Goal: Task Accomplishment & Management: Use online tool/utility

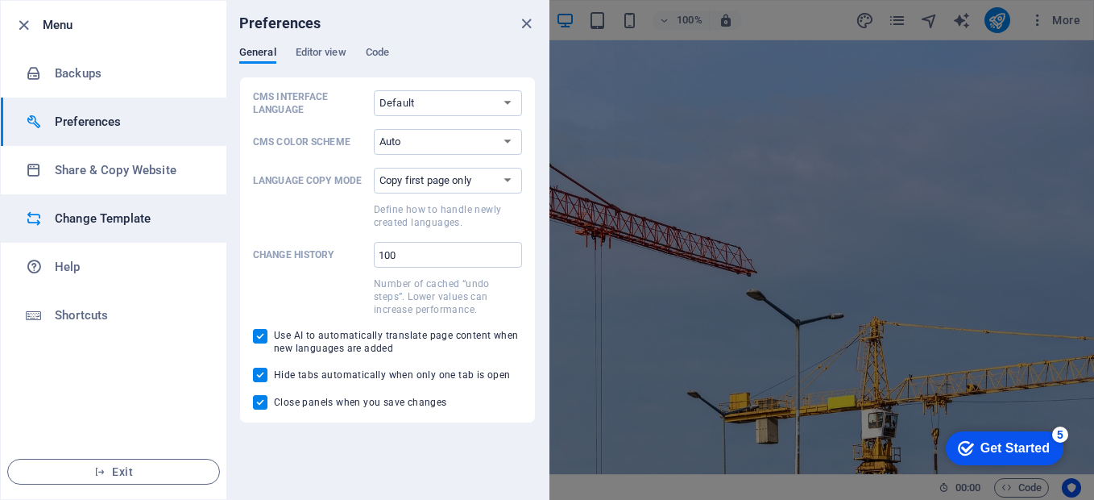
click at [63, 220] on h6 "Change Template" at bounding box center [129, 218] width 149 height 19
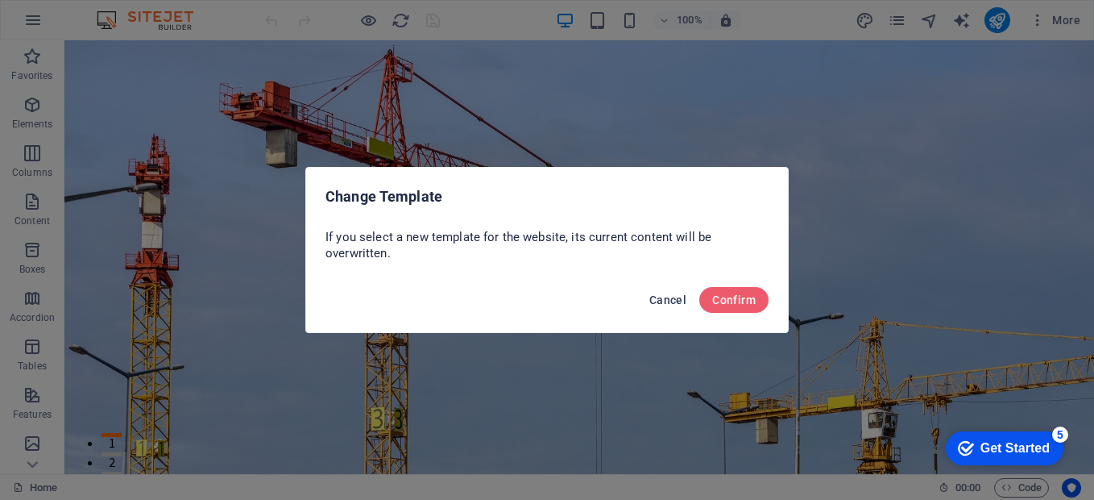
click at [667, 301] on span "Cancel" at bounding box center [667, 299] width 37 height 13
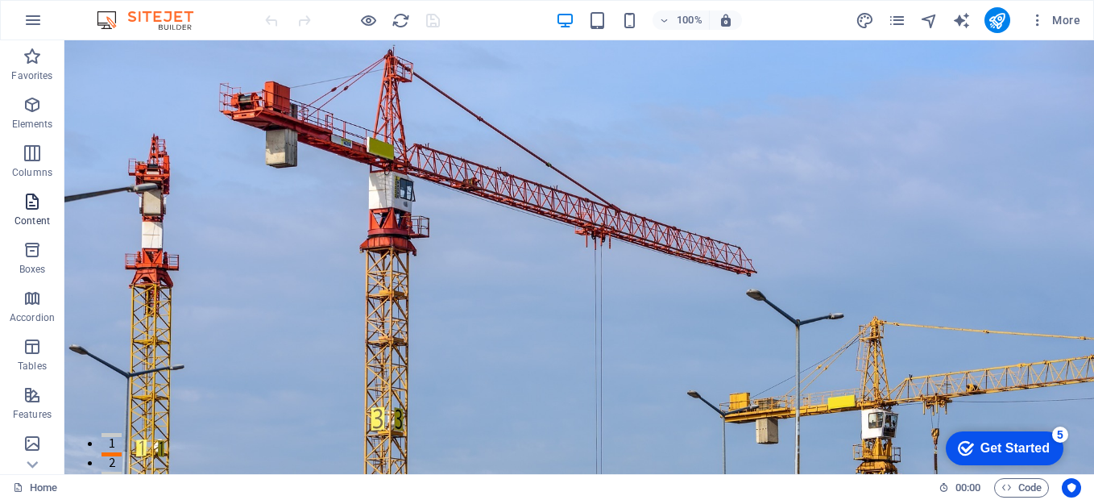
click at [38, 202] on icon "button" at bounding box center [32, 201] width 19 height 19
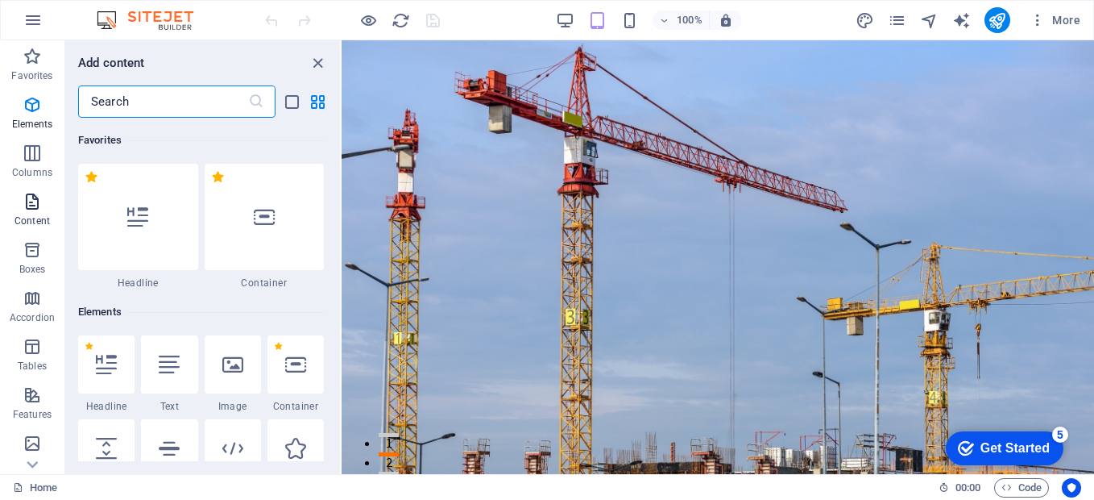
scroll to position [2819, 0]
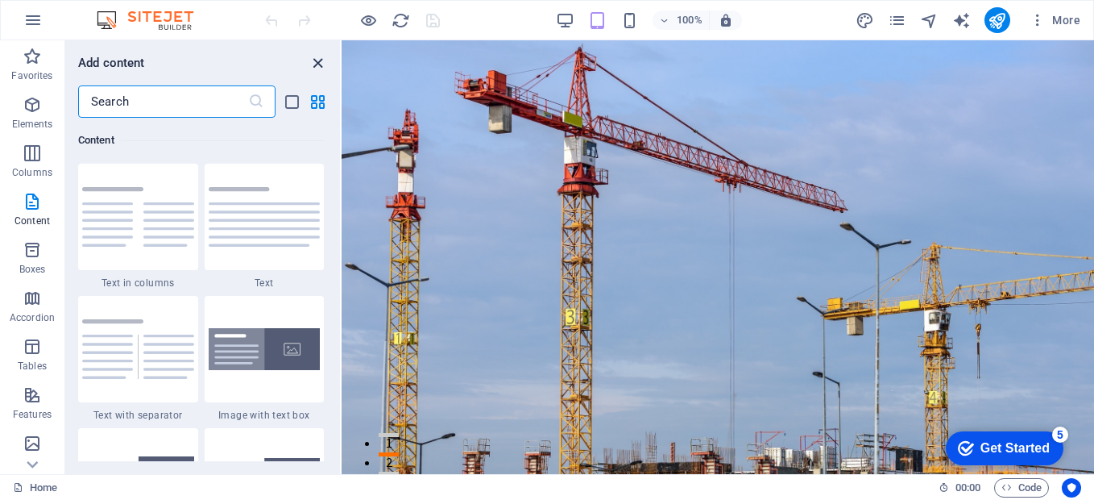
click at [310, 67] on icon "close panel" at bounding box center [318, 63] width 19 height 19
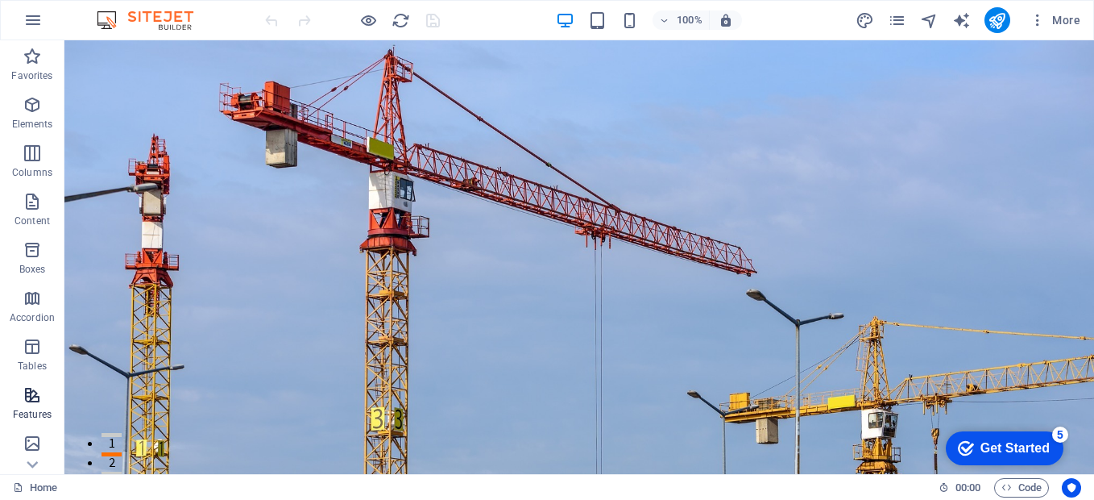
click at [31, 400] on icon "button" at bounding box center [32, 394] width 19 height 19
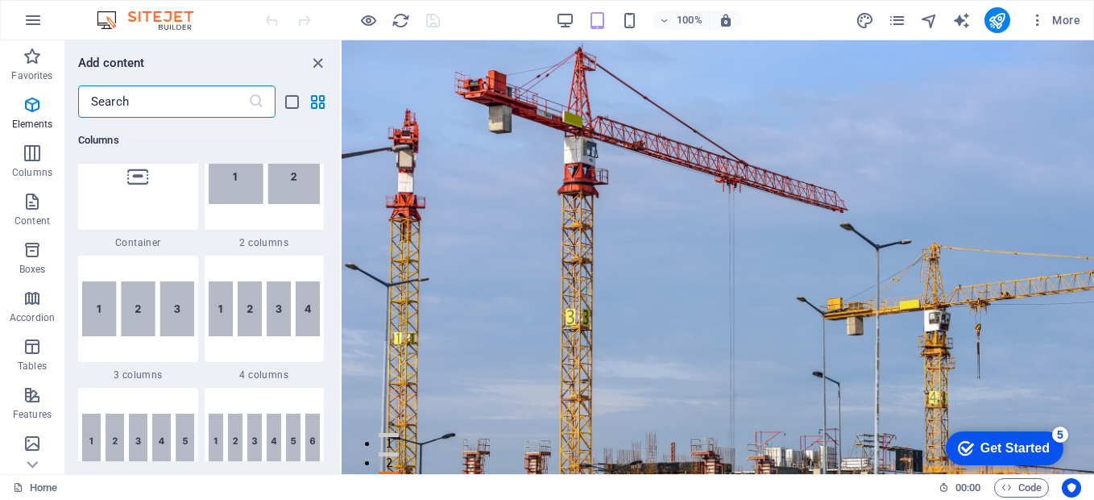
scroll to position [640, 0]
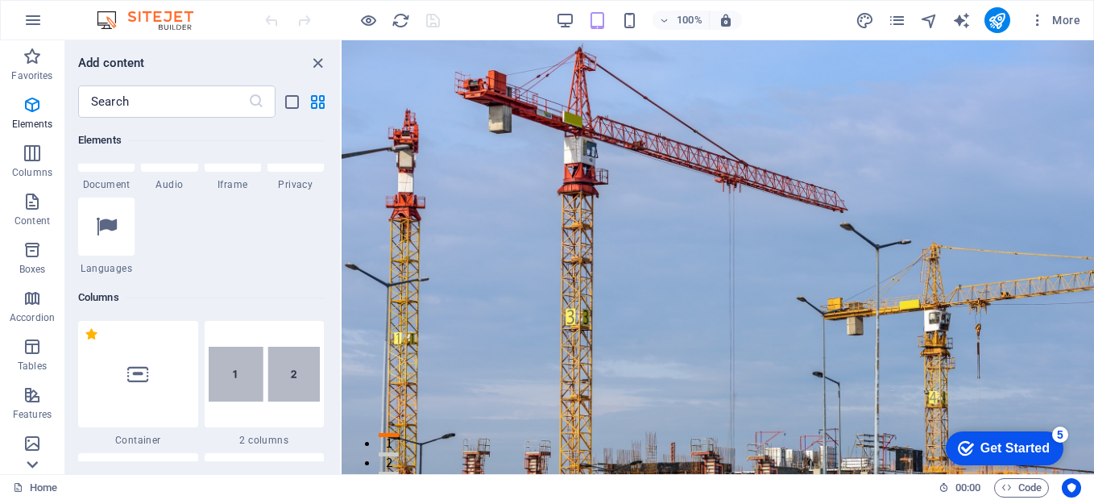
click at [35, 460] on icon at bounding box center [32, 464] width 23 height 23
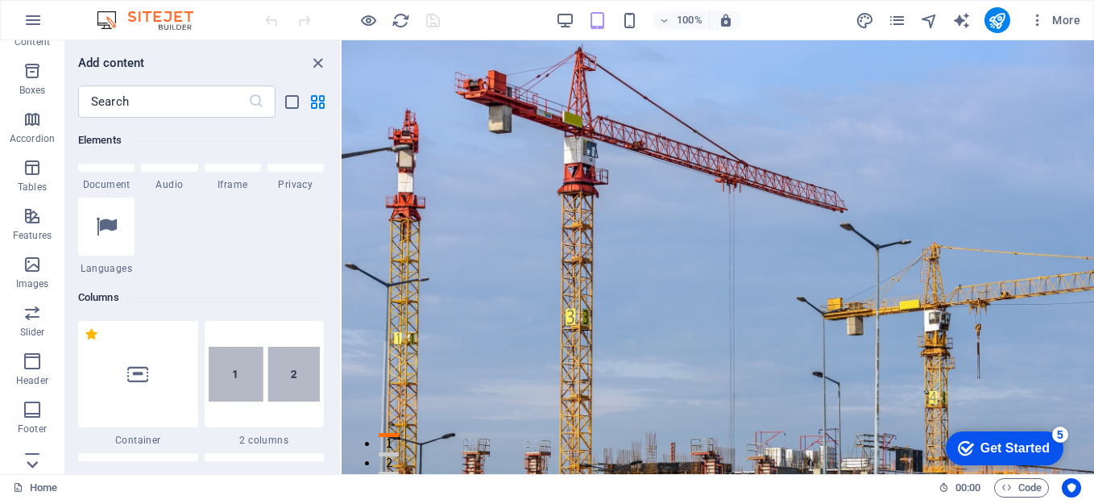
scroll to position [292, 0]
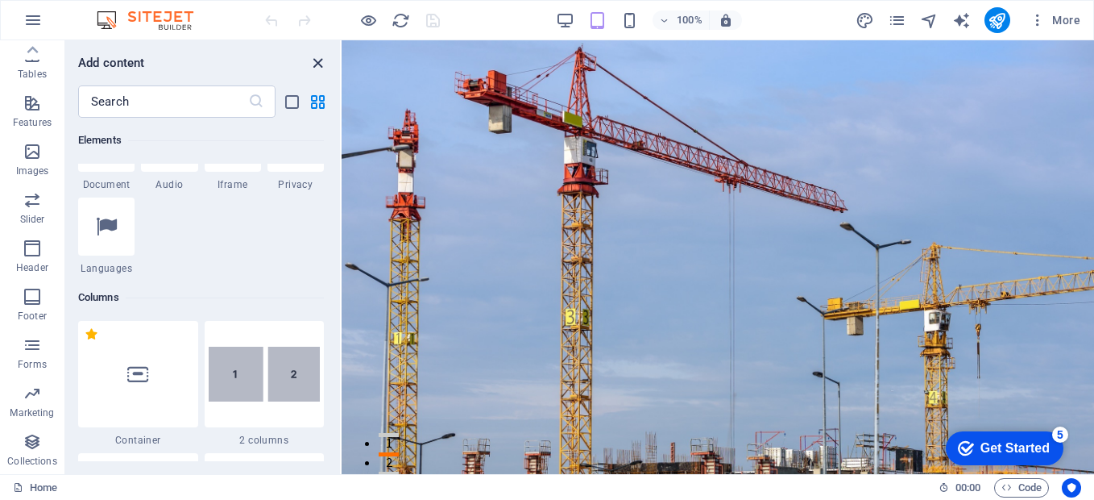
click at [320, 67] on icon "close panel" at bounding box center [318, 63] width 19 height 19
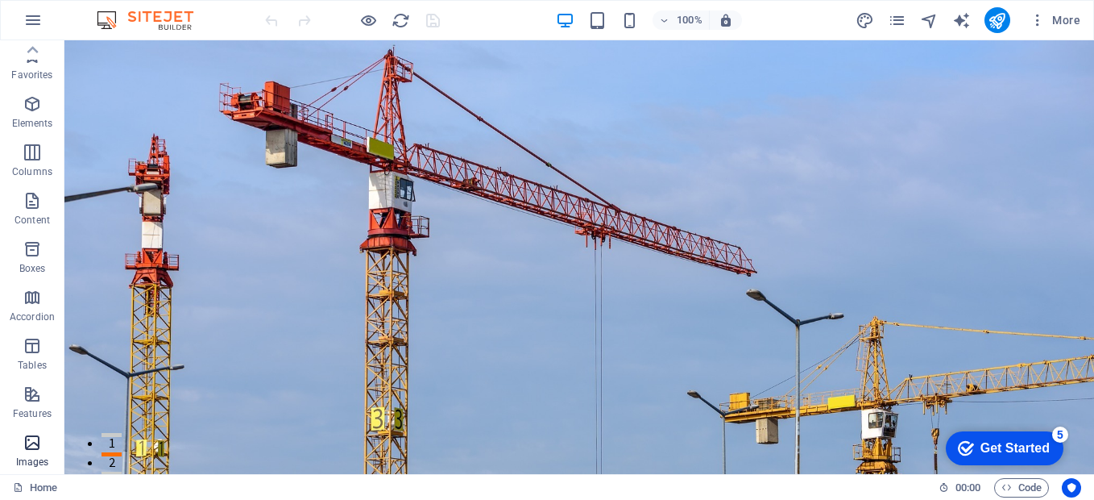
scroll to position [0, 0]
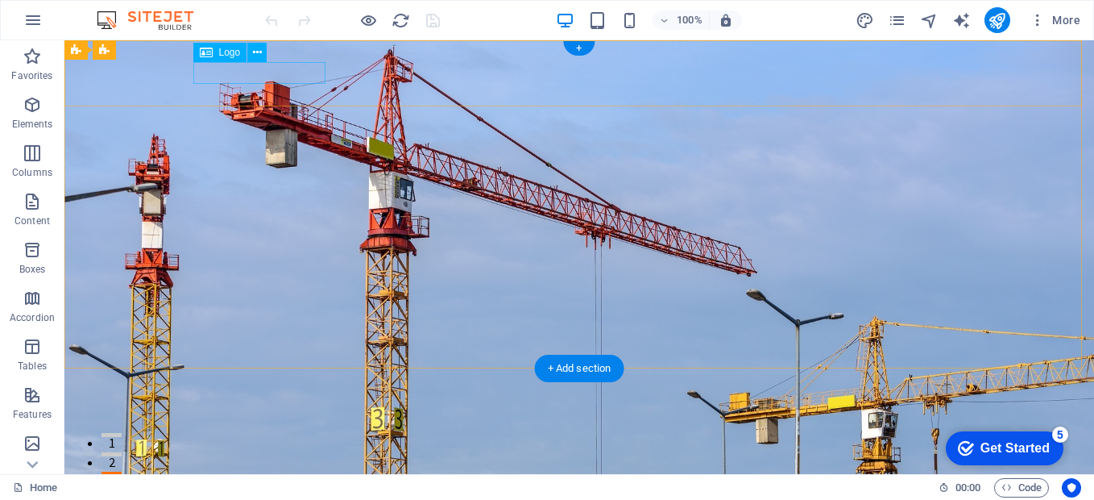
click at [236, 462] on div "THUNDERSTORM RUBBER" at bounding box center [579, 473] width 761 height 22
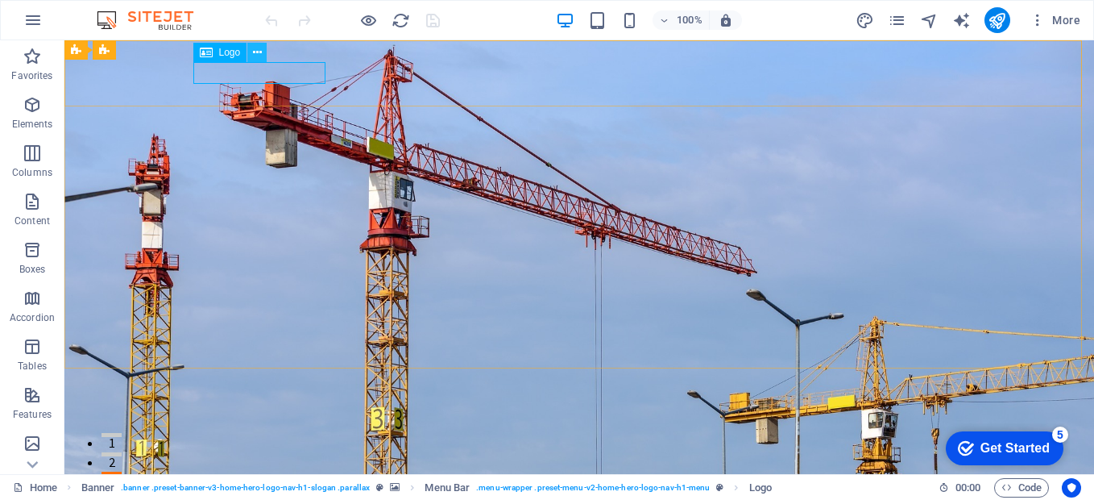
click at [254, 52] on icon at bounding box center [257, 52] width 9 height 17
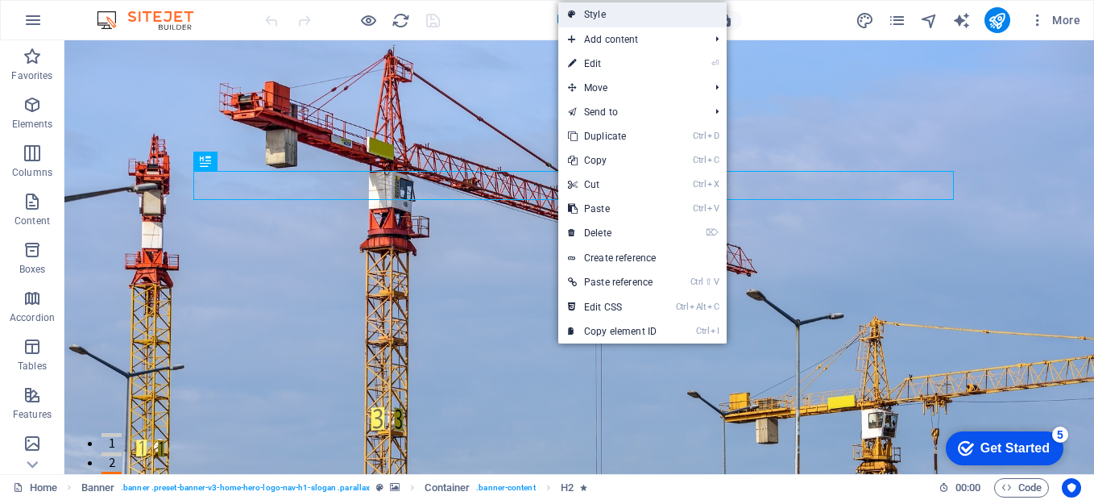
click at [587, 21] on link "Style" at bounding box center [642, 14] width 168 height 24
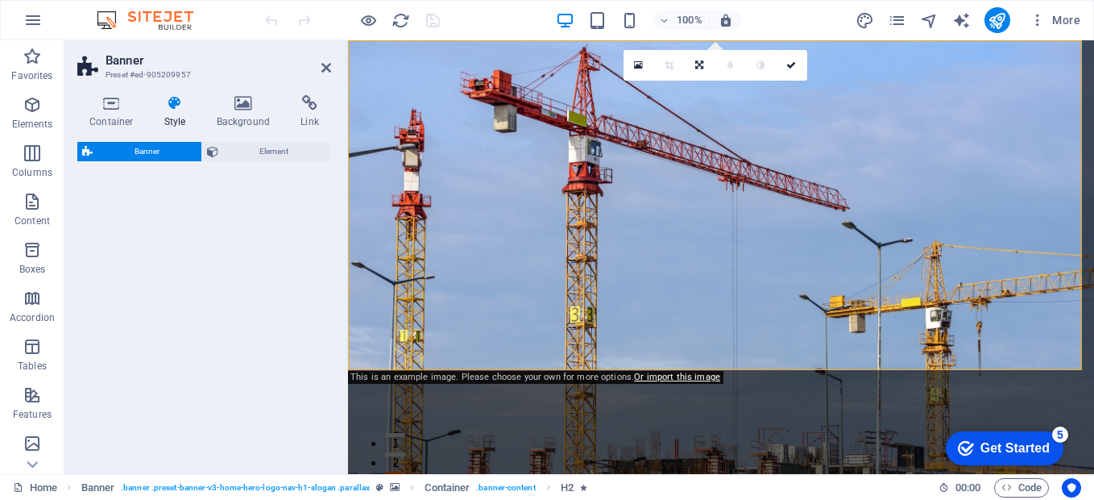
select select "preset-banner-v3-home-hero-logo-nav-h1-slogan"
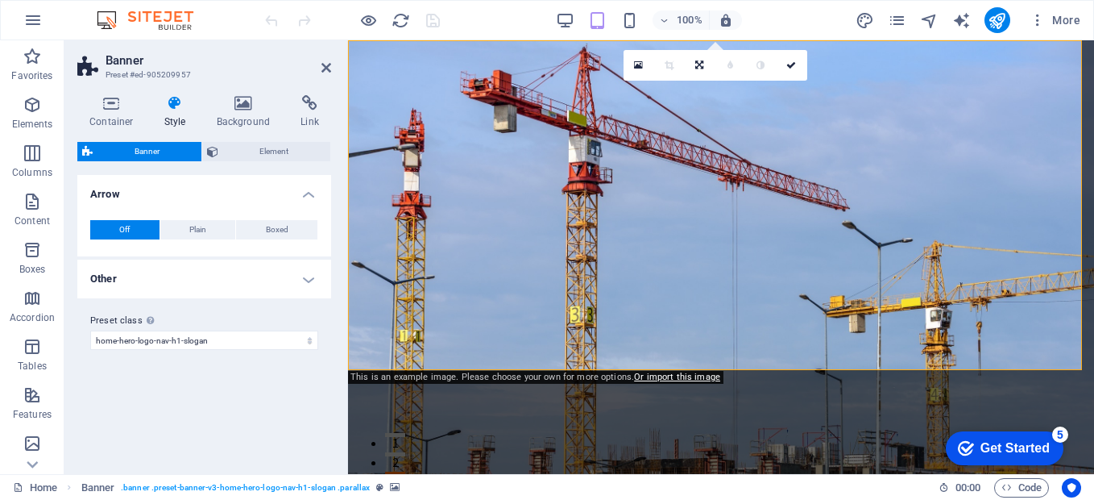
click at [175, 106] on icon at bounding box center [175, 103] width 46 height 16
click at [172, 99] on icon at bounding box center [175, 103] width 46 height 16
click at [151, 153] on span "Banner" at bounding box center [146, 151] width 99 height 19
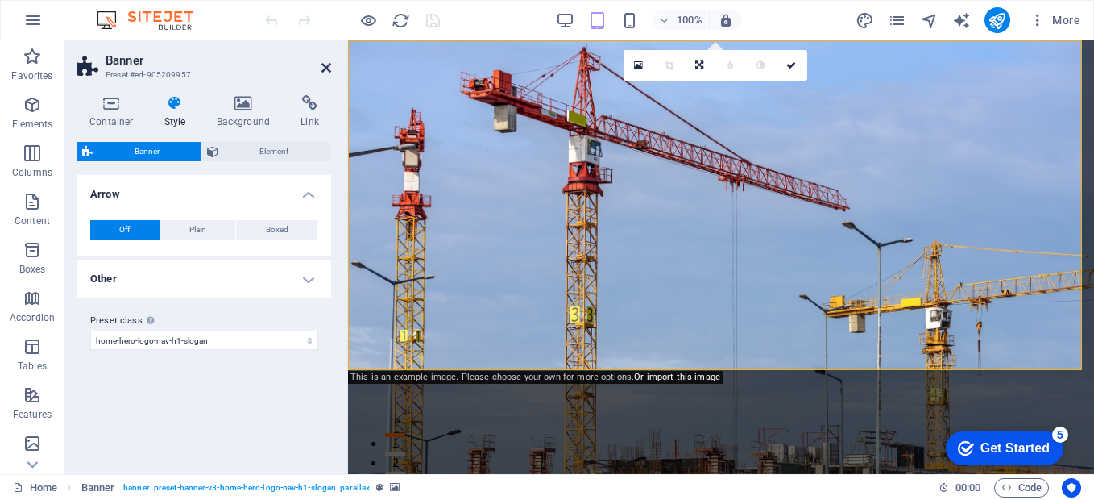
click at [324, 66] on icon at bounding box center [326, 67] width 10 height 13
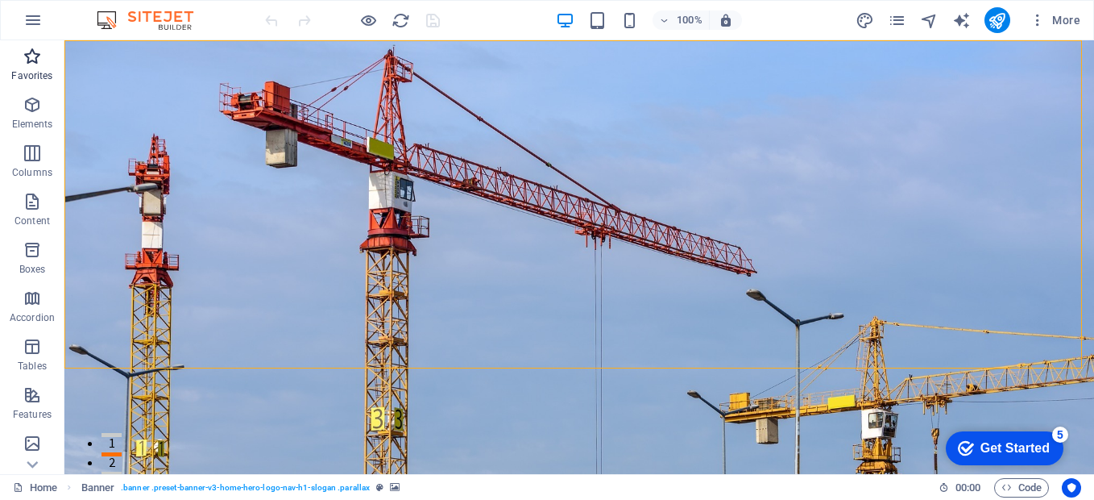
click at [35, 59] on icon "button" at bounding box center [32, 56] width 19 height 19
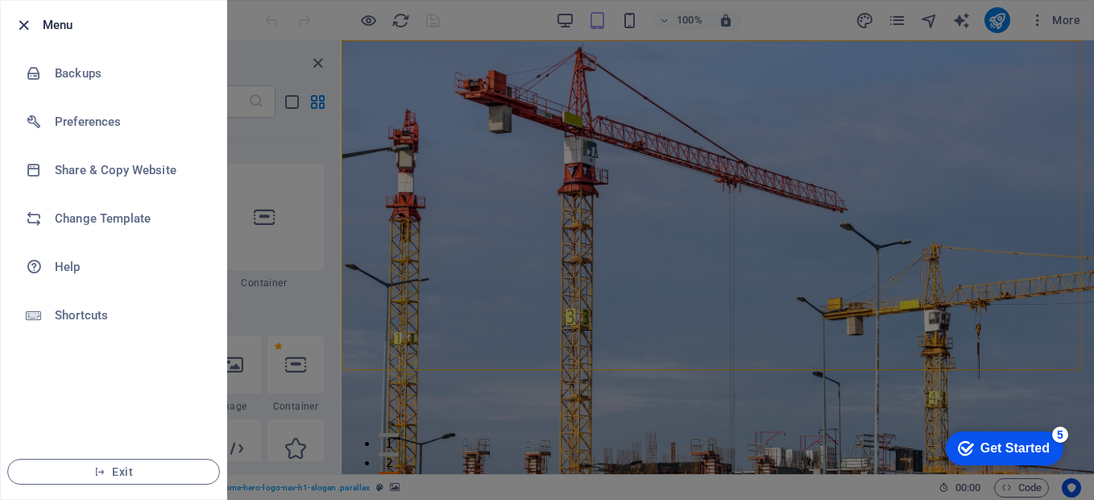
click at [23, 23] on icon "button" at bounding box center [24, 25] width 19 height 19
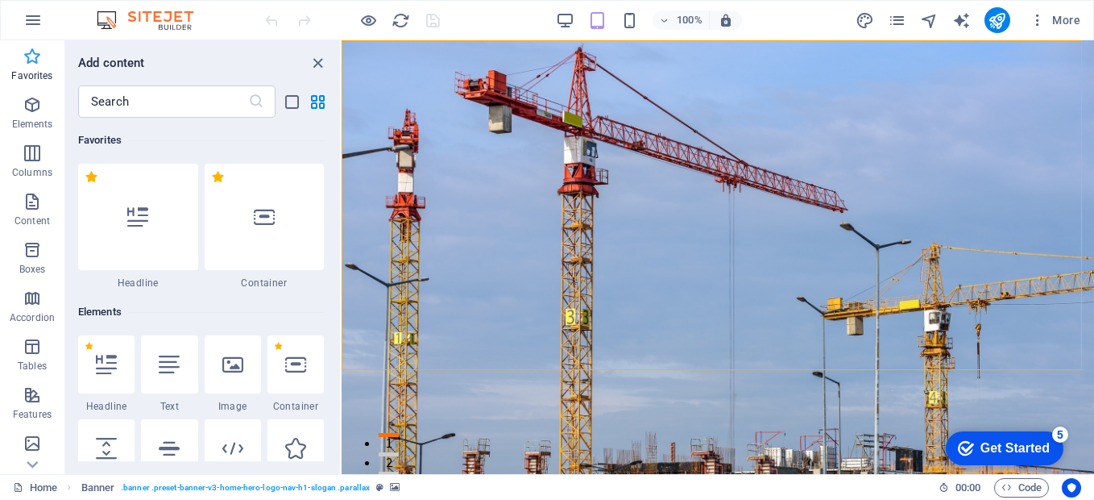
click at [34, 55] on icon "button" at bounding box center [32, 56] width 19 height 19
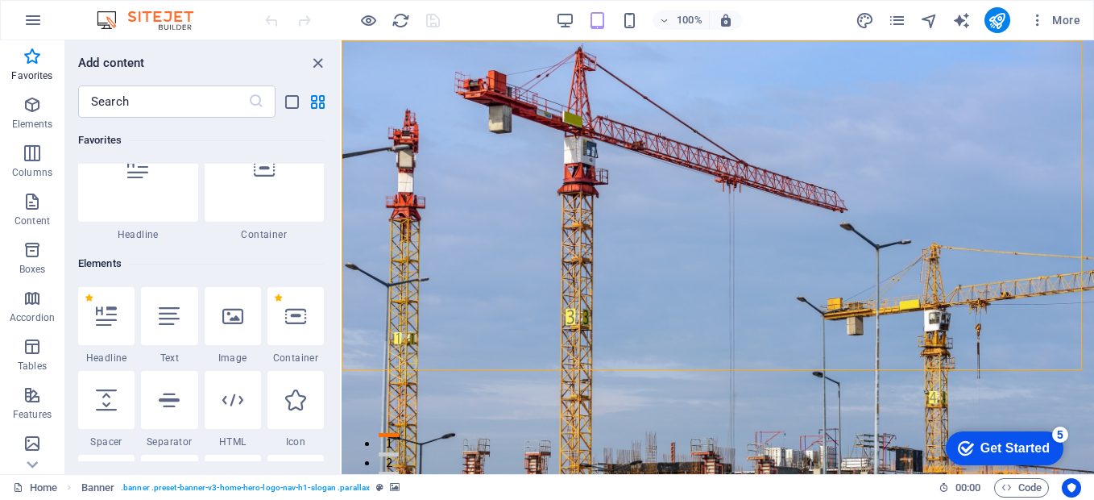
scroll to position [81, 0]
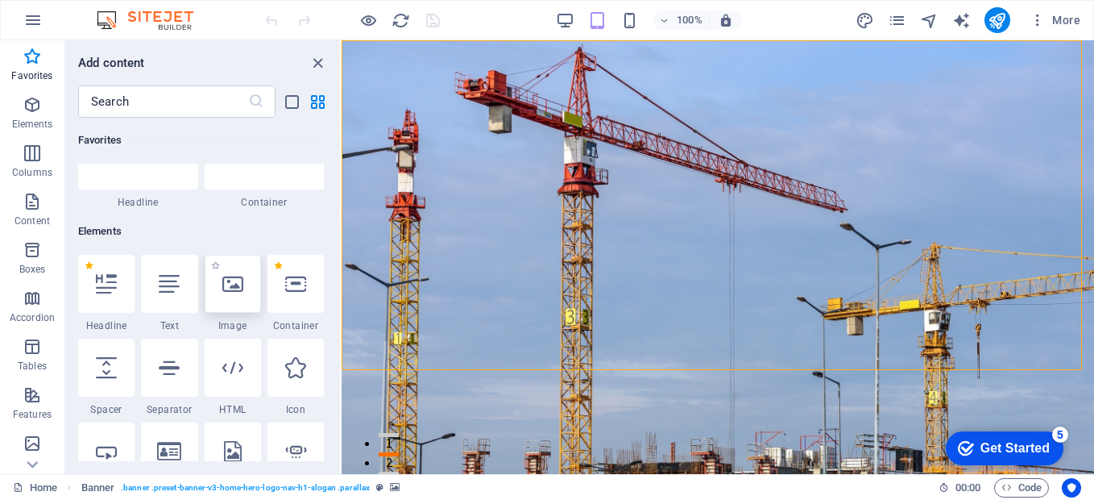
click at [225, 284] on icon at bounding box center [232, 283] width 21 height 21
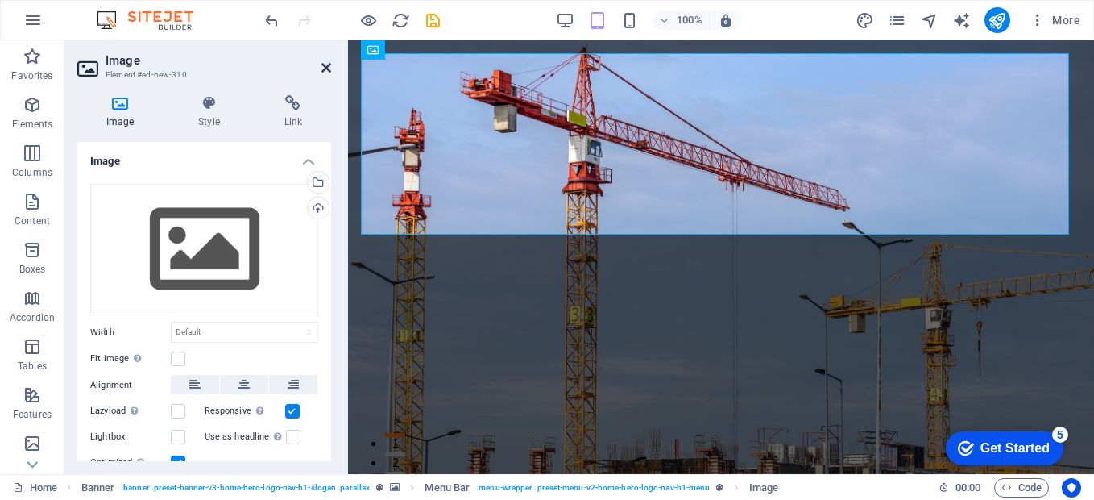
click at [324, 64] on icon at bounding box center [326, 67] width 10 height 13
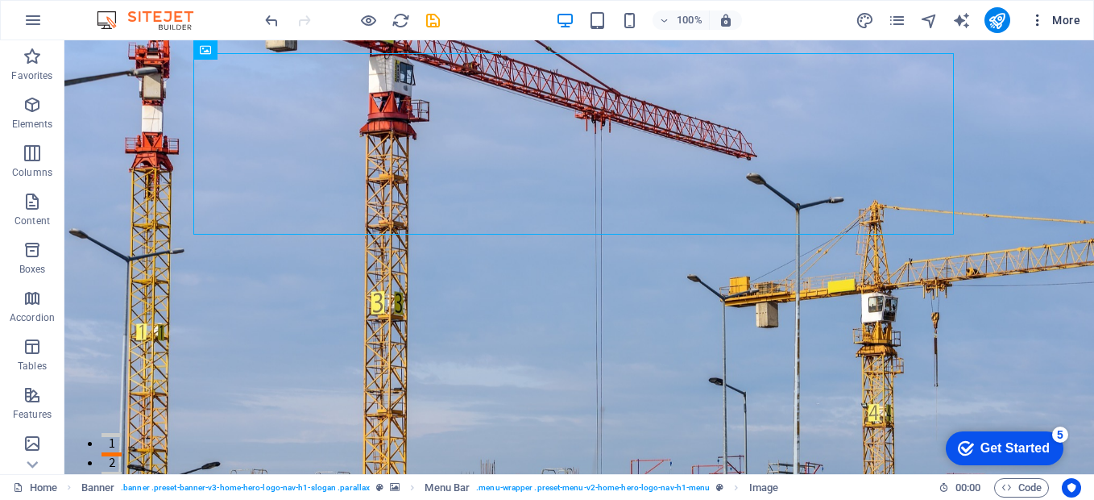
click at [1059, 18] on span "More" at bounding box center [1055, 20] width 51 height 16
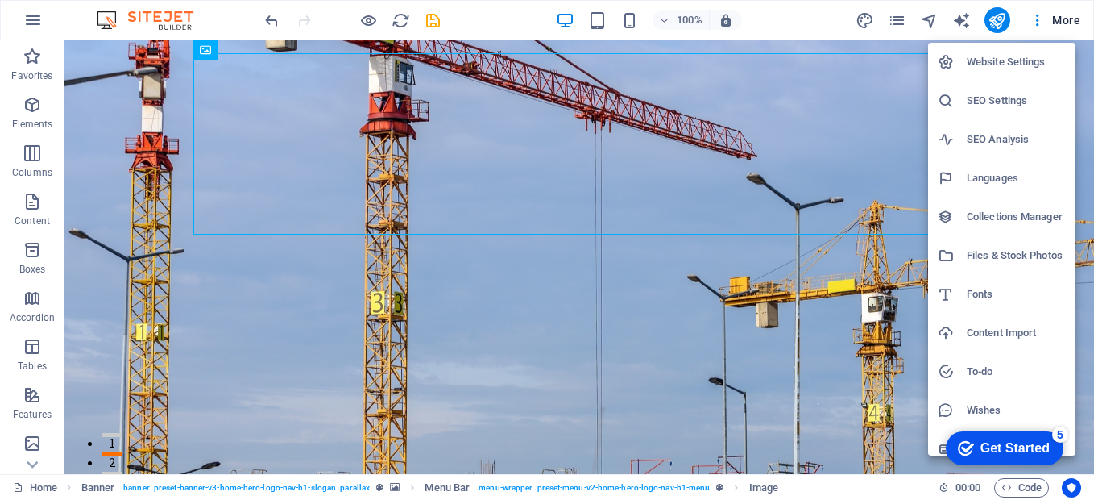
click at [1032, 60] on h6 "Website Settings" at bounding box center [1016, 61] width 99 height 19
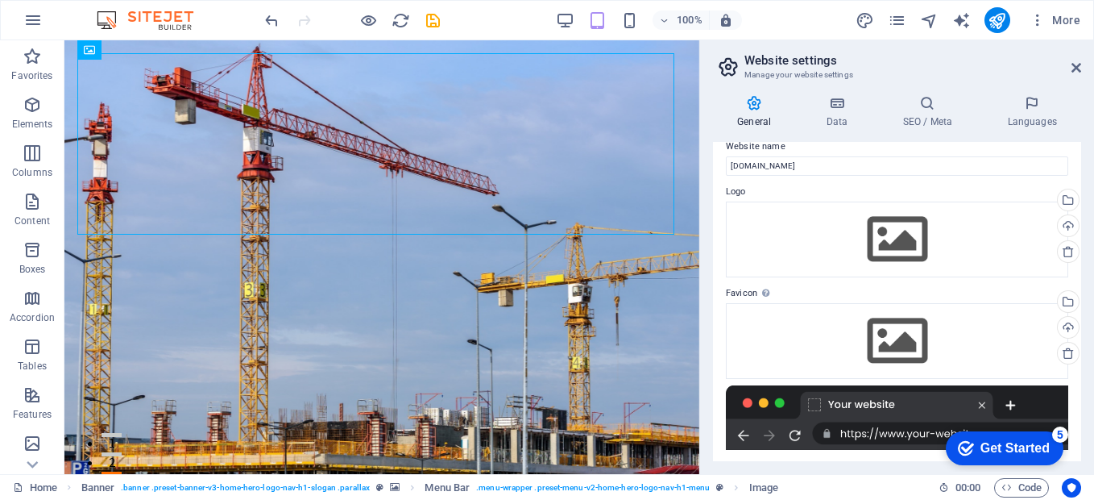
scroll to position [0, 0]
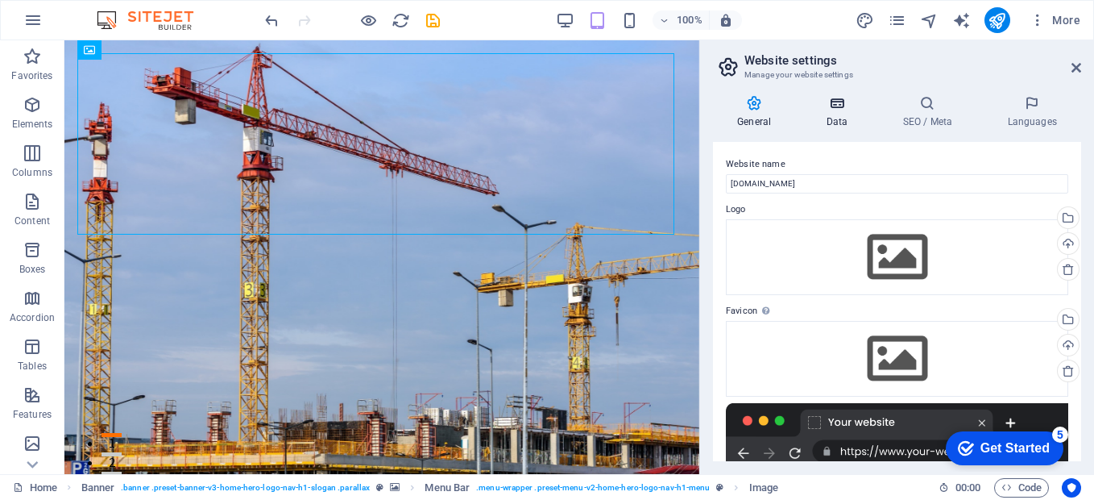
click at [835, 107] on icon at bounding box center [837, 103] width 70 height 16
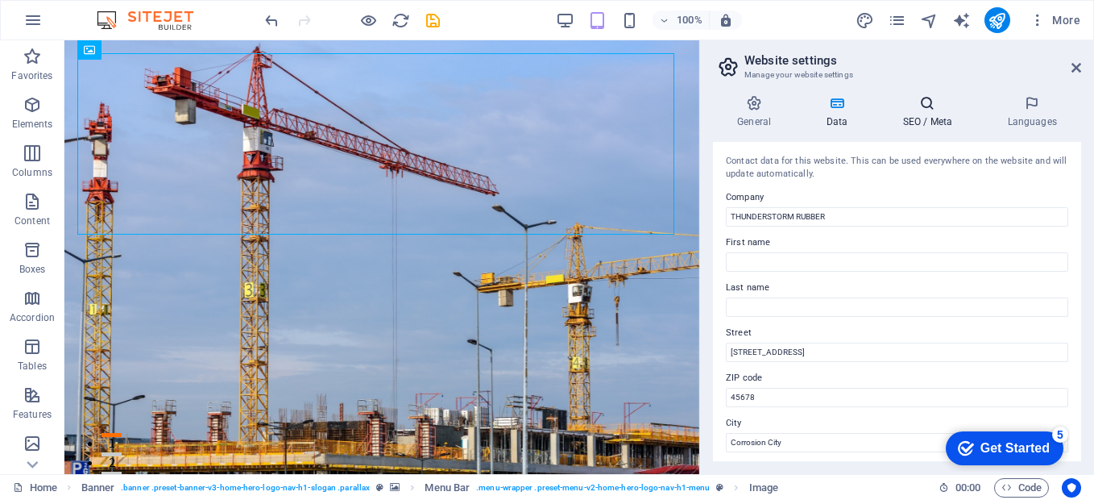
click at [922, 106] on icon at bounding box center [927, 103] width 98 height 16
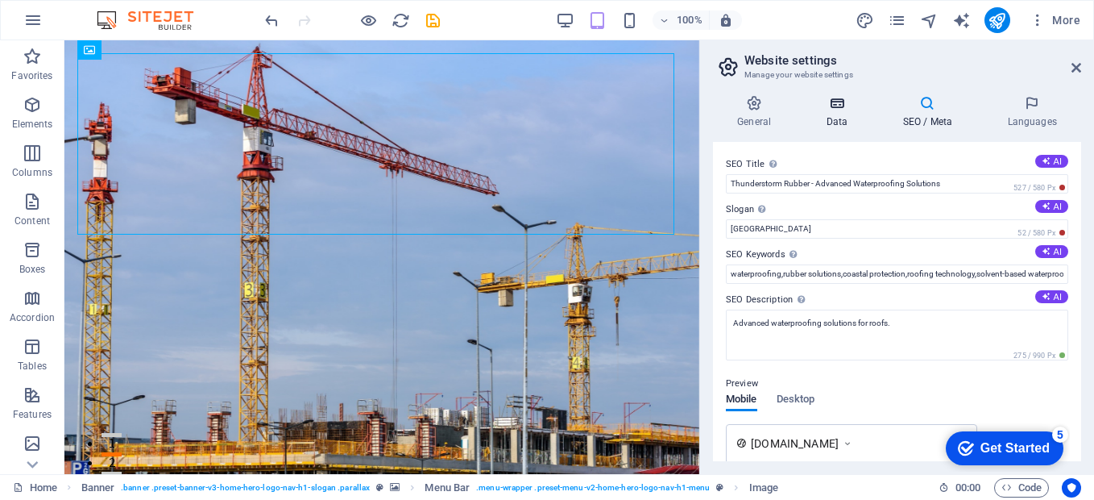
click at [835, 118] on h4 "Data" at bounding box center [840, 112] width 77 height 34
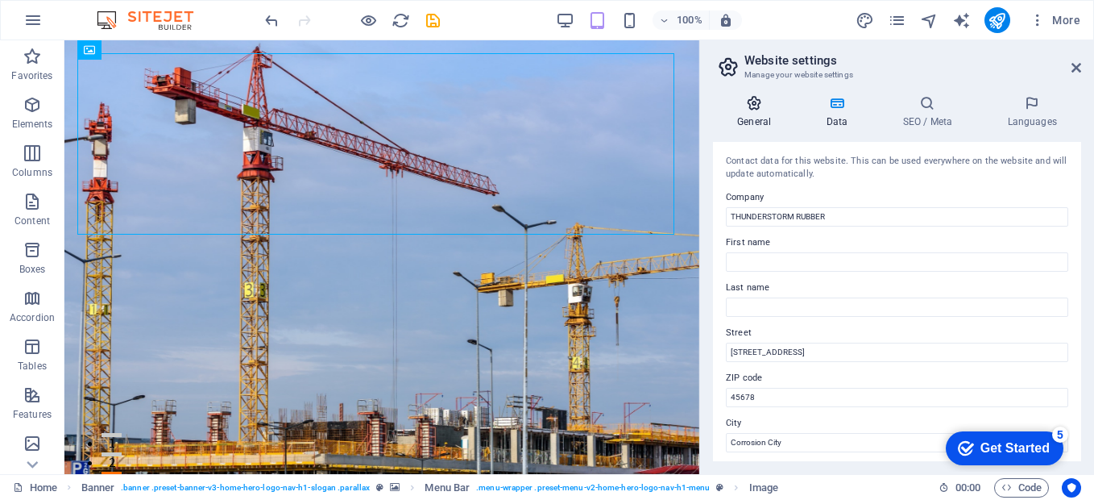
click at [754, 110] on icon at bounding box center [754, 103] width 82 height 16
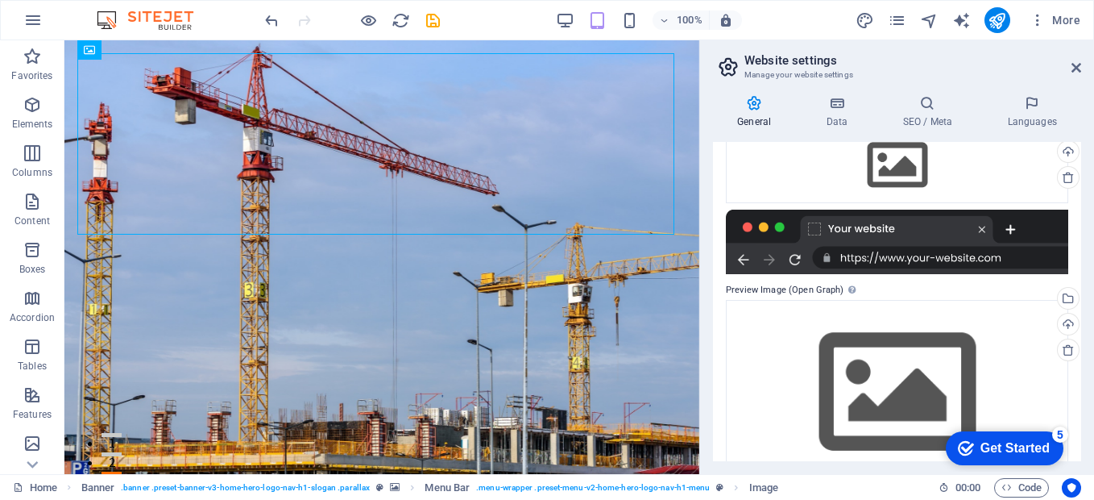
scroll to position [230, 0]
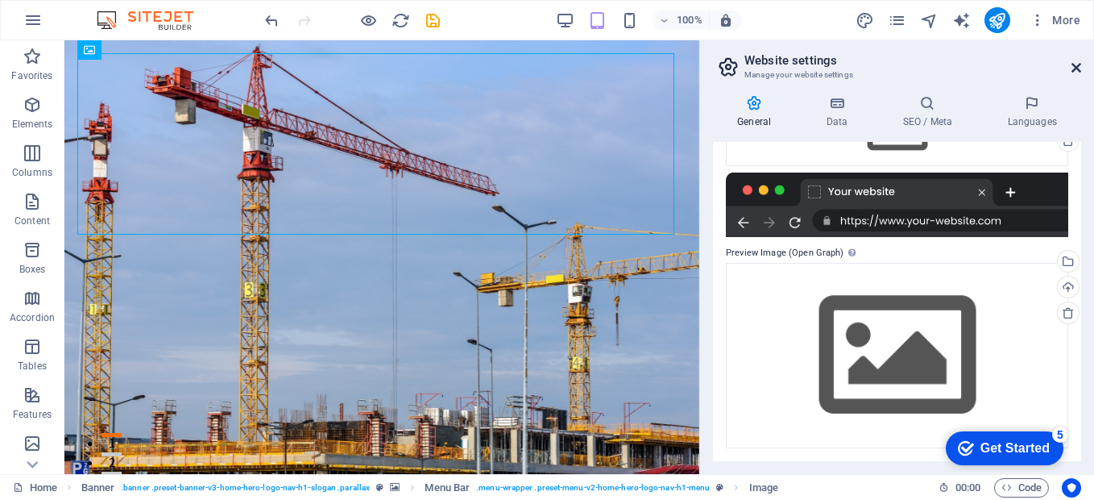
click at [1074, 64] on icon at bounding box center [1077, 67] width 10 height 13
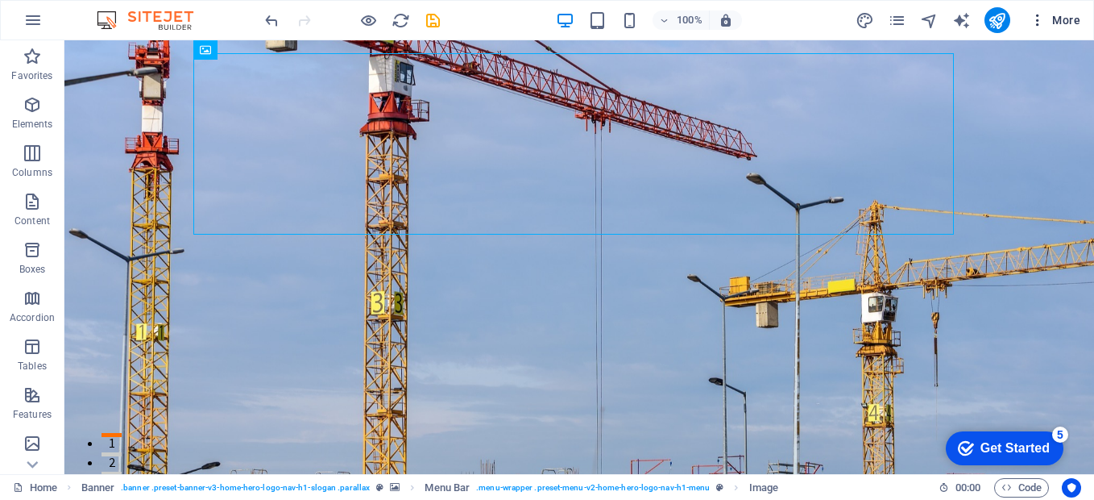
click at [1039, 23] on icon "button" at bounding box center [1038, 20] width 16 height 16
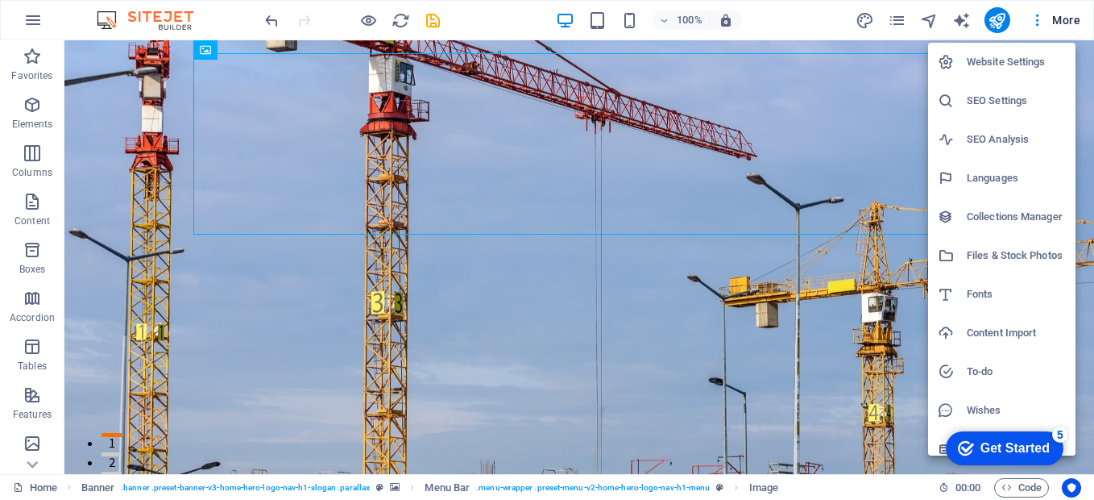
scroll to position [13, 0]
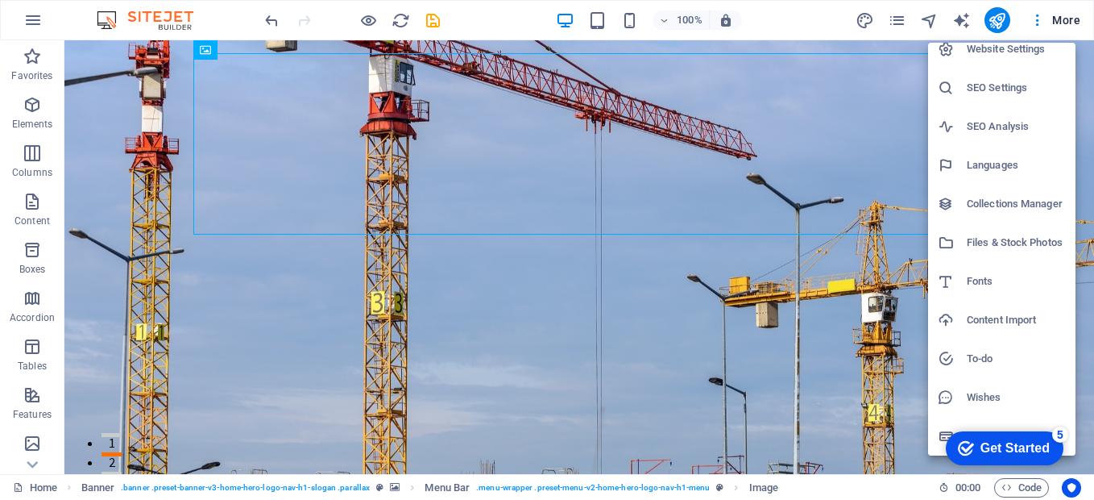
click at [997, 292] on li "Fonts" at bounding box center [1001, 281] width 147 height 39
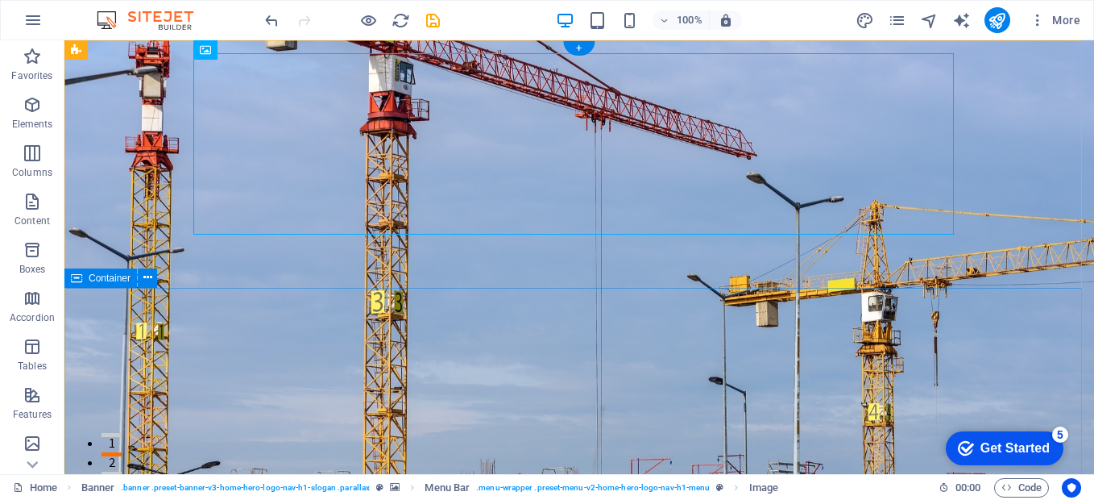
select select "popularity"
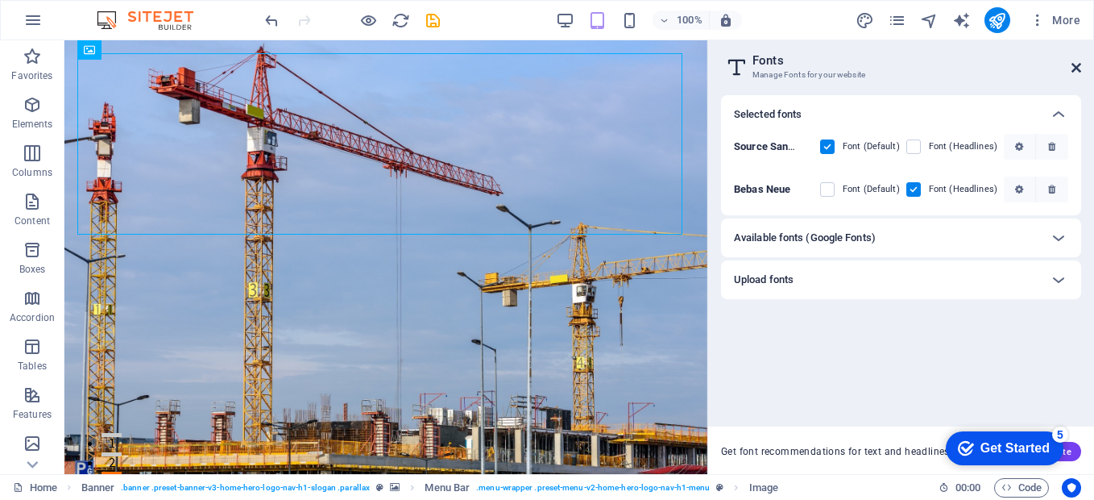
click at [1074, 73] on icon at bounding box center [1077, 67] width 10 height 13
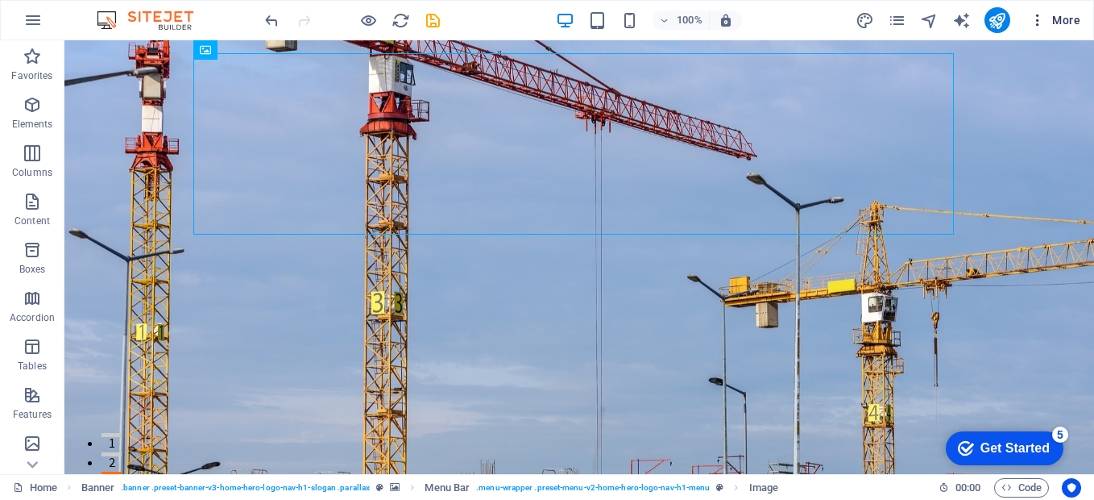
click at [1038, 20] on icon "button" at bounding box center [1038, 20] width 16 height 16
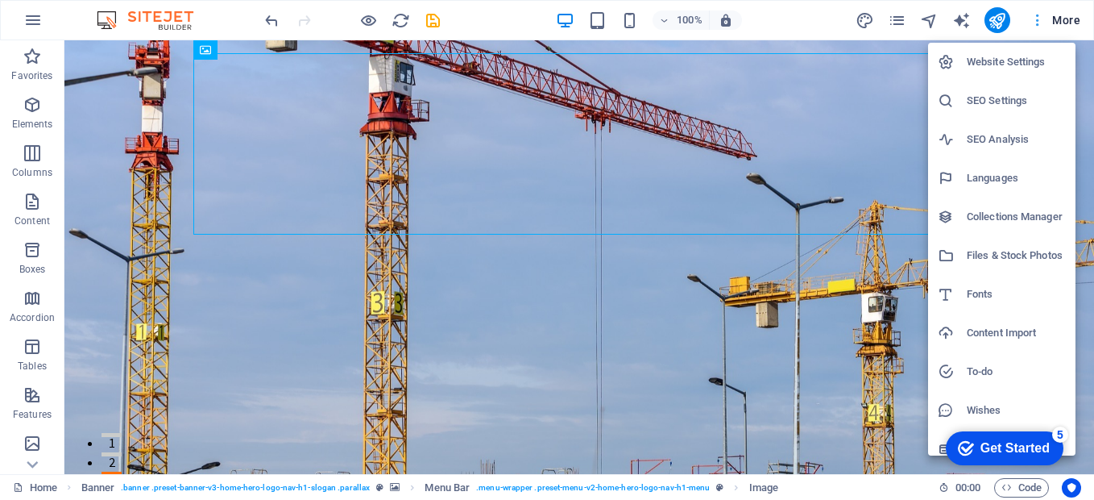
click at [1038, 20] on div at bounding box center [547, 250] width 1094 height 500
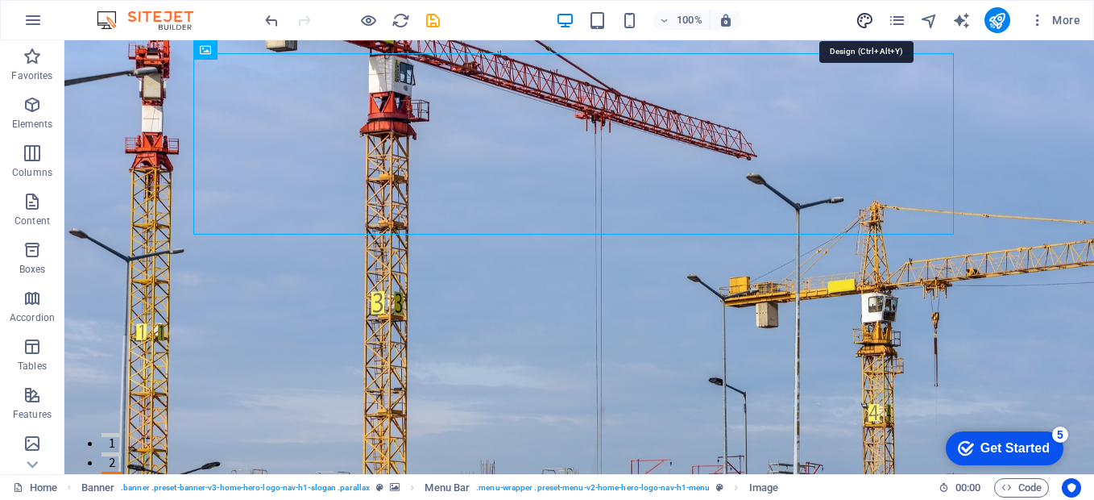
select select "px"
select select "200"
select select "px"
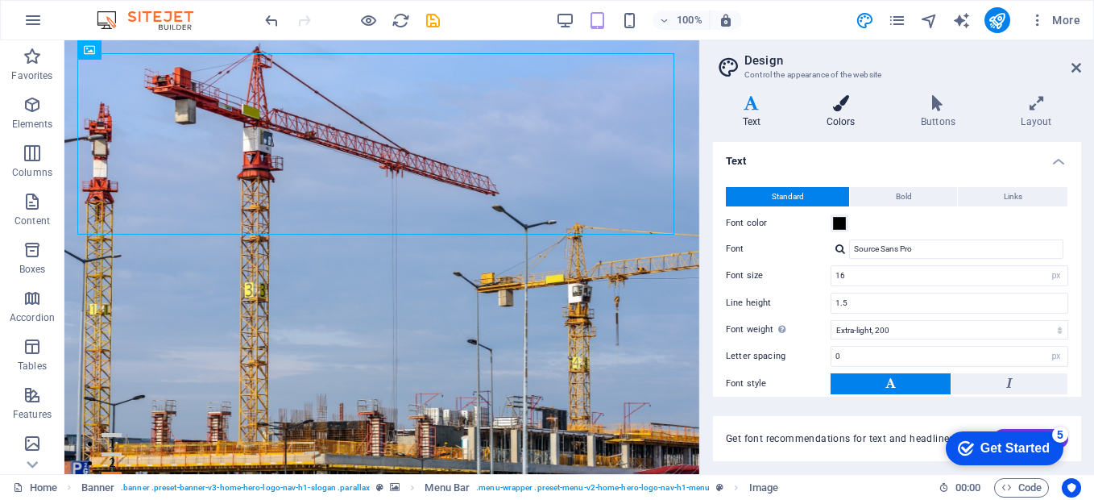
click at [843, 113] on h4 "Colors" at bounding box center [844, 112] width 94 height 34
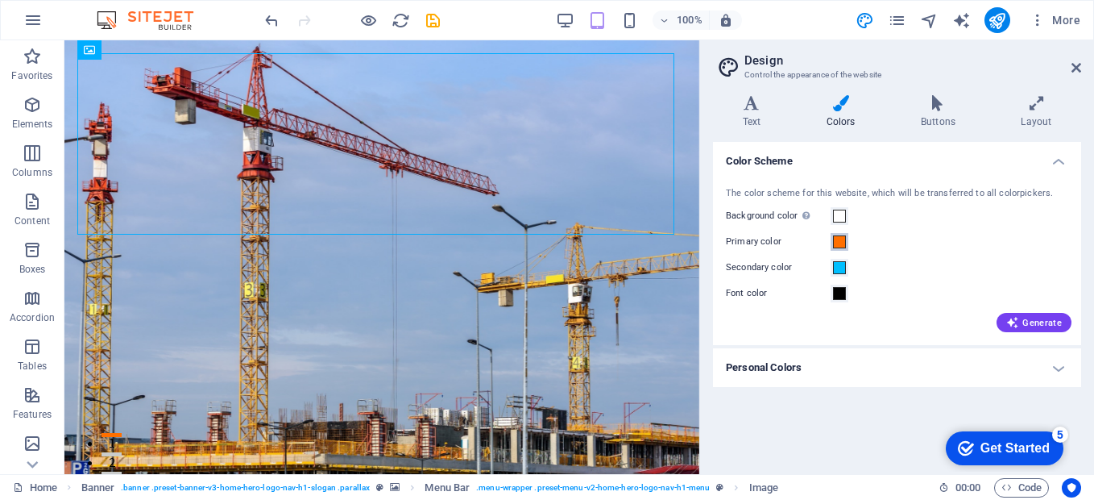
click at [835, 236] on span at bounding box center [839, 241] width 13 height 13
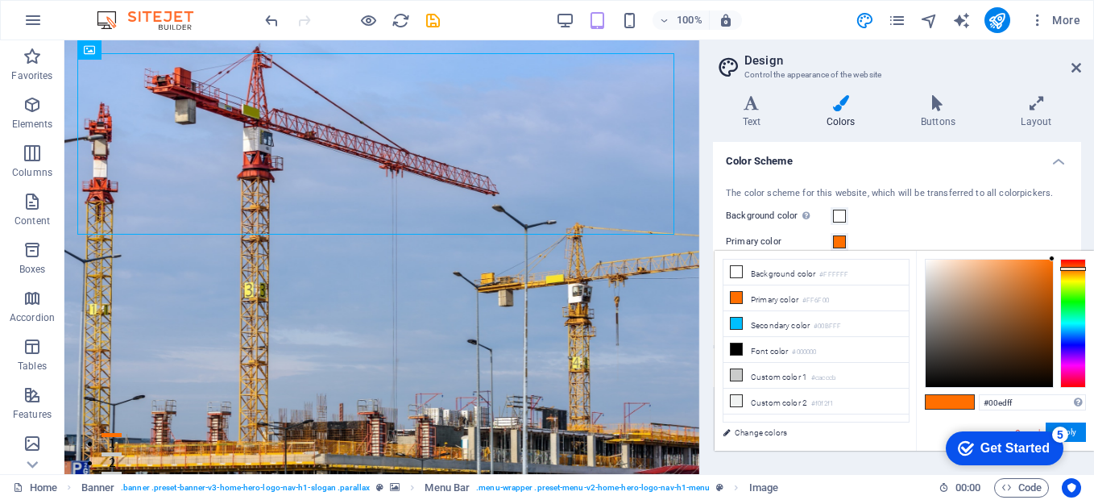
click at [1076, 324] on div at bounding box center [1073, 323] width 26 height 129
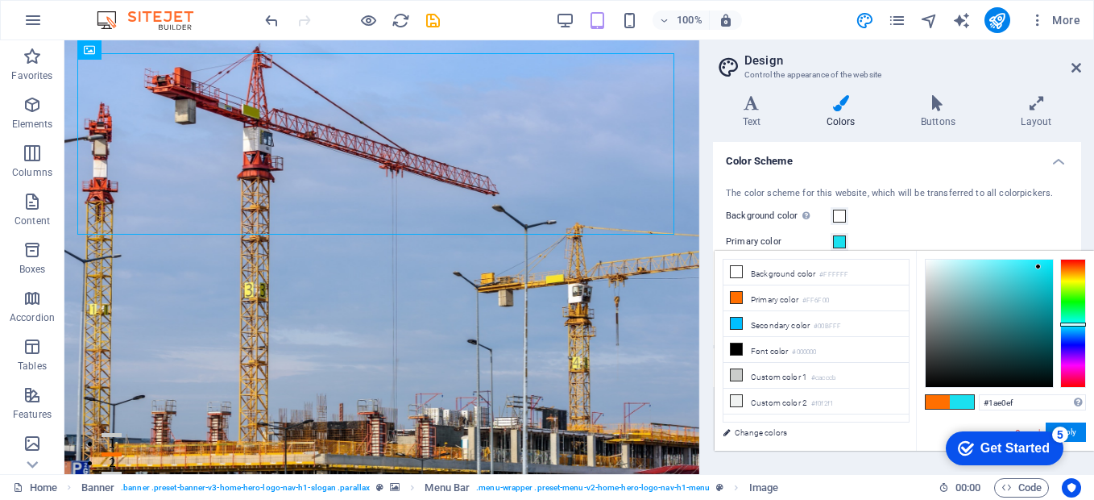
click at [1038, 267] on div at bounding box center [989, 322] width 127 height 127
click at [1041, 267] on div at bounding box center [989, 322] width 127 height 127
click at [1047, 265] on div at bounding box center [989, 322] width 127 height 127
click at [1047, 276] on div at bounding box center [989, 322] width 127 height 127
type input "#14d2e0"
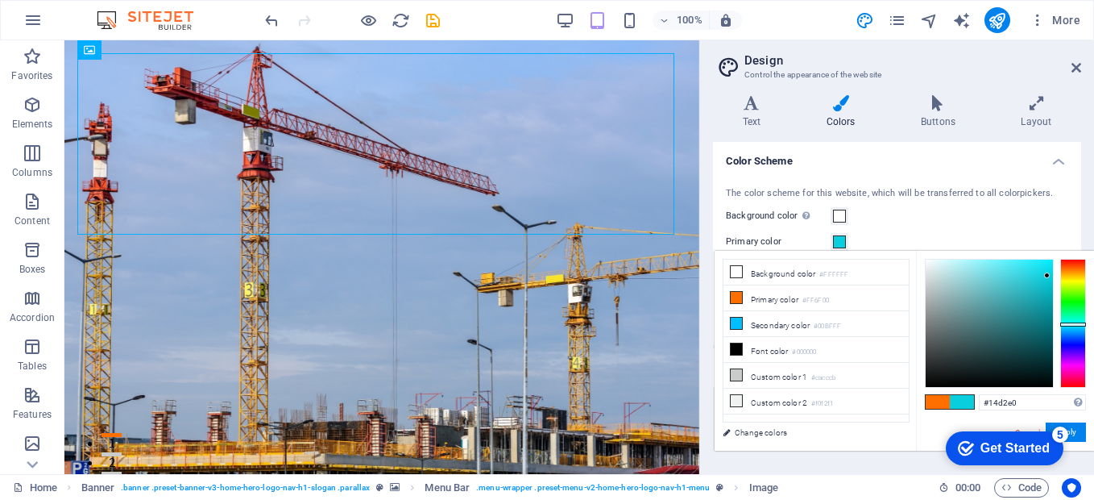
click at [1041, 274] on div at bounding box center [989, 322] width 127 height 127
click at [835, 244] on span at bounding box center [839, 241] width 13 height 13
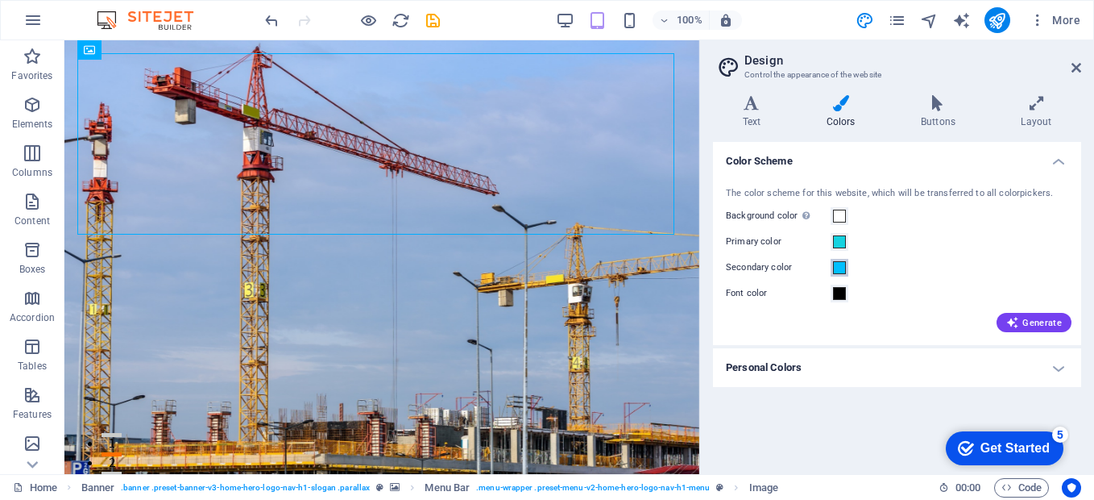
click at [839, 271] on span at bounding box center [839, 267] width 13 height 13
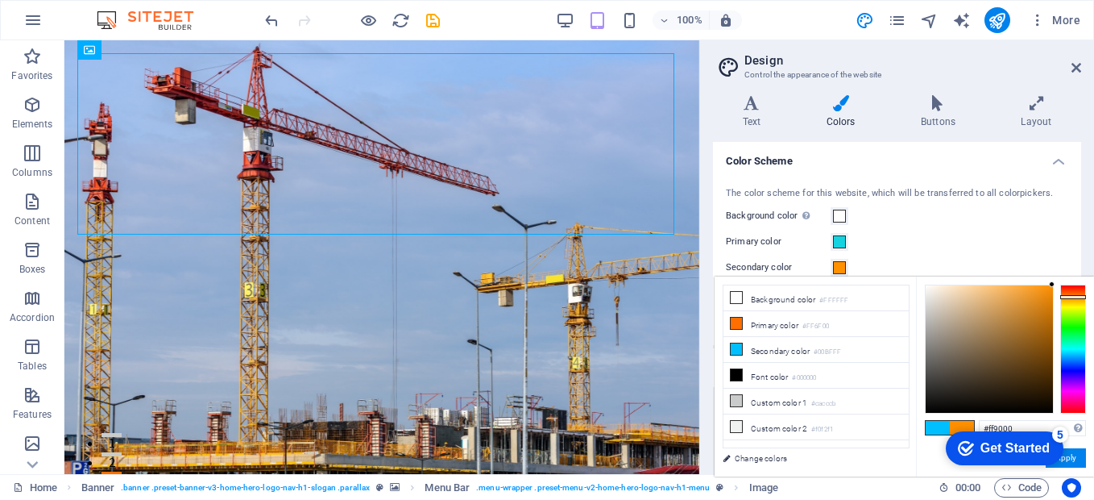
click at [1077, 296] on div at bounding box center [1073, 348] width 26 height 129
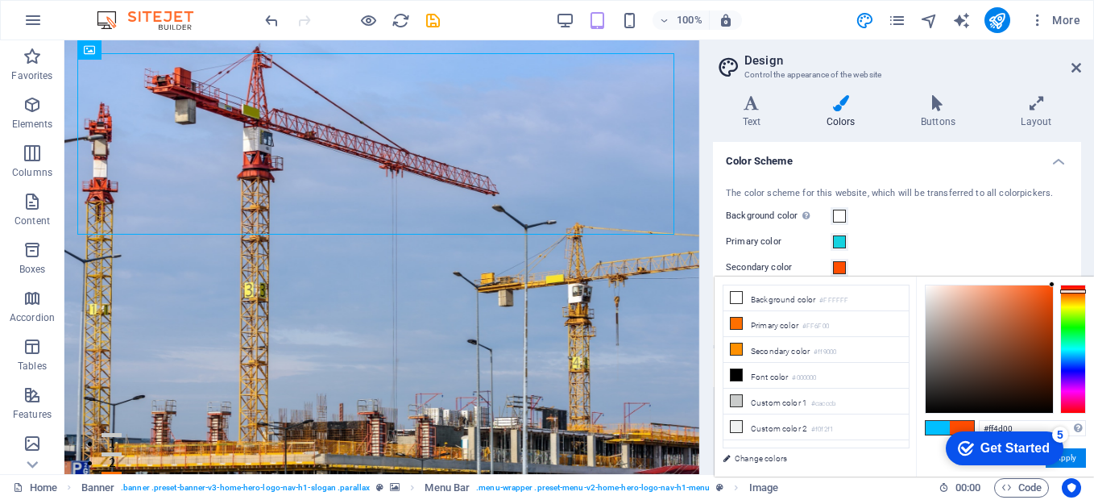
click at [1073, 291] on div at bounding box center [1073, 348] width 26 height 129
click at [1047, 301] on div at bounding box center [989, 348] width 127 height 127
click at [1033, 299] on div at bounding box center [989, 348] width 127 height 127
click at [1032, 307] on div at bounding box center [989, 348] width 127 height 127
type input "#ea500d"
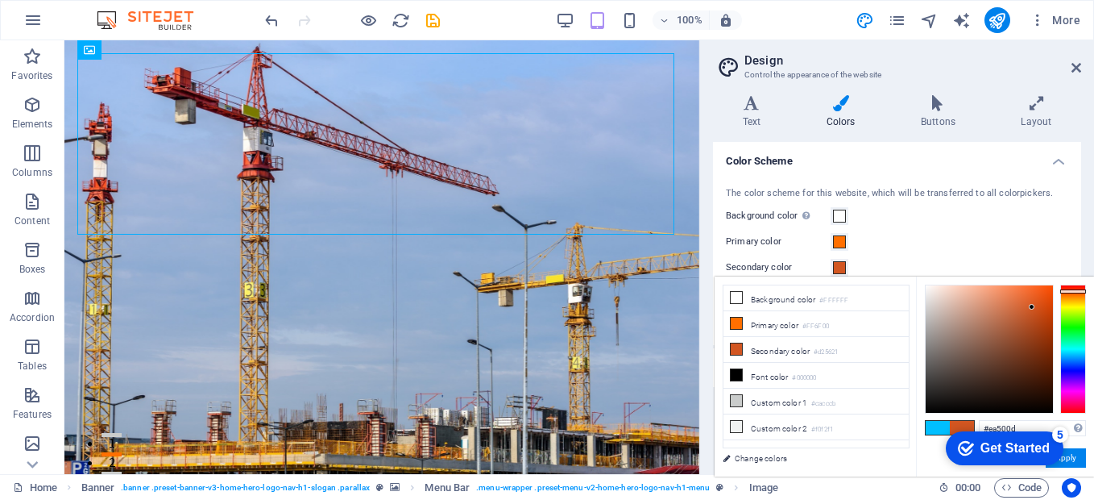
click at [1045, 295] on div at bounding box center [989, 348] width 127 height 127
click at [836, 242] on span at bounding box center [839, 241] width 13 height 13
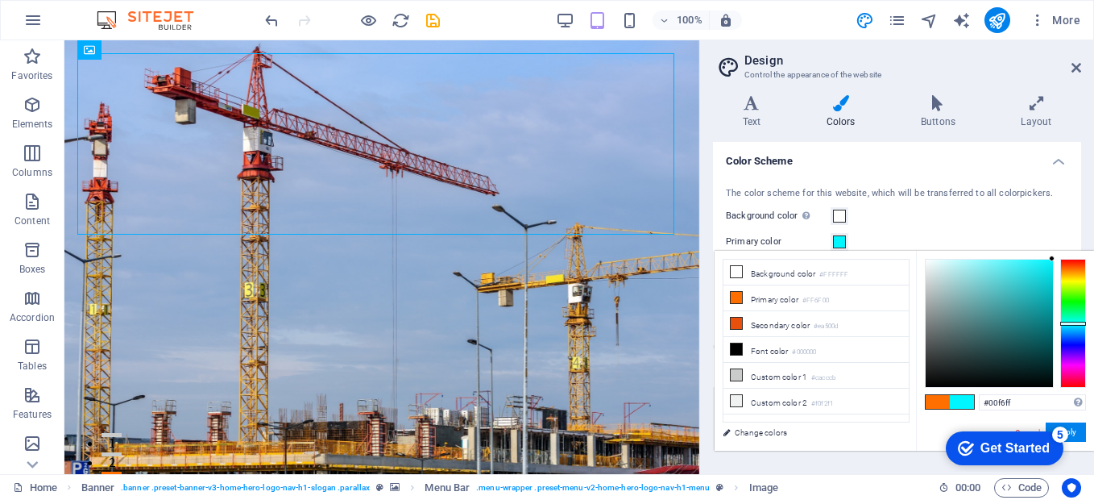
click at [1075, 323] on div at bounding box center [1073, 323] width 26 height 129
type input "#1ccdd4"
drag, startPoint x: 1051, startPoint y: 258, endPoint x: 1035, endPoint y: 280, distance: 27.7
click at [1035, 280] on div at bounding box center [1035, 280] width 6 height 6
click at [839, 240] on span at bounding box center [839, 241] width 13 height 13
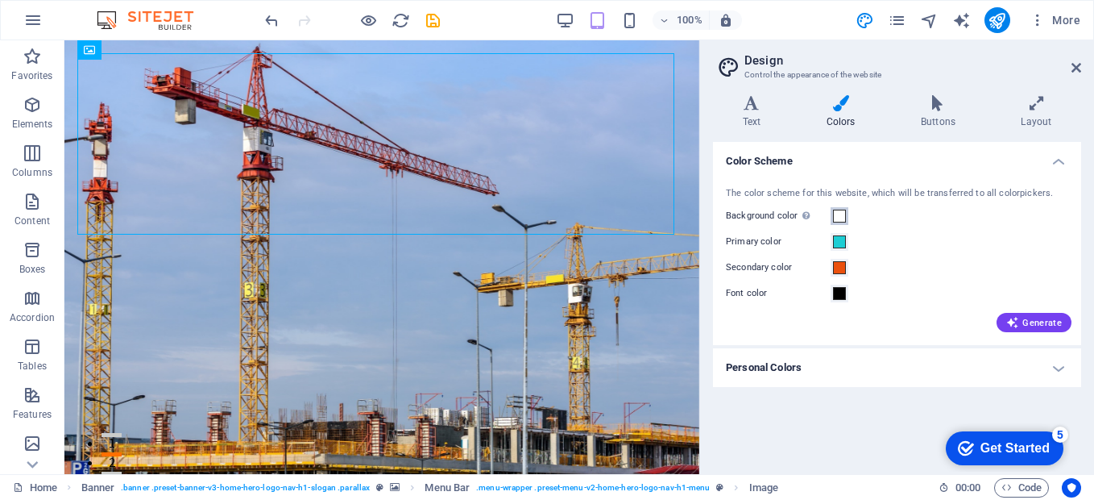
click at [839, 213] on span at bounding box center [839, 215] width 13 height 13
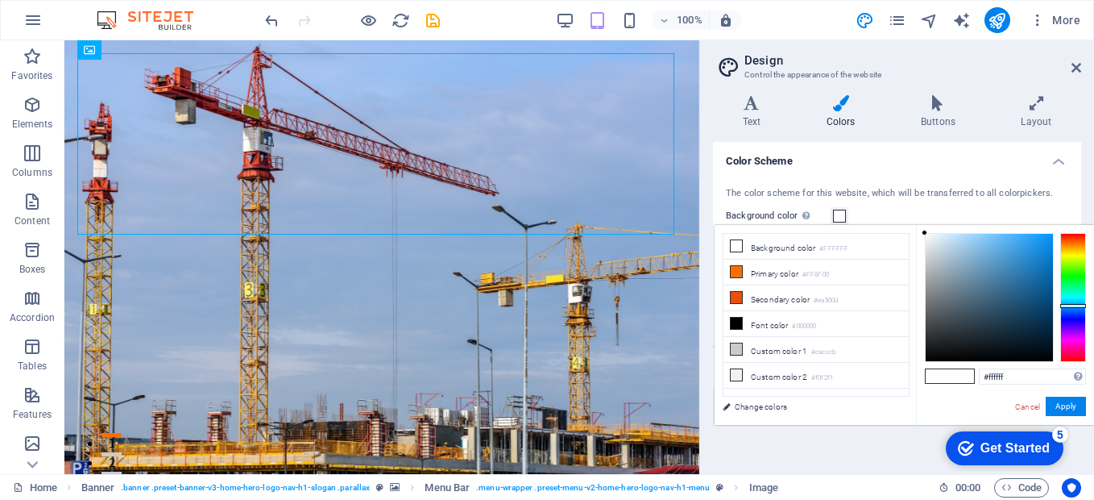
click at [1074, 305] on div at bounding box center [1073, 297] width 26 height 129
type input "#8eabbf"
drag, startPoint x: 1009, startPoint y: 305, endPoint x: 957, endPoint y: 265, distance: 65.4
click at [957, 265] on div at bounding box center [989, 297] width 127 height 127
click at [1067, 406] on button "Apply" at bounding box center [1066, 405] width 40 height 19
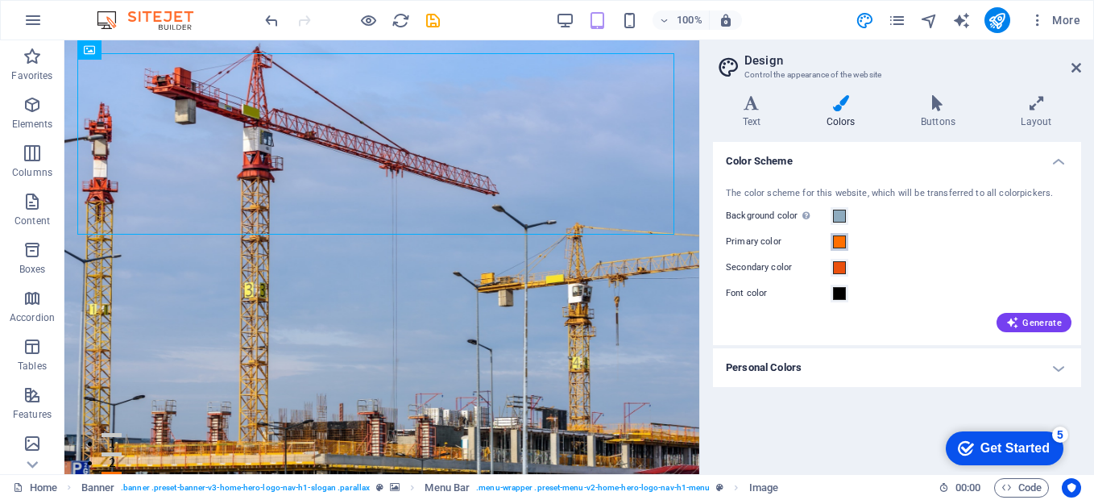
click at [844, 237] on span at bounding box center [839, 241] width 13 height 13
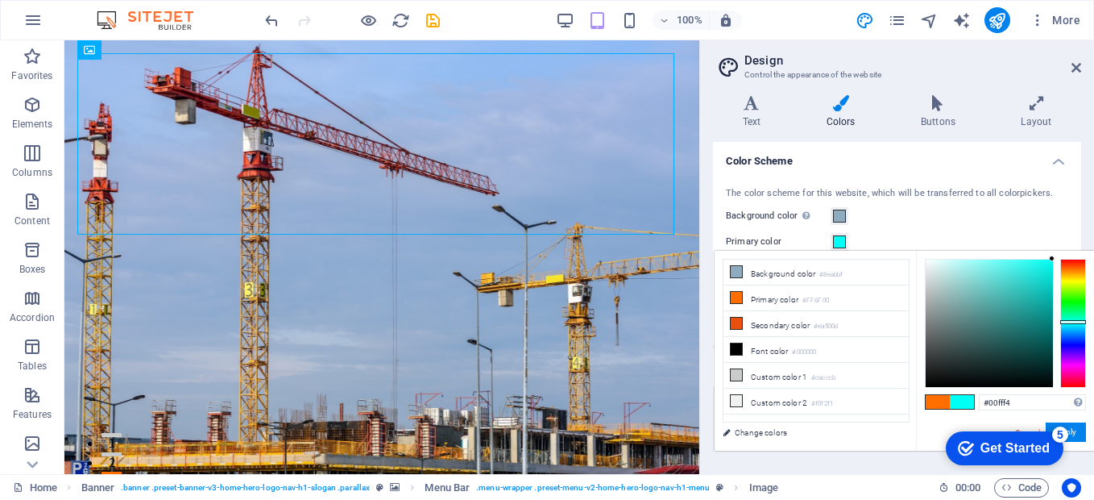
click at [1079, 321] on div at bounding box center [1073, 323] width 26 height 129
type input "#12d5cd"
drag, startPoint x: 1051, startPoint y: 256, endPoint x: 1042, endPoint y: 280, distance: 25.0
click at [1042, 280] on div at bounding box center [1041, 279] width 6 height 6
click at [1069, 427] on div "checkmark Get Started 5 First Steps in the Editor Let's guide you through the t…" at bounding box center [1003, 447] width 133 height 48
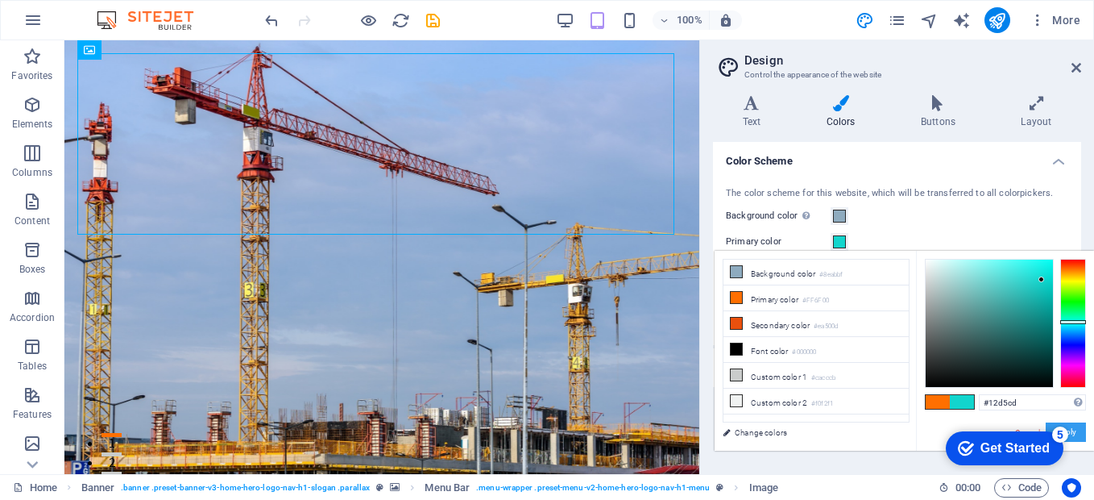
click at [1076, 425] on button "Apply" at bounding box center [1066, 431] width 40 height 19
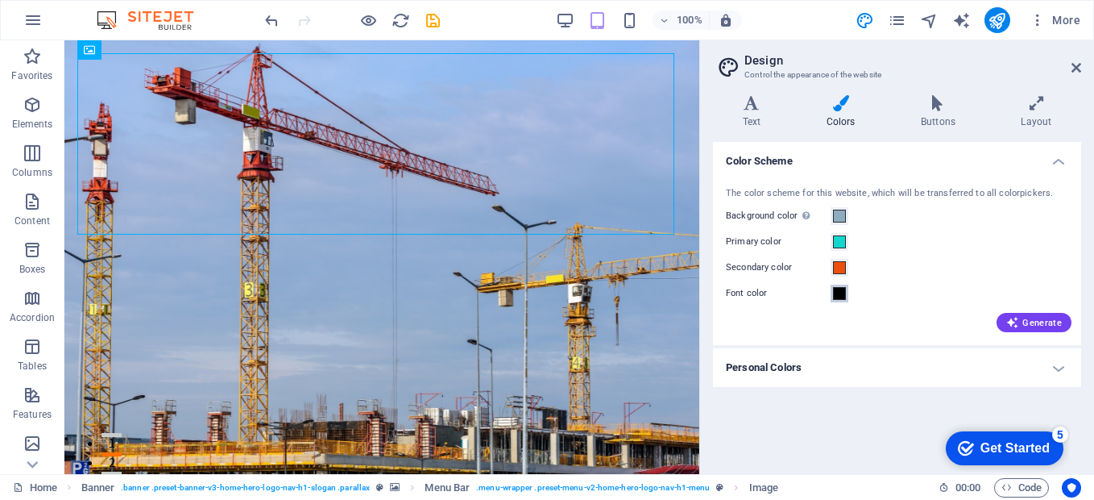
click at [834, 290] on span at bounding box center [839, 293] width 13 height 13
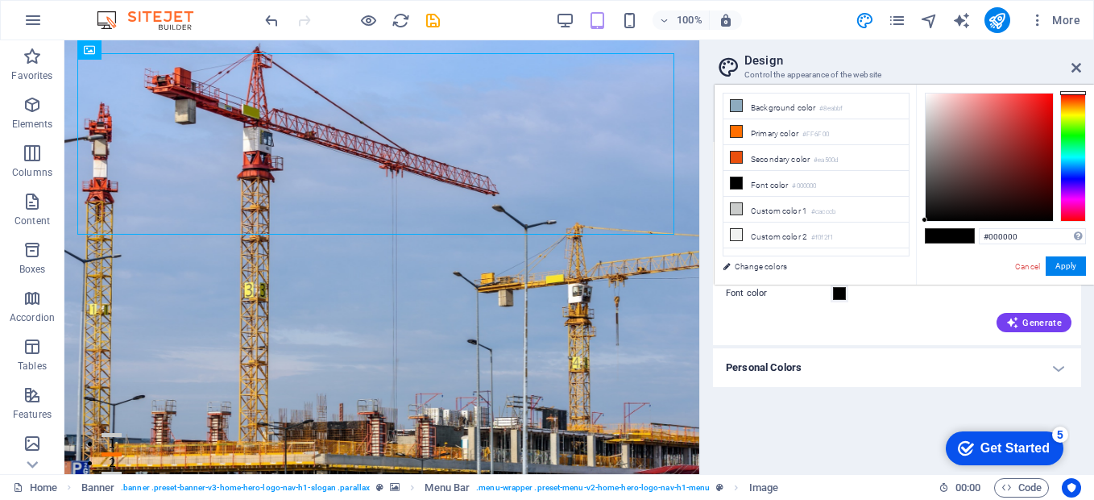
type input "#fcfafa"
click at [926, 94] on div at bounding box center [989, 156] width 127 height 127
click at [1069, 267] on button "Apply" at bounding box center [1066, 265] width 40 height 19
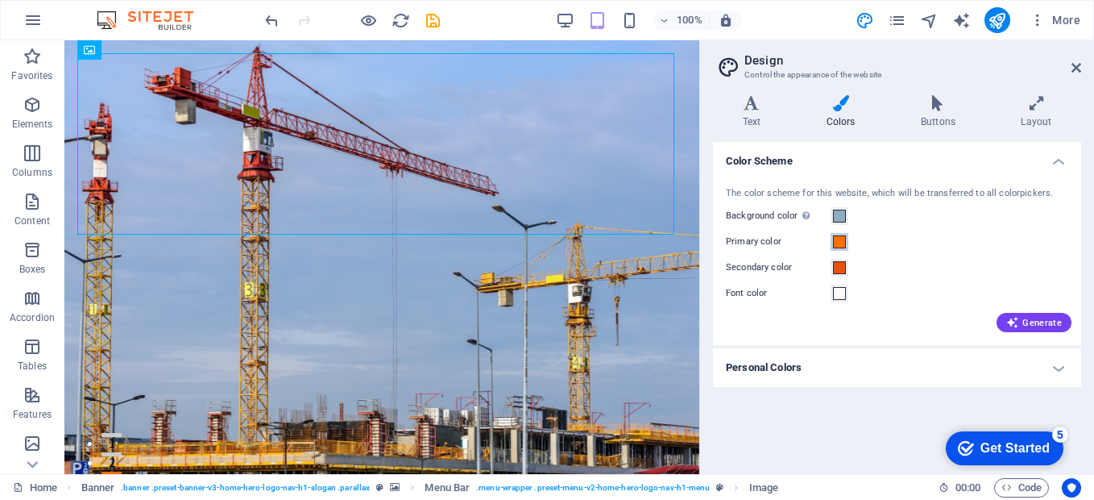
click at [838, 238] on span at bounding box center [839, 241] width 13 height 13
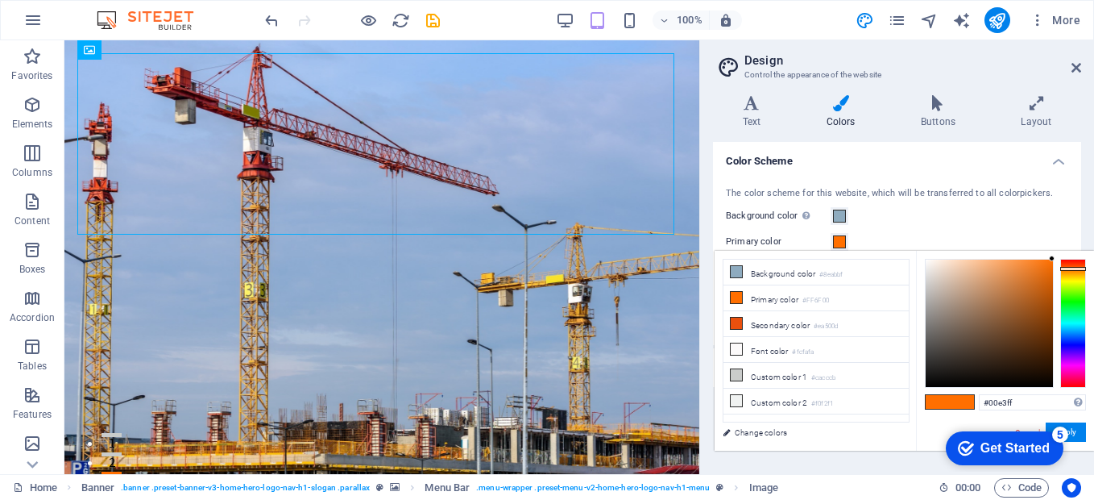
click at [1081, 325] on div at bounding box center [1073, 323] width 26 height 129
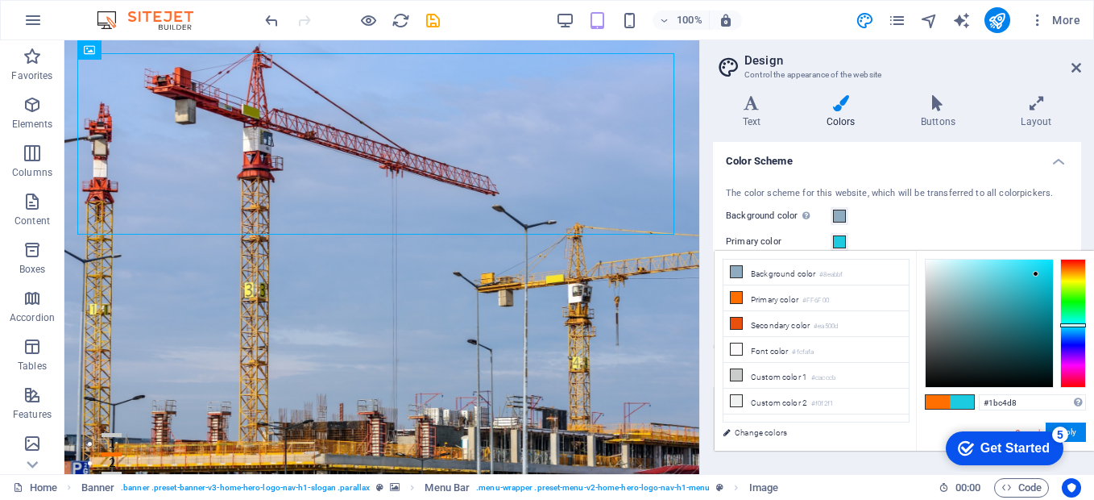
type input "#1bc2d7"
drag, startPoint x: 1051, startPoint y: 256, endPoint x: 1036, endPoint y: 279, distance: 26.8
click at [1036, 279] on div at bounding box center [1036, 279] width 6 height 6
click at [1082, 429] on button "Apply" at bounding box center [1066, 431] width 40 height 19
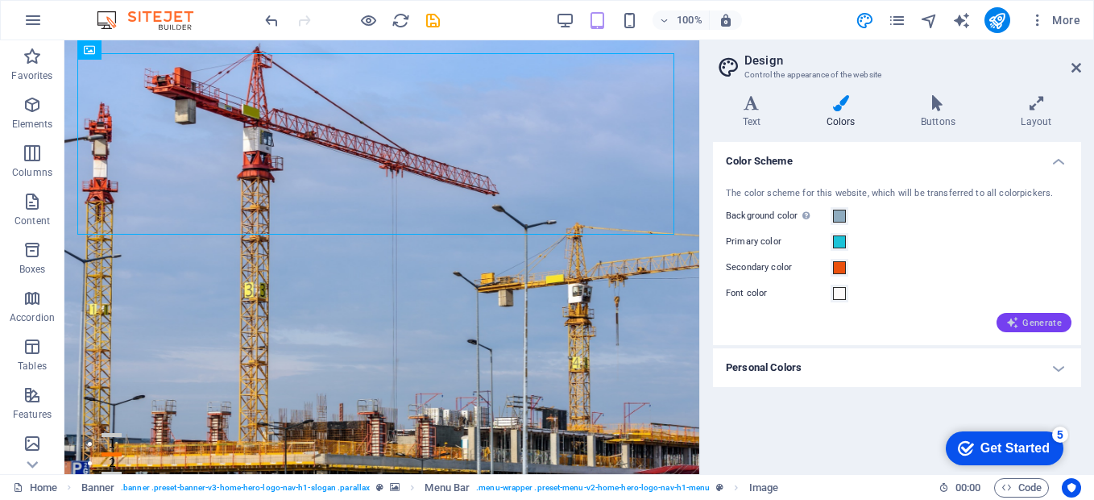
click at [1025, 321] on span "Generate" at bounding box center [1034, 322] width 56 height 13
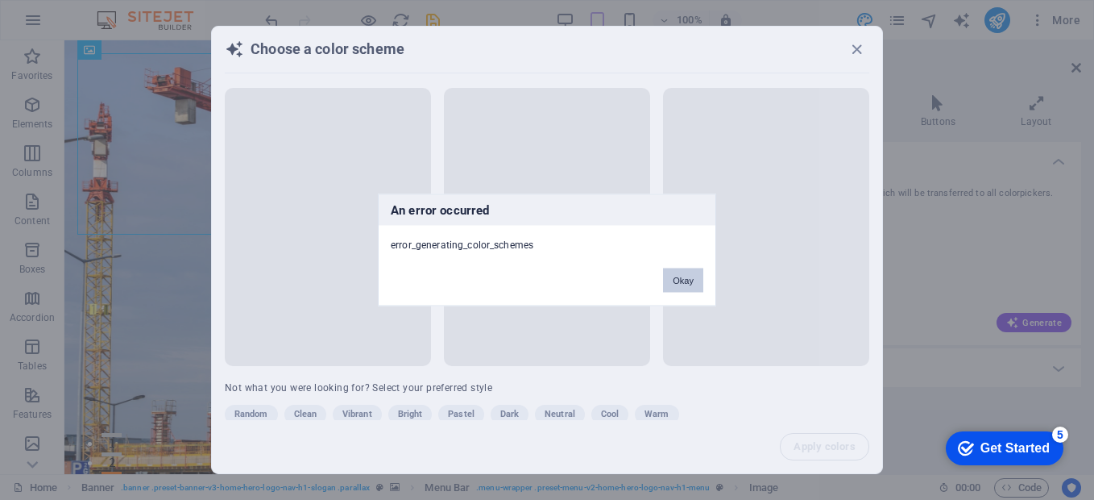
click at [672, 281] on button "Okay" at bounding box center [683, 280] width 40 height 24
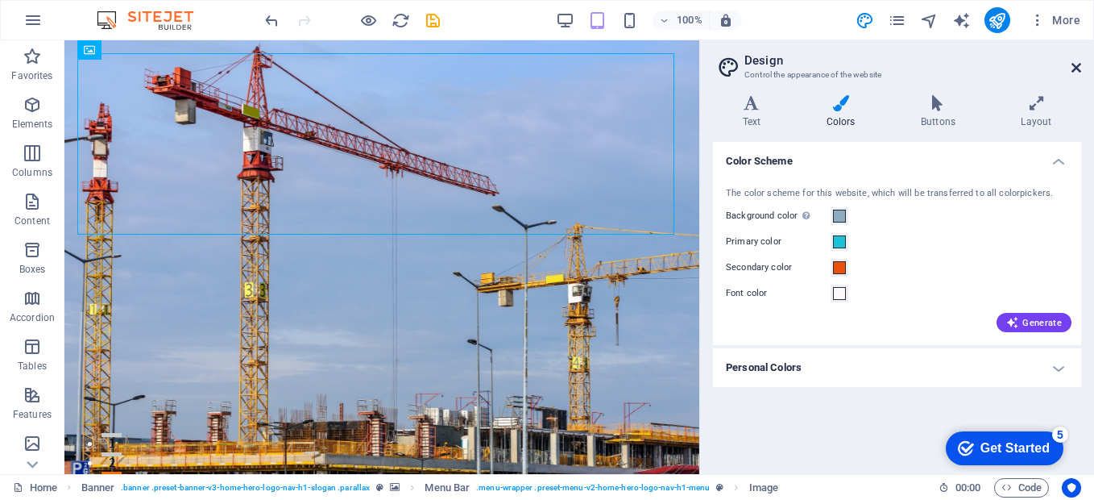
click at [1073, 67] on icon at bounding box center [1077, 67] width 10 height 13
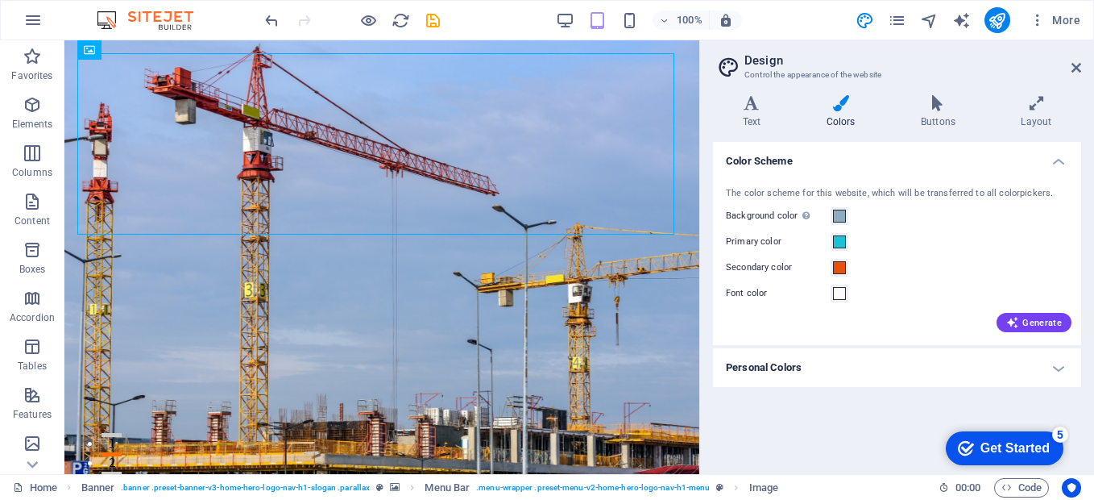
click at [855, 368] on h4 "Personal Colors" at bounding box center [897, 367] width 368 height 39
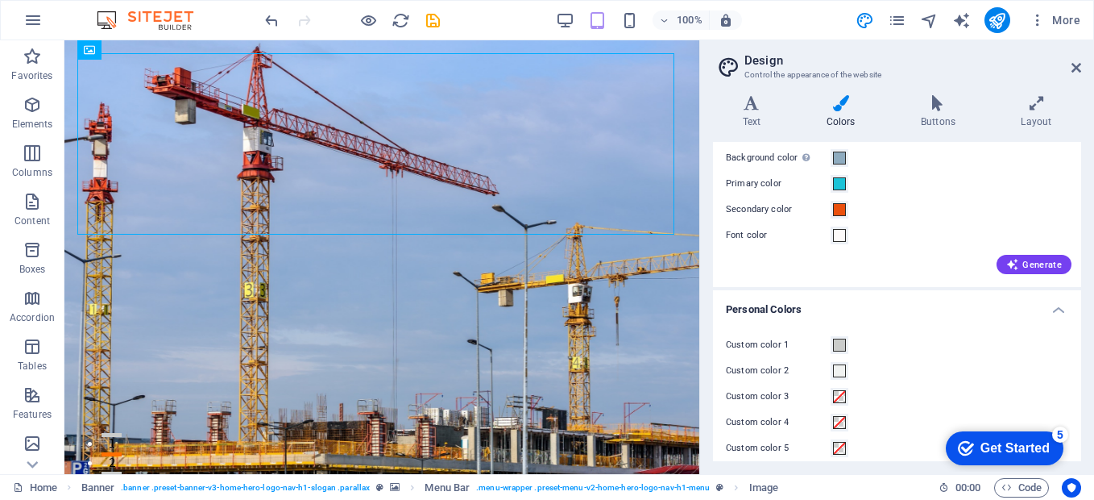
scroll to position [71, 0]
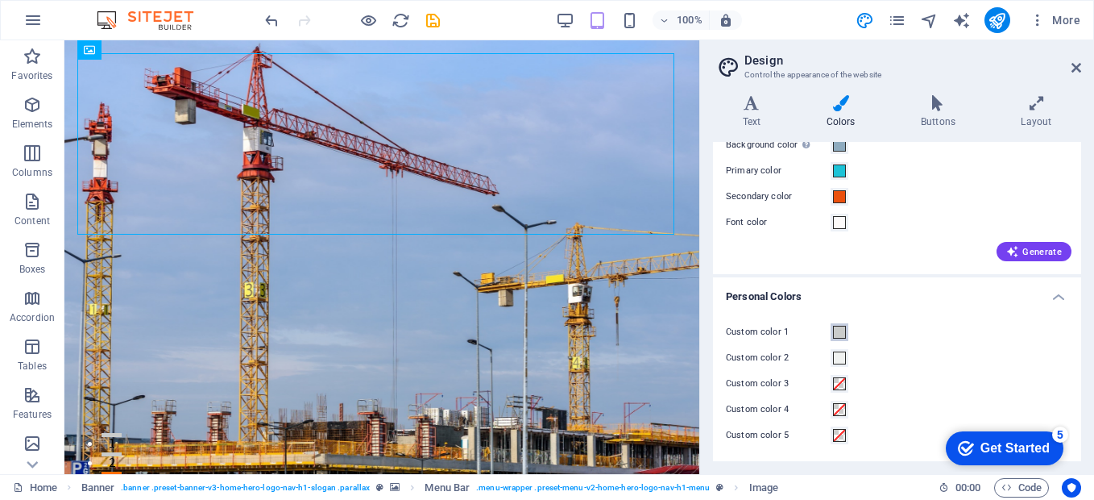
click at [835, 329] on span at bounding box center [839, 331] width 13 height 13
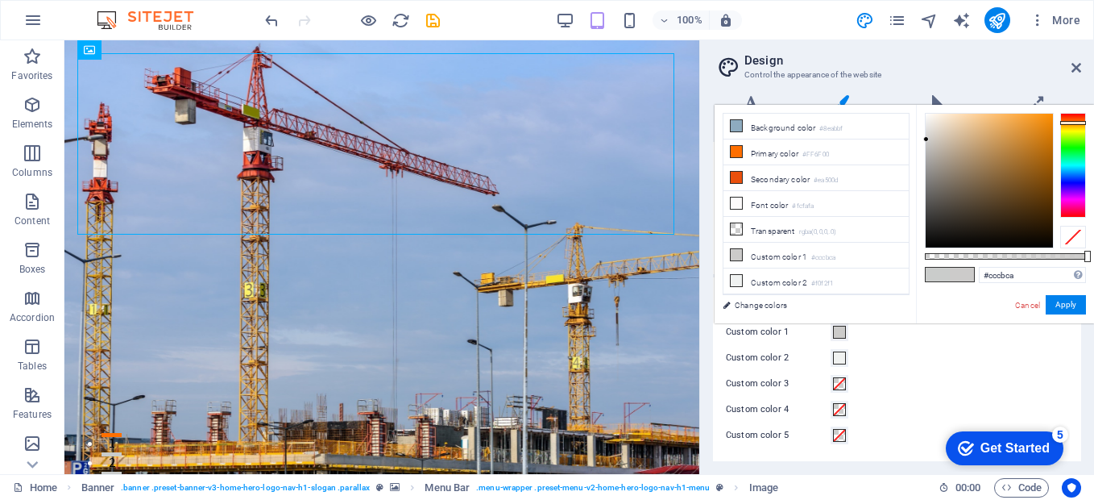
drag, startPoint x: 1074, startPoint y: 154, endPoint x: 1078, endPoint y: 122, distance: 31.7
click at [1078, 122] on div at bounding box center [1073, 123] width 26 height 4
click at [1048, 117] on div at bounding box center [989, 181] width 127 height 134
type input "#f7971e"
drag, startPoint x: 1048, startPoint y: 117, endPoint x: 1037, endPoint y: 117, distance: 11.3
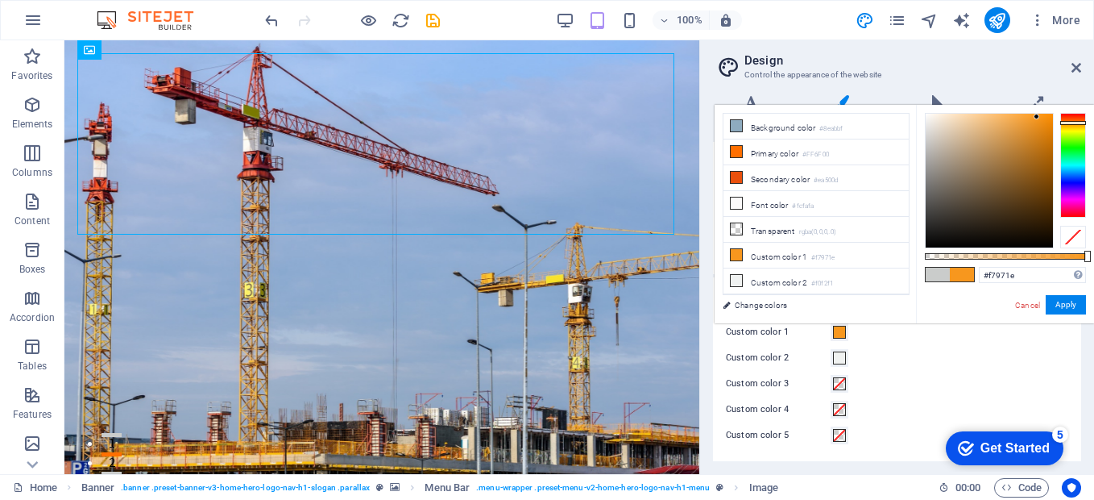
click at [1037, 117] on div at bounding box center [1037, 117] width 6 height 6
click at [1061, 305] on button "Apply" at bounding box center [1066, 304] width 40 height 19
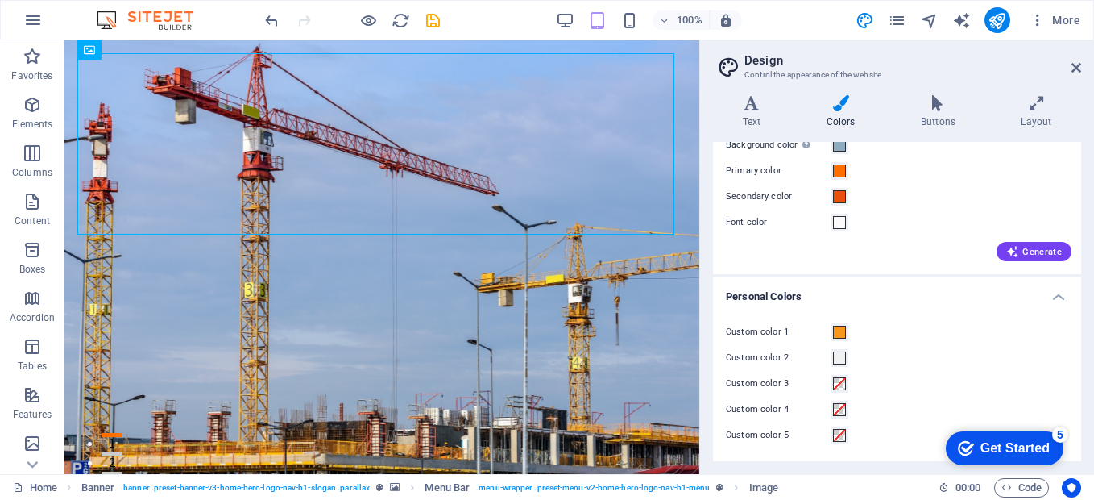
click at [1055, 296] on h4 "Personal Colors" at bounding box center [897, 291] width 368 height 29
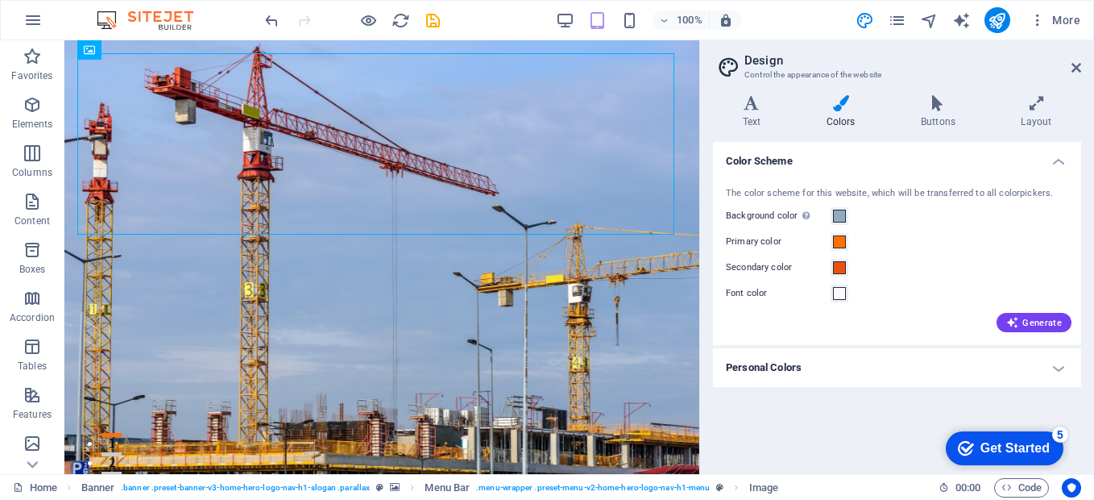
scroll to position [0, 0]
click at [835, 240] on span at bounding box center [839, 241] width 13 height 13
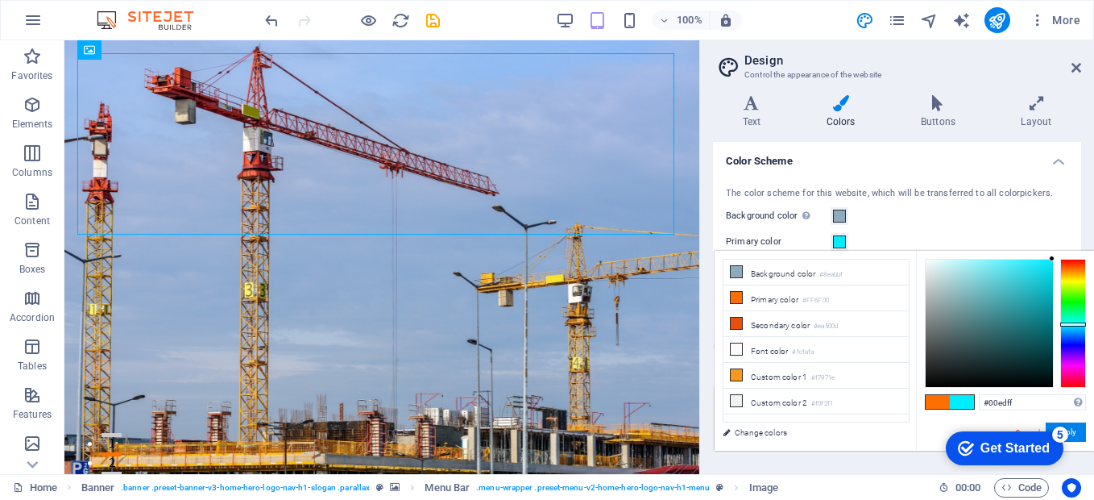
click at [1075, 324] on div at bounding box center [1073, 323] width 26 height 129
type input "#22c4d0"
drag, startPoint x: 1050, startPoint y: 258, endPoint x: 1031, endPoint y: 282, distance: 30.5
click at [1031, 282] on div at bounding box center [1031, 282] width 6 height 6
click at [1076, 429] on button "Apply" at bounding box center [1066, 431] width 40 height 19
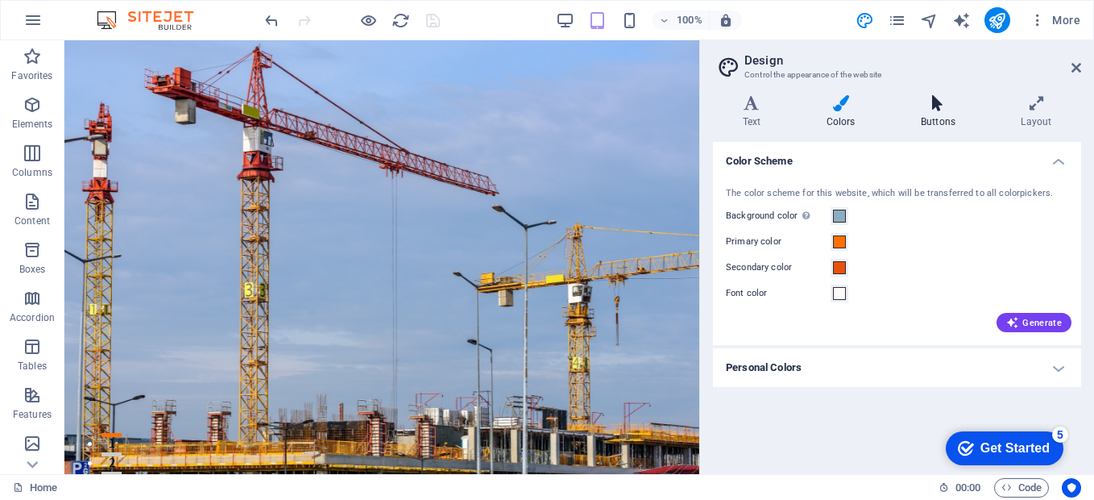
click at [935, 102] on icon at bounding box center [937, 103] width 93 height 16
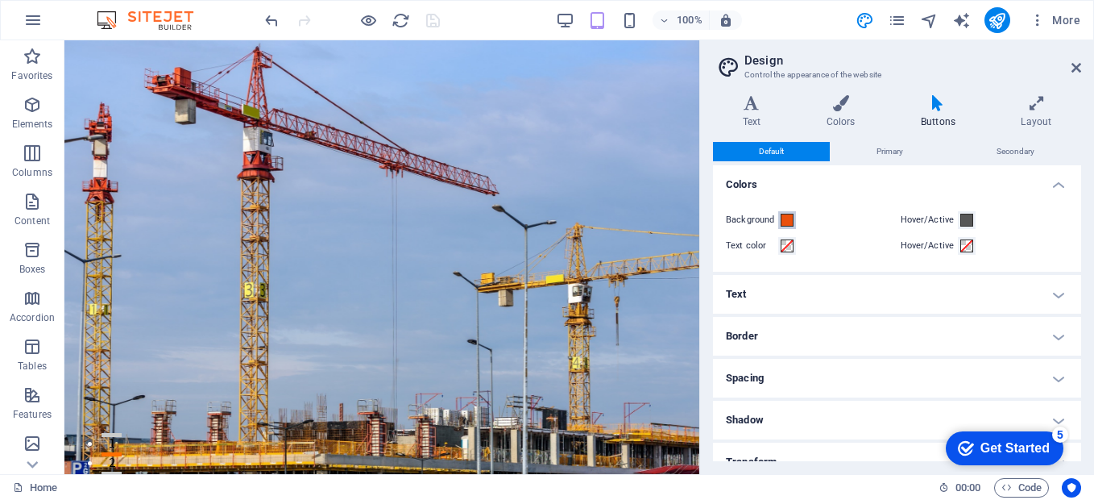
click at [783, 220] on span at bounding box center [787, 219] width 13 height 13
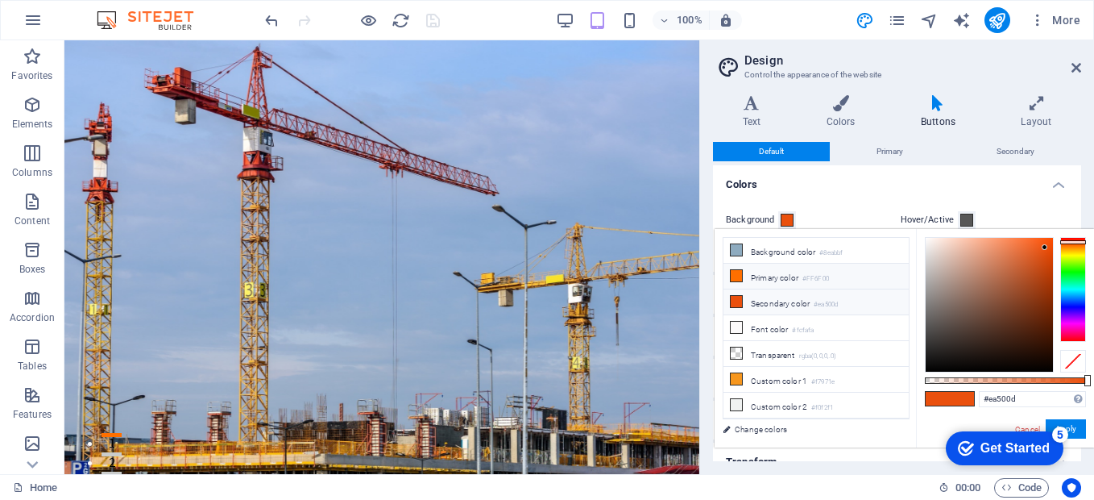
click at [739, 271] on icon at bounding box center [736, 275] width 11 height 11
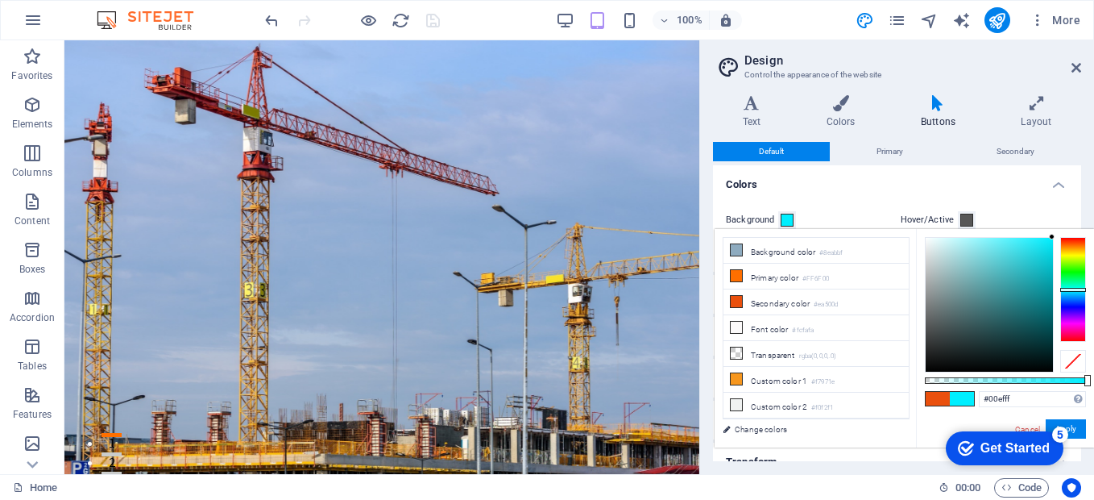
click at [1069, 289] on div at bounding box center [1073, 289] width 26 height 105
type input "#0ea3ad"
drag, startPoint x: 1051, startPoint y: 237, endPoint x: 1042, endPoint y: 280, distance: 43.8
click at [1042, 280] on div at bounding box center [1041, 279] width 6 height 6
click at [1077, 425] on button "Apply" at bounding box center [1066, 428] width 40 height 19
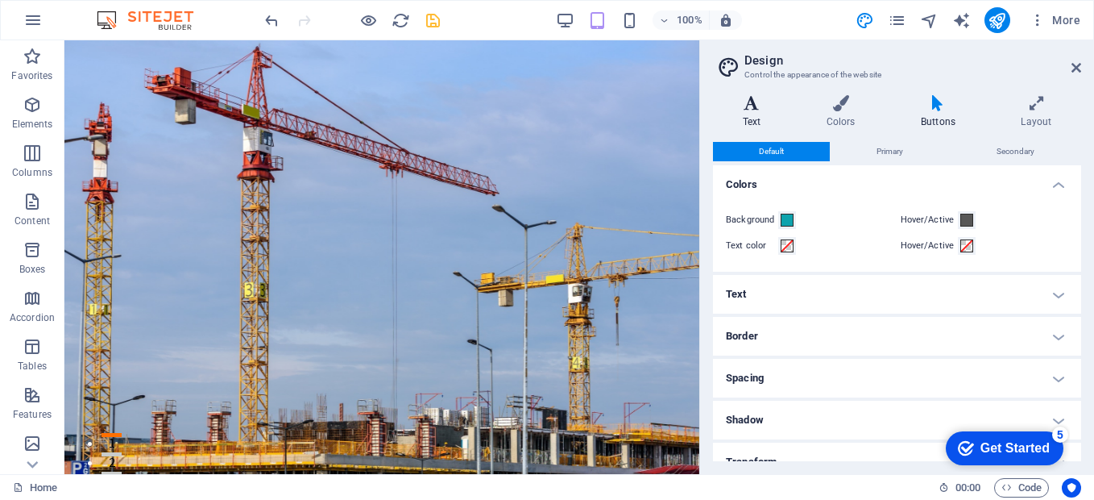
click at [752, 103] on icon at bounding box center [751, 103] width 77 height 16
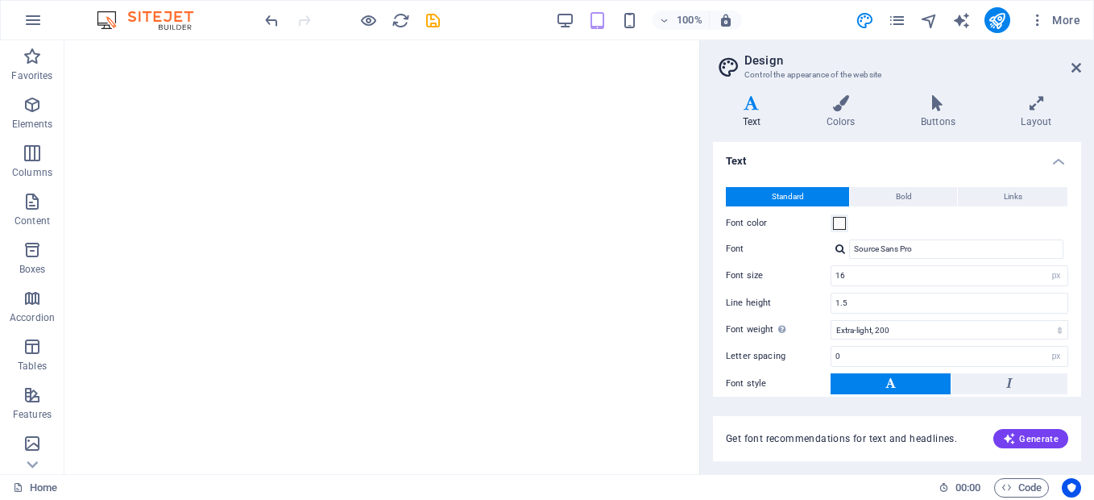
select select "px"
select select "200"
select select "px"
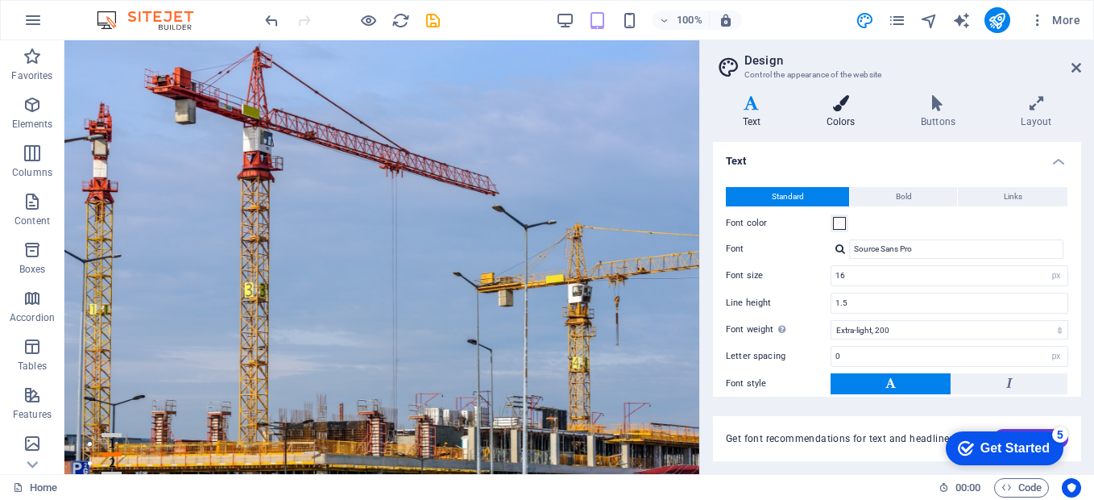
click at [831, 107] on icon at bounding box center [841, 103] width 88 height 16
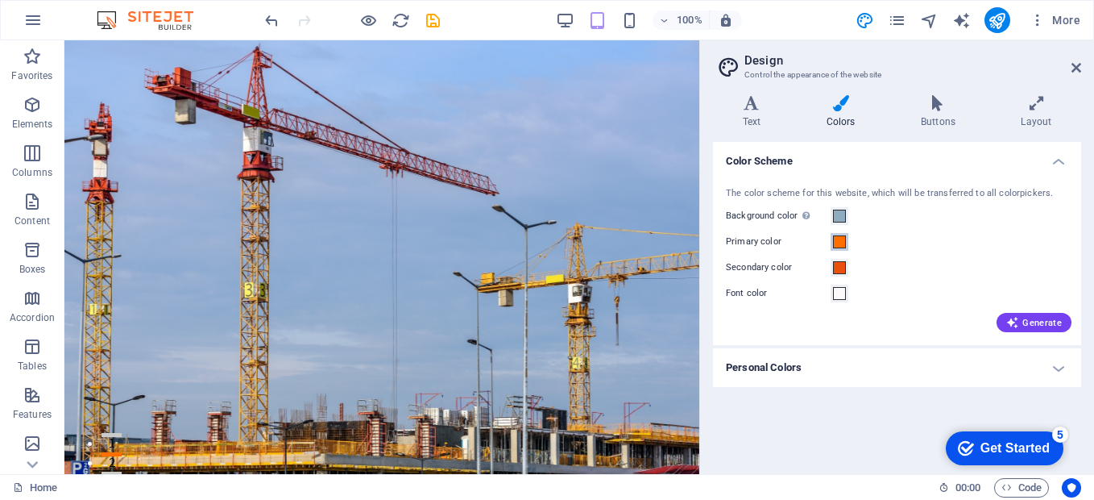
click at [838, 235] on span at bounding box center [839, 241] width 13 height 13
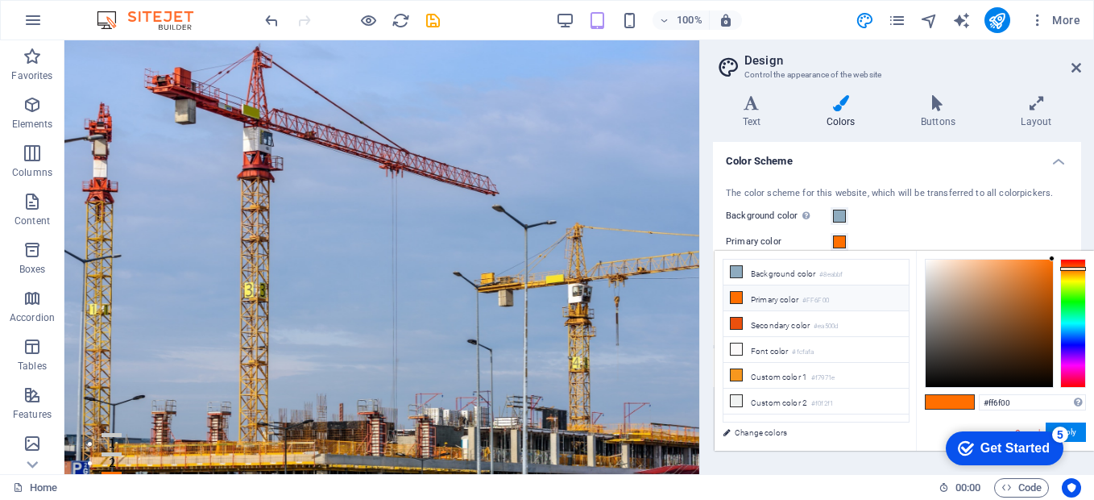
click at [766, 295] on li "Primary color #FF6F00" at bounding box center [815, 298] width 185 height 26
click at [740, 293] on icon at bounding box center [736, 297] width 11 height 11
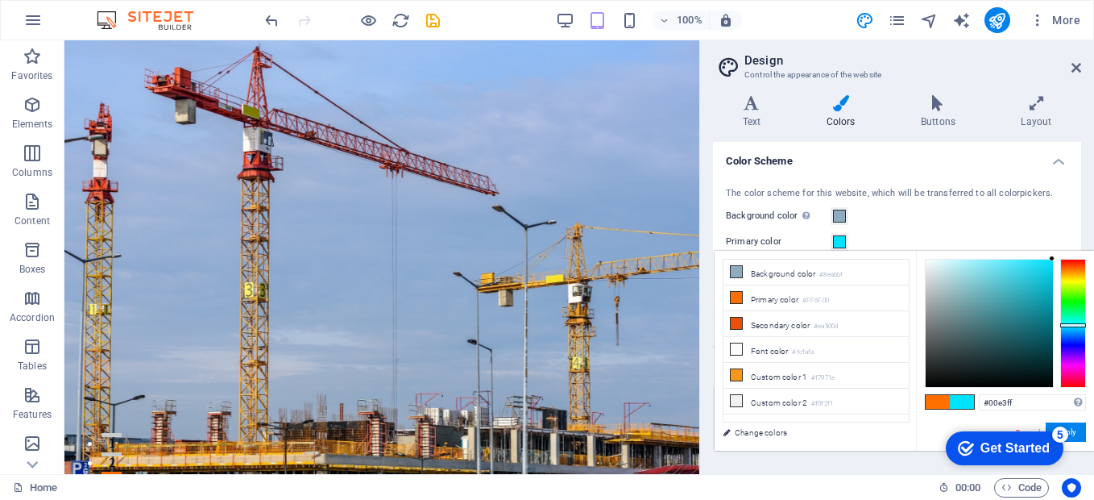
click at [1072, 325] on div at bounding box center [1073, 323] width 26 height 129
click at [939, 402] on span at bounding box center [938, 402] width 24 height 14
click at [1066, 322] on div at bounding box center [1073, 323] width 26 height 129
drag, startPoint x: 1051, startPoint y: 255, endPoint x: 1039, endPoint y: 275, distance: 23.1
click at [1038, 284] on div "#00fffe Supported formats #0852ed rgb(8, 82, 237) rgba(8, 82, 237, 90%) hsv(221…" at bounding box center [1005, 467] width 178 height 433
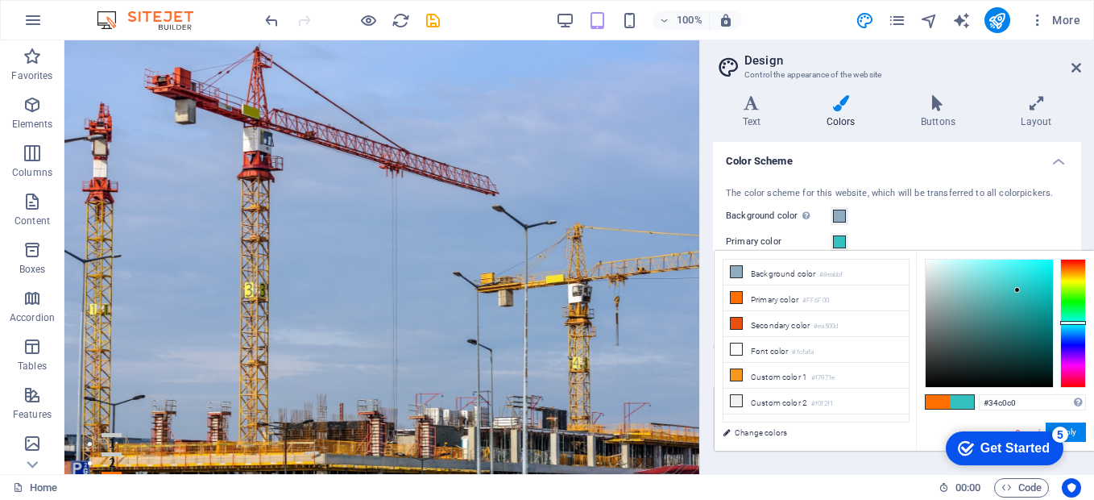
drag, startPoint x: 1051, startPoint y: 255, endPoint x: 1018, endPoint y: 290, distance: 48.4
click at [1018, 290] on div at bounding box center [1017, 290] width 6 height 6
click at [947, 403] on span at bounding box center [938, 402] width 24 height 14
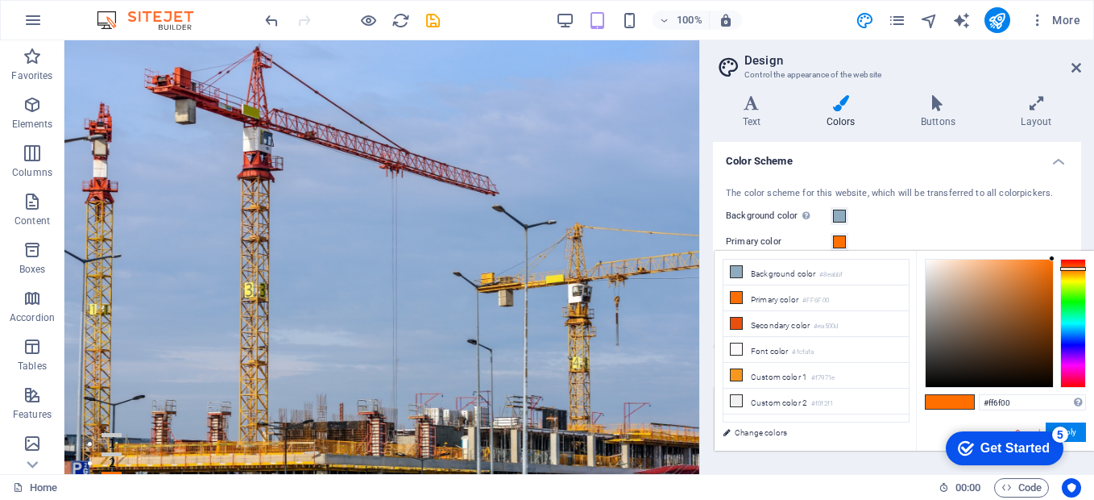
click at [938, 402] on span at bounding box center [938, 402] width 24 height 14
drag, startPoint x: 1050, startPoint y: 256, endPoint x: 1043, endPoint y: 290, distance: 34.4
click at [1043, 290] on div at bounding box center [1043, 290] width 6 height 6
type input "#0dbac0"
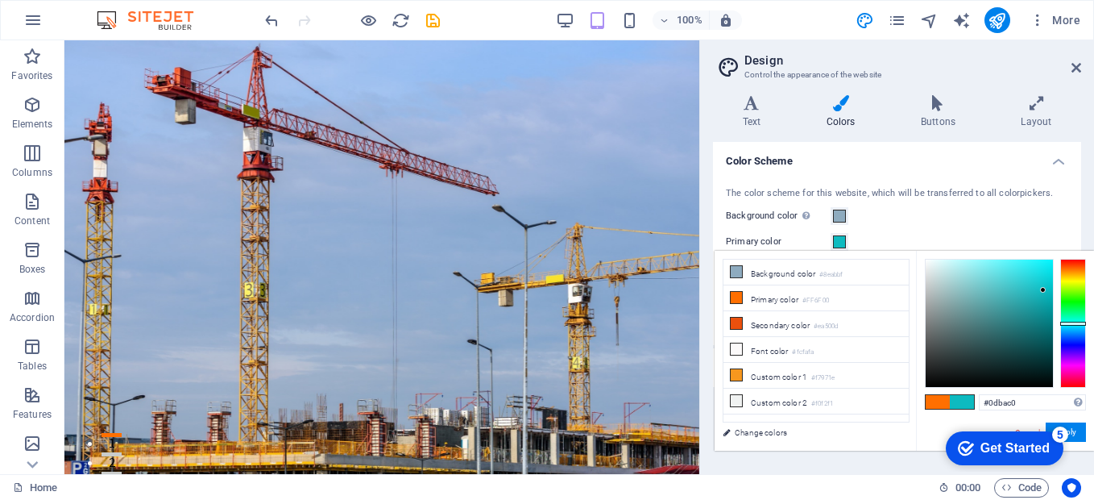
click at [1077, 323] on div at bounding box center [1073, 323] width 26 height 129
click at [752, 430] on link "Change colors" at bounding box center [808, 432] width 187 height 20
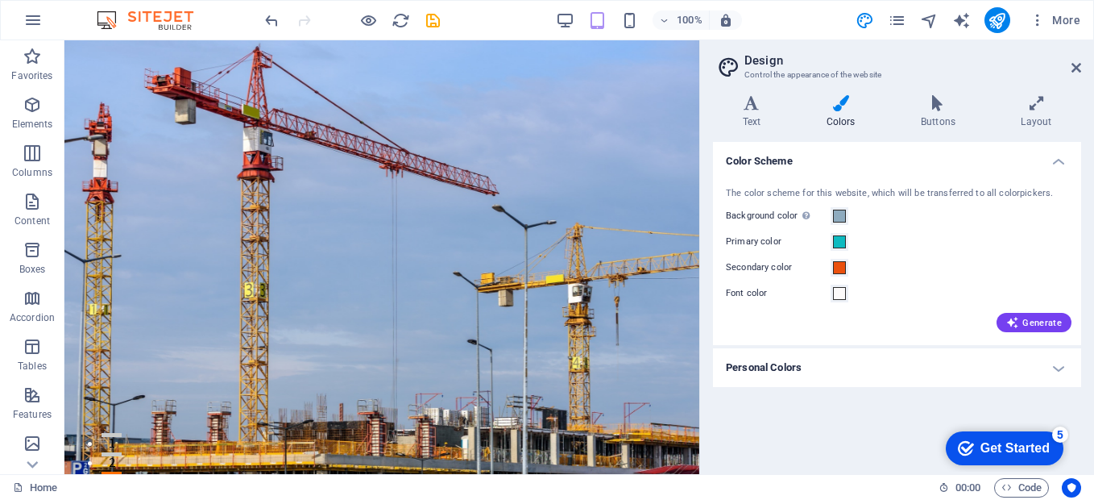
click at [843, 243] on span at bounding box center [839, 241] width 13 height 13
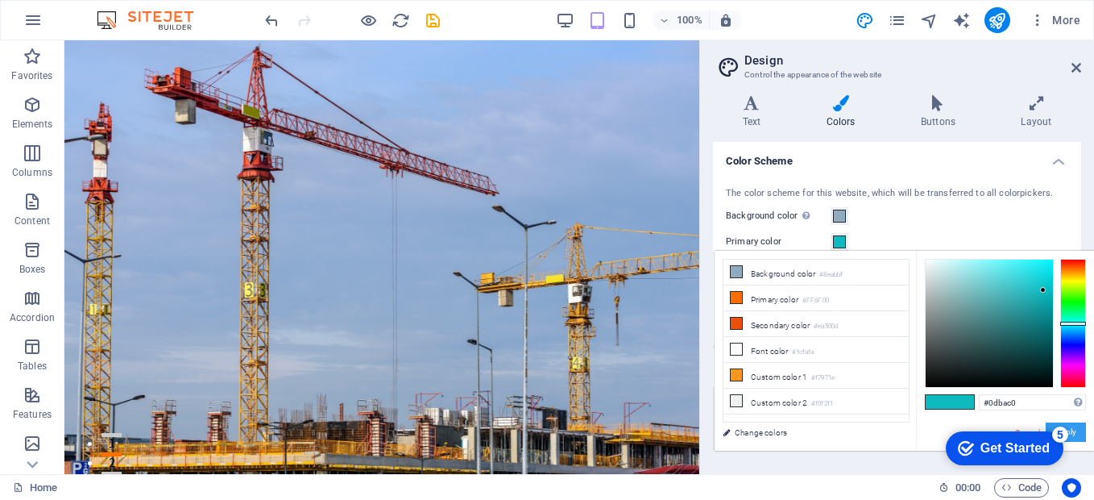
click at [1075, 428] on button "Apply" at bounding box center [1066, 431] width 40 height 19
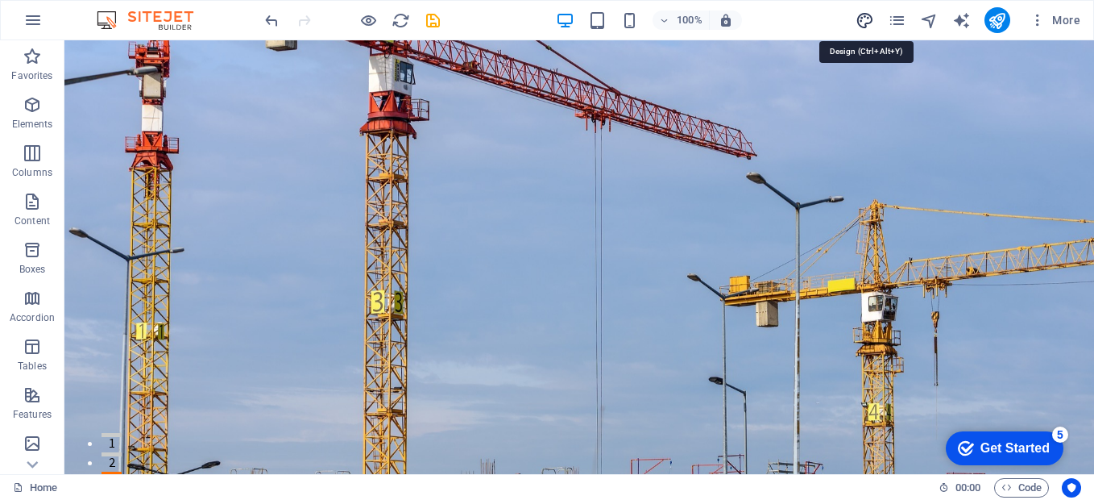
click at [866, 20] on icon "design" at bounding box center [865, 20] width 19 height 19
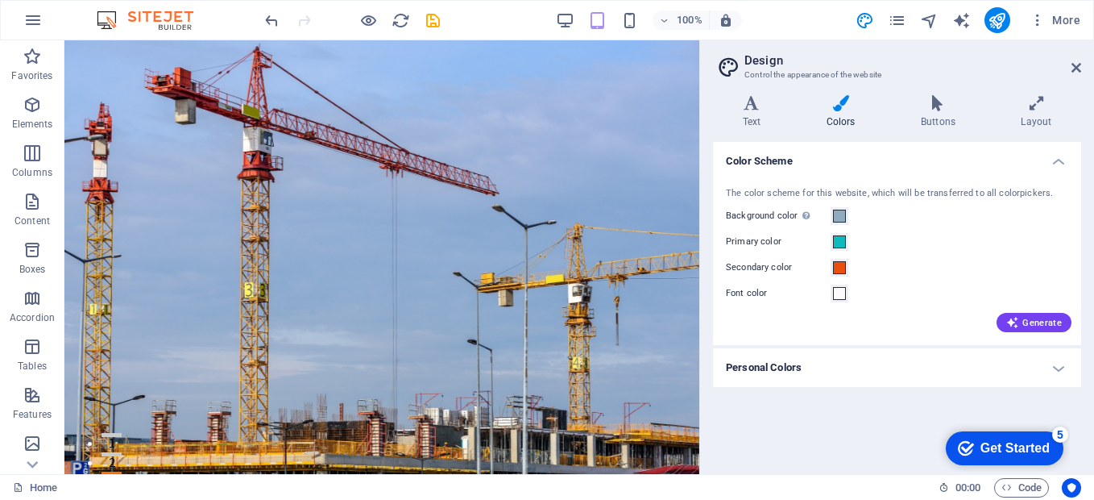
click at [783, 371] on h4 "Personal Colors" at bounding box center [897, 367] width 368 height 39
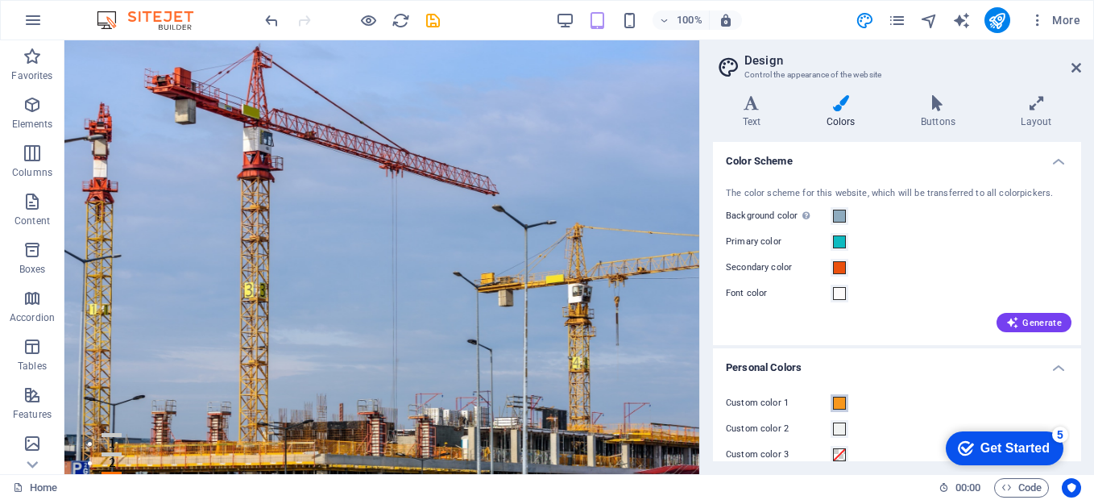
click at [837, 398] on span at bounding box center [839, 402] width 13 height 13
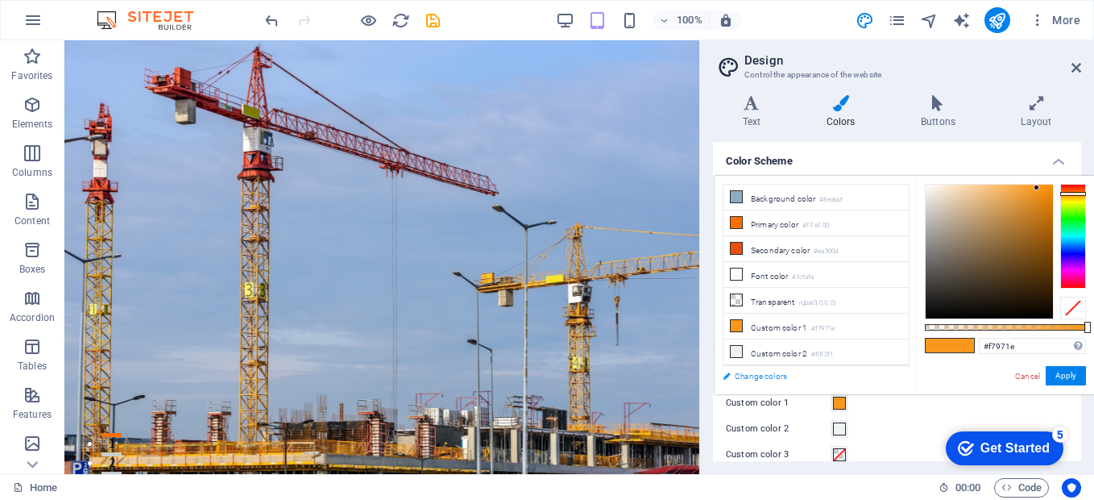
click at [768, 378] on link "Change colors" at bounding box center [808, 376] width 187 height 20
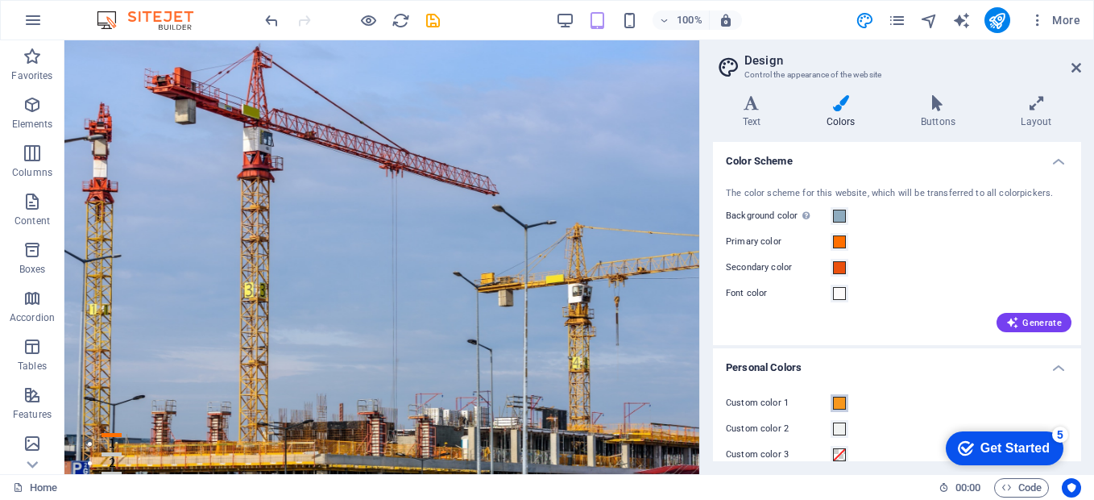
click at [838, 405] on span at bounding box center [839, 402] width 13 height 13
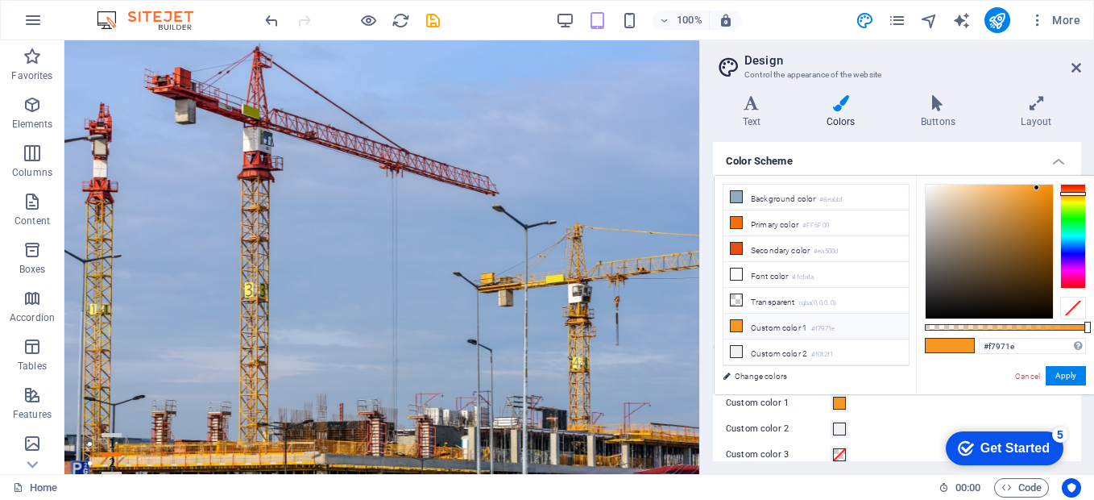
click at [797, 322] on li "Custom color 1 #f7971e" at bounding box center [815, 326] width 185 height 26
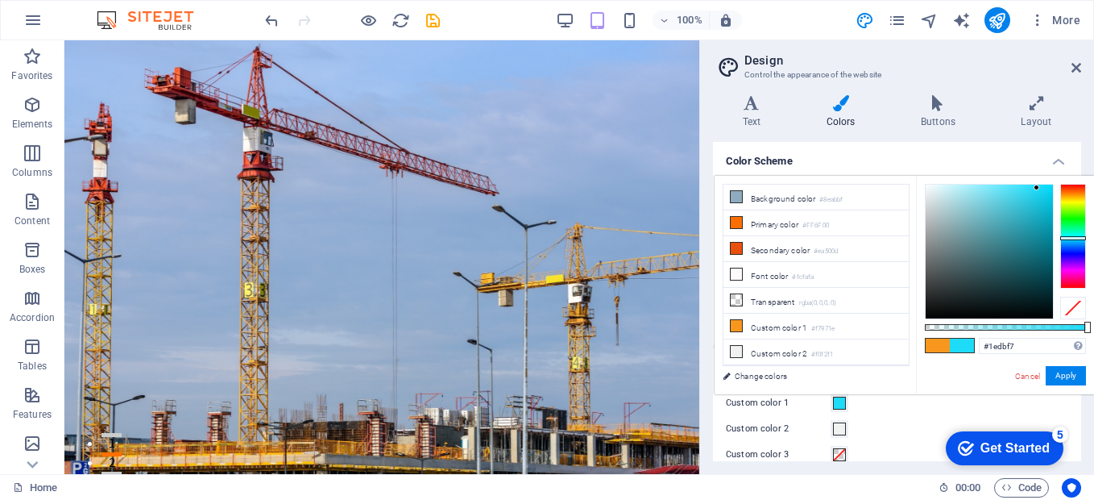
click at [1067, 238] on div at bounding box center [1073, 236] width 26 height 105
drag, startPoint x: 1034, startPoint y: 186, endPoint x: 968, endPoint y: 190, distance: 66.2
click at [968, 190] on div at bounding box center [968, 190] width 6 height 6
click at [727, 217] on li "Primary color #FF6F00" at bounding box center [815, 223] width 185 height 26
type input "#ff6f00"
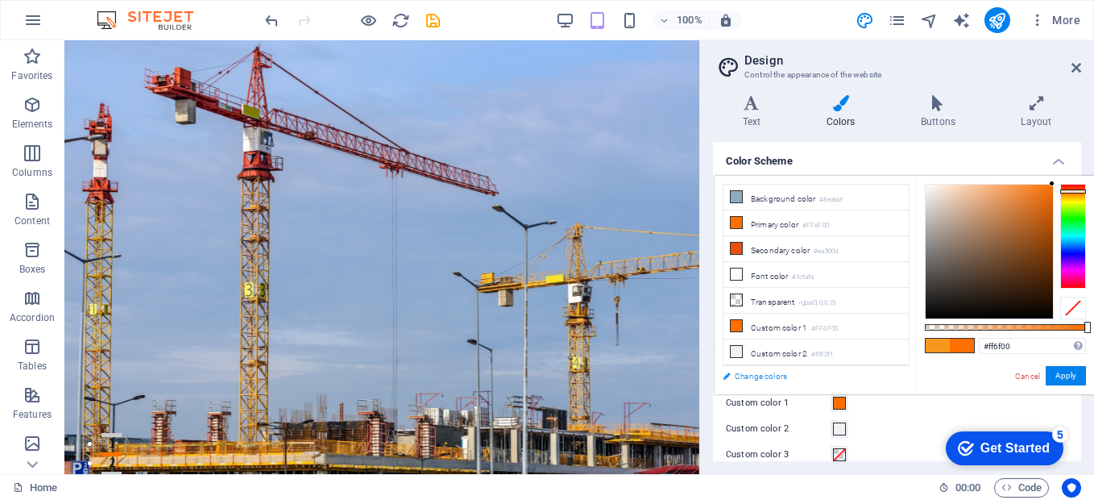
click at [766, 376] on link "Change colors" at bounding box center [808, 376] width 187 height 20
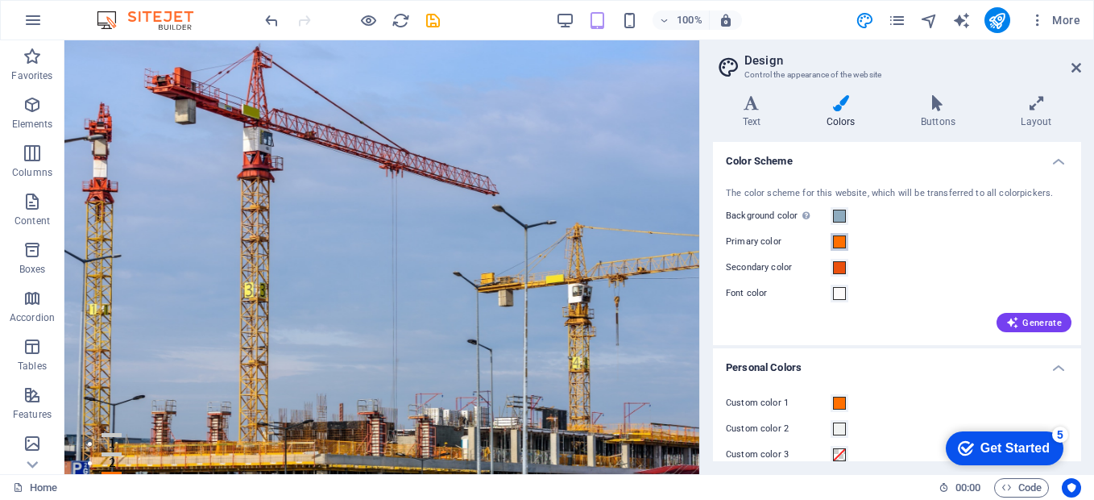
click at [835, 242] on span at bounding box center [839, 241] width 13 height 13
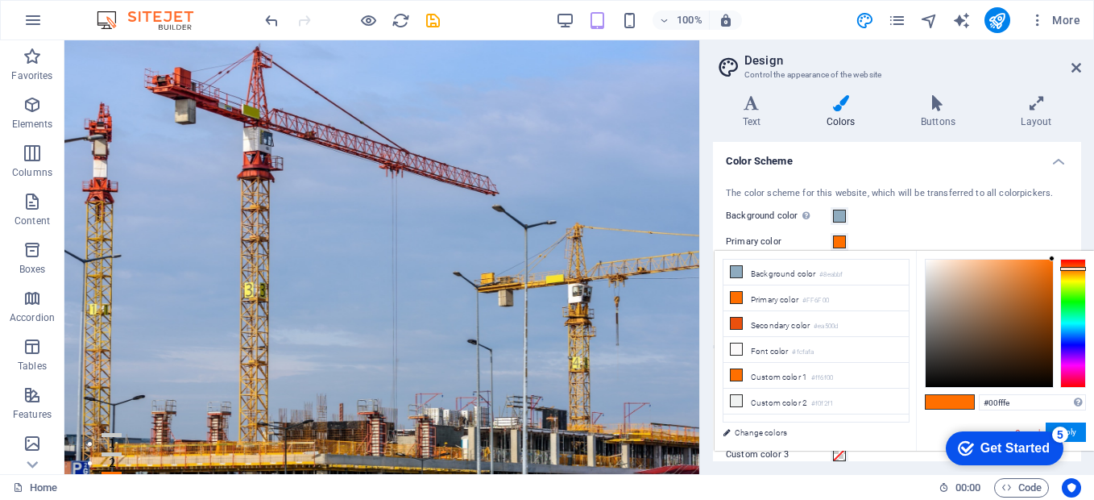
click at [1068, 322] on div at bounding box center [1073, 323] width 26 height 129
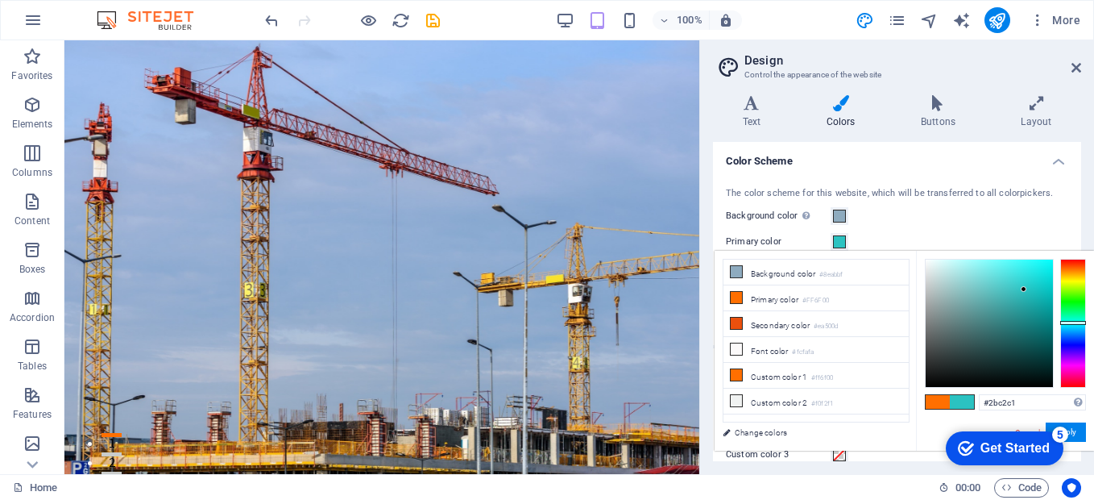
drag, startPoint x: 1048, startPoint y: 259, endPoint x: 1024, endPoint y: 289, distance: 39.0
click at [1024, 289] on div at bounding box center [989, 323] width 129 height 129
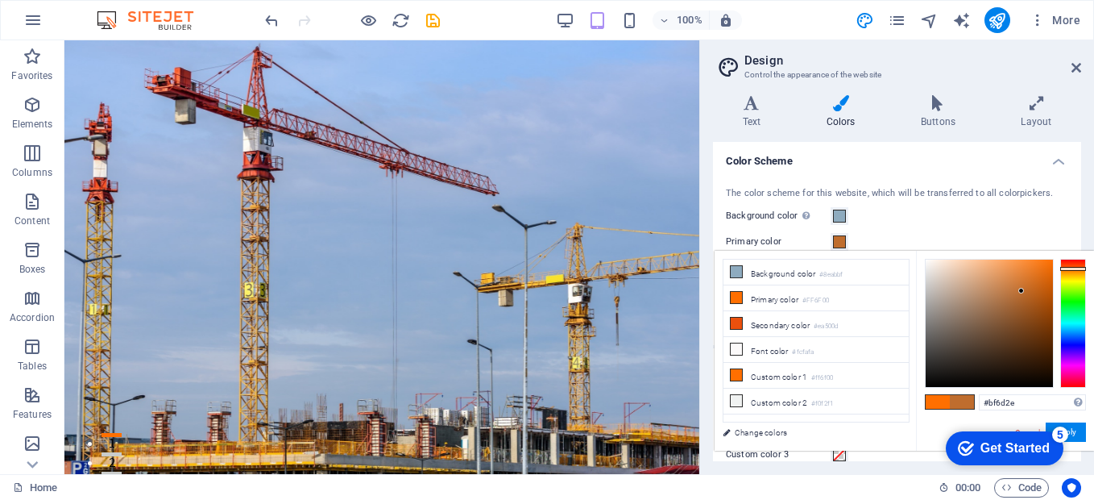
drag, startPoint x: 1050, startPoint y: 257, endPoint x: 1022, endPoint y: 291, distance: 44.0
click at [1022, 291] on div at bounding box center [1021, 291] width 6 height 6
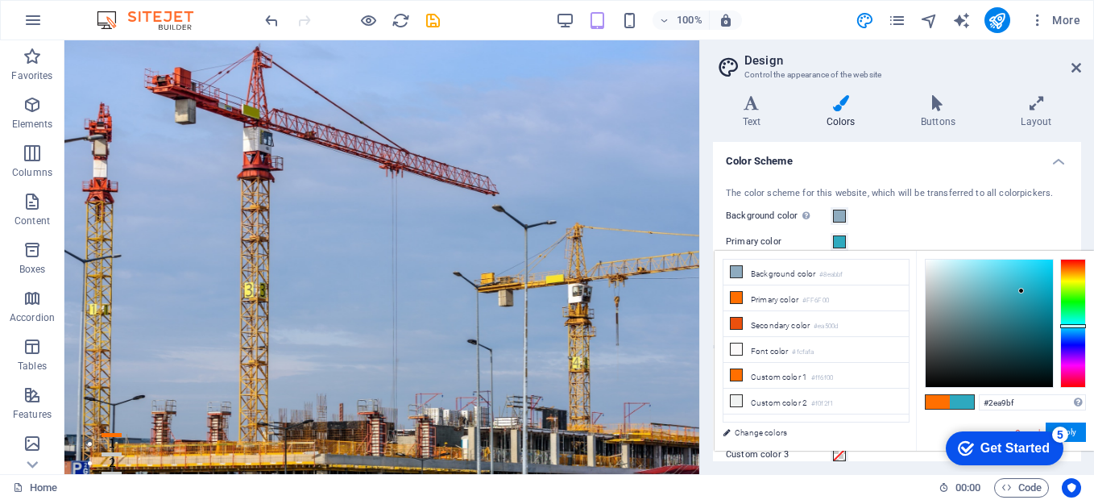
click at [1079, 325] on div at bounding box center [1073, 323] width 26 height 129
type input "#33b8cf"
click at [1021, 283] on div at bounding box center [1021, 283] width 6 height 6
click at [748, 429] on link "Change colors" at bounding box center [808, 432] width 187 height 20
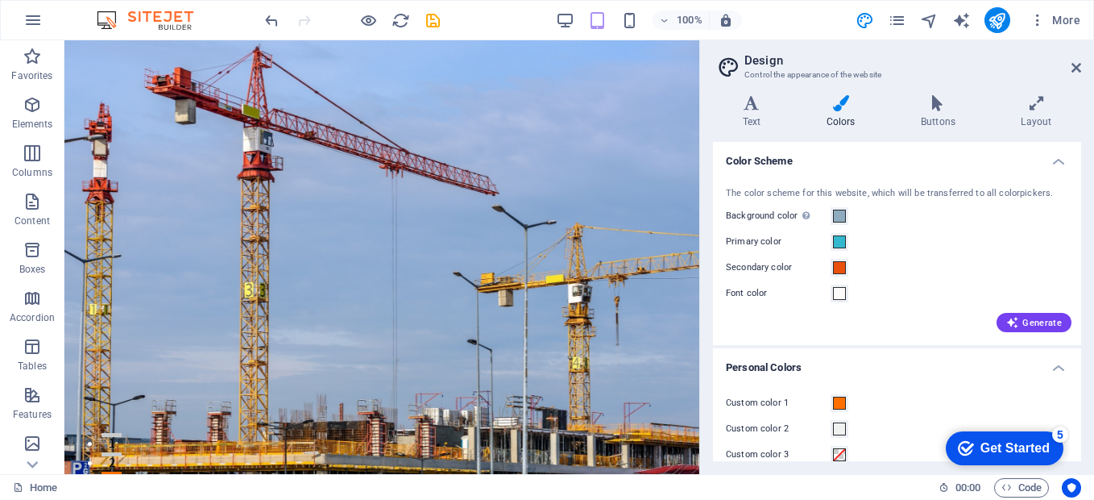
click at [793, 400] on label "Custom color 1" at bounding box center [778, 402] width 105 height 19
click at [831, 400] on button "Custom color 1" at bounding box center [840, 403] width 18 height 18
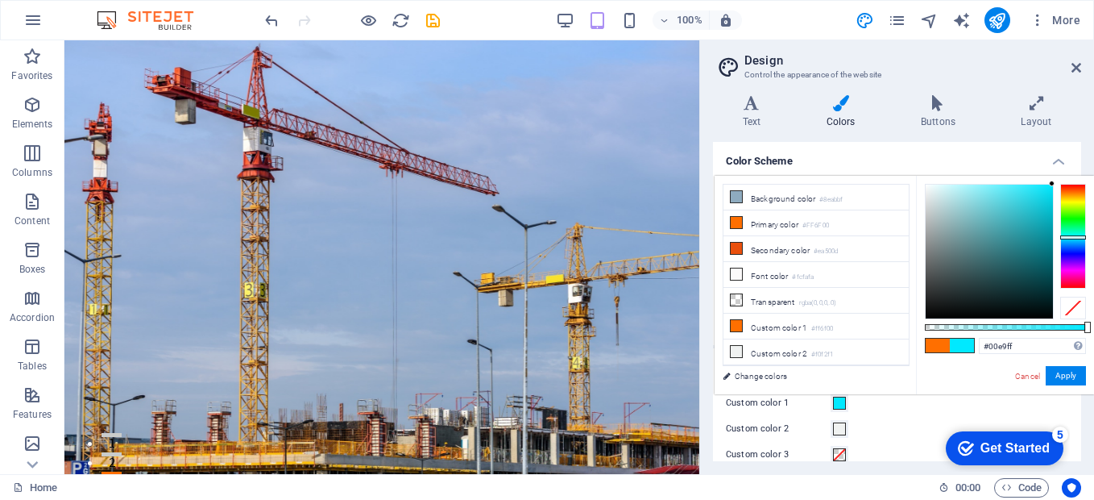
click at [1070, 237] on div at bounding box center [1073, 236] width 26 height 105
click at [981, 187] on div at bounding box center [989, 251] width 127 height 134
click at [960, 189] on div at bounding box center [989, 251] width 127 height 134
type input "#b2eff4"
click at [769, 372] on link "Change colors" at bounding box center [808, 376] width 187 height 20
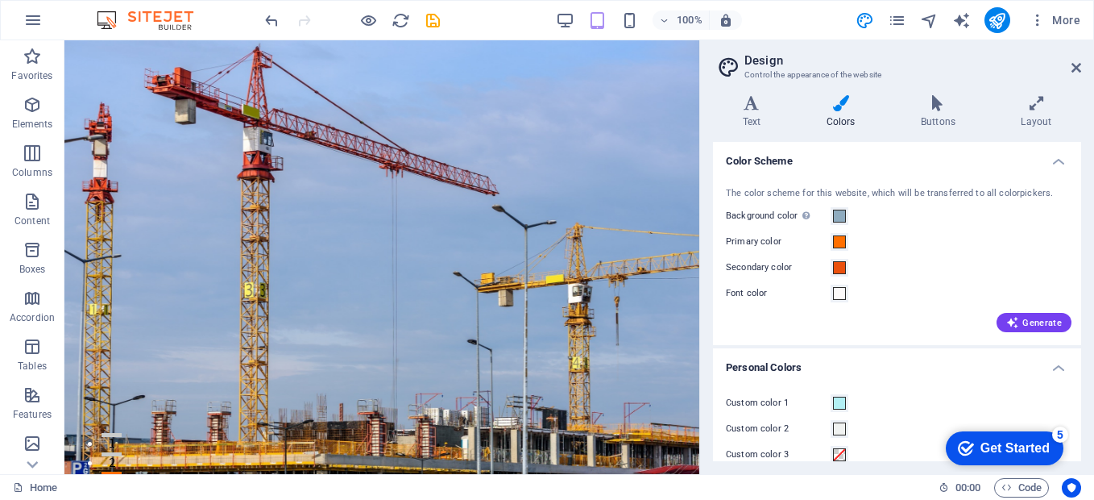
click at [782, 238] on label "Primary color" at bounding box center [778, 241] width 105 height 19
click at [831, 238] on button "Primary color" at bounding box center [840, 242] width 18 height 18
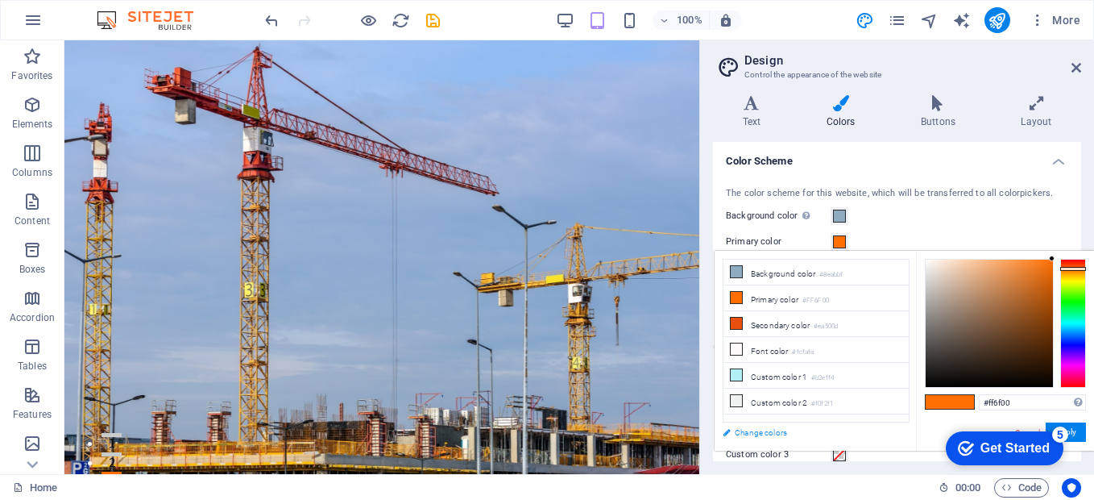
click at [748, 431] on link "Change colors" at bounding box center [808, 432] width 187 height 20
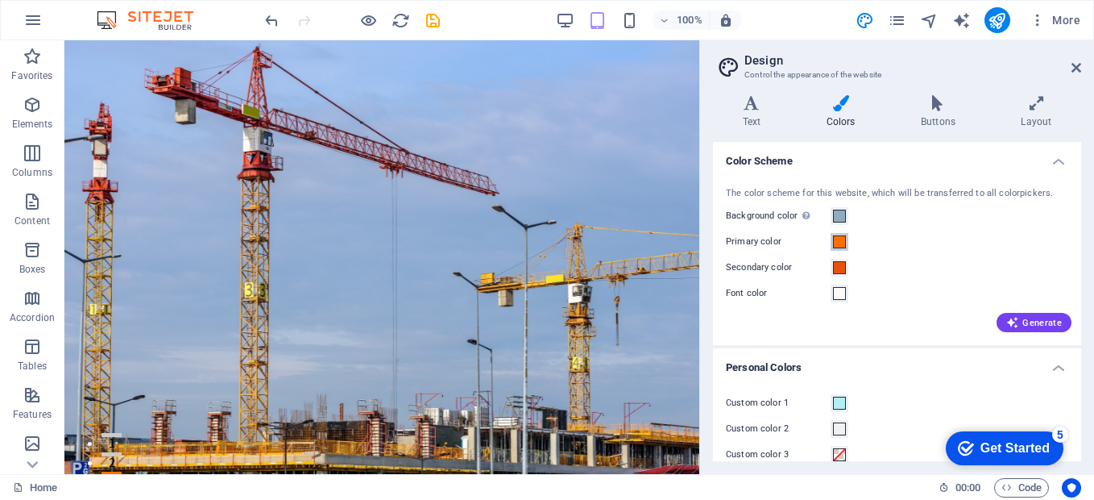
click at [834, 238] on span at bounding box center [839, 241] width 13 height 13
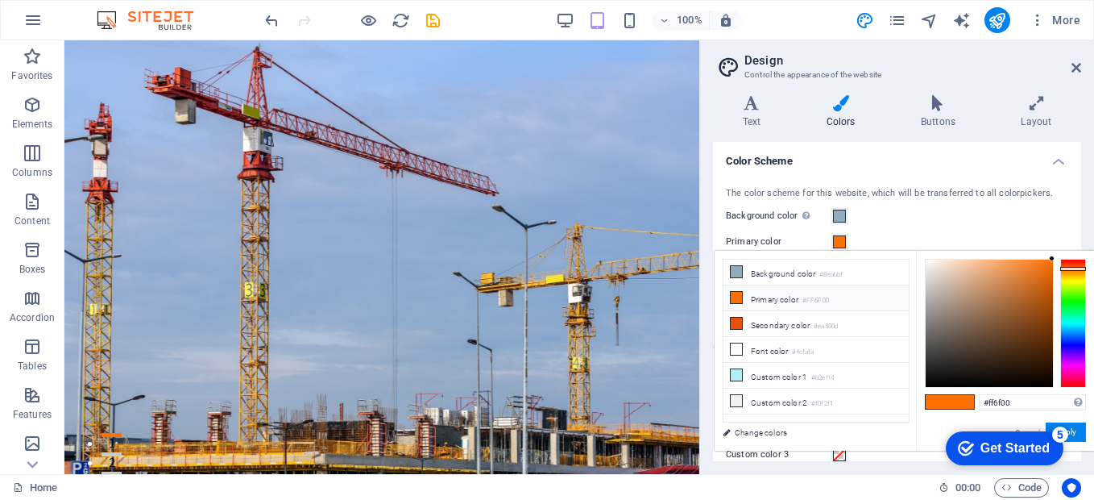
click at [769, 301] on li "Primary color #FF6F00" at bounding box center [815, 298] width 185 height 26
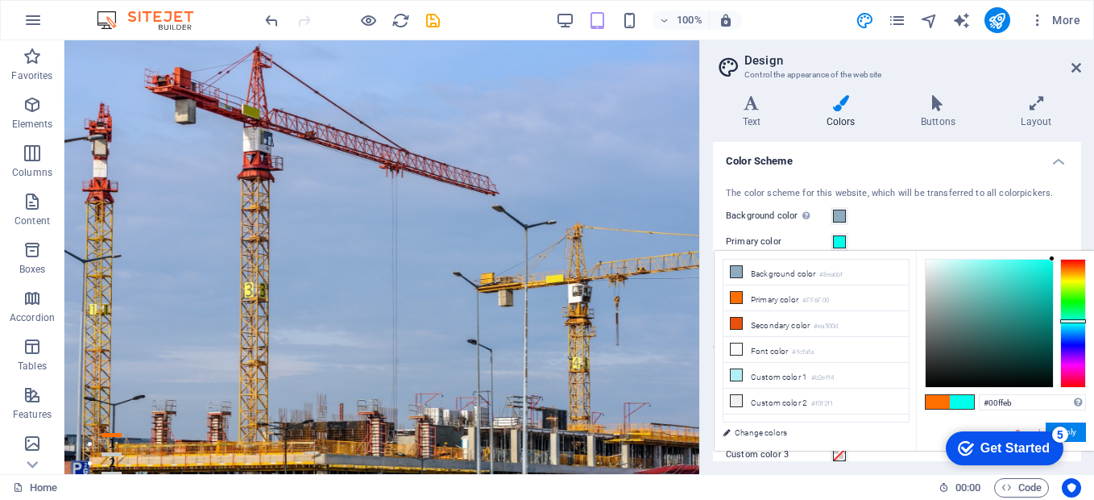
click at [1073, 321] on div at bounding box center [1073, 323] width 26 height 129
drag, startPoint x: 1049, startPoint y: 255, endPoint x: 1026, endPoint y: 272, distance: 28.7
click at [1020, 285] on div "#00ffeb Supported formats #0852ed rgb(8, 82, 237) rgba(8, 82, 237, 90%) hsv(221…" at bounding box center [1005, 467] width 178 height 433
type input "#2fbfb3"
drag, startPoint x: 1053, startPoint y: 258, endPoint x: 1021, endPoint y: 291, distance: 46.1
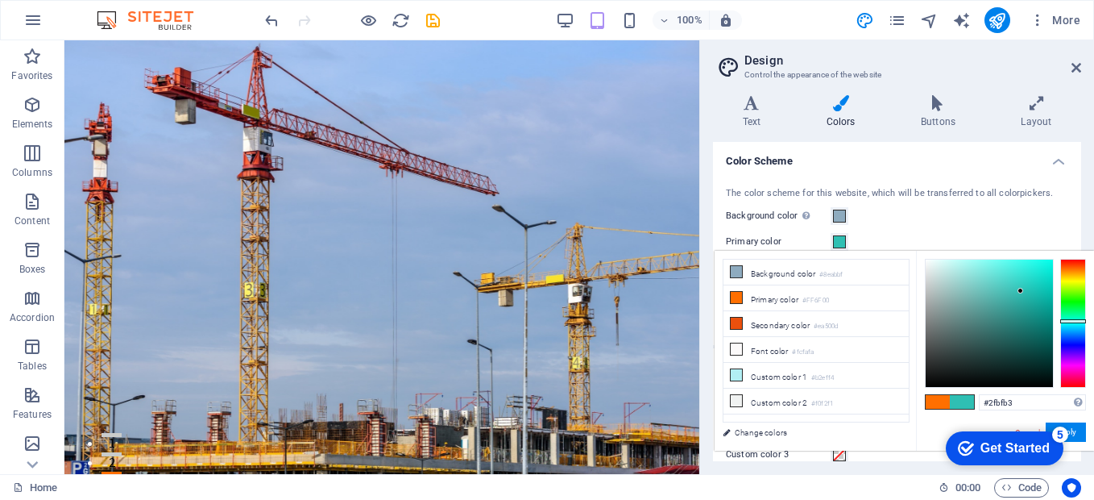
click at [1021, 291] on div at bounding box center [1021, 291] width 6 height 6
click at [757, 430] on link "Change colors" at bounding box center [808, 432] width 187 height 20
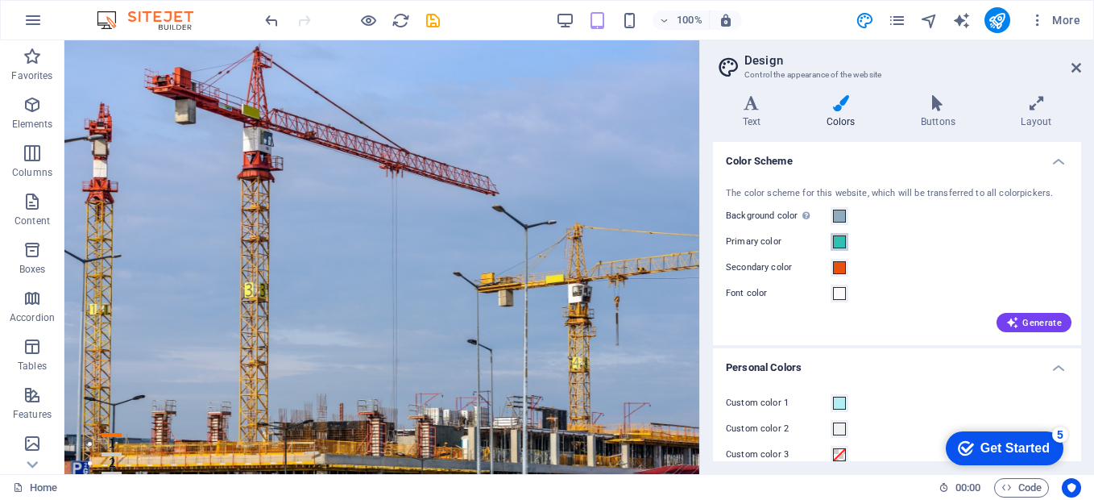
click at [834, 242] on span at bounding box center [839, 241] width 13 height 13
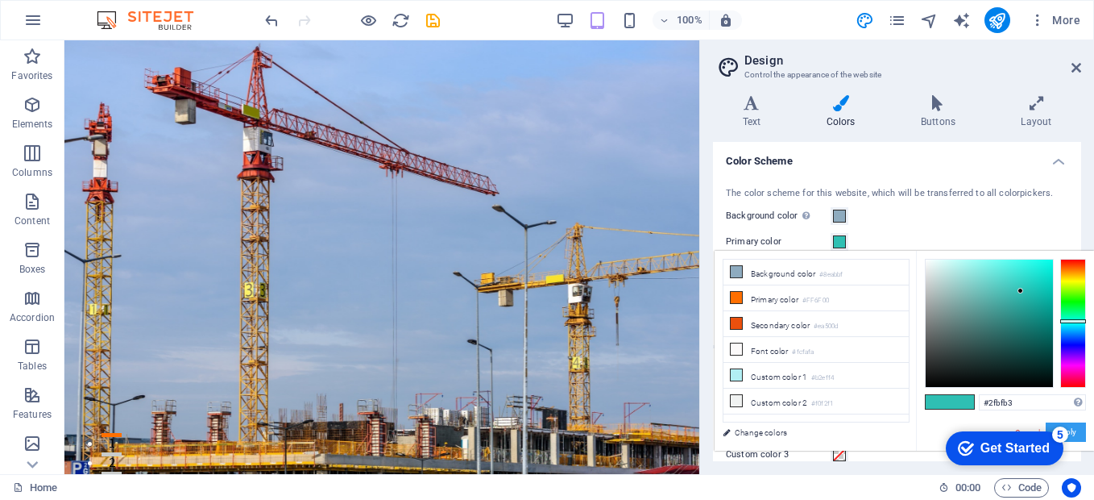
click at [1073, 431] on button "Apply" at bounding box center [1066, 431] width 40 height 19
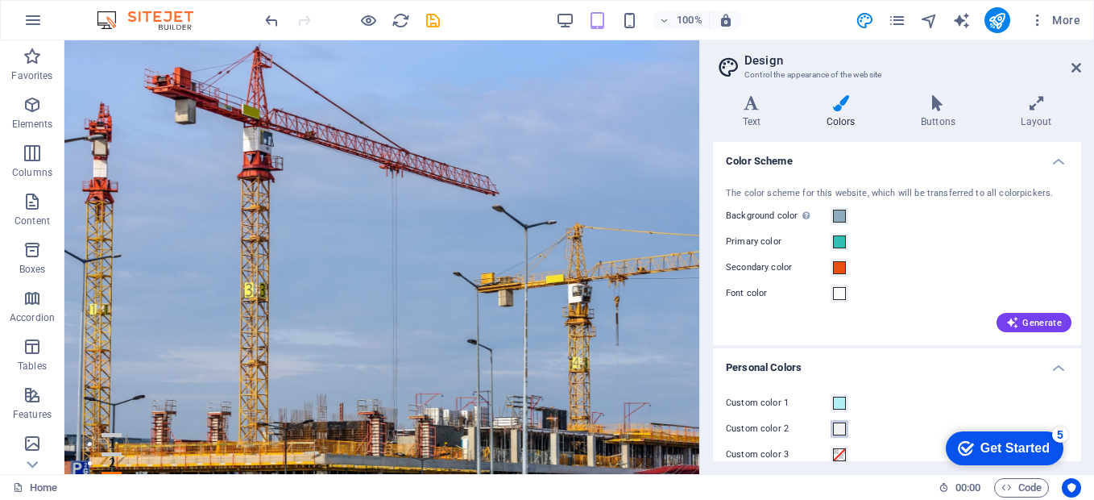
click at [836, 426] on span at bounding box center [839, 428] width 13 height 13
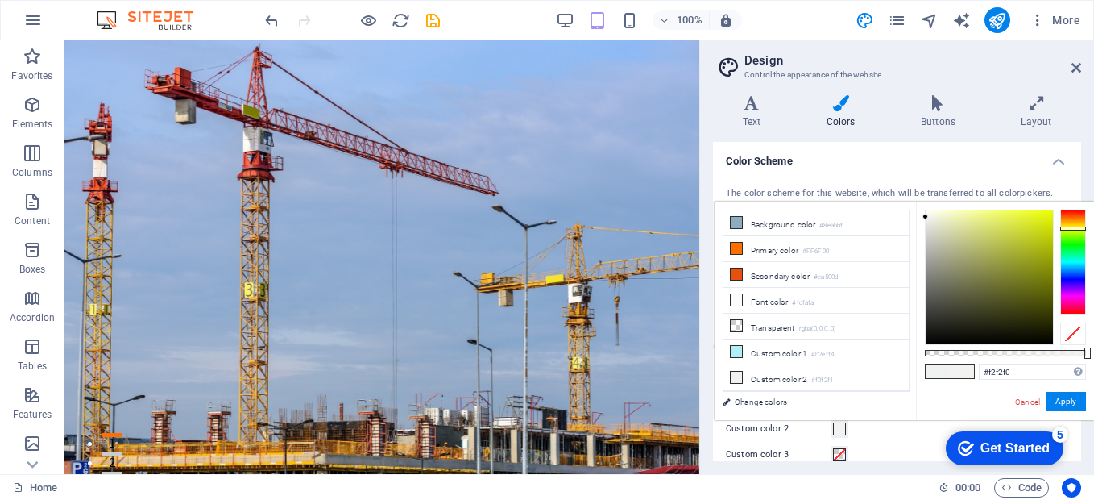
click at [1076, 228] on div at bounding box center [1073, 261] width 26 height 105
type input "#e8f727"
drag, startPoint x: 927, startPoint y: 215, endPoint x: 1032, endPoint y: 213, distance: 104.7
click at [1032, 213] on div at bounding box center [1032, 213] width 6 height 6
drag, startPoint x: 1059, startPoint y: 399, endPoint x: 1051, endPoint y: 404, distance: 9.4
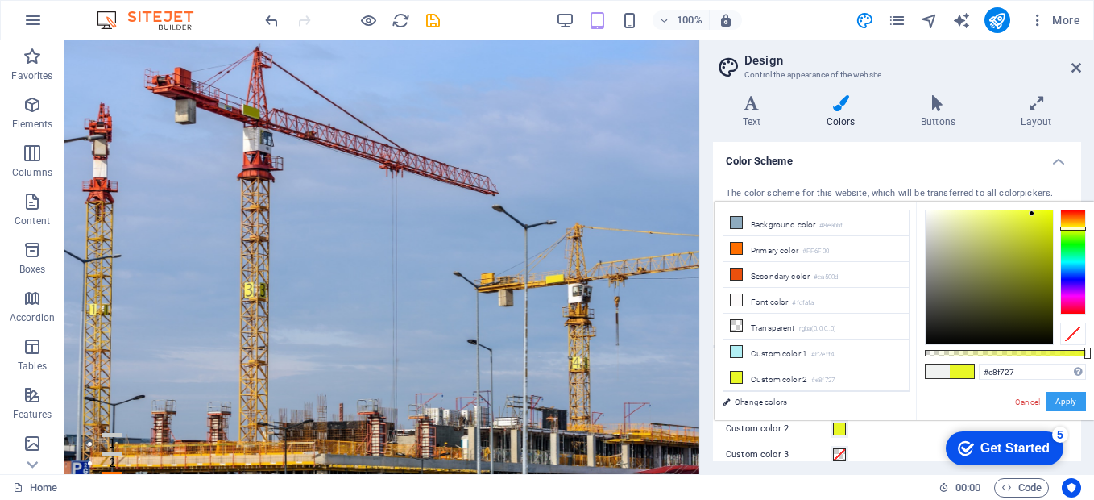
click at [1059, 399] on button "Apply" at bounding box center [1066, 401] width 40 height 19
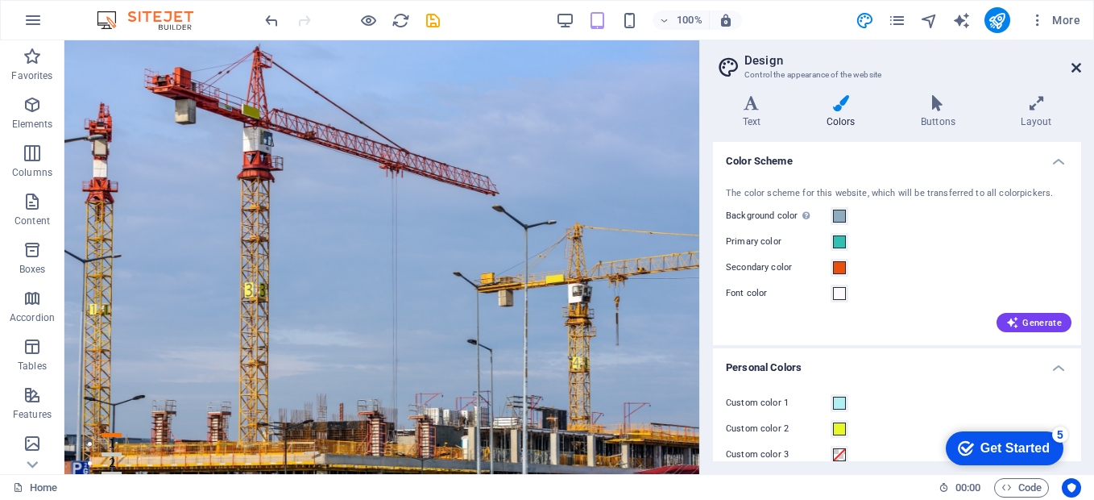
click at [1076, 71] on icon at bounding box center [1077, 67] width 10 height 13
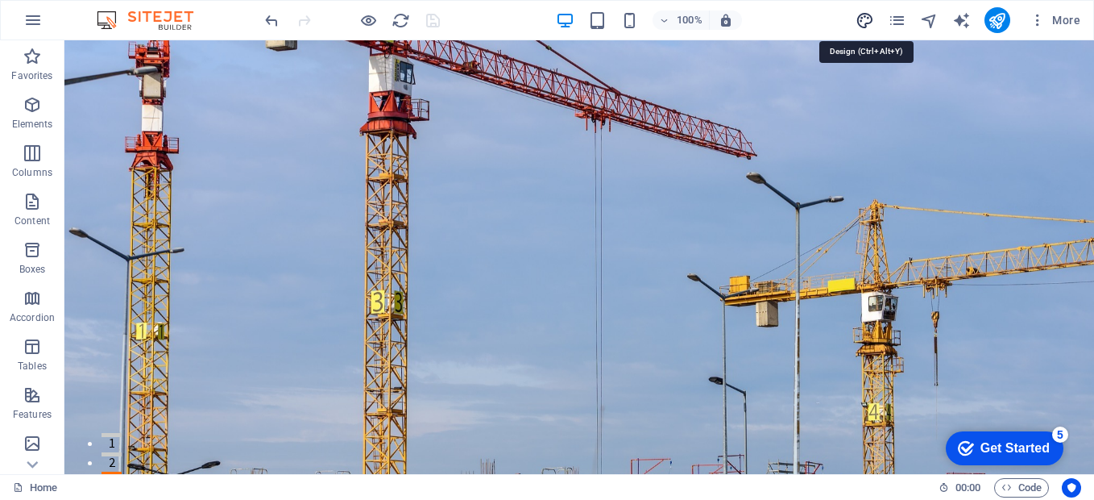
click at [863, 27] on icon "design" at bounding box center [865, 20] width 19 height 19
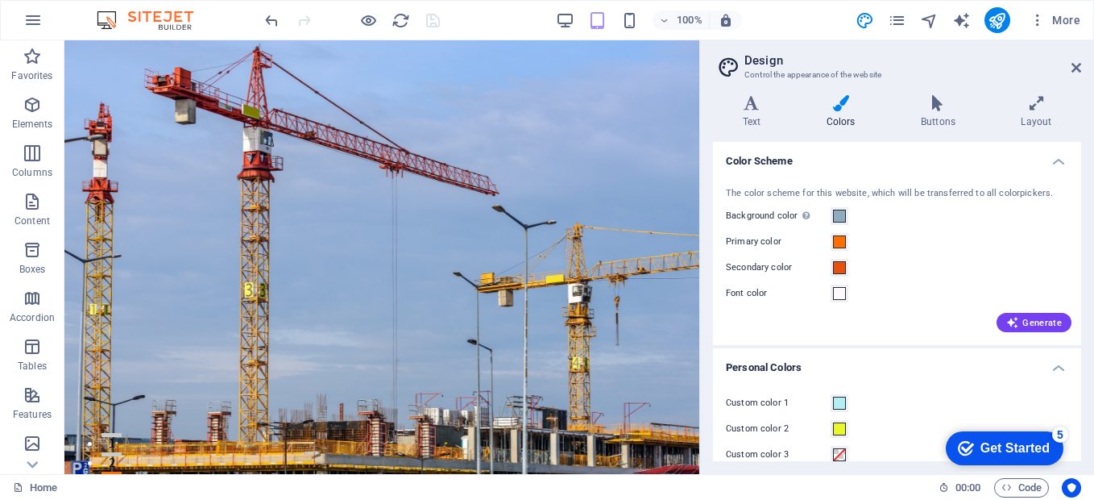
click at [770, 241] on label "Primary color" at bounding box center [778, 241] width 105 height 19
click at [831, 241] on button "Primary color" at bounding box center [840, 242] width 18 height 18
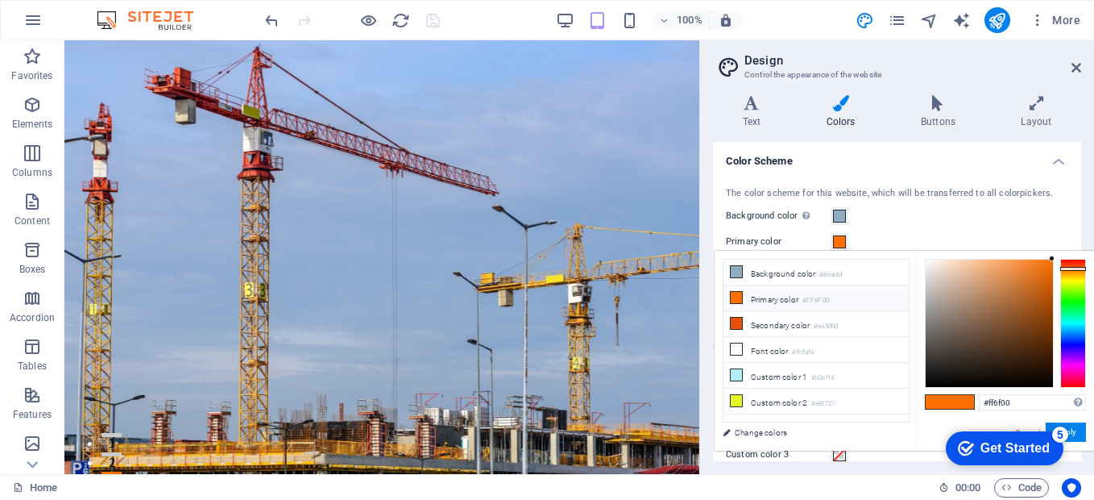
click at [773, 301] on li "Primary color #FF6F00" at bounding box center [815, 298] width 185 height 26
click at [933, 399] on span at bounding box center [938, 402] width 24 height 14
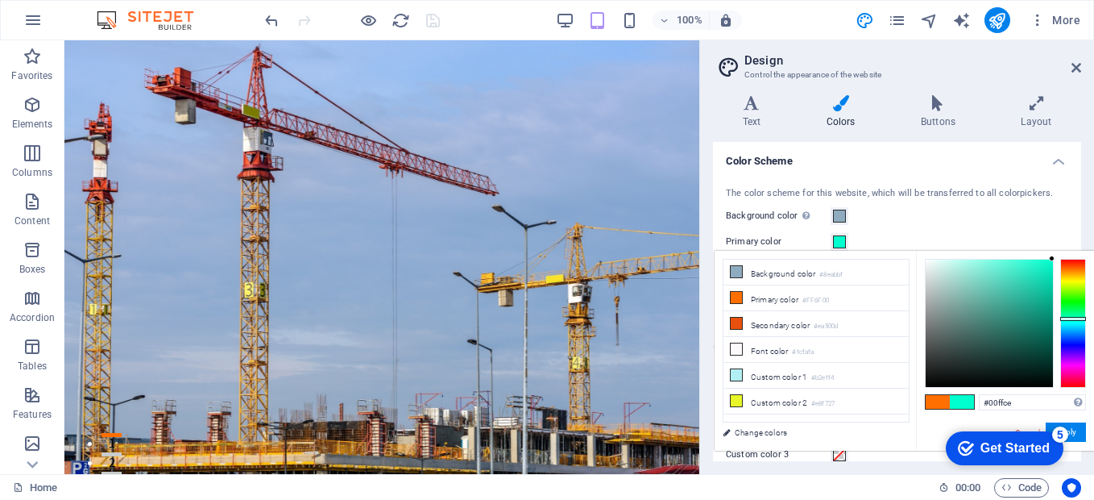
click at [1074, 318] on div at bounding box center [1073, 323] width 26 height 129
drag, startPoint x: 1048, startPoint y: 256, endPoint x: 1030, endPoint y: 284, distance: 32.6
click at [1030, 281] on div "#00ffce Supported formats #0852ed rgb(8, 82, 237) rgba(8, 82, 237, 90%) hsv(221…" at bounding box center [1005, 467] width 178 height 433
click at [1030, 286] on div at bounding box center [989, 322] width 127 height 127
click at [1049, 261] on div at bounding box center [1052, 258] width 6 height 6
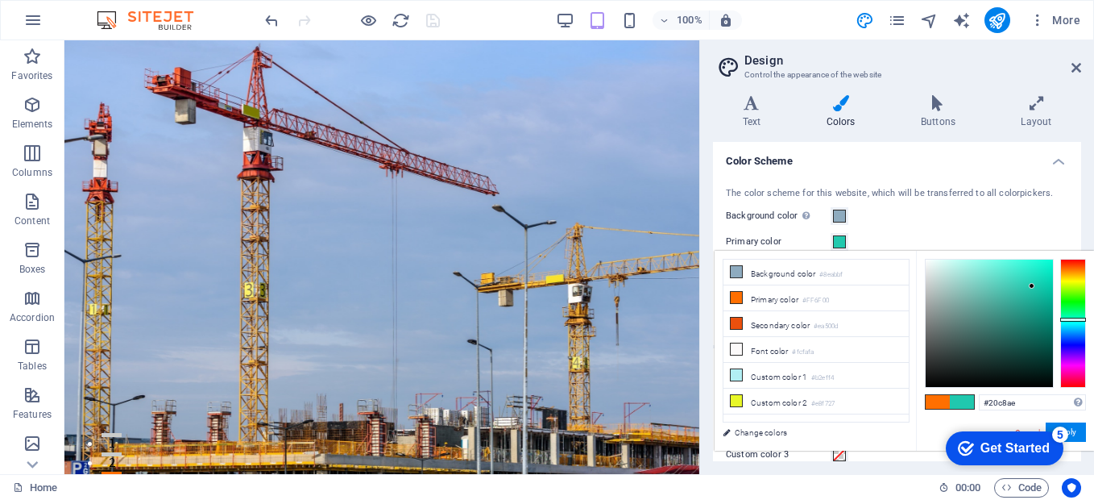
click at [1066, 319] on div at bounding box center [1073, 319] width 26 height 4
drag, startPoint x: 1030, startPoint y: 283, endPoint x: 1036, endPoint y: 273, distance: 11.6
click at [1036, 273] on div at bounding box center [1036, 273] width 6 height 6
drag, startPoint x: 1036, startPoint y: 272, endPoint x: 1037, endPoint y: 289, distance: 16.9
click at [1037, 289] on div at bounding box center [1037, 289] width 6 height 6
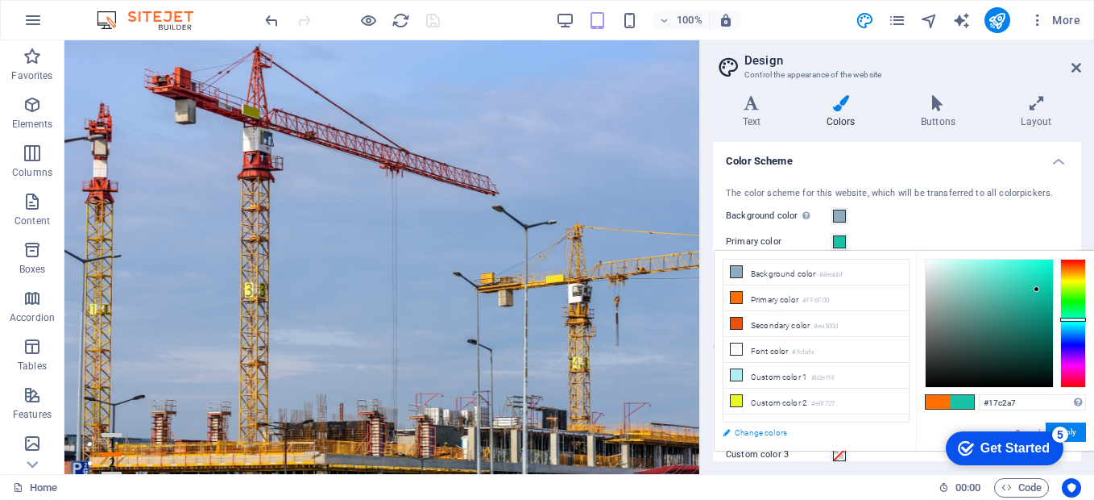
click at [774, 432] on link "Change colors" at bounding box center [808, 432] width 187 height 20
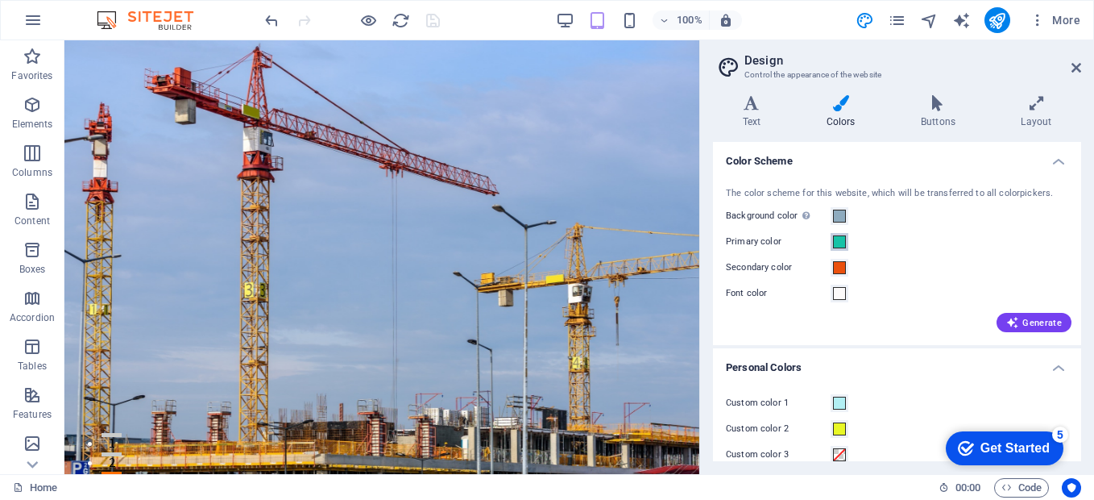
click at [835, 247] on span at bounding box center [839, 241] width 13 height 13
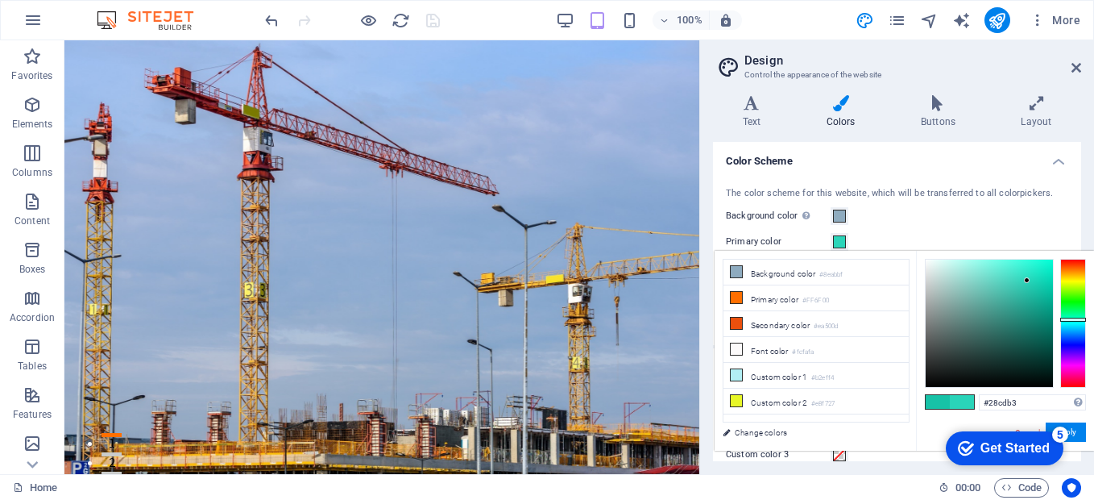
type input "#28cbb2"
drag, startPoint x: 1035, startPoint y: 287, endPoint x: 1027, endPoint y: 284, distance: 8.4
click at [1027, 284] on div at bounding box center [1027, 284] width 6 height 6
click at [769, 430] on link "Change colors" at bounding box center [808, 432] width 187 height 20
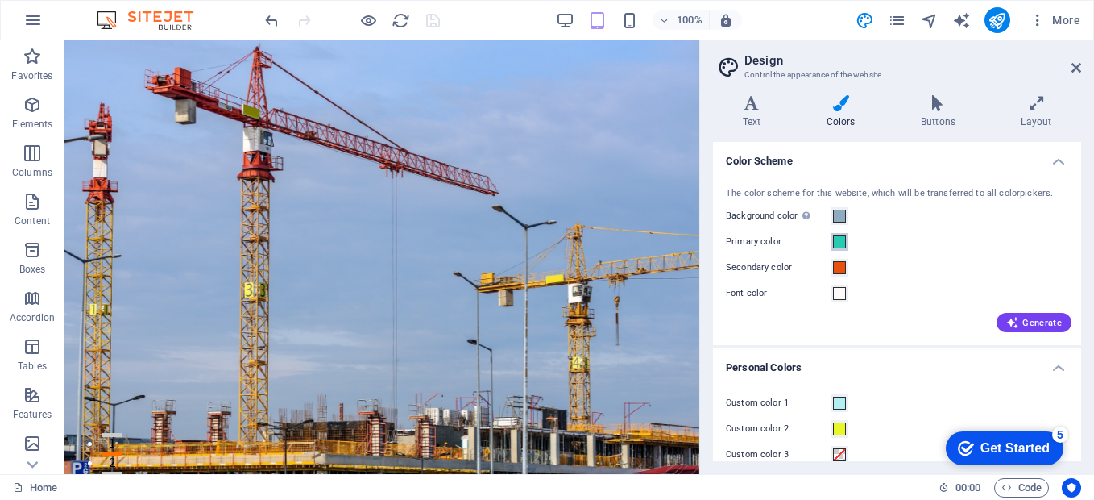
click at [836, 237] on span at bounding box center [839, 241] width 13 height 13
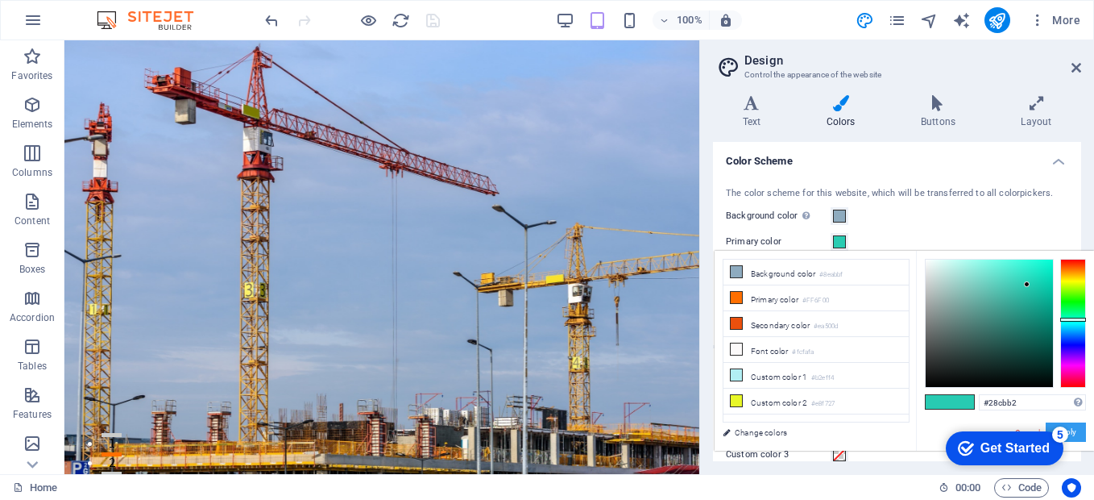
click at [1073, 425] on button "Apply" at bounding box center [1066, 431] width 40 height 19
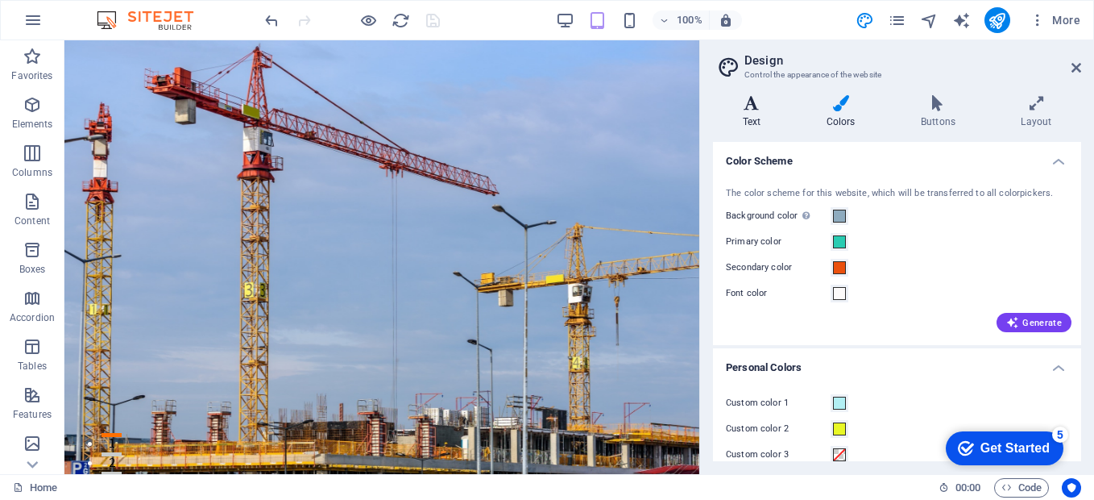
click at [759, 109] on icon at bounding box center [751, 103] width 77 height 16
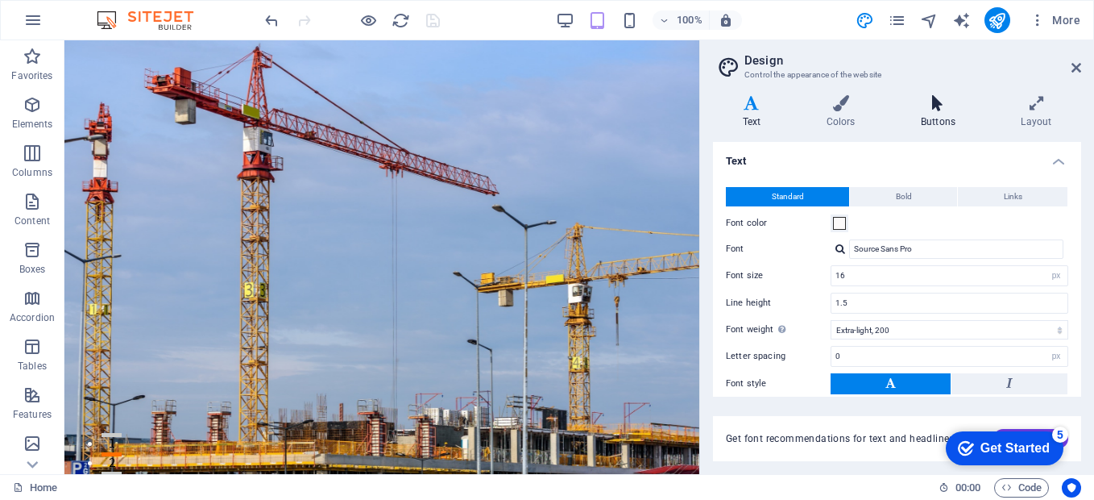
click at [927, 102] on icon at bounding box center [937, 103] width 93 height 16
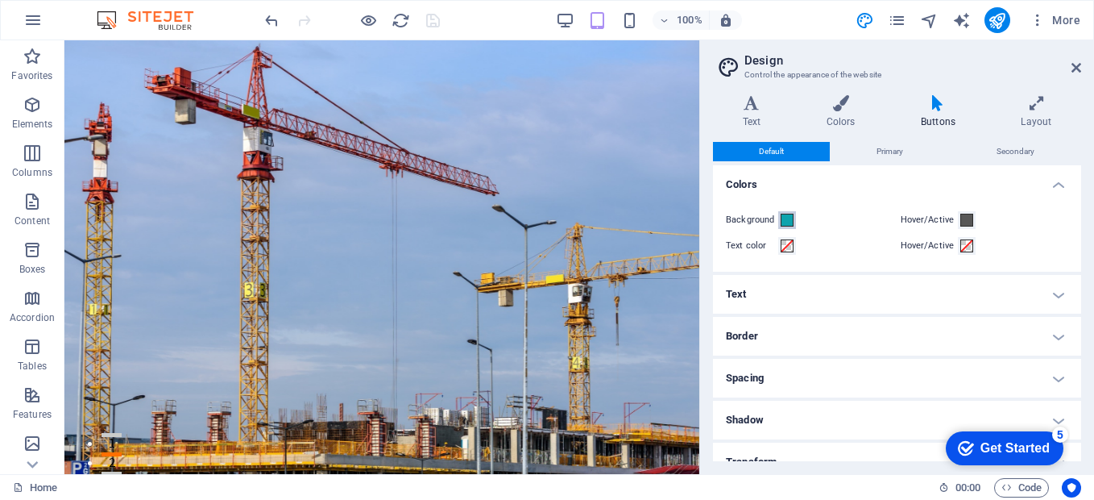
click at [786, 221] on span at bounding box center [787, 219] width 13 height 13
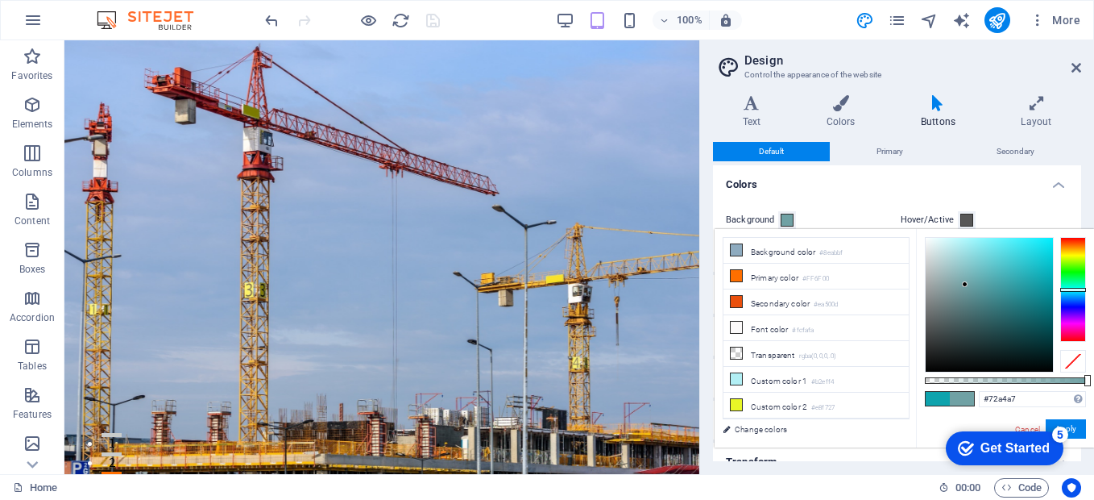
drag, startPoint x: 1042, startPoint y: 278, endPoint x: 964, endPoint y: 279, distance: 78.2
click at [965, 282] on div at bounding box center [965, 284] width 6 height 6
type input "#567f82"
drag, startPoint x: 960, startPoint y: 283, endPoint x: 968, endPoint y: 302, distance: 21.3
click at [968, 302] on div at bounding box center [989, 305] width 127 height 134
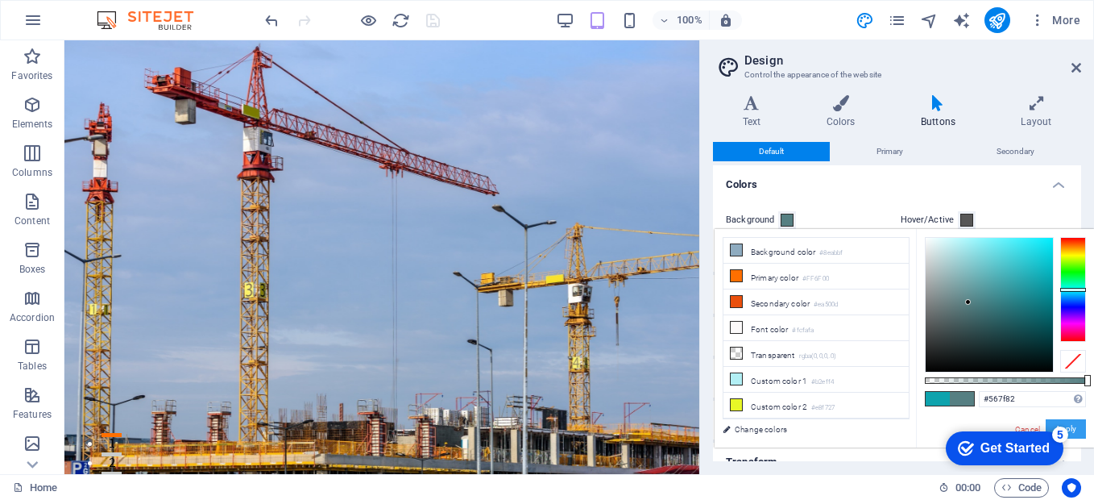
click at [1075, 421] on button "Apply" at bounding box center [1066, 428] width 40 height 19
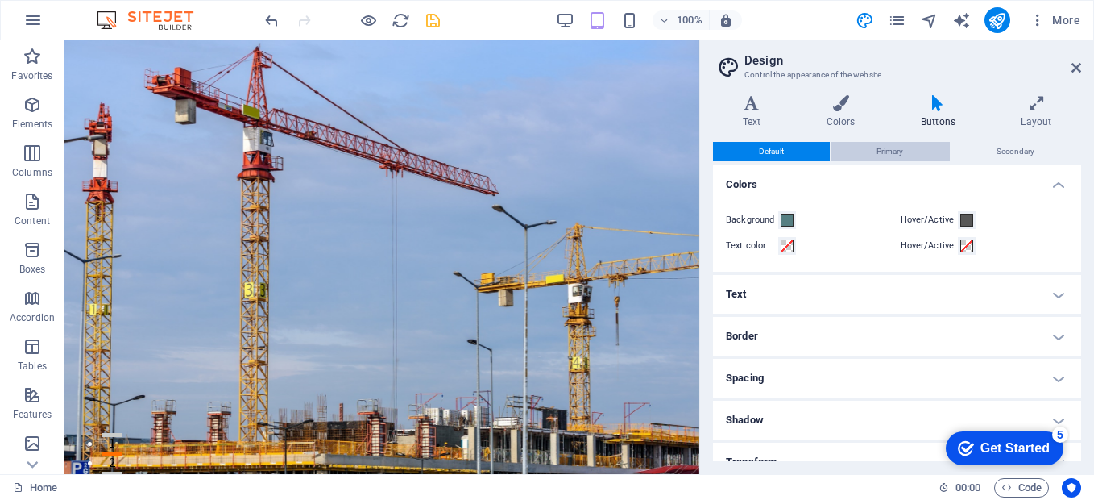
click at [877, 155] on span "Primary" at bounding box center [890, 151] width 27 height 19
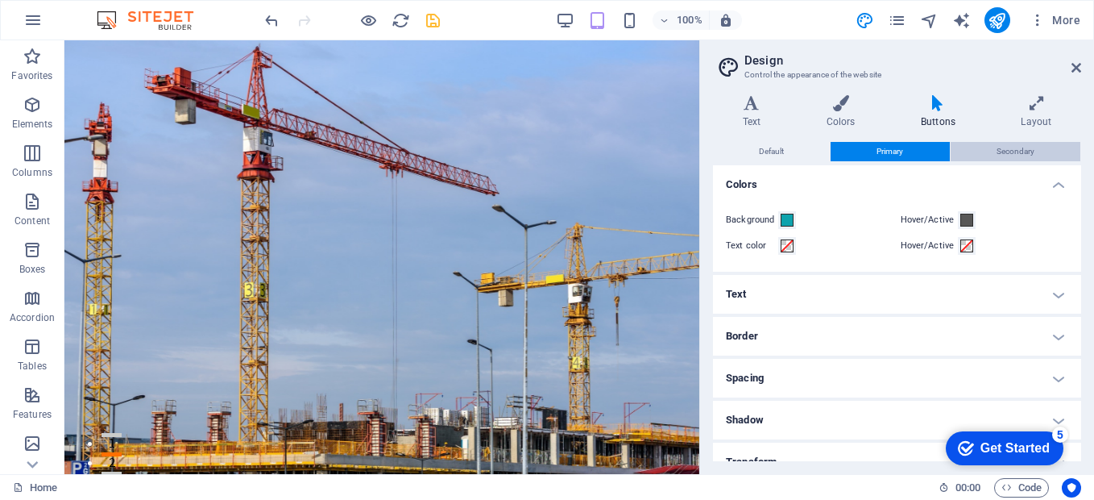
click at [976, 151] on button "Secondary" at bounding box center [1016, 151] width 130 height 19
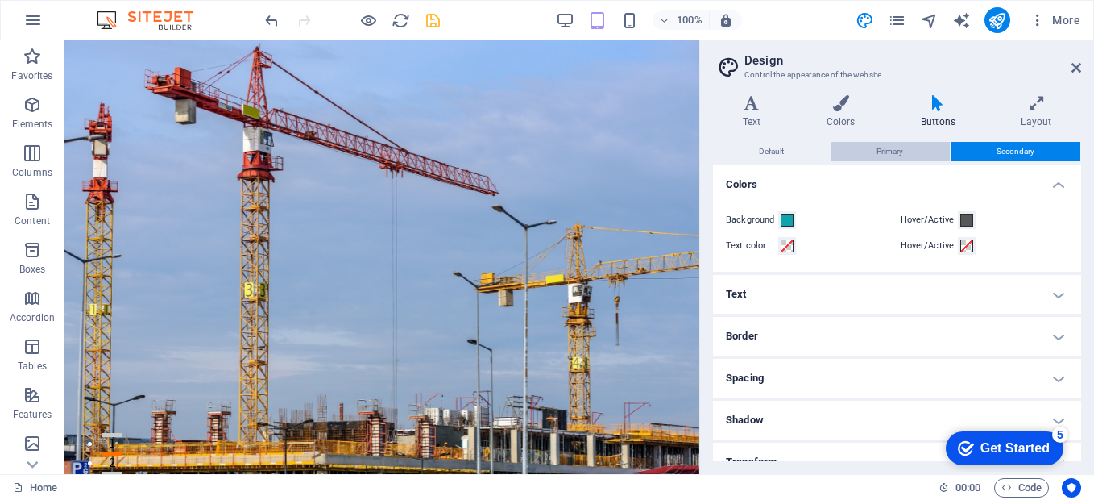
click at [904, 147] on button "Primary" at bounding box center [890, 151] width 118 height 19
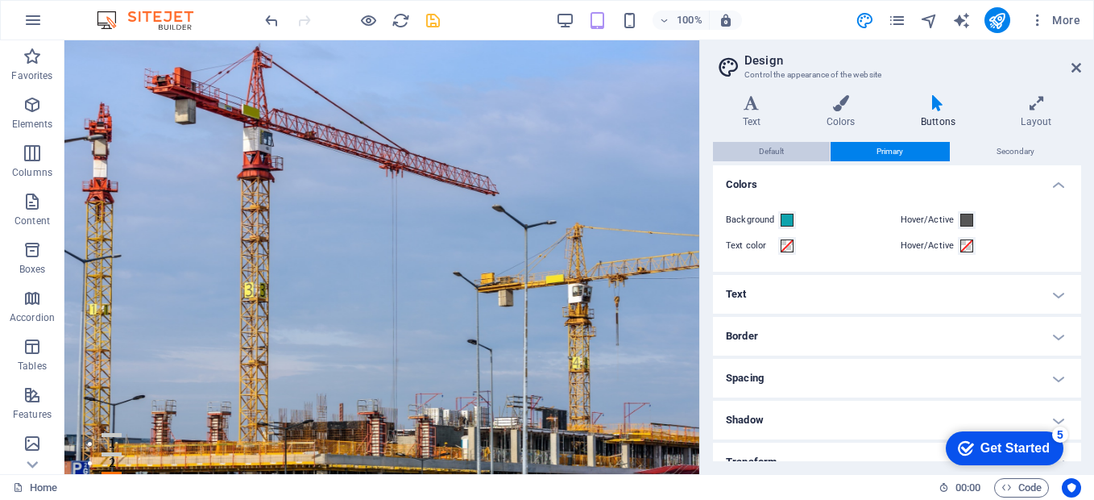
click at [786, 157] on button "Default" at bounding box center [771, 151] width 117 height 19
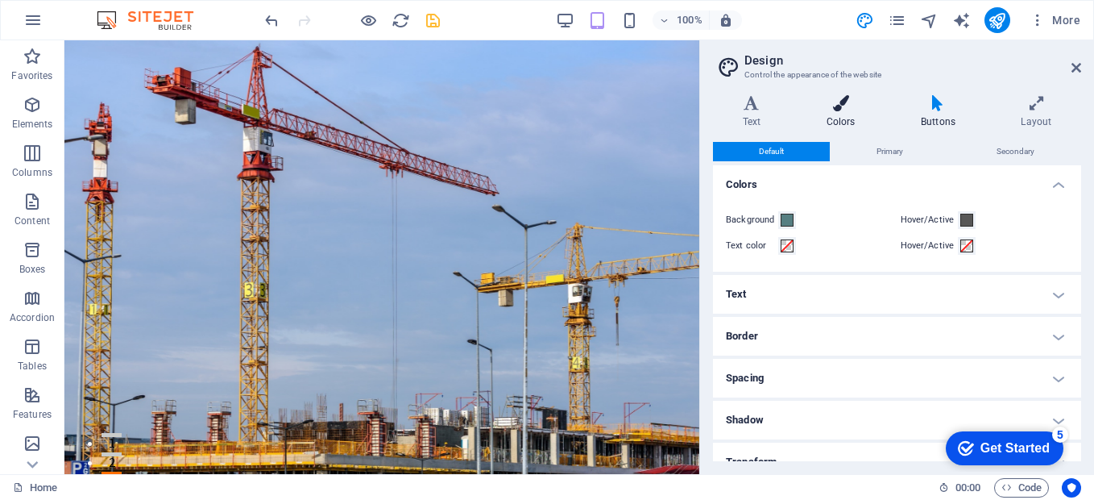
click at [854, 113] on h4 "Colors" at bounding box center [844, 112] width 94 height 34
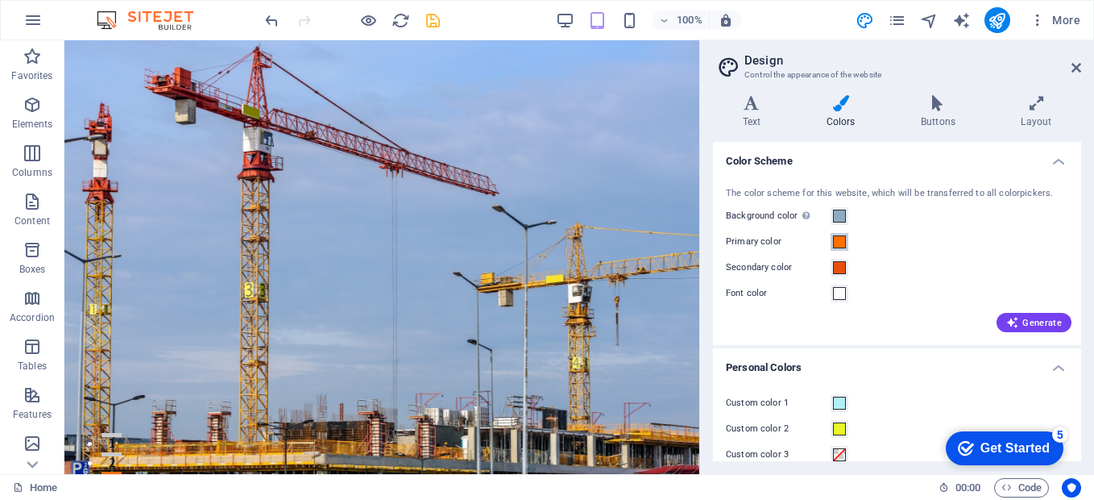
click at [835, 243] on span at bounding box center [839, 241] width 13 height 13
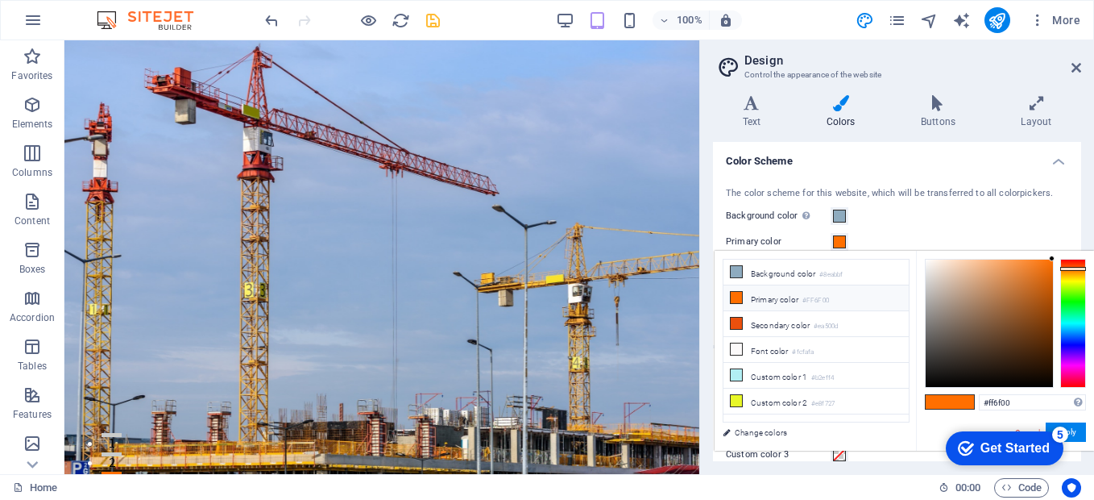
click at [801, 301] on li "Primary color #FF6F00" at bounding box center [815, 298] width 185 height 26
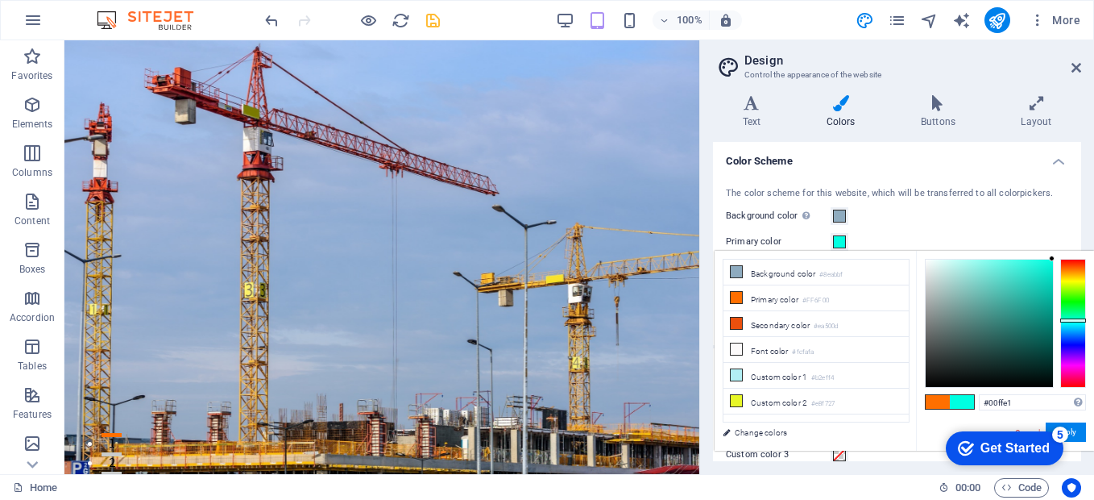
click at [1074, 320] on div at bounding box center [1073, 323] width 26 height 129
click at [1011, 305] on div at bounding box center [989, 322] width 127 height 127
type input "#38b0a2"
click at [1012, 298] on div at bounding box center [1012, 297] width 6 height 6
click at [768, 433] on link "Change colors" at bounding box center [808, 432] width 187 height 20
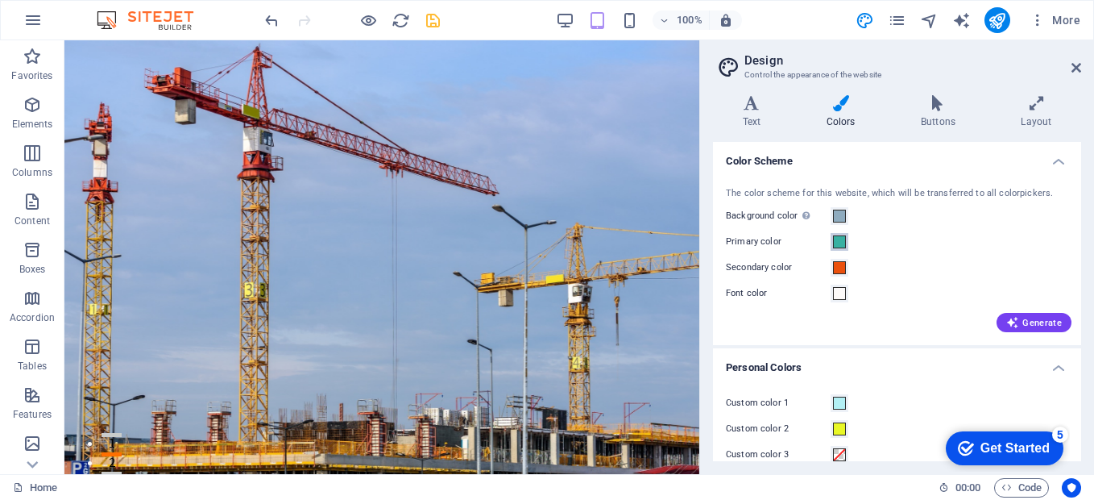
click at [843, 246] on span at bounding box center [839, 241] width 13 height 13
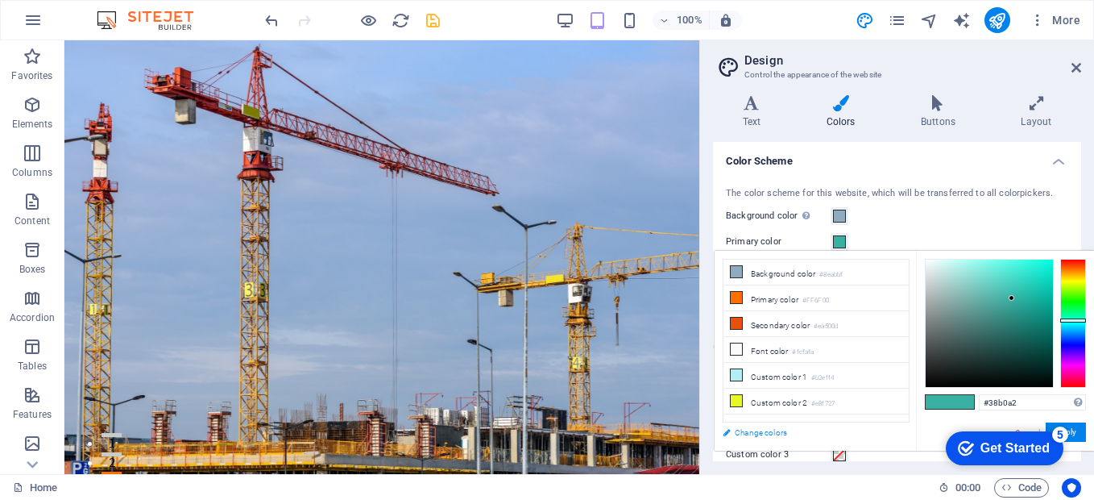
click at [778, 428] on link "Change colors" at bounding box center [808, 432] width 187 height 20
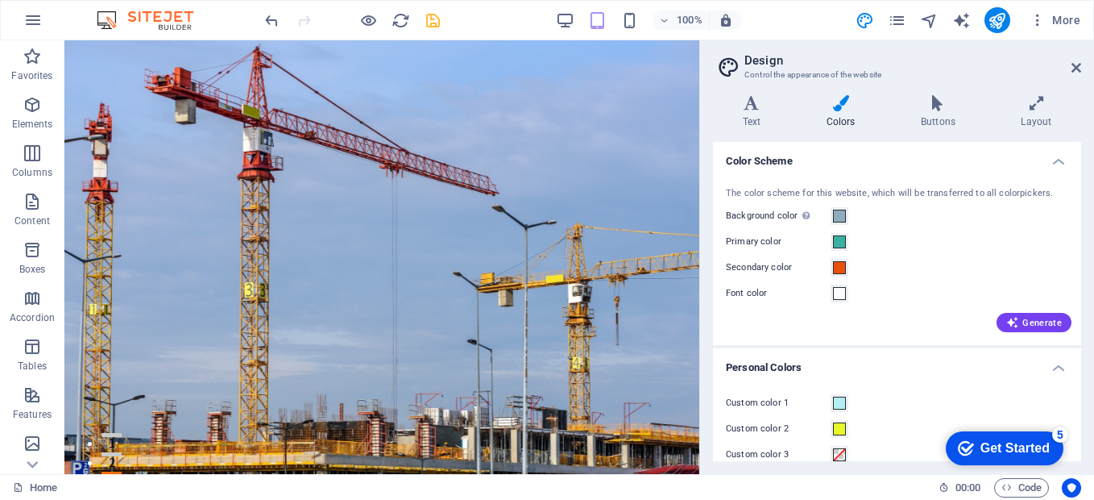
click at [830, 242] on label "Primary color" at bounding box center [778, 241] width 105 height 19
click at [831, 242] on button "Primary color" at bounding box center [840, 242] width 18 height 18
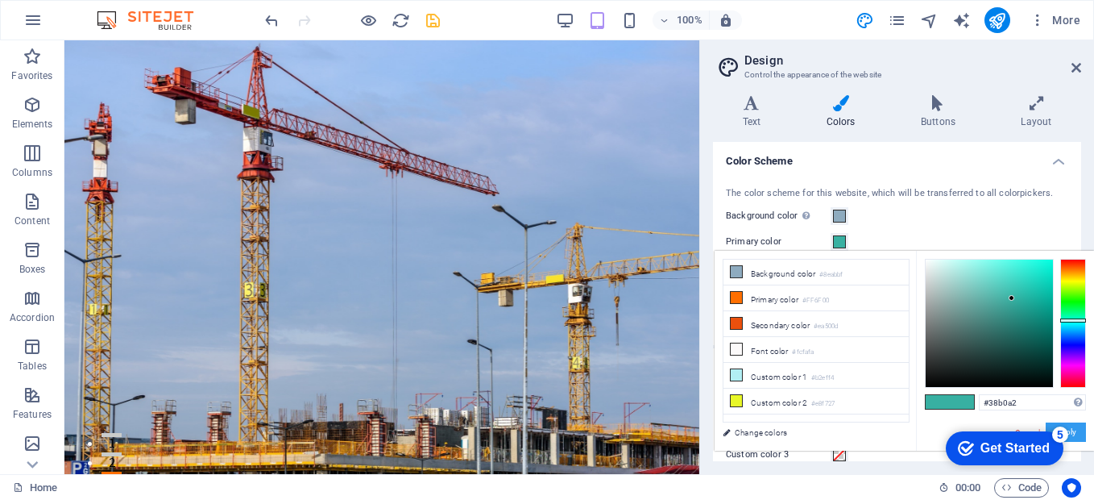
click at [1071, 425] on button "Apply" at bounding box center [1066, 431] width 40 height 19
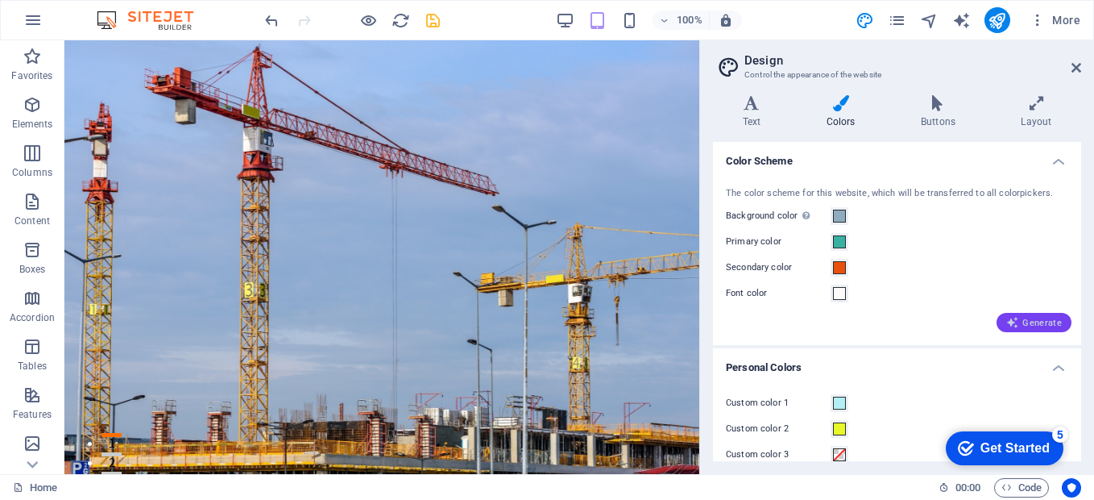
click at [1038, 327] on span "Generate" at bounding box center [1034, 322] width 56 height 13
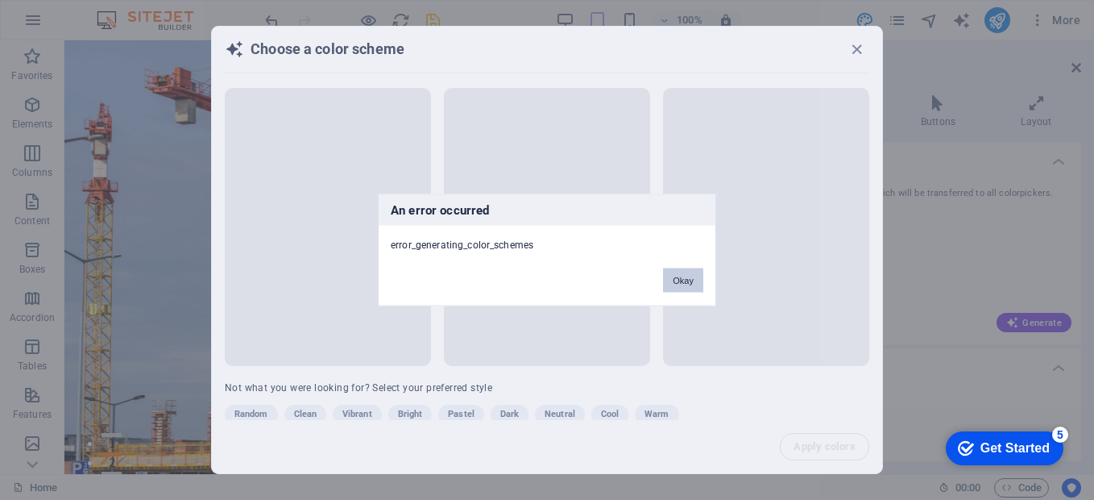
click at [677, 279] on button "Okay" at bounding box center [683, 280] width 40 height 24
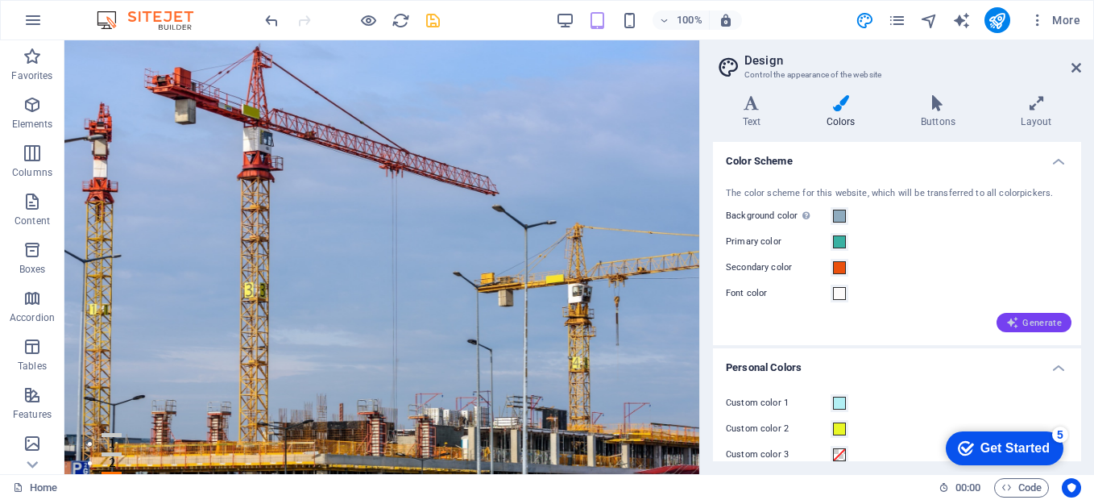
click at [1009, 317] on icon "button" at bounding box center [1012, 322] width 13 height 13
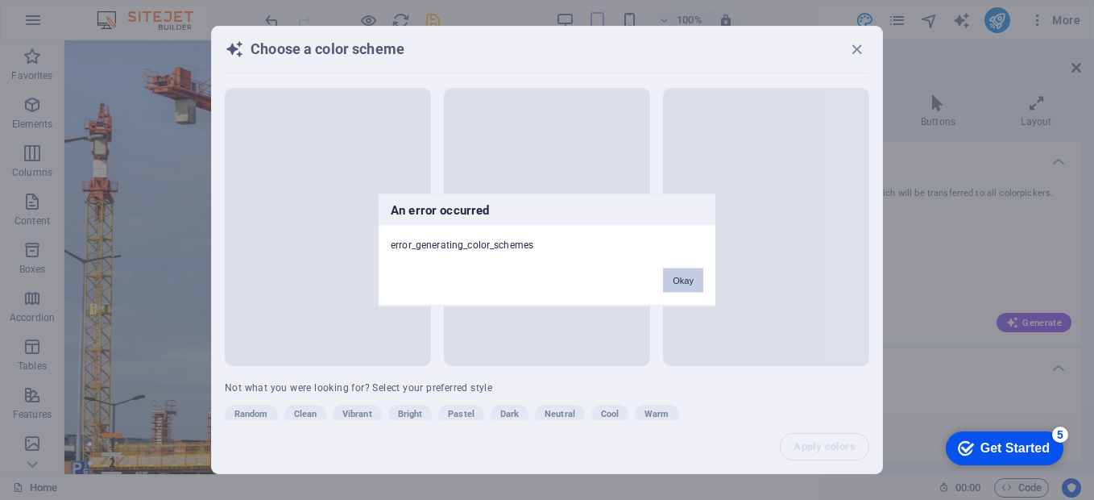
click at [671, 285] on button "Okay" at bounding box center [683, 280] width 40 height 24
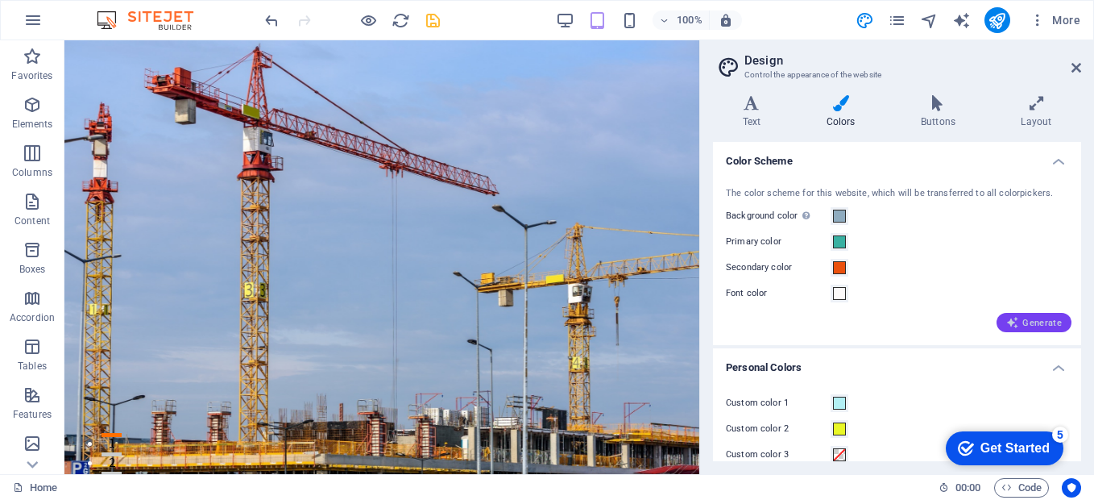
click at [1041, 322] on span "Generate" at bounding box center [1034, 322] width 56 height 13
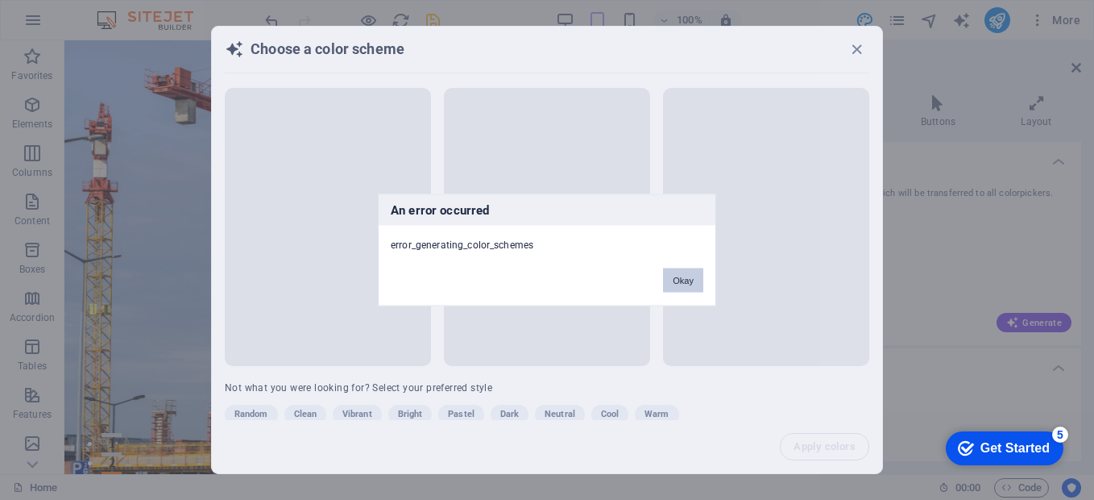
click at [681, 283] on button "Okay" at bounding box center [683, 280] width 40 height 24
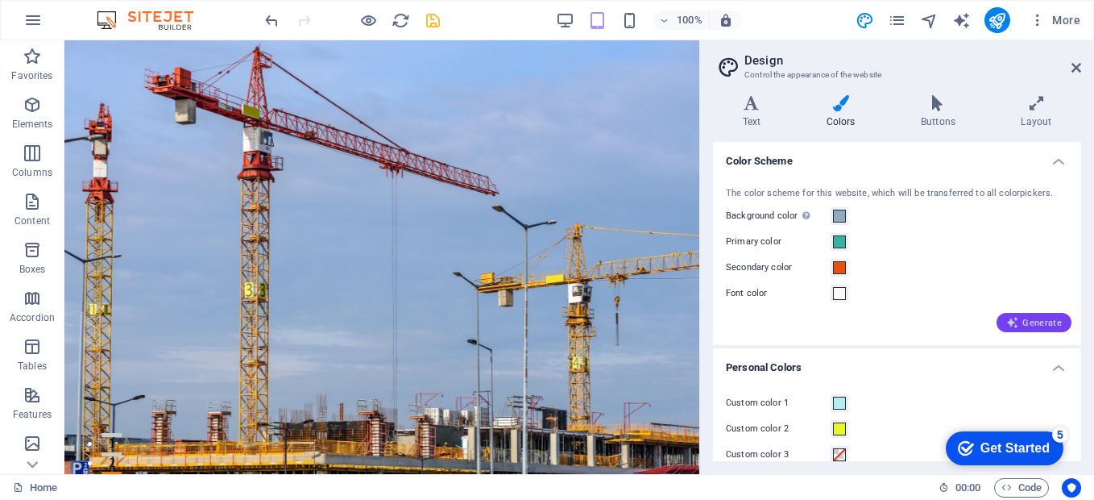
click at [1041, 318] on span "Generate" at bounding box center [1034, 322] width 56 height 13
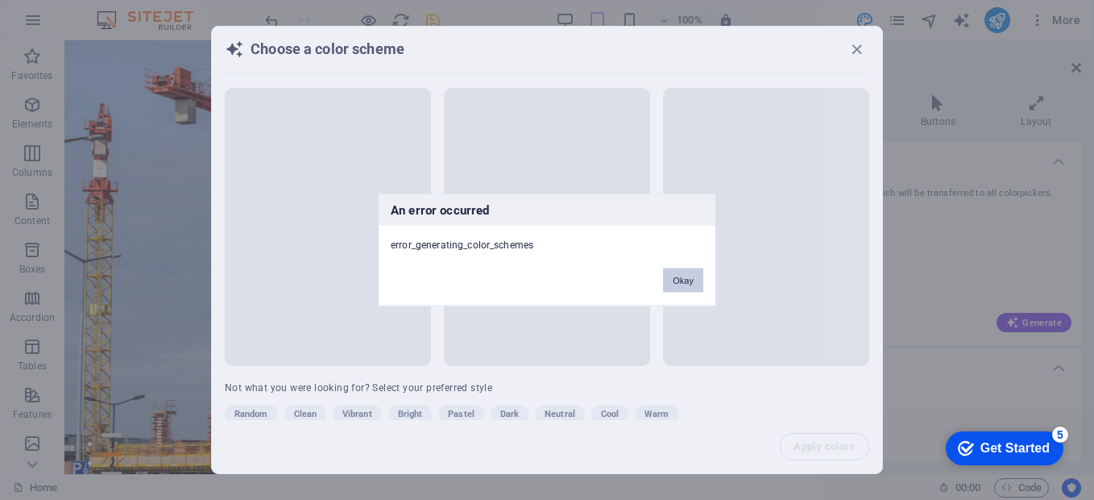
click at [670, 276] on button "Okay" at bounding box center [683, 280] width 40 height 24
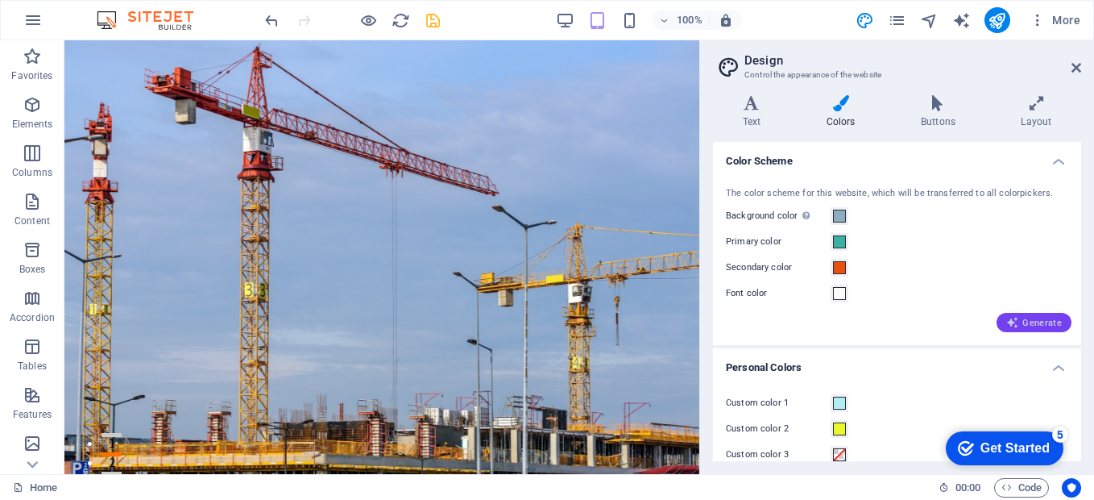
click at [1026, 318] on span "Generate" at bounding box center [1034, 322] width 56 height 13
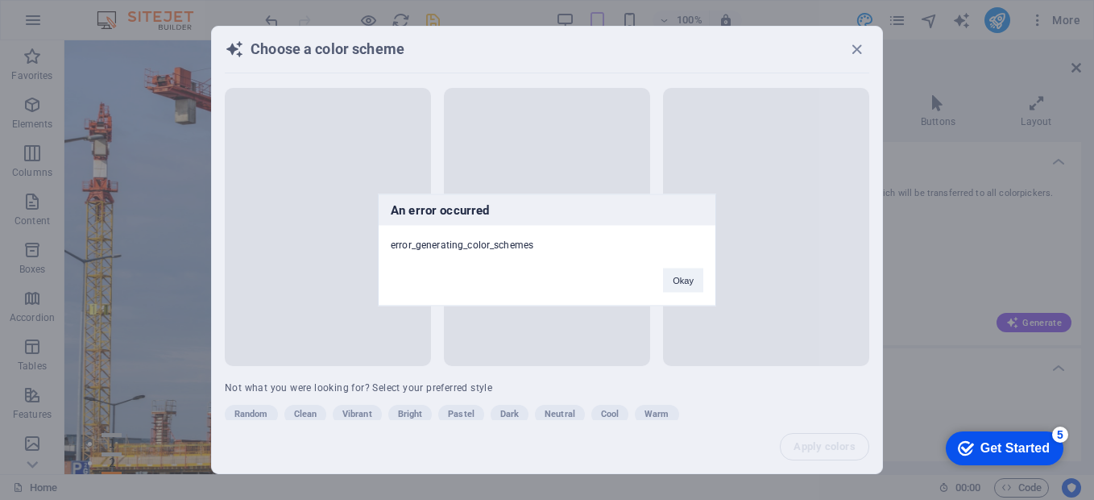
drag, startPoint x: 682, startPoint y: 272, endPoint x: 694, endPoint y: 272, distance: 12.1
click at [682, 273] on button "Okay" at bounding box center [683, 280] width 40 height 24
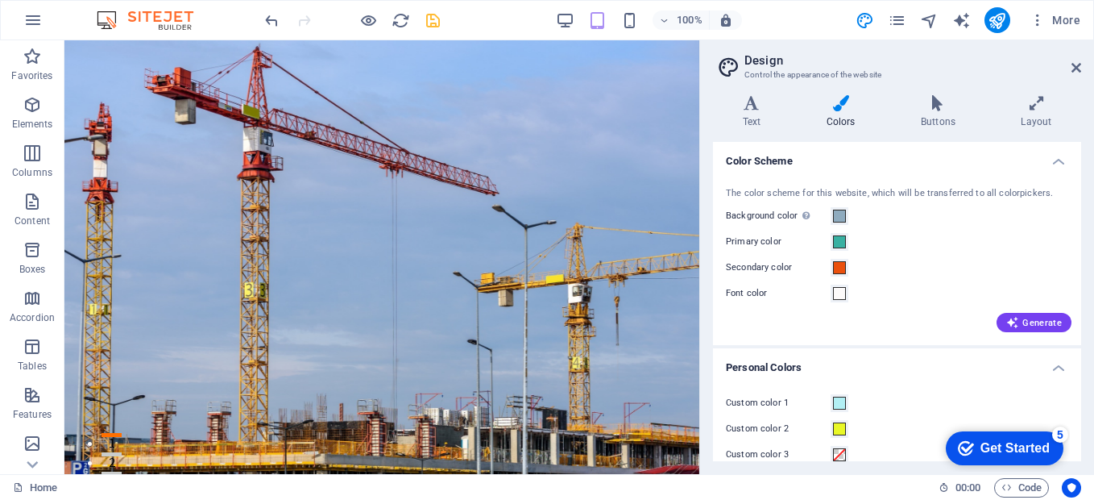
click at [997, 446] on div "Get Started" at bounding box center [1014, 448] width 69 height 15
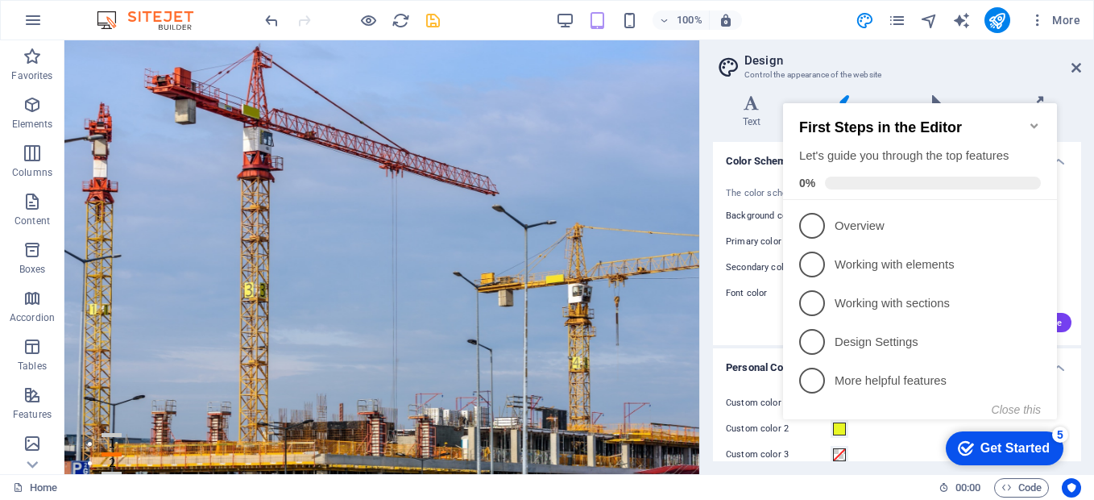
click at [1035, 119] on icon "Minimize checklist" at bounding box center [1034, 125] width 13 height 13
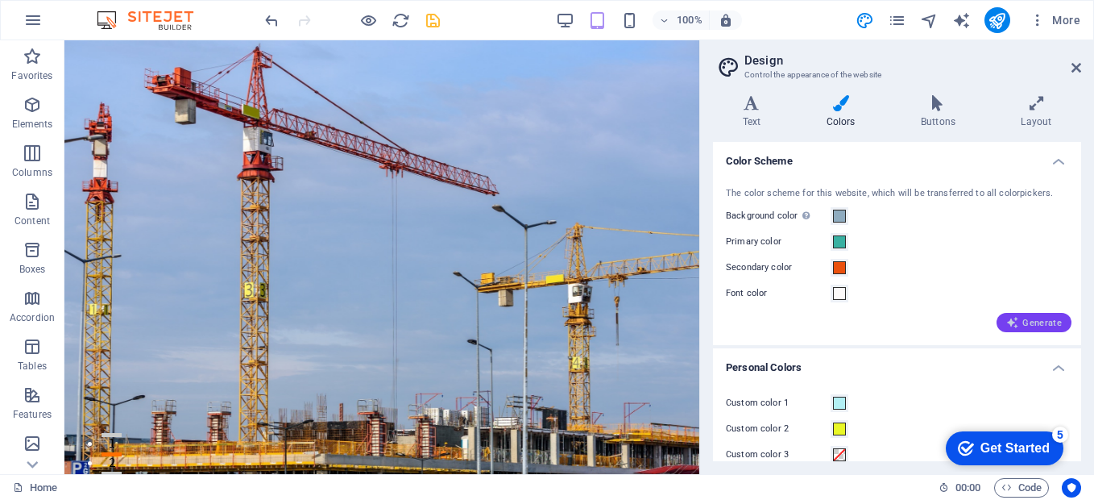
click at [1014, 323] on icon "button" at bounding box center [1012, 322] width 13 height 13
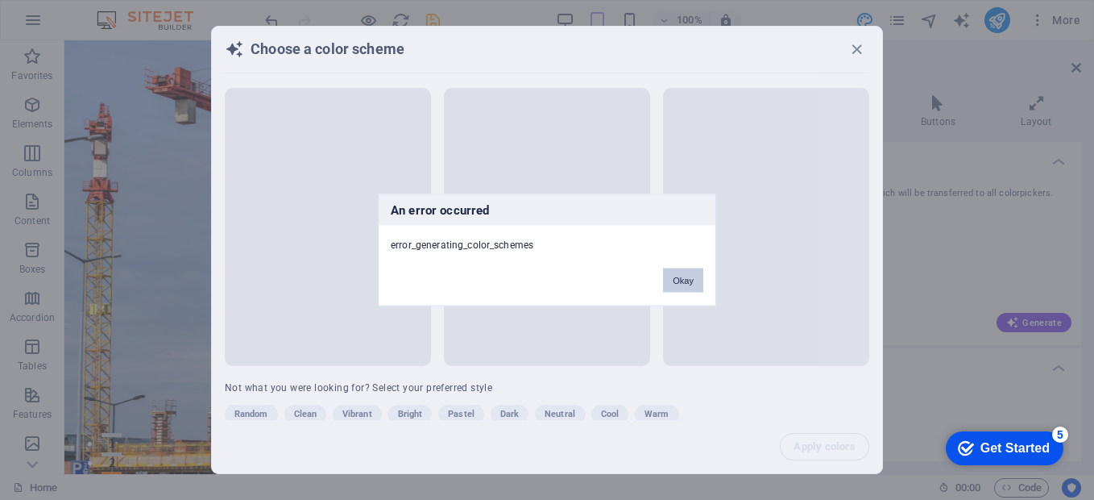
click at [682, 284] on button "Okay" at bounding box center [683, 280] width 40 height 24
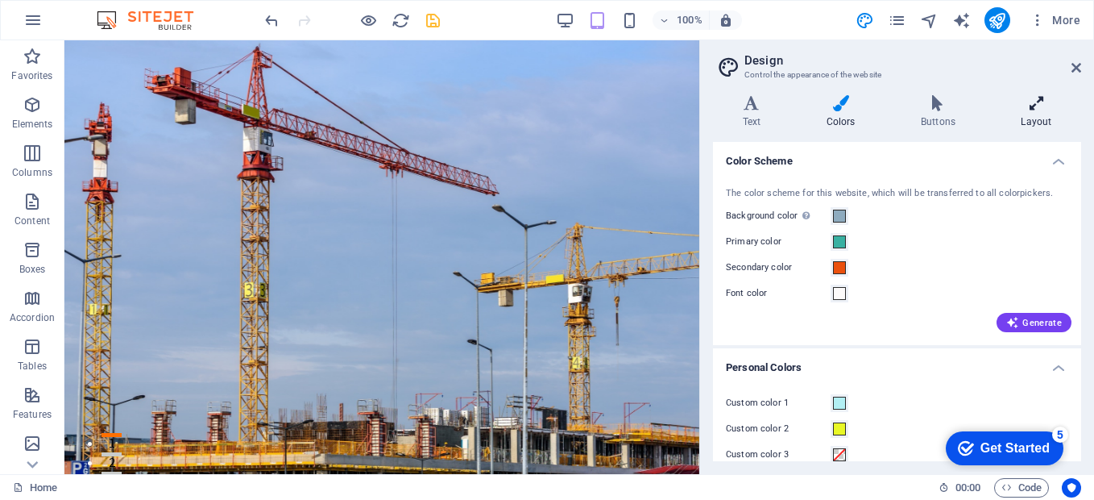
click at [1026, 118] on h4 "Layout" at bounding box center [1036, 112] width 89 height 34
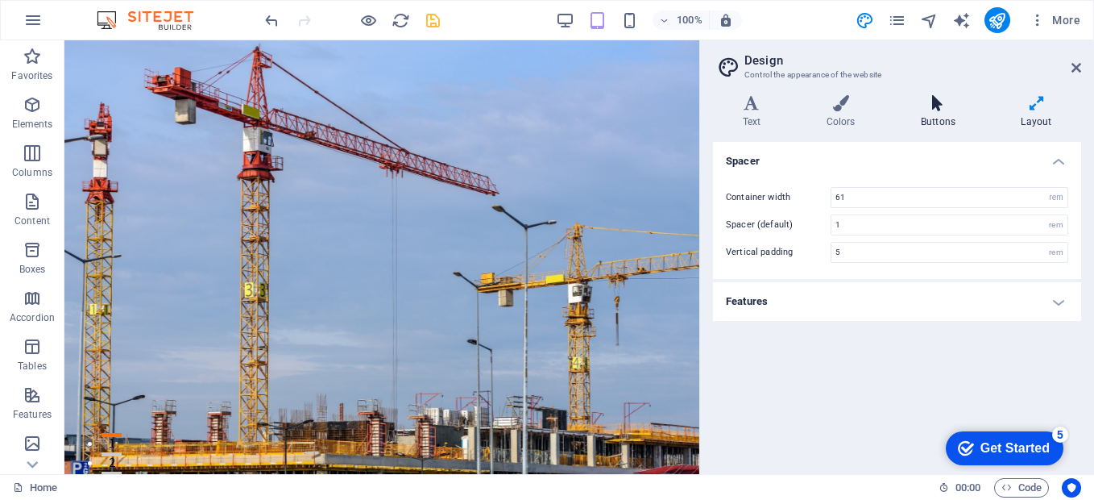
click at [933, 122] on h4 "Buttons" at bounding box center [941, 112] width 100 height 34
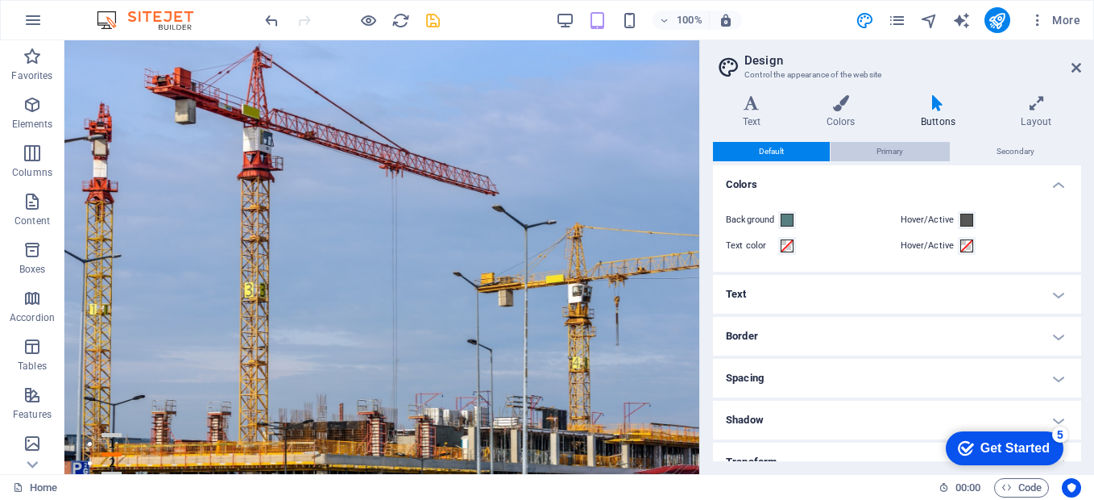
click at [880, 155] on span "Primary" at bounding box center [890, 151] width 27 height 19
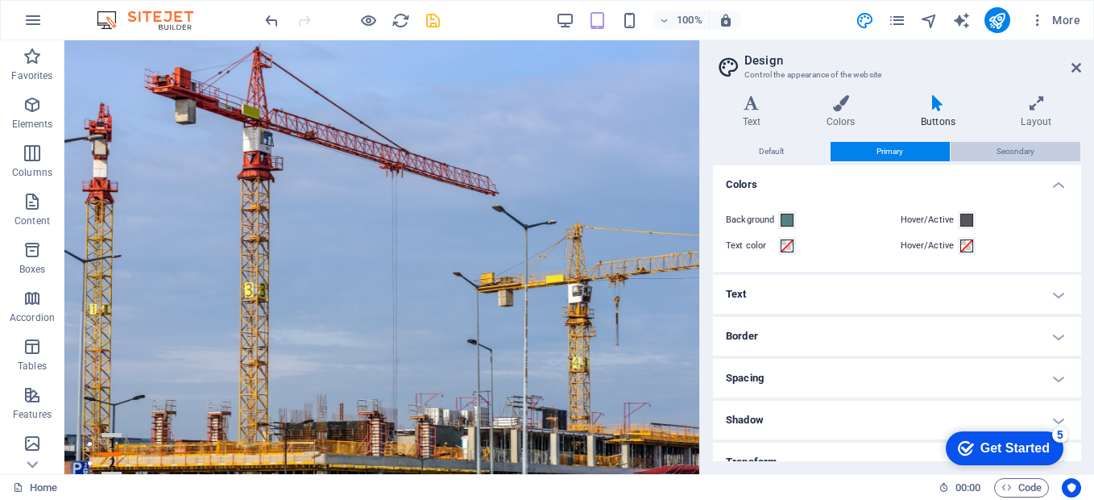
click at [984, 149] on button "Secondary" at bounding box center [1016, 151] width 130 height 19
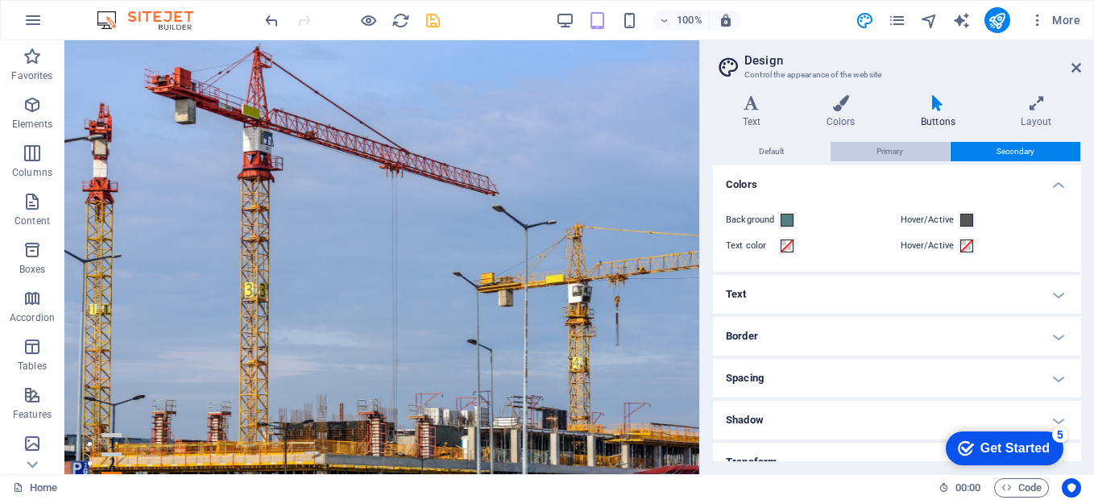
click at [872, 157] on button "Primary" at bounding box center [890, 151] width 118 height 19
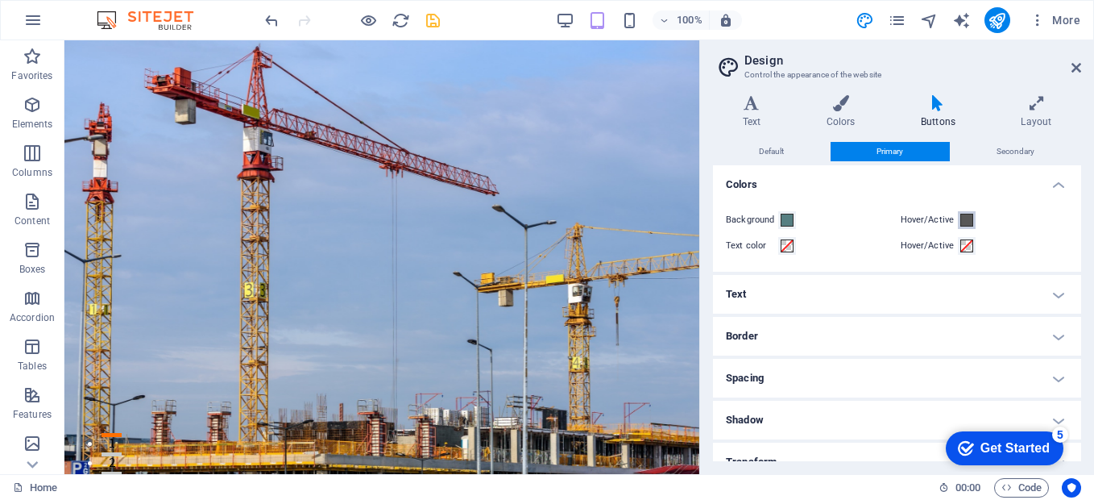
click at [960, 218] on span at bounding box center [966, 219] width 13 height 13
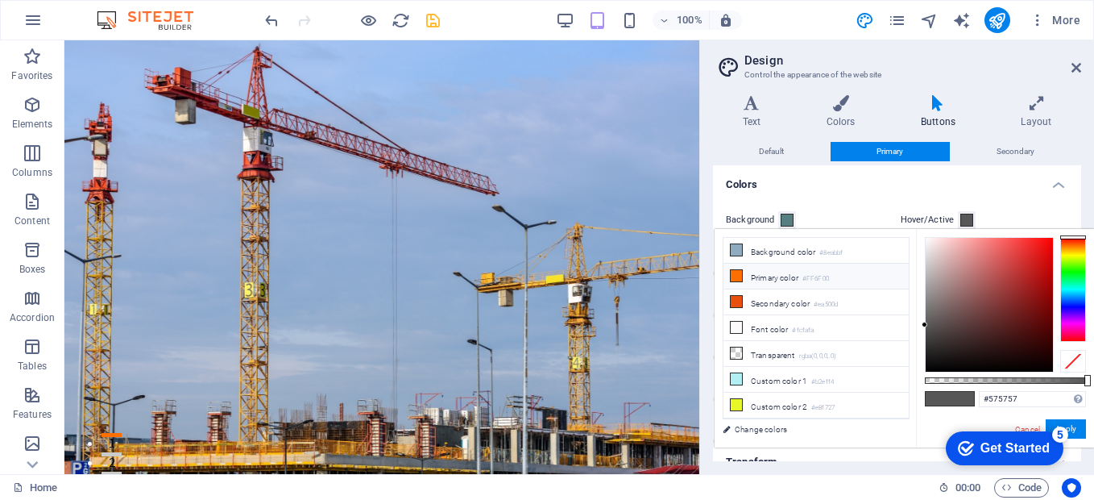
click at [774, 279] on li "Primary color #FF6F00" at bounding box center [815, 276] width 185 height 26
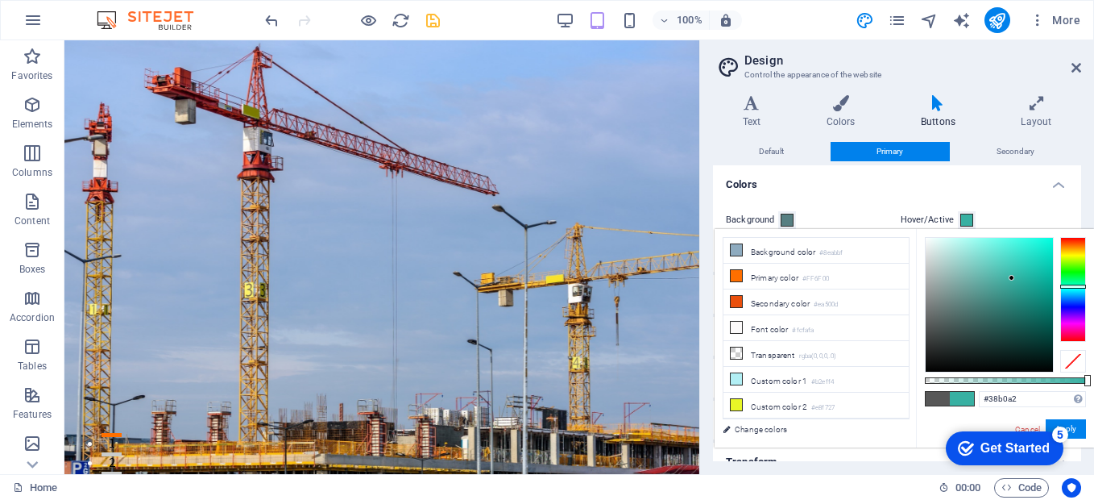
click at [1070, 288] on div at bounding box center [1073, 286] width 26 height 4
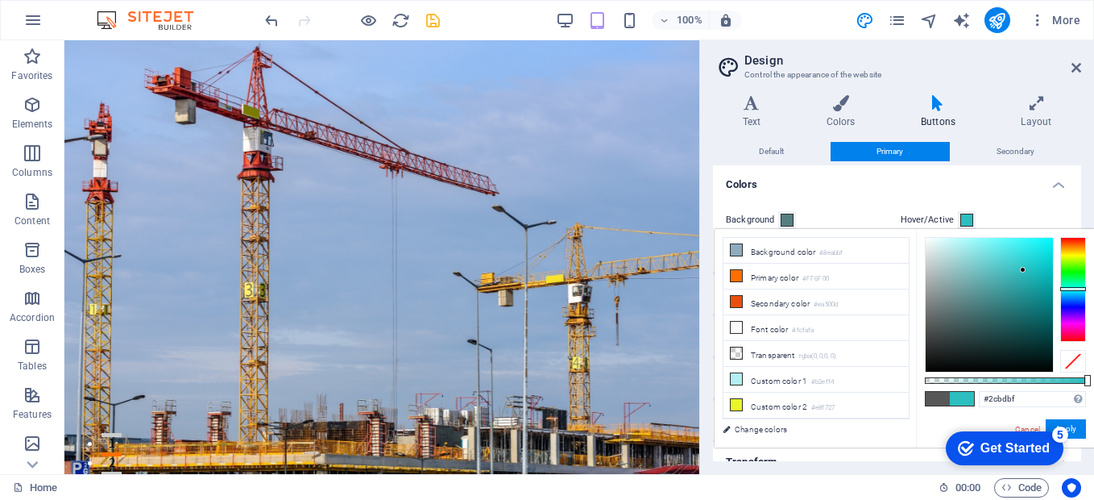
type input "#2cbfc1"
drag, startPoint x: 1009, startPoint y: 276, endPoint x: 1023, endPoint y: 269, distance: 15.5
click at [1023, 269] on div at bounding box center [1023, 269] width 6 height 6
click at [786, 427] on link "Change colors" at bounding box center [808, 429] width 187 height 20
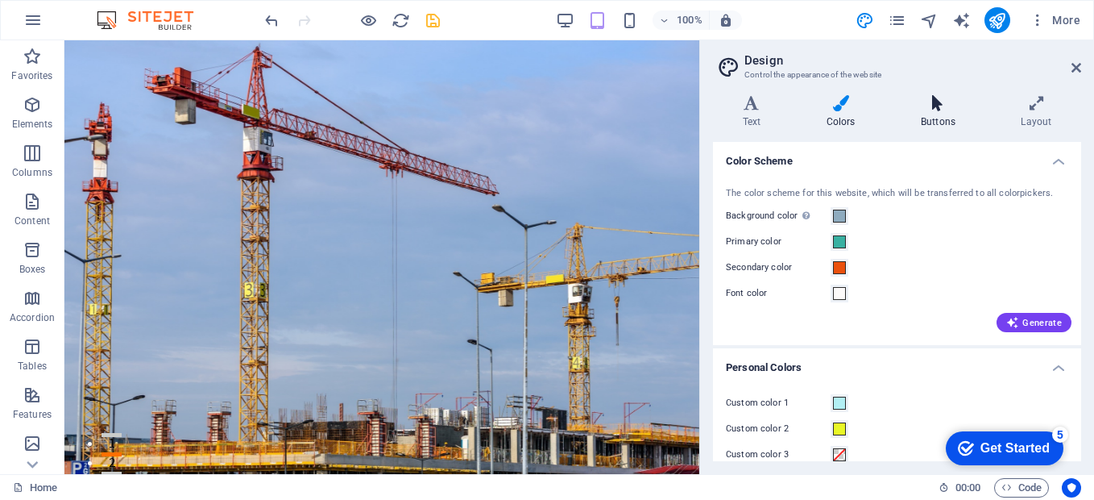
click at [944, 115] on h4 "Buttons" at bounding box center [941, 112] width 100 height 34
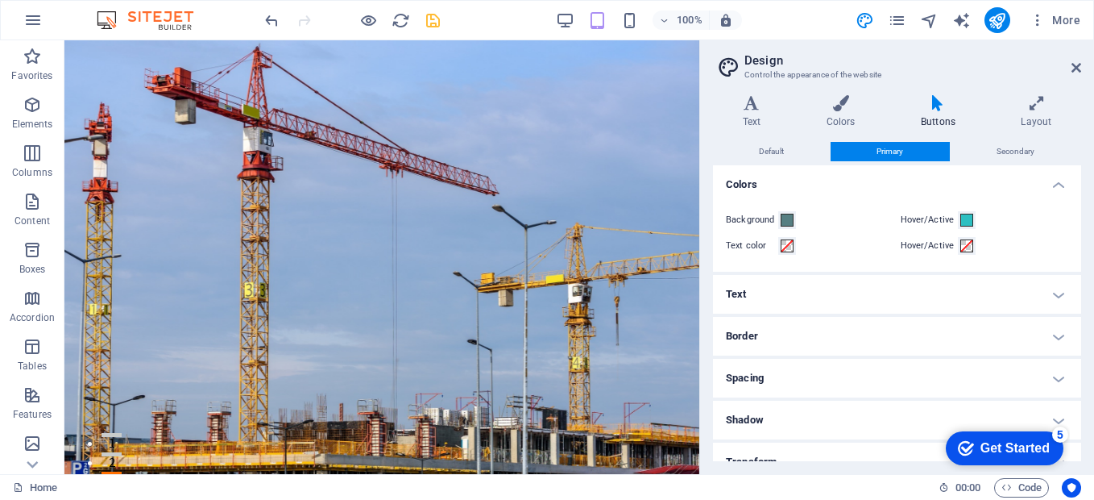
click at [840, 292] on h4 "Text" at bounding box center [897, 294] width 368 height 39
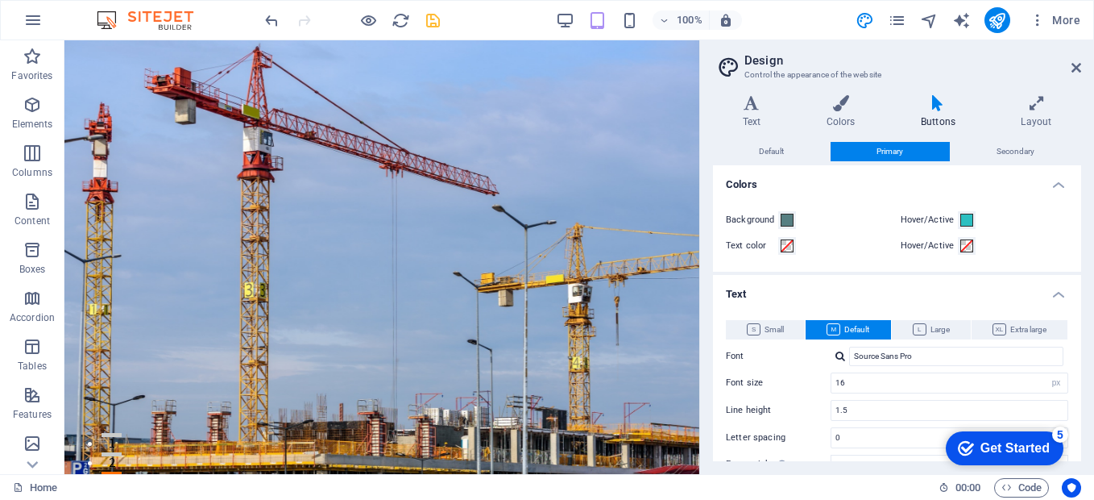
click at [840, 291] on h4 "Text" at bounding box center [897, 289] width 368 height 29
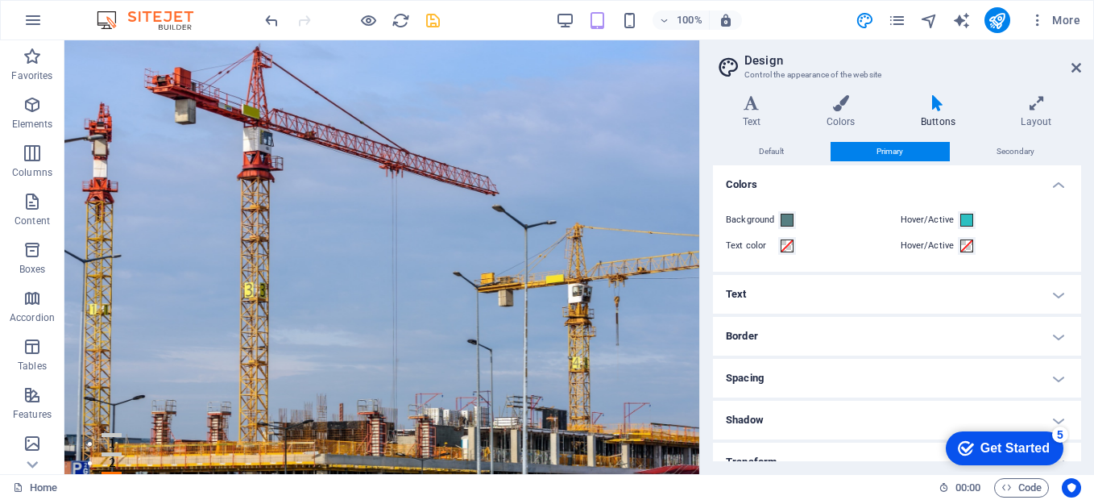
click at [838, 338] on h4 "Border" at bounding box center [897, 336] width 368 height 39
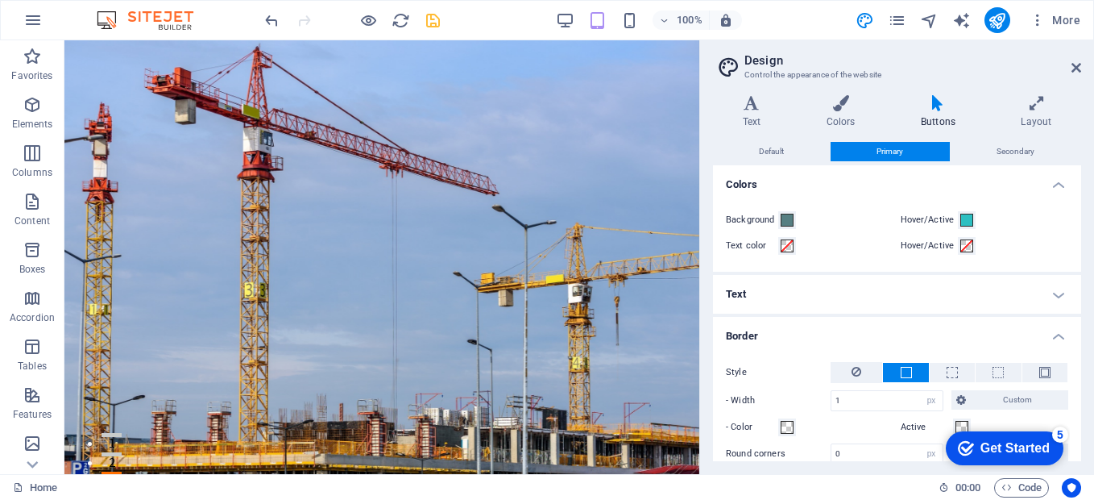
click at [838, 338] on h4 "Border" at bounding box center [897, 331] width 368 height 29
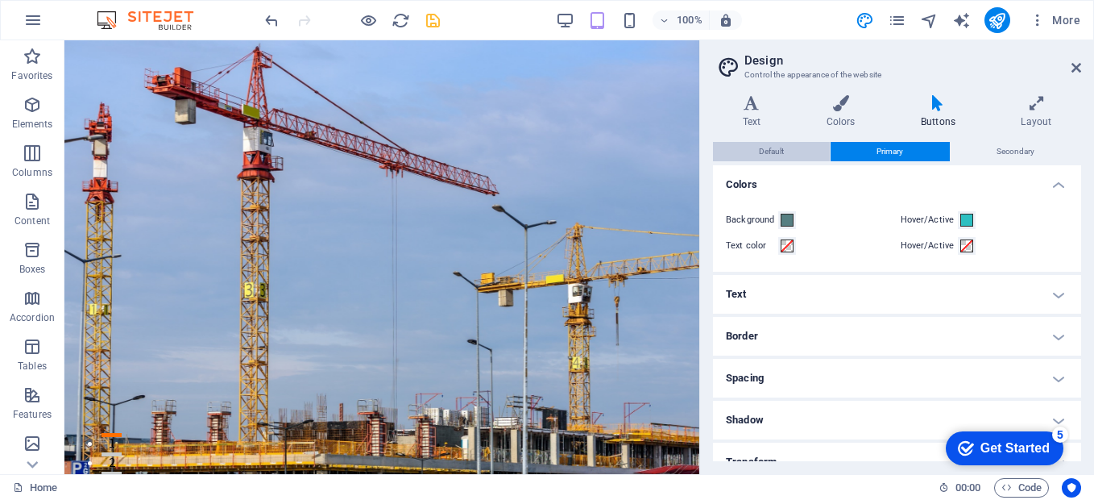
click at [802, 150] on button "Default" at bounding box center [771, 151] width 117 height 19
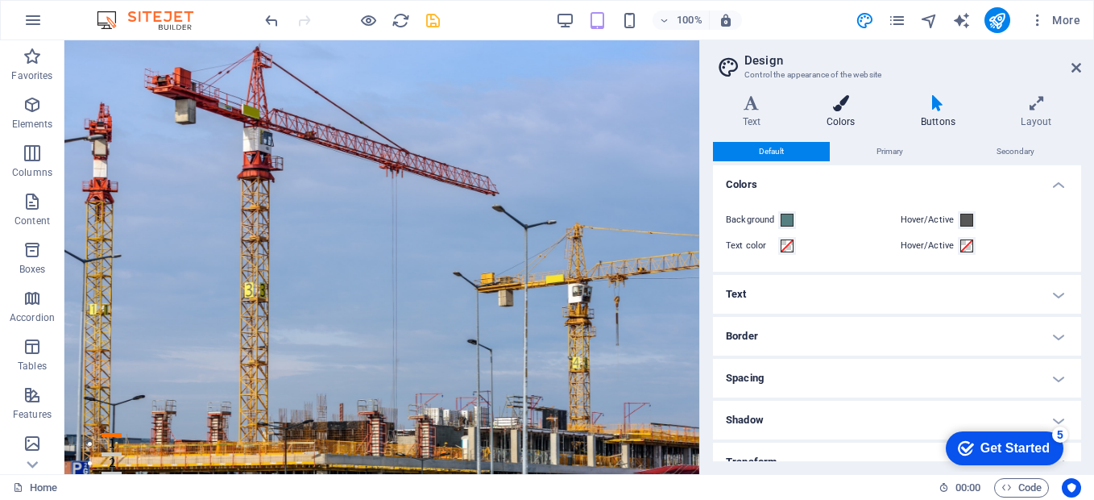
click at [850, 110] on icon at bounding box center [841, 103] width 88 height 16
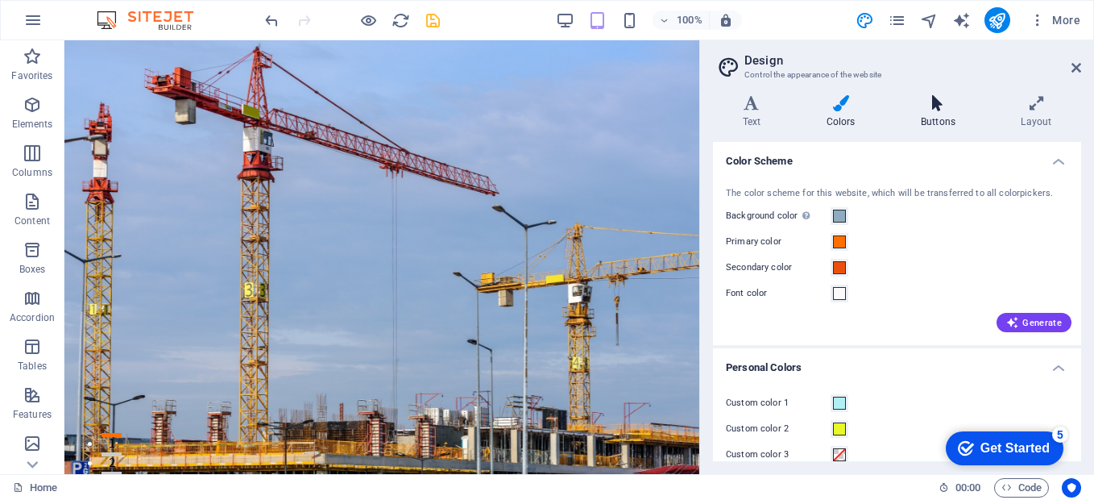
click at [943, 114] on h4 "Buttons" at bounding box center [941, 112] width 100 height 34
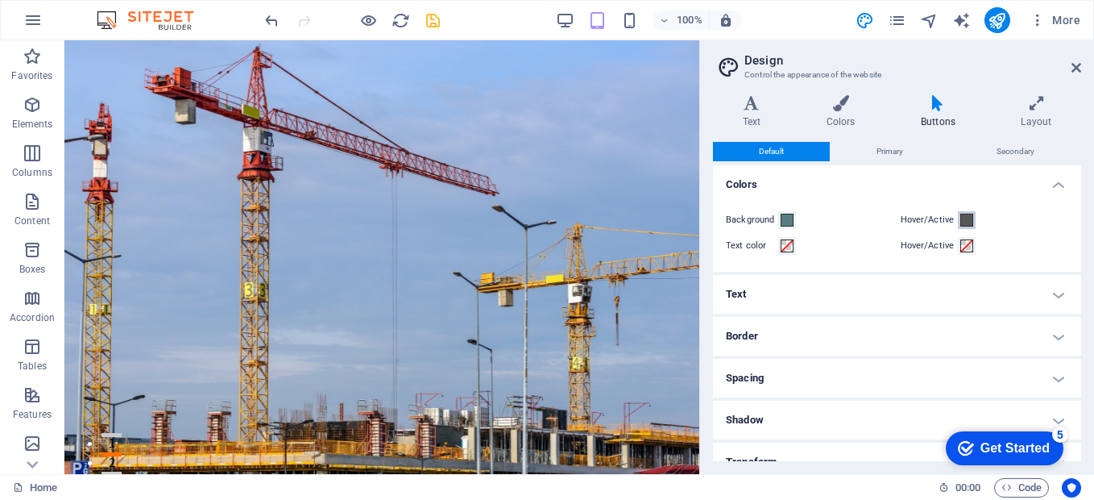
click at [963, 221] on span at bounding box center [966, 219] width 13 height 13
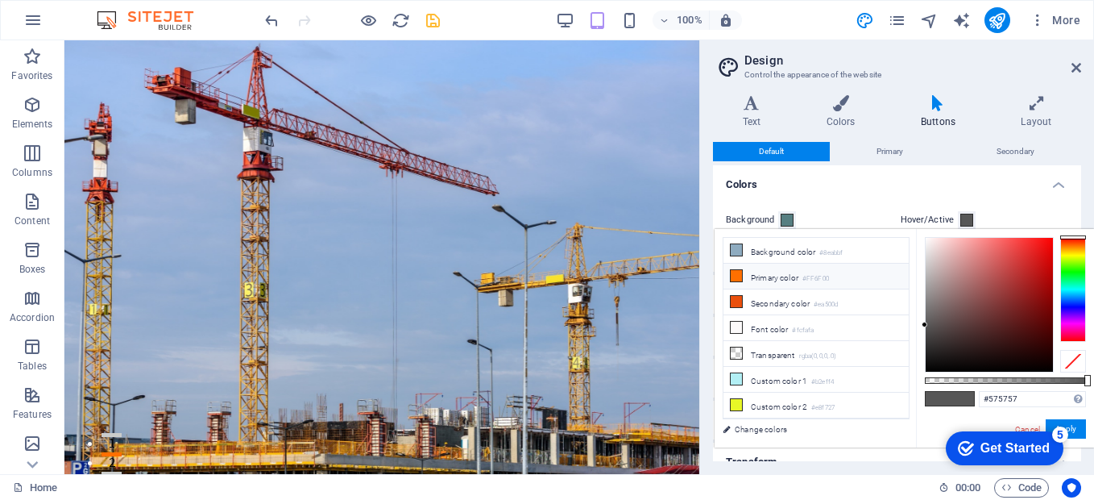
click at [804, 280] on li "Primary color #FF6F00" at bounding box center [815, 276] width 185 height 26
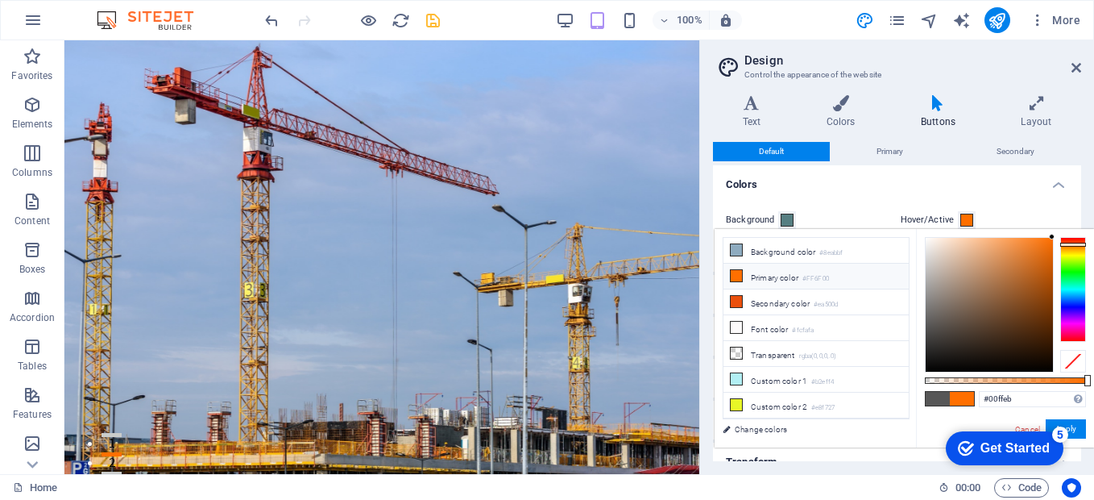
click at [1064, 287] on div at bounding box center [1073, 289] width 26 height 105
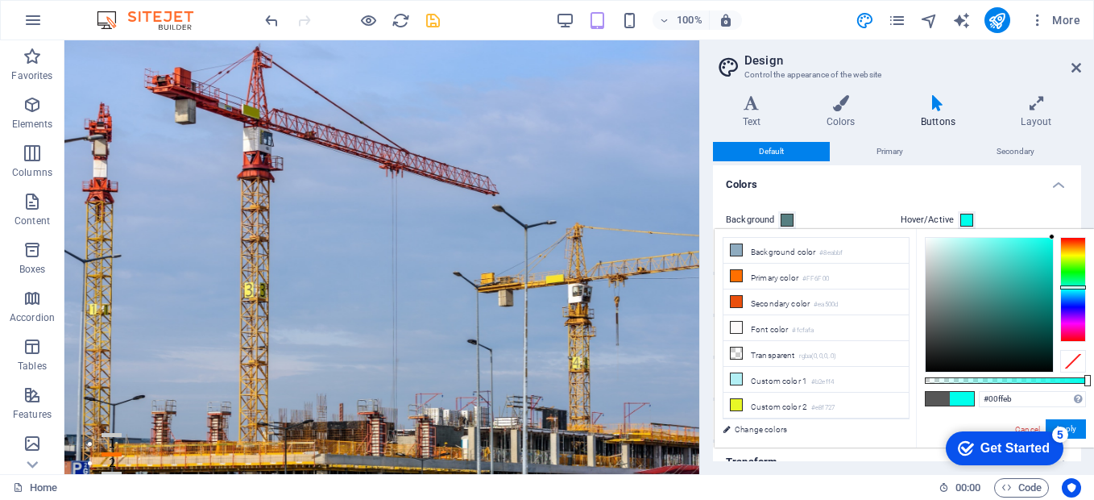
click at [1026, 268] on div at bounding box center [989, 305] width 127 height 134
type input "#29c2b6"
click at [771, 425] on link "Change colors" at bounding box center [808, 429] width 187 height 20
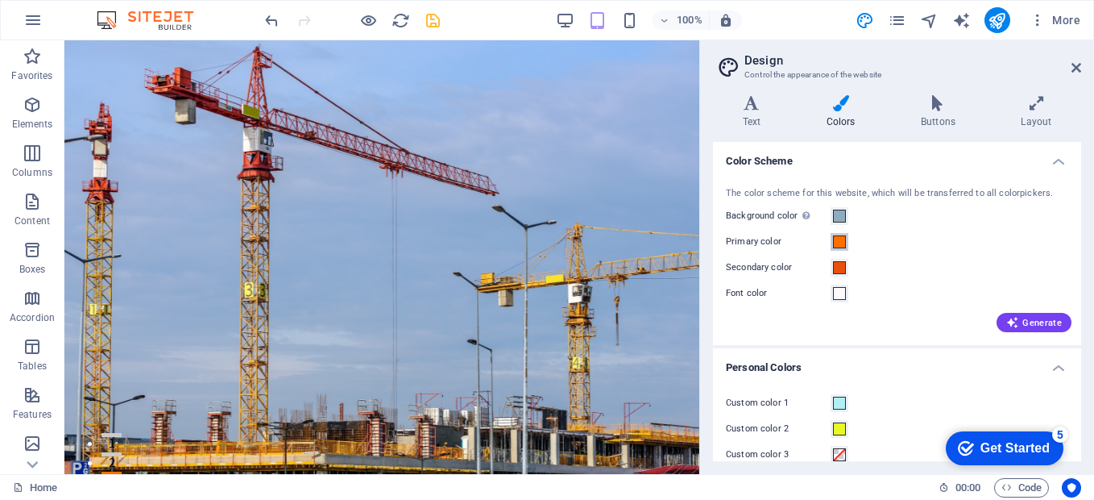
click at [844, 241] on span at bounding box center [839, 241] width 13 height 13
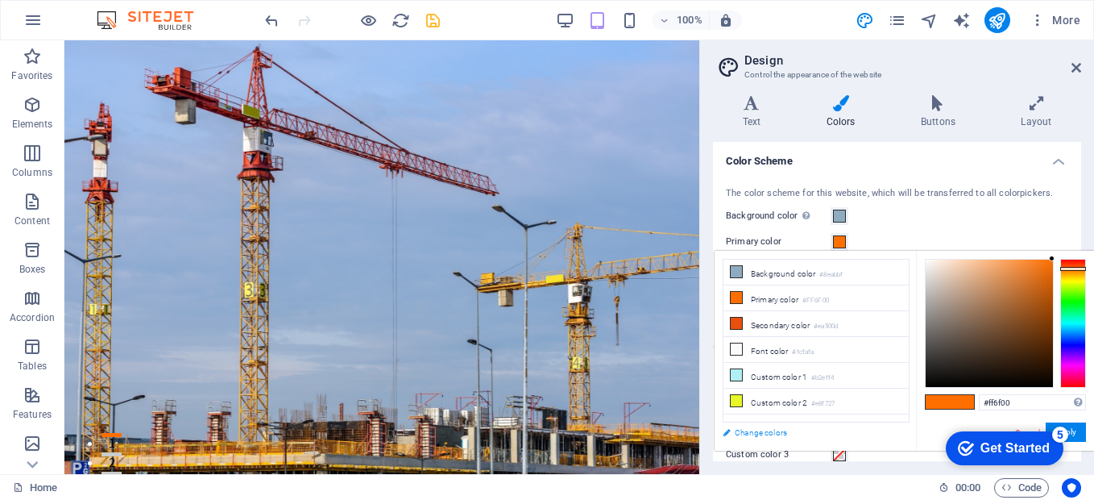
click at [751, 431] on link "Change colors" at bounding box center [808, 432] width 187 height 20
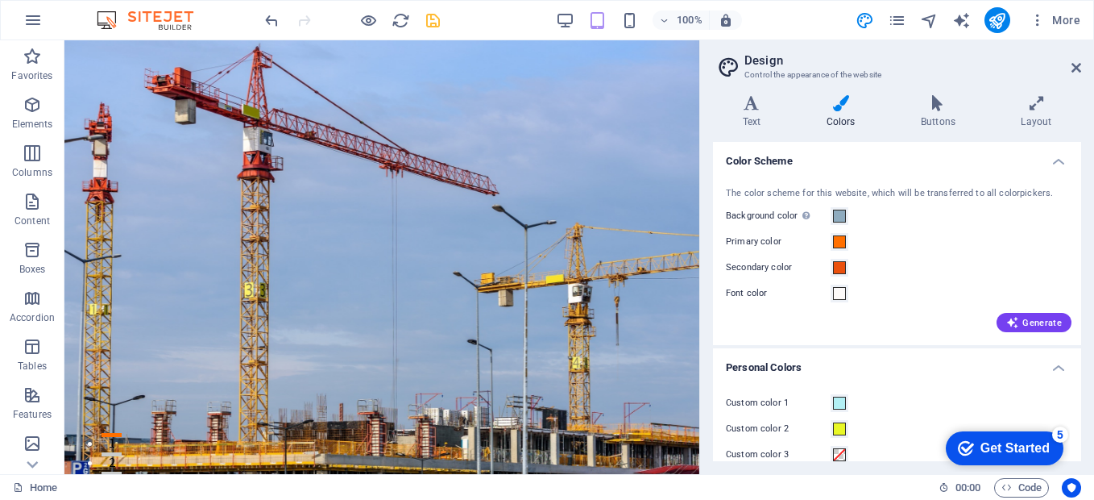
click at [800, 243] on label "Primary color" at bounding box center [778, 241] width 105 height 19
click at [831, 243] on button "Primary color" at bounding box center [840, 242] width 18 height 18
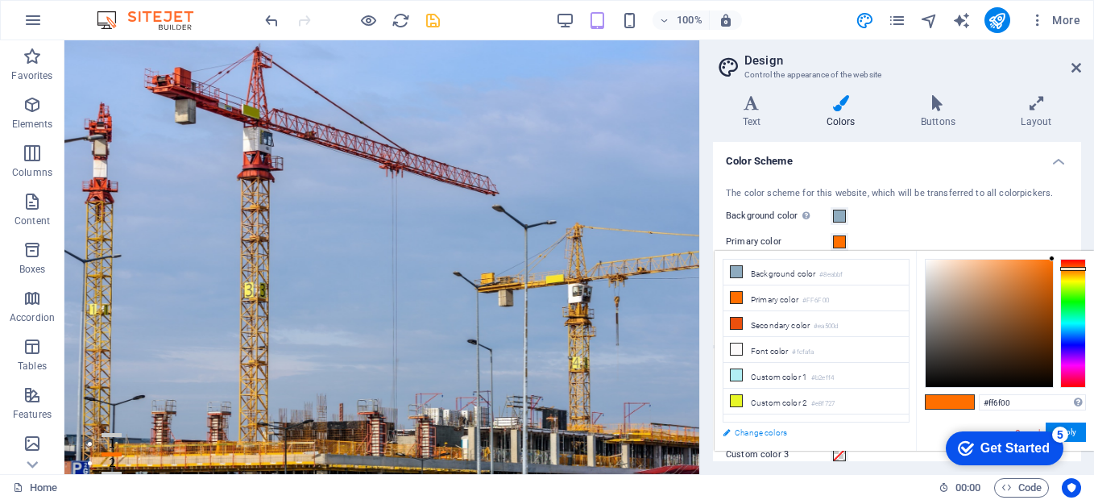
click at [736, 431] on link "Change colors" at bounding box center [808, 432] width 187 height 20
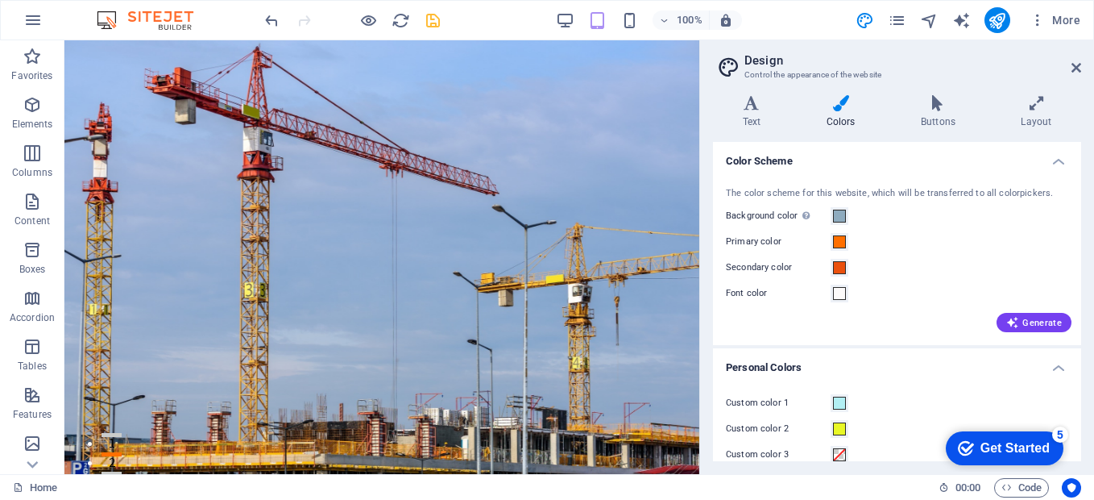
click at [774, 242] on label "Primary color" at bounding box center [778, 241] width 105 height 19
click at [831, 242] on button "Primary color" at bounding box center [840, 242] width 18 height 18
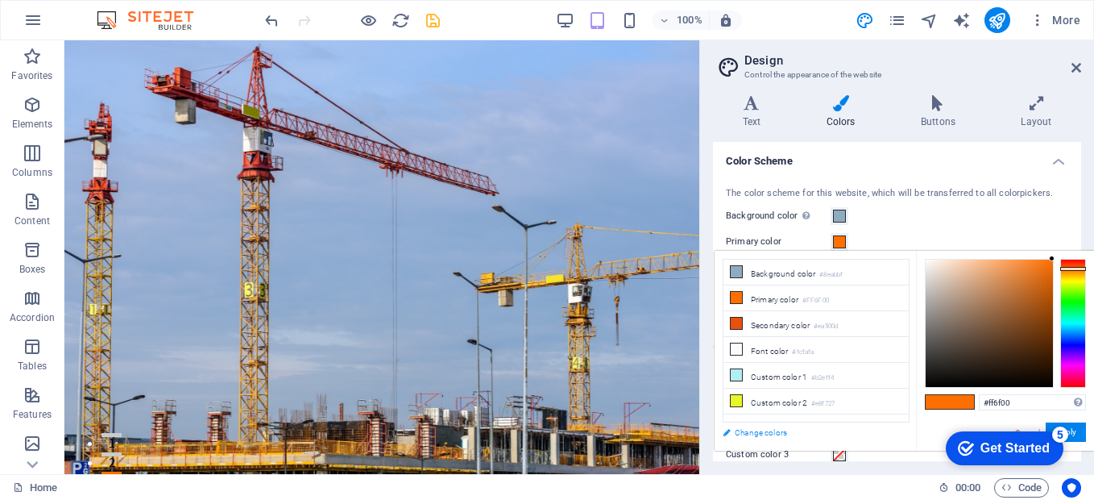
click at [763, 432] on link "Change colors" at bounding box center [808, 432] width 187 height 20
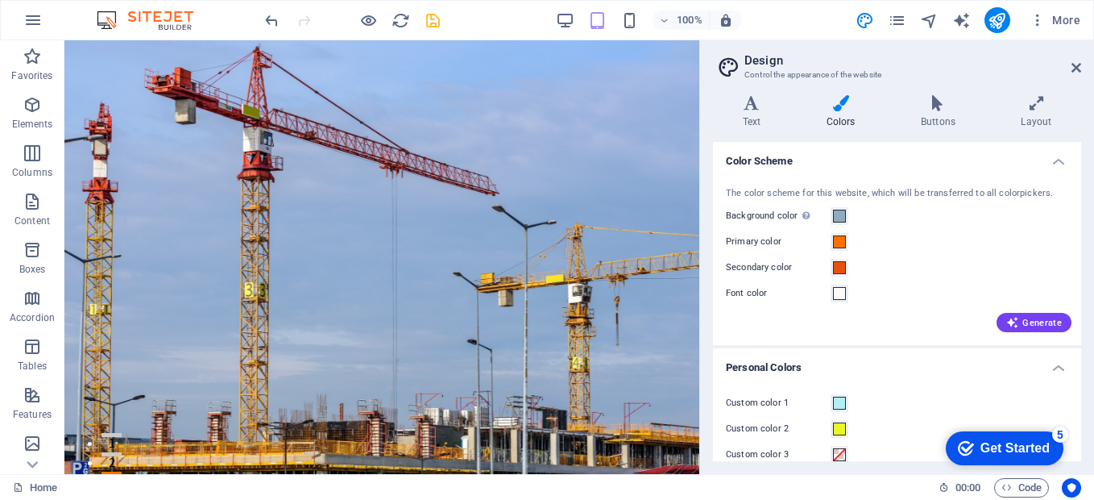
click at [784, 244] on label "Primary color" at bounding box center [778, 241] width 105 height 19
click at [831, 244] on button "Primary color" at bounding box center [840, 242] width 18 height 18
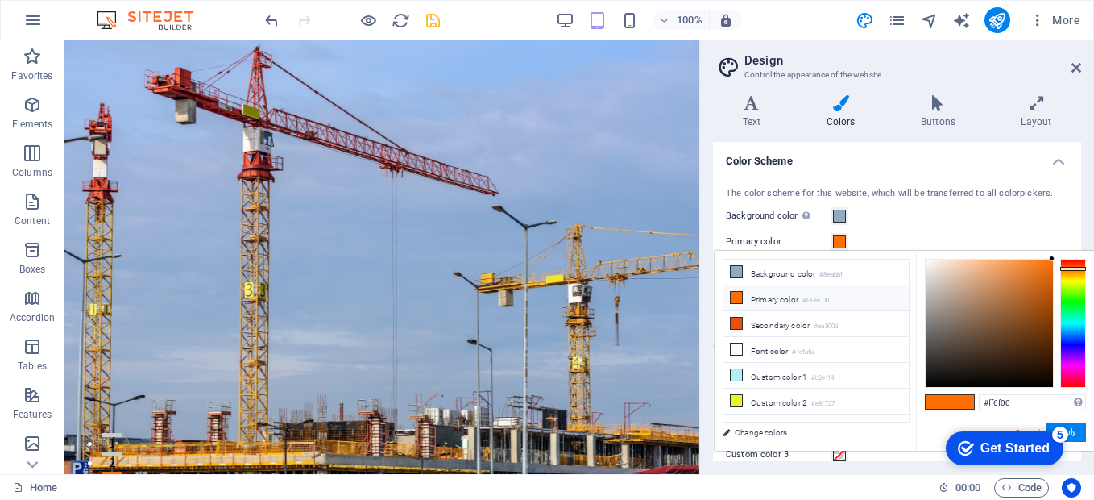
click at [780, 303] on li "Primary color #FF6F00" at bounding box center [815, 298] width 185 height 26
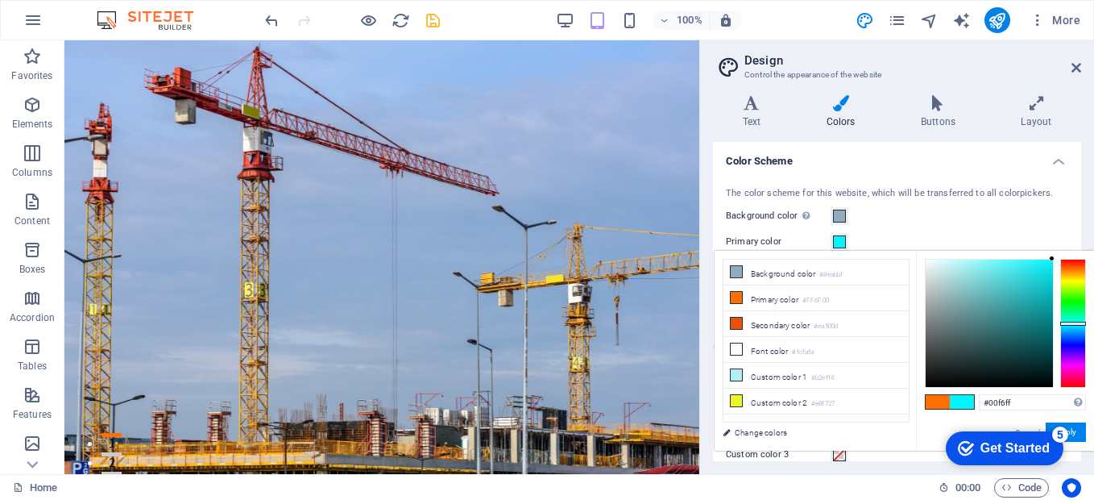
click at [1074, 323] on div at bounding box center [1073, 323] width 26 height 129
click at [1021, 291] on div at bounding box center [989, 322] width 127 height 127
type input "#41babf"
click at [1009, 291] on div at bounding box center [989, 322] width 127 height 127
click at [1067, 429] on div "5" at bounding box center [1060, 434] width 16 height 16
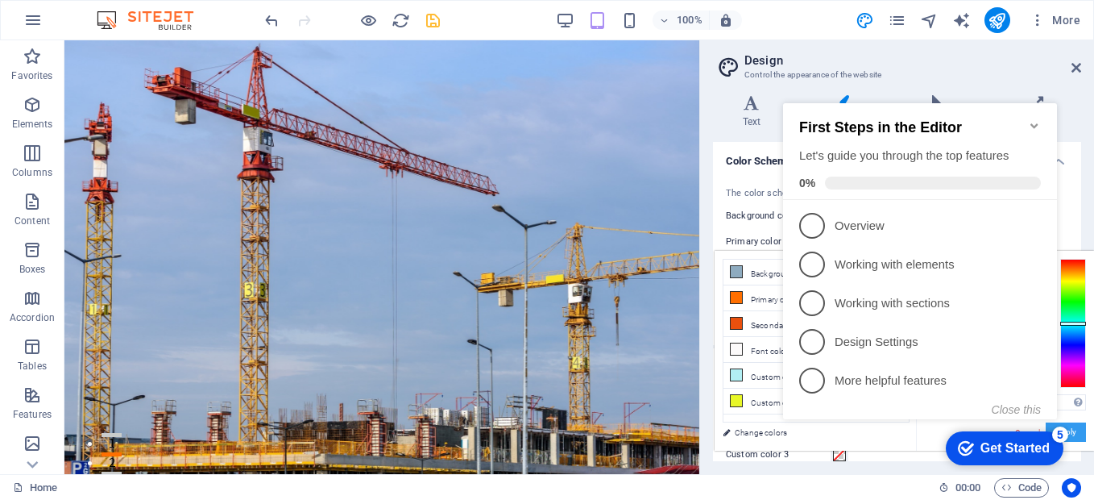
click at [1080, 423] on button "Apply" at bounding box center [1066, 431] width 40 height 19
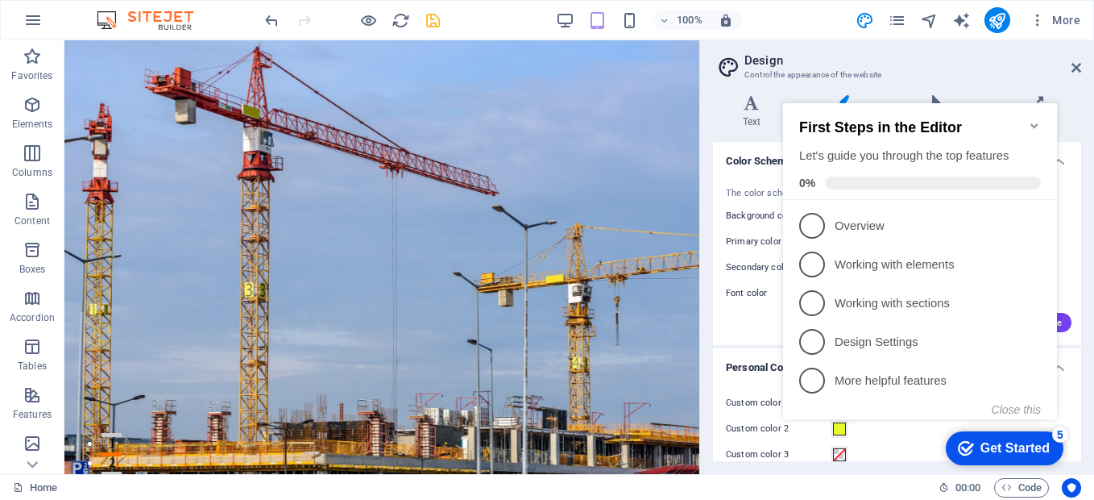
click at [1037, 123] on icon "Minimize checklist" at bounding box center [1033, 125] width 7 height 5
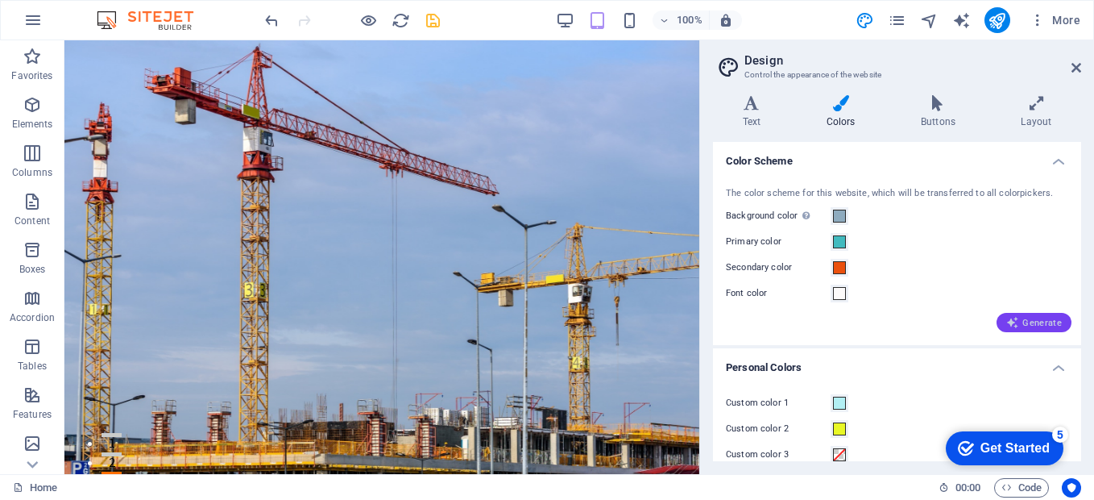
click at [1010, 315] on button "Generate" at bounding box center [1034, 322] width 75 height 19
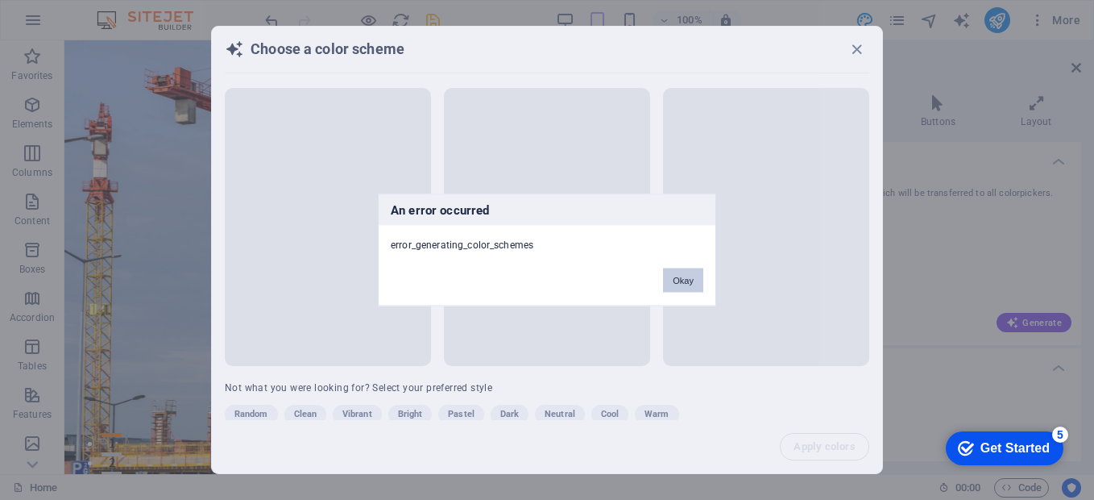
click at [680, 280] on button "Okay" at bounding box center [683, 280] width 40 height 24
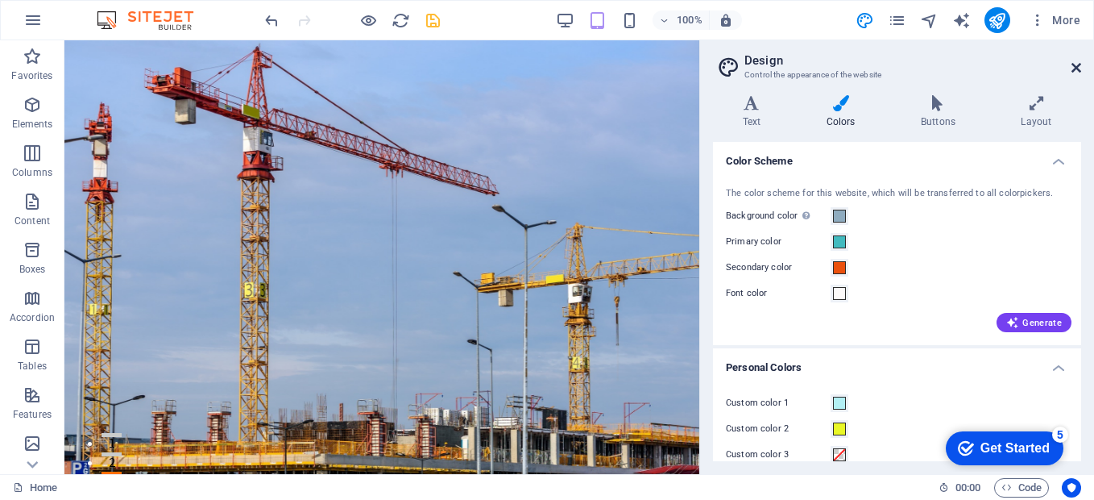
click at [1073, 65] on icon at bounding box center [1077, 67] width 10 height 13
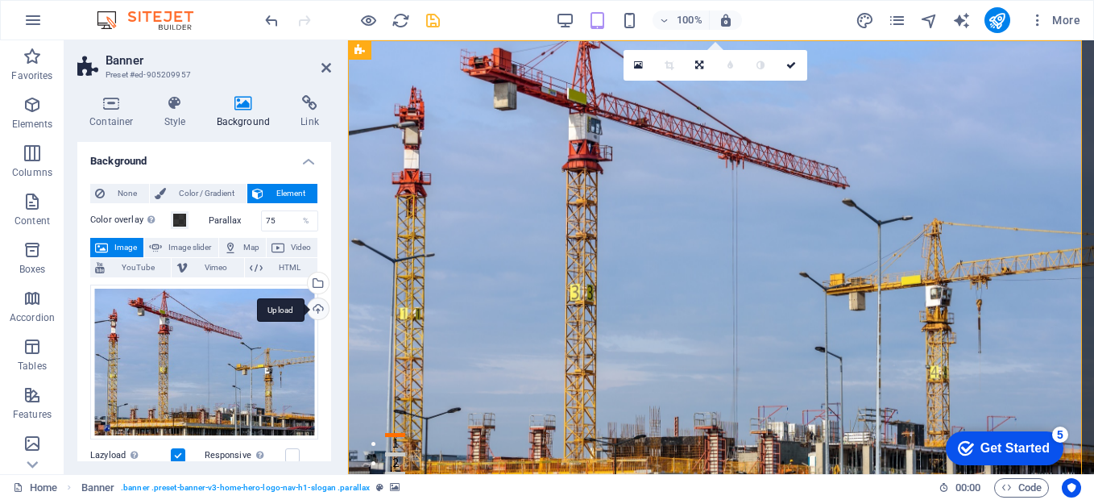
click at [313, 309] on div "Upload" at bounding box center [317, 310] width 24 height 24
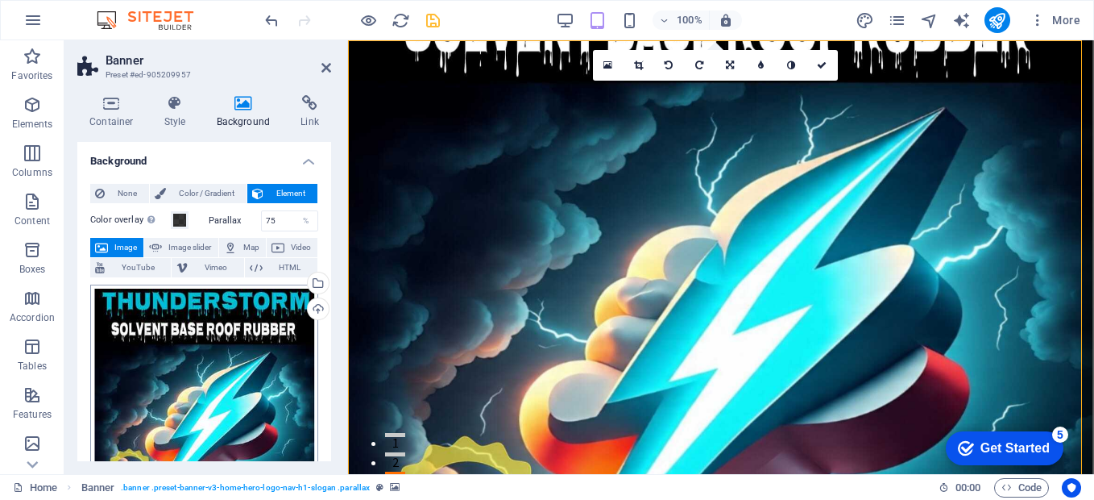
scroll to position [81, 0]
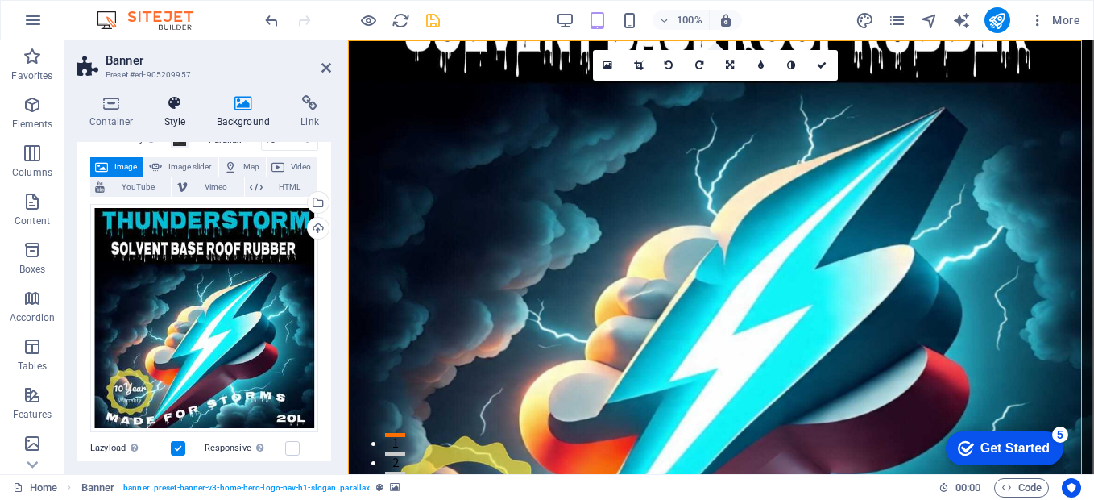
click at [171, 106] on icon at bounding box center [175, 103] width 46 height 16
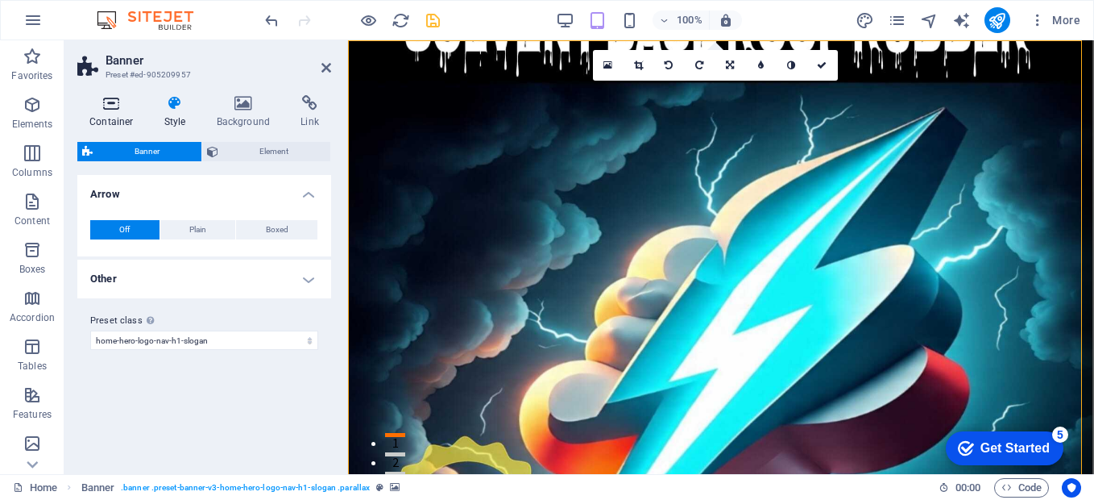
click at [111, 114] on h4 "Container" at bounding box center [114, 112] width 75 height 34
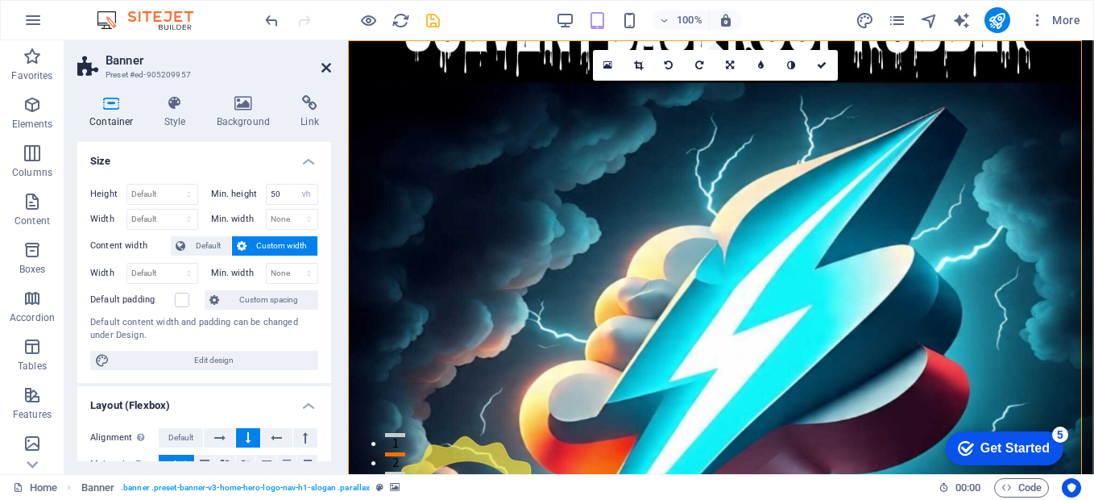
click at [322, 68] on icon at bounding box center [326, 67] width 10 height 13
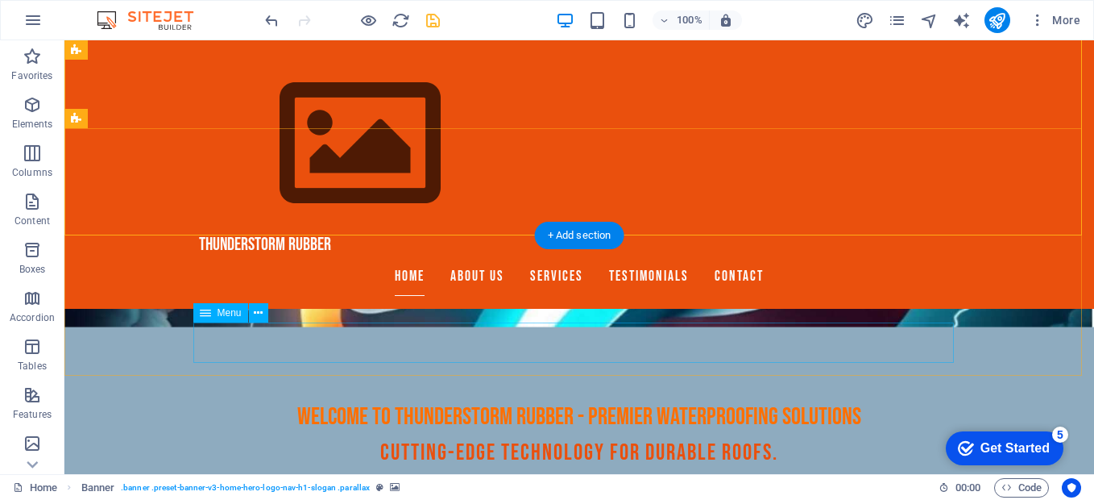
scroll to position [0, 0]
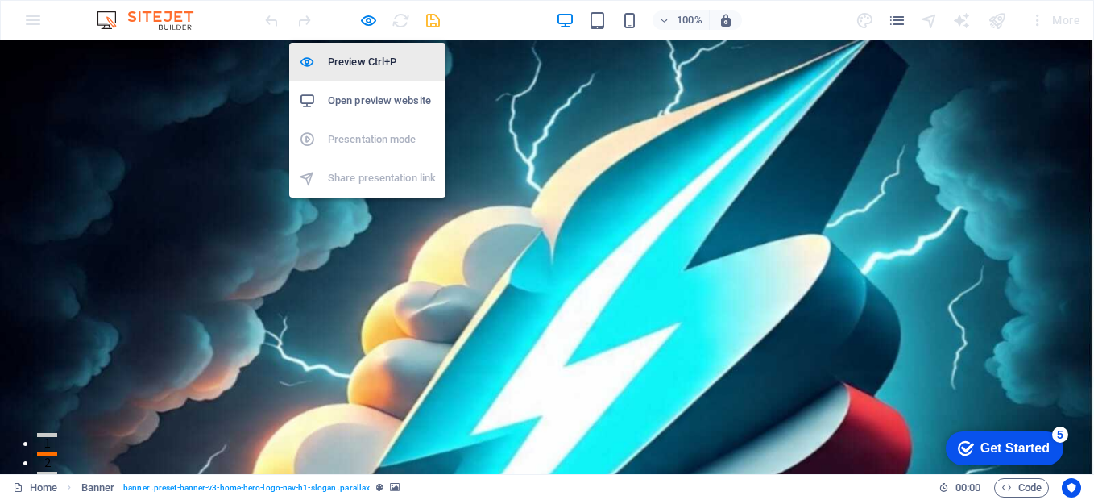
click at [361, 62] on h6 "Preview Ctrl+P" at bounding box center [382, 61] width 108 height 19
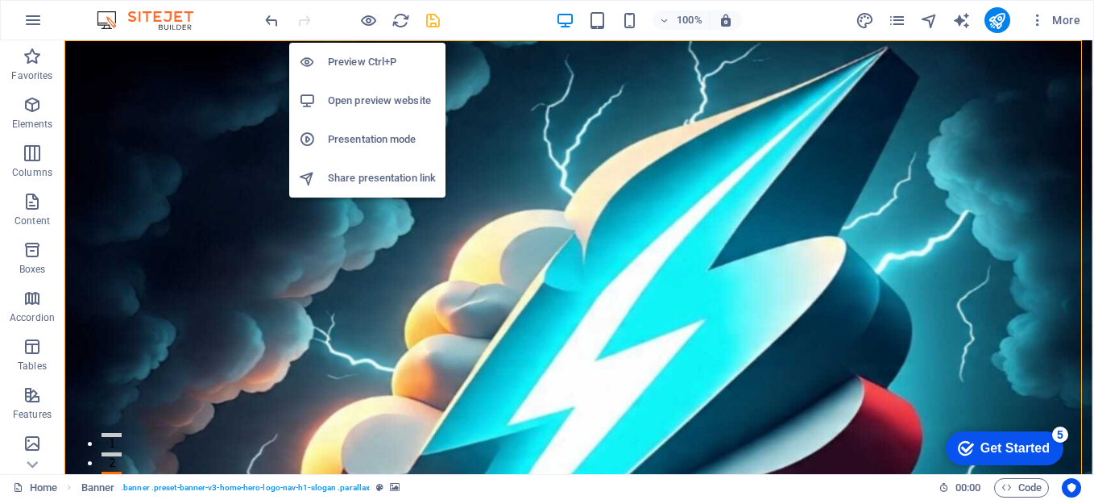
click at [363, 142] on h6 "Presentation mode" at bounding box center [382, 139] width 108 height 19
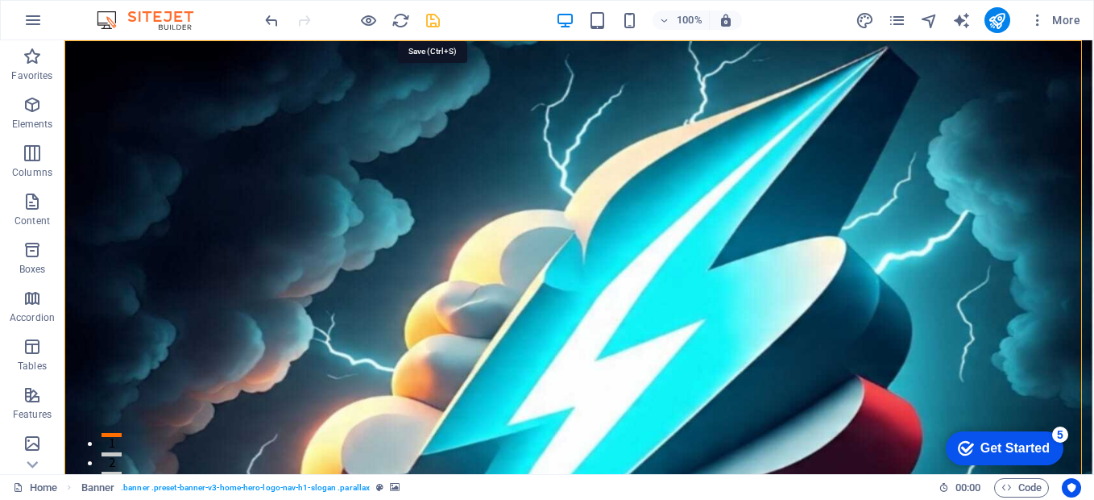
click at [433, 21] on icon "save" at bounding box center [433, 20] width 19 height 19
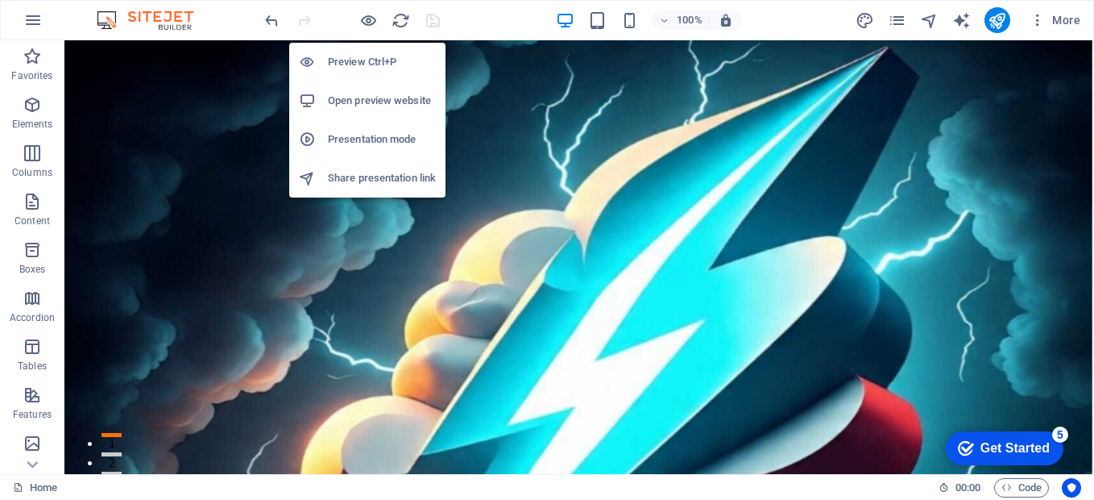
click at [368, 97] on h6 "Open preview website" at bounding box center [382, 100] width 108 height 19
click at [339, 138] on h6 "Presentation mode" at bounding box center [382, 139] width 108 height 19
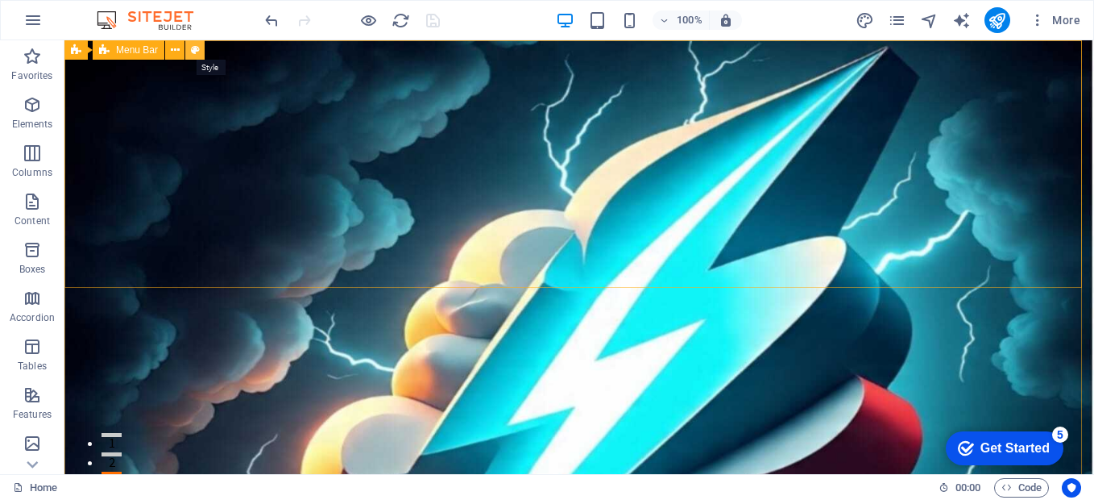
click at [194, 50] on icon at bounding box center [195, 50] width 9 height 17
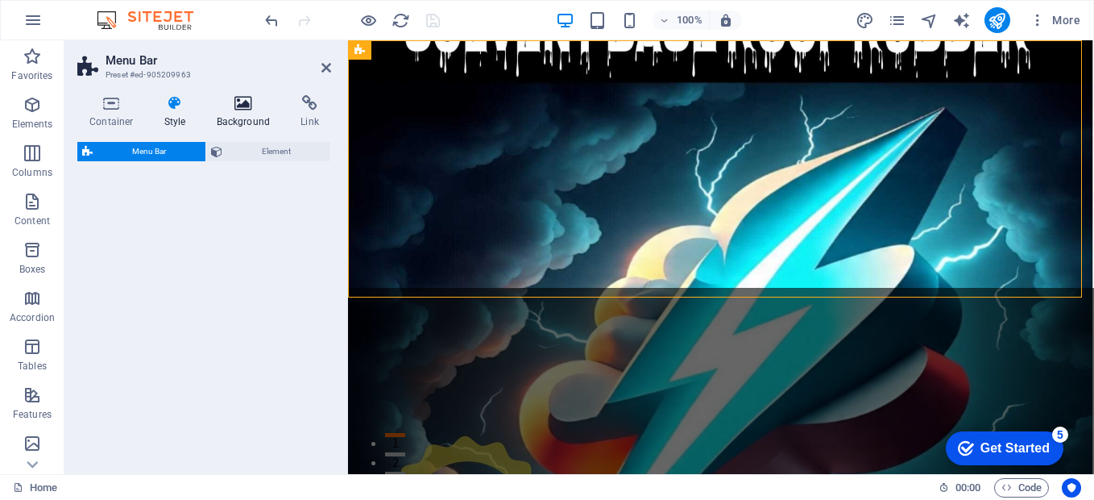
click at [247, 111] on h4 "Background" at bounding box center [247, 112] width 85 height 34
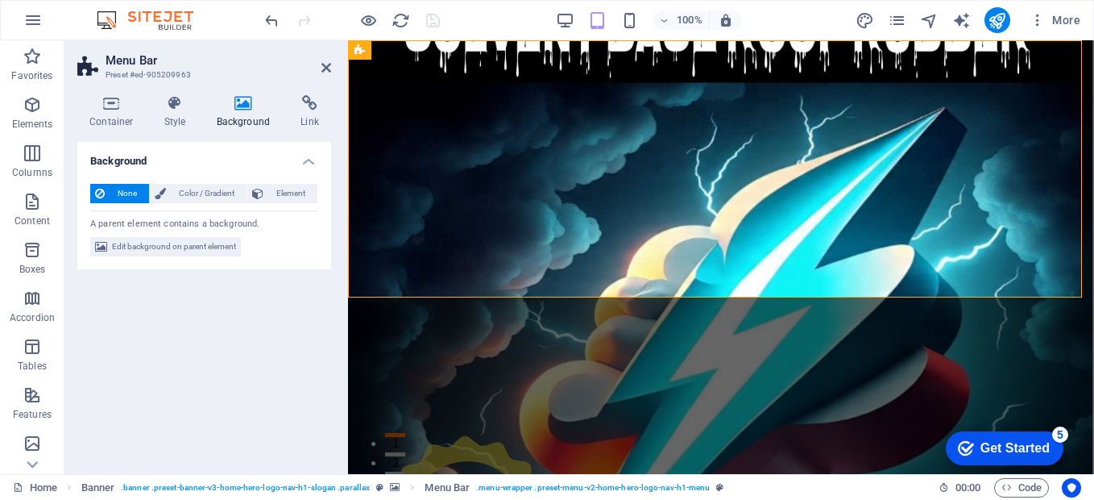
click at [239, 103] on icon at bounding box center [244, 103] width 78 height 16
drag, startPoint x: 329, startPoint y: 67, endPoint x: 268, endPoint y: 27, distance: 72.6
click at [329, 67] on icon at bounding box center [326, 67] width 10 height 13
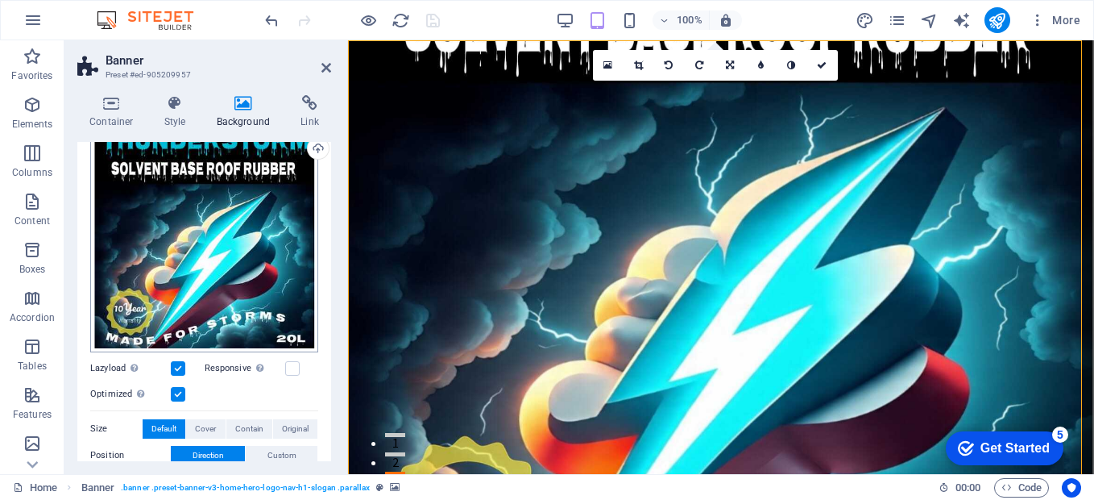
scroll to position [161, 0]
click at [233, 309] on div "Drag files here, click to choose files or select files from Files or our free s…" at bounding box center [204, 237] width 228 height 228
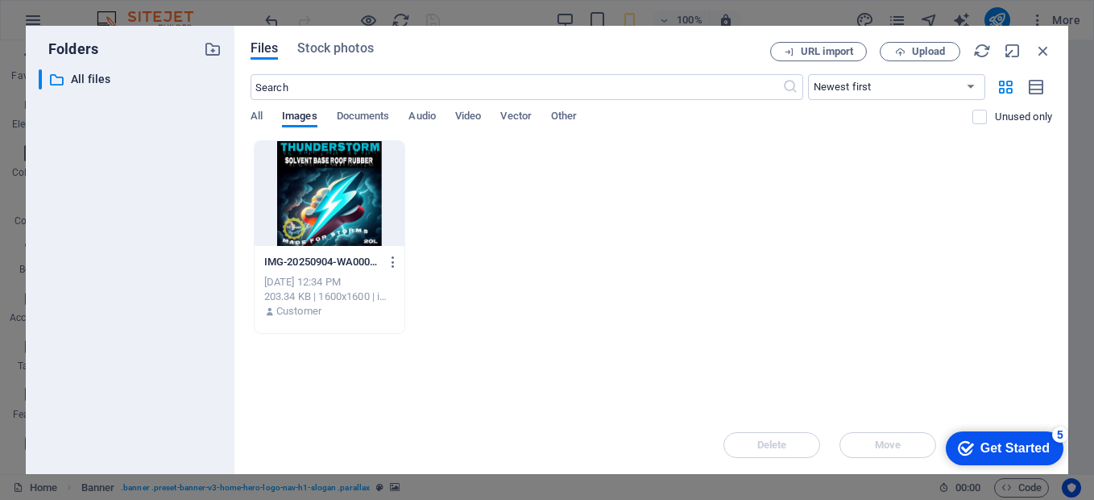
click at [327, 214] on div at bounding box center [330, 193] width 150 height 105
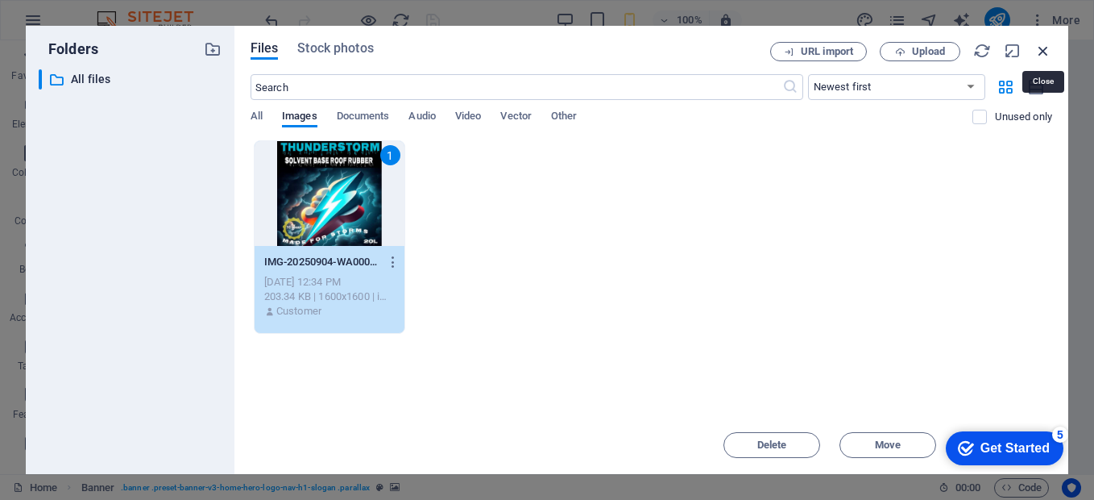
click at [1043, 47] on icon "button" at bounding box center [1043, 51] width 18 height 18
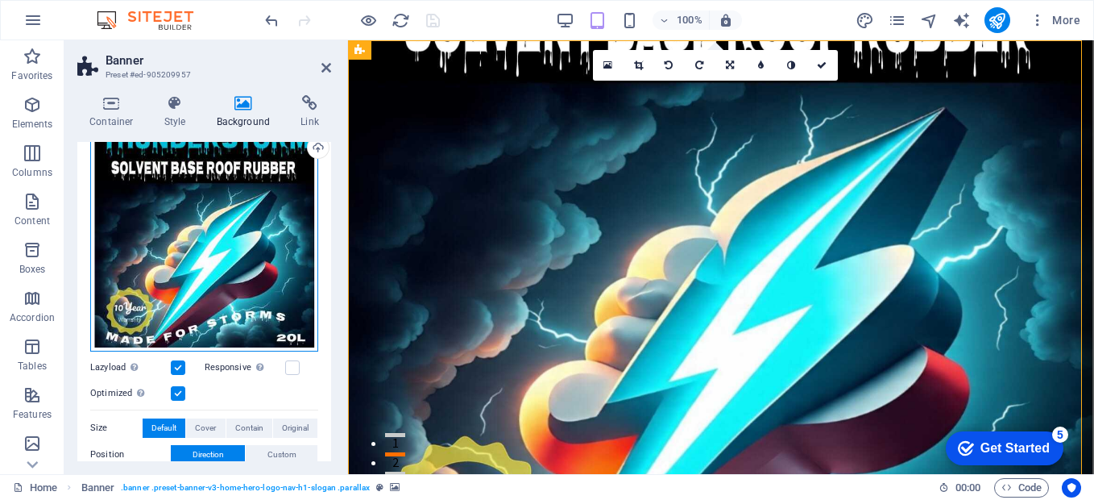
click at [180, 309] on div "Drag files here, click to choose files or select files from Files or our free s…" at bounding box center [204, 237] width 228 height 228
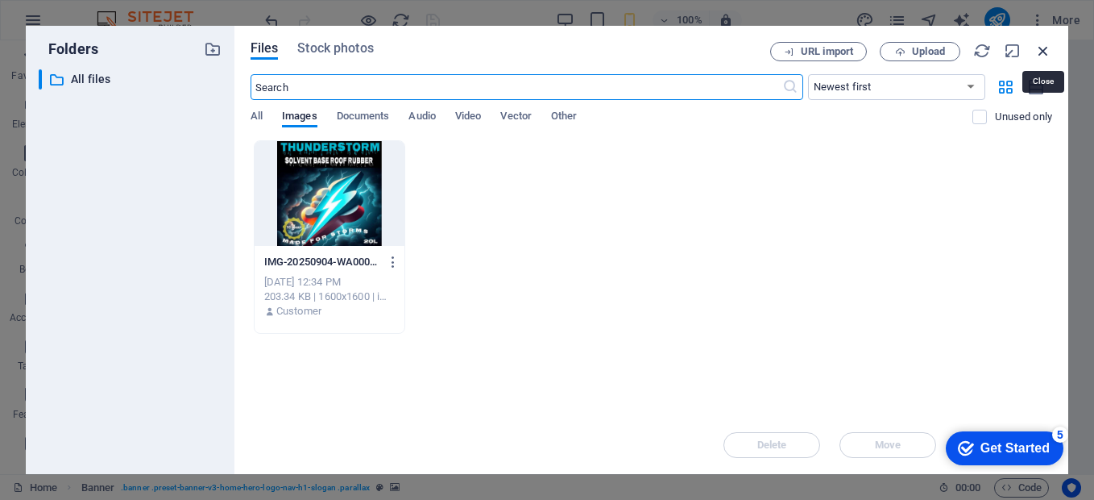
click at [1039, 52] on icon "button" at bounding box center [1043, 51] width 18 height 18
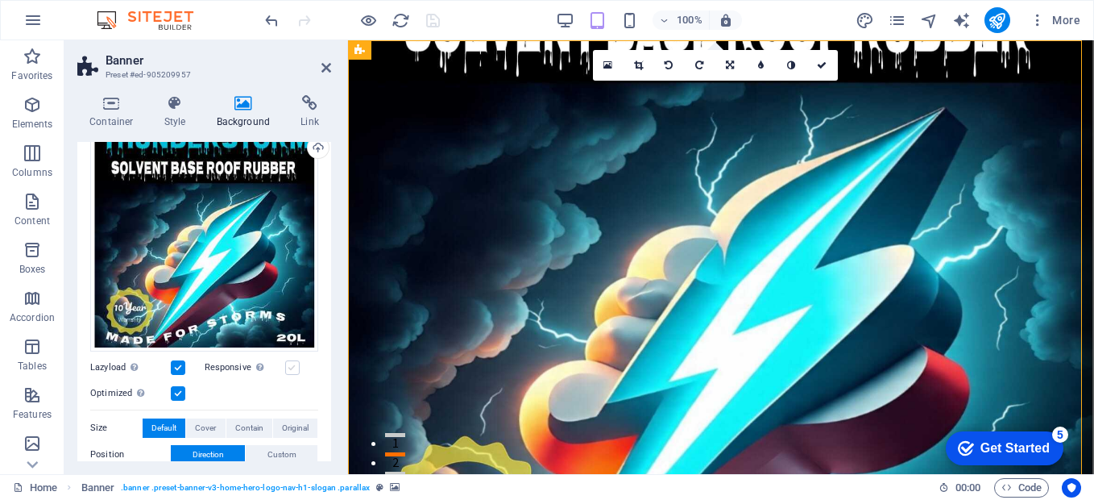
click at [288, 362] on label at bounding box center [292, 367] width 15 height 15
click at [0, 0] on input "Responsive Automatically load retina image and smartphone optimized sizes." at bounding box center [0, 0] width 0 height 0
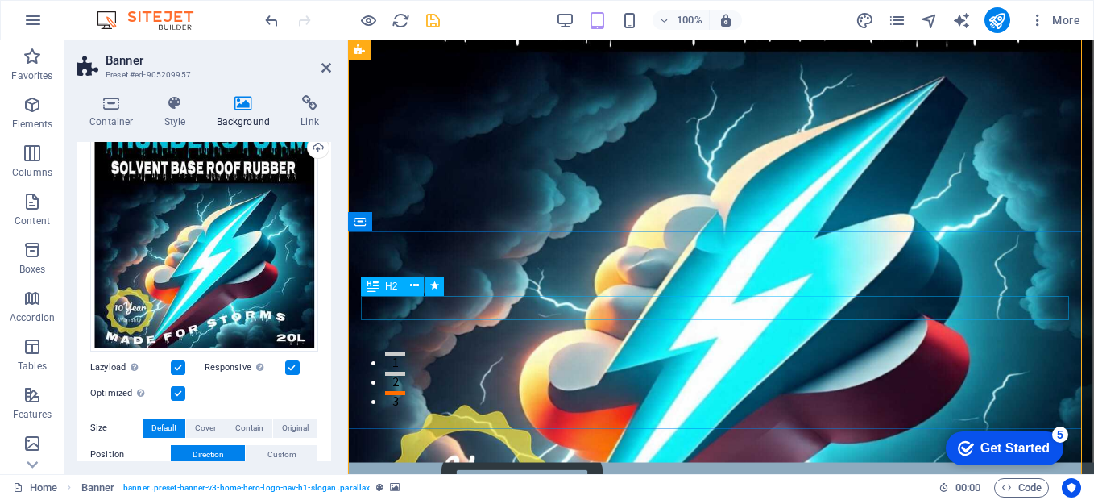
scroll to position [0, 0]
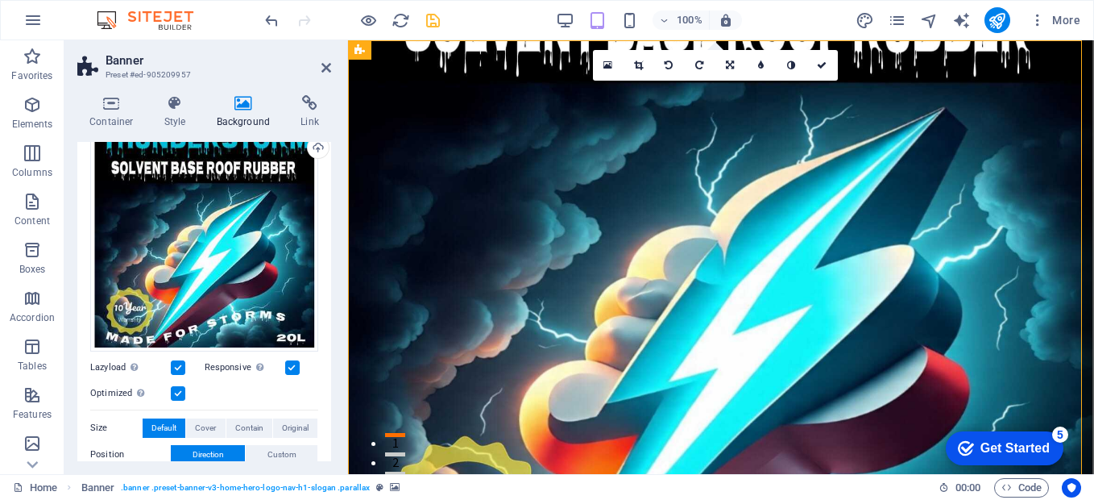
click at [293, 365] on label at bounding box center [292, 367] width 15 height 15
click at [0, 0] on input "Responsive Automatically load retina image and smartphone optimized sizes." at bounding box center [0, 0] width 0 height 0
click at [248, 427] on span "Contain" at bounding box center [249, 427] width 28 height 19
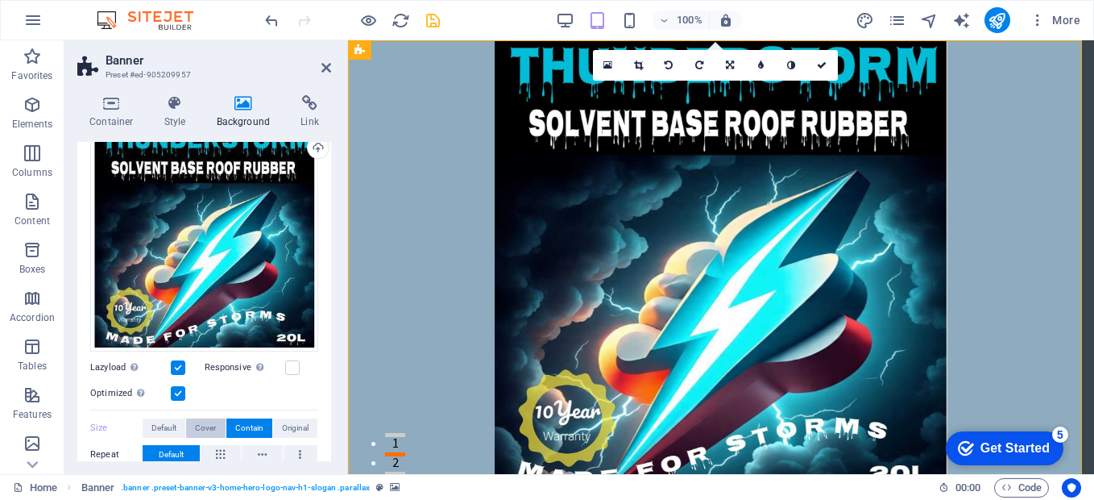
click at [205, 428] on span "Cover" at bounding box center [205, 427] width 21 height 19
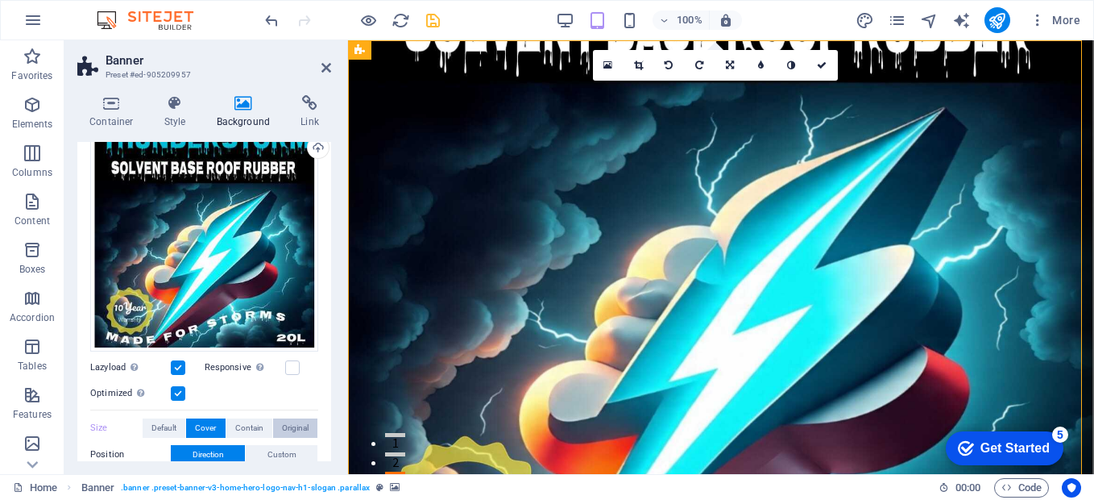
click at [284, 428] on span "Original" at bounding box center [295, 427] width 27 height 19
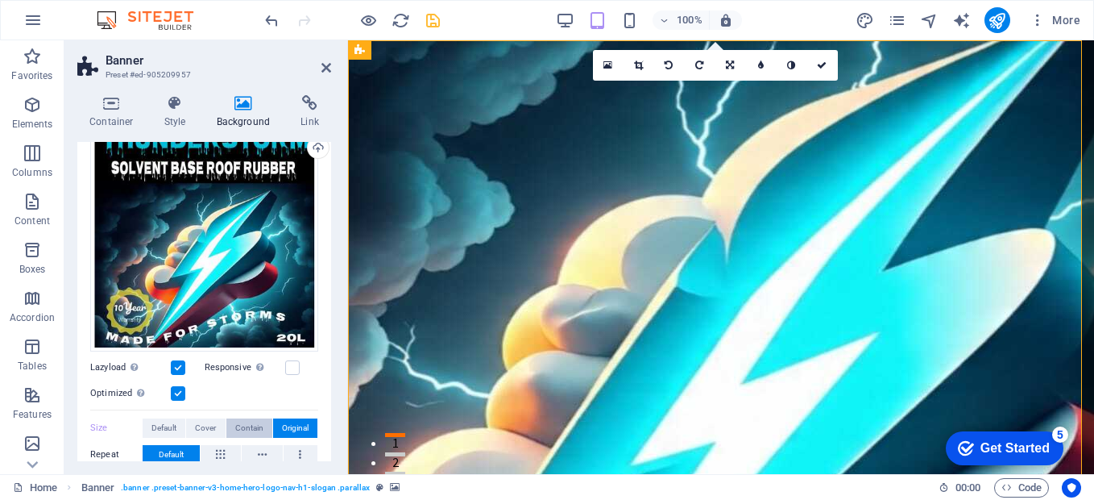
click at [247, 429] on span "Contain" at bounding box center [249, 427] width 28 height 19
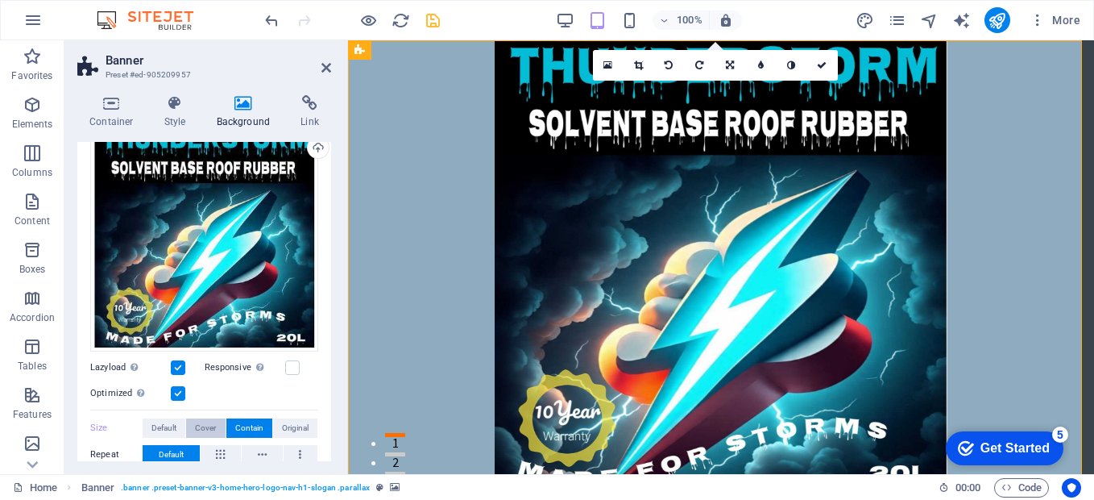
click at [199, 428] on span "Cover" at bounding box center [205, 427] width 21 height 19
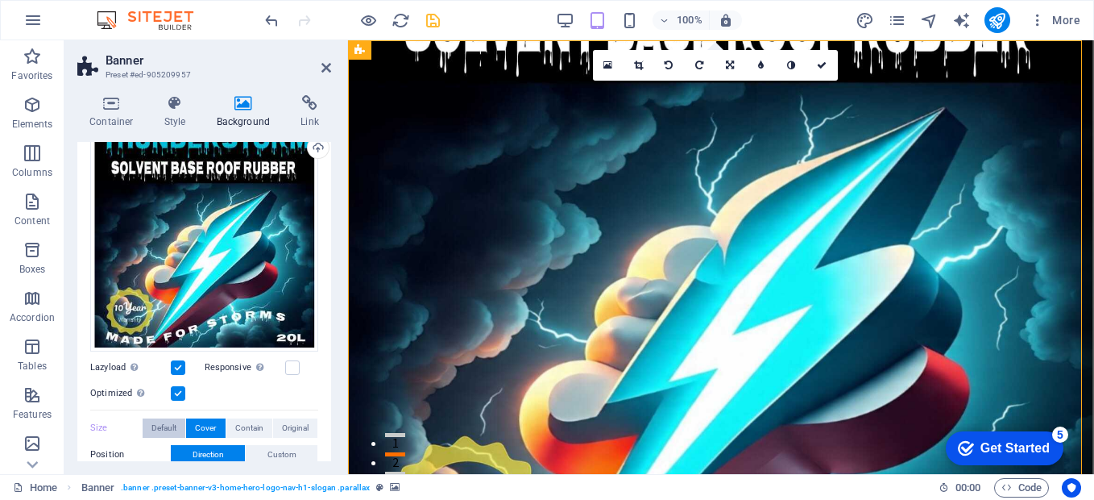
click at [166, 425] on span "Default" at bounding box center [163, 427] width 25 height 19
click at [213, 424] on span "Cover" at bounding box center [205, 427] width 21 height 19
click at [254, 425] on span "Contain" at bounding box center [249, 427] width 28 height 19
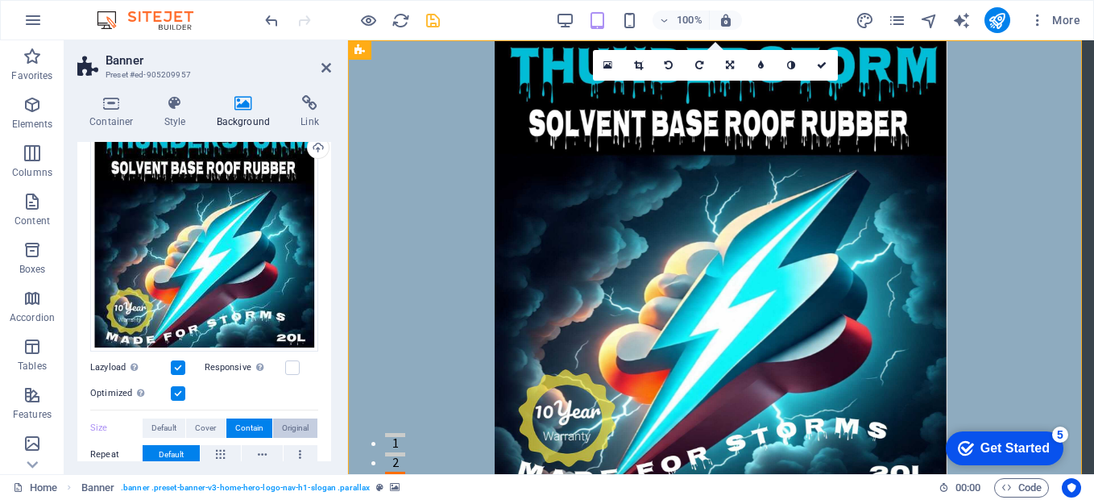
click at [285, 426] on span "Original" at bounding box center [295, 427] width 27 height 19
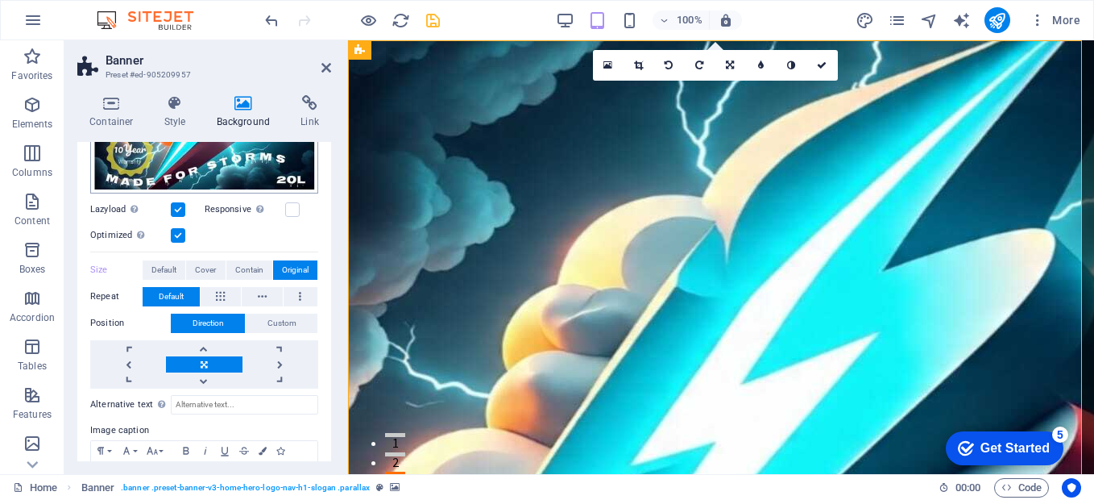
scroll to position [322, 0]
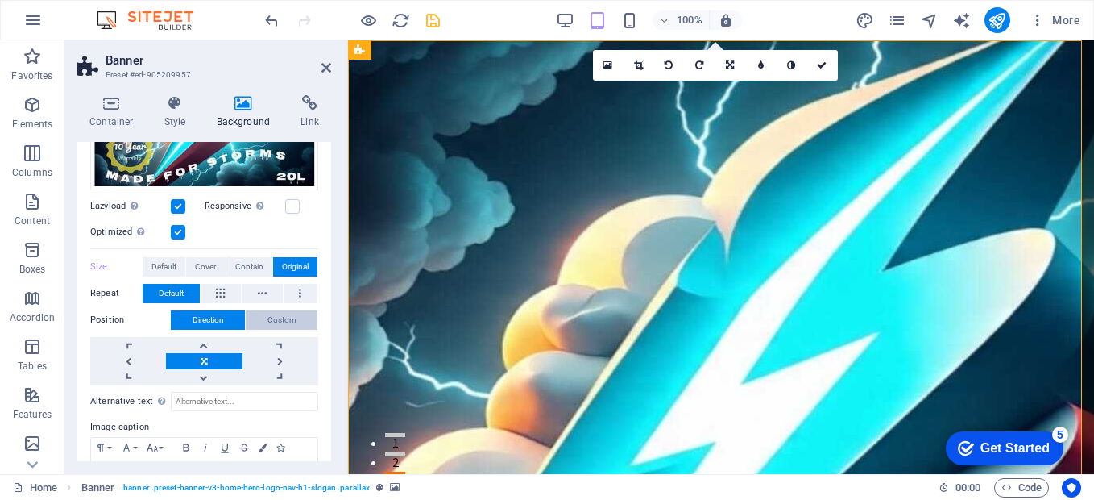
click at [282, 320] on span "Custom" at bounding box center [281, 319] width 29 height 19
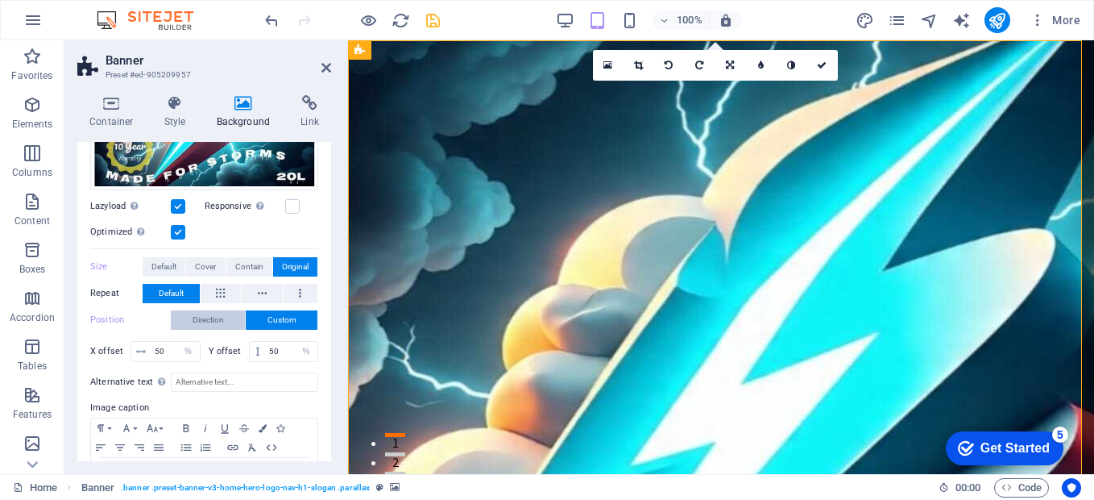
click at [224, 312] on button "Direction" at bounding box center [208, 319] width 74 height 19
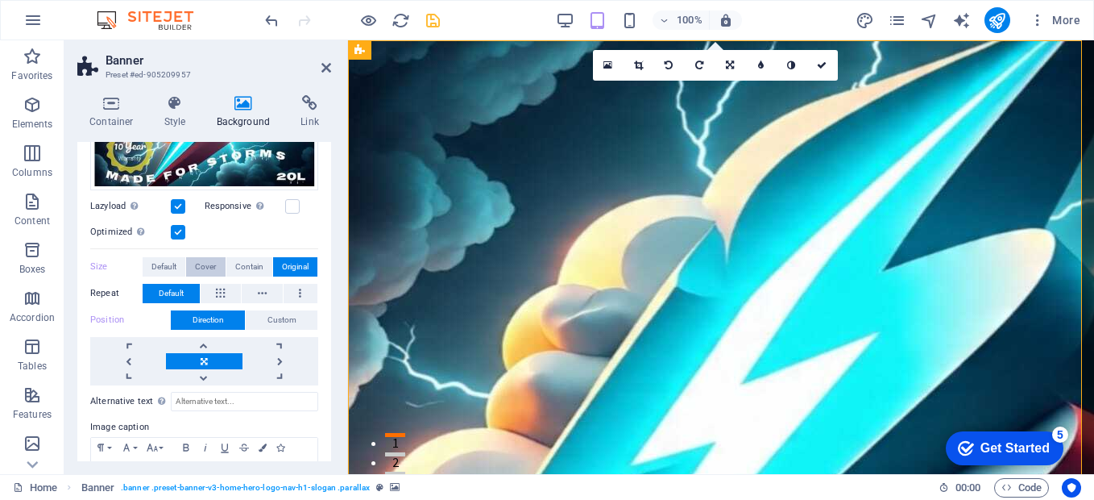
click at [208, 263] on span "Cover" at bounding box center [205, 266] width 21 height 19
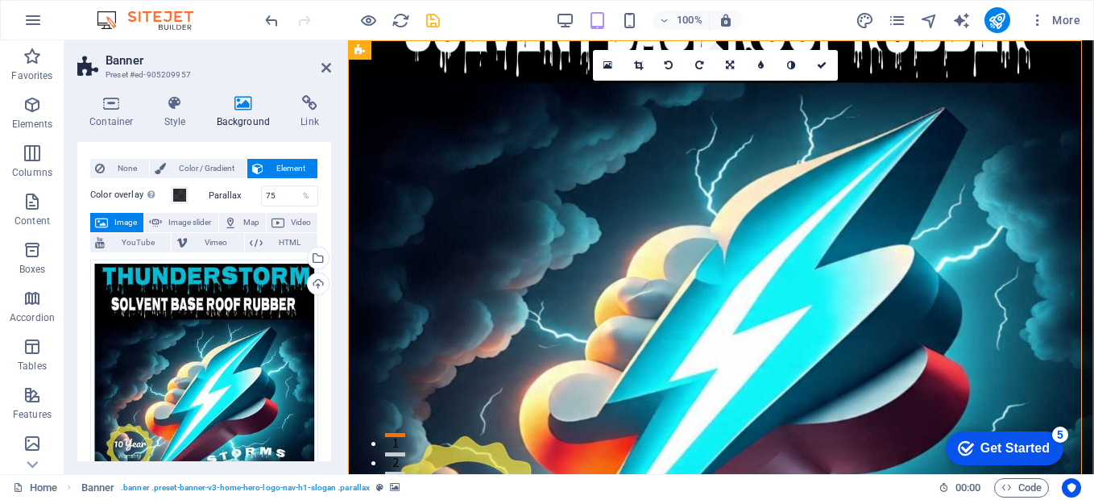
scroll to position [0, 0]
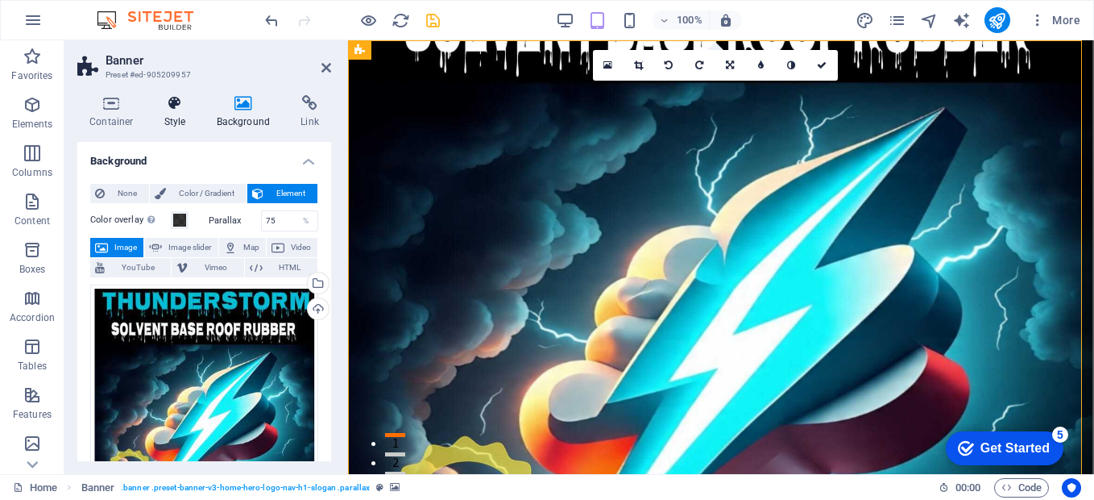
click at [171, 107] on icon at bounding box center [175, 103] width 46 height 16
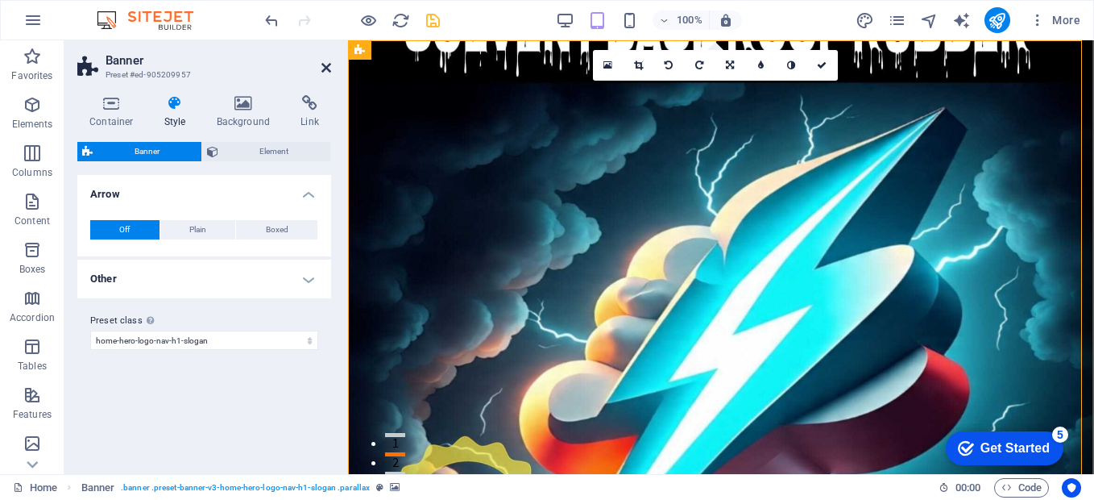
click at [325, 66] on icon at bounding box center [326, 67] width 10 height 13
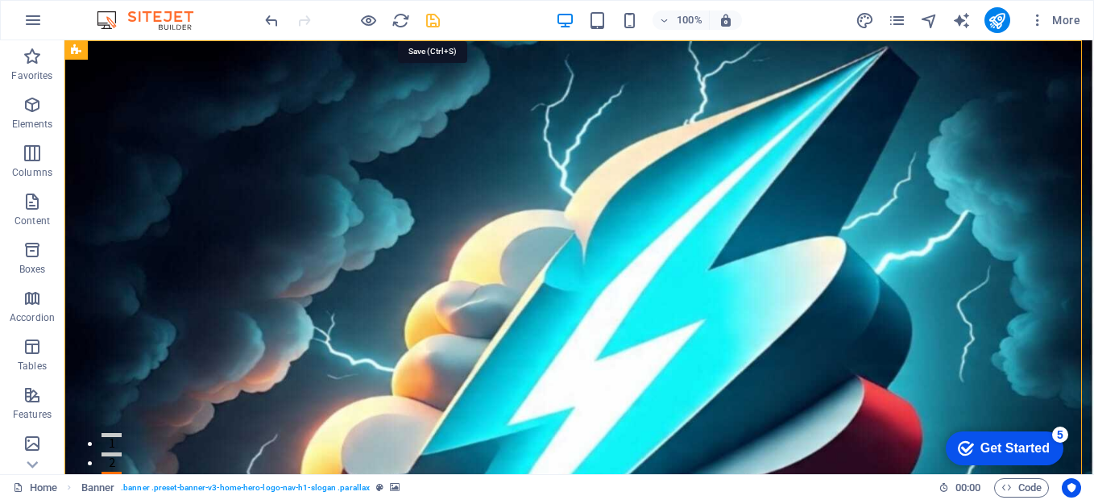
click at [427, 23] on icon "save" at bounding box center [433, 20] width 19 height 19
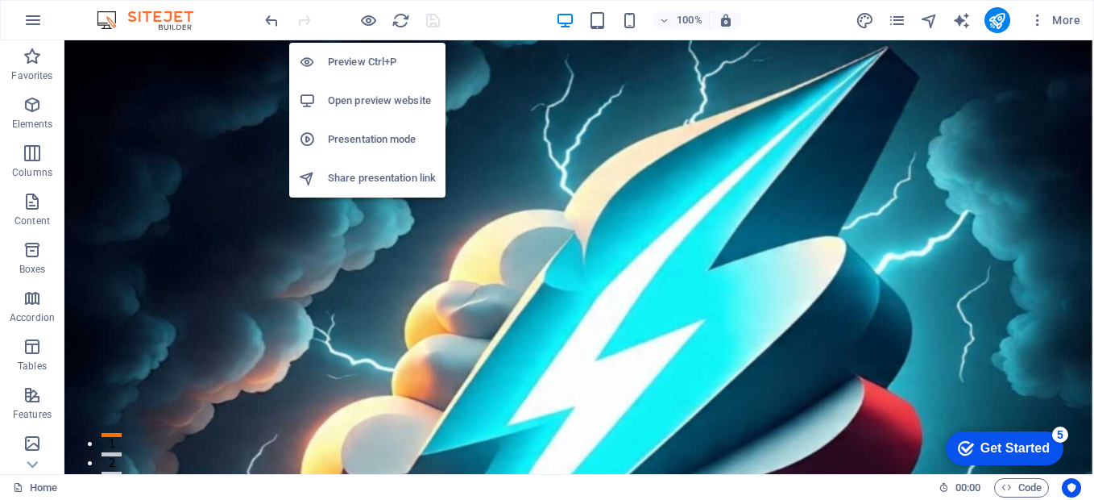
click at [336, 139] on h6 "Presentation mode" at bounding box center [382, 139] width 108 height 19
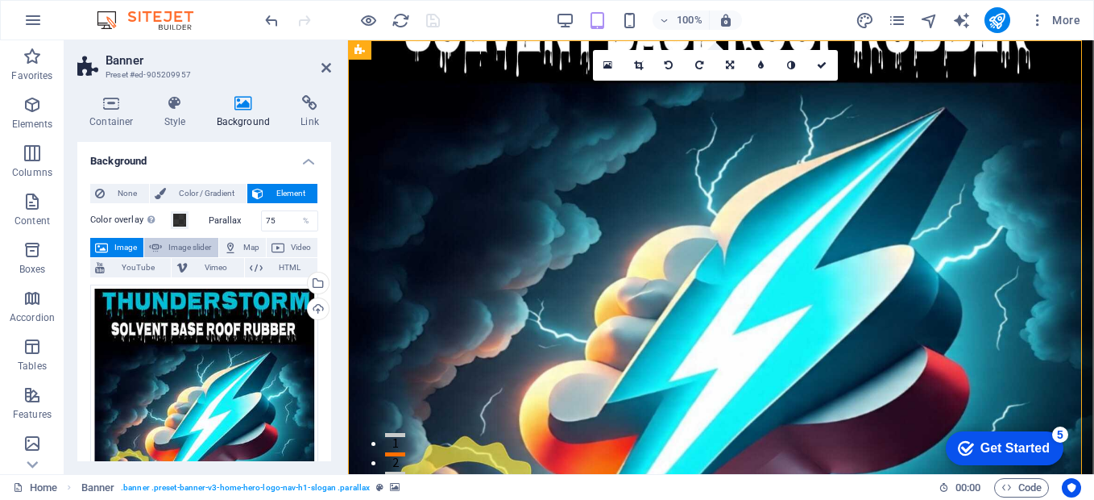
click at [169, 243] on span "Image slider" at bounding box center [190, 247] width 46 height 19
select select "ms"
select select "s"
select select "progressive"
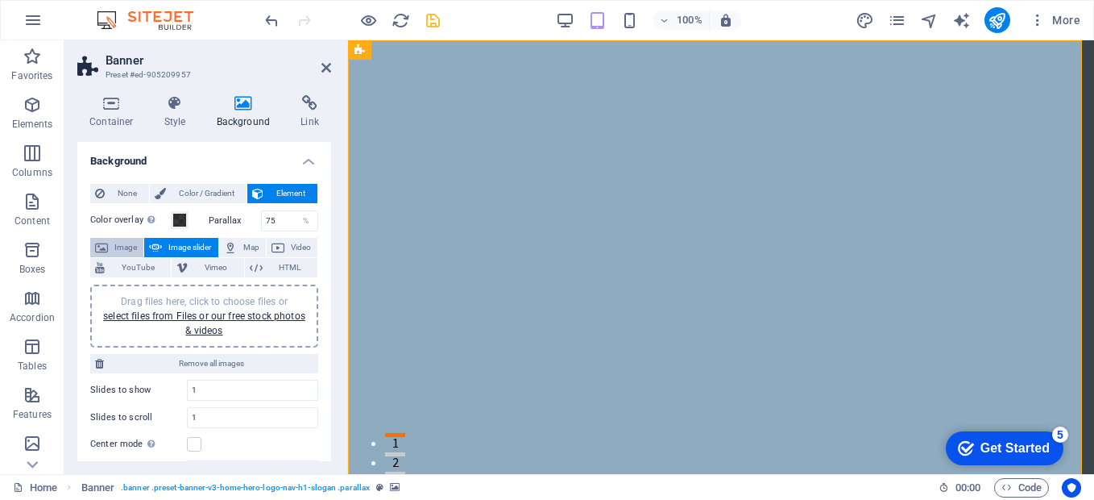
click at [110, 245] on button "Image" at bounding box center [116, 247] width 53 height 19
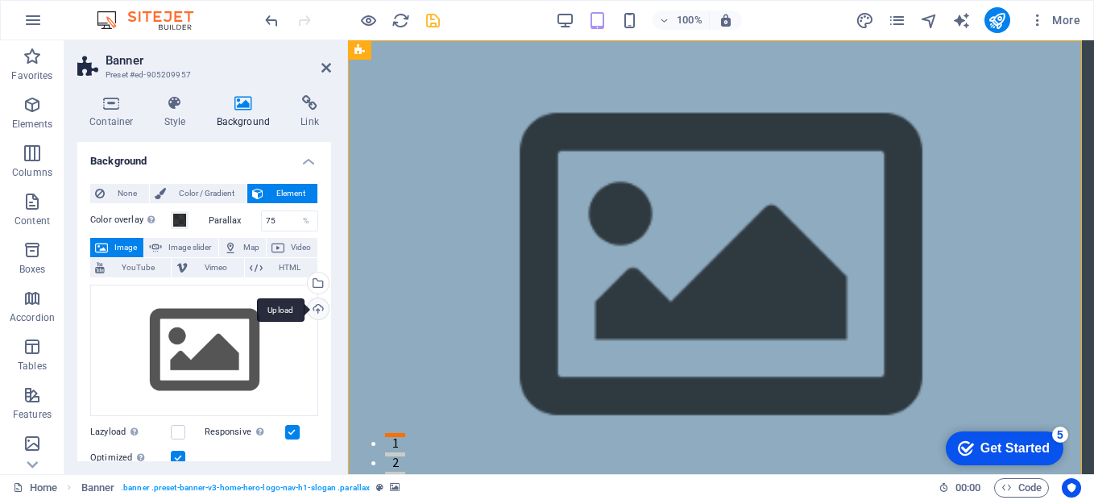
click at [313, 307] on div "Upload" at bounding box center [317, 310] width 24 height 24
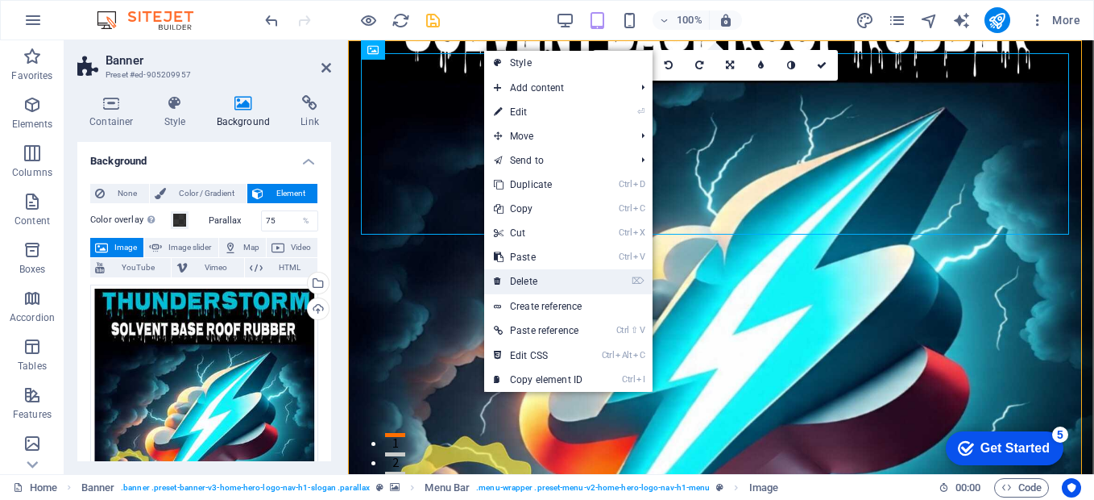
click at [510, 278] on link "⌦ Delete" at bounding box center [538, 281] width 108 height 24
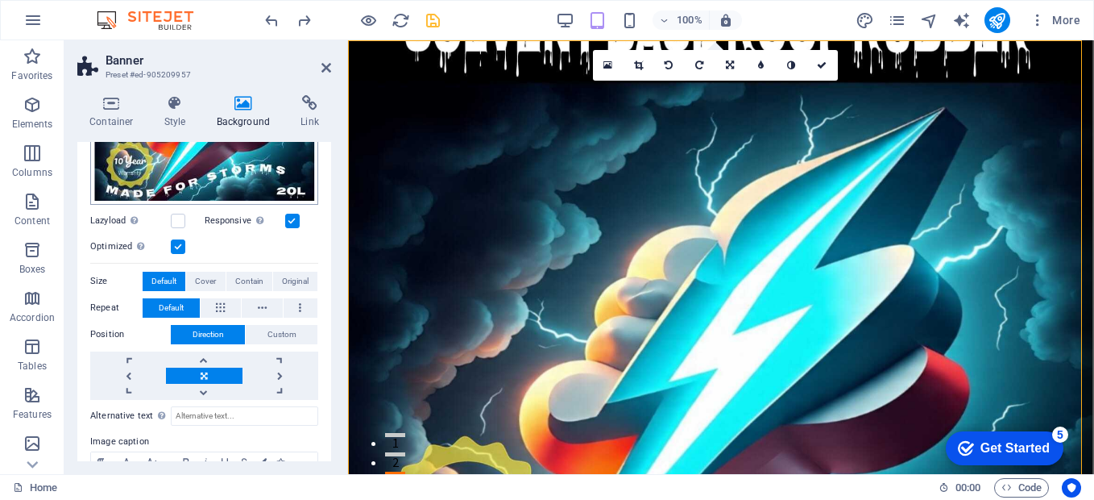
scroll to position [322, 0]
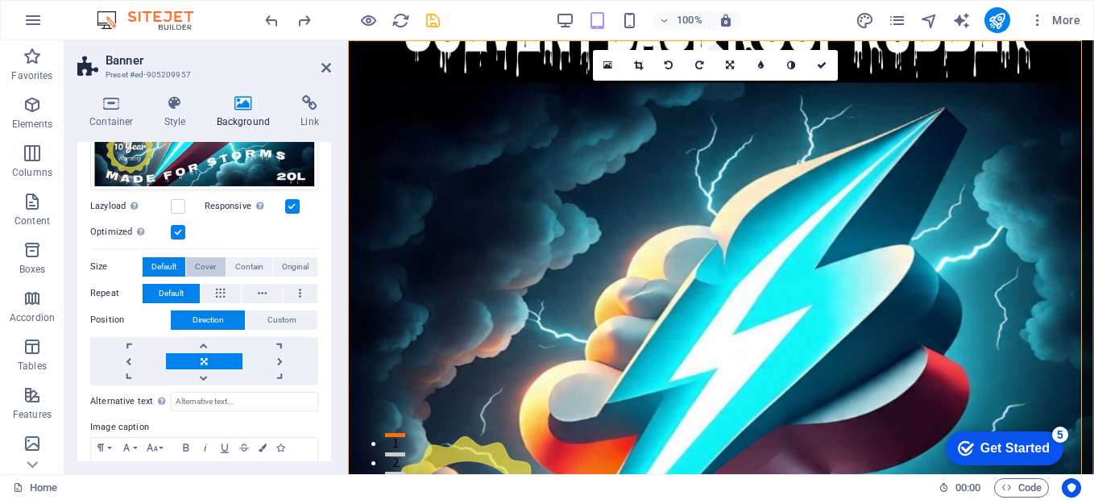
click at [197, 265] on span "Cover" at bounding box center [205, 266] width 21 height 19
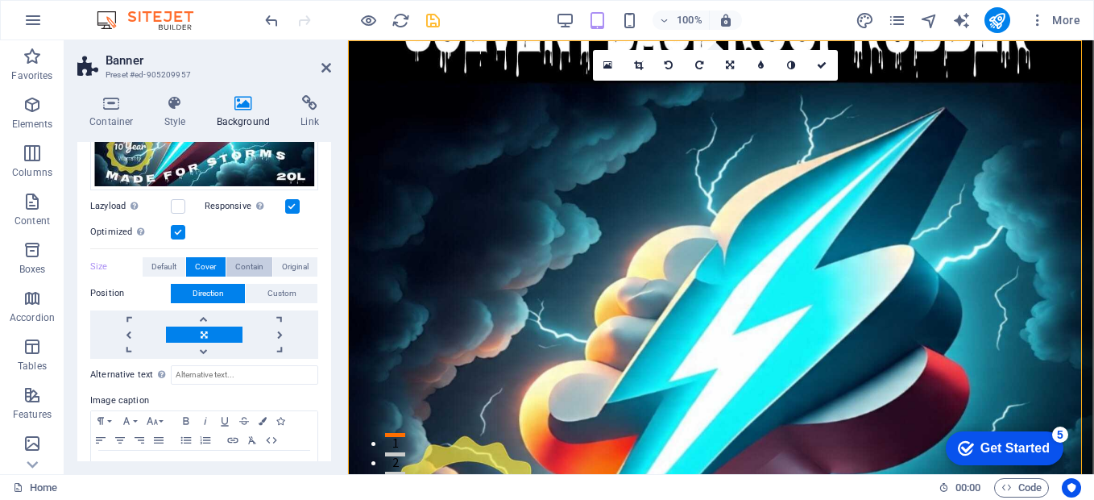
click at [254, 266] on span "Contain" at bounding box center [249, 266] width 28 height 19
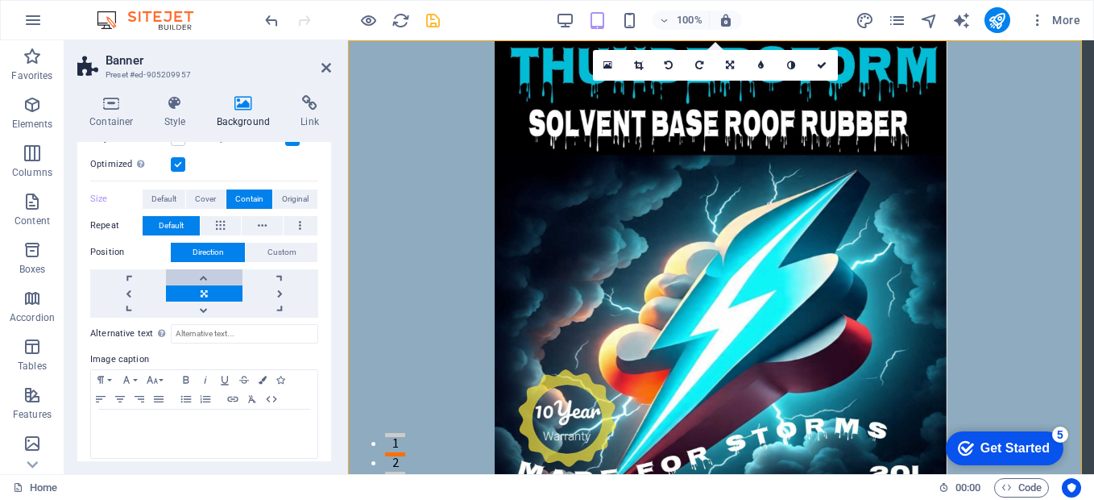
scroll to position [398, 0]
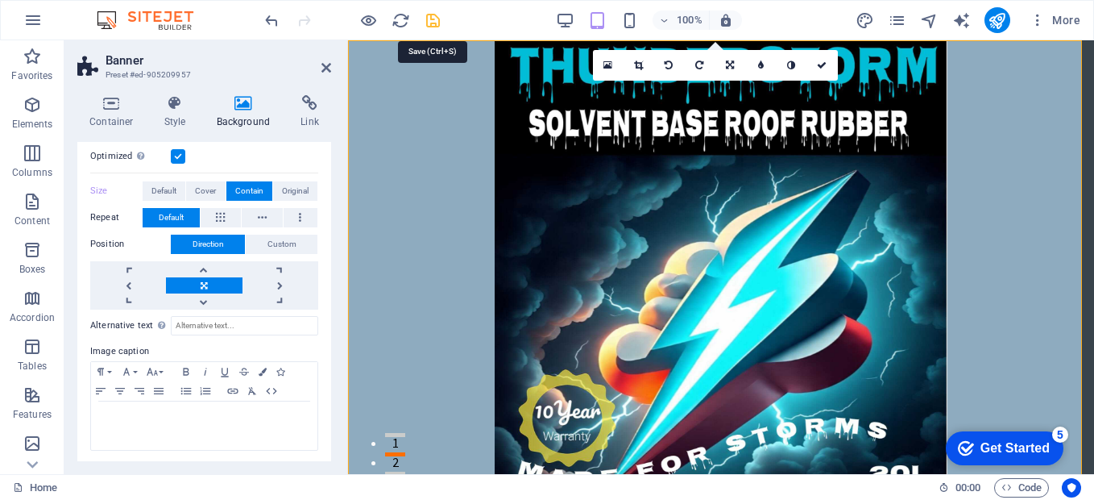
drag, startPoint x: 432, startPoint y: 23, endPoint x: 359, endPoint y: 17, distance: 72.8
click at [433, 23] on icon "save" at bounding box center [433, 20] width 19 height 19
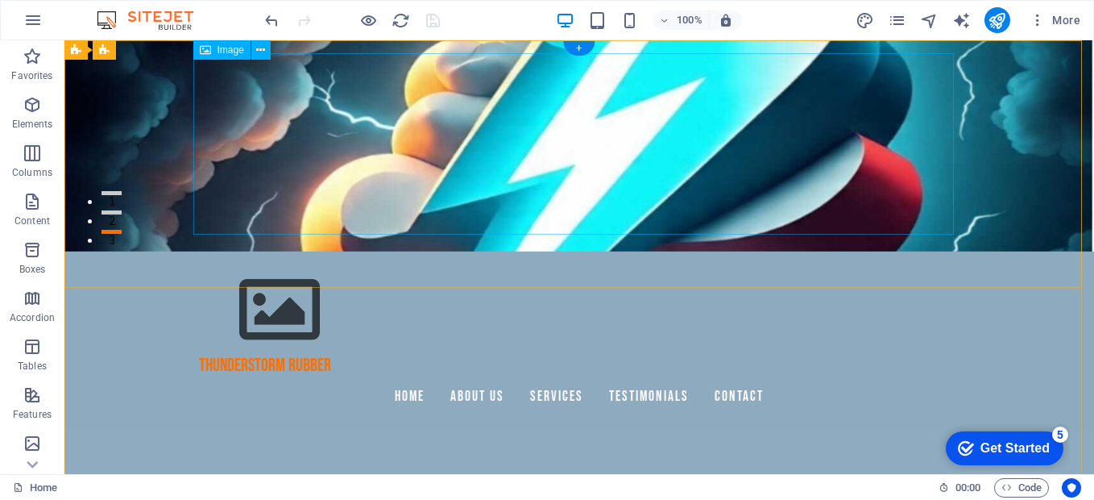
scroll to position [0, 0]
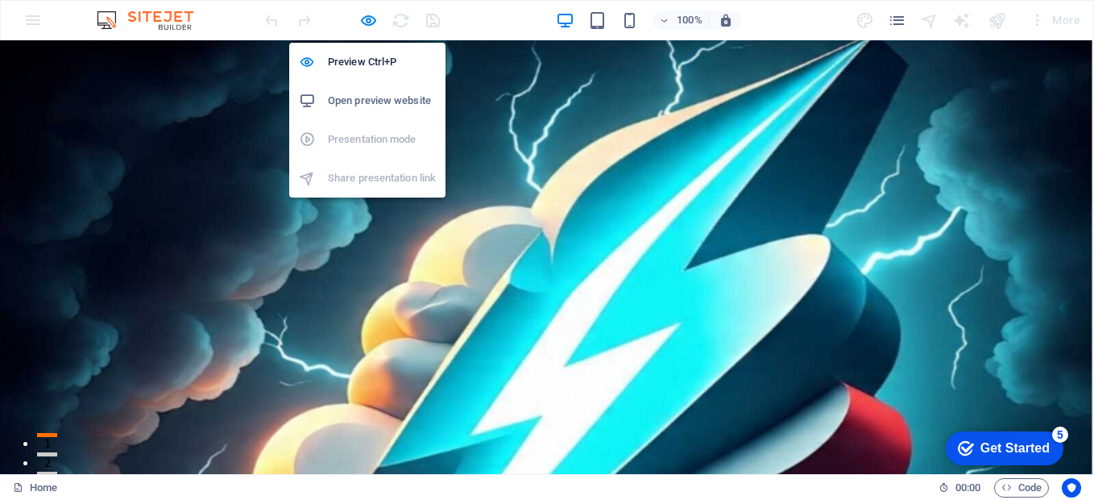
click at [346, 136] on ul "Preview Ctrl+P Open preview website Presentation mode Share presentation link" at bounding box center [367, 120] width 156 height 155
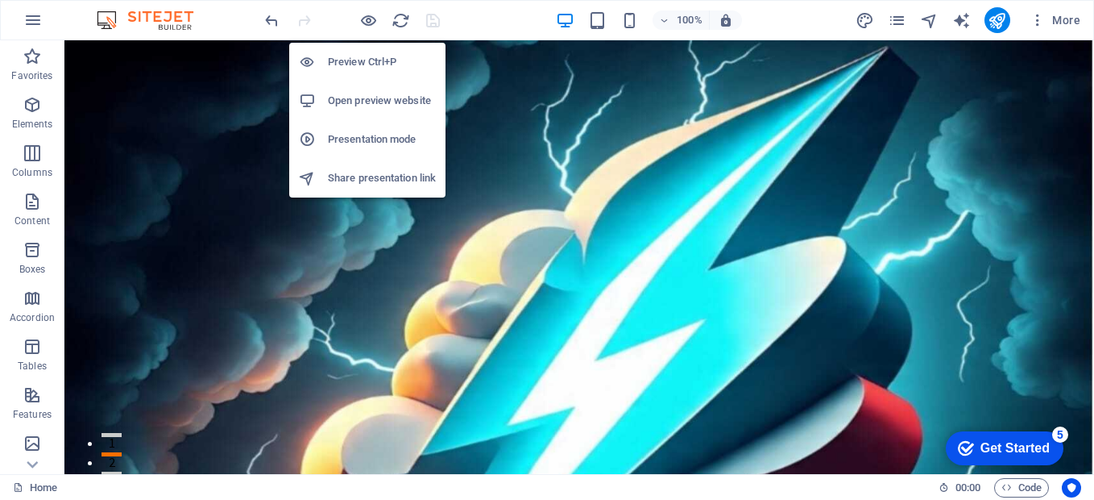
click at [349, 139] on h6 "Presentation mode" at bounding box center [382, 139] width 108 height 19
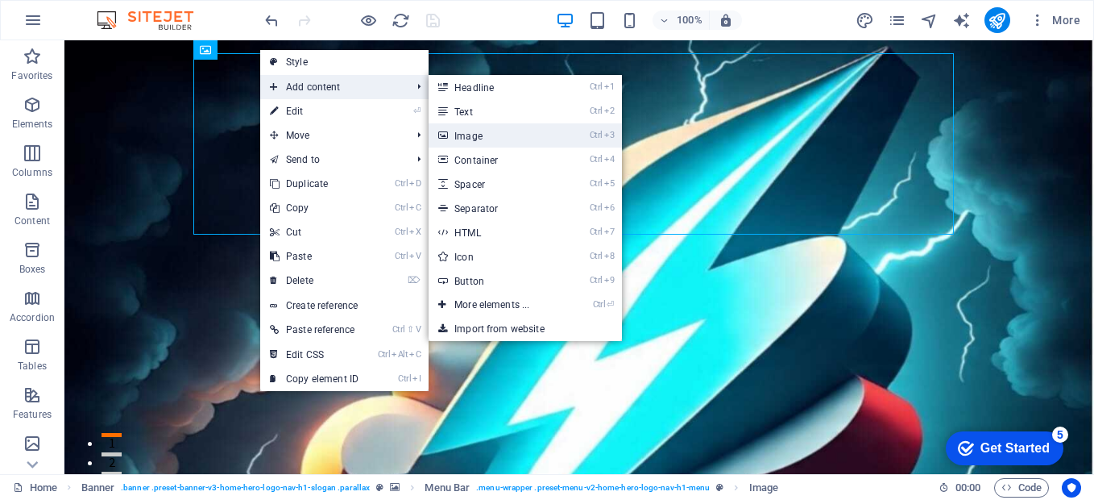
click at [446, 134] on icon at bounding box center [442, 135] width 8 height 24
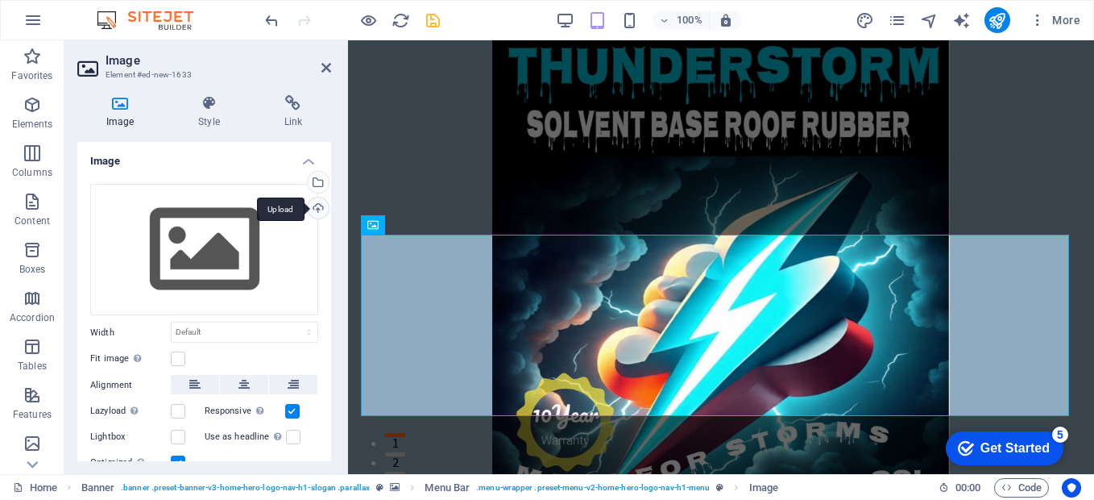
click at [315, 208] on div "Upload" at bounding box center [317, 209] width 24 height 24
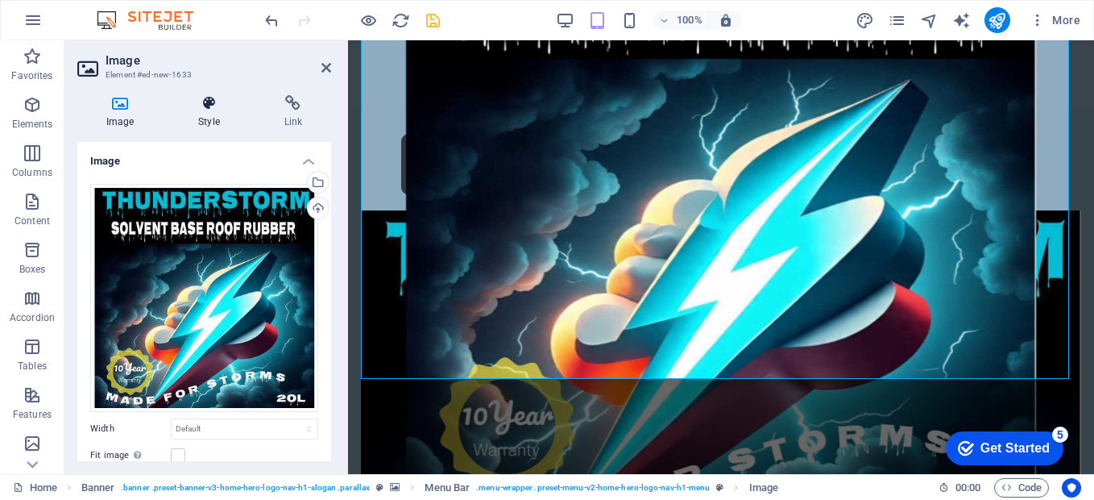
click at [210, 97] on icon at bounding box center [208, 103] width 79 height 16
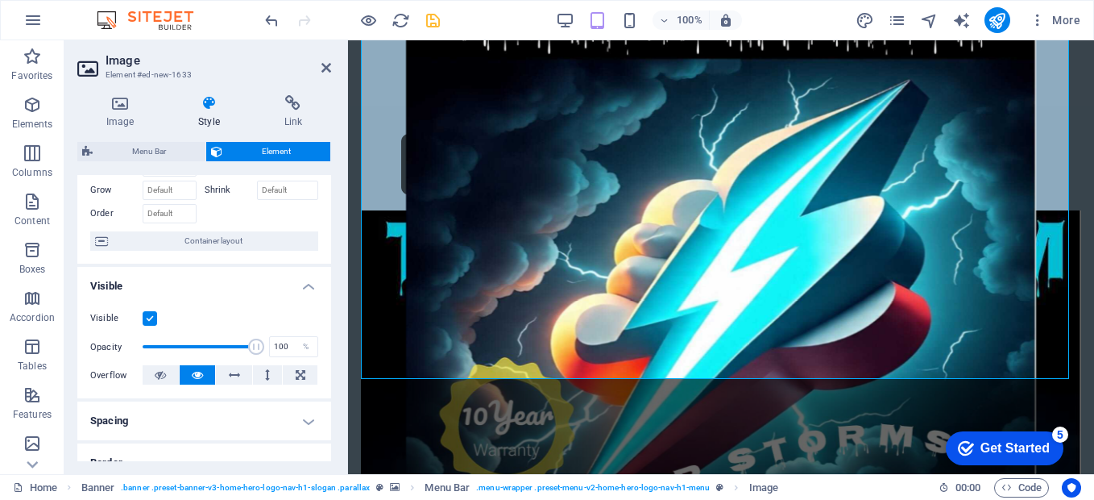
scroll to position [161, 0]
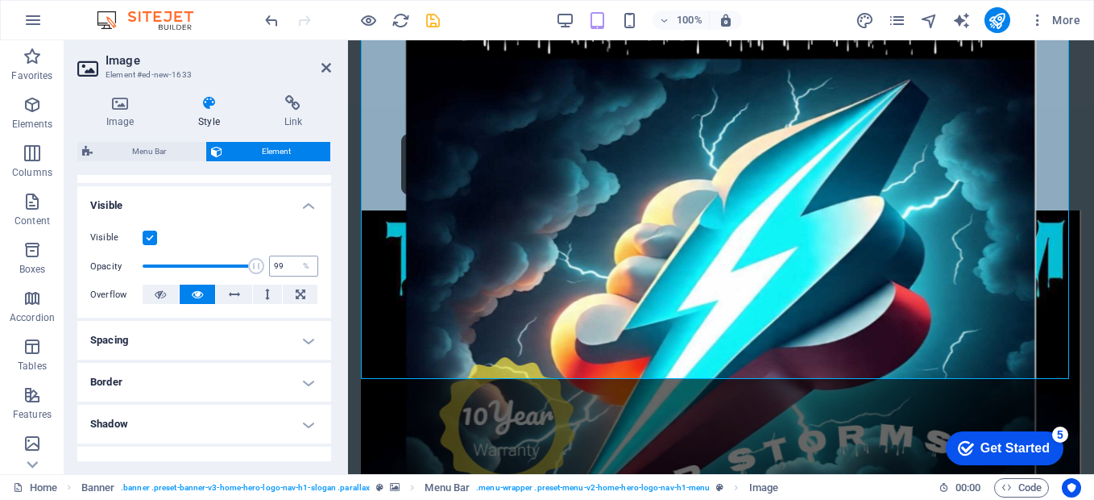
type input "100"
drag, startPoint x: 251, startPoint y: 267, endPoint x: 267, endPoint y: 268, distance: 16.1
click at [267, 268] on div "Opacity 100 %" at bounding box center [204, 266] width 228 height 24
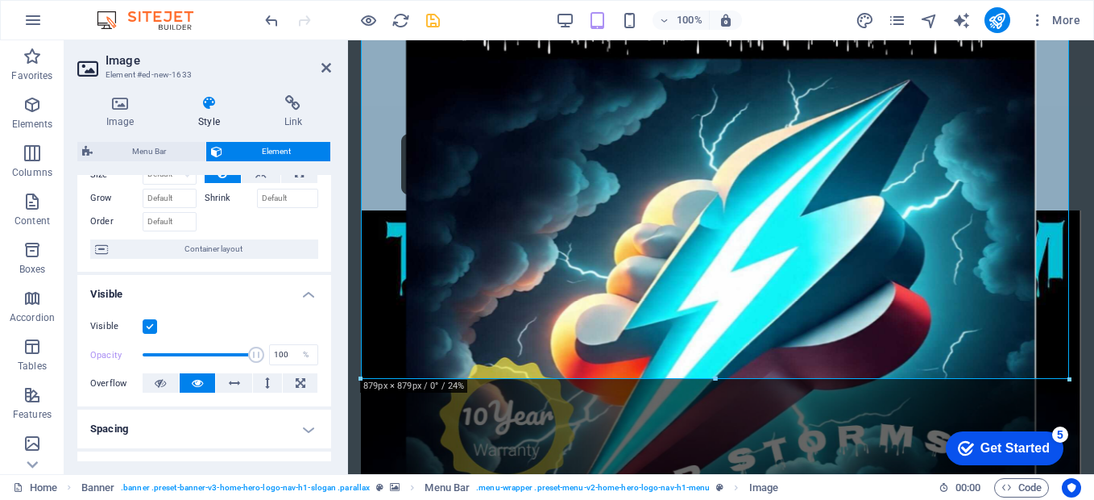
scroll to position [0, 0]
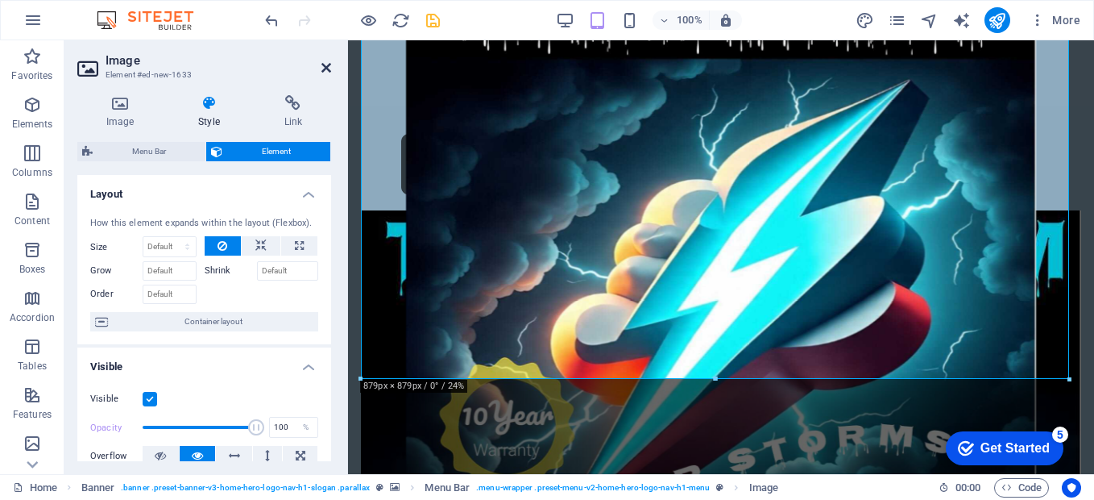
click at [326, 64] on icon at bounding box center [326, 67] width 10 height 13
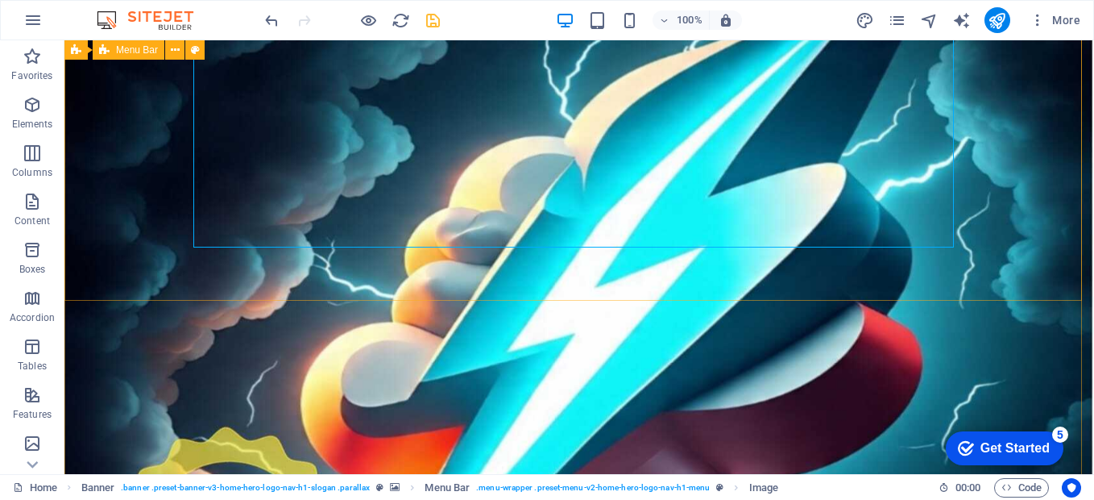
scroll to position [748, 0]
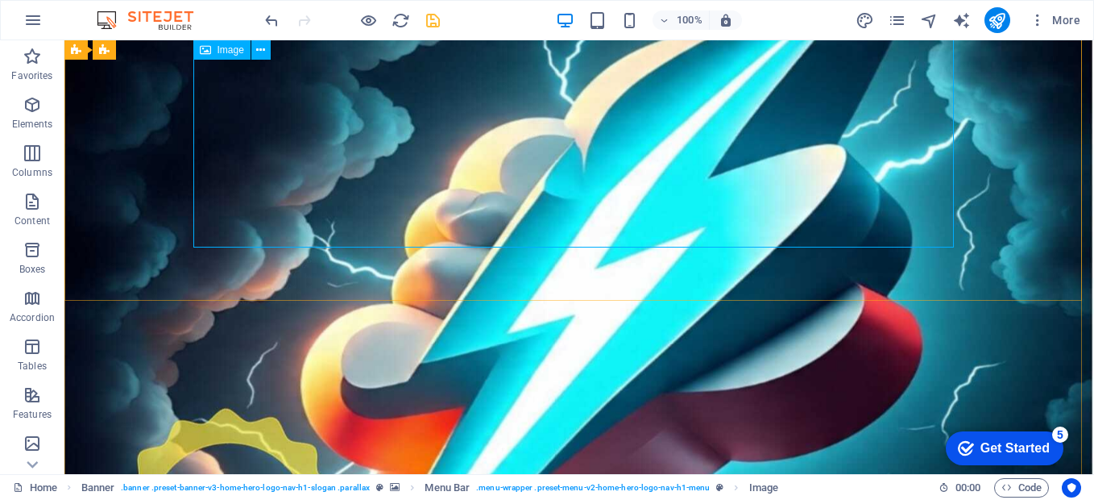
click at [950, 233] on figure at bounding box center [579, 419] width 761 height 761
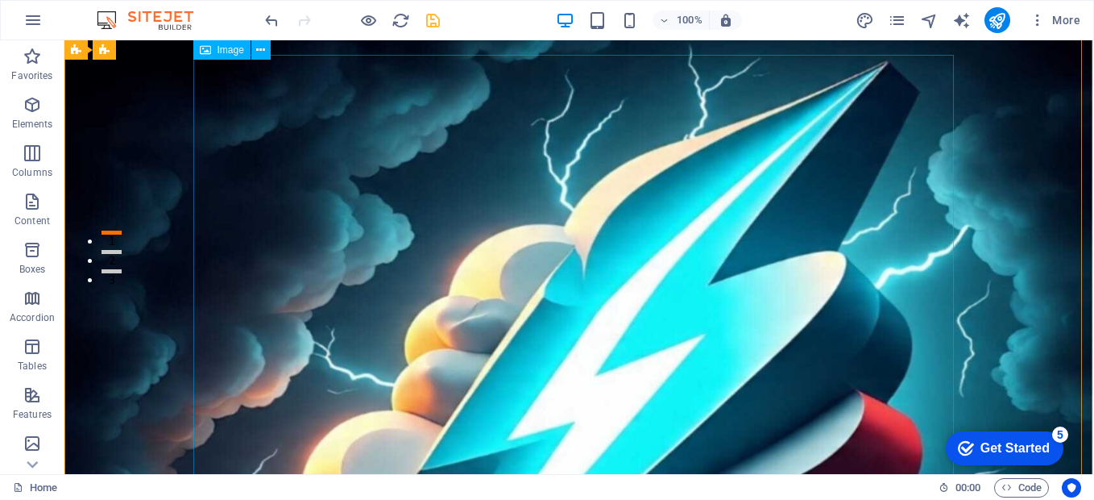
scroll to position [161, 0]
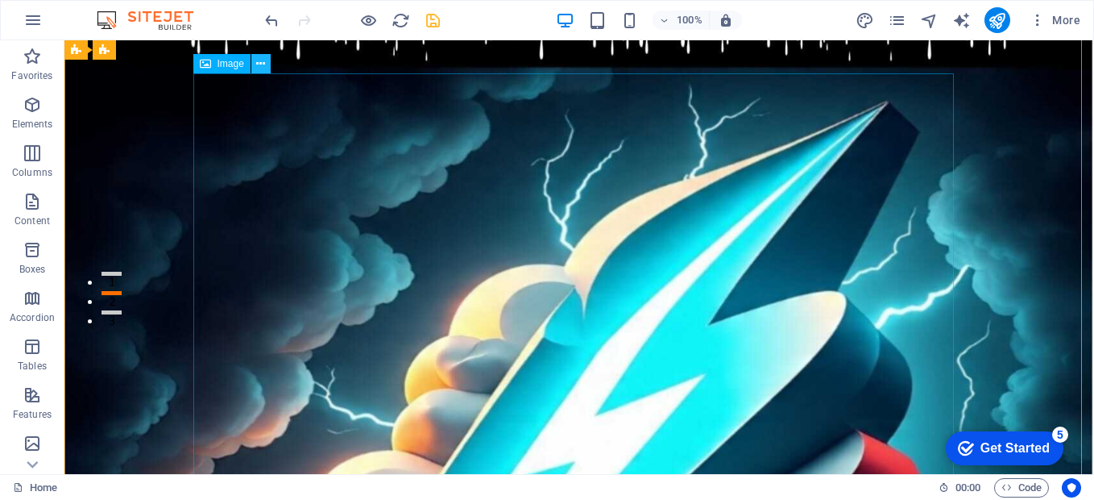
click at [261, 61] on icon at bounding box center [260, 64] width 9 height 17
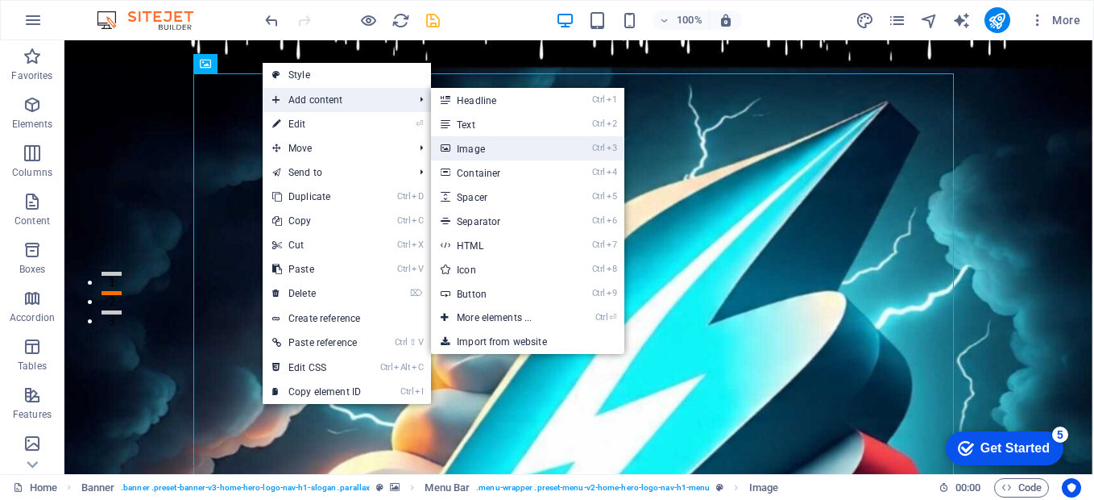
click at [496, 150] on link "Ctrl 3 Image" at bounding box center [497, 148] width 133 height 24
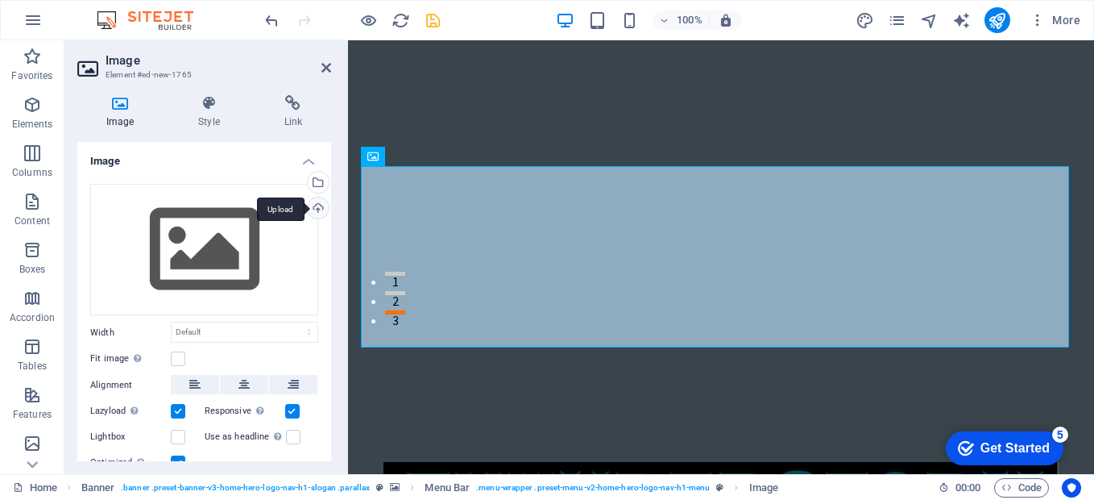
scroll to position [777, 0]
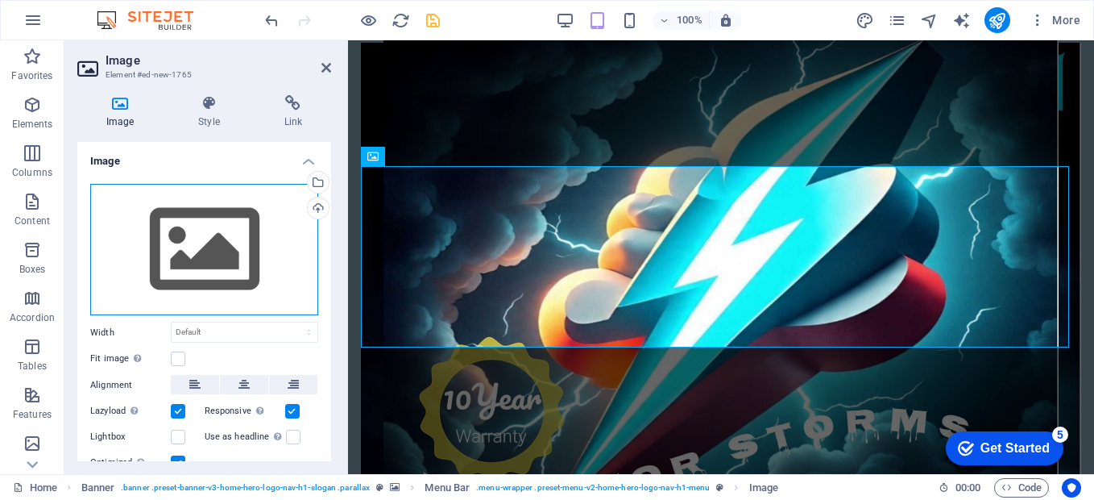
click at [245, 212] on div "Drag files here, click to choose files or select files from Files or our free s…" at bounding box center [204, 250] width 228 height 132
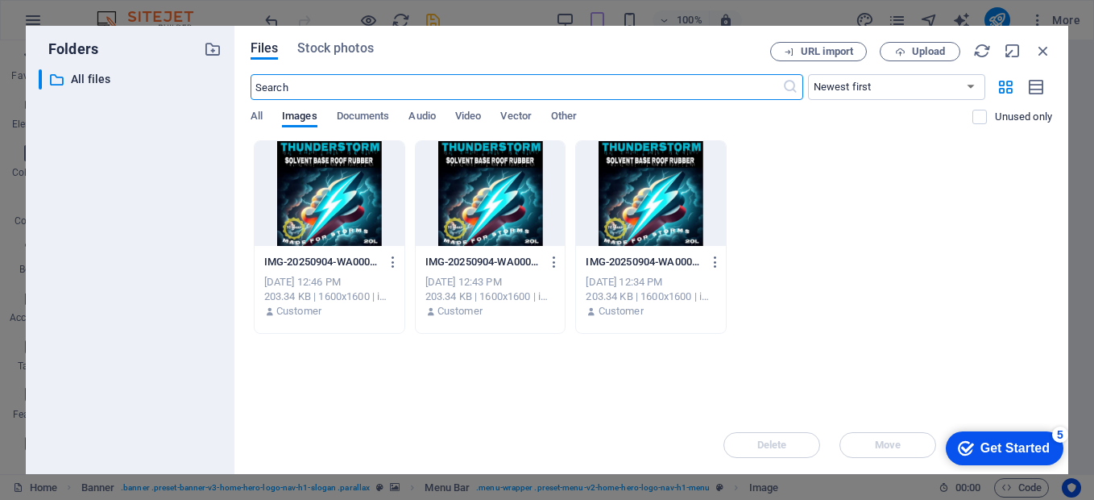
scroll to position [374, 0]
click at [716, 266] on icon "button" at bounding box center [715, 262] width 15 height 15
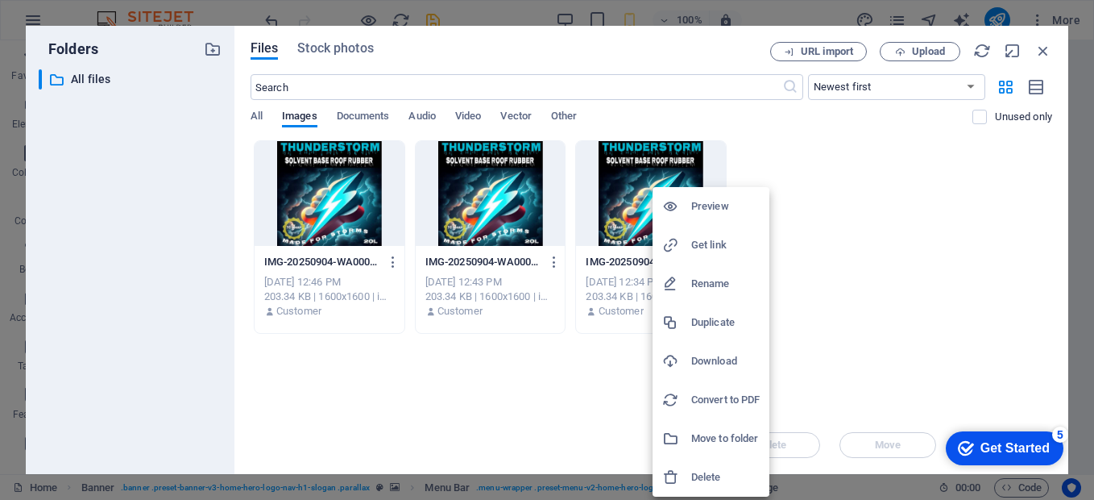
click at [681, 475] on div at bounding box center [676, 477] width 29 height 16
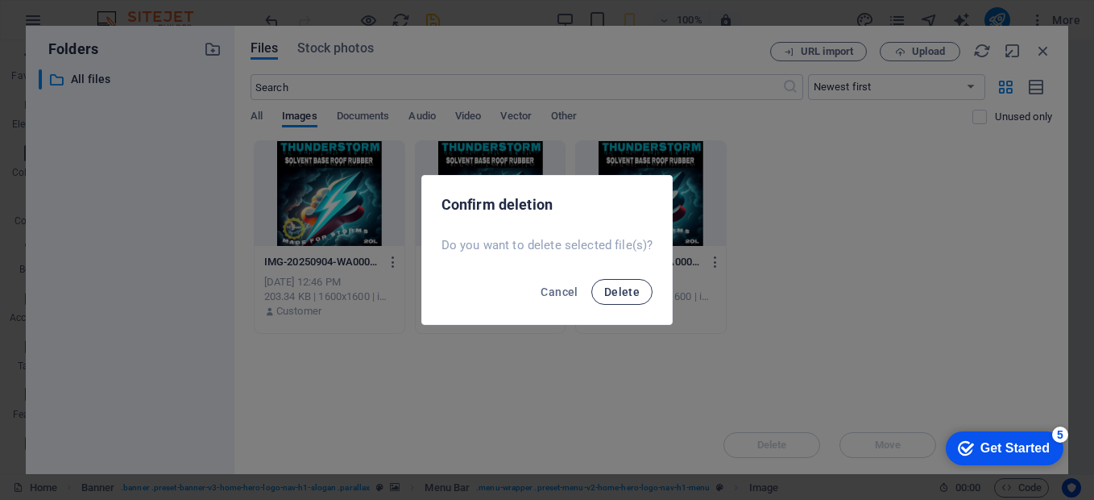
click at [634, 282] on button "Delete" at bounding box center [621, 292] width 61 height 26
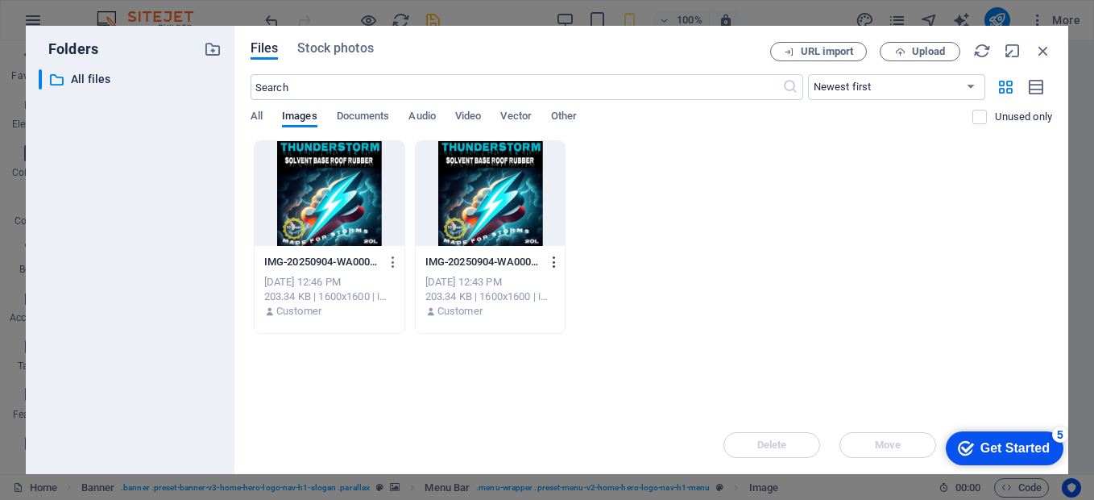
click at [551, 259] on icon "button" at bounding box center [554, 262] width 15 height 15
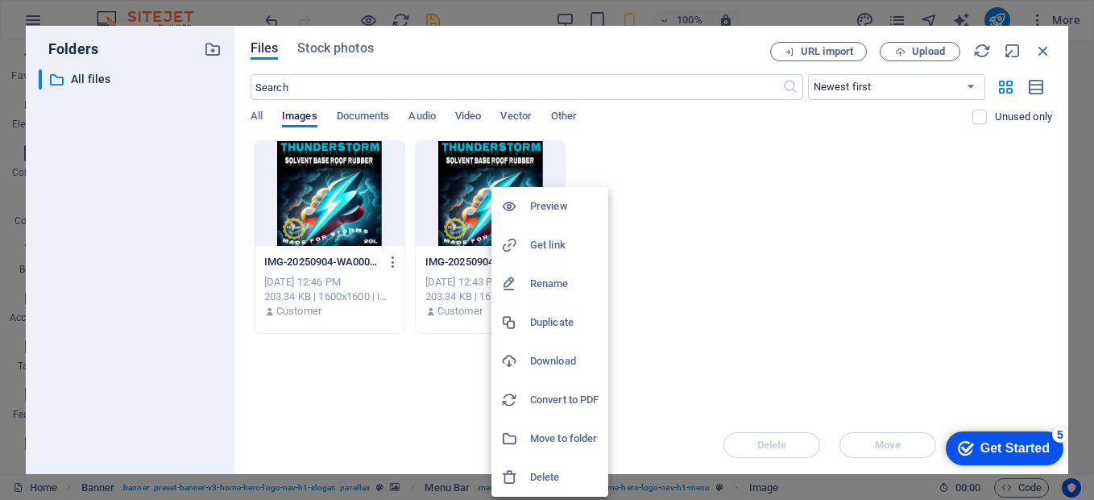
click at [523, 472] on div at bounding box center [515, 477] width 29 height 16
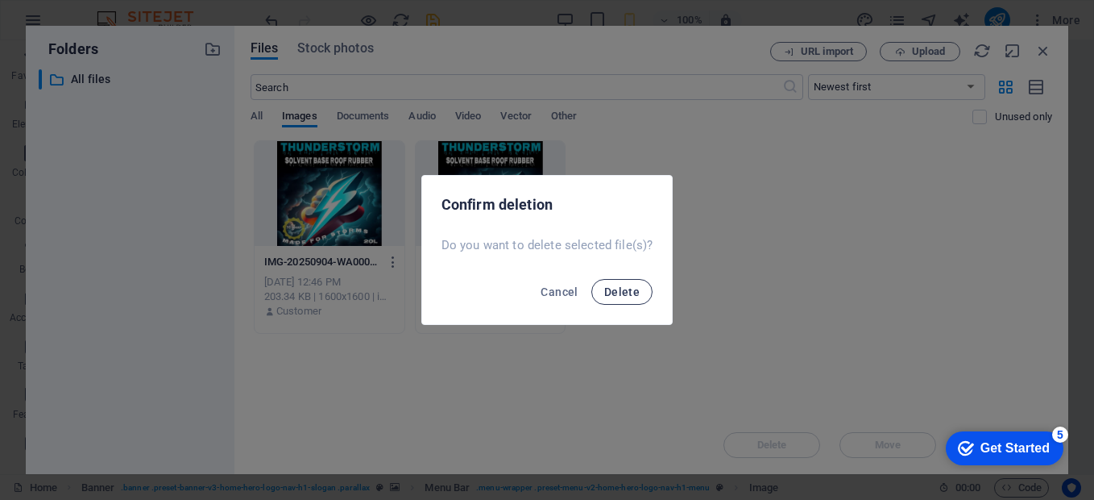
click at [645, 286] on button "Delete" at bounding box center [621, 292] width 61 height 26
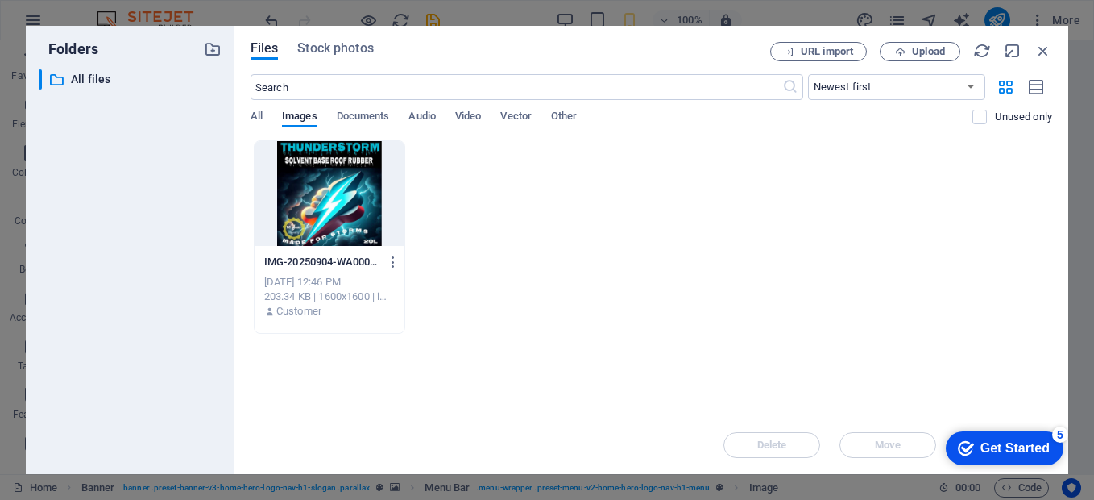
scroll to position [374, 0]
click at [1044, 55] on icon "button" at bounding box center [1043, 51] width 18 height 18
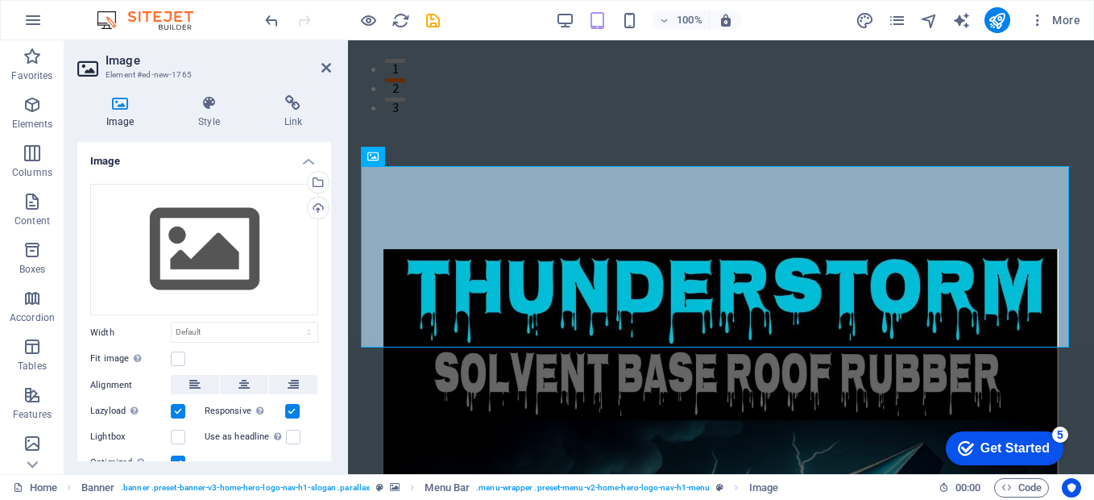
scroll to position [777, 0]
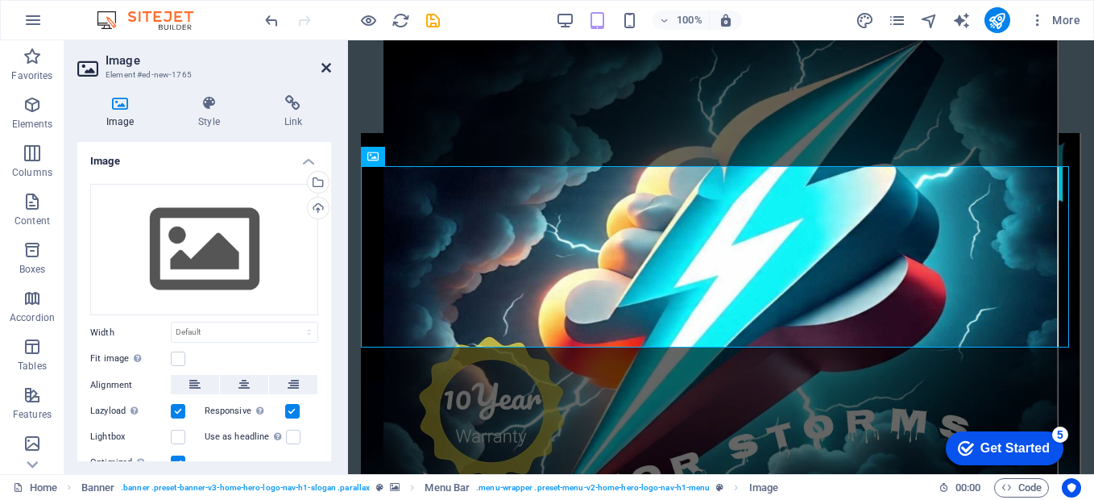
click at [327, 68] on icon at bounding box center [326, 67] width 10 height 13
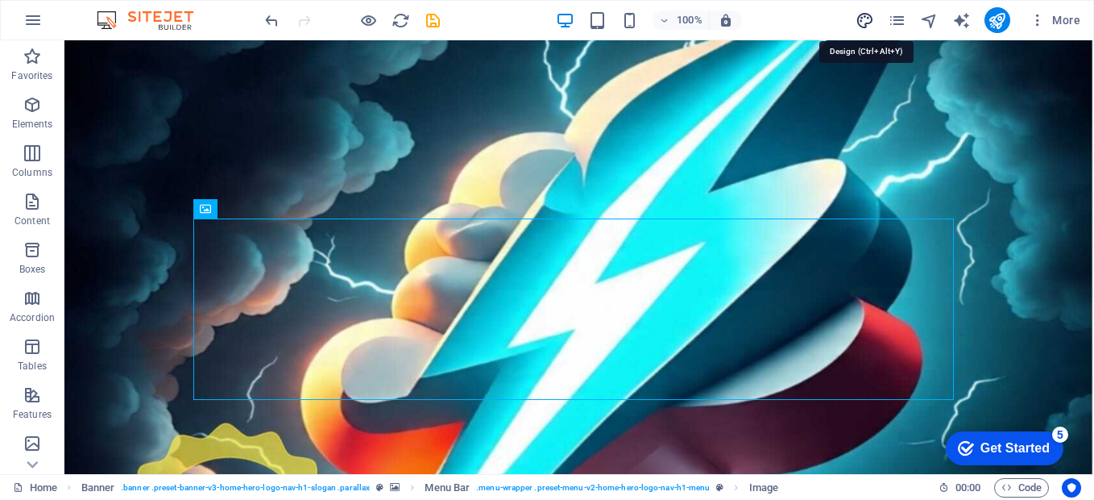
click at [869, 19] on icon "design" at bounding box center [865, 20] width 19 height 19
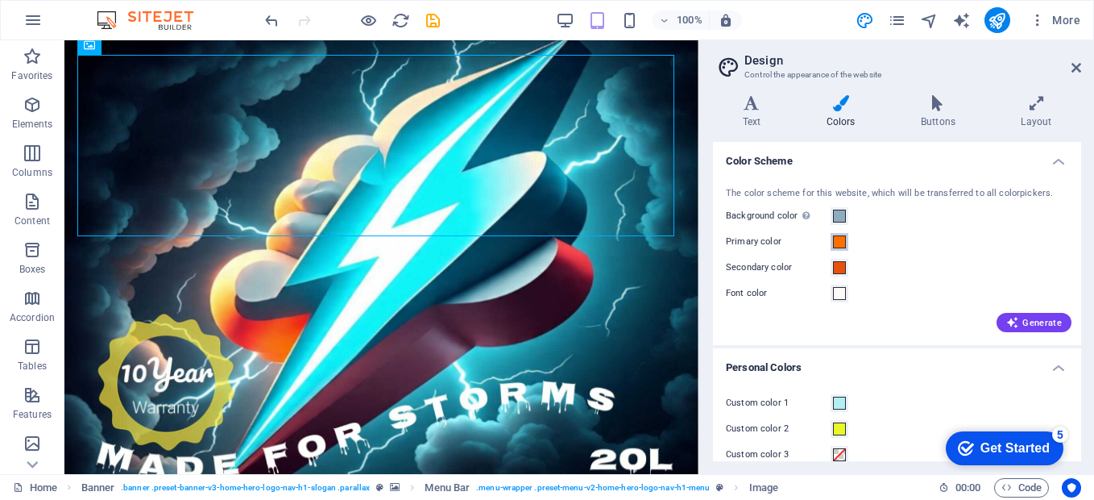
click at [839, 241] on span at bounding box center [839, 241] width 13 height 13
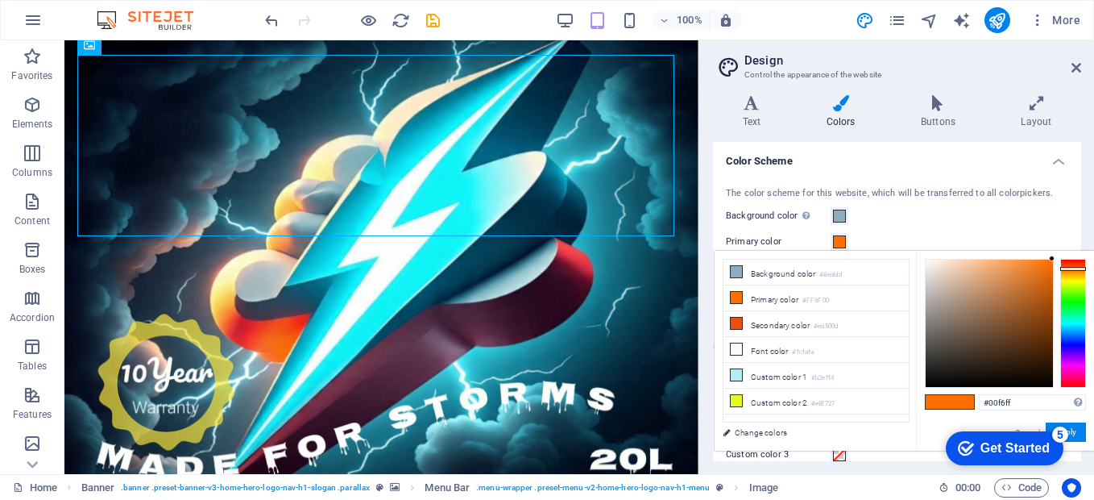
click at [1072, 323] on div at bounding box center [1073, 323] width 26 height 129
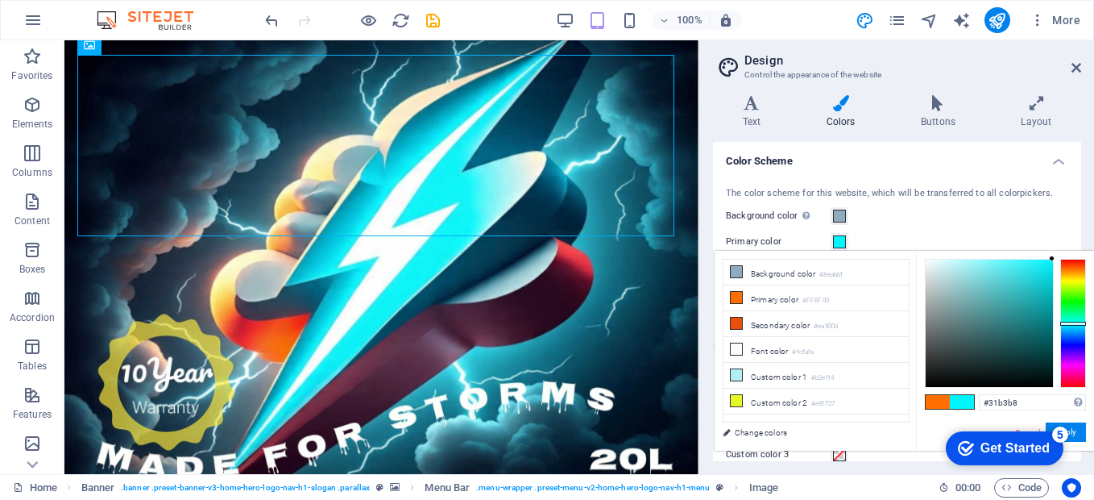
click at [1018, 294] on div at bounding box center [989, 322] width 127 height 127
type input "#1cb9bf"
click at [1034, 291] on div at bounding box center [989, 322] width 127 height 127
click at [766, 432] on link "Change colors" at bounding box center [808, 432] width 187 height 20
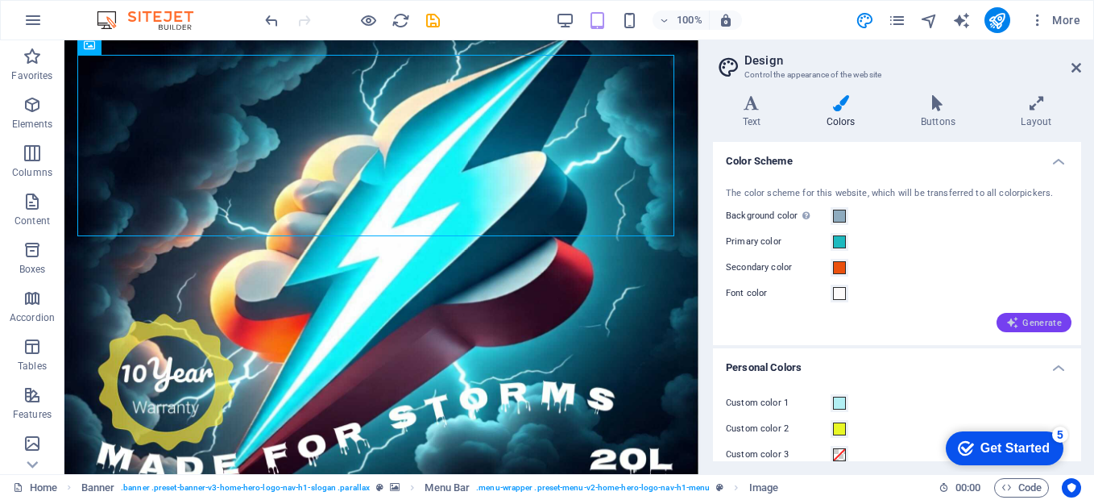
click at [1007, 324] on icon "button" at bounding box center [1012, 322] width 13 height 13
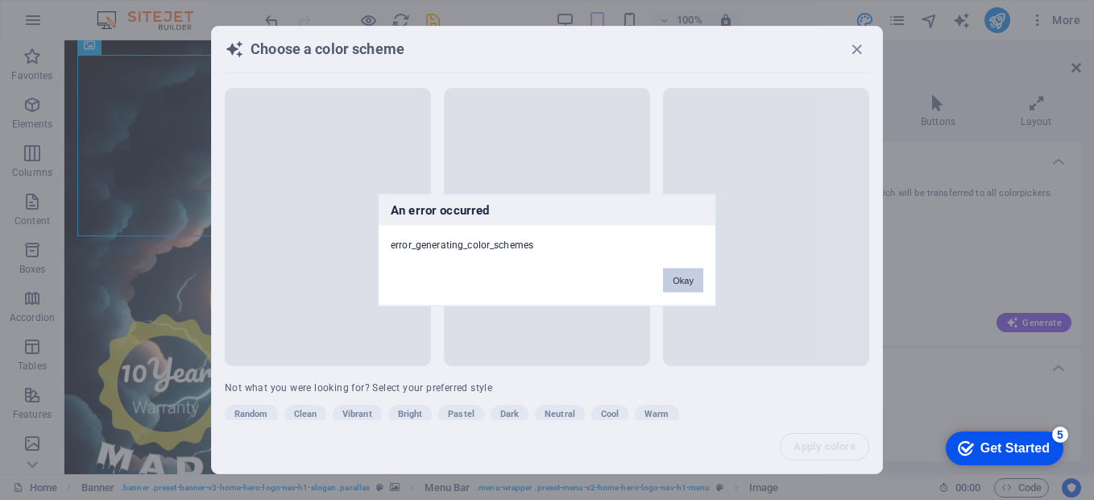
click at [678, 283] on button "Okay" at bounding box center [683, 280] width 40 height 24
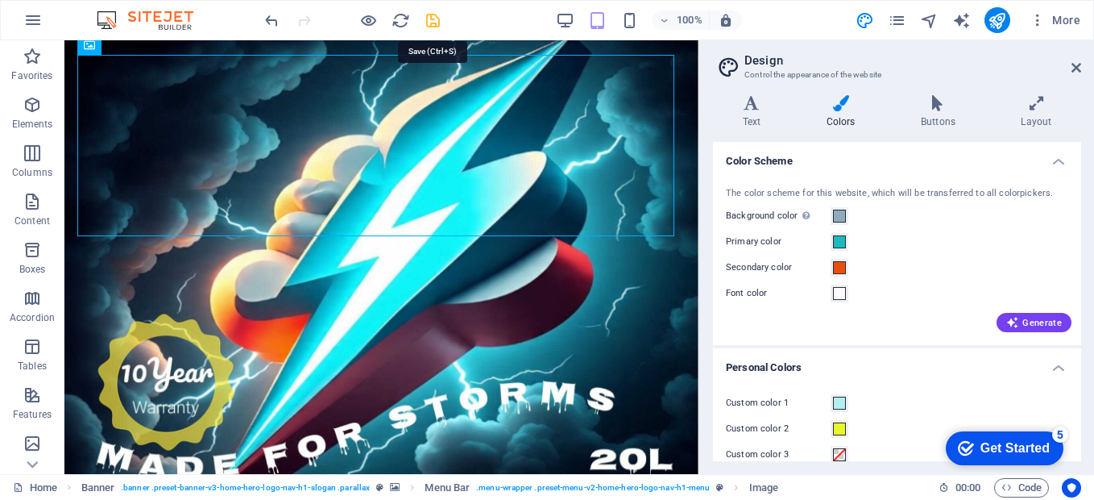
click at [432, 23] on icon "save" at bounding box center [433, 20] width 19 height 19
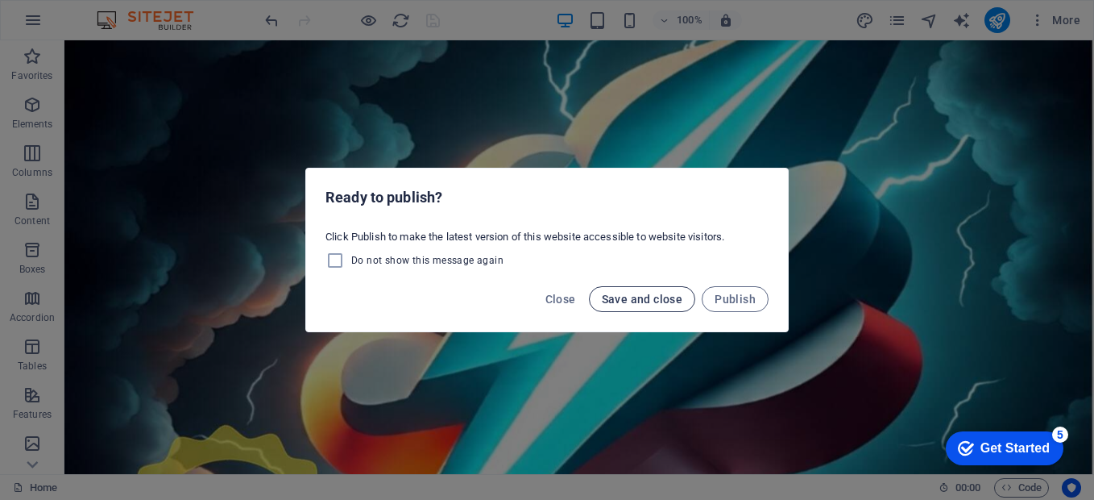
click at [635, 301] on span "Save and close" at bounding box center [642, 298] width 81 height 13
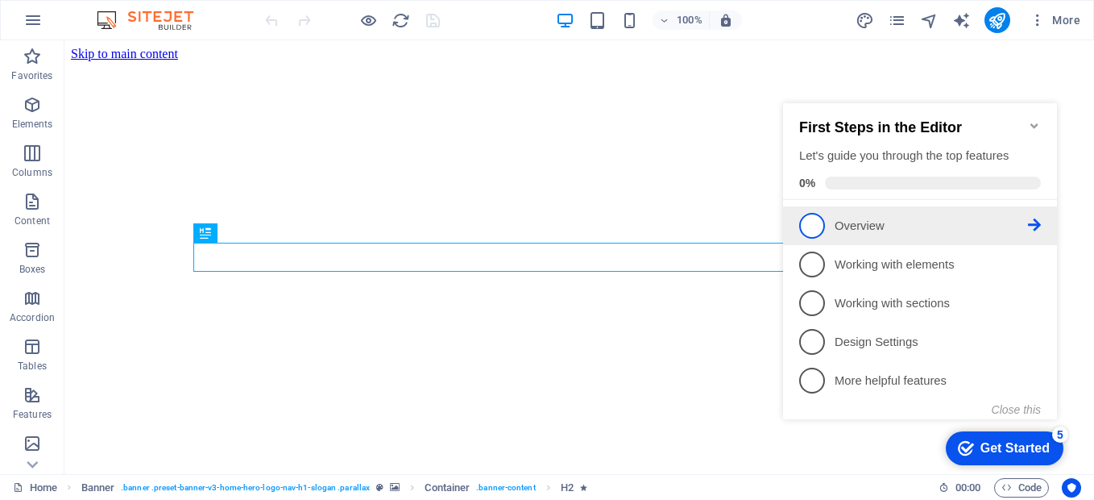
scroll to position [870, 0]
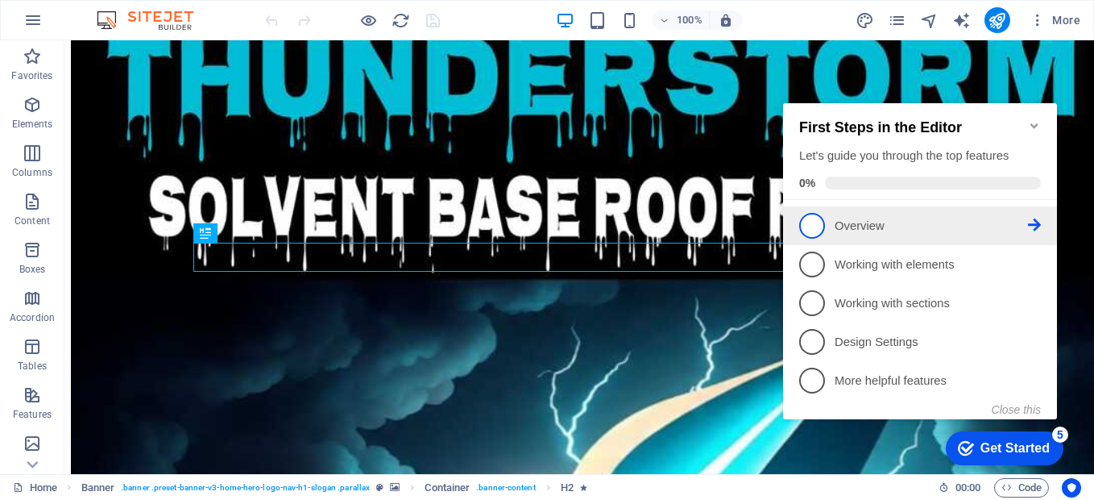
click at [853, 218] on p "Overview - incomplete" at bounding box center [931, 226] width 193 height 17
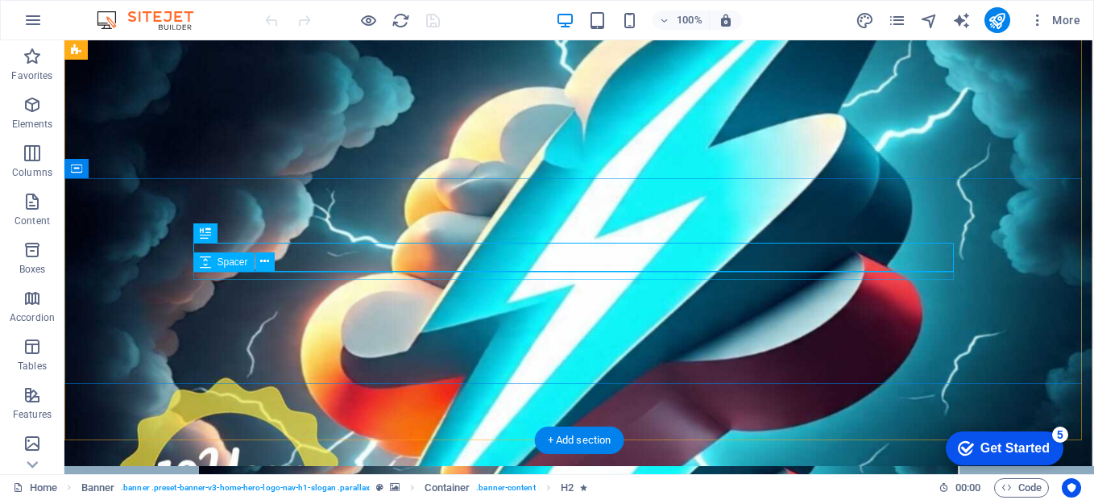
scroll to position [0, 0]
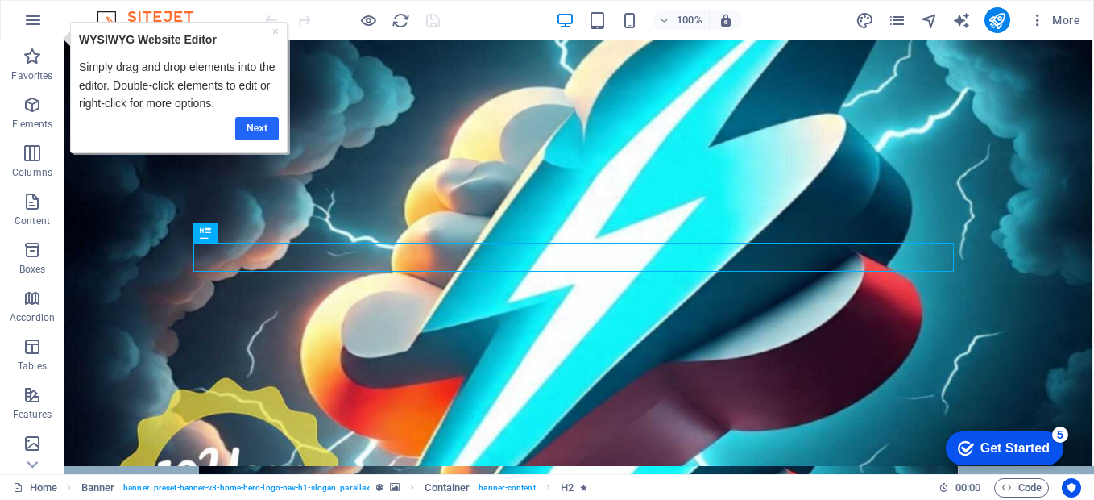
click at [249, 126] on link "Next" at bounding box center [257, 128] width 44 height 23
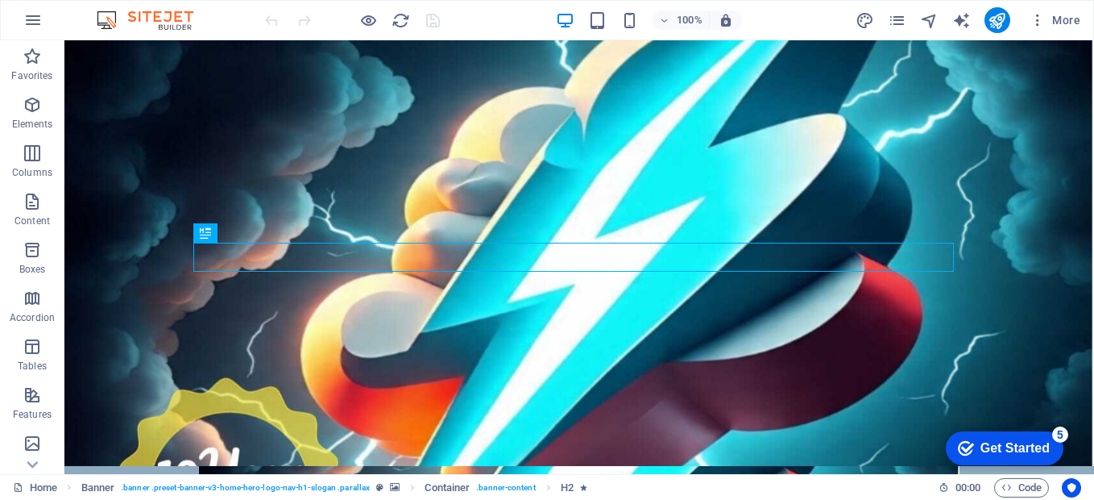
click at [1028, 443] on div "Get Started" at bounding box center [1014, 448] width 69 height 15
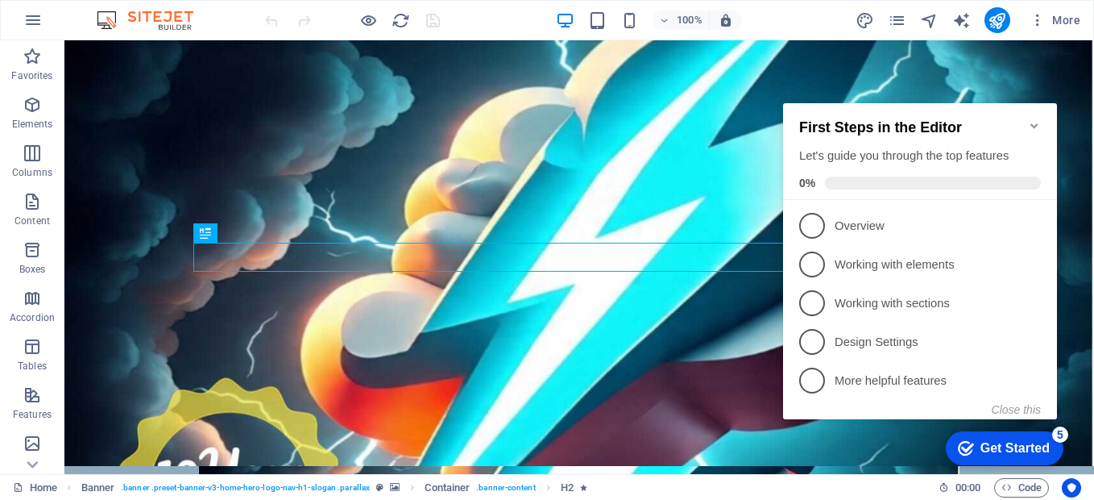
click at [881, 266] on p "Working with elements - incomplete" at bounding box center [931, 264] width 193 height 17
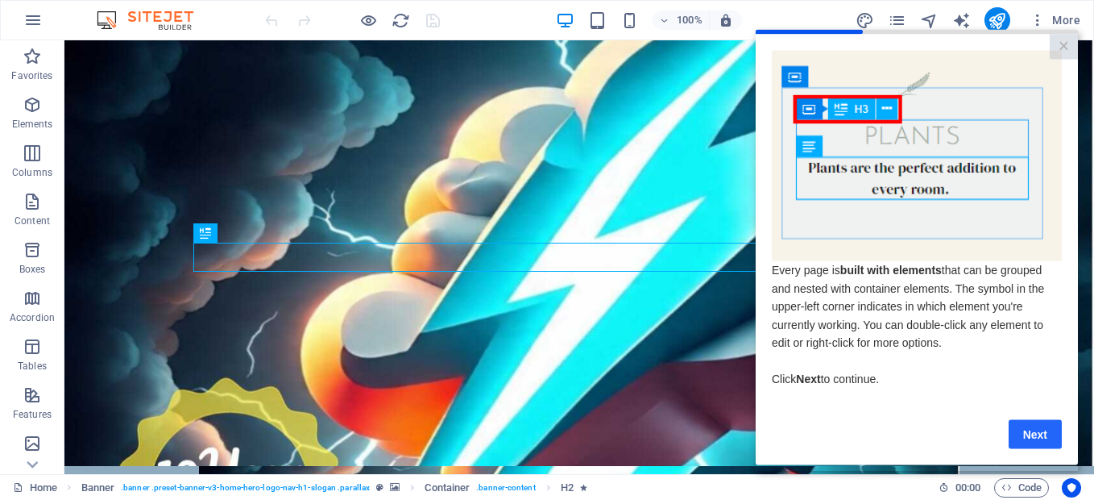
click at [1038, 445] on link "Next" at bounding box center [1035, 433] width 53 height 29
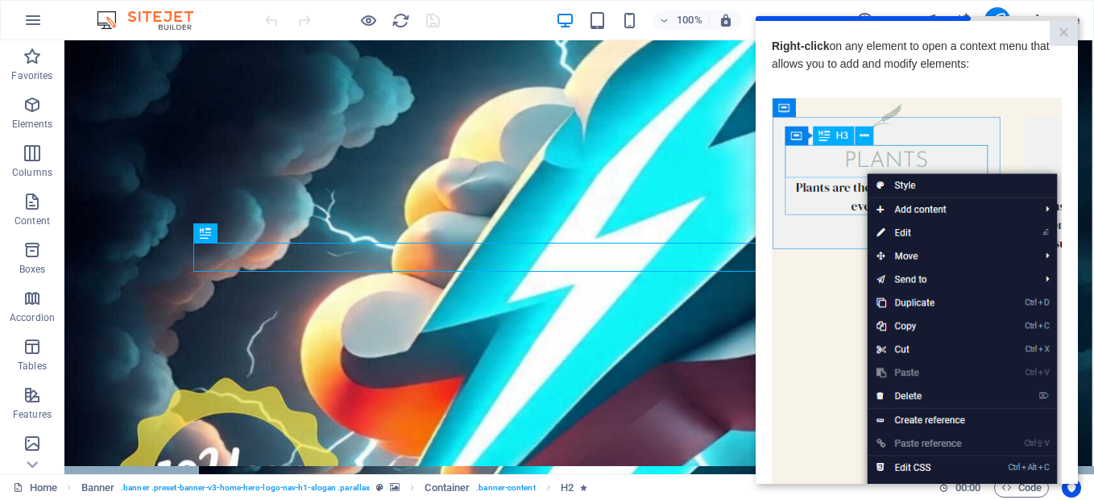
click at [830, 440] on img at bounding box center [917, 325] width 290 height 457
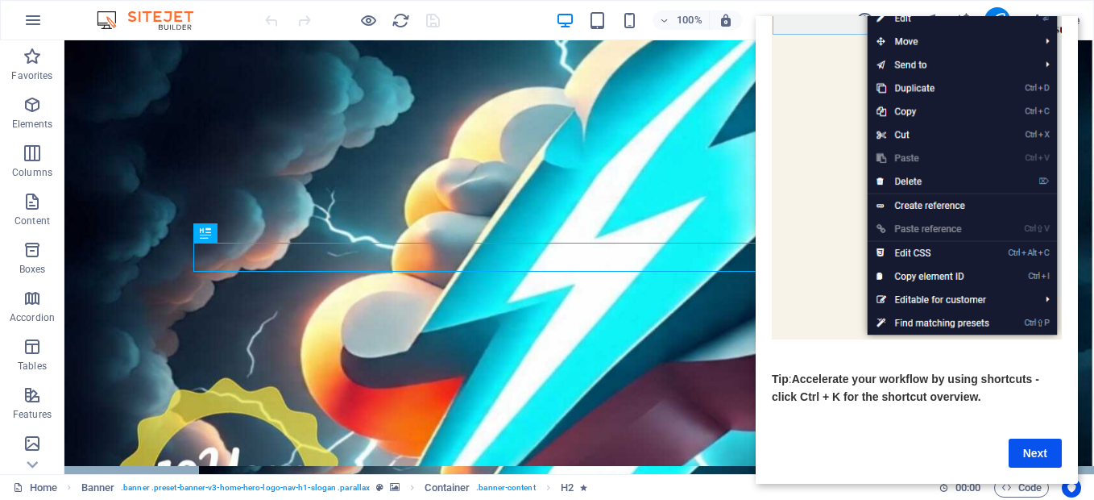
scroll to position [231, 0]
click at [1022, 438] on link "Next" at bounding box center [1035, 452] width 53 height 29
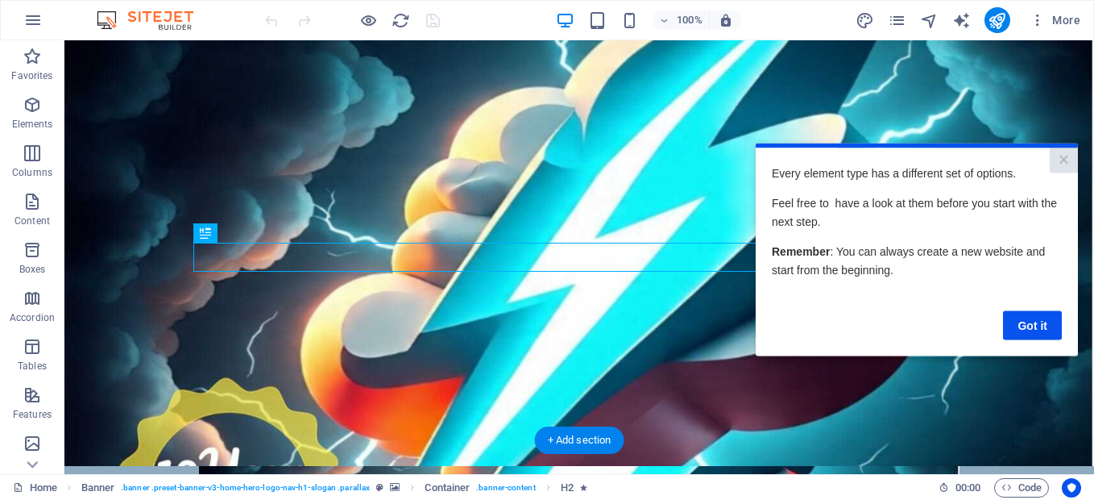
scroll to position [0, 0]
click at [1017, 322] on link "Got it" at bounding box center [1032, 324] width 59 height 29
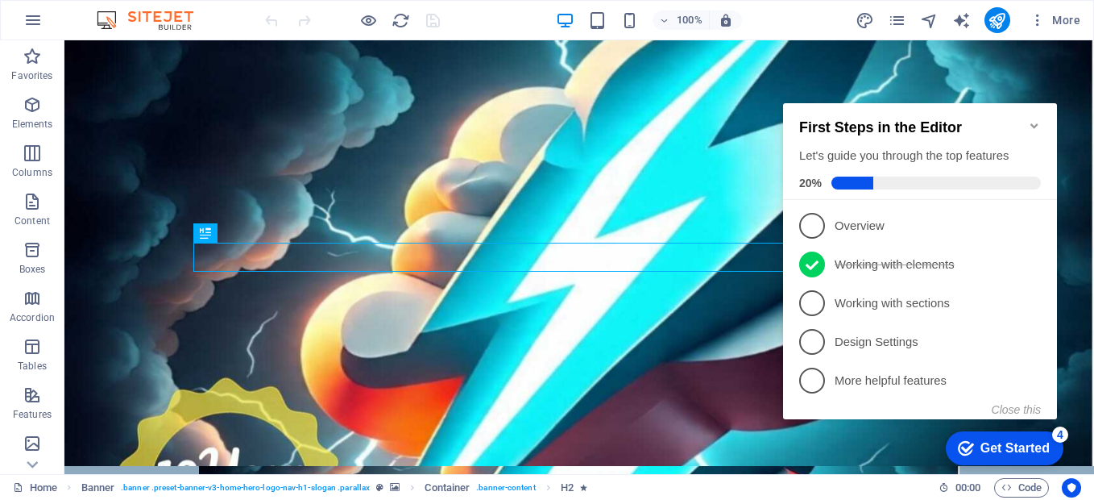
click at [976, 308] on p "Working with sections - incomplete" at bounding box center [931, 303] width 193 height 17
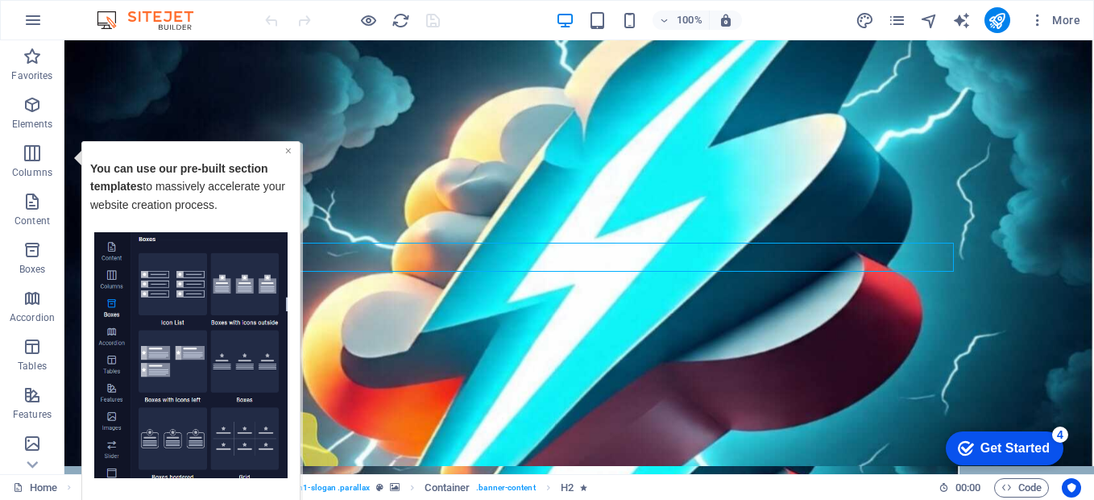
click at [286, 150] on link "×" at bounding box center [288, 149] width 6 height 13
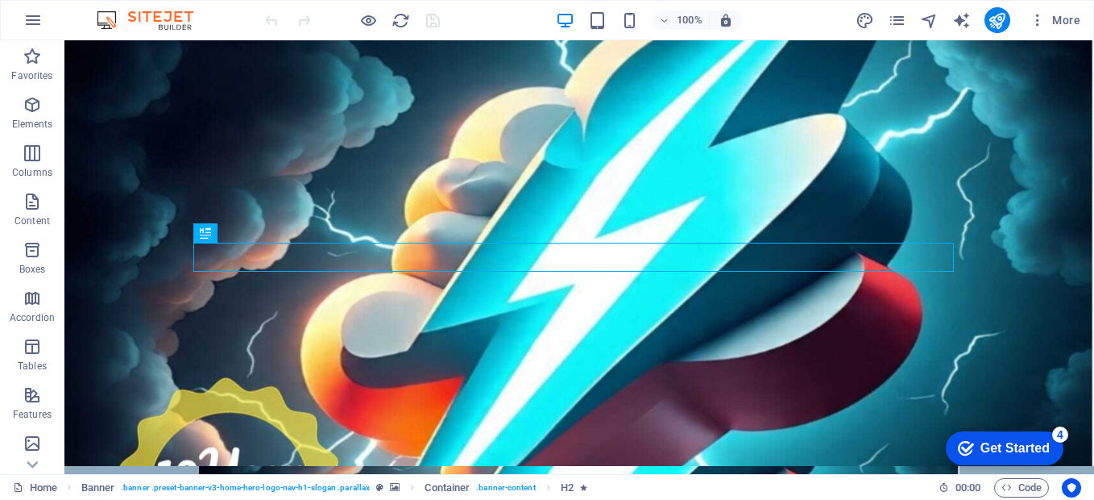
click at [1024, 450] on div "Get Started" at bounding box center [1014, 448] width 69 height 15
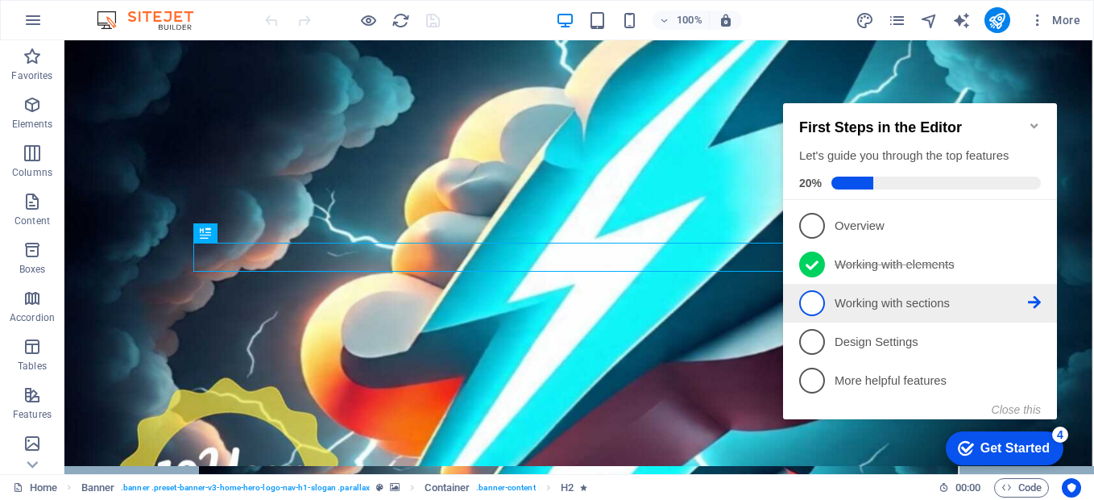
click at [1032, 296] on icon at bounding box center [1034, 302] width 13 height 13
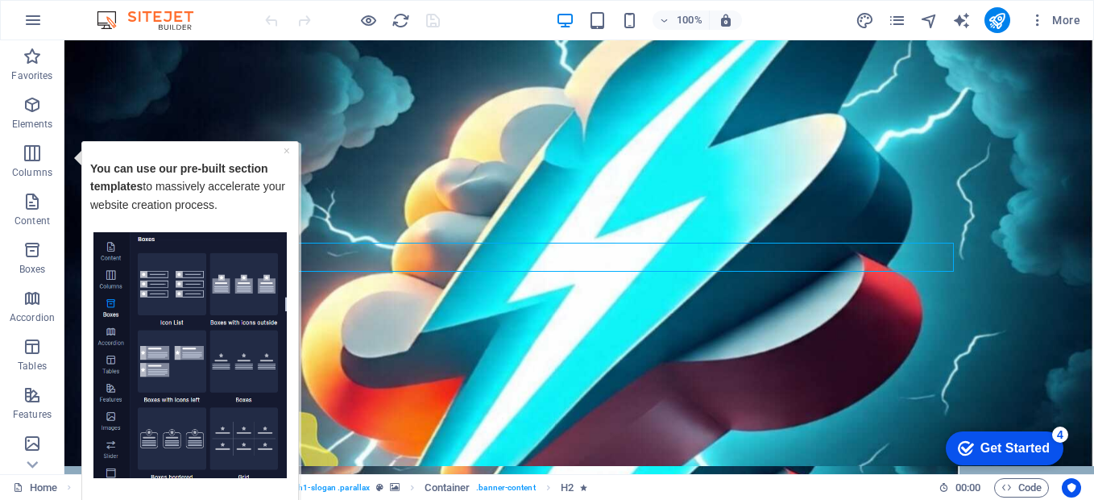
click at [206, 338] on img "Tooltip" at bounding box center [189, 354] width 193 height 247
click at [200, 492] on p "Click on any category and click next." at bounding box center [190, 495] width 200 height 36
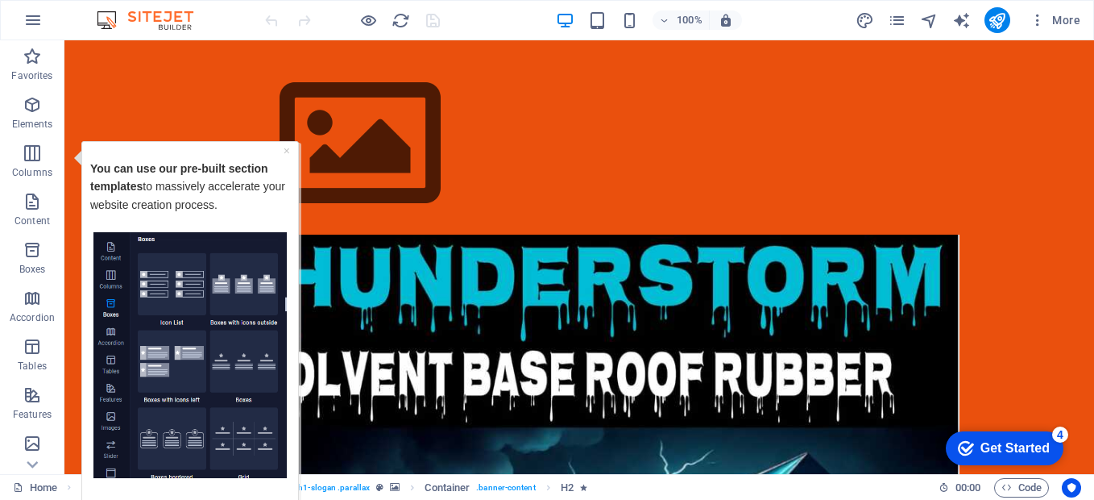
scroll to position [1382, 0]
click at [99, 169] on strong "You can use our" at bounding box center [133, 167] width 87 height 13
click at [126, 185] on strong "pre-built section templates" at bounding box center [179, 176] width 178 height 31
click at [179, 185] on p "You can use our pre-built section templates to massively accelerate your websit…" at bounding box center [190, 195] width 200 height 73
drag, startPoint x: 205, startPoint y: 213, endPoint x: 204, endPoint y: 234, distance: 21.8
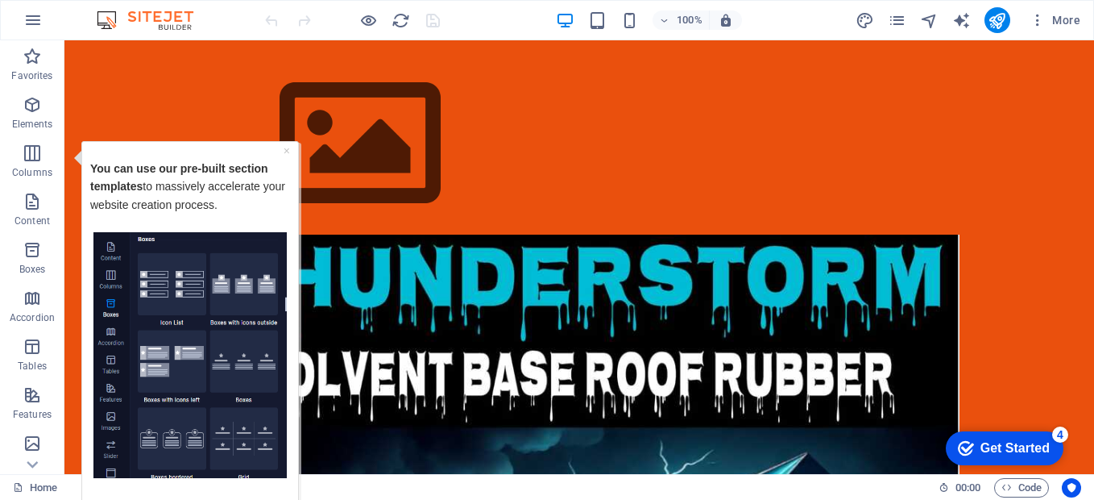
click at [205, 216] on p "You can use our pre-built section templates to massively accelerate your websit…" at bounding box center [190, 195] width 200 height 73
click at [180, 318] on img "Tooltip" at bounding box center [189, 354] width 193 height 247
click at [980, 449] on div "Get Started" at bounding box center [1014, 448] width 69 height 15
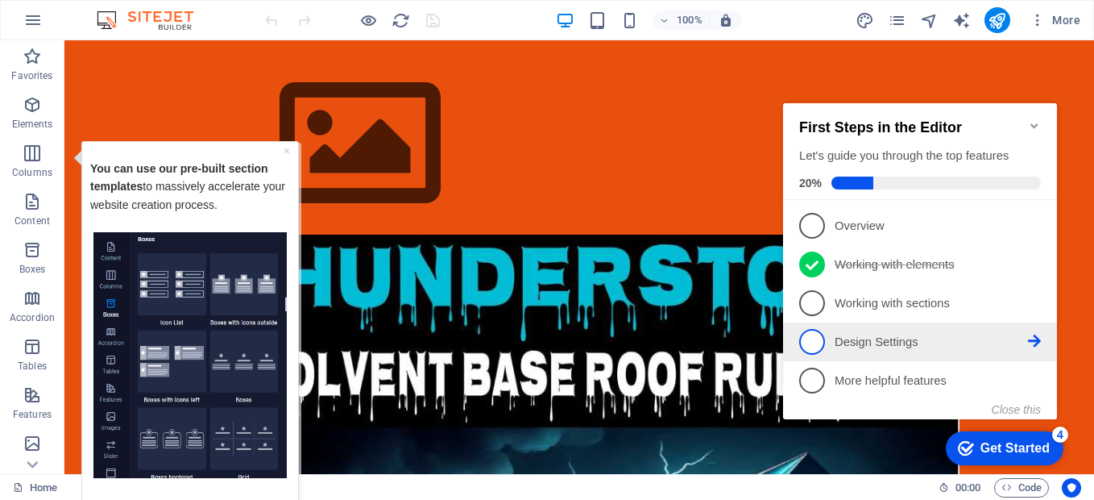
click at [863, 340] on p "Design Settings - incomplete" at bounding box center [931, 342] width 193 height 17
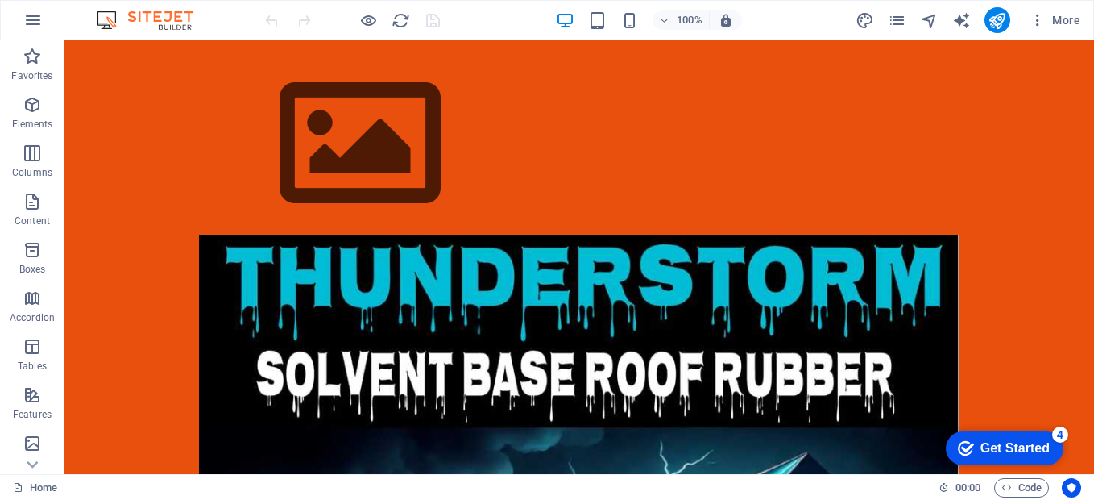
click at [1017, 449] on div "Get Started" at bounding box center [1014, 448] width 69 height 15
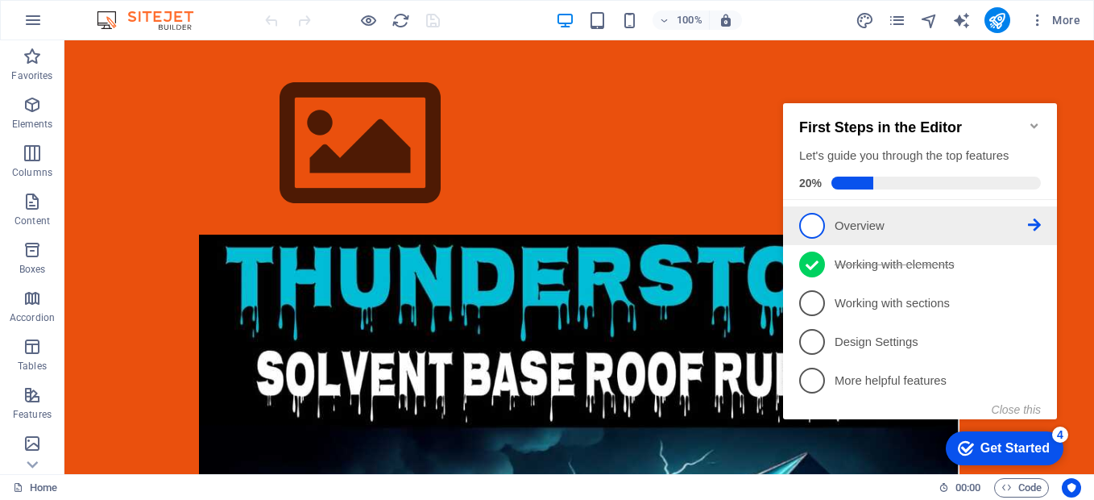
click at [834, 230] on link "1 Overview - incomplete" at bounding box center [920, 226] width 242 height 26
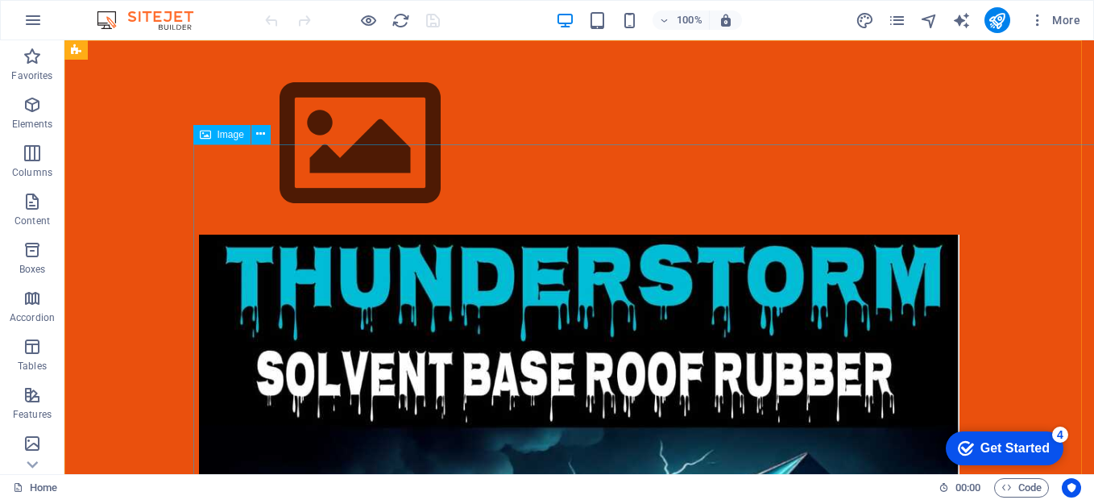
scroll to position [0, 0]
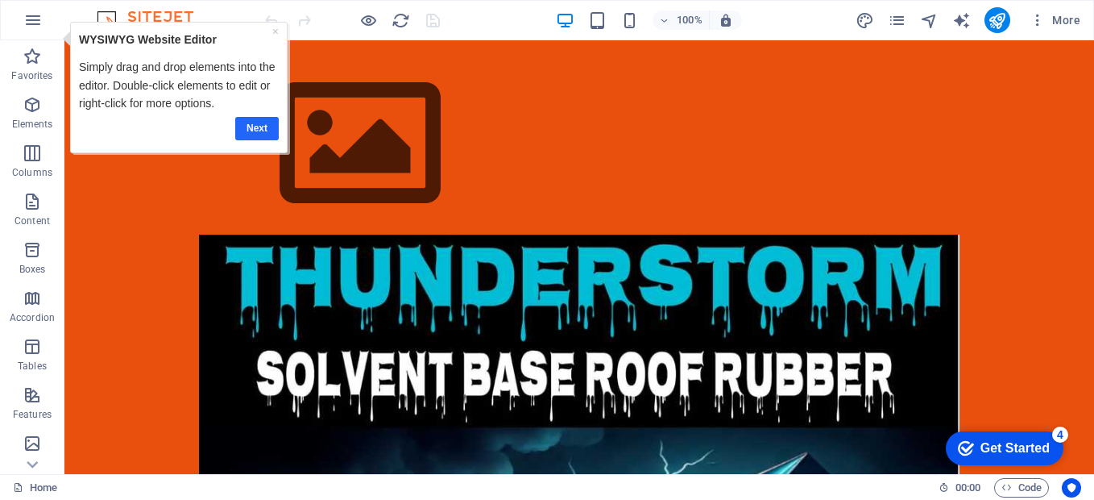
click at [253, 131] on link "Next" at bounding box center [257, 128] width 44 height 23
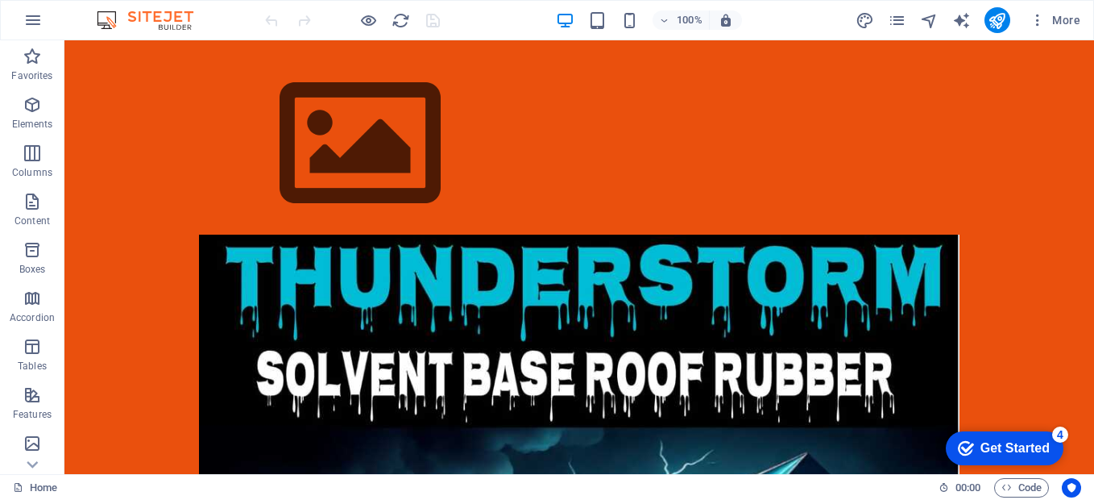
click at [975, 449] on div "checkmark Get Started 4" at bounding box center [1004, 448] width 92 height 16
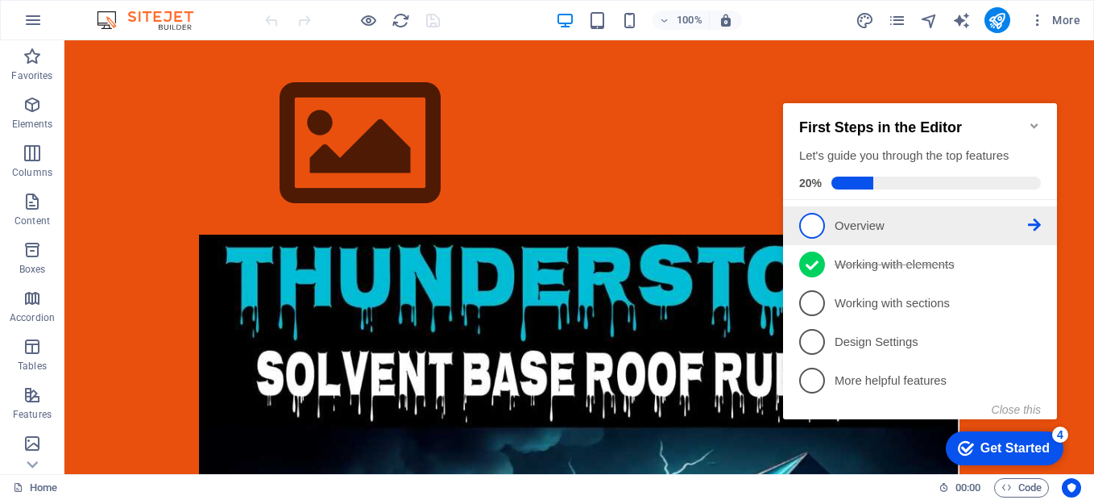
click at [1038, 220] on icon at bounding box center [1034, 224] width 13 height 13
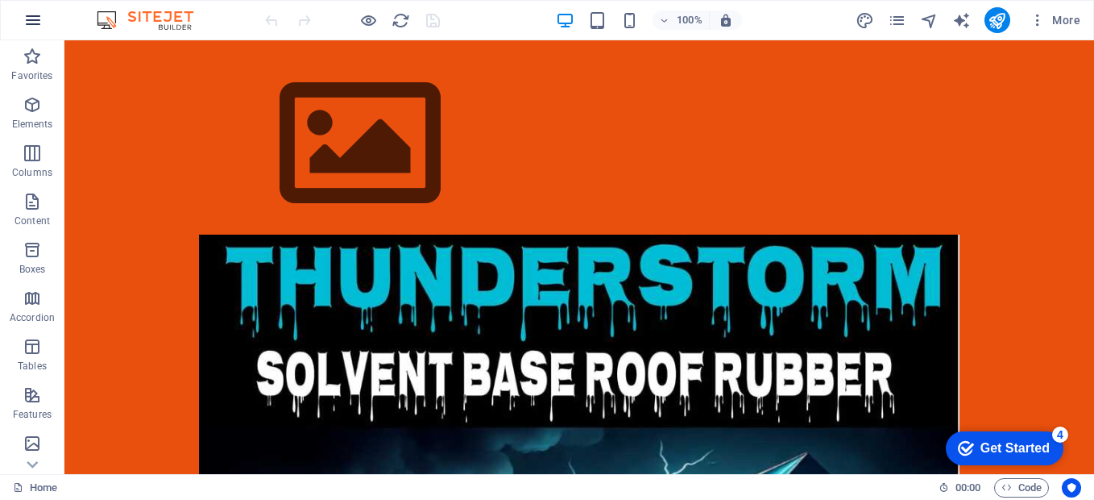
click at [39, 20] on icon "button" at bounding box center [32, 19] width 19 height 19
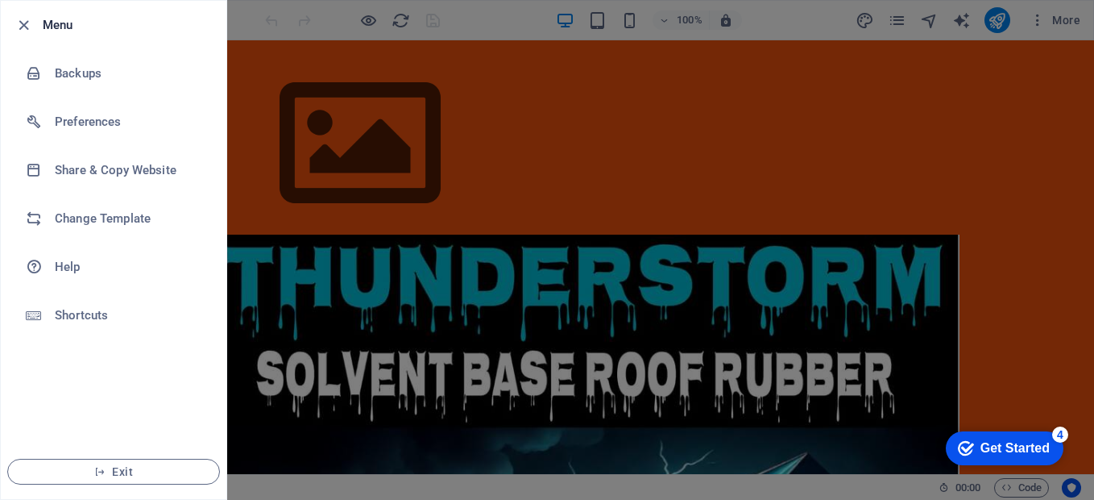
click at [980, 453] on div "Get Started" at bounding box center [1014, 448] width 69 height 15
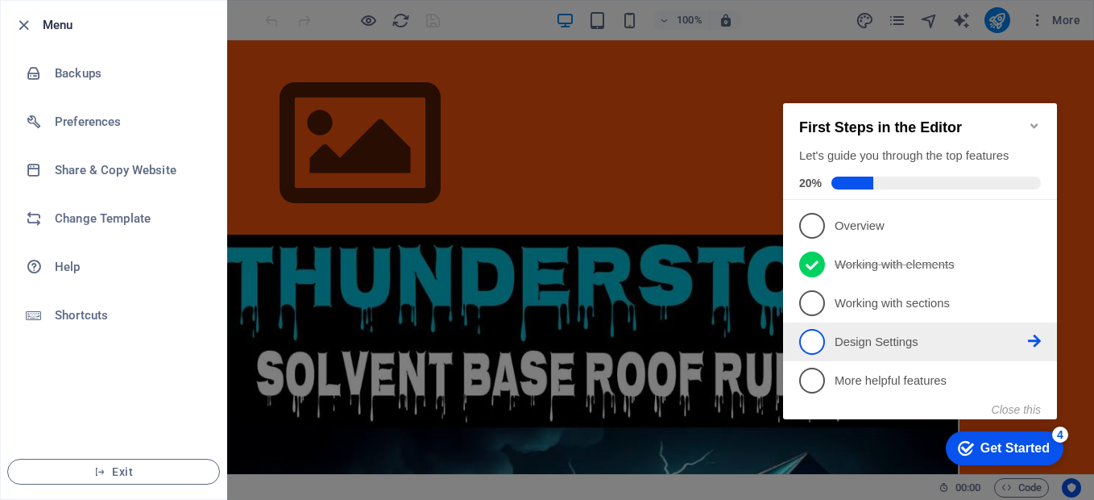
click at [1030, 338] on icon at bounding box center [1034, 340] width 13 height 13
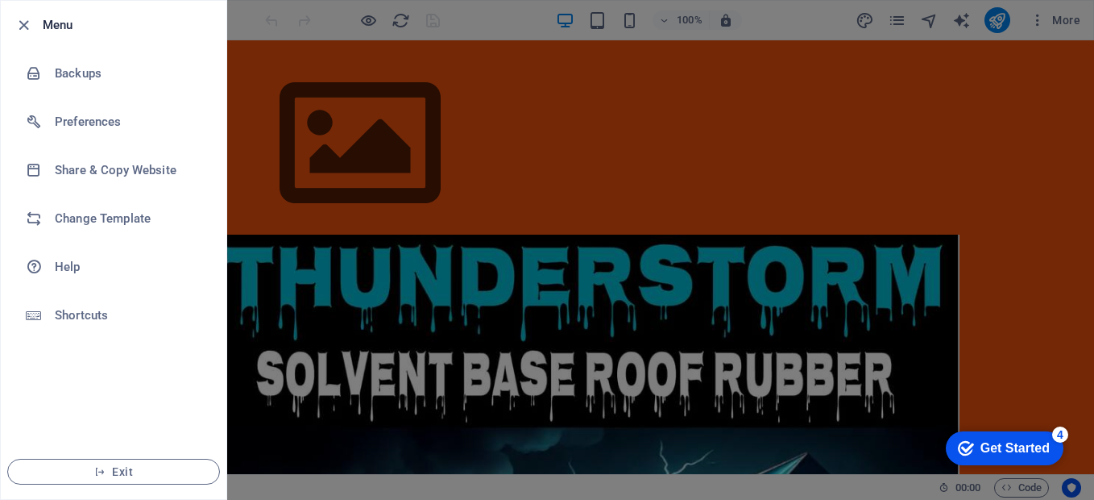
click at [338, 354] on div at bounding box center [547, 250] width 1094 height 500
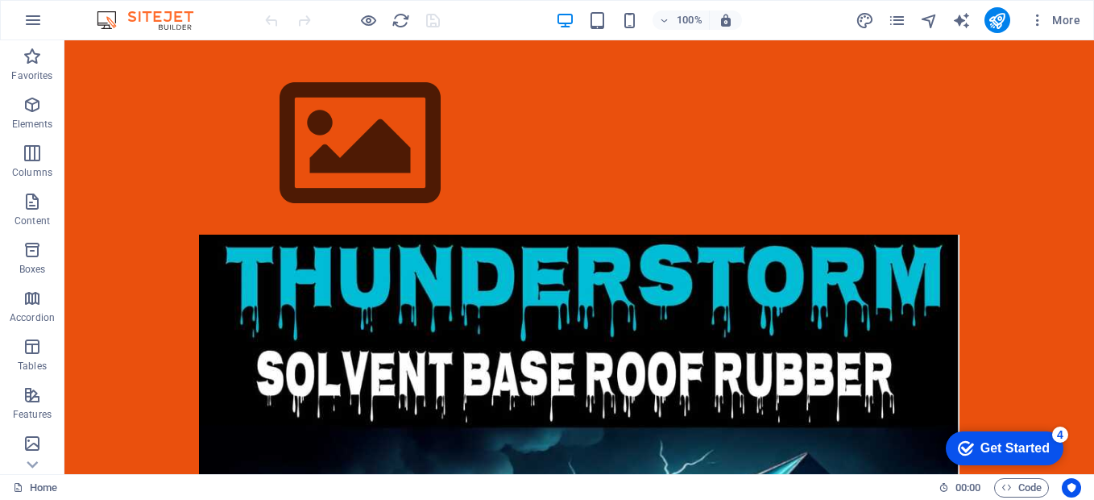
click at [980, 448] on div "Get Started" at bounding box center [1014, 448] width 69 height 15
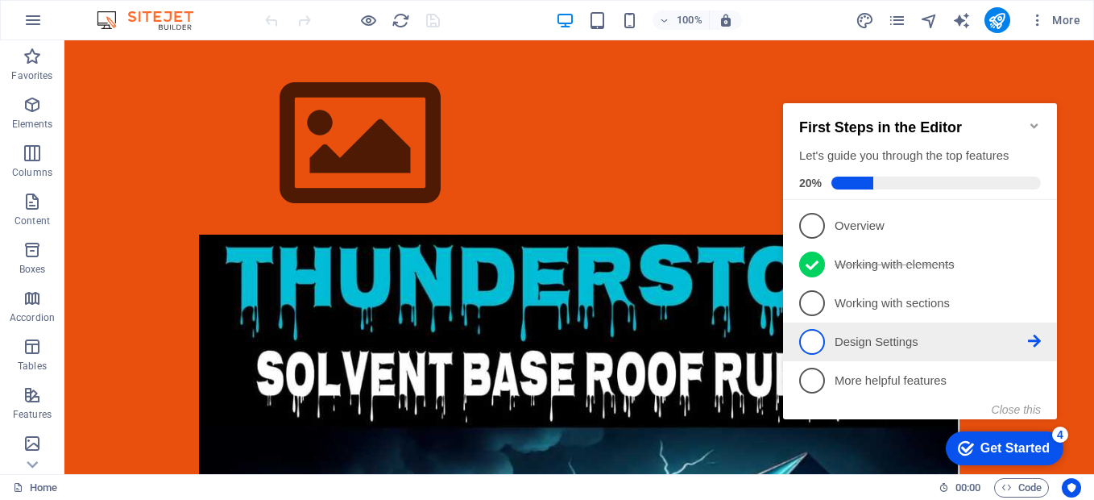
click at [1001, 347] on p "Design Settings - incomplete" at bounding box center [931, 342] width 193 height 17
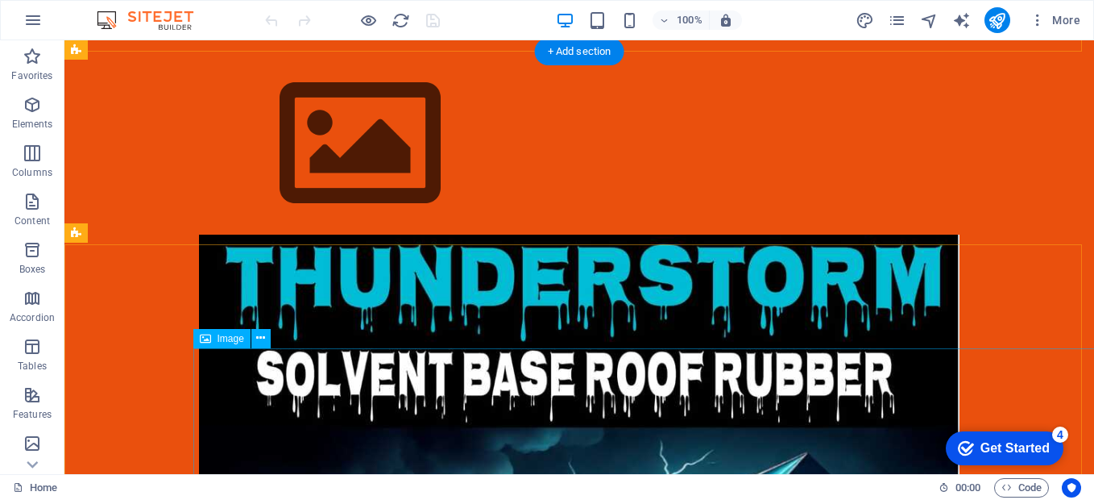
scroll to position [1221, 0]
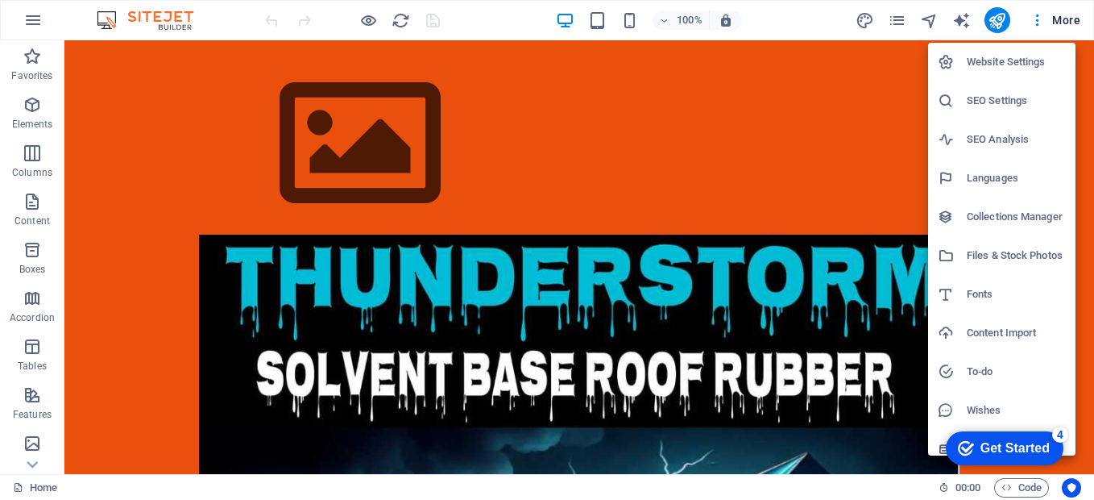
click at [853, 392] on div at bounding box center [547, 250] width 1094 height 500
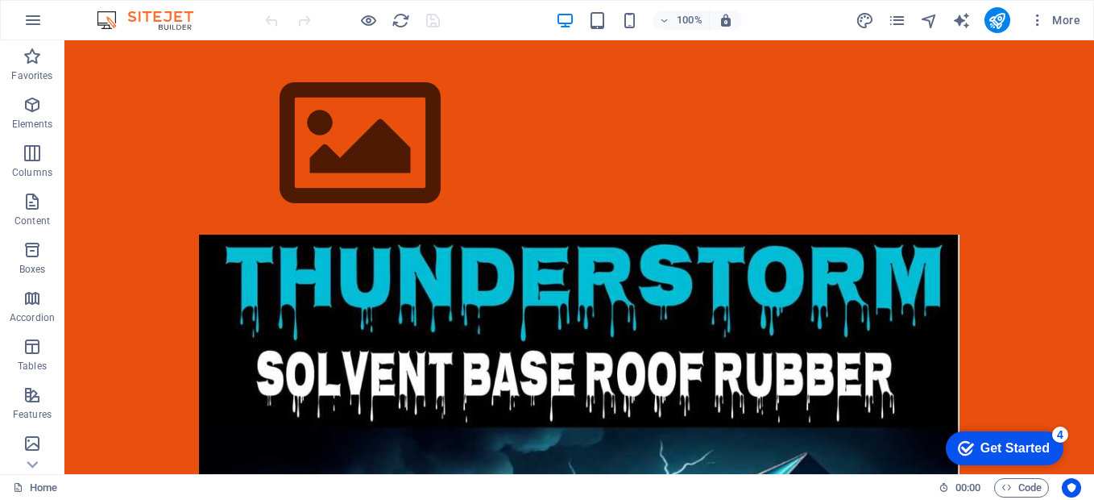
click at [966, 444] on icon "Get Started 4 items remaining, 20% complete" at bounding box center [966, 448] width 16 height 15
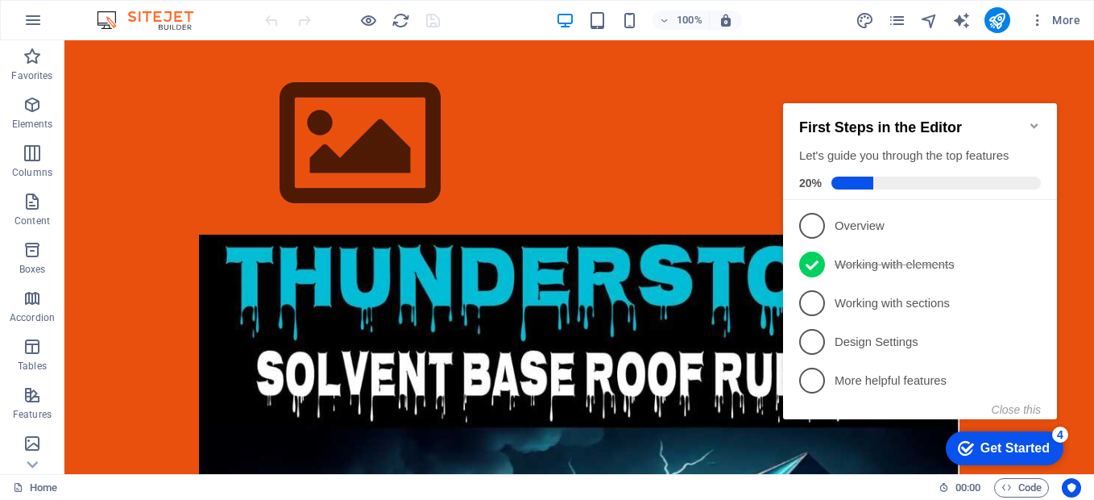
click at [1029, 119] on icon "Minimize checklist" at bounding box center [1034, 125] width 13 height 13
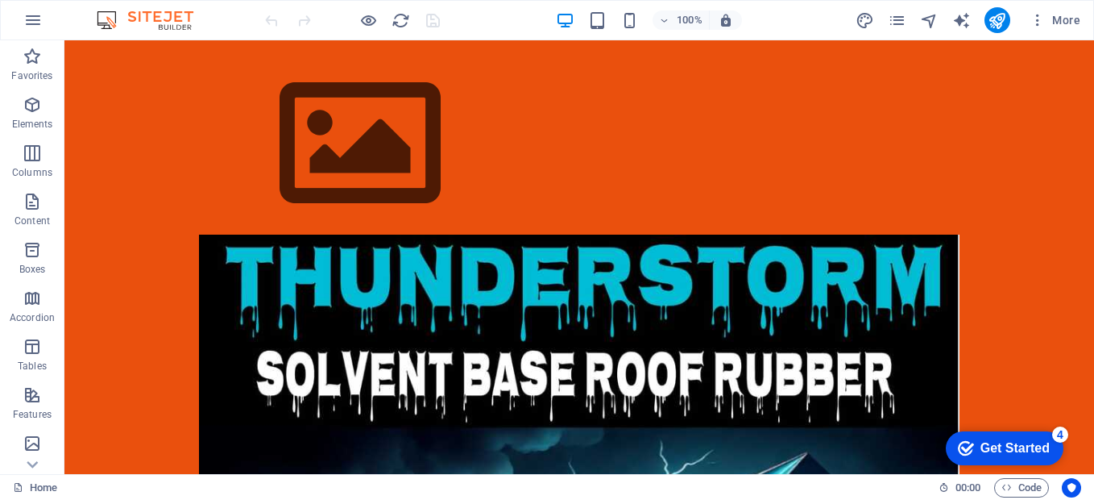
click at [1003, 455] on div "Get Started" at bounding box center [1014, 448] width 69 height 15
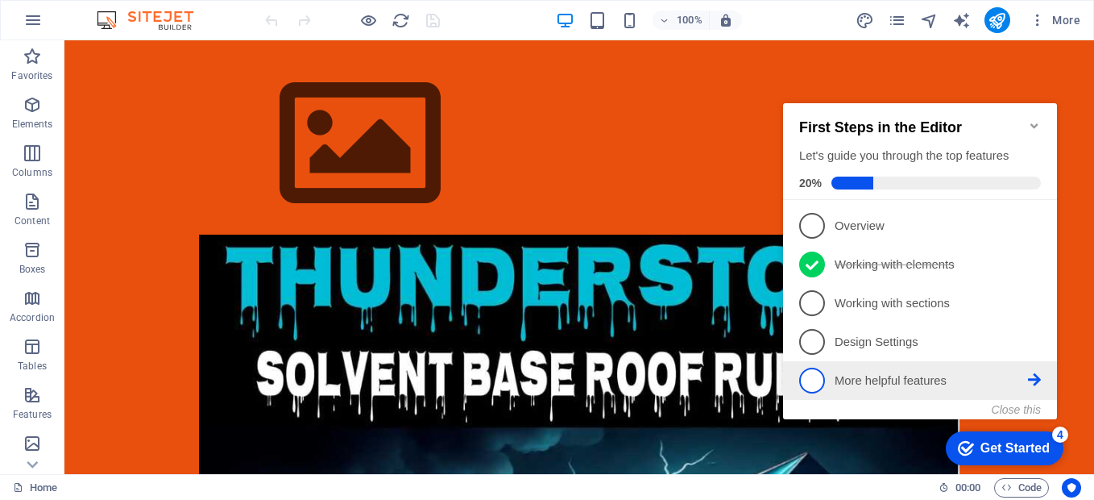
click at [881, 372] on p "More helpful features - incomplete" at bounding box center [931, 380] width 193 height 17
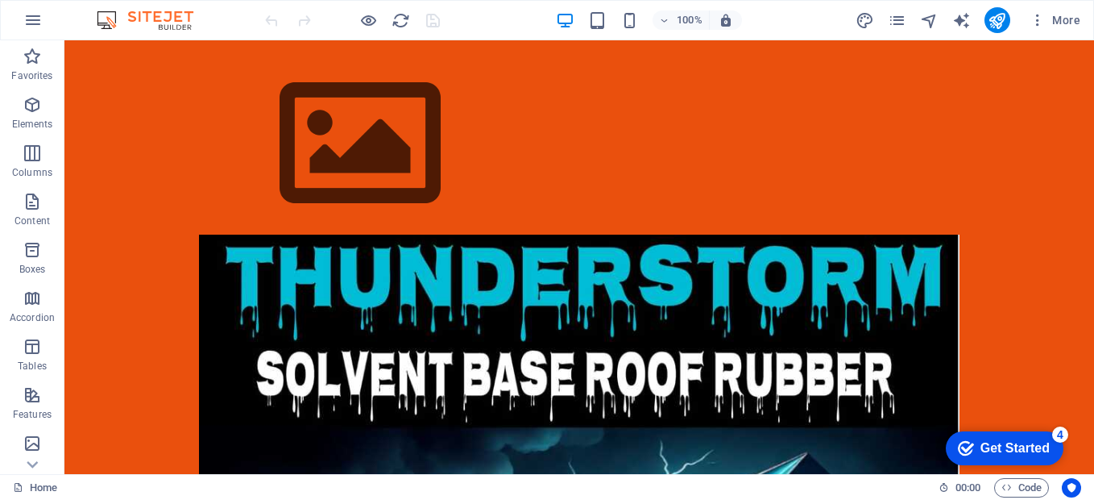
click at [1000, 455] on div "Get Started" at bounding box center [1014, 448] width 69 height 15
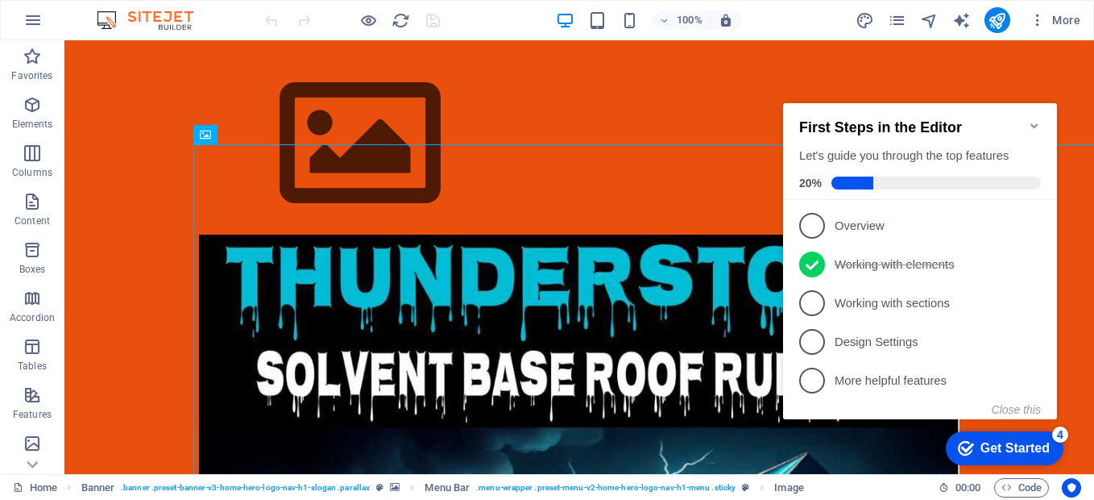
click at [1029, 119] on icon "Minimize checklist" at bounding box center [1034, 125] width 13 height 13
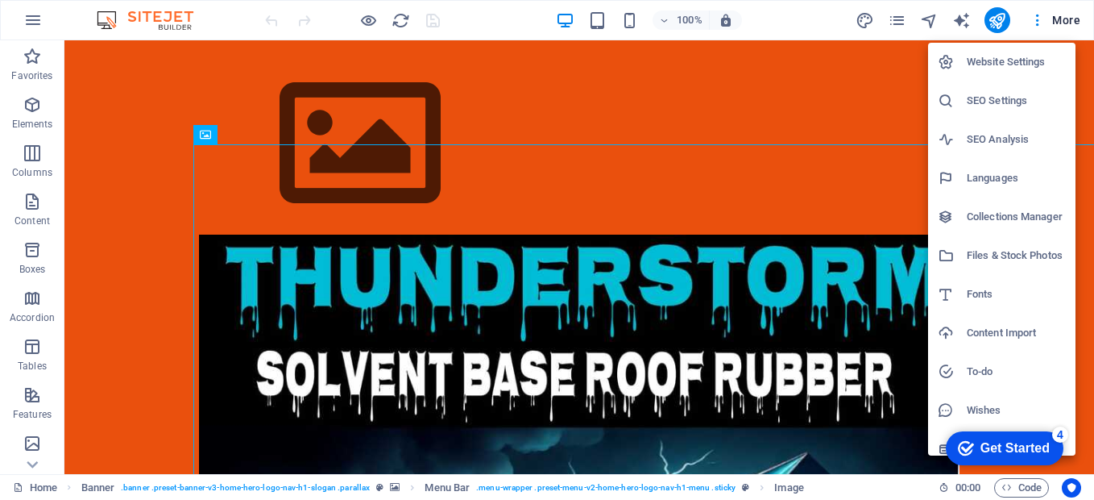
click at [824, 396] on div at bounding box center [547, 250] width 1094 height 500
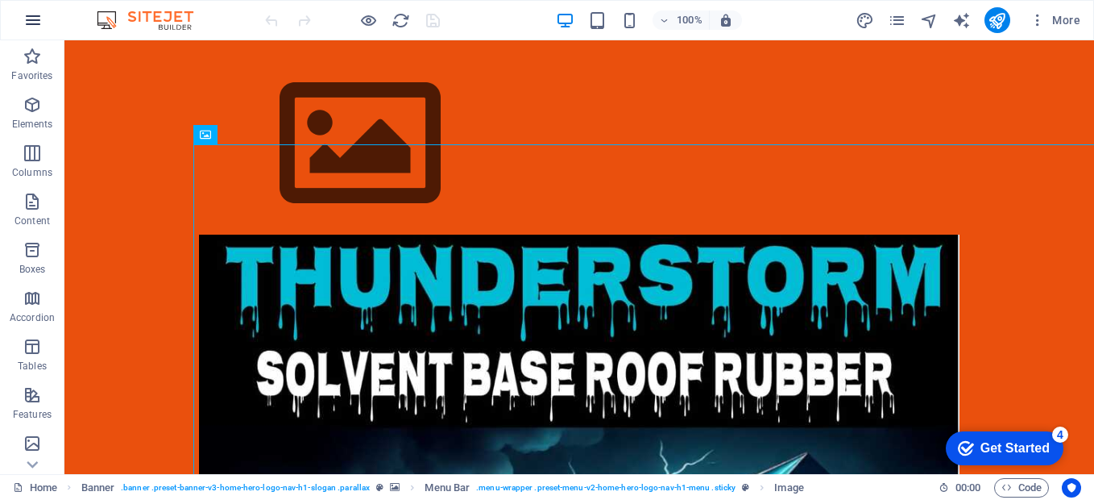
click at [41, 14] on icon "button" at bounding box center [32, 19] width 19 height 19
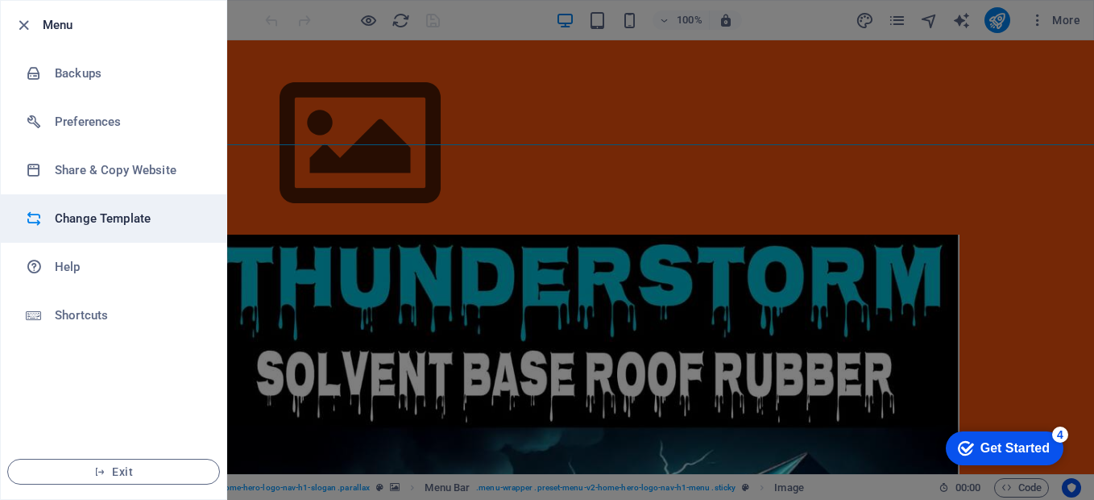
click at [97, 216] on h6 "Change Template" at bounding box center [129, 218] width 149 height 19
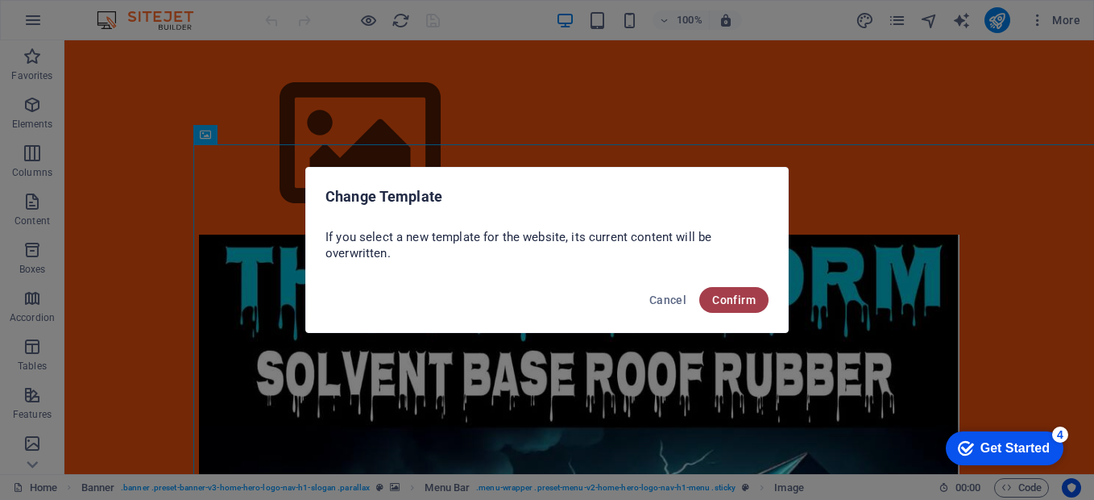
click at [723, 295] on span "Confirm" at bounding box center [734, 299] width 44 height 13
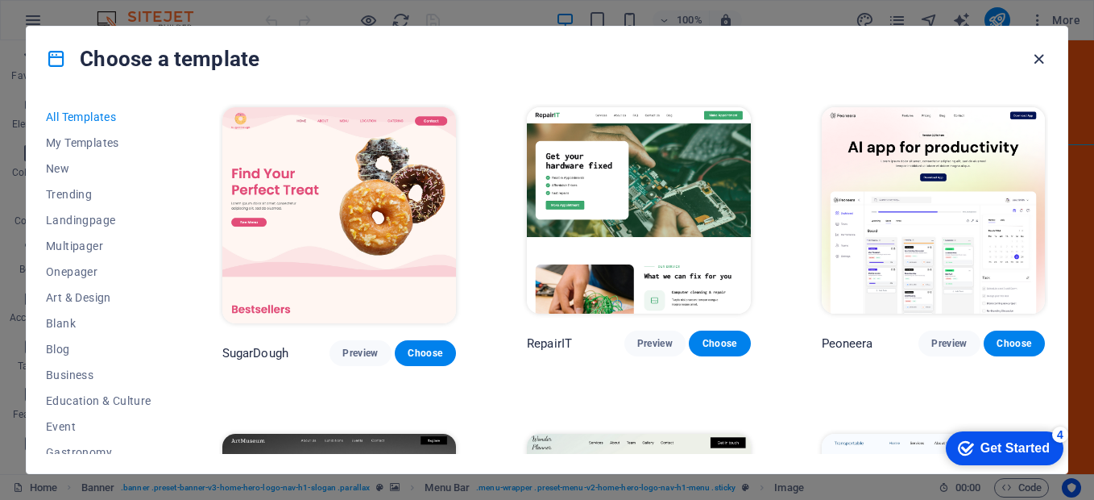
click at [1034, 59] on icon "button" at bounding box center [1039, 59] width 19 height 19
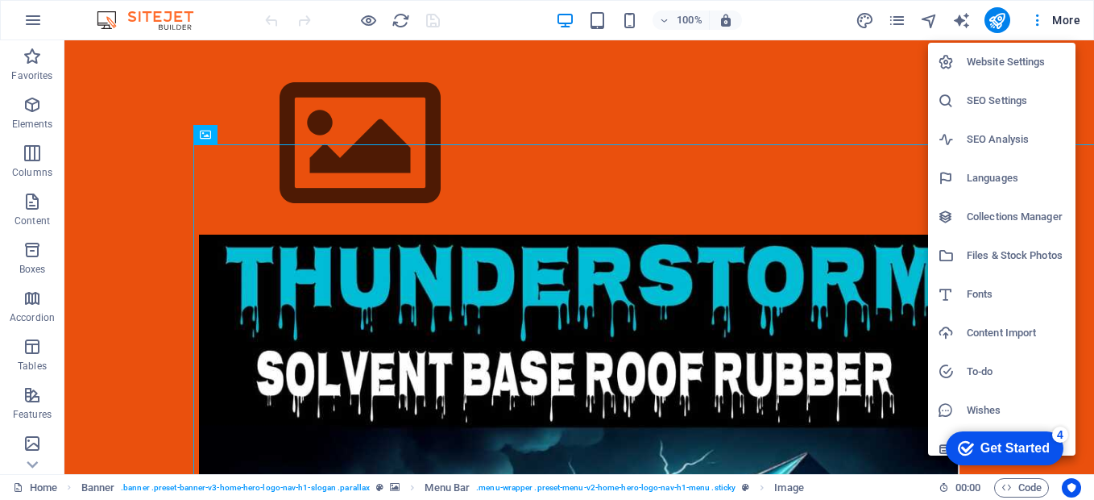
drag, startPoint x: 977, startPoint y: 446, endPoint x: 876, endPoint y: 441, distance: 101.6
click at [933, 441] on html "checkmark Get Started 4 First Steps in the Editor Let's guide you through the t…" at bounding box center [1001, 447] width 137 height 48
click at [993, 363] on h6 "To-do" at bounding box center [1016, 371] width 99 height 19
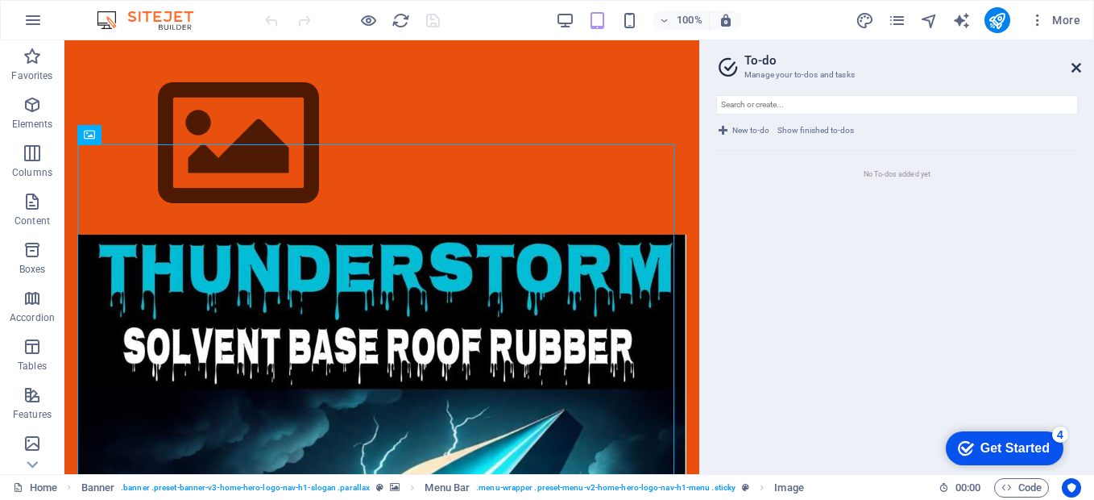
click at [1073, 62] on icon at bounding box center [1077, 67] width 10 height 13
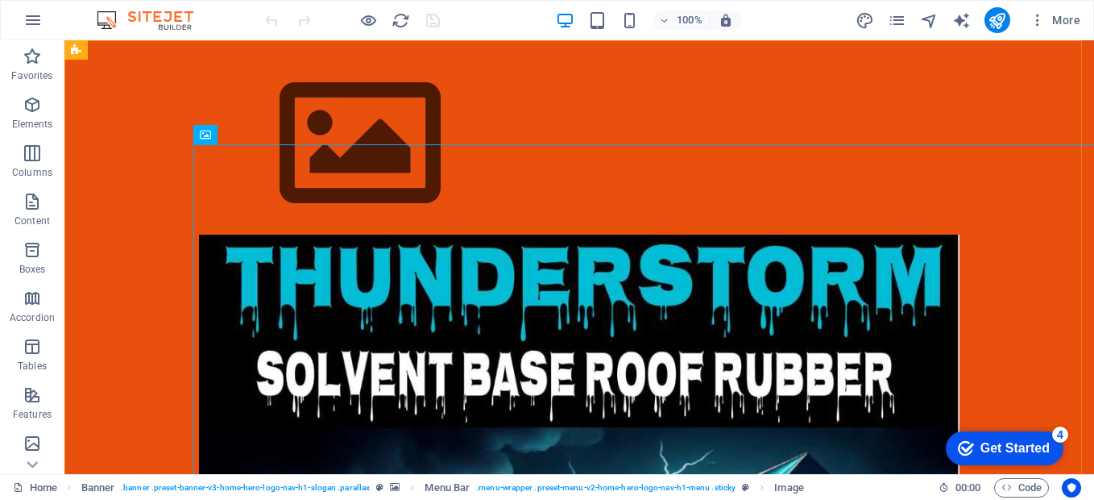
scroll to position [1397, 0]
click at [34, 18] on icon "button" at bounding box center [32, 19] width 19 height 19
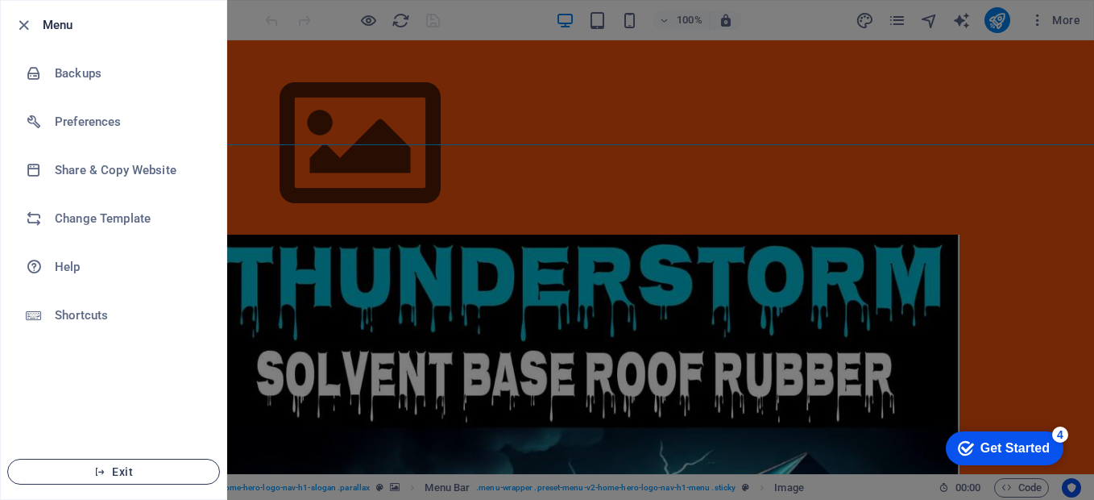
click at [67, 466] on span "Exit" at bounding box center [113, 471] width 185 height 13
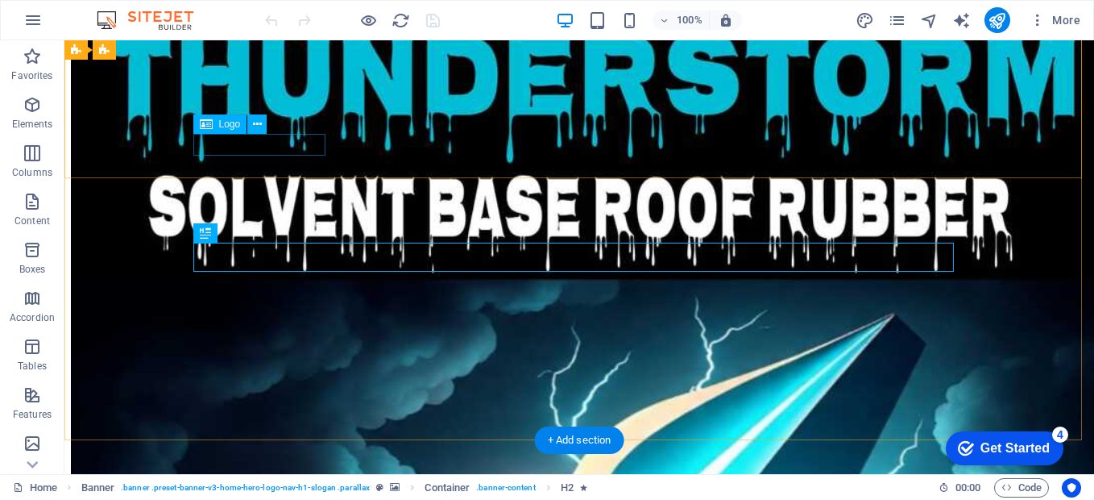
scroll to position [870, 0]
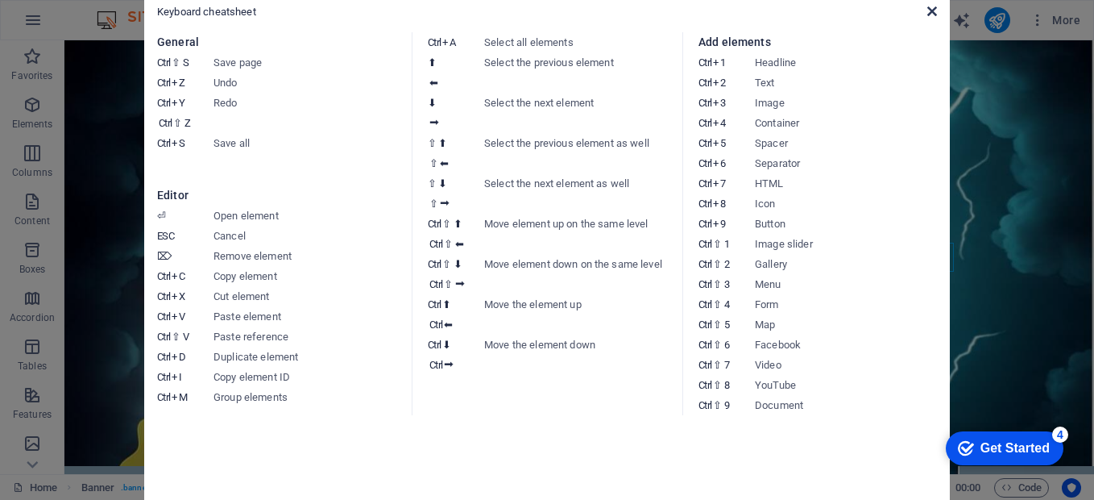
click at [930, 13] on icon at bounding box center [932, 11] width 10 height 13
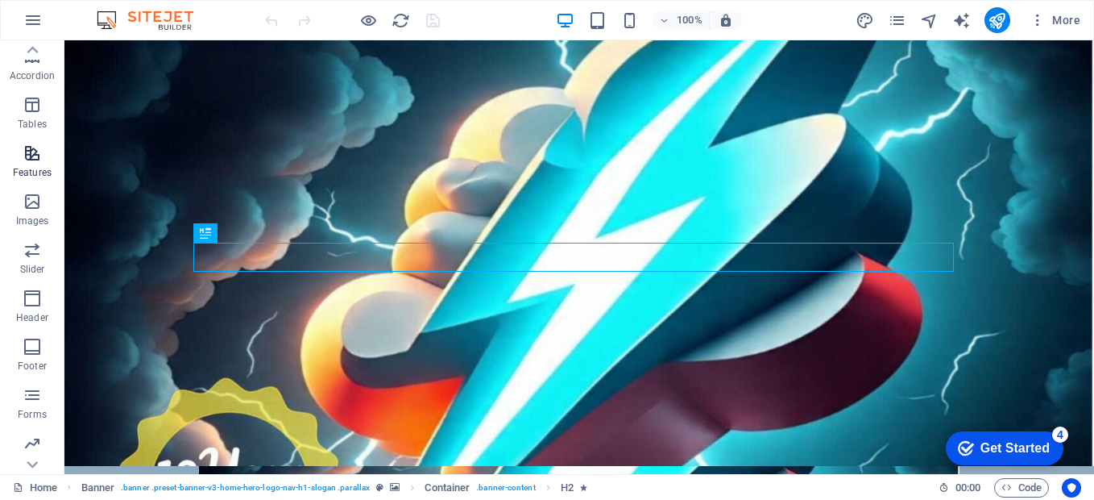
scroll to position [292, 0]
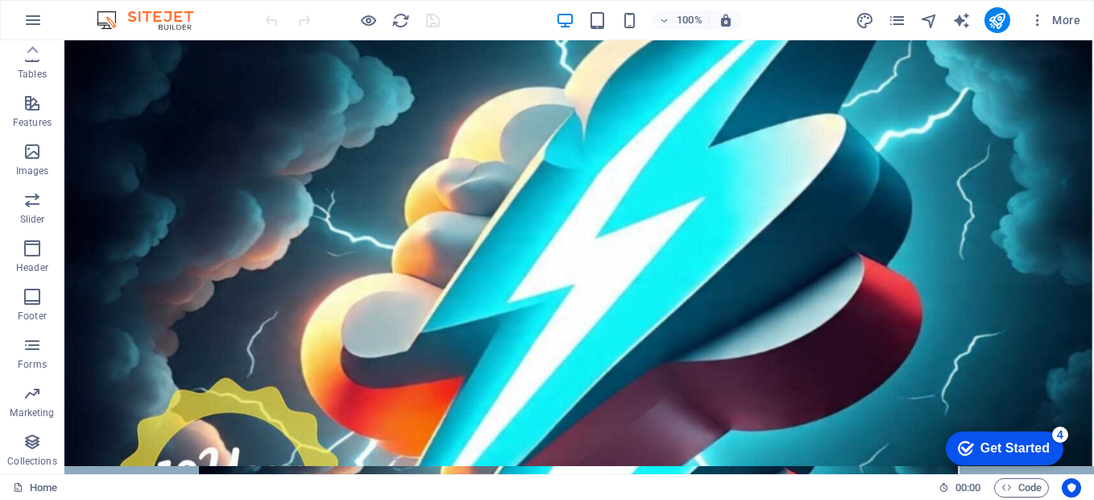
click at [986, 441] on div "Get Started" at bounding box center [1014, 448] width 69 height 15
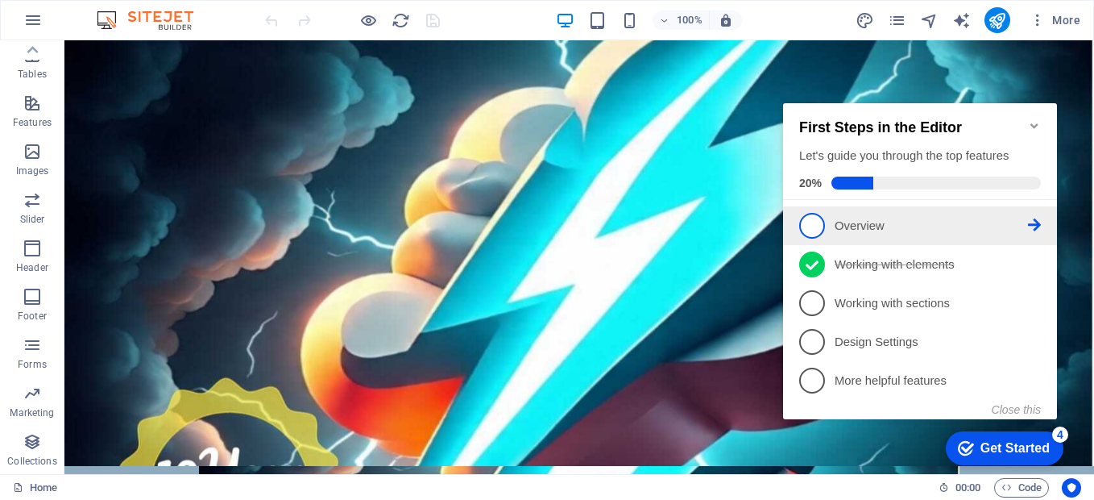
click at [1034, 221] on icon at bounding box center [1034, 224] width 13 height 13
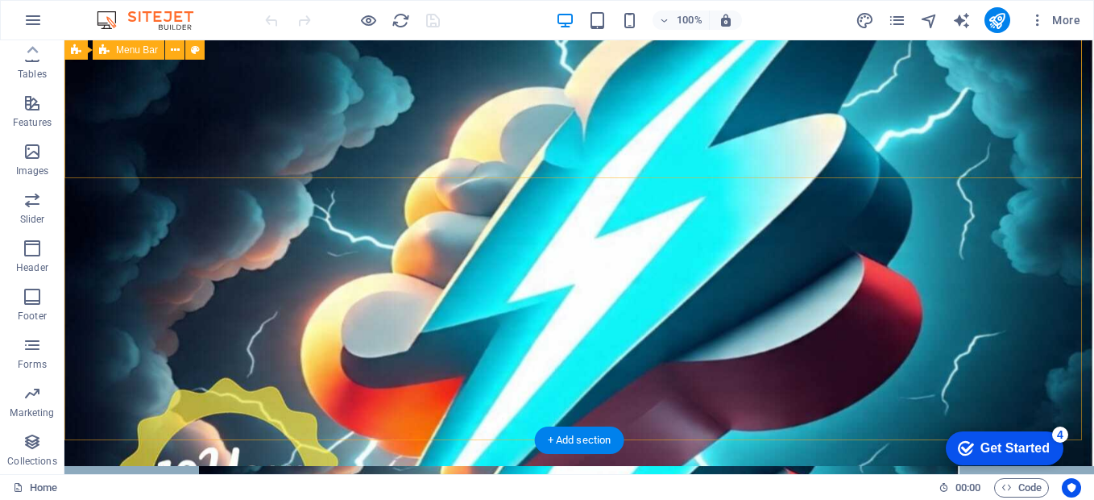
scroll to position [0, 0]
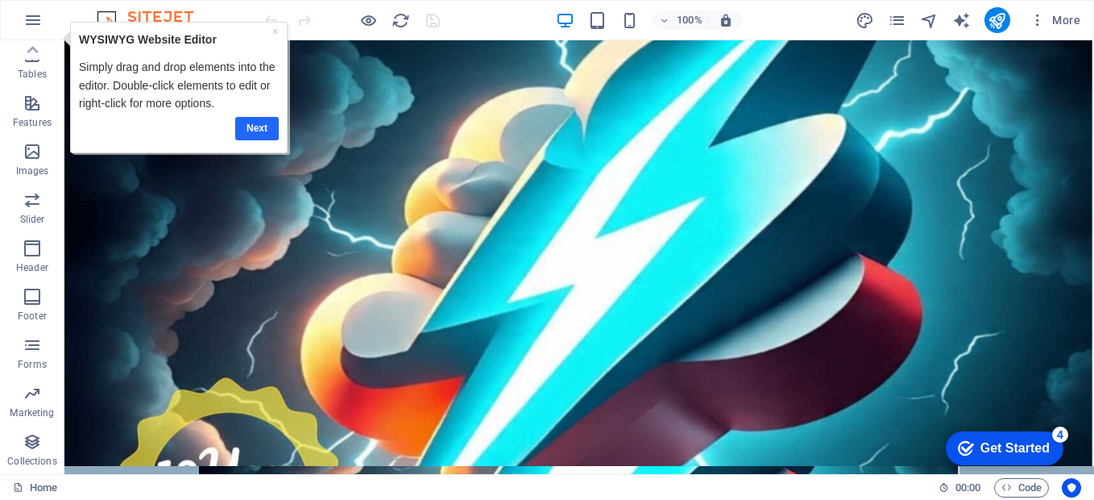
click at [255, 127] on link "Next" at bounding box center [257, 128] width 44 height 23
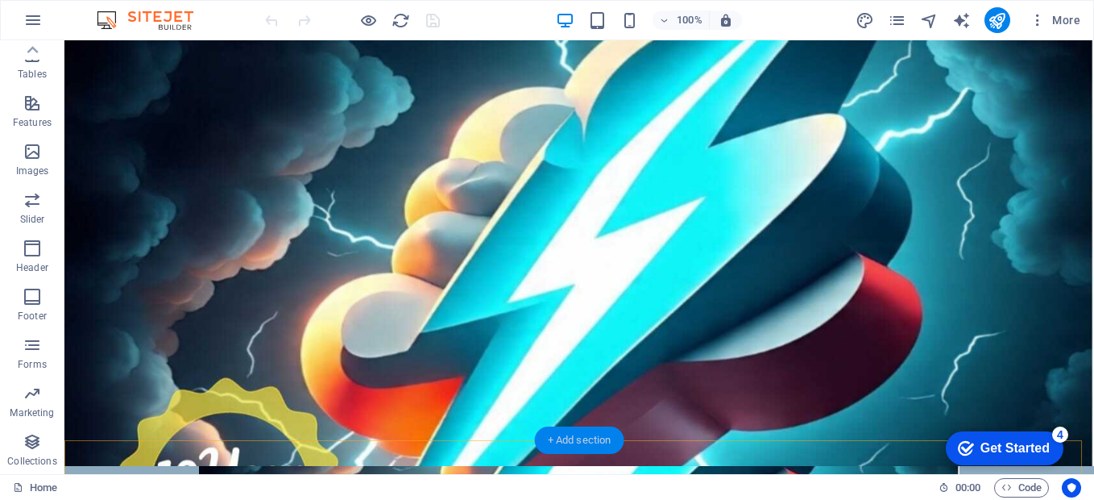
drag, startPoint x: 566, startPoint y: 441, endPoint x: 347, endPoint y: 314, distance: 253.0
click at [566, 441] on div "+ Add section" at bounding box center [579, 439] width 89 height 27
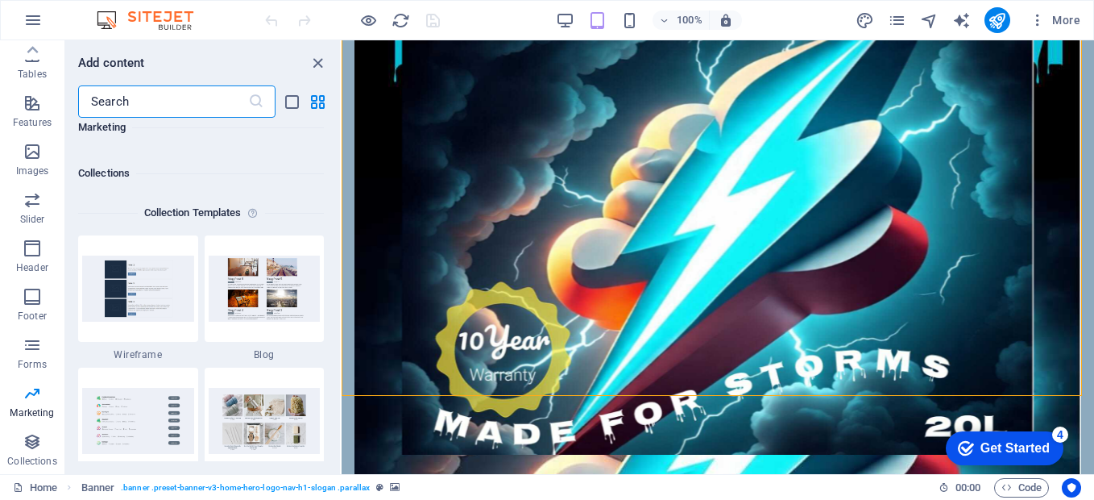
scroll to position [14393, 0]
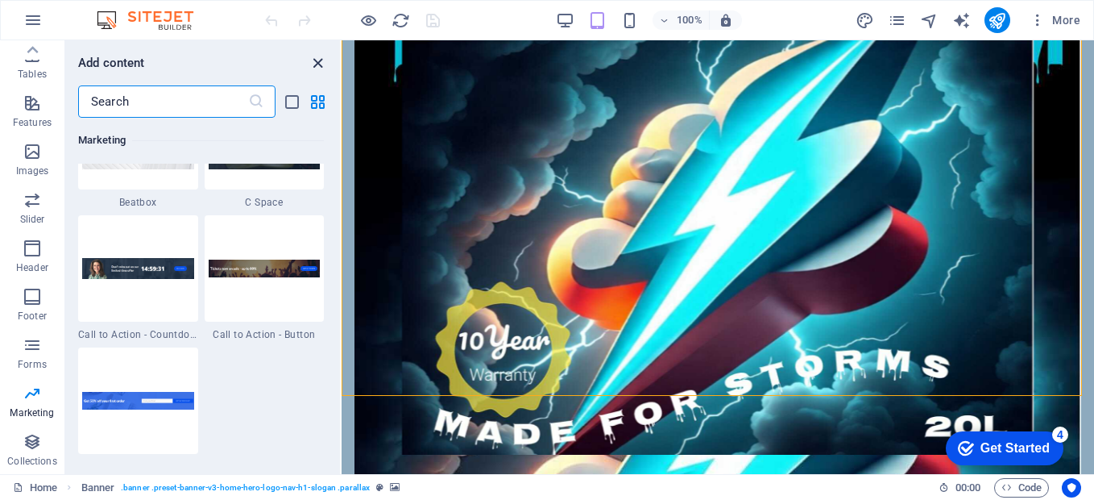
click at [322, 65] on icon "close panel" at bounding box center [318, 63] width 19 height 19
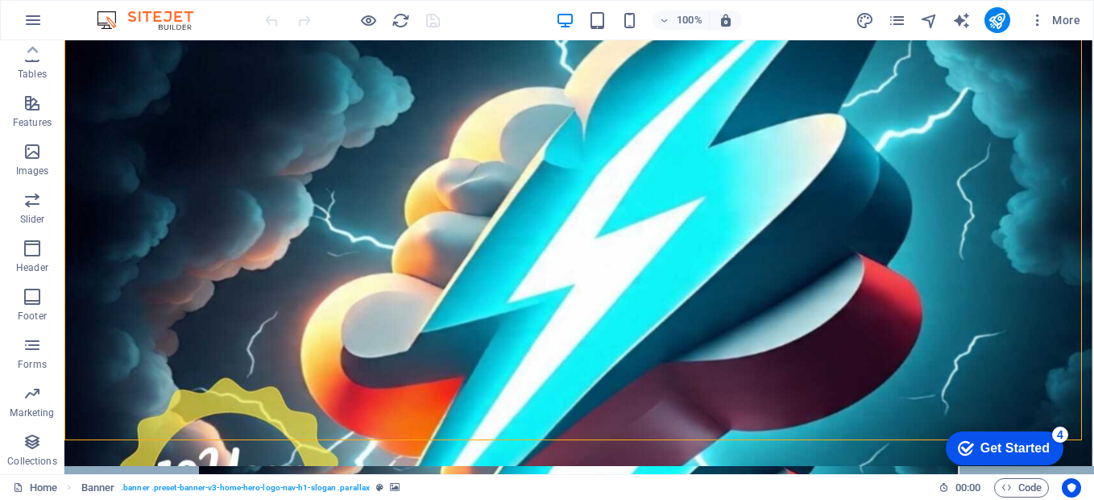
click at [980, 446] on div "Get Started" at bounding box center [1014, 448] width 69 height 15
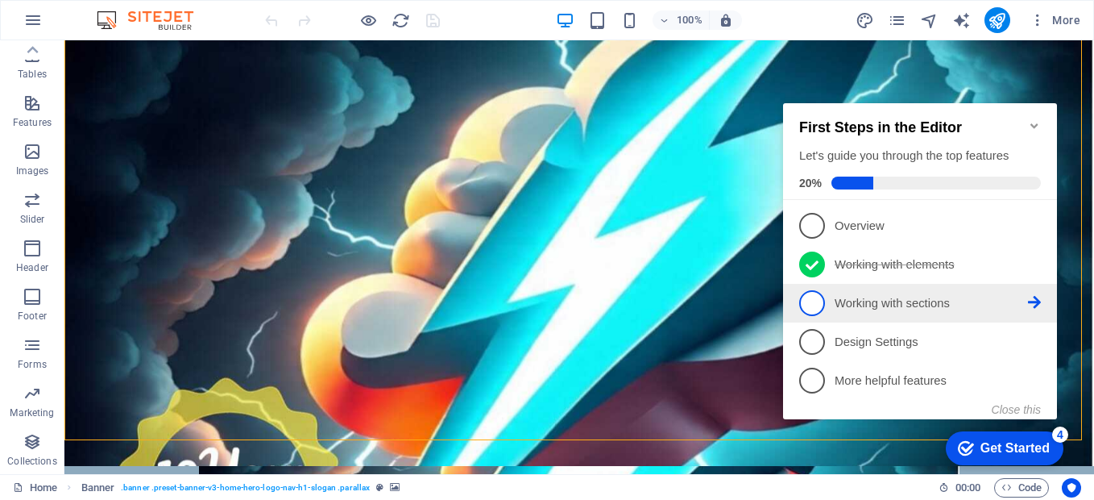
click at [1035, 299] on icon at bounding box center [1034, 302] width 13 height 13
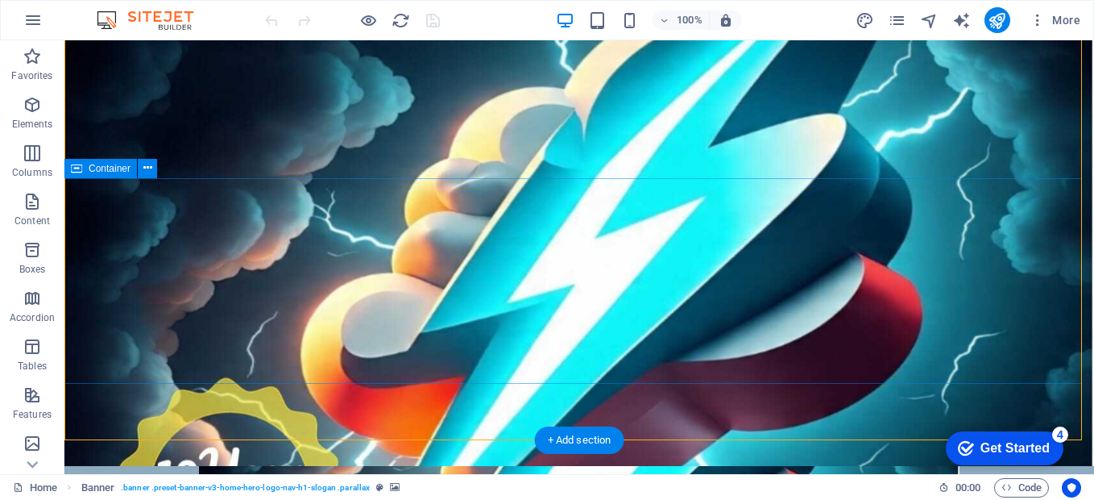
scroll to position [0, 0]
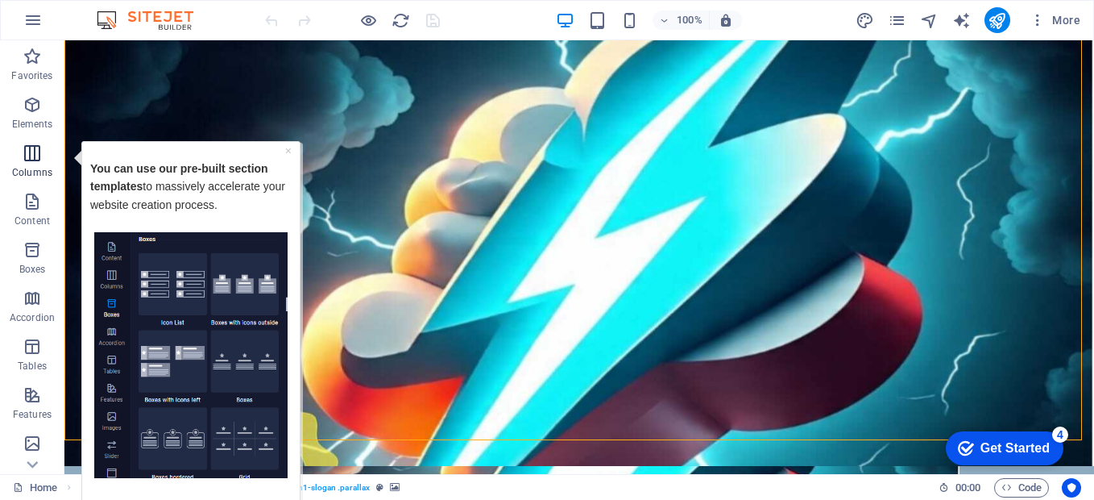
click at [46, 164] on span "Columns" at bounding box center [32, 162] width 64 height 39
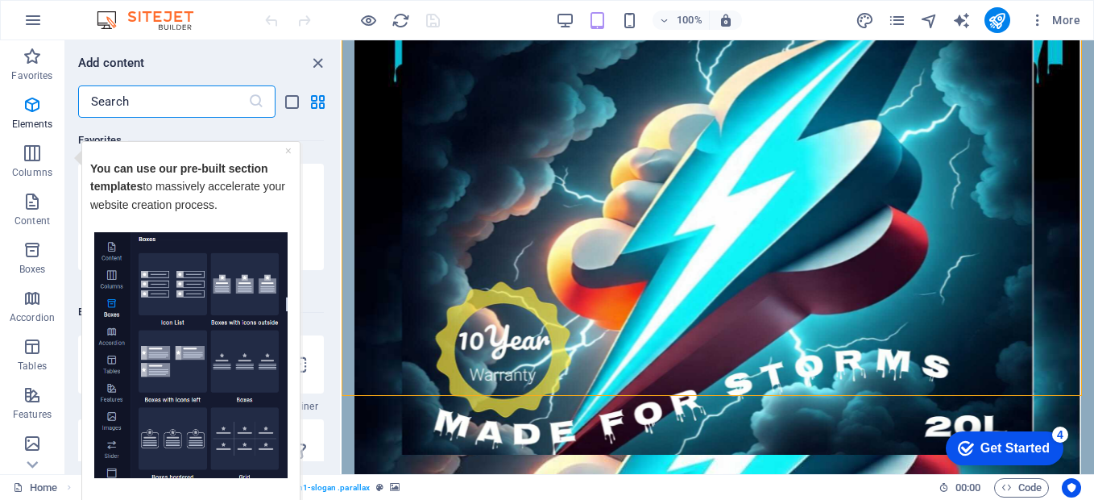
scroll to position [798, 0]
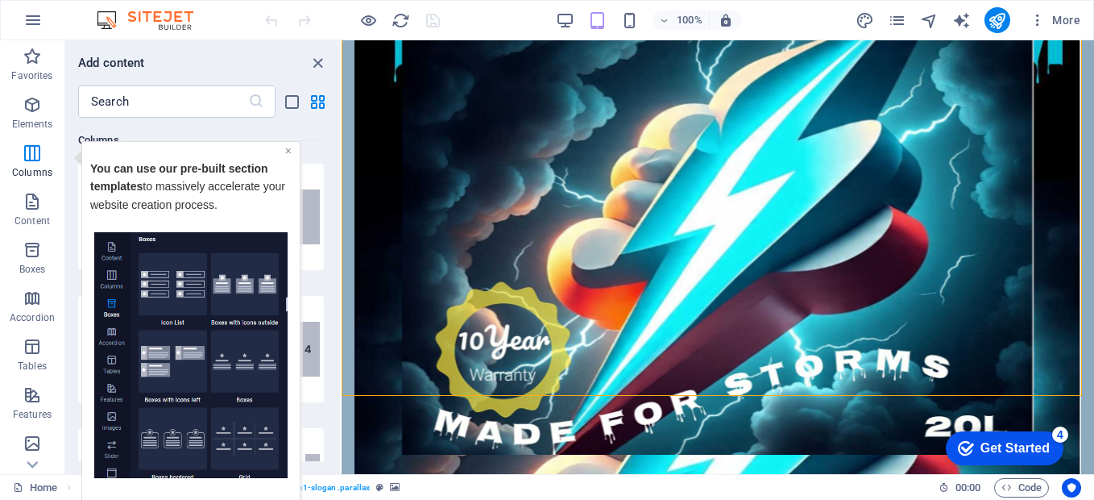
click at [288, 150] on link "×" at bounding box center [288, 149] width 6 height 13
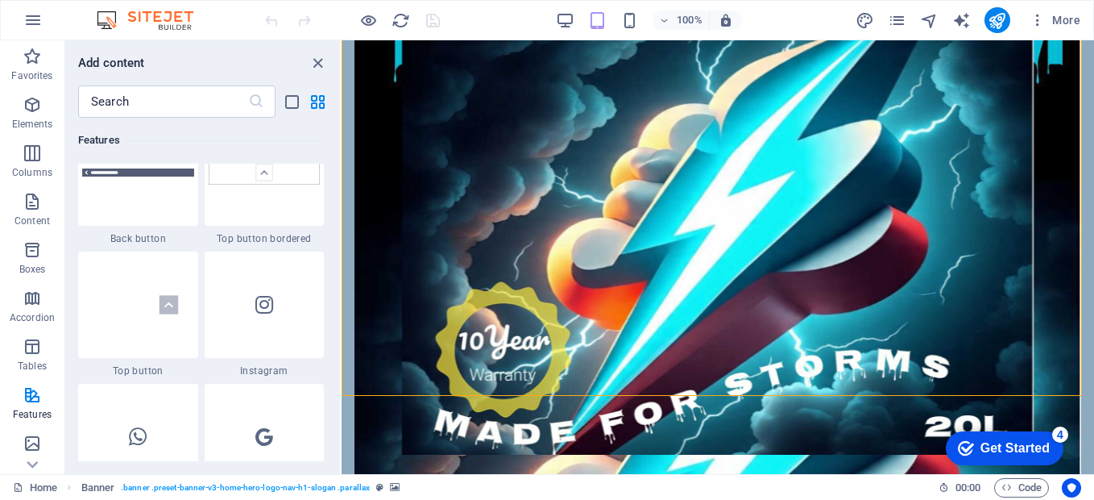
scroll to position [8129, 0]
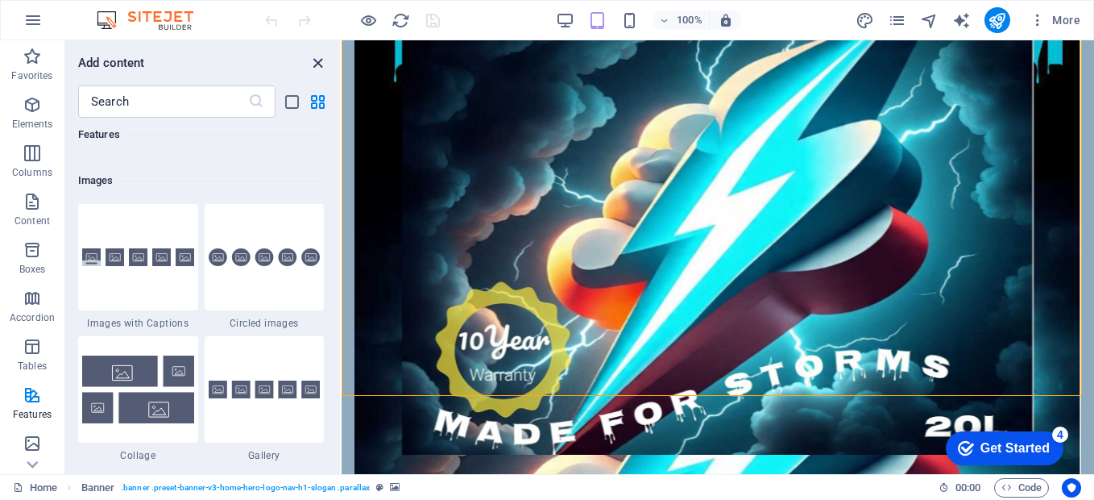
click at [313, 62] on icon "close panel" at bounding box center [318, 63] width 19 height 19
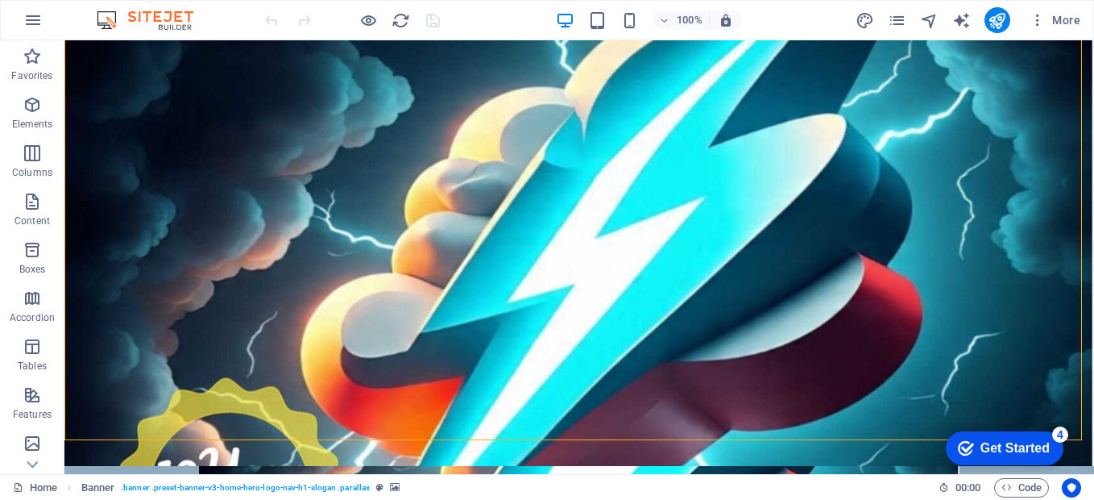
click at [980, 451] on div "Get Started" at bounding box center [1014, 448] width 69 height 15
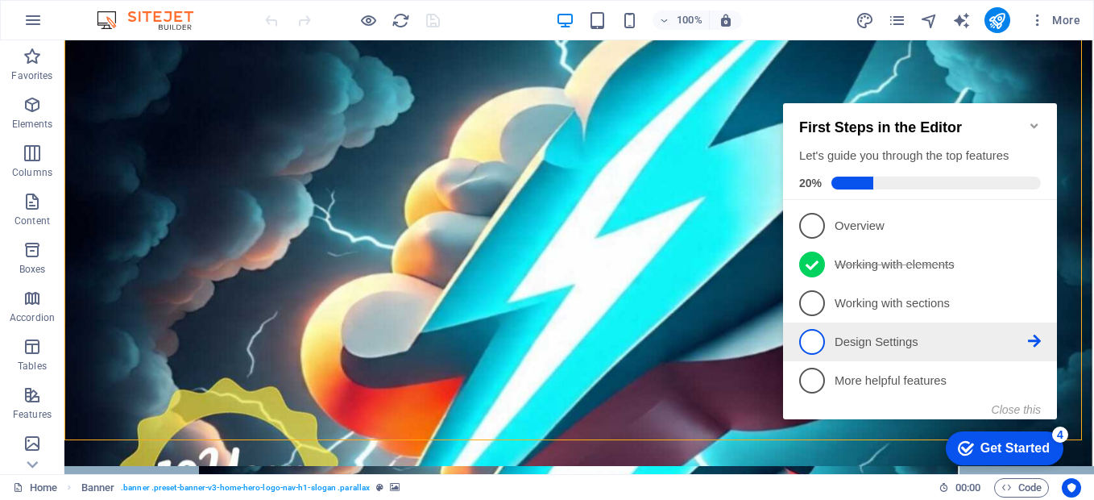
click at [1030, 337] on icon at bounding box center [1034, 340] width 13 height 13
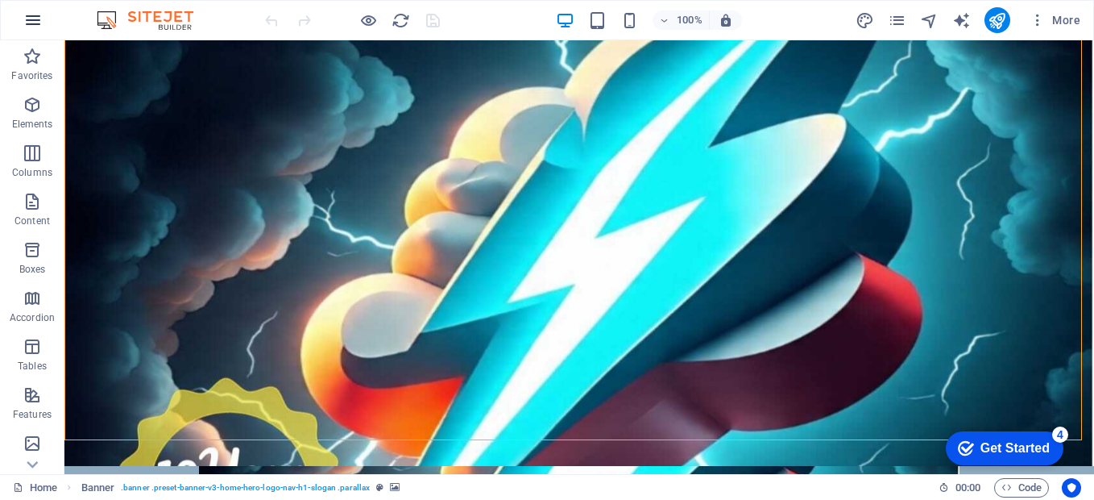
click at [39, 20] on icon "button" at bounding box center [32, 19] width 19 height 19
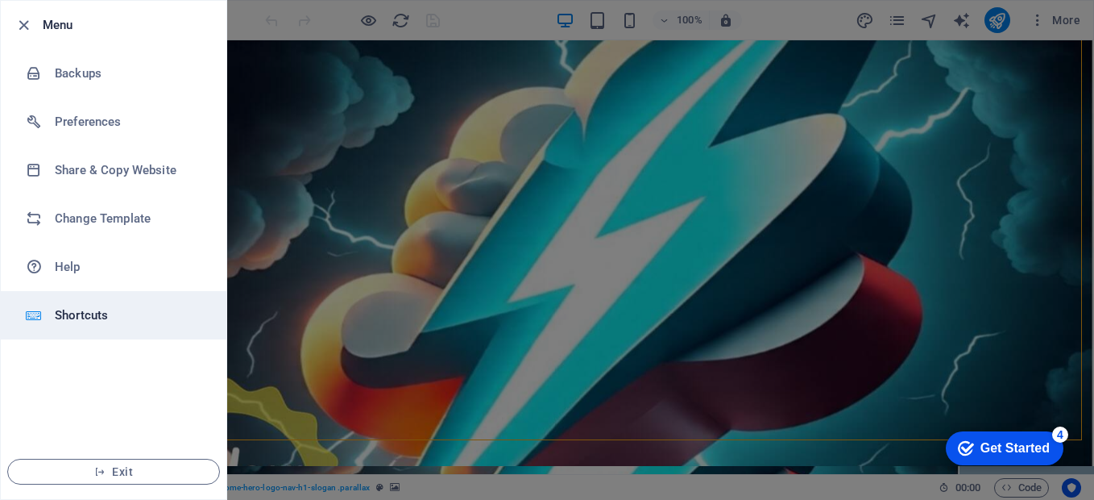
click at [70, 318] on h6 "Shortcuts" at bounding box center [129, 314] width 149 height 19
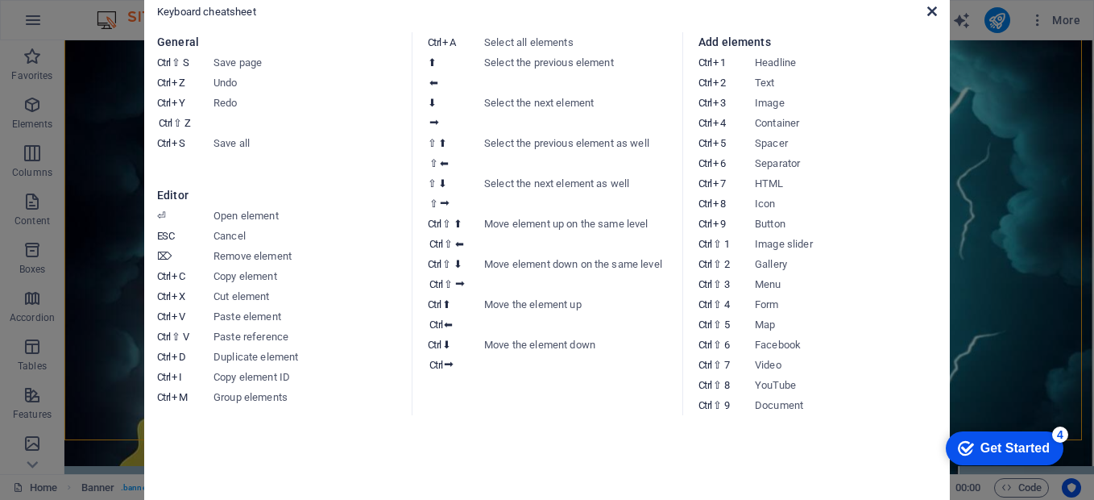
click at [933, 15] on icon at bounding box center [932, 11] width 10 height 13
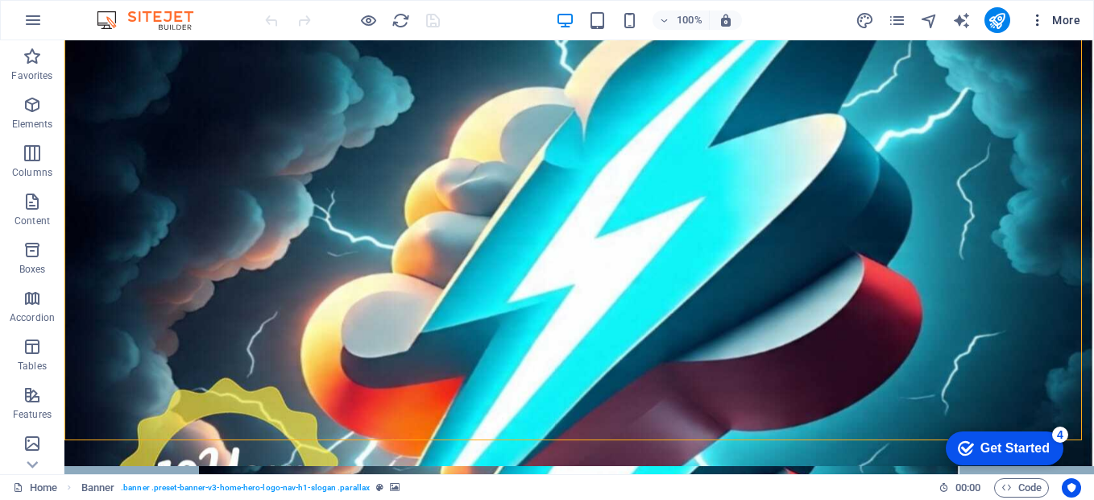
click at [1076, 15] on span "More" at bounding box center [1055, 20] width 51 height 16
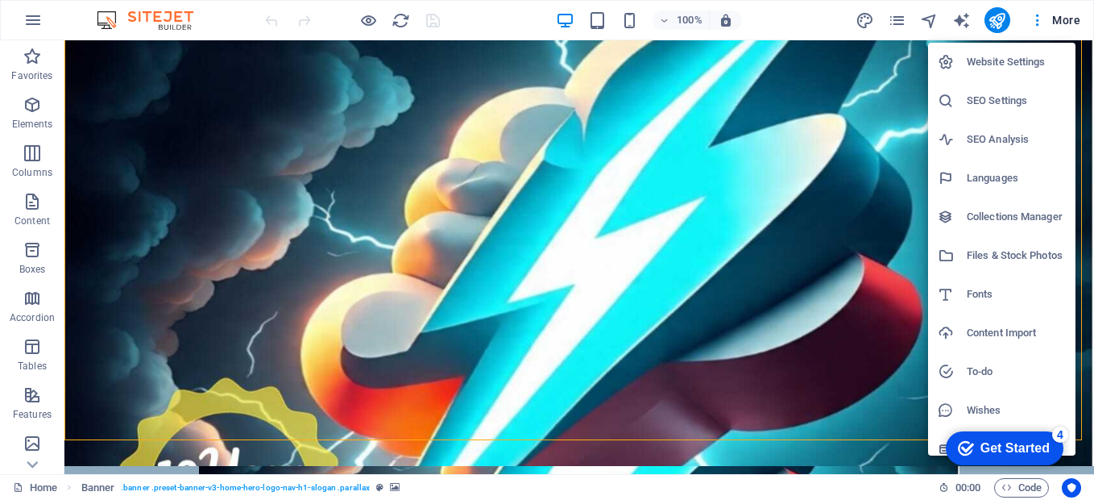
click at [1005, 436] on div "checkmark Get Started 4" at bounding box center [1005, 448] width 118 height 34
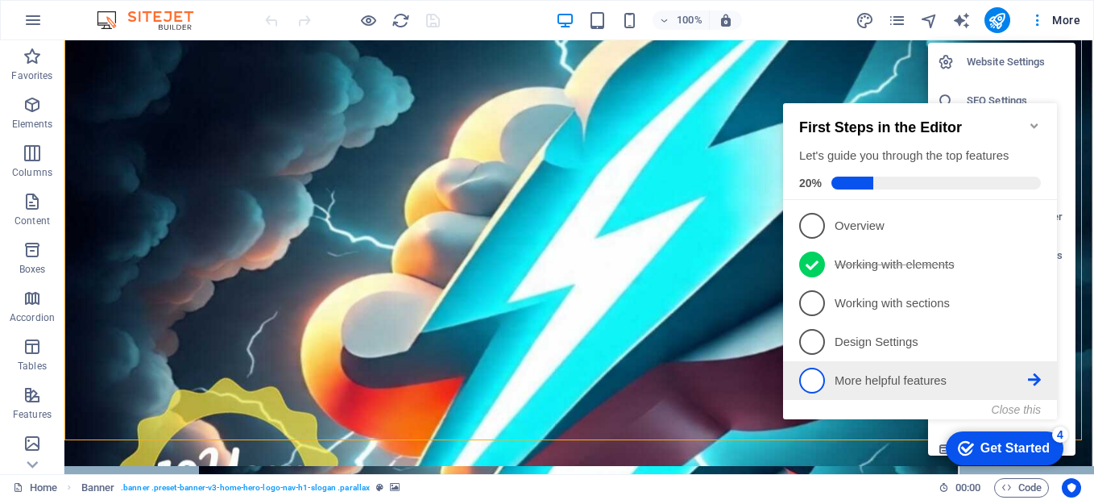
click at [901, 375] on p "More helpful features - incomplete" at bounding box center [931, 380] width 193 height 17
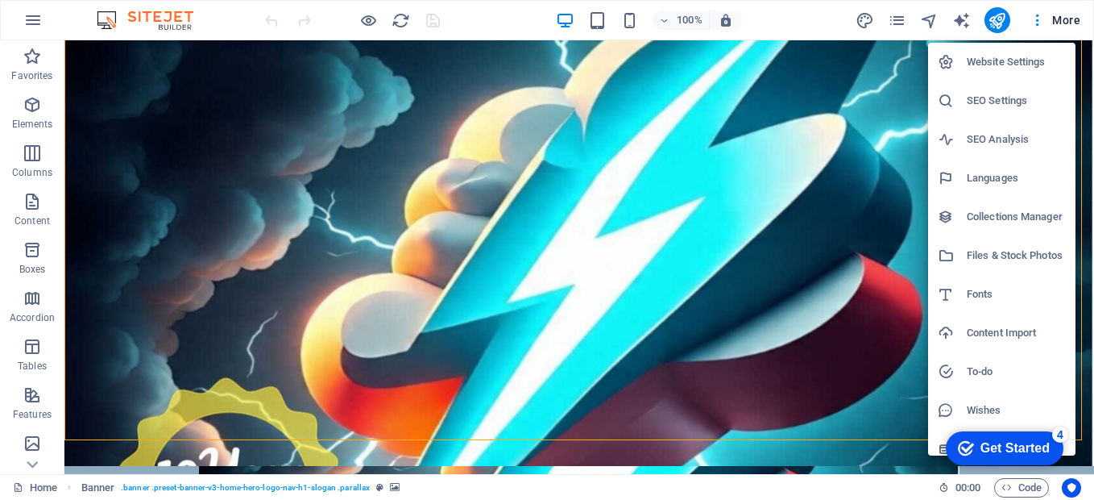
click at [1030, 445] on div "Get Started" at bounding box center [1014, 448] width 69 height 15
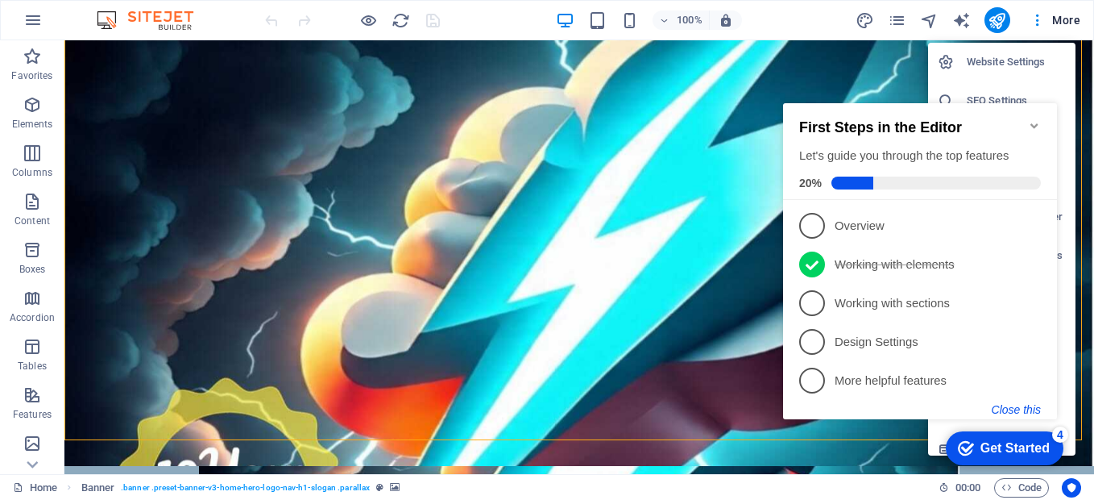
click at [1017, 403] on button "Close this" at bounding box center [1016, 409] width 49 height 13
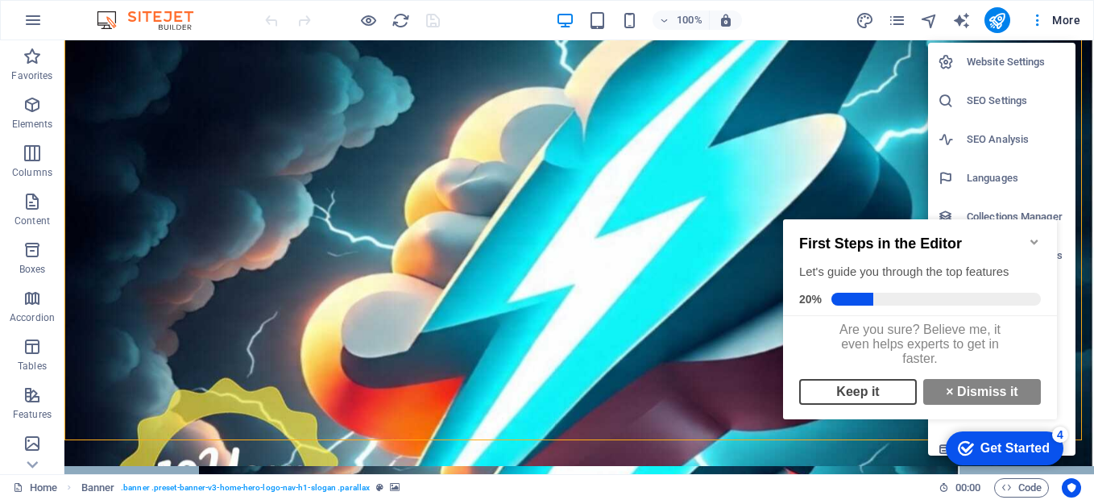
click at [881, 404] on link "Keep it" at bounding box center [858, 392] width 118 height 26
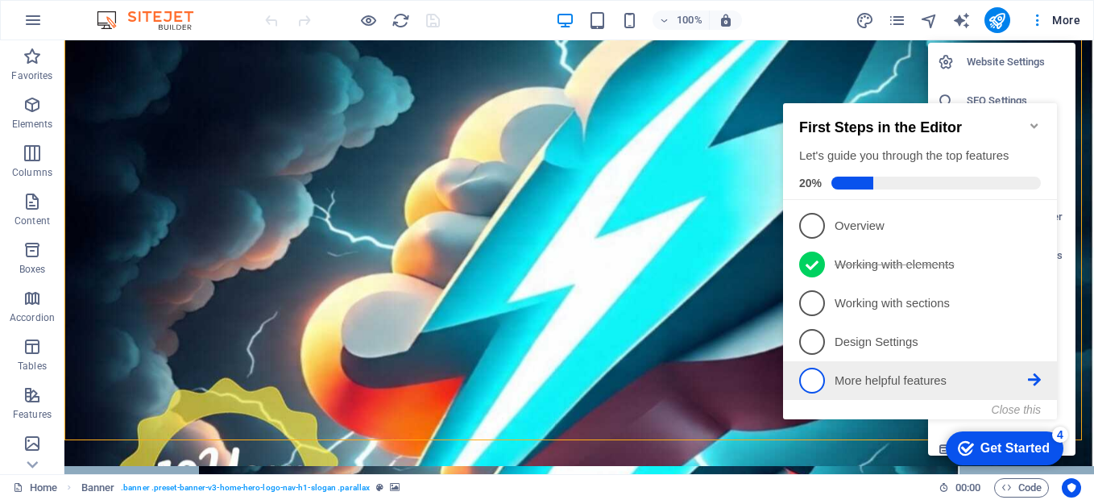
click at [873, 386] on p "More helpful features - incomplete" at bounding box center [931, 380] width 193 height 17
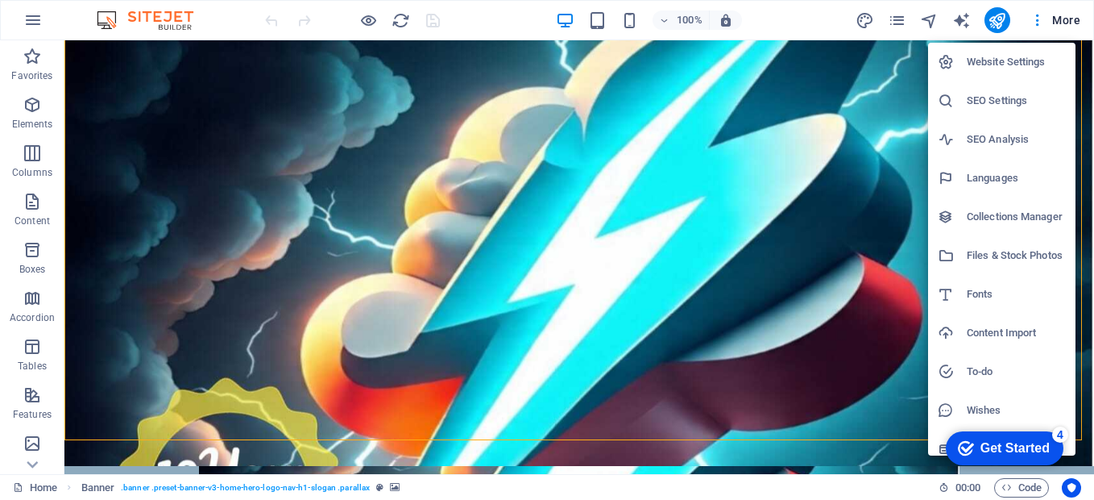
click at [1040, 454] on div "Get Started" at bounding box center [1014, 448] width 69 height 15
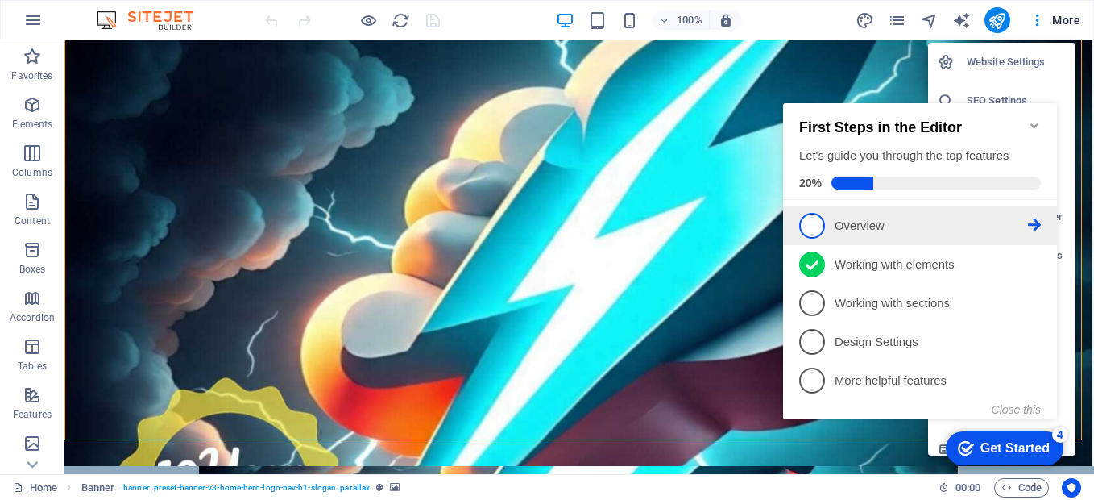
click at [806, 227] on span "1" at bounding box center [812, 226] width 26 height 26
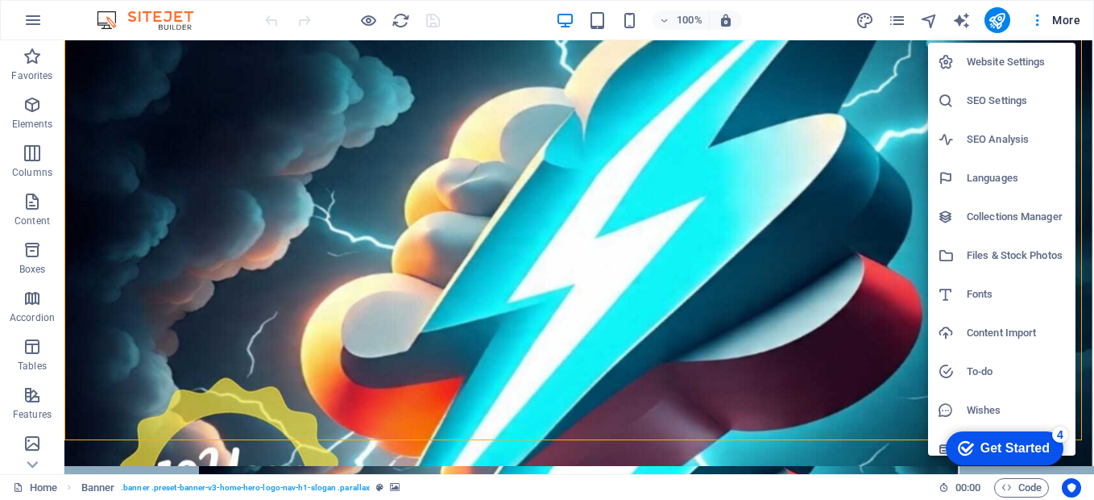
scroll to position [0, 0]
click at [1068, 17] on div at bounding box center [547, 250] width 1094 height 500
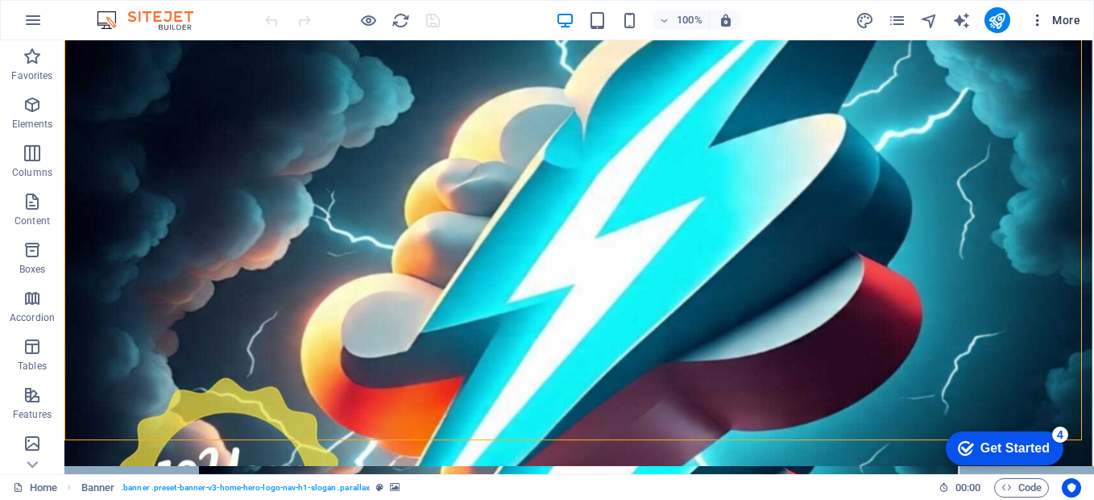
click at [1039, 21] on icon "button" at bounding box center [1038, 20] width 16 height 16
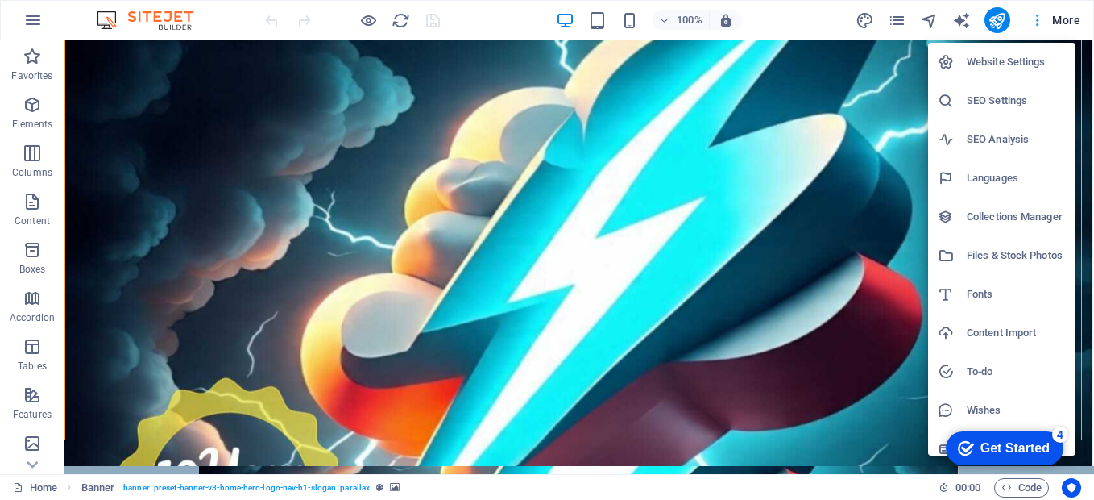
click at [1039, 21] on div at bounding box center [547, 250] width 1094 height 500
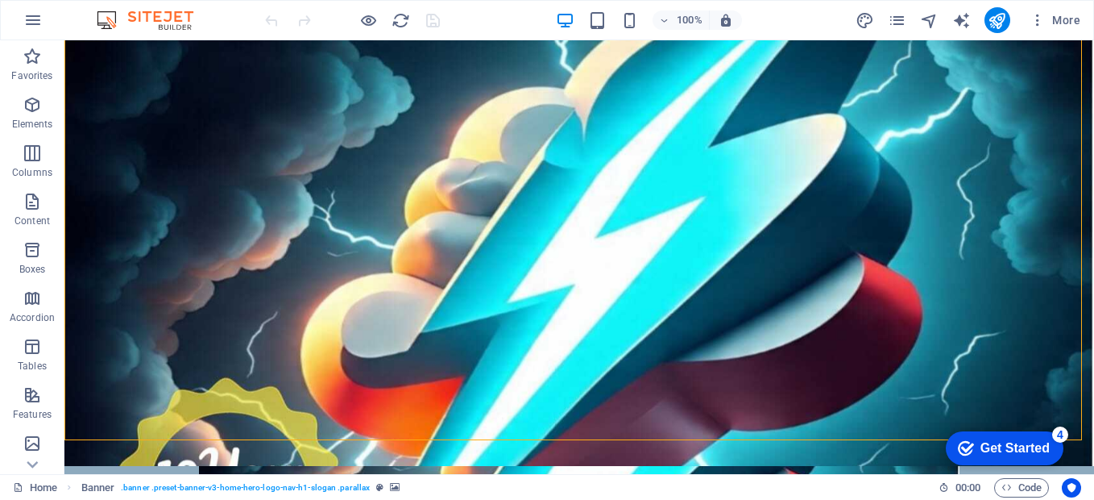
click at [1059, 21] on span "More" at bounding box center [1055, 20] width 51 height 16
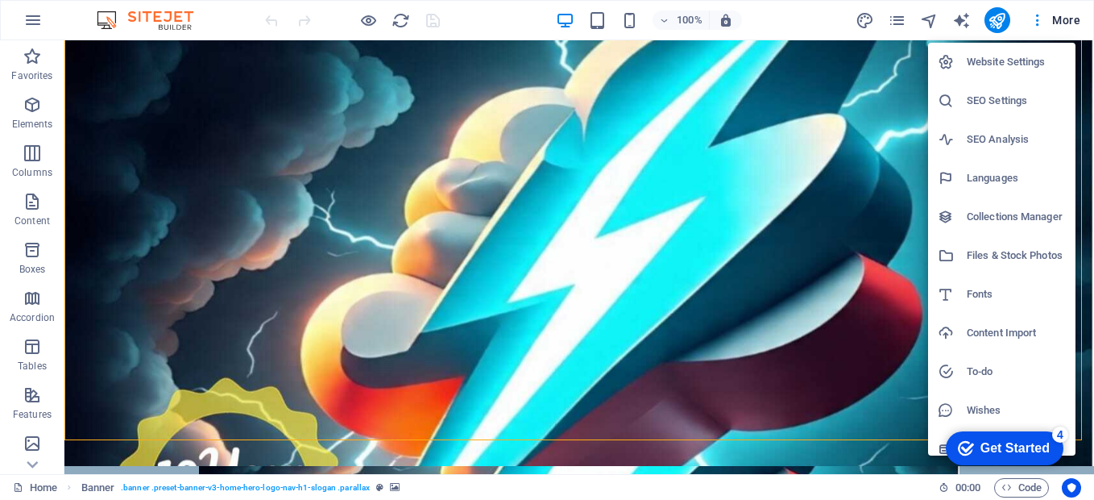
click at [1059, 21] on div at bounding box center [547, 250] width 1094 height 500
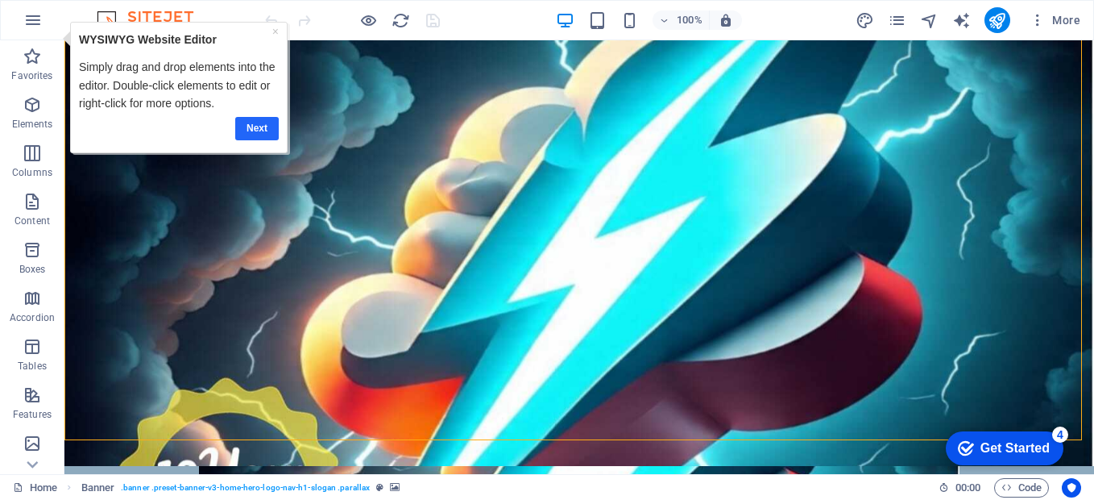
click at [259, 128] on link "Next" at bounding box center [257, 128] width 44 height 23
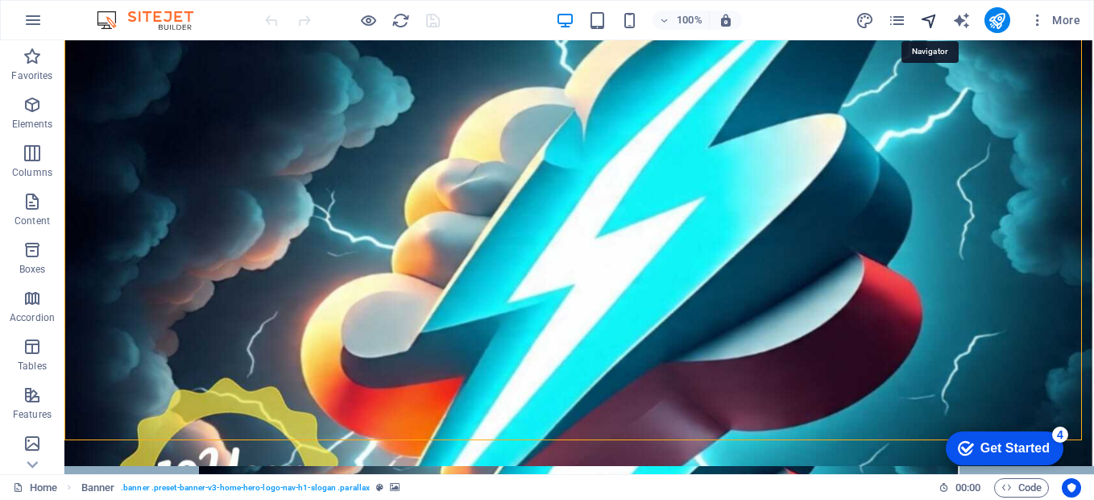
click at [931, 19] on icon "navigator" at bounding box center [929, 20] width 19 height 19
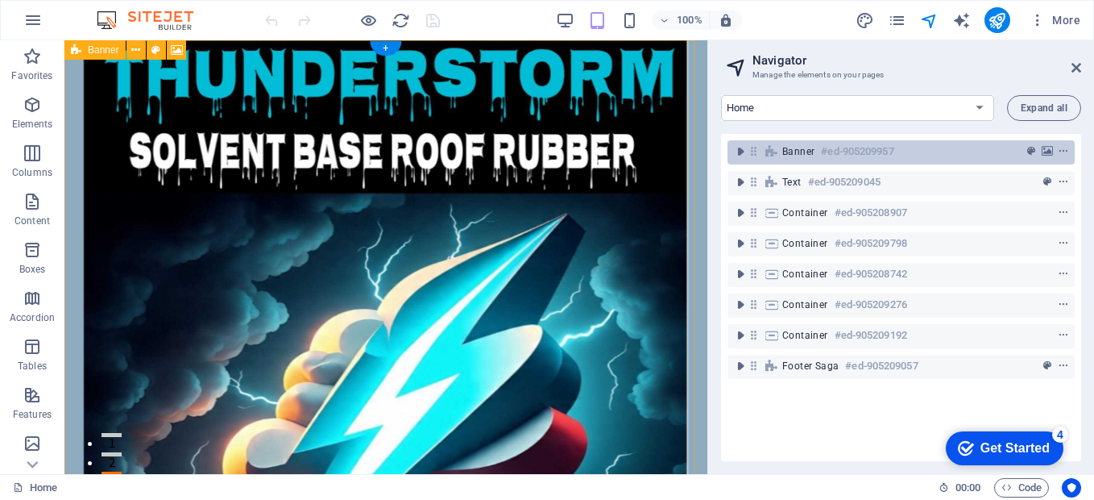
click at [827, 151] on h6 "#ed-905209957" at bounding box center [857, 151] width 73 height 19
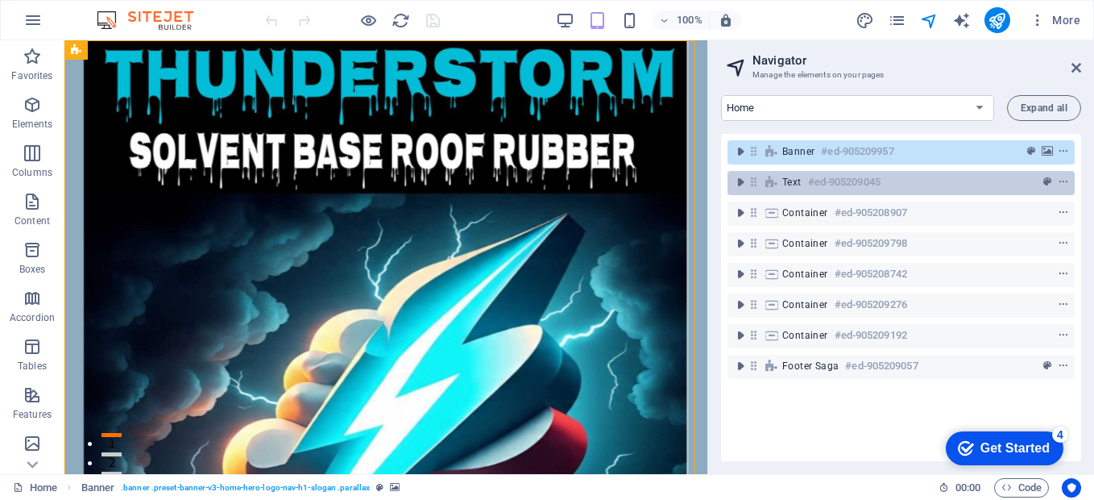
click at [897, 181] on div "Text #ed-905209045" at bounding box center [888, 181] width 212 height 19
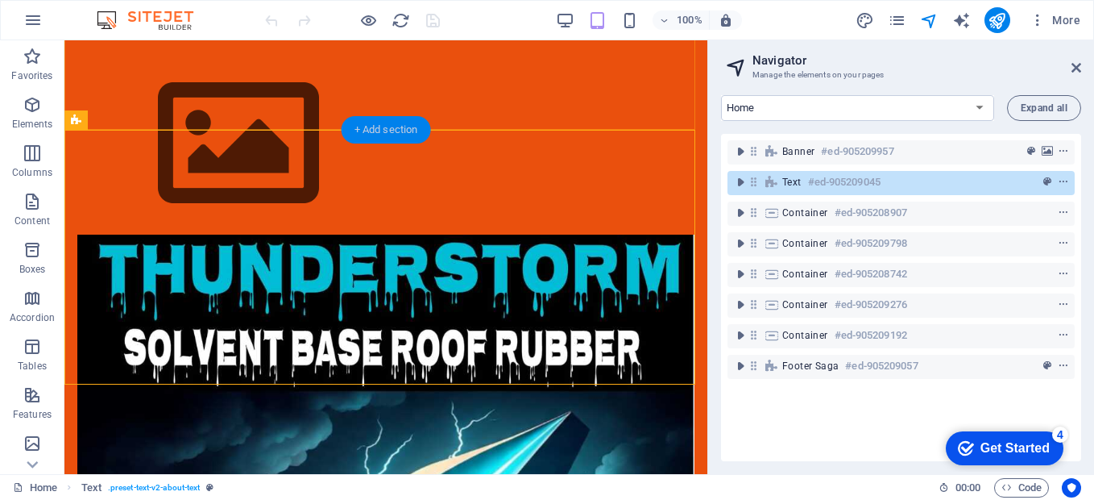
drag, startPoint x: 382, startPoint y: 128, endPoint x: 152, endPoint y: 222, distance: 248.2
click at [382, 128] on div "+ Add section" at bounding box center [386, 129] width 89 height 27
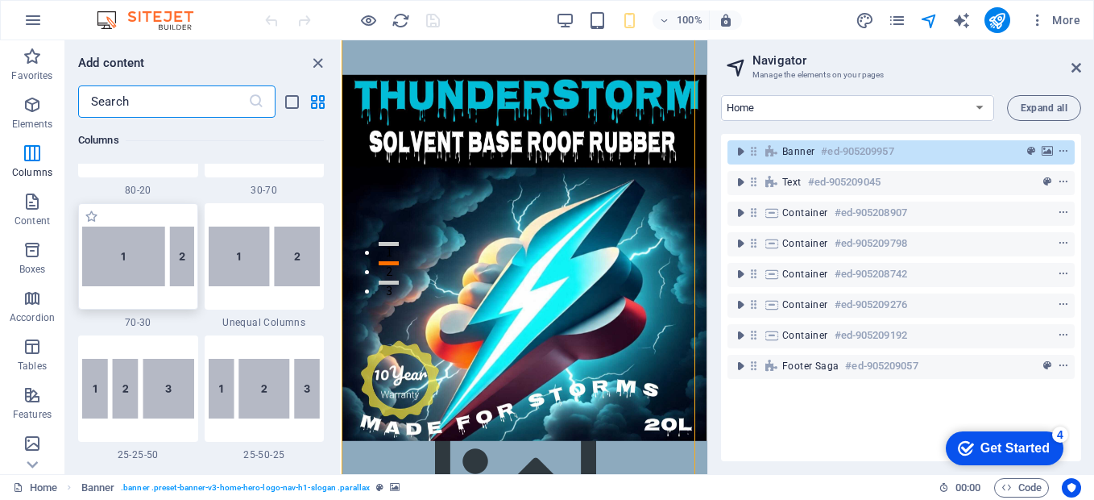
scroll to position [1449, 0]
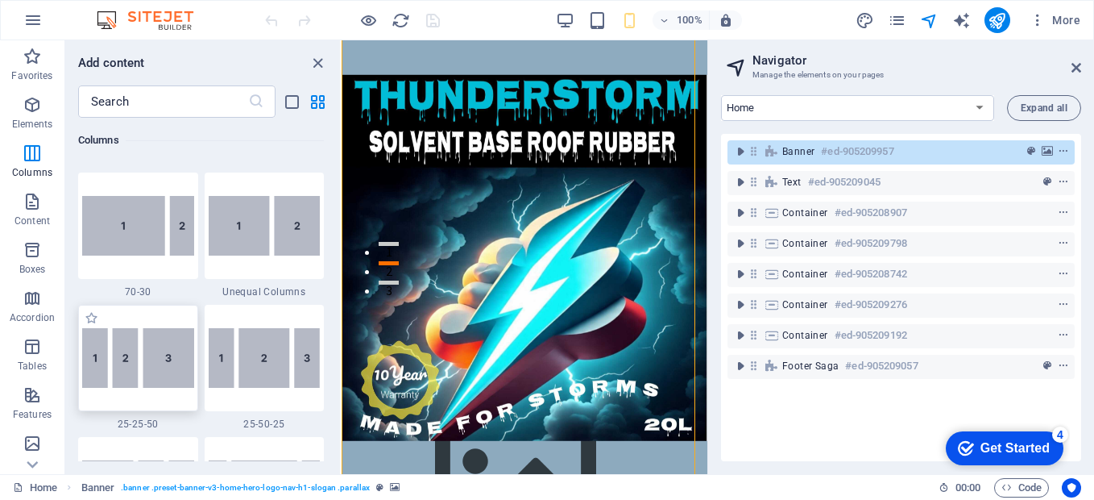
click at [147, 360] on img at bounding box center [138, 358] width 112 height 60
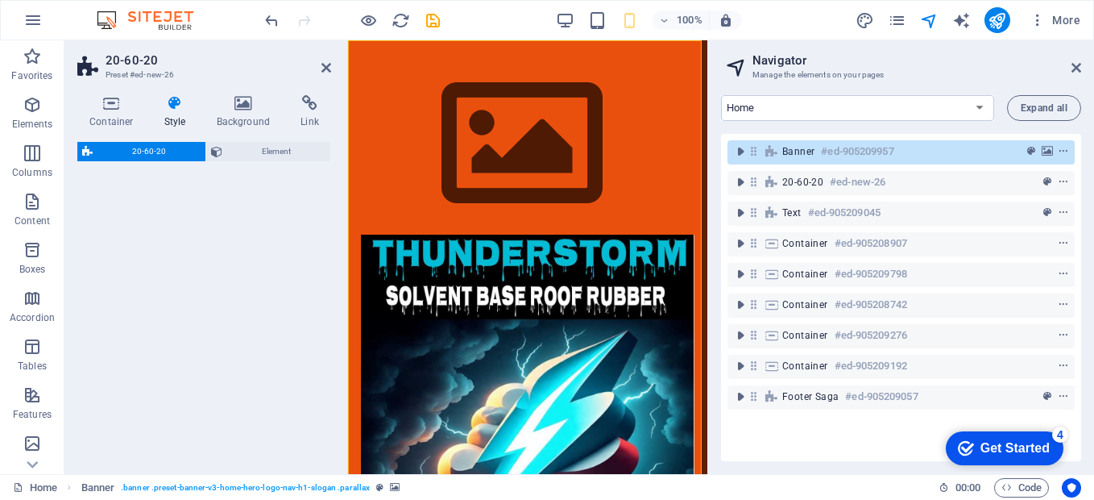
select select "%"
select select "rem"
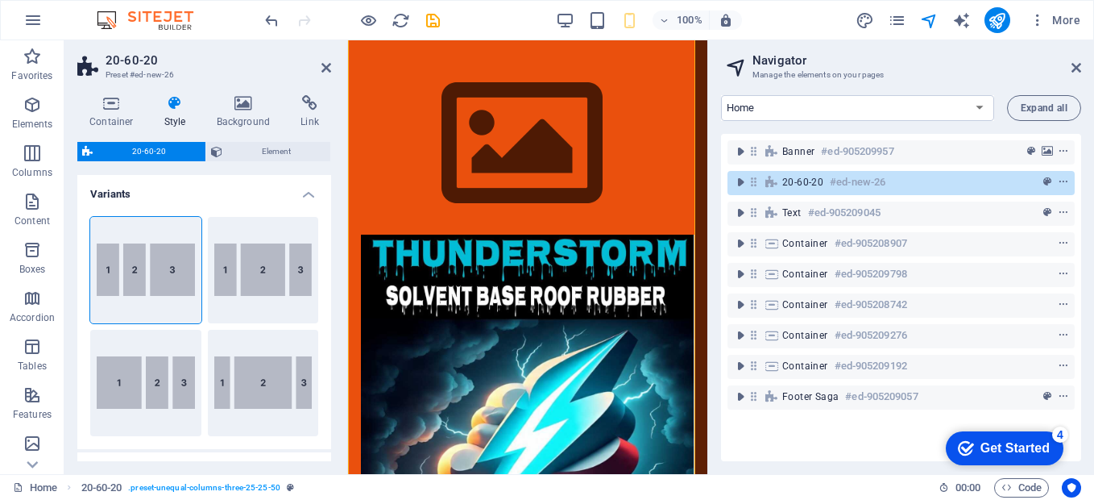
scroll to position [815, 0]
click at [603, 317] on figure at bounding box center [528, 401] width 334 height 334
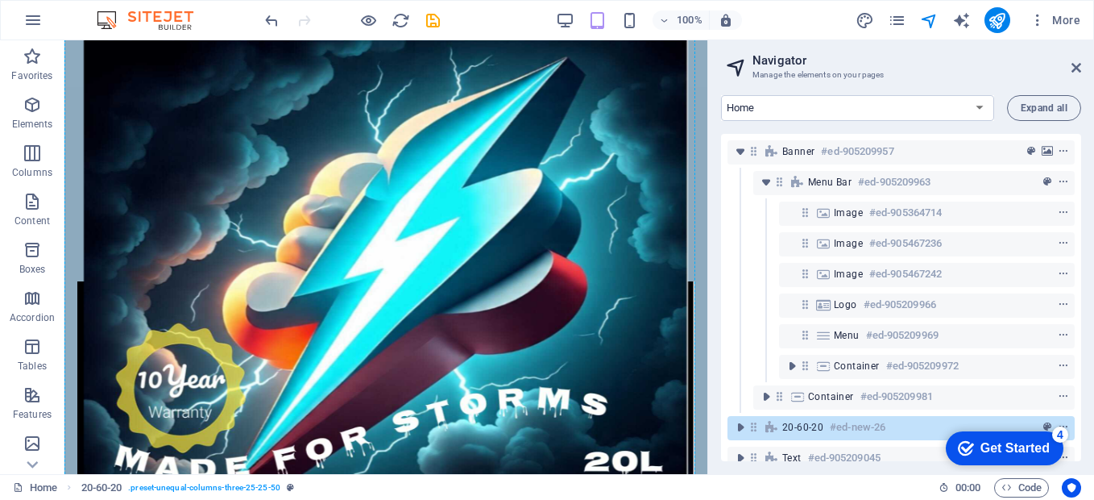
scroll to position [529, 0]
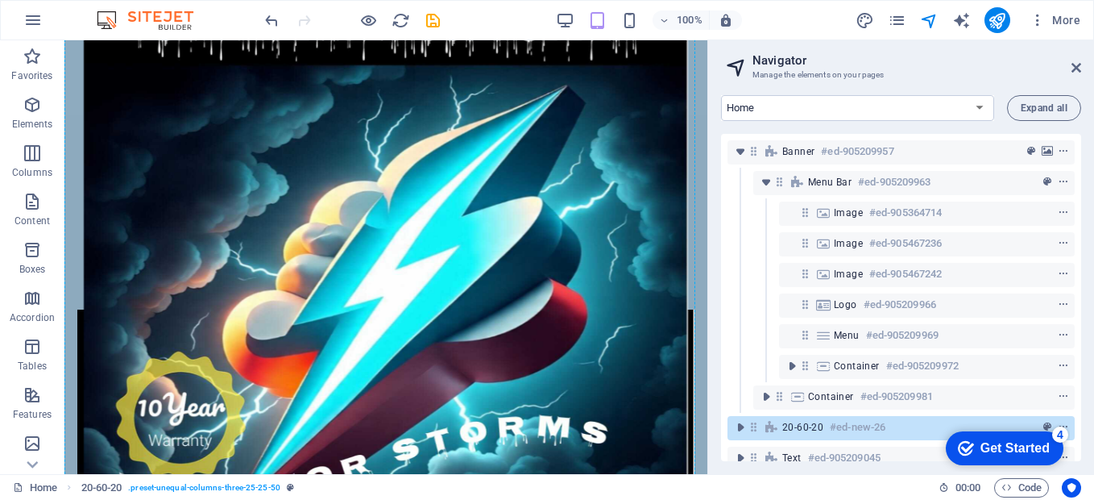
drag, startPoint x: 211, startPoint y: 343, endPoint x: 277, endPoint y: 77, distance: 274.7
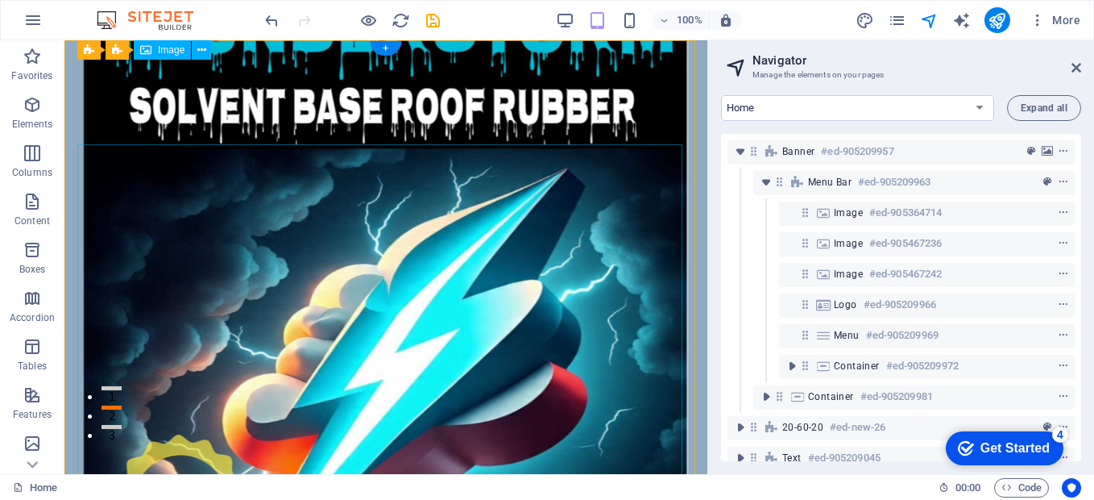
scroll to position [0, 0]
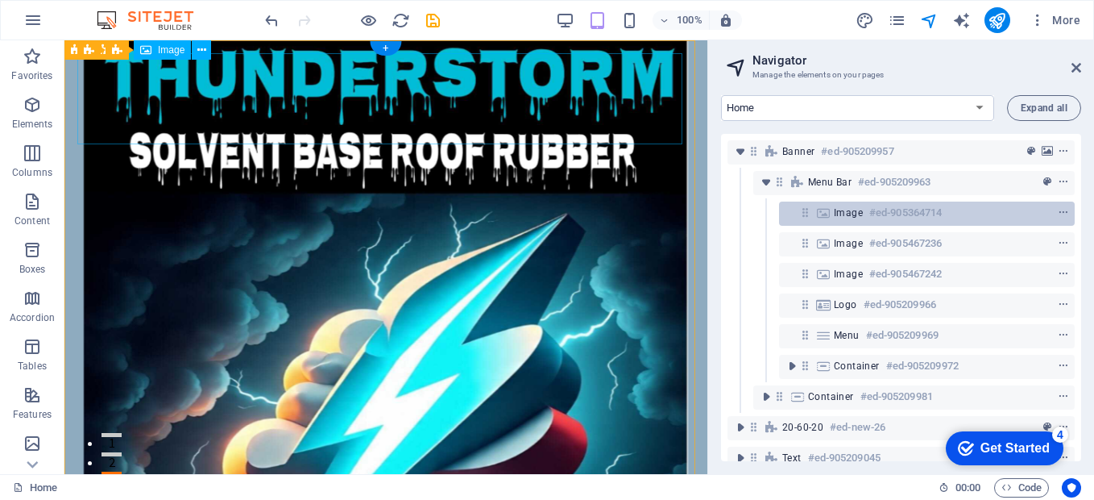
click at [934, 217] on h6 "#ed-905364714" at bounding box center [905, 212] width 73 height 19
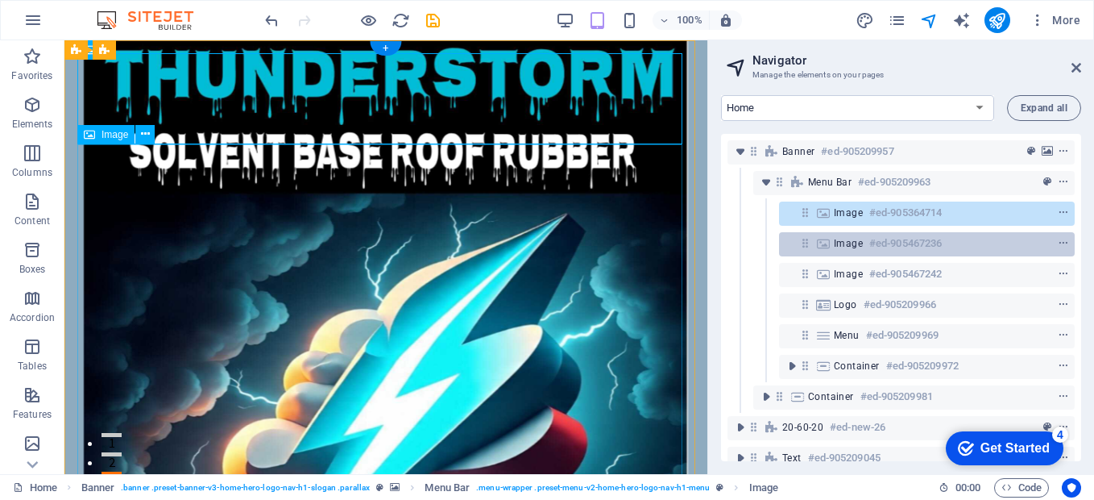
click at [932, 238] on h6 "#ed-905467236" at bounding box center [905, 243] width 73 height 19
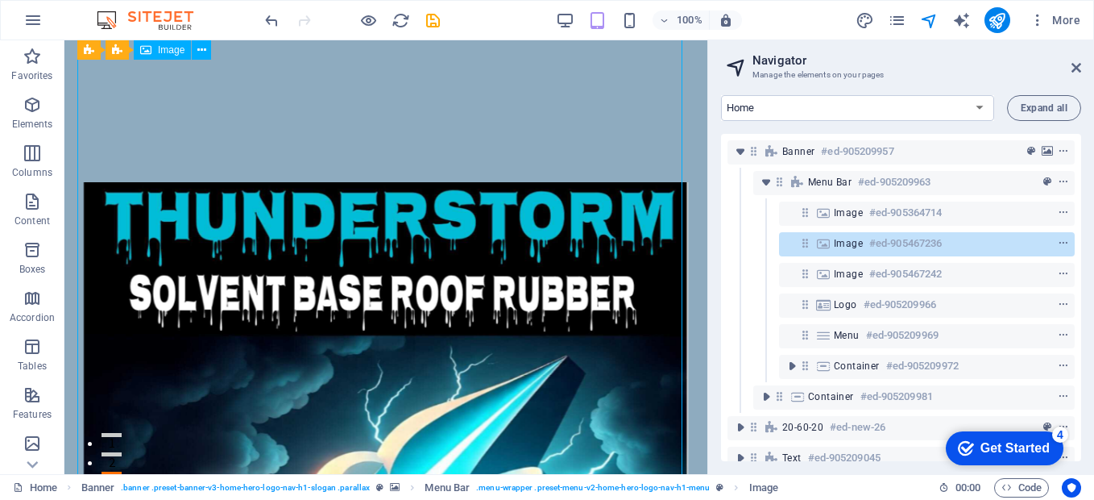
scroll to position [189, 0]
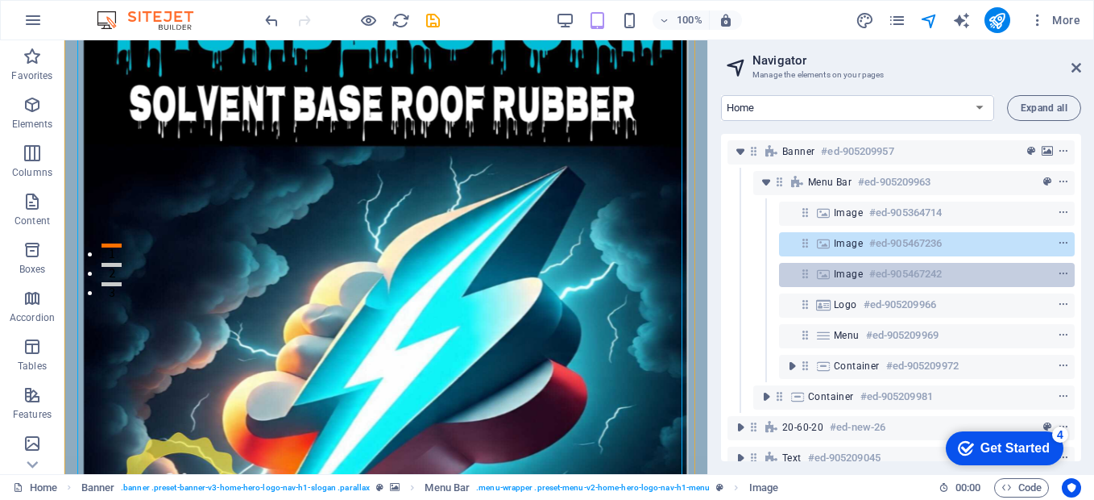
click at [924, 273] on h6 "#ed-905467242" at bounding box center [905, 273] width 73 height 19
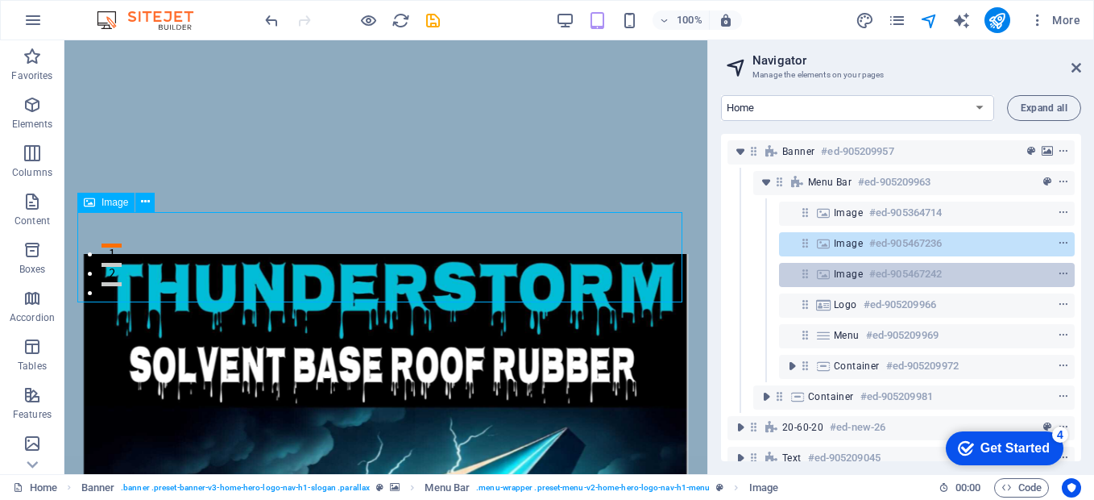
scroll to position [537, 0]
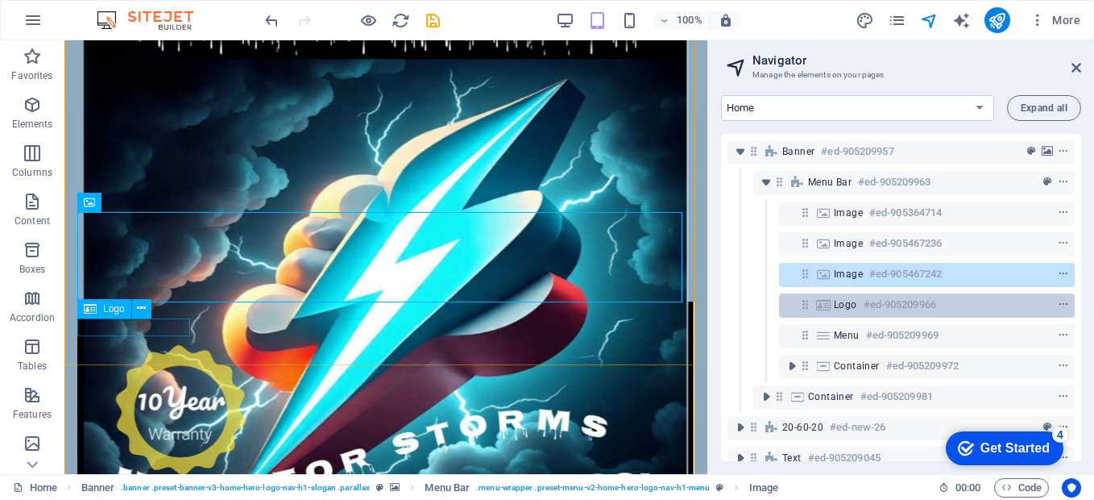
click at [916, 303] on h6 "#ed-905209966" at bounding box center [900, 304] width 73 height 19
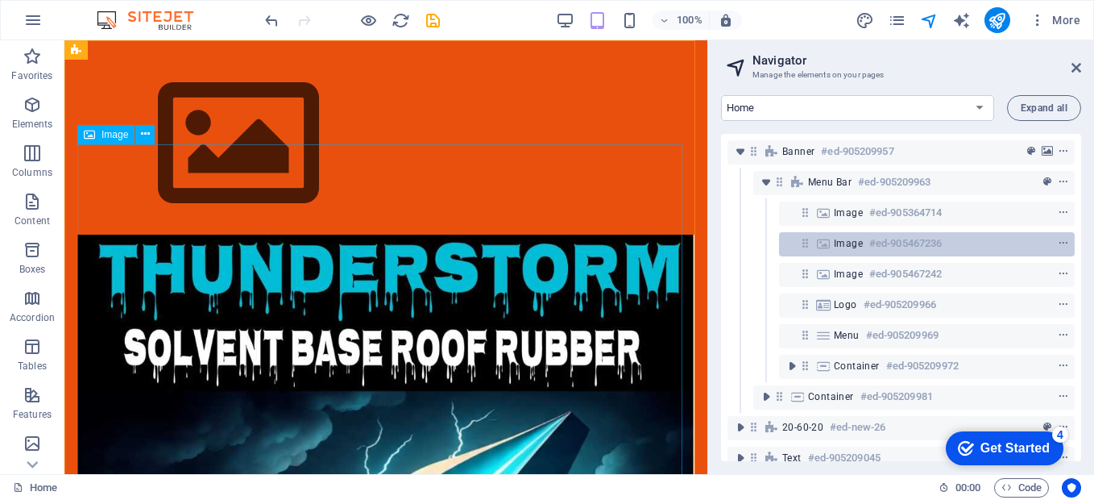
scroll to position [1245, 0]
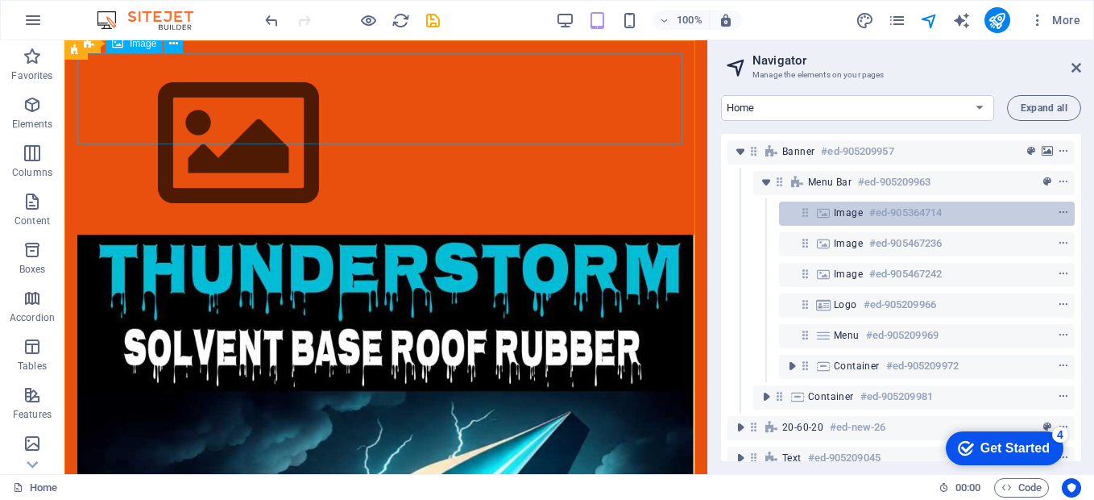
click at [886, 213] on h6 "#ed-905364714" at bounding box center [905, 212] width 73 height 19
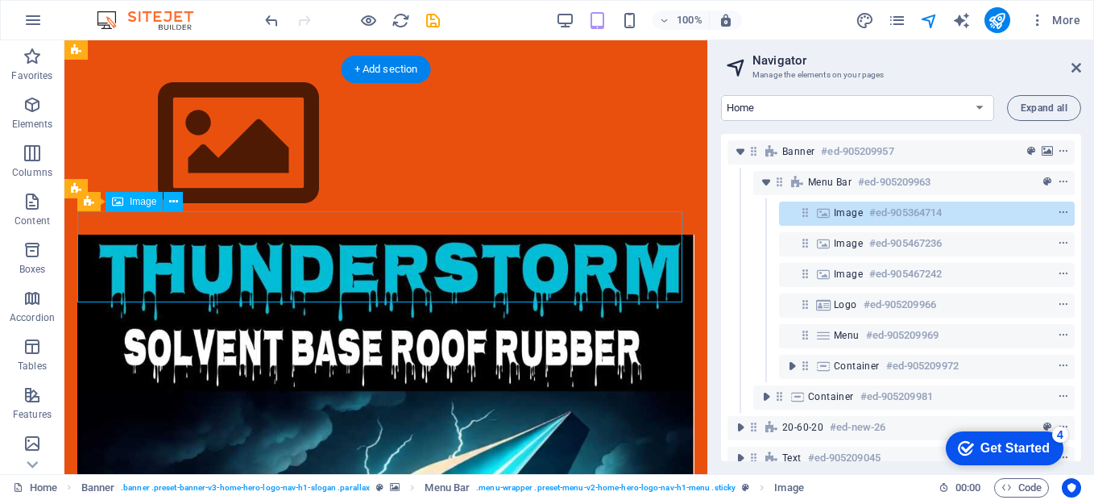
scroll to position [1087, 0]
click at [1067, 213] on span "context-menu" at bounding box center [1063, 212] width 16 height 11
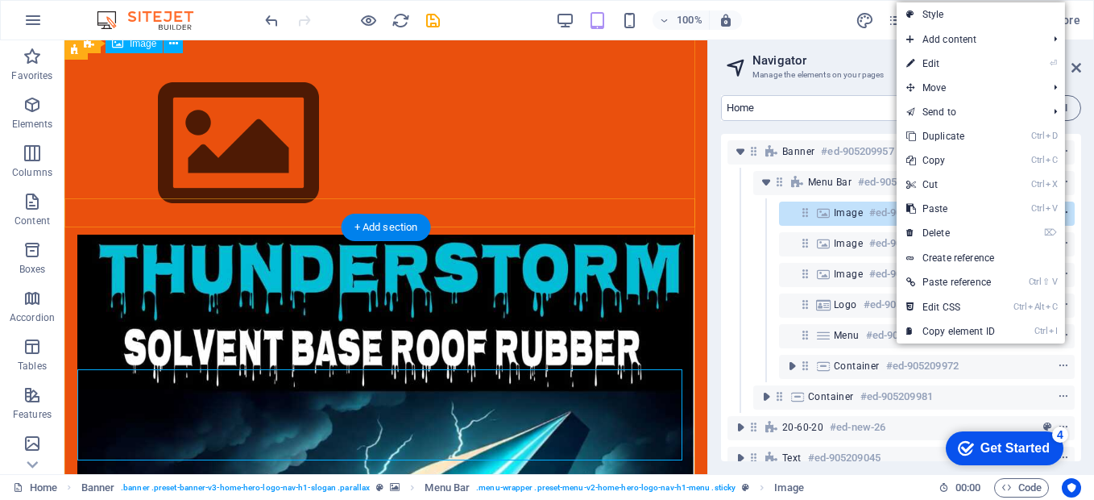
scroll to position [929, 0]
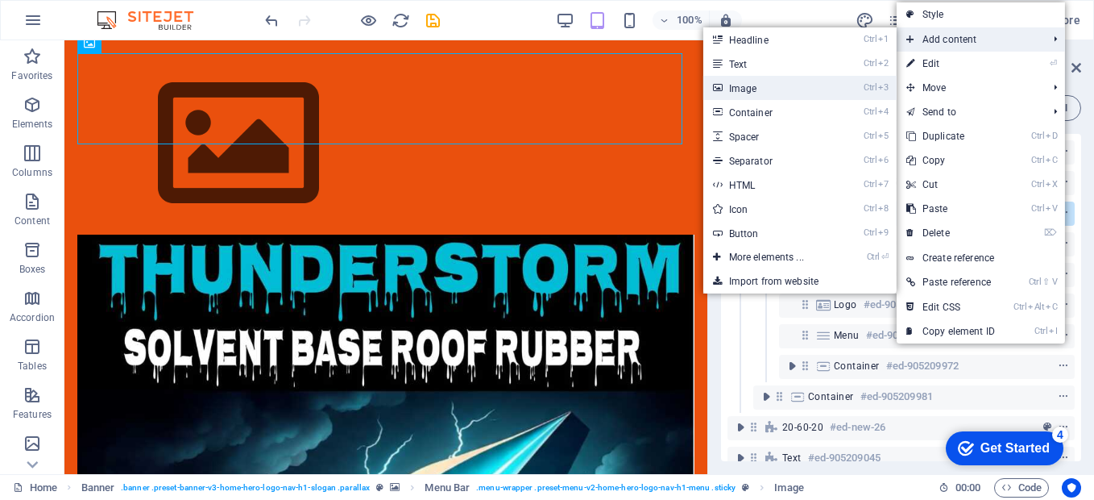
click at [814, 88] on link "Ctrl 3 Image" at bounding box center [769, 88] width 133 height 24
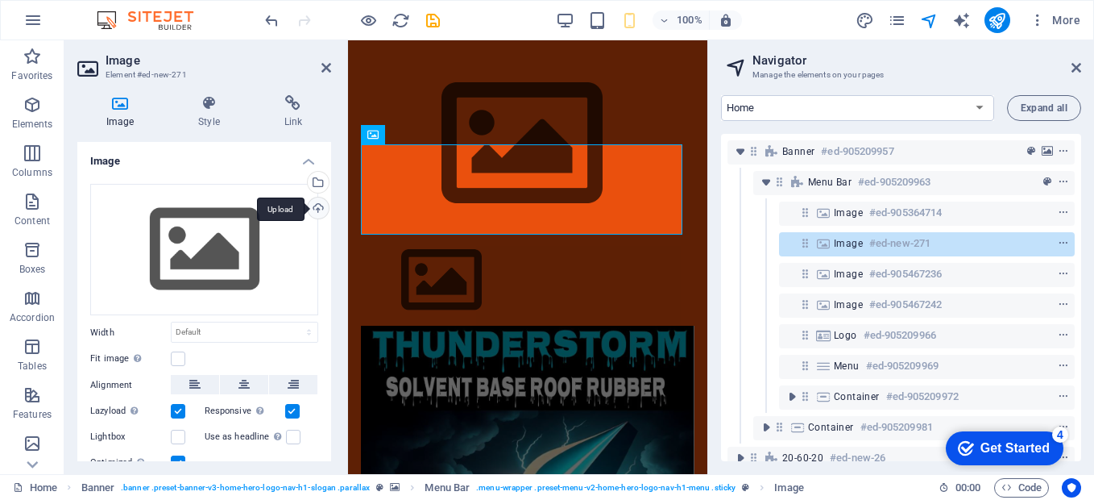
click at [313, 209] on div "Upload" at bounding box center [317, 209] width 24 height 24
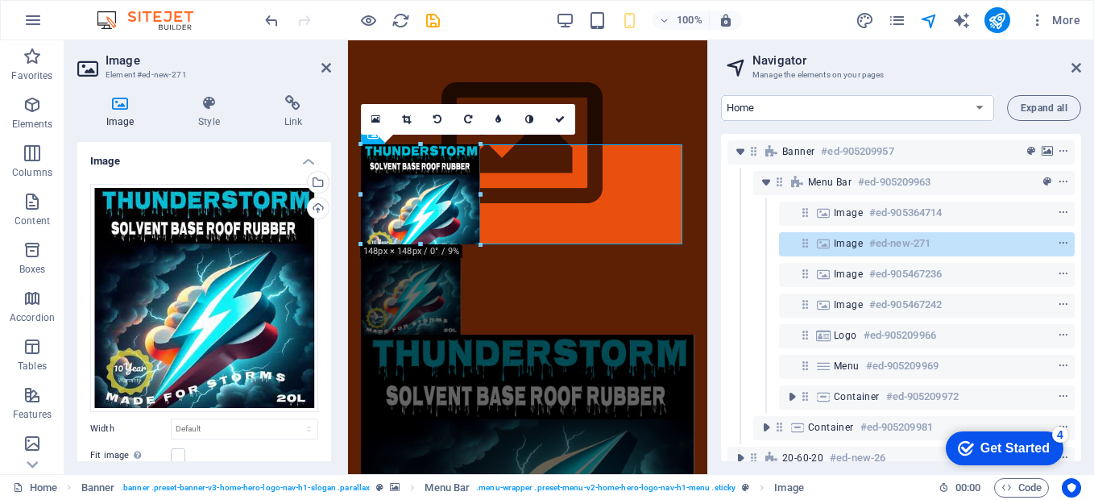
drag, startPoint x: 681, startPoint y: 301, endPoint x: 52, endPoint y: 122, distance: 653.4
type input "124"
select select "px"
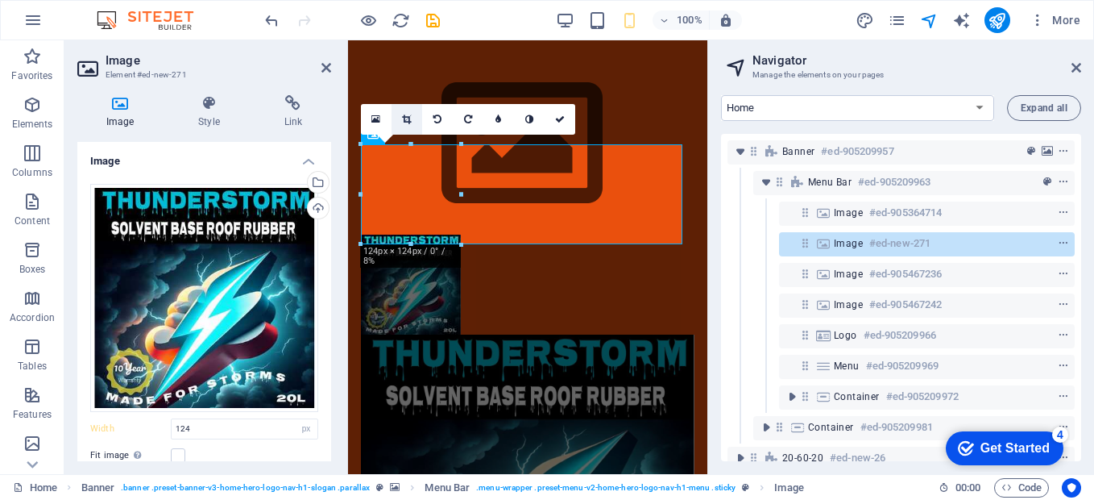
click at [404, 119] on icon at bounding box center [406, 119] width 9 height 10
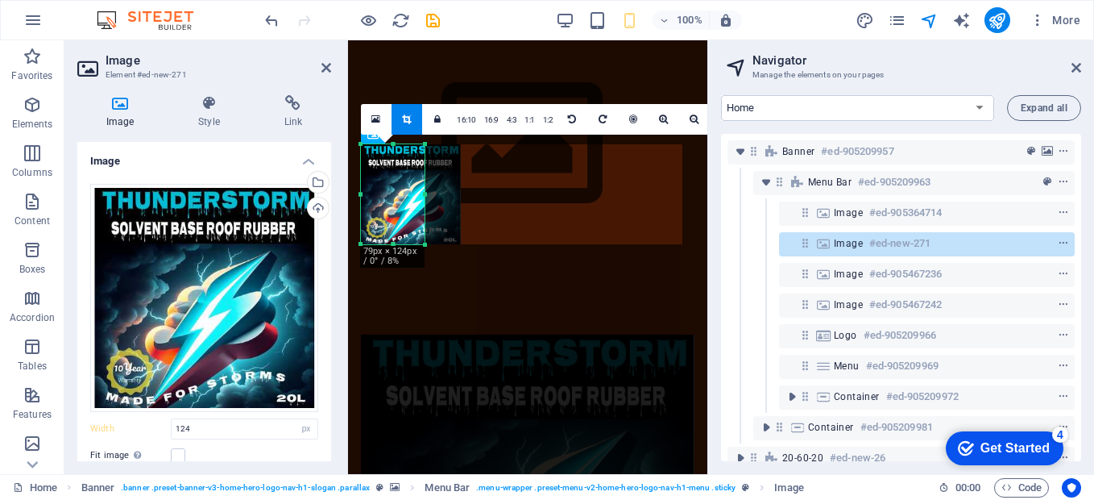
drag, startPoint x: 460, startPoint y: 194, endPoint x: 424, endPoint y: 209, distance: 39.0
click at [424, 209] on div at bounding box center [425, 194] width 6 height 100
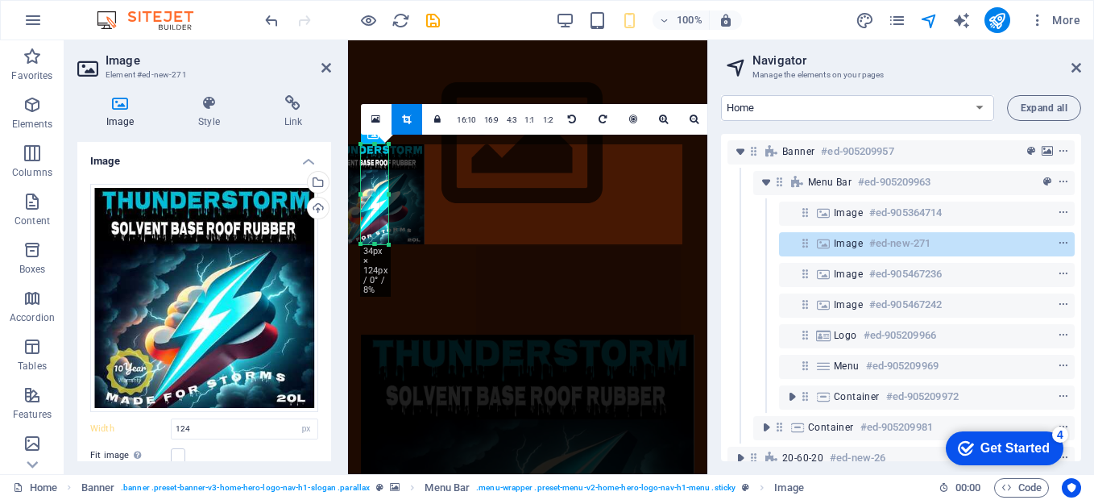
drag, startPoint x: 359, startPoint y: 193, endPoint x: 396, endPoint y: 202, distance: 37.5
click at [388, 202] on div "180 170 160 150 140 130 120 110 100 90 80 70 60 50 40 30 20 10 0 -10 -20 -30 -4…" at bounding box center [374, 194] width 27 height 100
drag, startPoint x: 385, startPoint y: 193, endPoint x: 401, endPoint y: 197, distance: 16.6
click at [401, 197] on div at bounding box center [391, 194] width 100 height 100
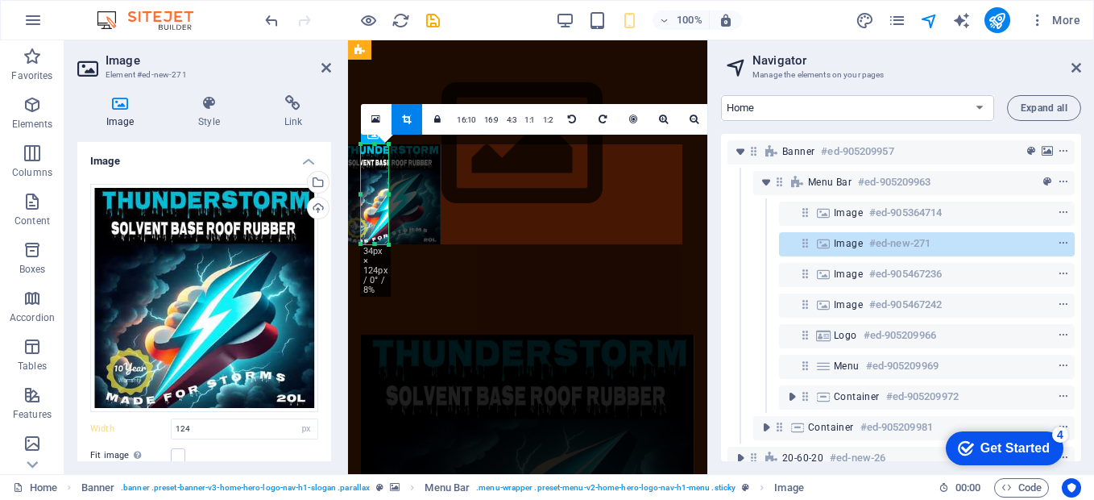
click at [533, 334] on figure at bounding box center [528, 501] width 334 height 334
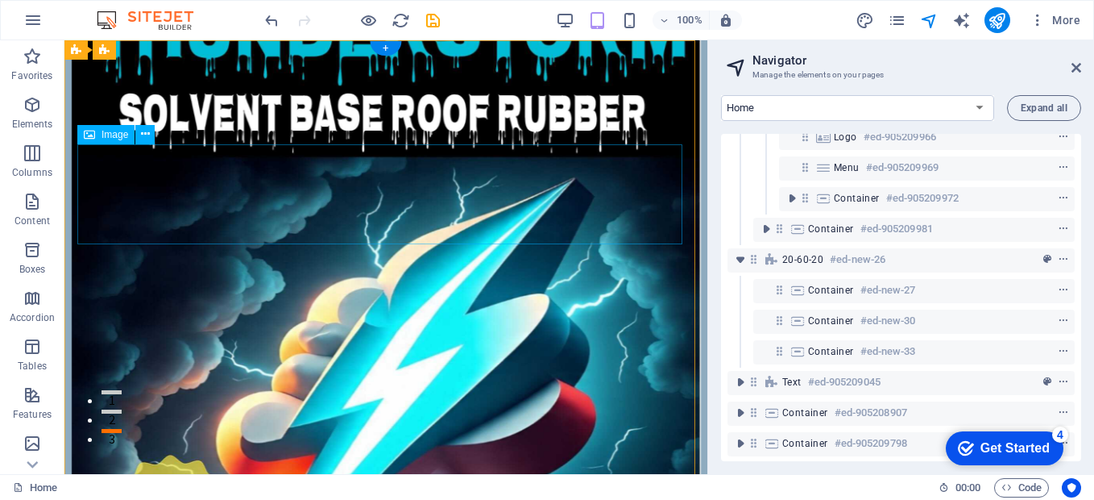
scroll to position [0, 0]
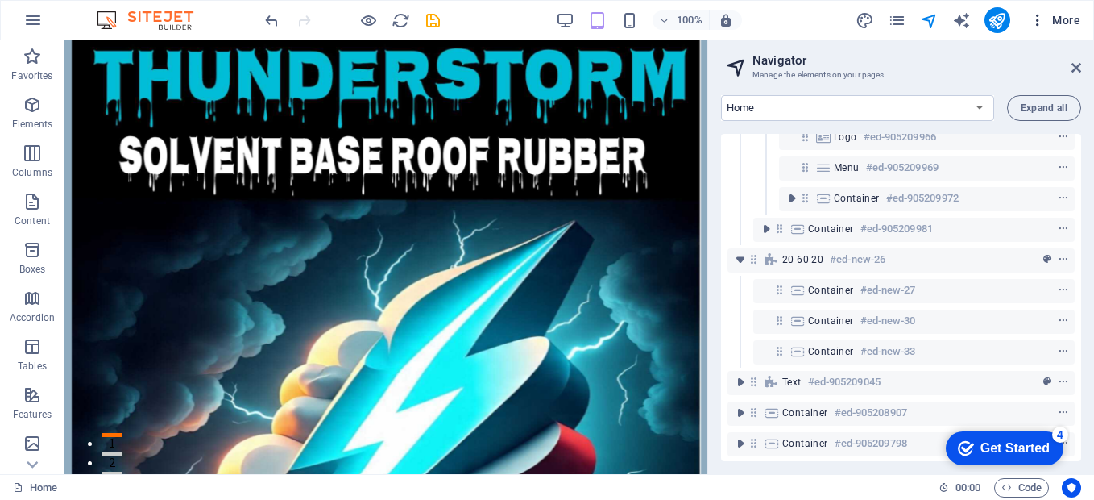
click at [1035, 24] on icon "button" at bounding box center [1038, 20] width 16 height 16
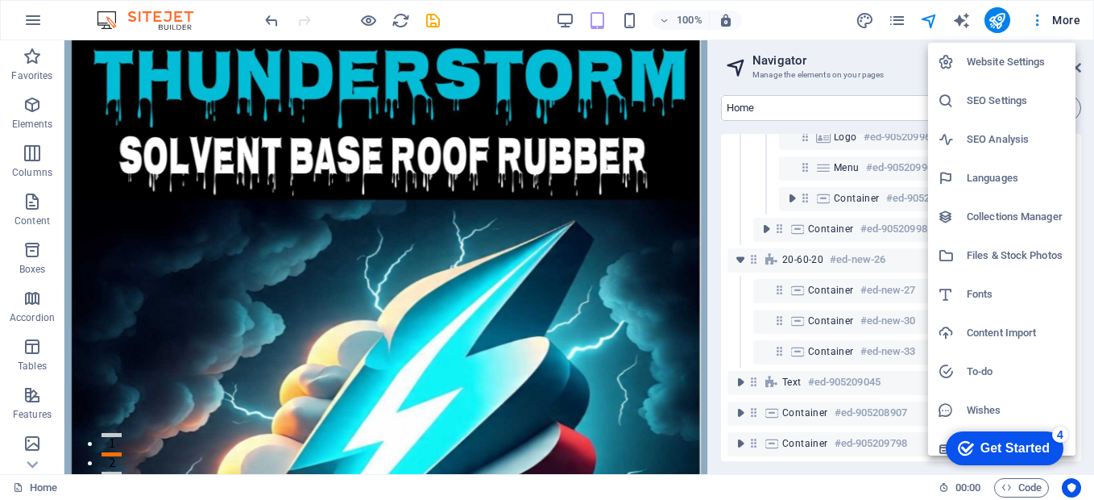
click at [951, 409] on icon at bounding box center [946, 410] width 16 height 16
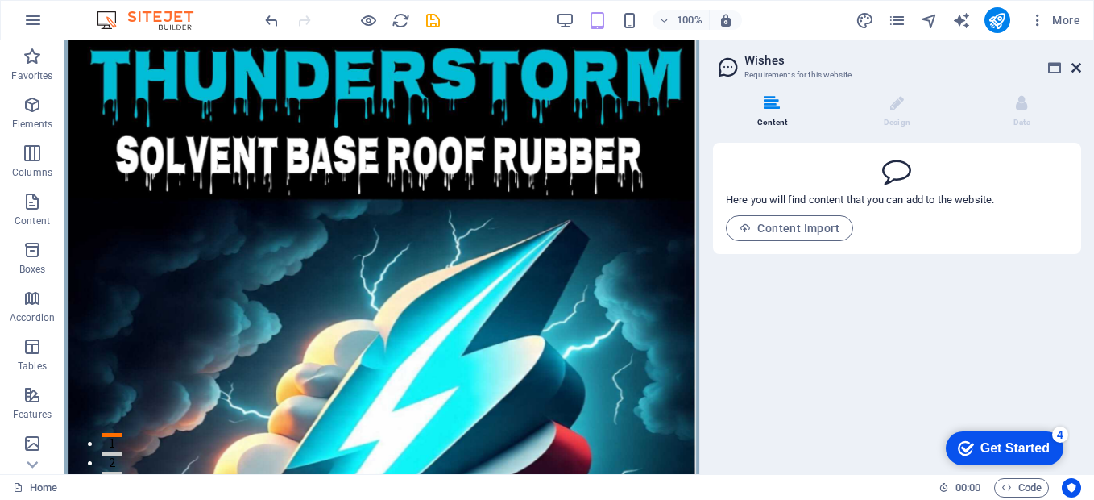
click at [1080, 63] on icon at bounding box center [1077, 67] width 10 height 13
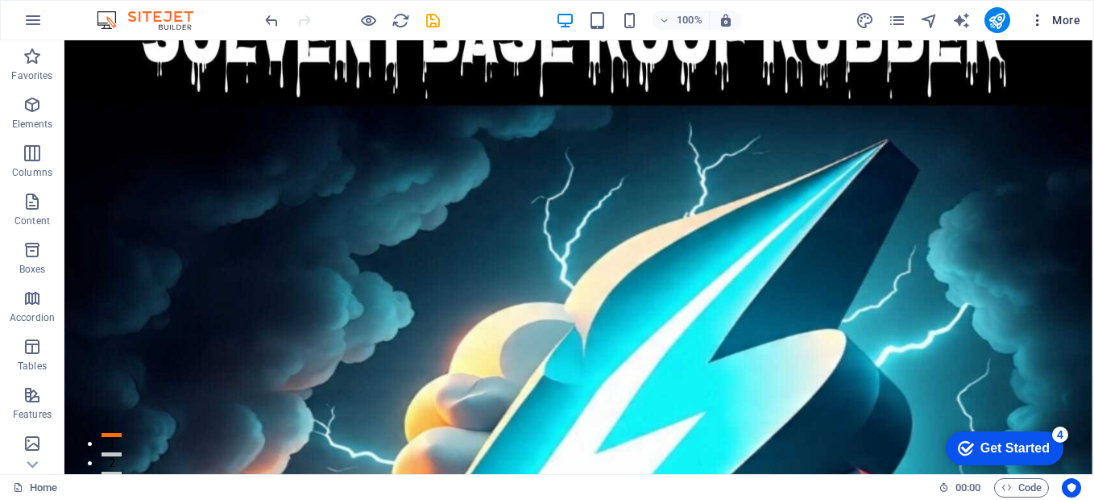
click at [1056, 18] on span "More" at bounding box center [1055, 20] width 51 height 16
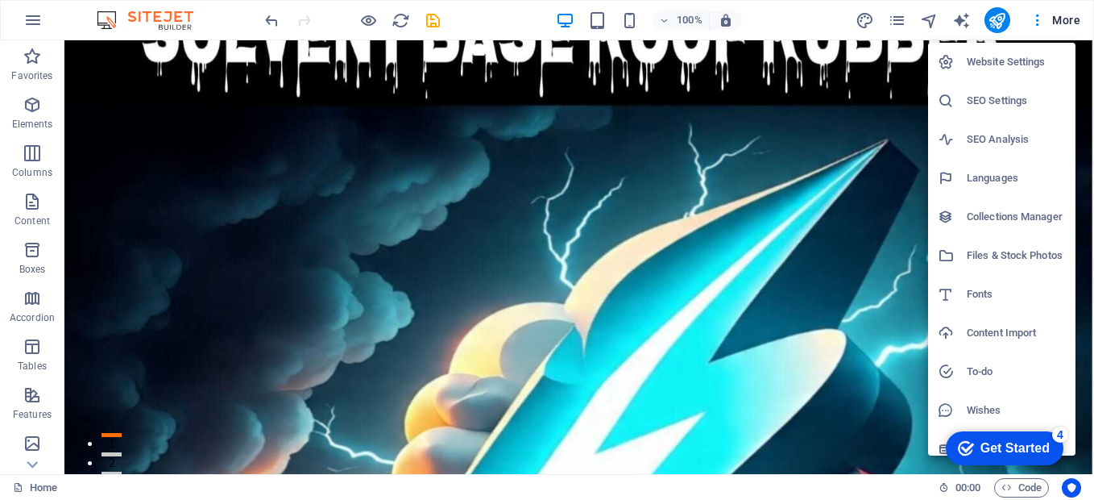
click at [1024, 447] on div "Get Started" at bounding box center [1014, 448] width 69 height 15
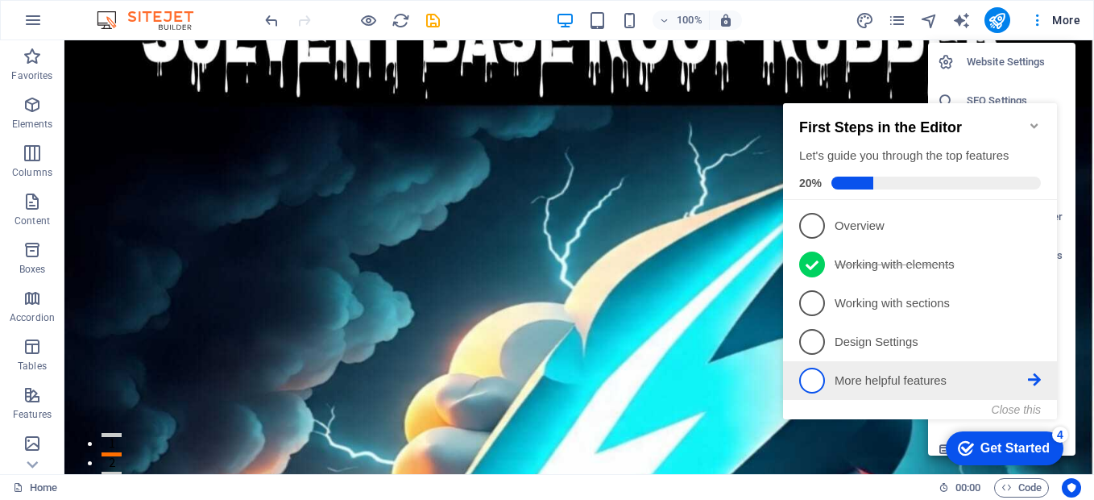
click at [1036, 380] on icon at bounding box center [1034, 379] width 13 height 13
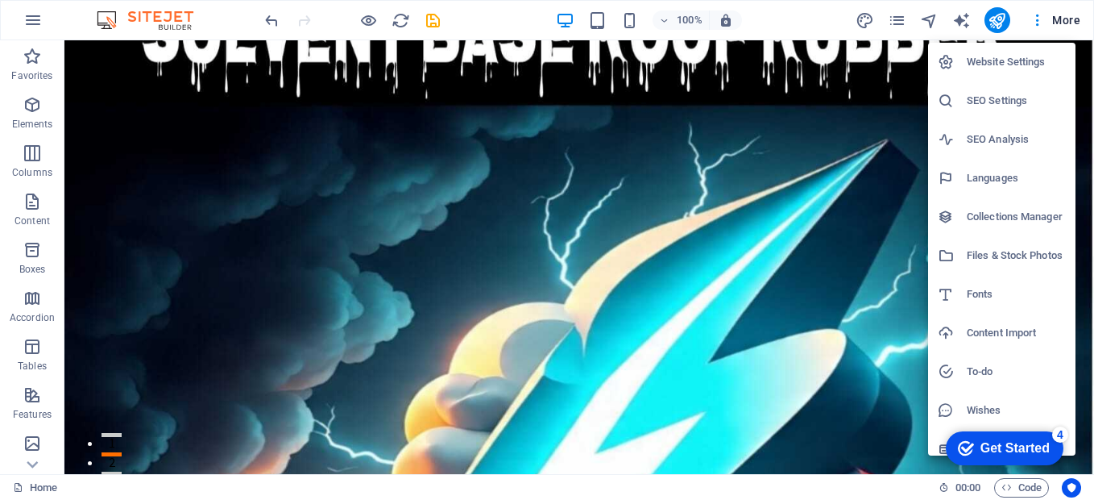
click at [1069, 23] on div at bounding box center [547, 250] width 1094 height 500
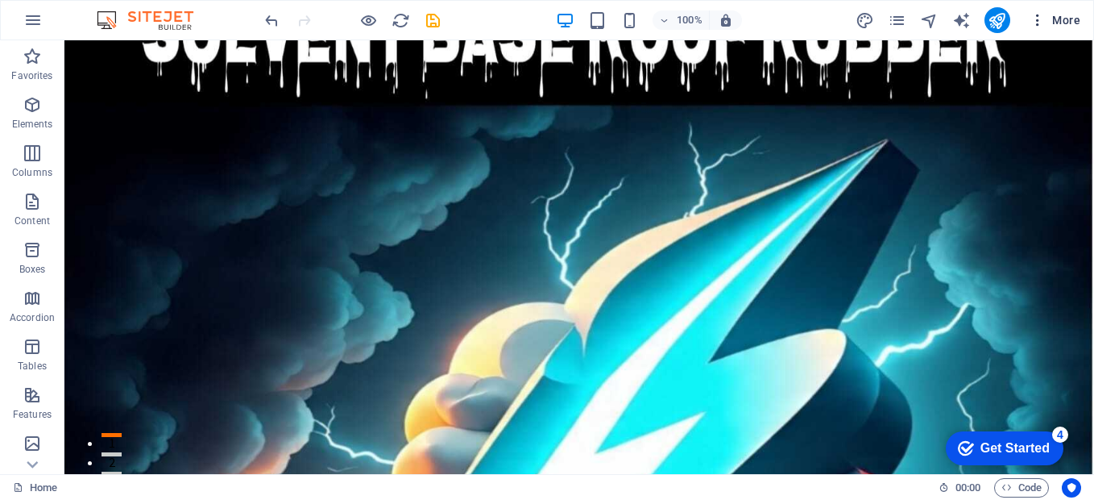
click at [1040, 18] on icon "button" at bounding box center [1038, 20] width 16 height 16
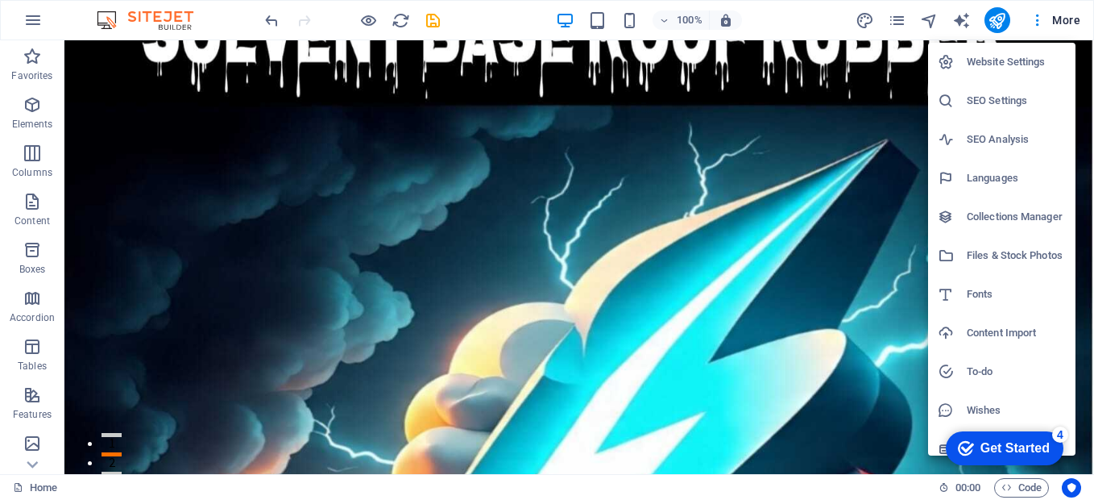
click at [966, 58] on div at bounding box center [952, 62] width 29 height 16
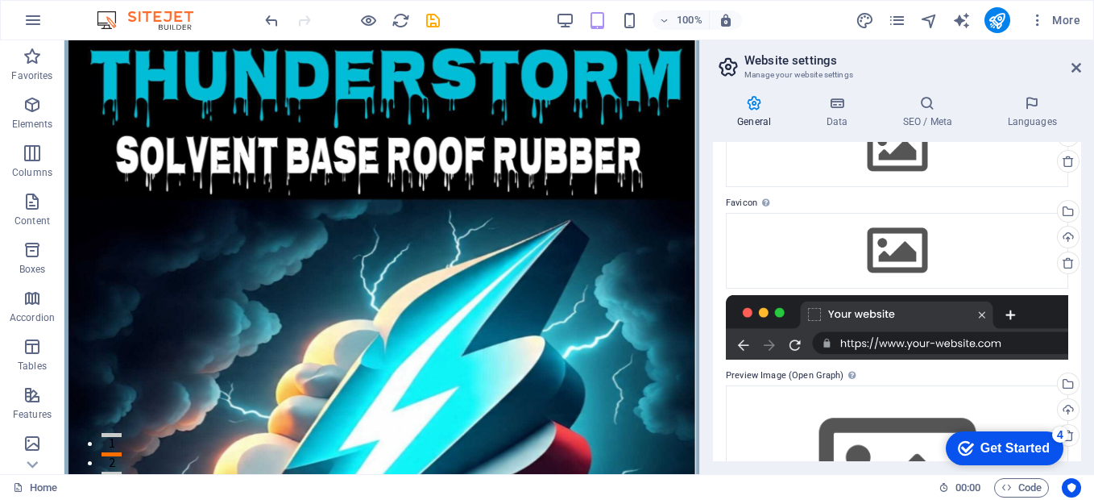
scroll to position [161, 0]
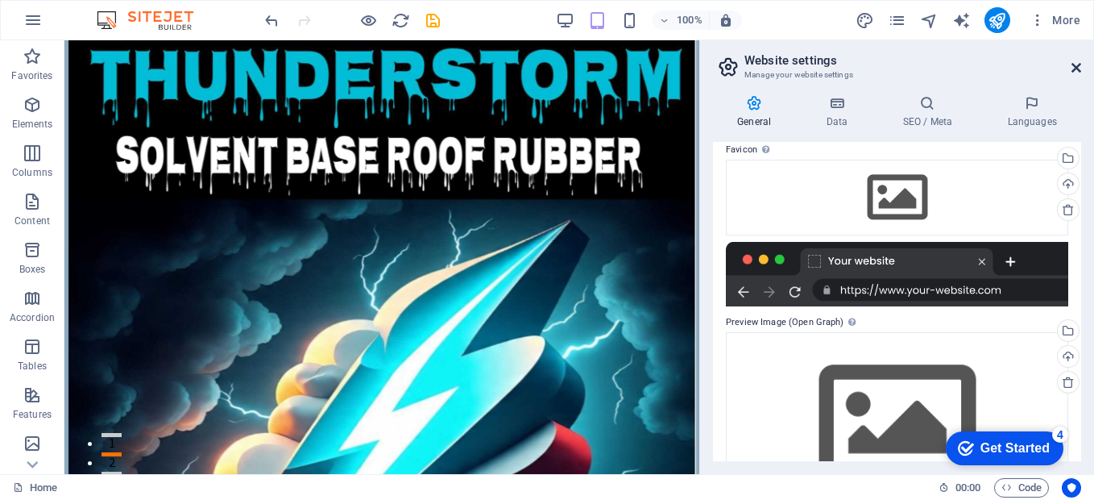
drag, startPoint x: 980, startPoint y: 91, endPoint x: 1071, endPoint y: 68, distance: 93.0
click at [1072, 68] on icon at bounding box center [1077, 67] width 10 height 13
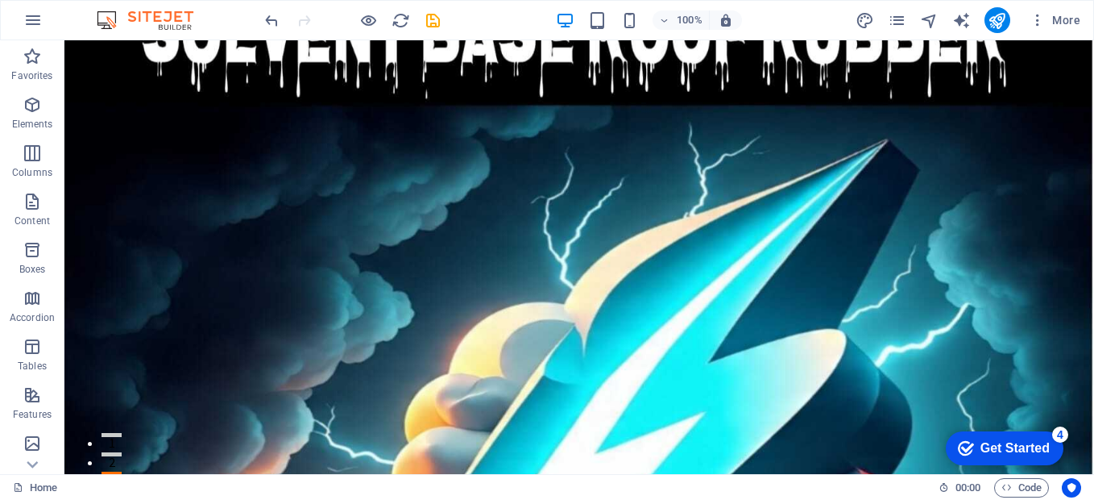
click at [1042, 441] on div "Get Started" at bounding box center [1014, 448] width 69 height 15
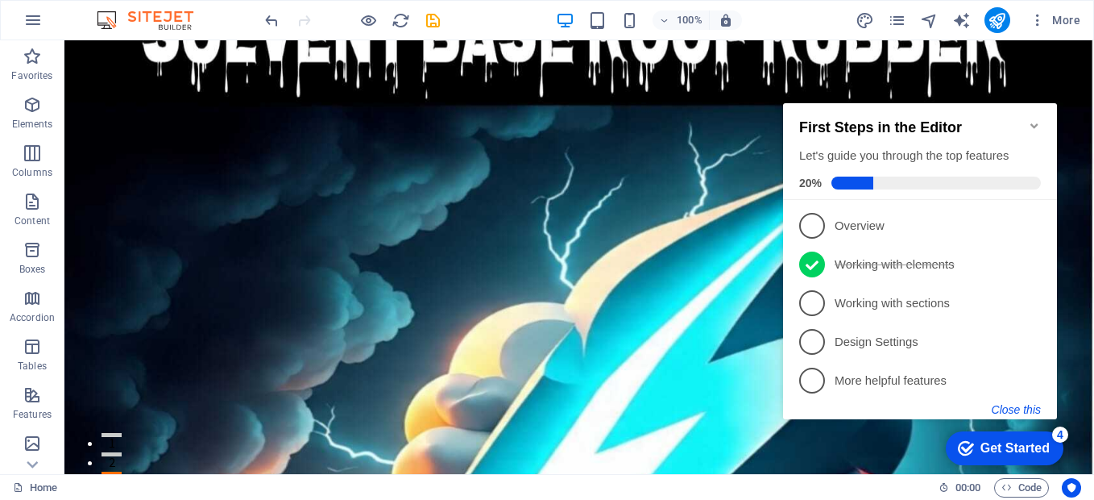
click at [1023, 407] on button "Close this" at bounding box center [1016, 409] width 49 height 13
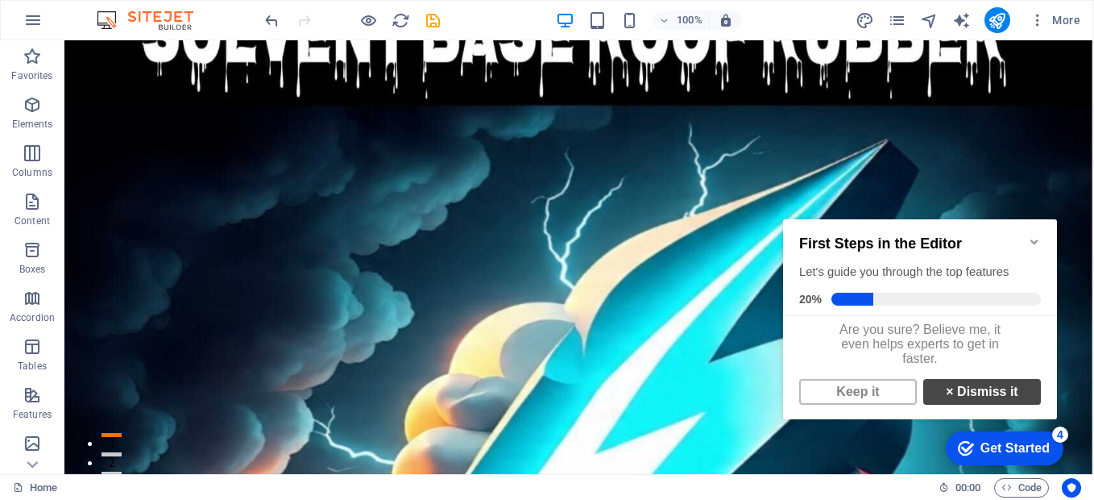
click at [951, 398] on link "× Dismiss it" at bounding box center [982, 392] width 118 height 26
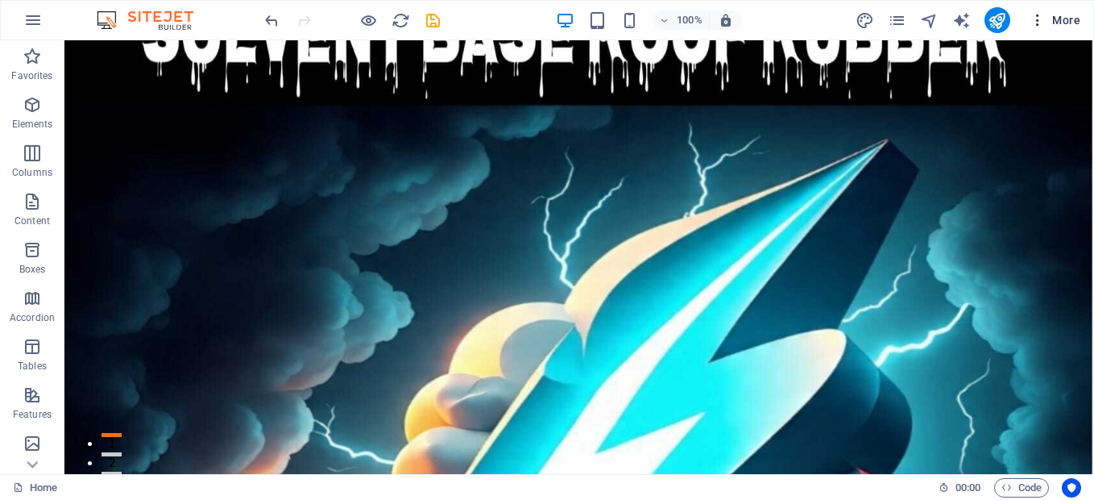
click at [1058, 23] on span "More" at bounding box center [1055, 20] width 51 height 16
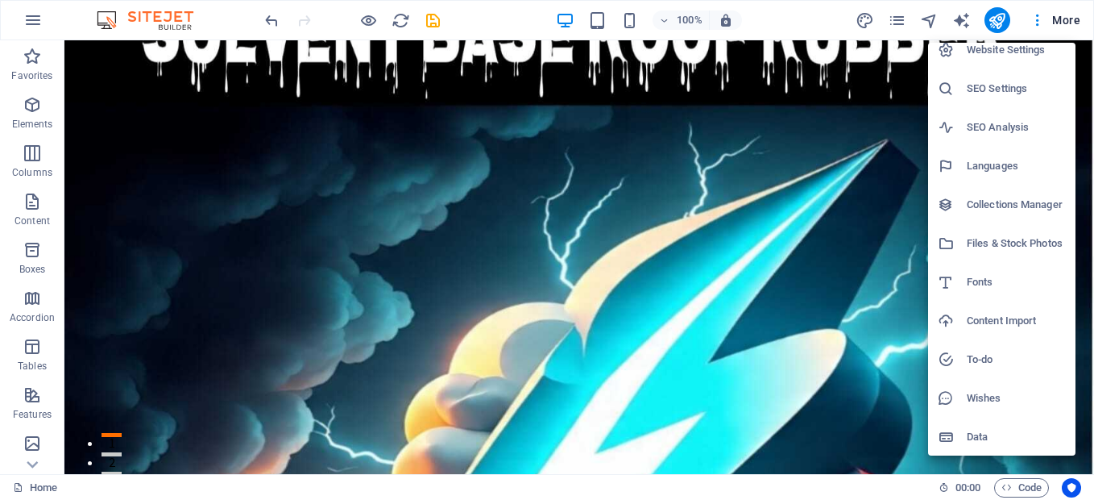
scroll to position [13, 0]
click at [35, 24] on div at bounding box center [547, 250] width 1094 height 500
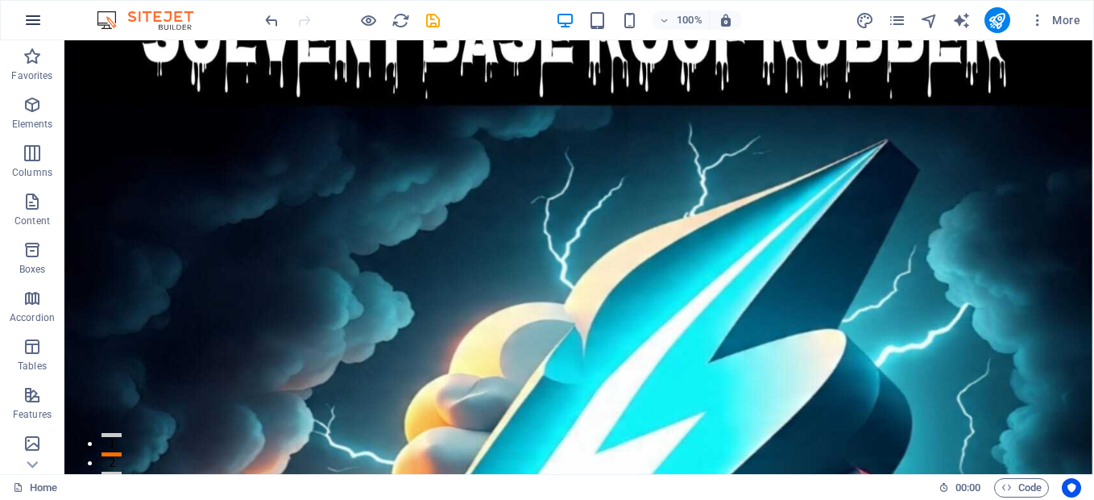
click at [29, 12] on icon "button" at bounding box center [32, 19] width 19 height 19
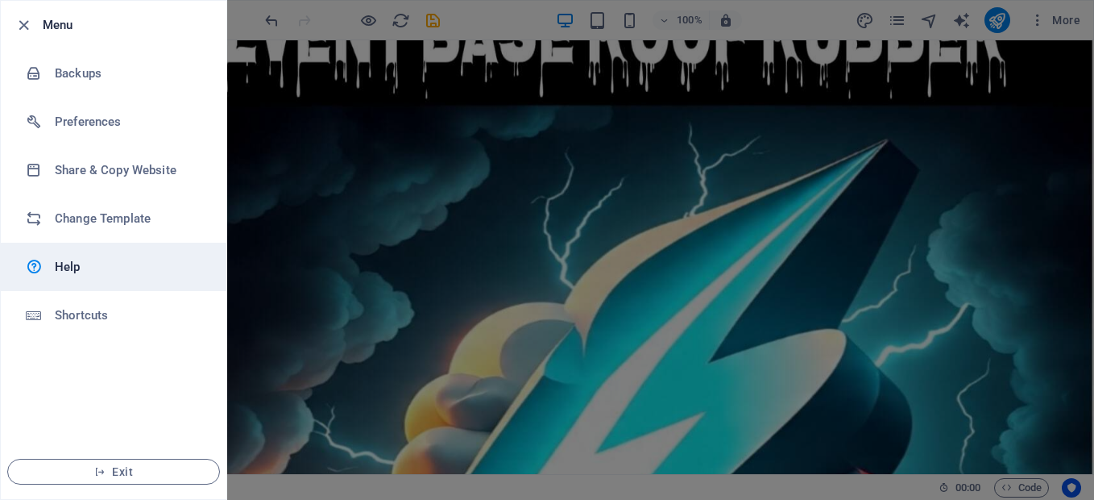
click at [37, 259] on icon at bounding box center [34, 266] width 17 height 19
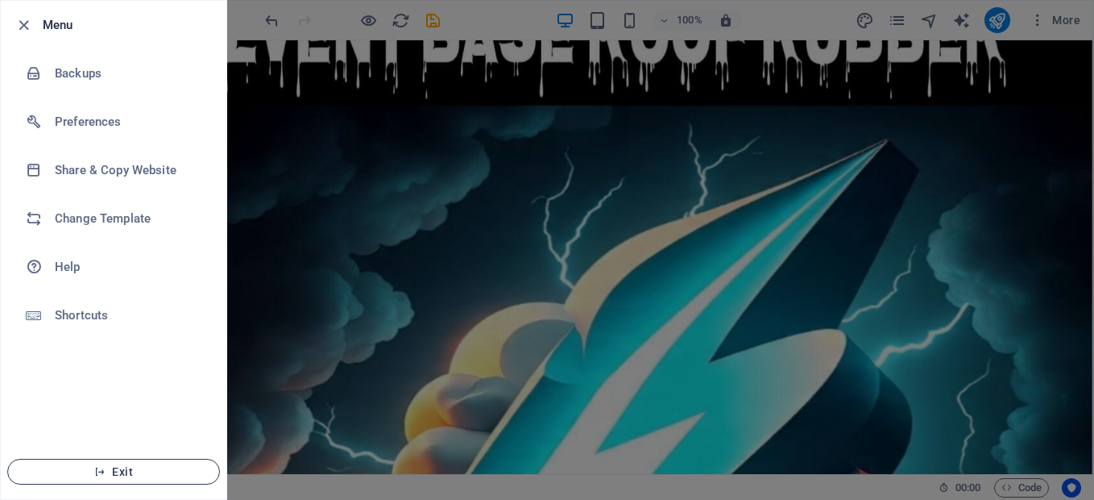
click at [90, 474] on span "Exit" at bounding box center [113, 471] width 185 height 13
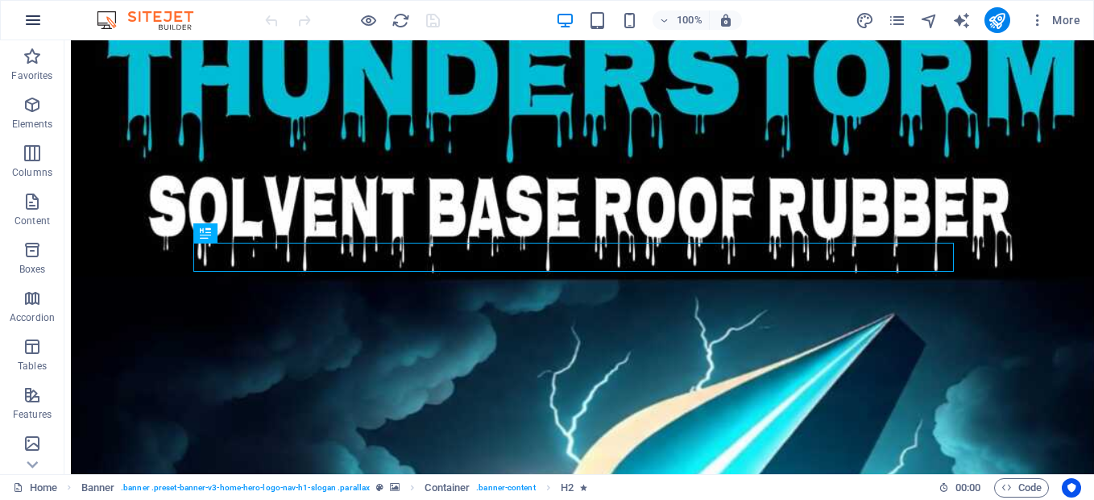
scroll to position [870, 0]
click at [27, 7] on button "button" at bounding box center [33, 20] width 39 height 39
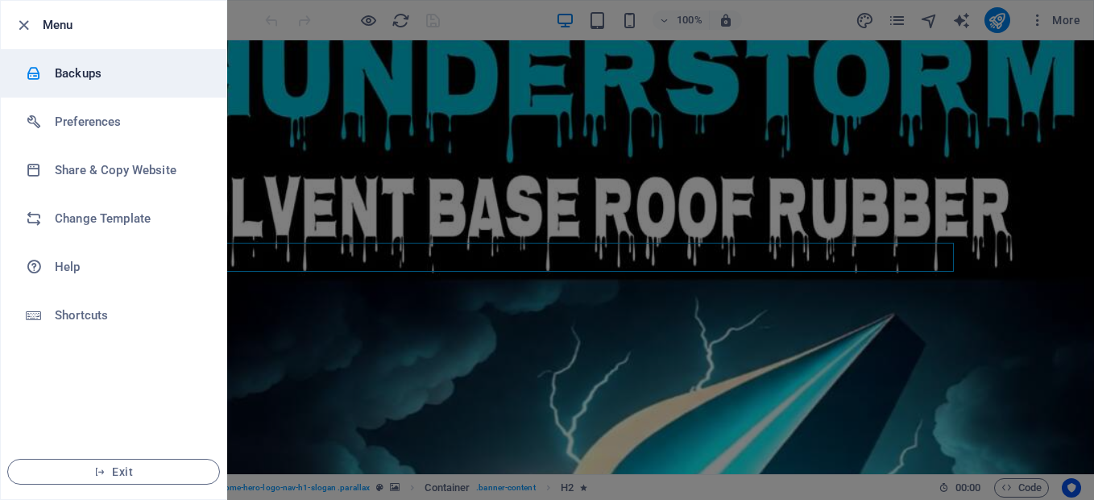
click at [78, 77] on h6 "Backups" at bounding box center [129, 73] width 149 height 19
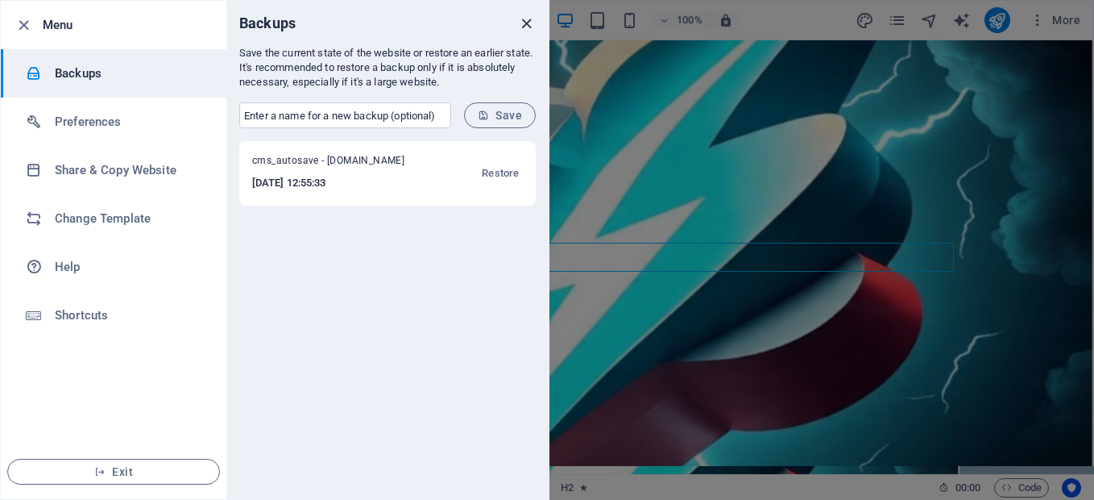
click at [528, 28] on icon "close" at bounding box center [526, 24] width 19 height 19
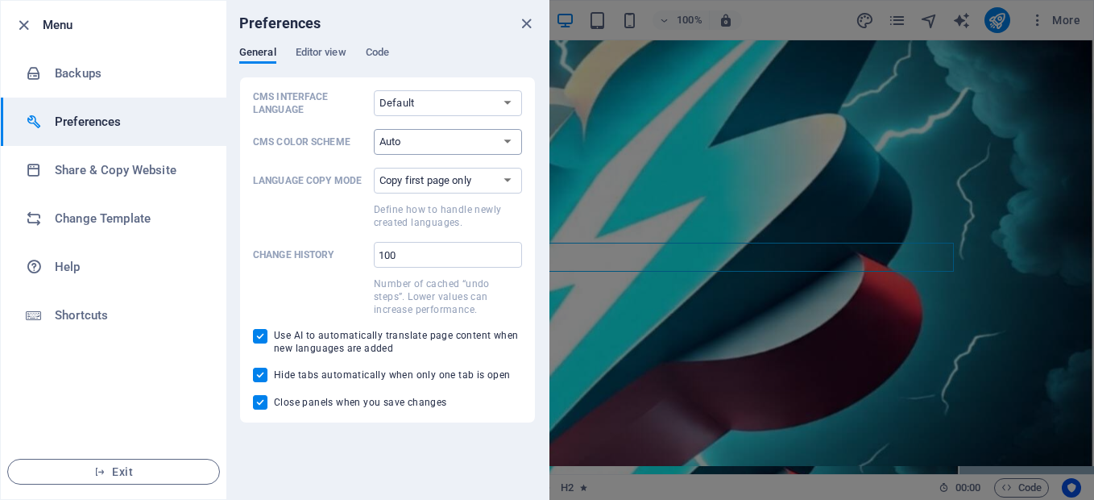
click at [476, 148] on select "Auto Dark Light" at bounding box center [448, 142] width 148 height 26
click at [357, 417] on div "CMS Interface Language Default Deutsch English Español Français Magyar Italiano…" at bounding box center [387, 250] width 296 height 346
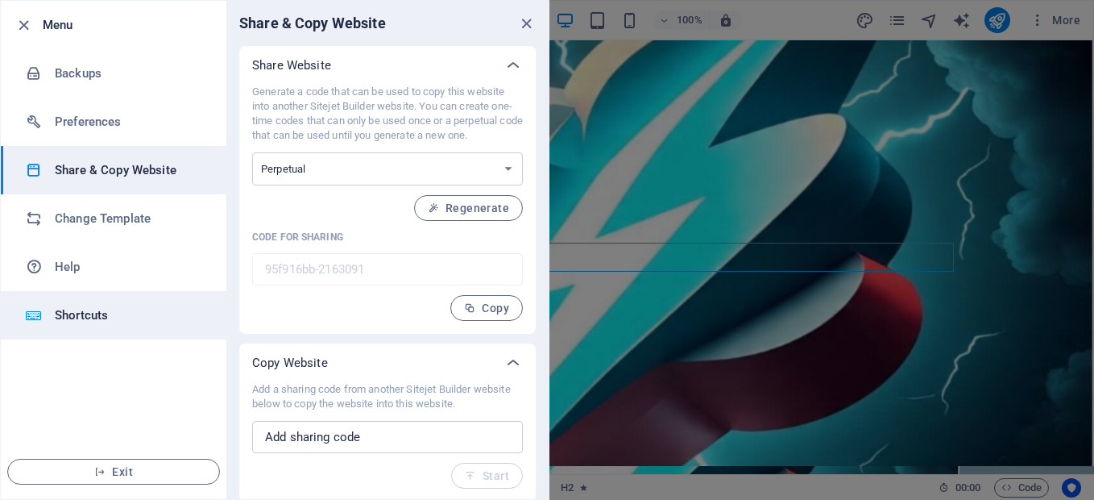
scroll to position [2, 0]
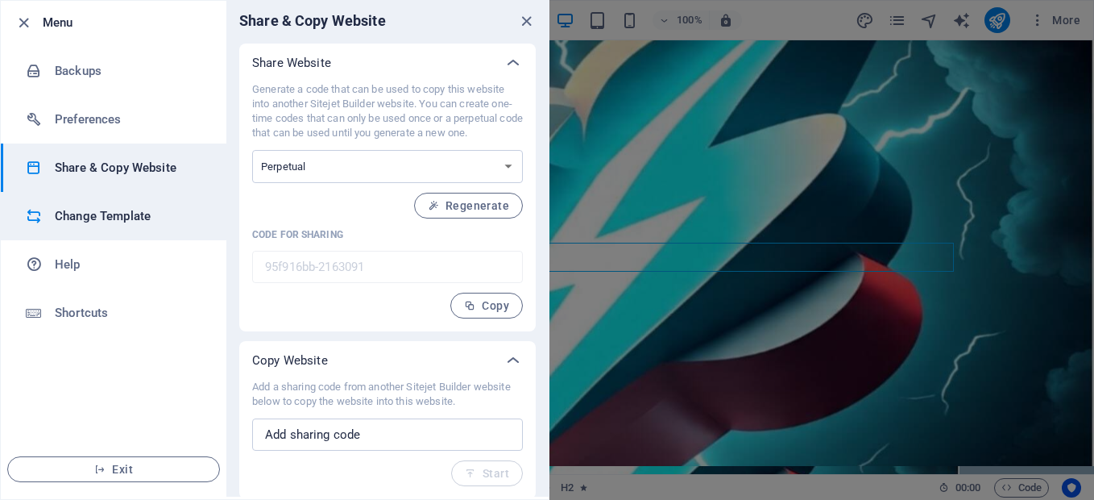
click at [123, 217] on h6 "Change Template" at bounding box center [129, 215] width 149 height 19
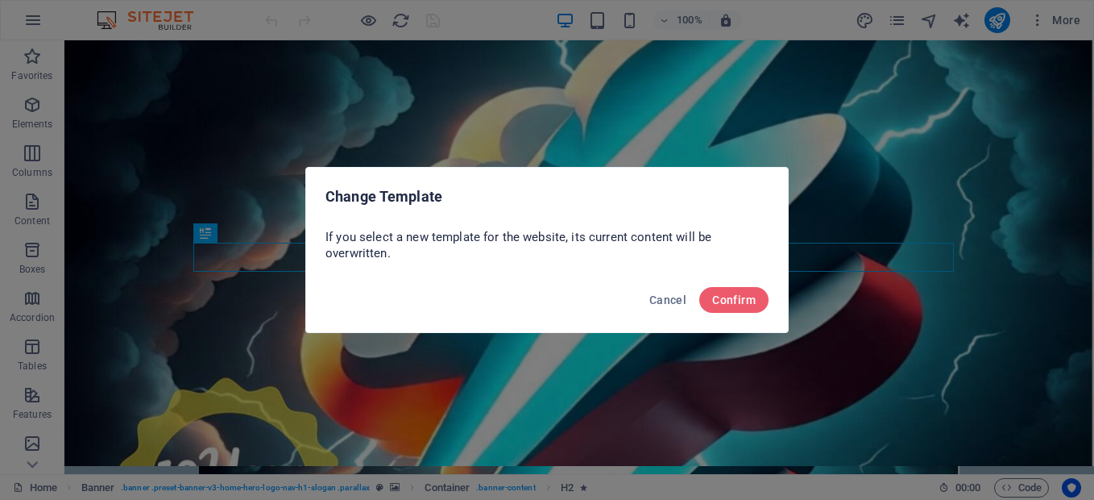
scroll to position [0, 0]
click at [660, 298] on span "Cancel" at bounding box center [667, 299] width 37 height 13
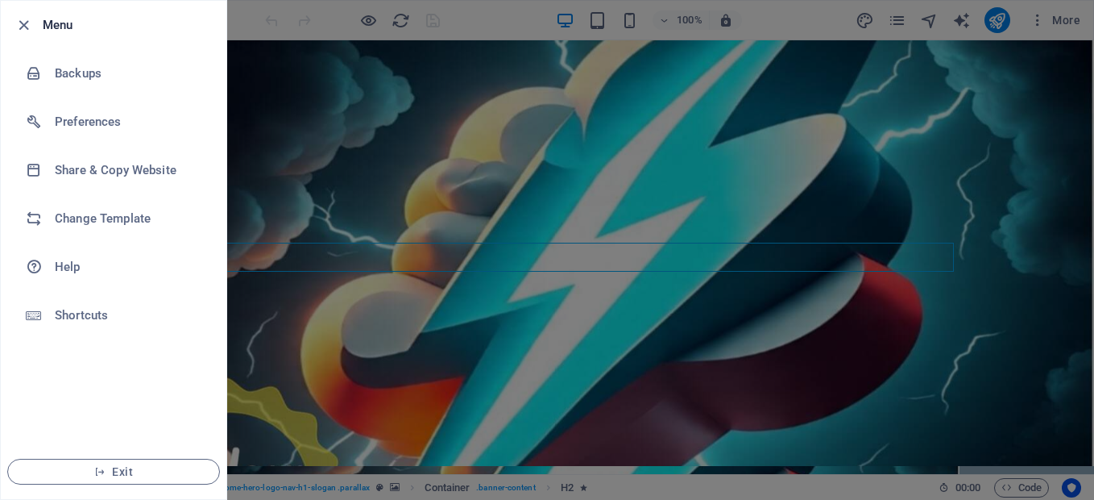
click at [259, 93] on div at bounding box center [547, 250] width 1094 height 500
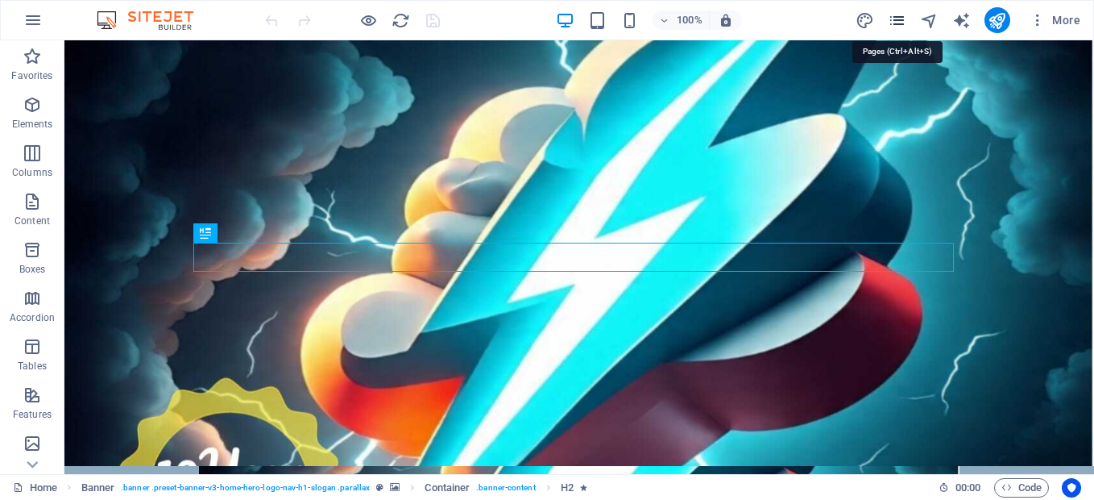
click at [904, 26] on icon "pages" at bounding box center [897, 20] width 19 height 19
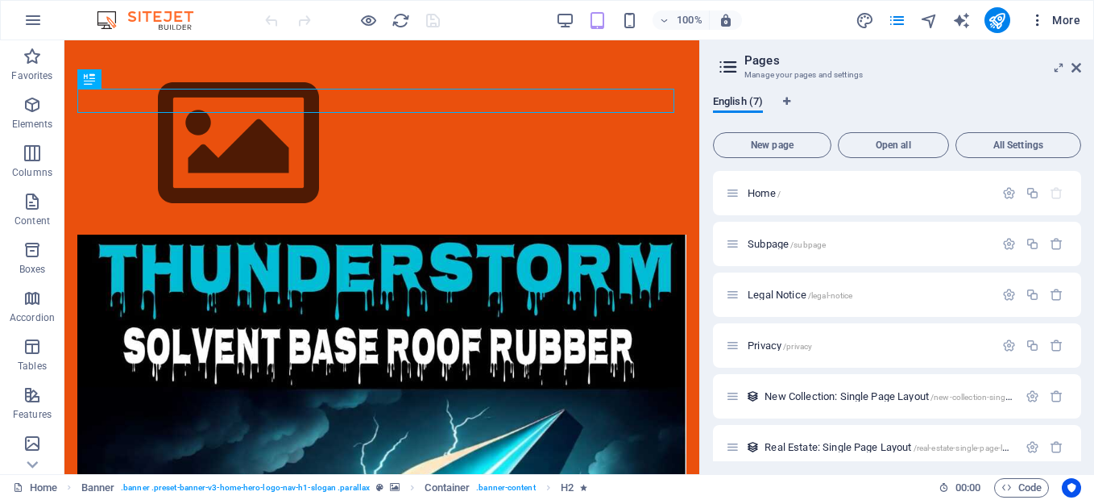
click at [1067, 19] on span "More" at bounding box center [1055, 20] width 51 height 16
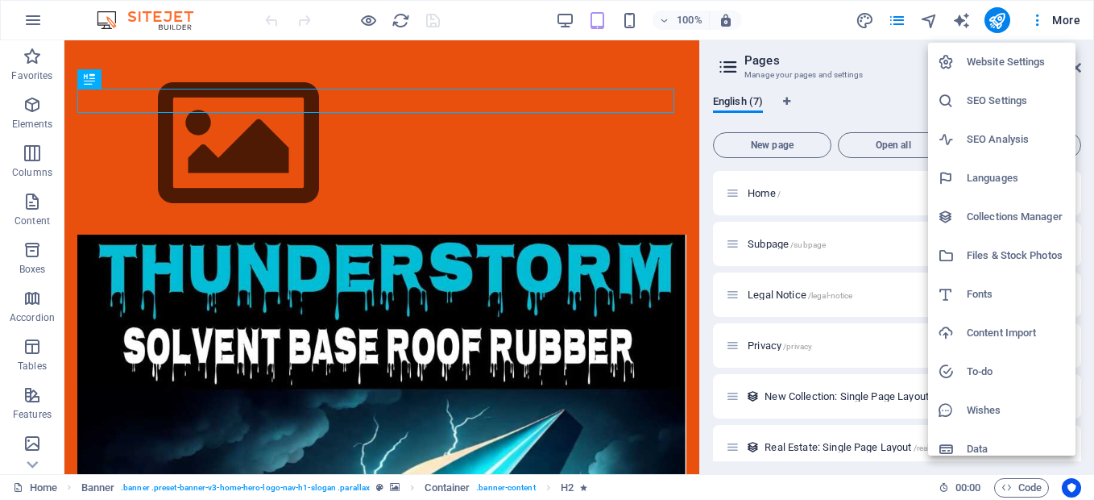
scroll to position [13, 0]
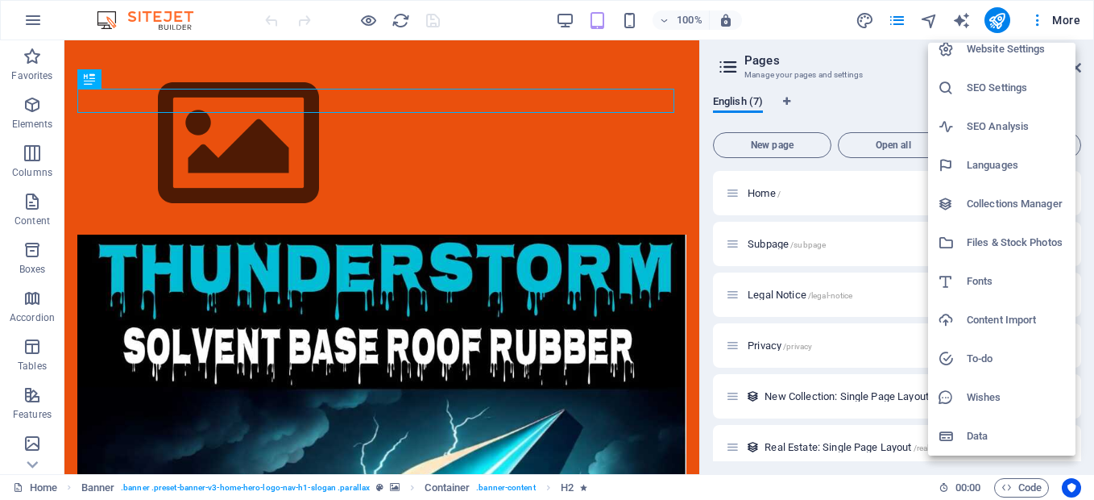
click at [1055, 21] on div at bounding box center [547, 250] width 1094 height 500
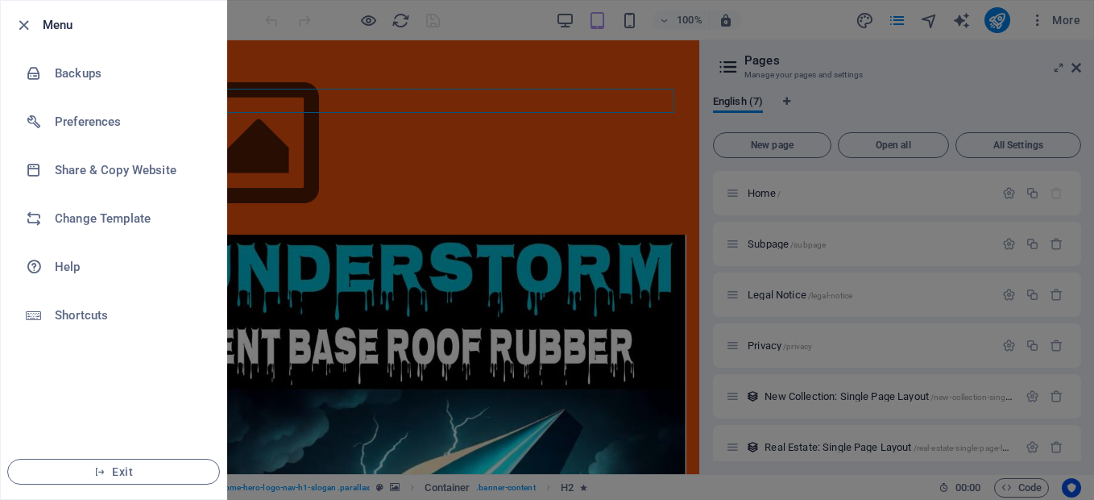
click at [1011, 52] on div at bounding box center [547, 250] width 1094 height 500
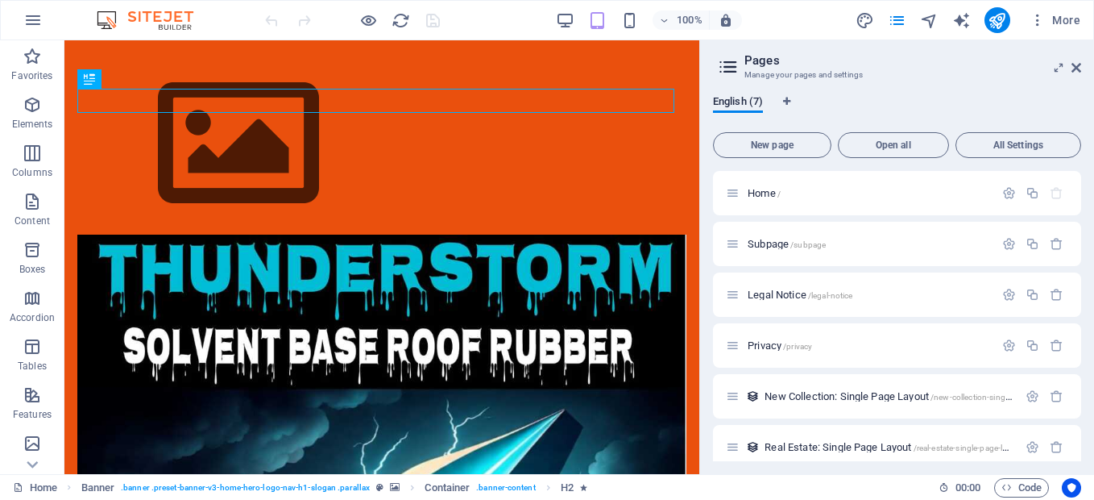
click at [1075, 58] on h2 "Pages" at bounding box center [912, 60] width 337 height 15
click at [1074, 65] on icon at bounding box center [1077, 67] width 10 height 13
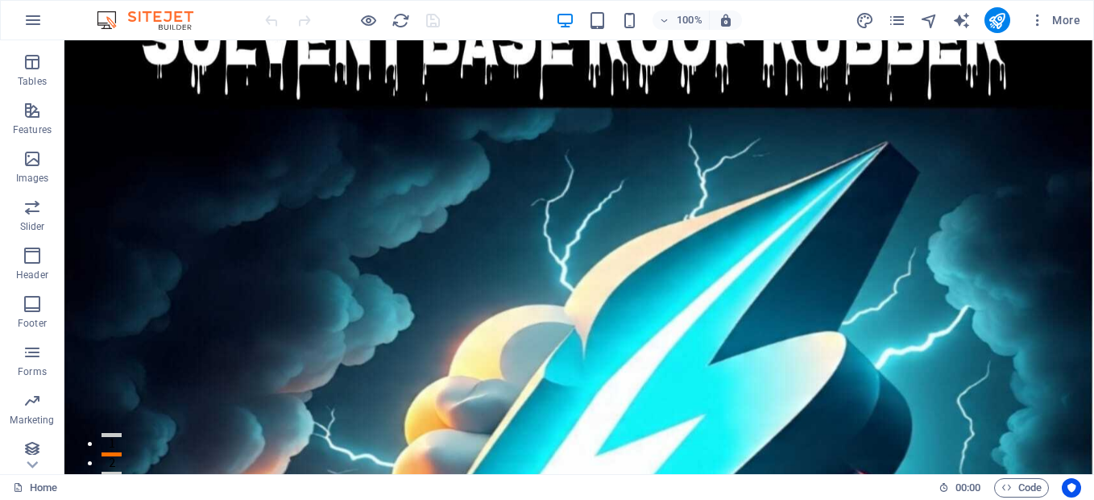
scroll to position [292, 0]
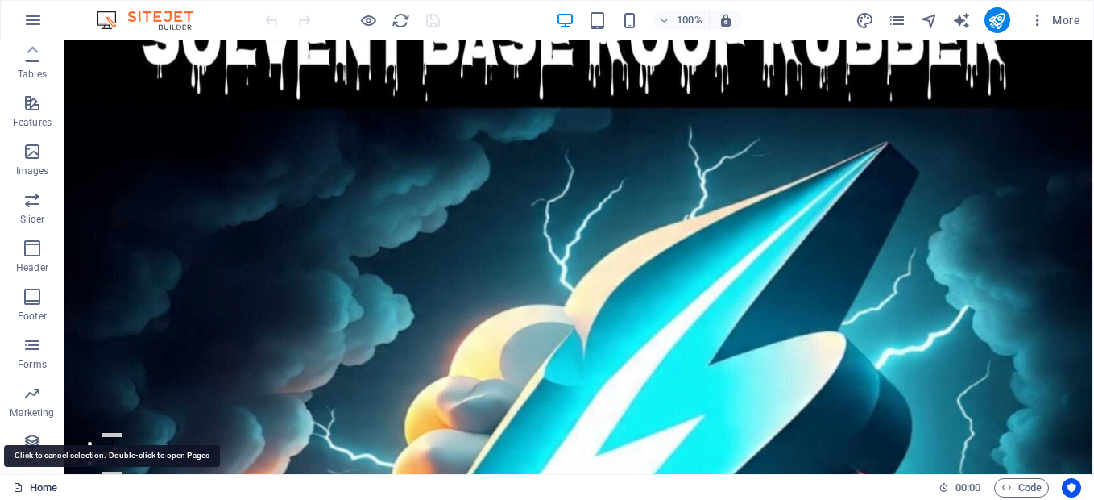
drag, startPoint x: 41, startPoint y: 491, endPoint x: 41, endPoint y: 480, distance: 10.5
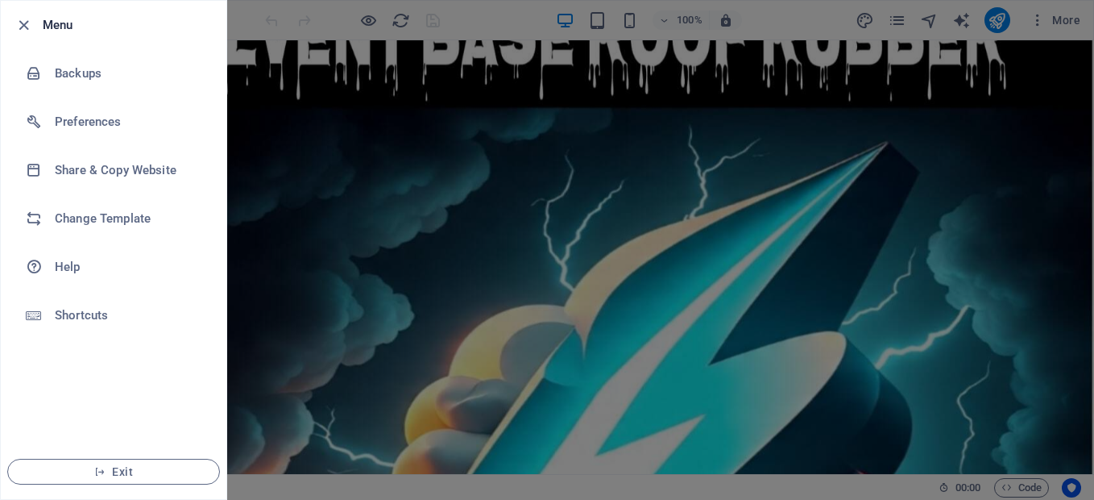
click at [376, 87] on div at bounding box center [547, 250] width 1094 height 500
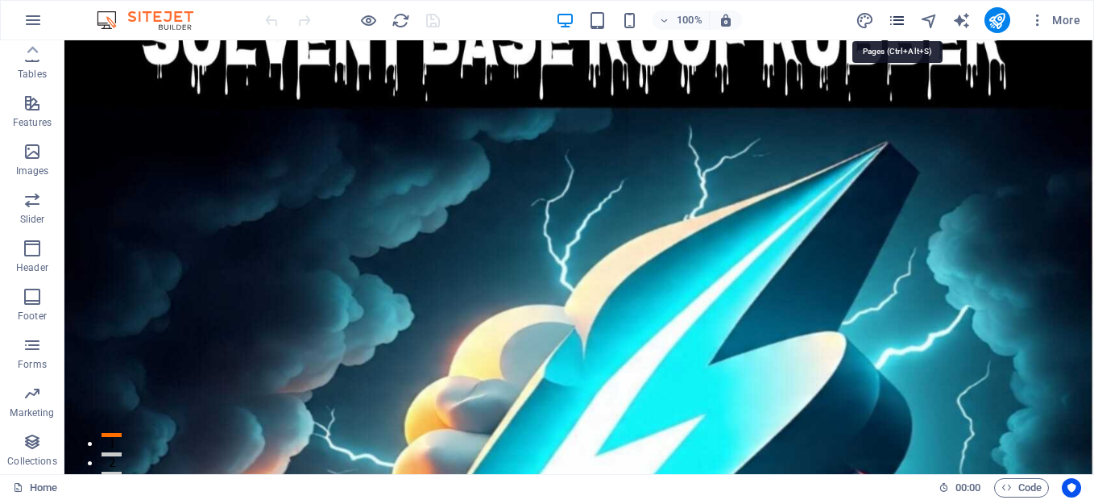
click at [902, 17] on icon "pages" at bounding box center [897, 20] width 19 height 19
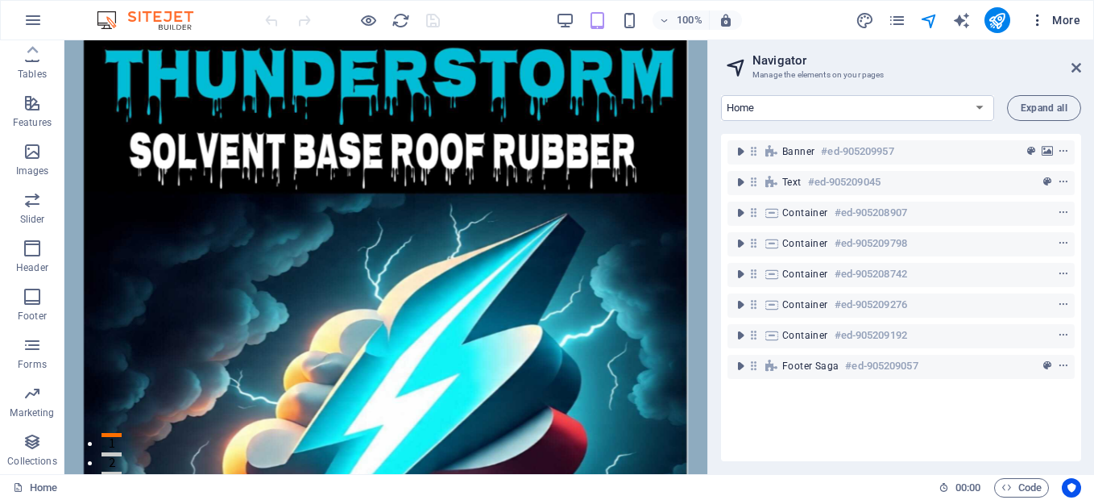
click at [1034, 23] on icon "button" at bounding box center [1038, 20] width 16 height 16
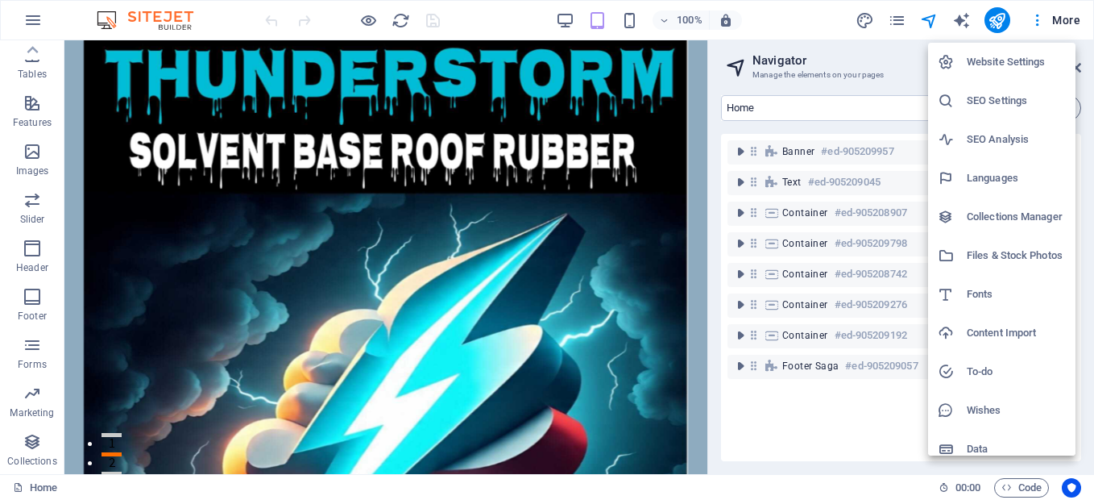
scroll to position [13, 0]
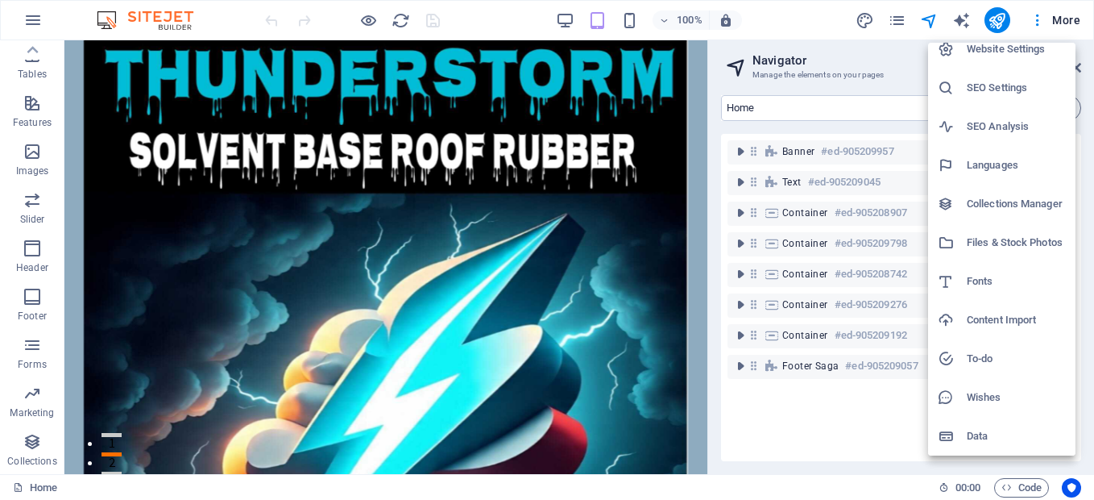
click at [972, 317] on h6 "Content Import" at bounding box center [1016, 319] width 99 height 19
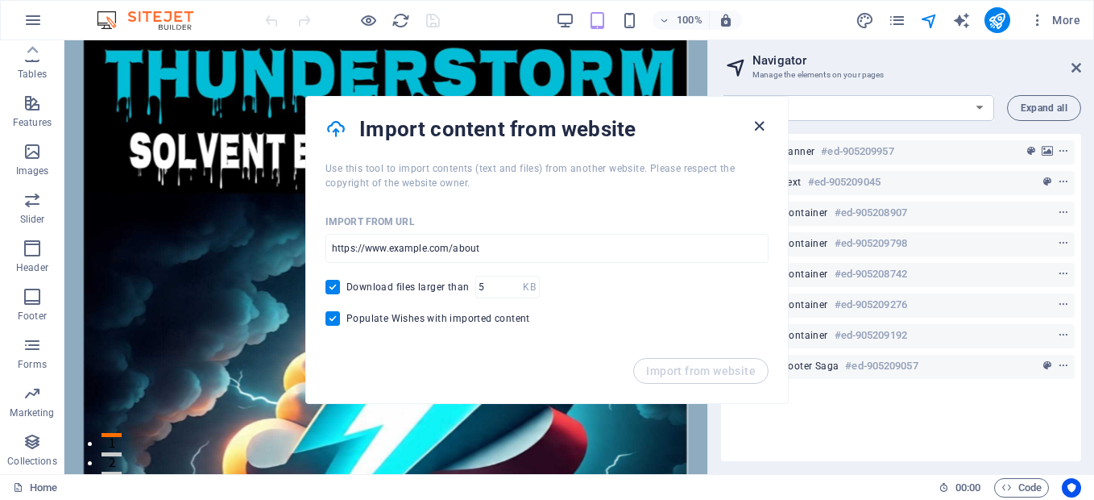
click at [759, 129] on icon "button" at bounding box center [759, 126] width 19 height 19
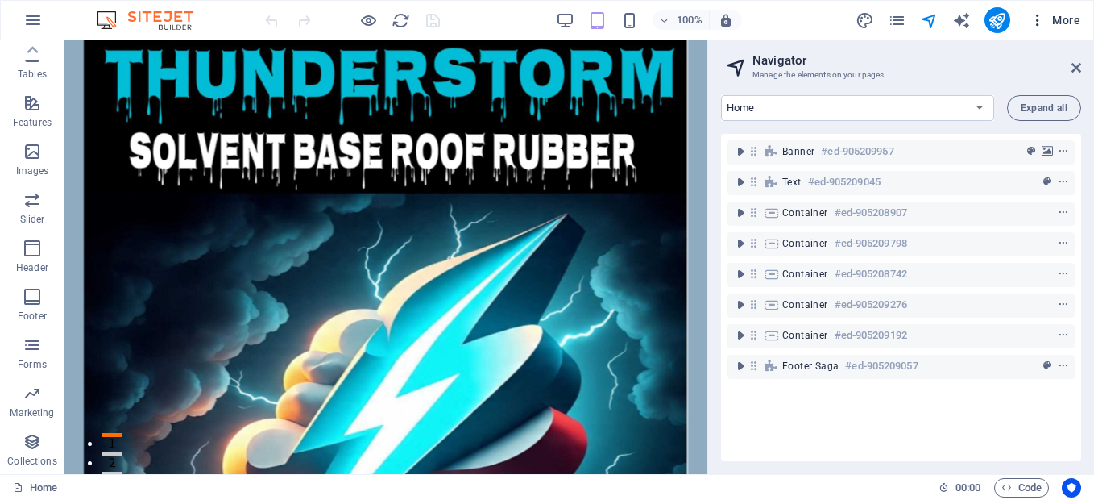
click at [1037, 22] on icon "button" at bounding box center [1038, 20] width 16 height 16
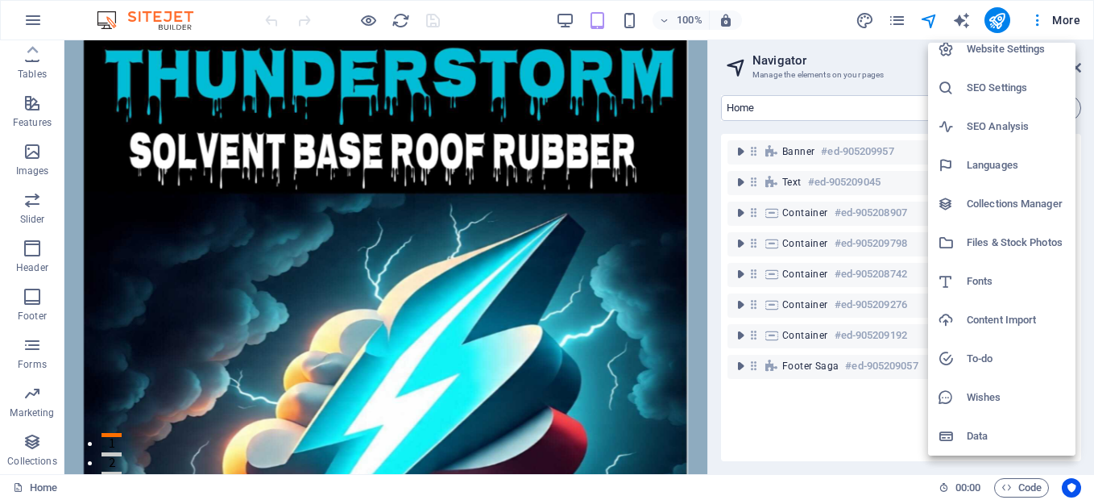
click at [1009, 397] on h6 "Wishes" at bounding box center [1016, 397] width 99 height 19
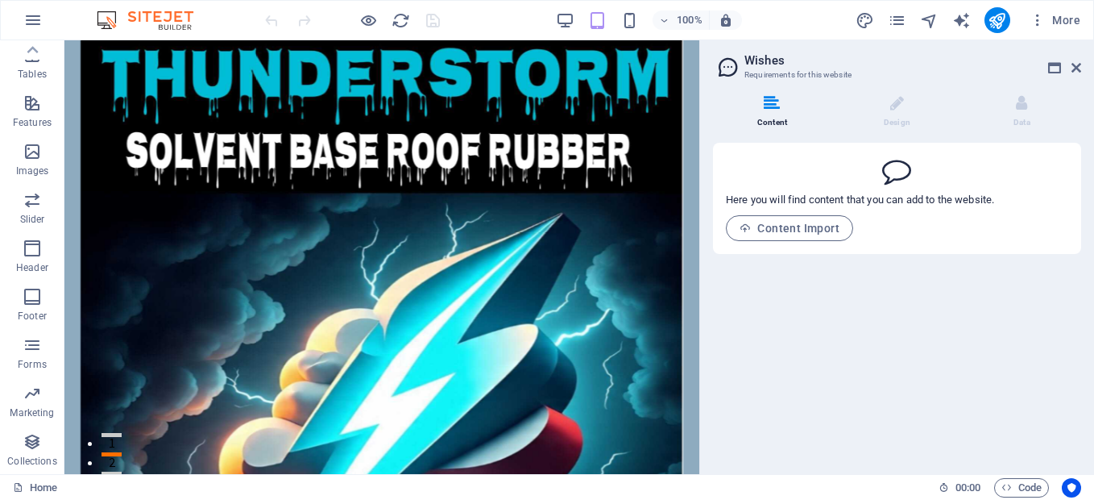
click at [770, 191] on span at bounding box center [860, 188] width 268 height 8
click at [802, 226] on span "Content Import" at bounding box center [790, 228] width 100 height 13
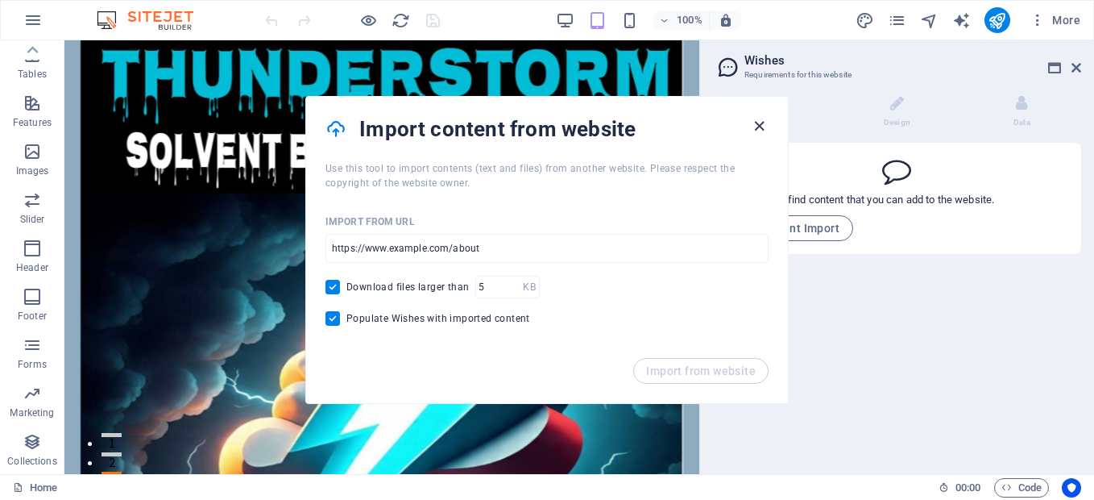
click at [761, 130] on icon "button" at bounding box center [759, 126] width 19 height 19
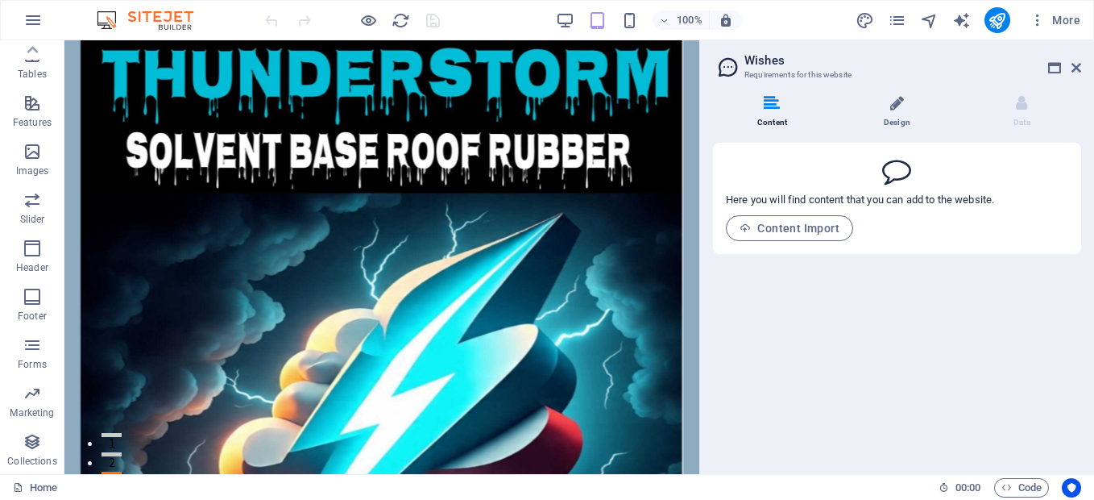
click at [905, 102] on li "Design" at bounding box center [900, 112] width 125 height 35
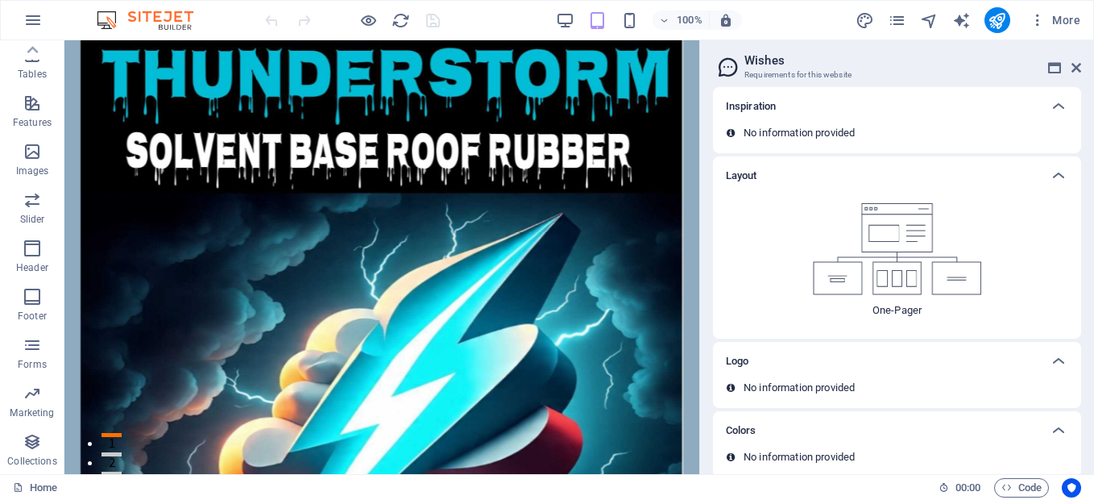
scroll to position [72, 0]
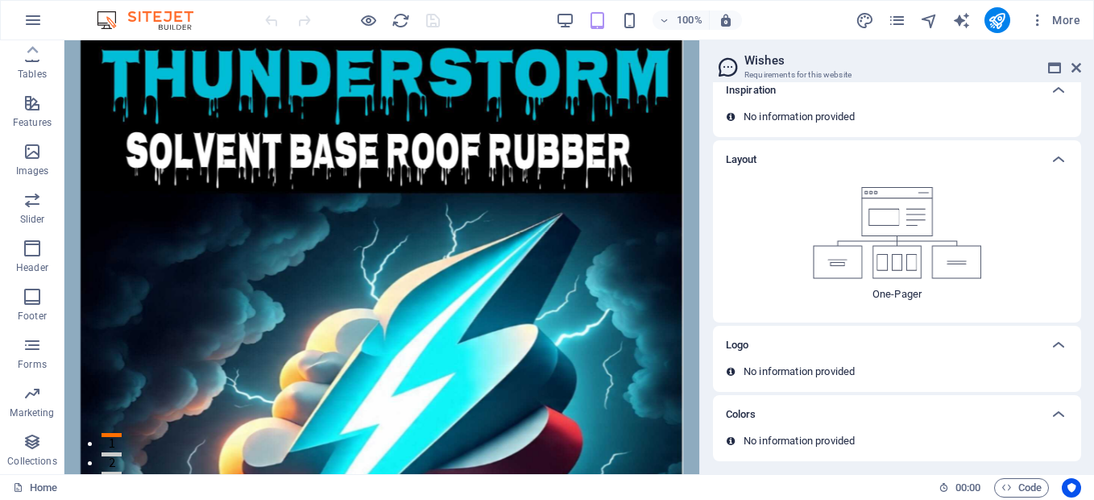
click at [897, 259] on img at bounding box center [897, 233] width 169 height 92
click at [910, 213] on img at bounding box center [897, 233] width 169 height 92
click at [976, 381] on div "No information provided" at bounding box center [897, 377] width 368 height 27
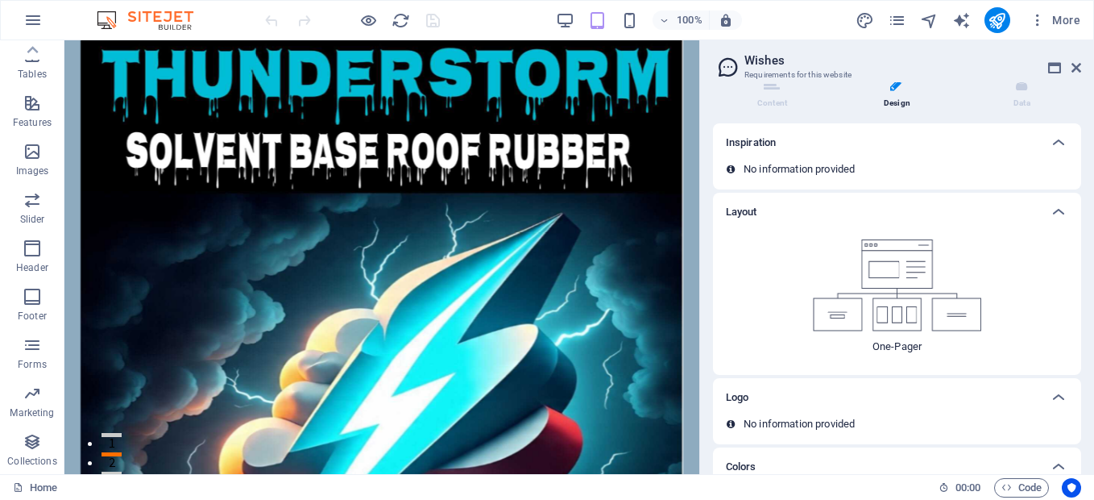
scroll to position [0, 0]
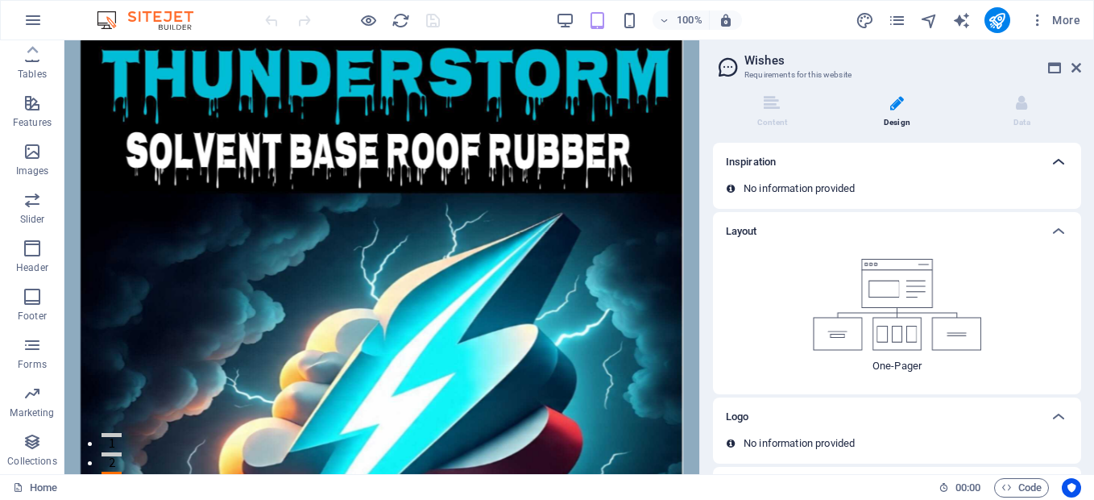
click at [1055, 163] on icon at bounding box center [1058, 161] width 19 height 19
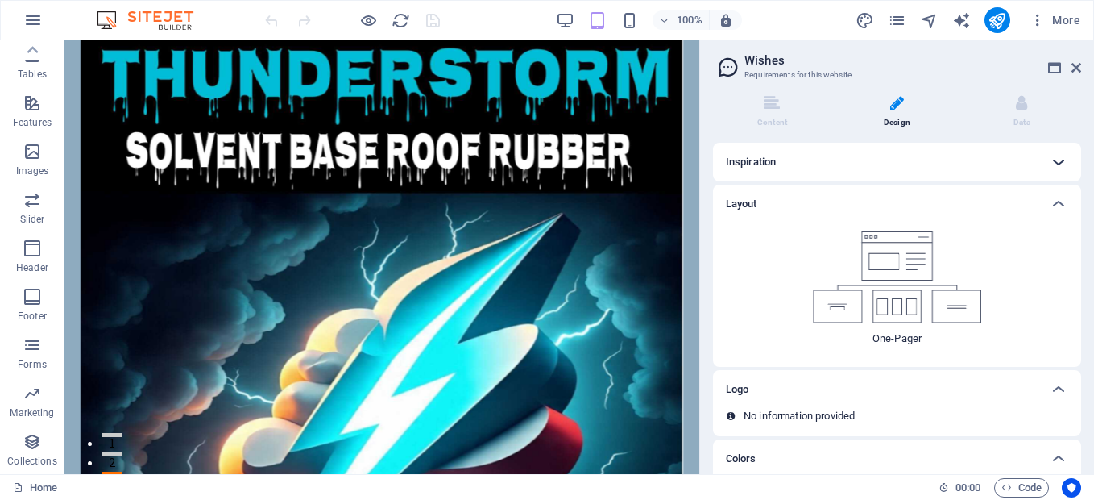
click at [1057, 175] on div at bounding box center [1058, 162] width 39 height 39
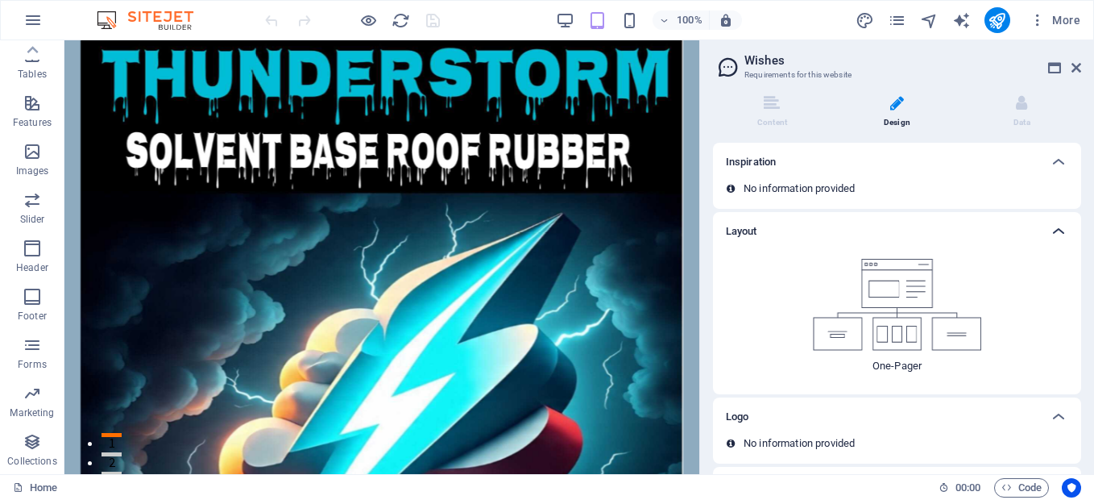
click at [1050, 234] on icon at bounding box center [1058, 231] width 19 height 19
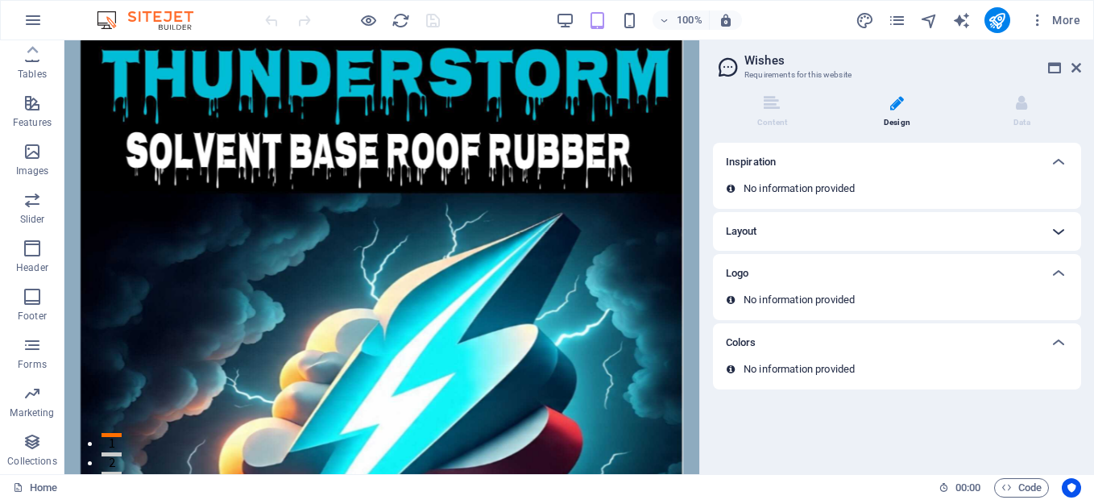
click at [1050, 234] on icon at bounding box center [1058, 231] width 19 height 19
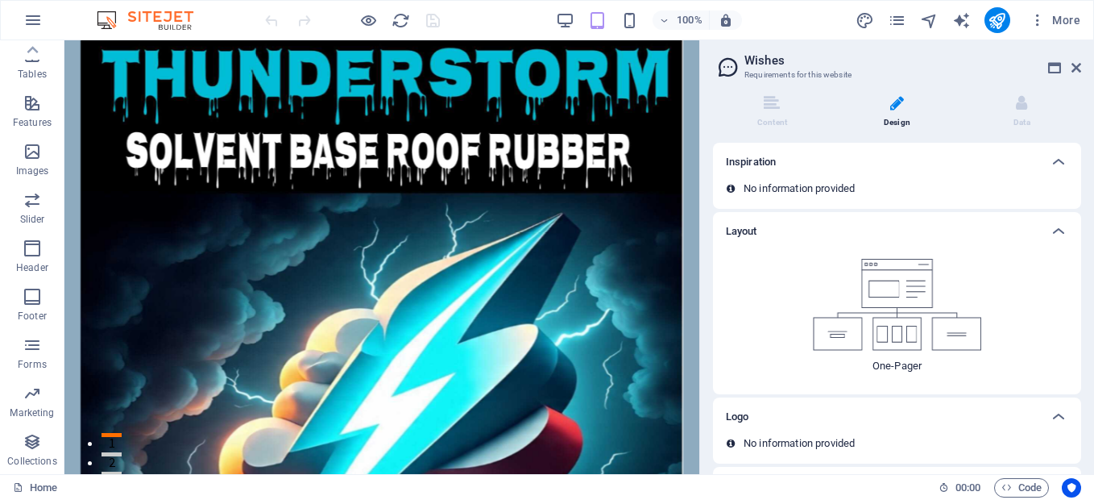
click at [933, 289] on img at bounding box center [897, 305] width 169 height 92
click at [923, 355] on div "One-Pager" at bounding box center [897, 316] width 342 height 131
click at [946, 345] on img at bounding box center [897, 305] width 169 height 92
click at [855, 319] on img at bounding box center [897, 305] width 169 height 92
click at [840, 325] on img at bounding box center [897, 305] width 169 height 92
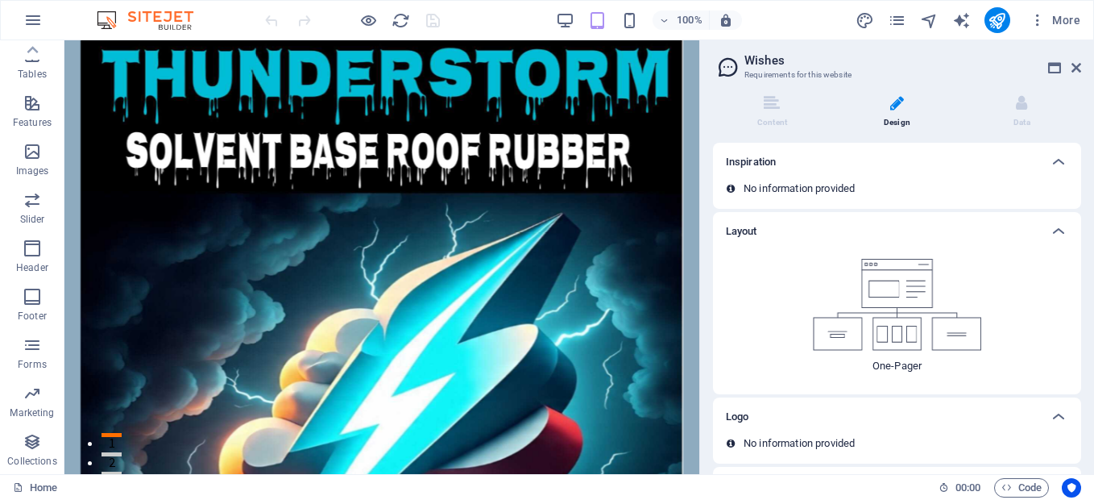
scroll to position [72, 0]
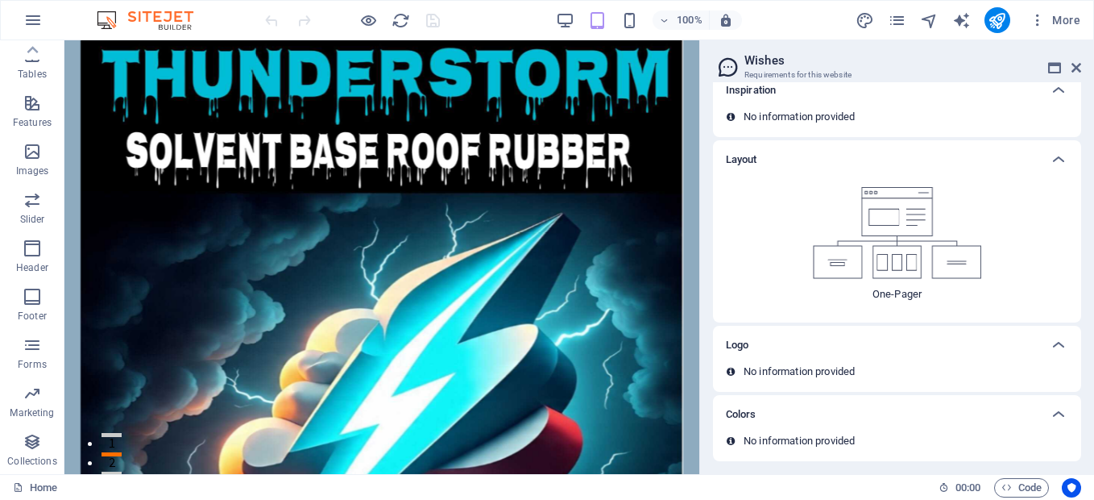
click at [954, 359] on div "Logo" at bounding box center [897, 344] width 368 height 39
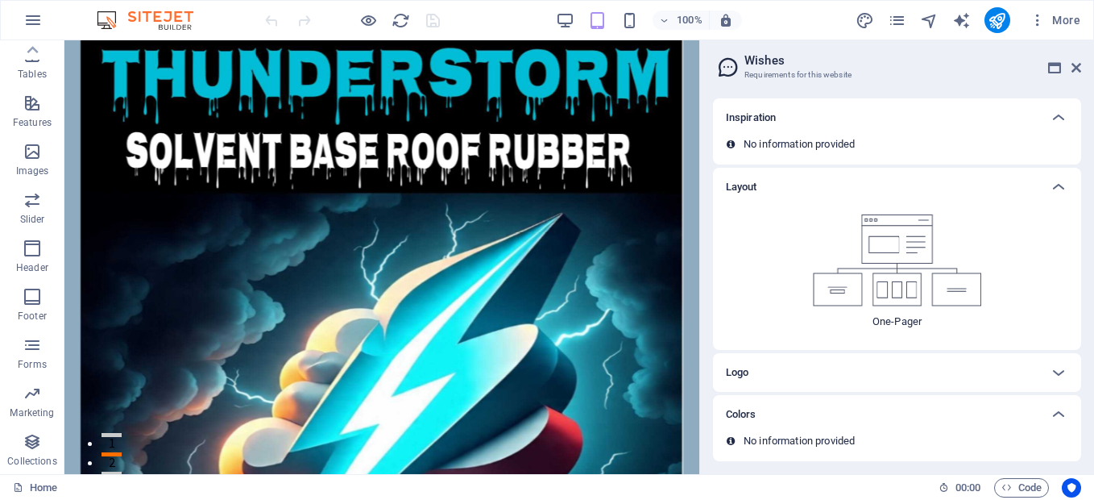
click at [954, 359] on div "Logo" at bounding box center [897, 372] width 368 height 39
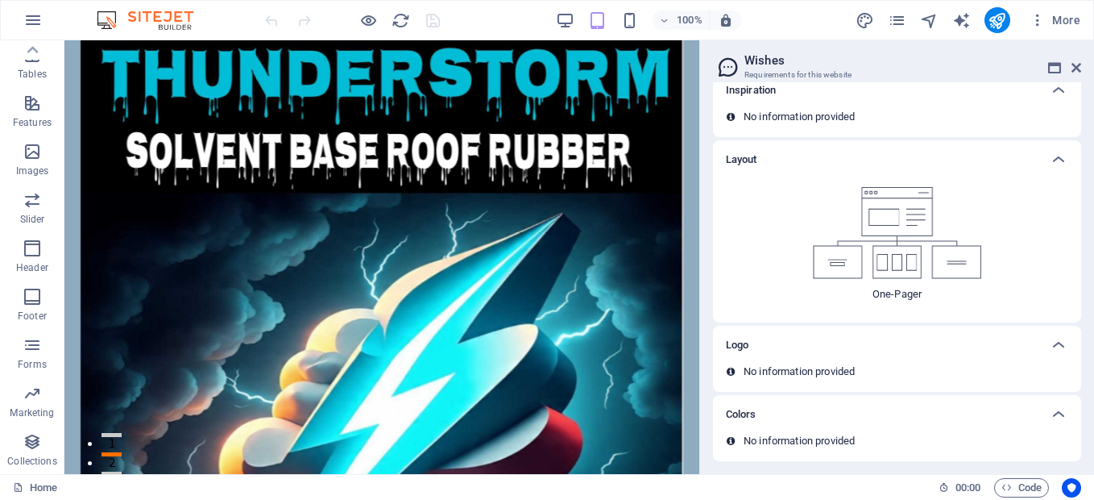
click at [840, 365] on p "No information provided" at bounding box center [799, 371] width 111 height 15
click at [810, 449] on div "No information provided" at bounding box center [897, 446] width 368 height 27
click at [807, 433] on div "Colors" at bounding box center [897, 414] width 368 height 39
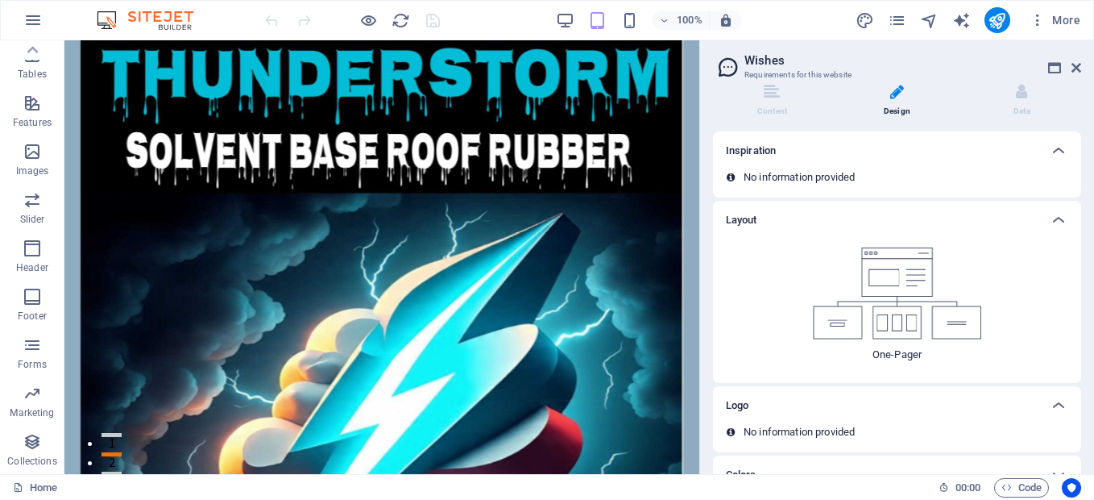
scroll to position [0, 0]
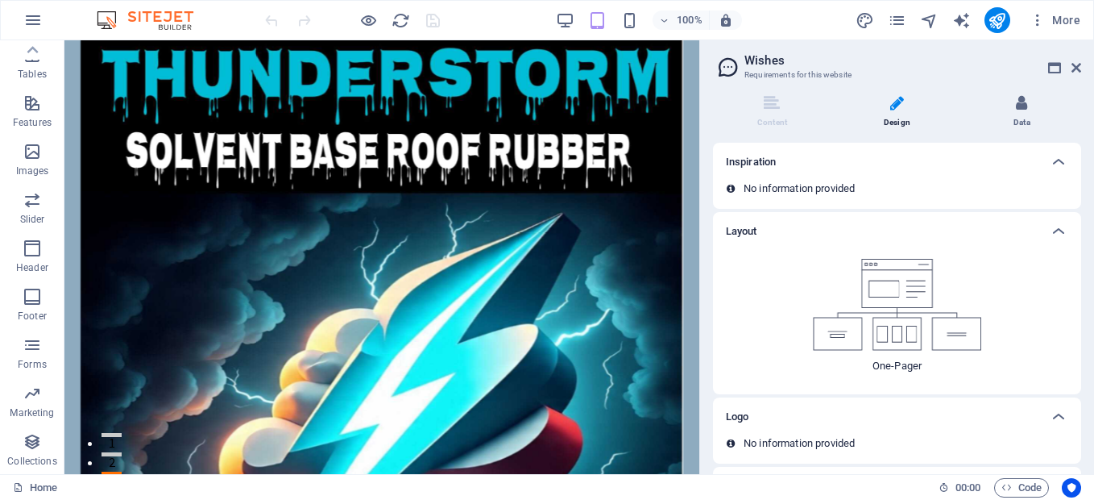
click at [1020, 126] on li "Data" at bounding box center [1022, 112] width 118 height 35
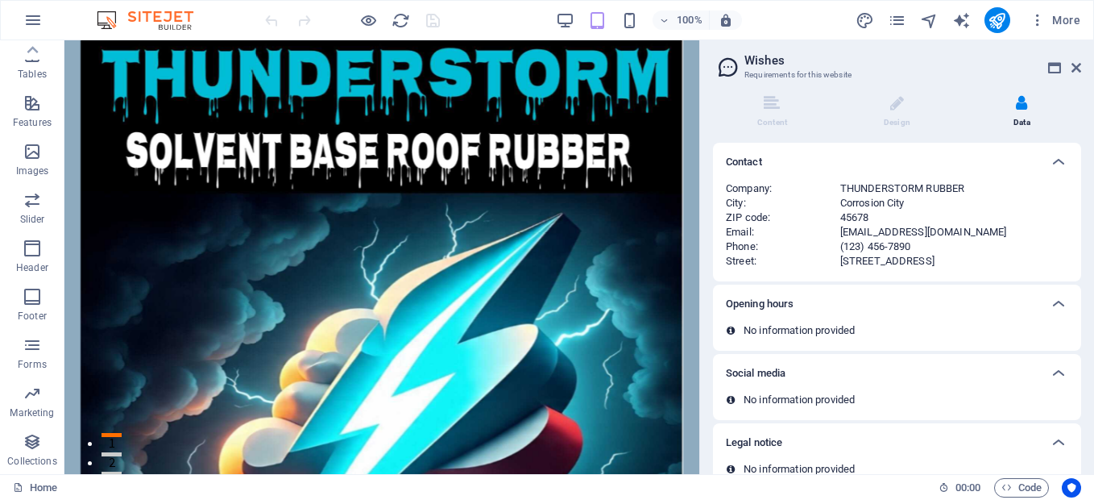
click at [916, 203] on div "Corrosion City" at bounding box center [954, 203] width 228 height 15
click at [1053, 68] on icon at bounding box center [1054, 67] width 13 height 13
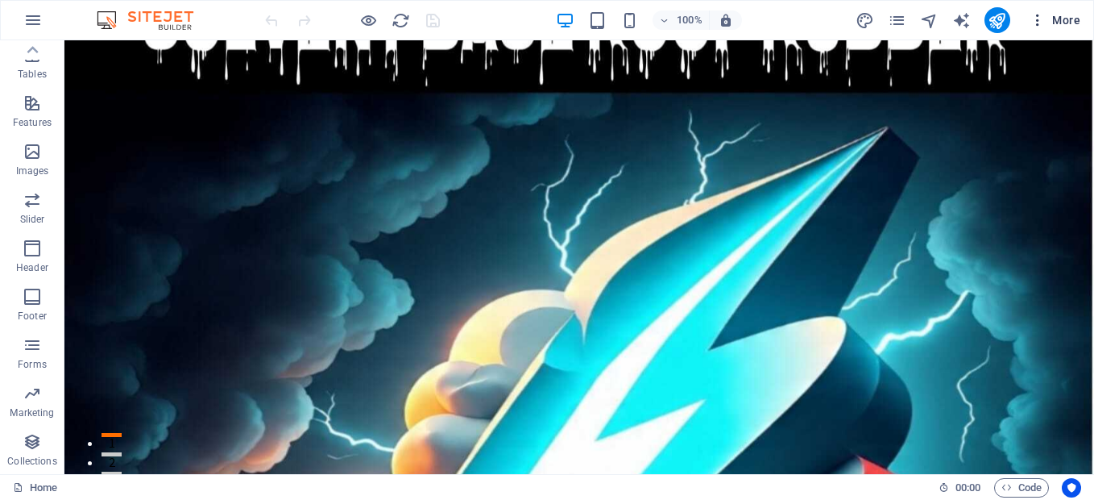
click at [1071, 23] on span "More" at bounding box center [1055, 20] width 51 height 16
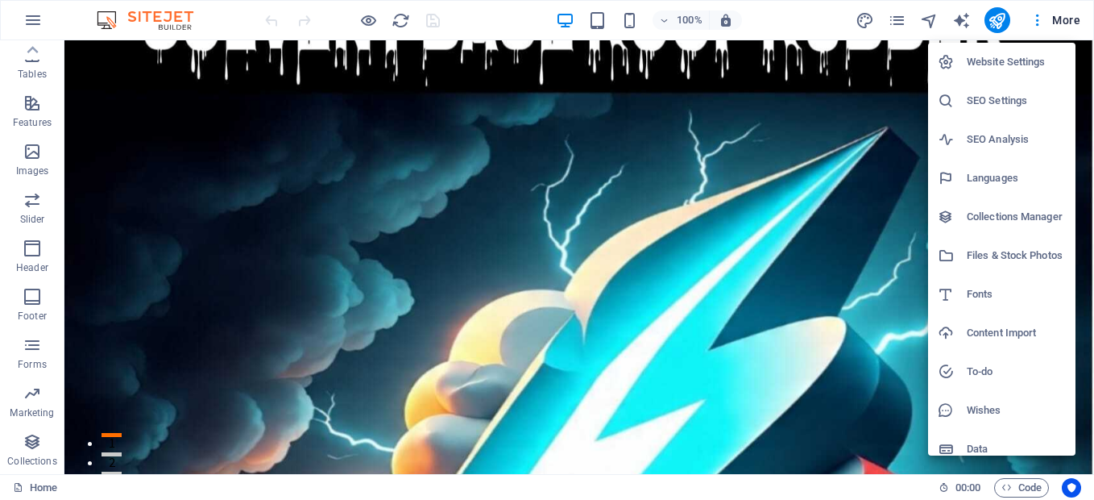
click at [1035, 55] on h6 "Website Settings" at bounding box center [1016, 61] width 99 height 19
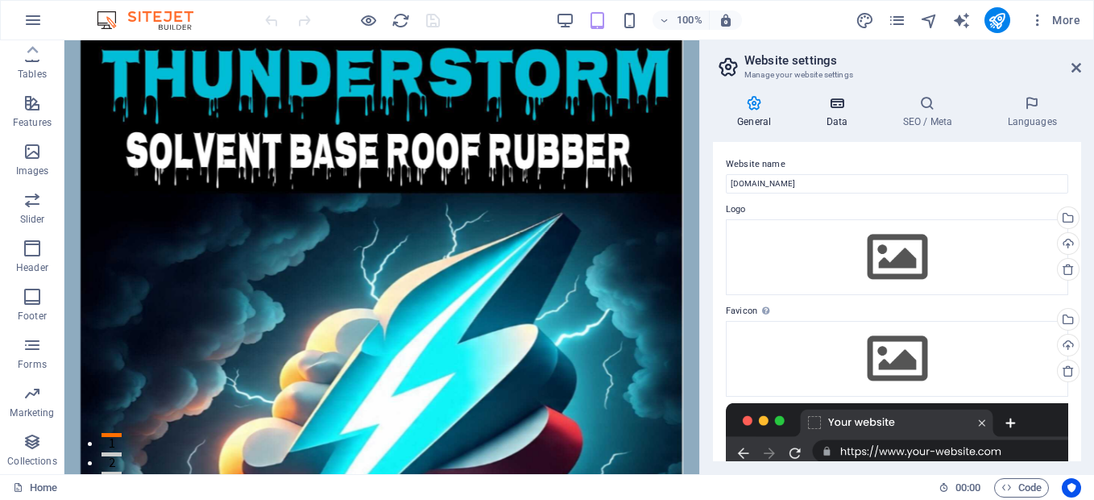
click at [843, 101] on icon at bounding box center [837, 103] width 70 height 16
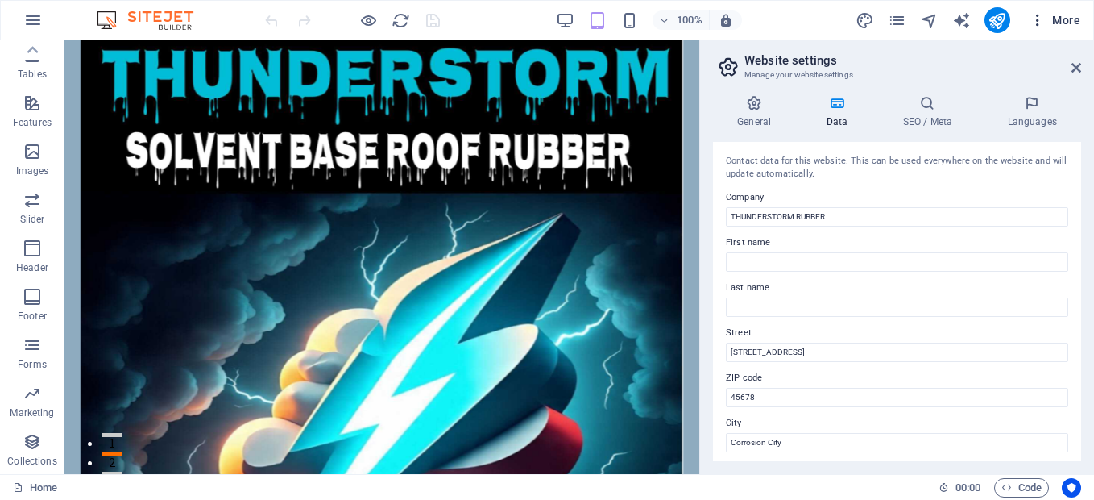
click at [1069, 15] on span "More" at bounding box center [1055, 20] width 51 height 16
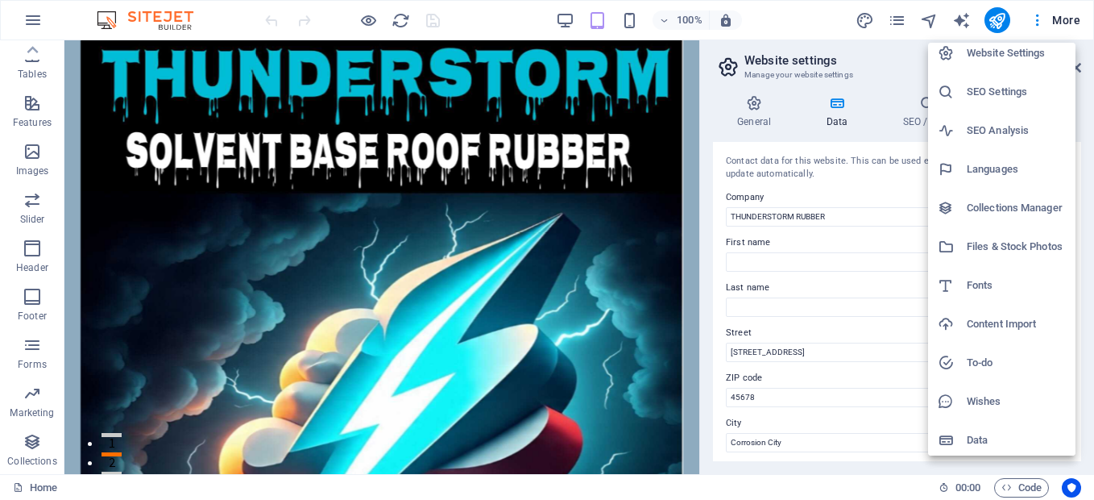
scroll to position [13, 0]
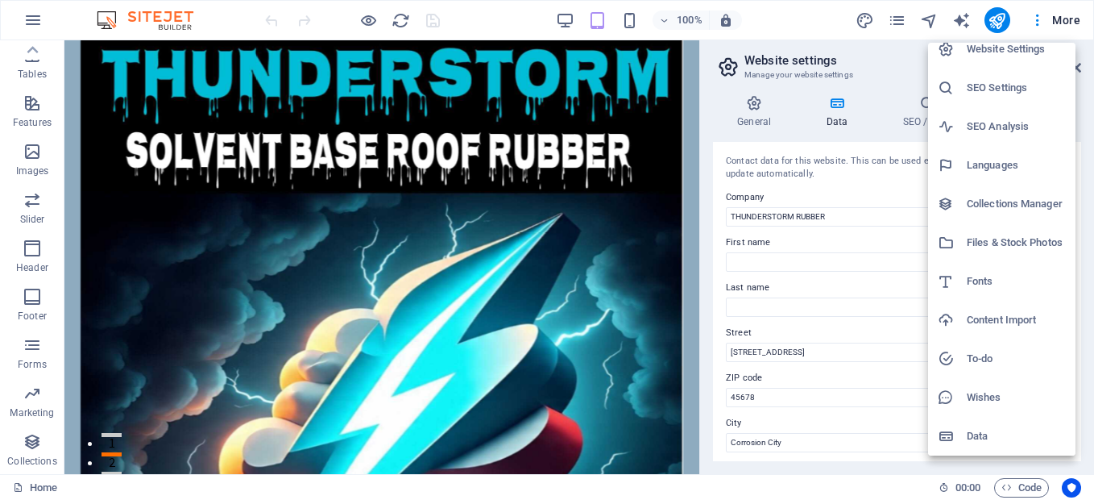
click at [974, 396] on h6 "Wishes" at bounding box center [1016, 397] width 99 height 19
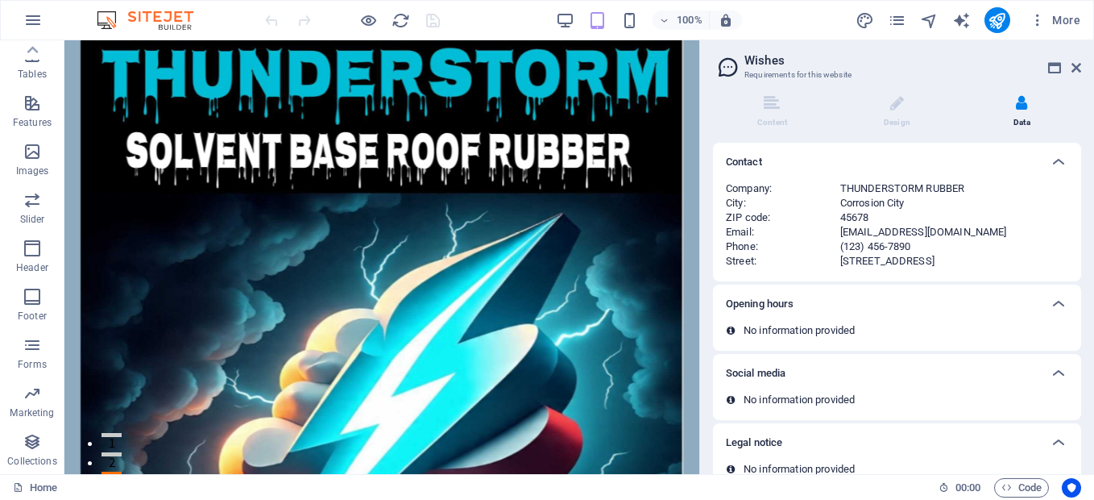
click at [810, 71] on h3 "Requirements for this website" at bounding box center [896, 75] width 305 height 15
click at [772, 105] on icon at bounding box center [772, 103] width 16 height 16
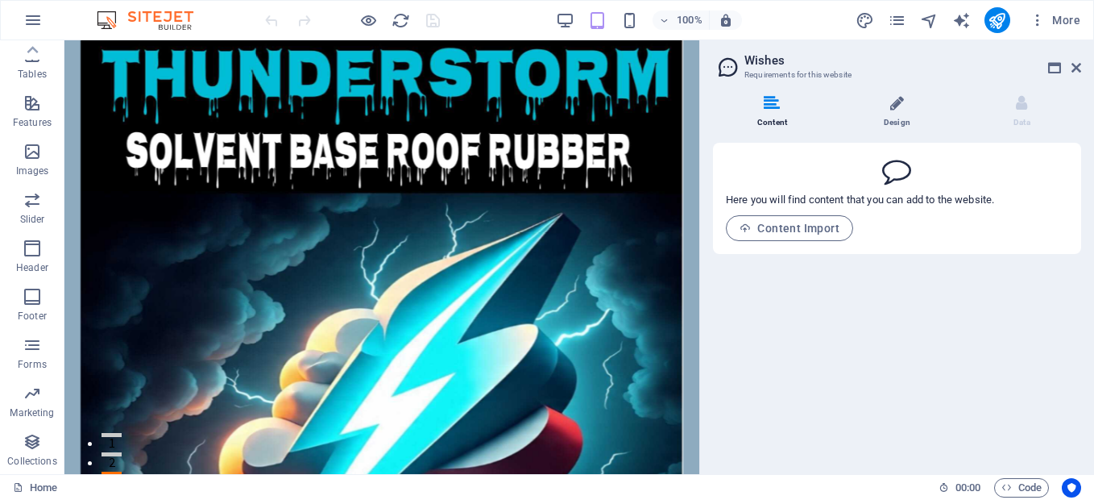
click at [904, 118] on li "Design" at bounding box center [900, 112] width 125 height 35
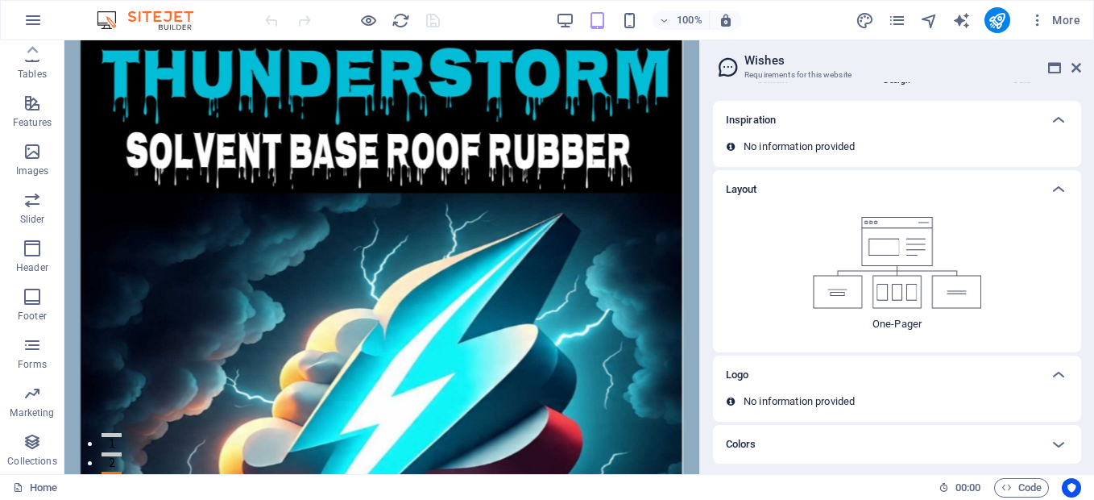
scroll to position [44, 0]
click at [911, 266] on img at bounding box center [897, 260] width 169 height 92
click at [727, 398] on icon at bounding box center [731, 399] width 8 height 10
click at [731, 396] on icon at bounding box center [731, 399] width 8 height 10
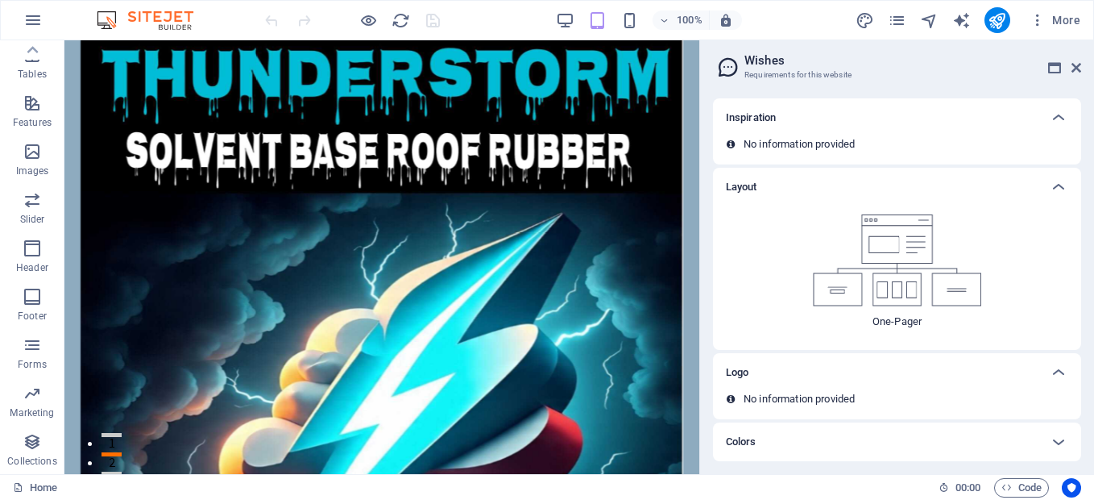
click at [731, 396] on icon at bounding box center [731, 399] width 8 height 10
click at [873, 386] on div "Logo" at bounding box center [897, 372] width 368 height 39
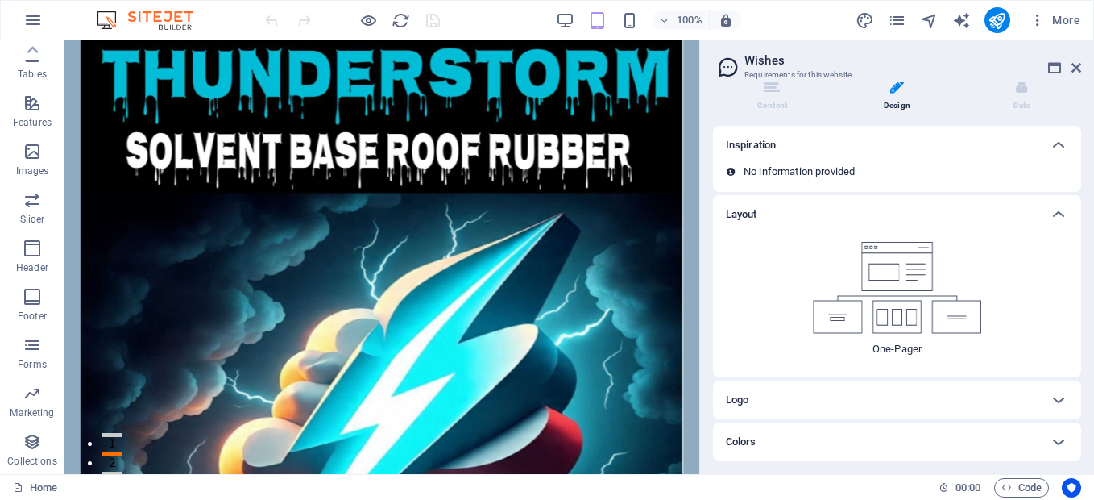
click at [873, 388] on div "Logo" at bounding box center [897, 399] width 368 height 39
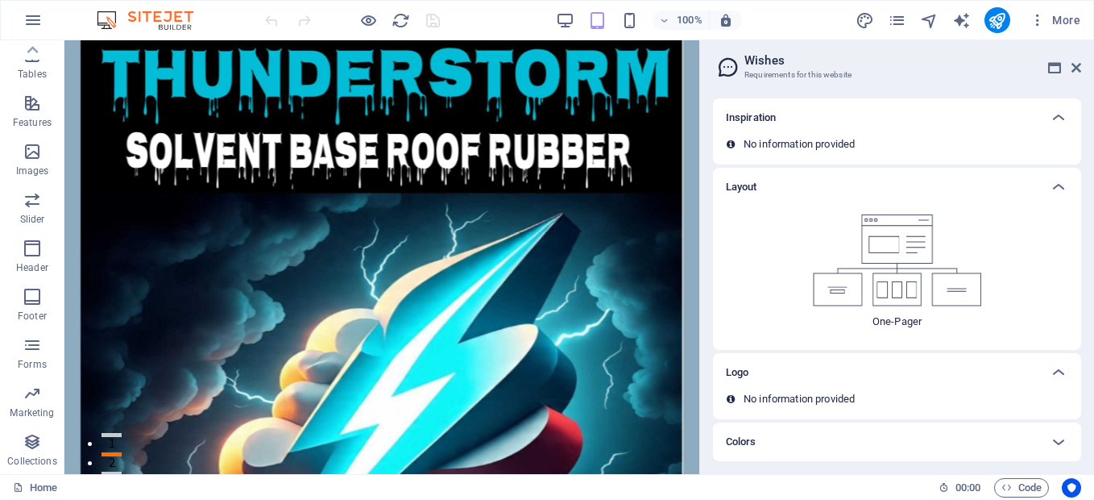
click at [761, 439] on div "Colors" at bounding box center [882, 441] width 313 height 19
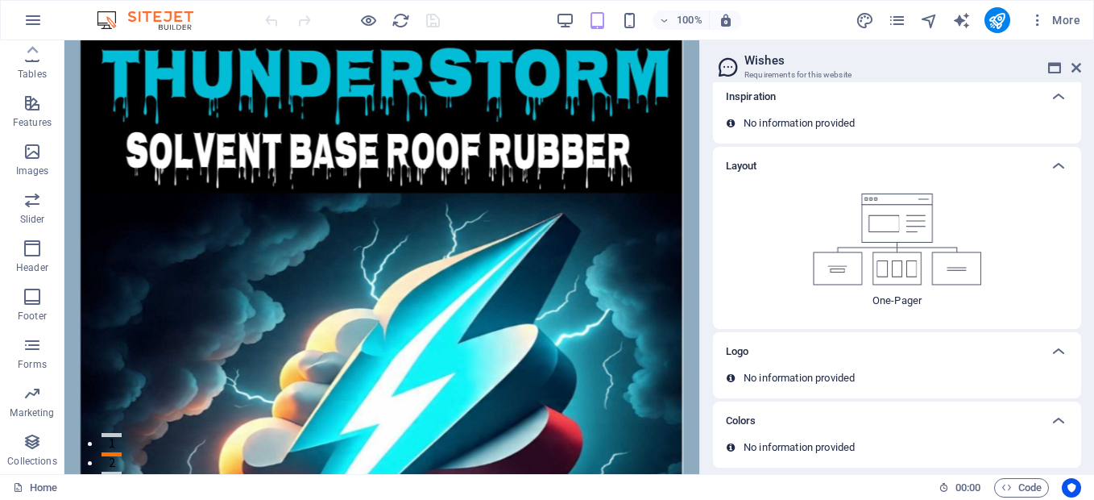
scroll to position [72, 0]
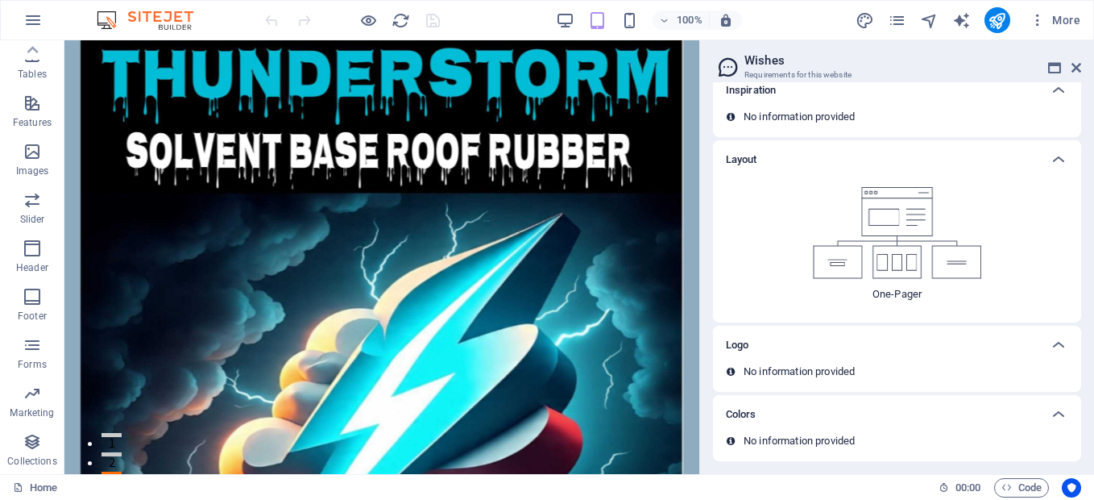
click at [760, 439] on p "No information provided" at bounding box center [799, 440] width 111 height 15
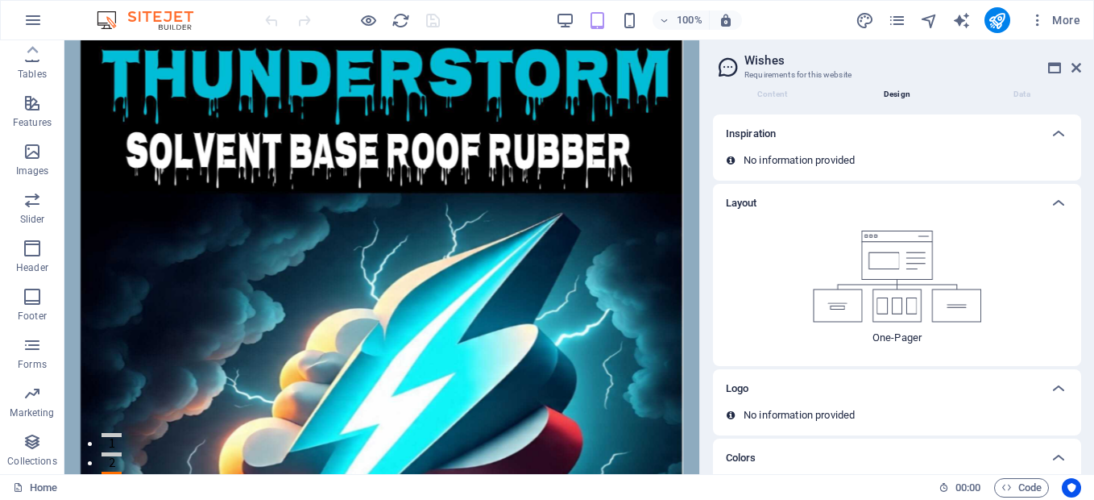
scroll to position [0, 0]
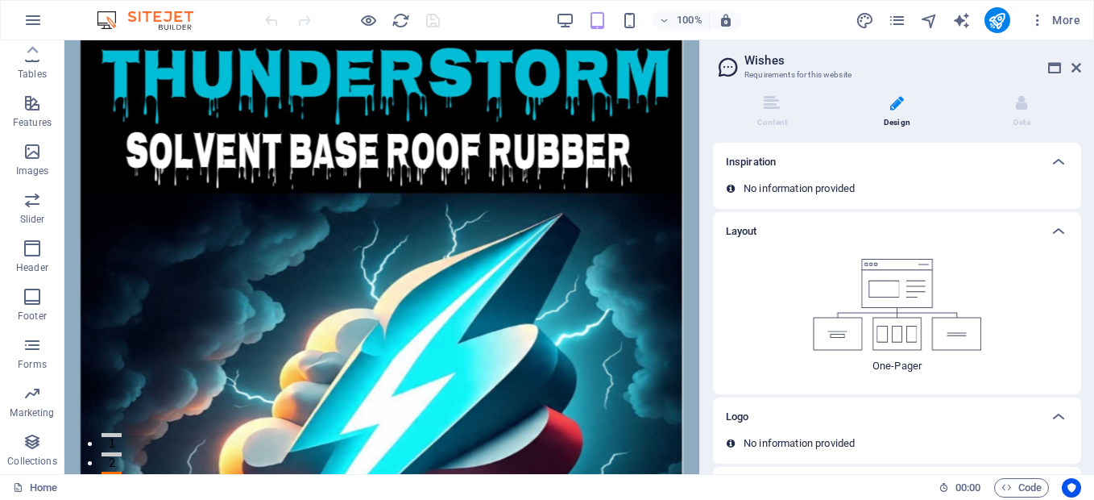
click at [937, 193] on div "No information provided" at bounding box center [897, 188] width 342 height 15
click at [1067, 15] on span "More" at bounding box center [1055, 20] width 51 height 16
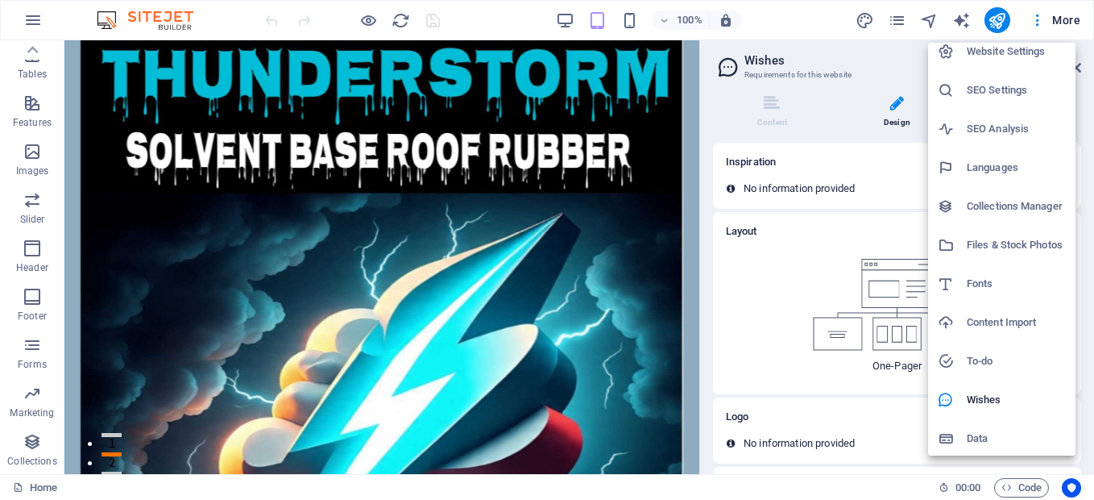
scroll to position [13, 0]
click at [967, 436] on h6 "Data" at bounding box center [1016, 435] width 99 height 19
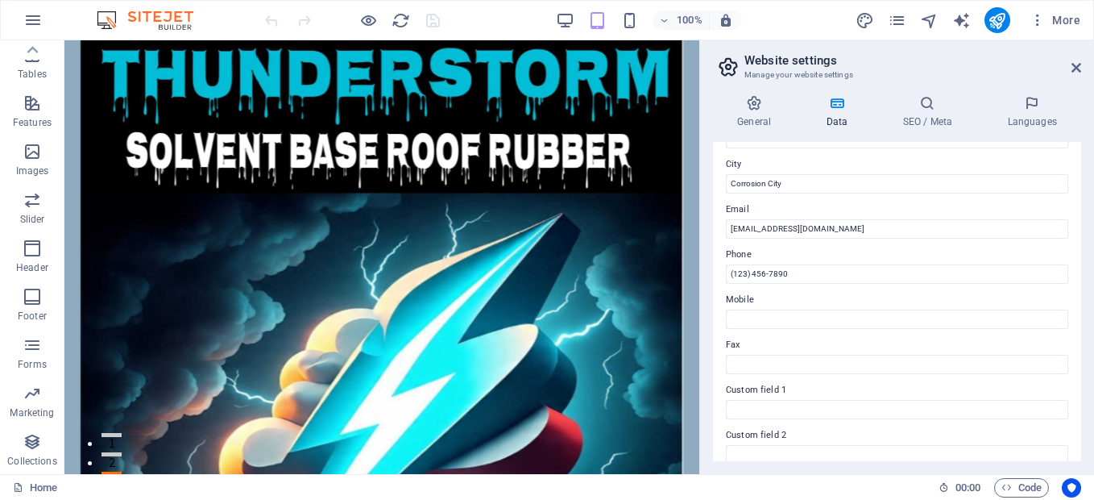
scroll to position [0, 0]
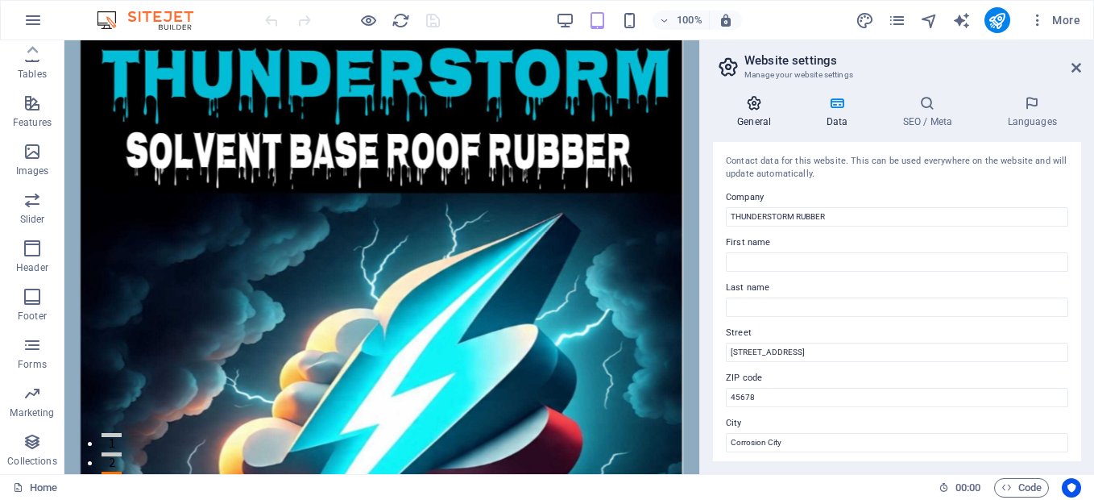
click at [749, 111] on h4 "General" at bounding box center [757, 112] width 89 height 34
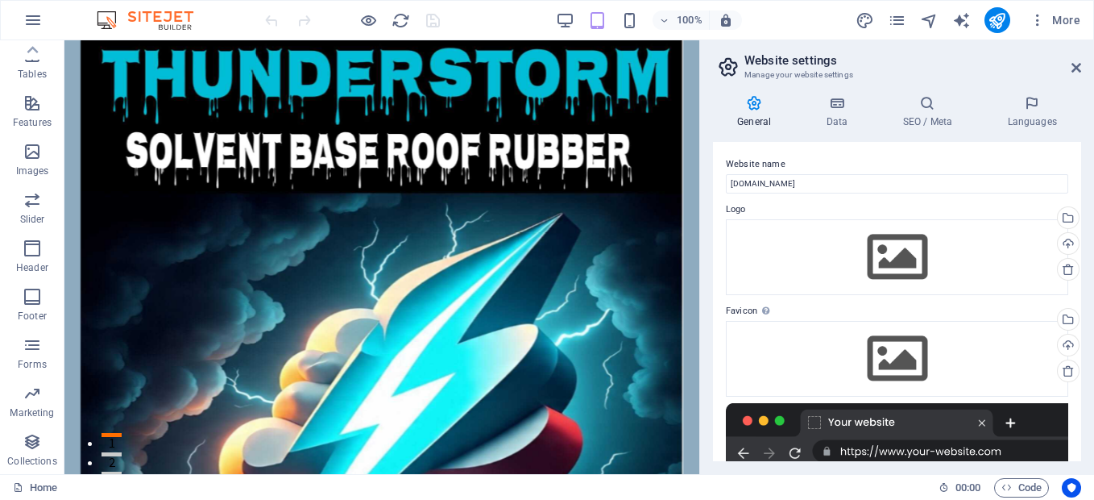
click at [922, 92] on div "General Data SEO / Meta Languages Website name thunderstormrubber.co.za Logo Dr…" at bounding box center [897, 278] width 394 height 392
click at [941, 106] on icon at bounding box center [927, 103] width 98 height 16
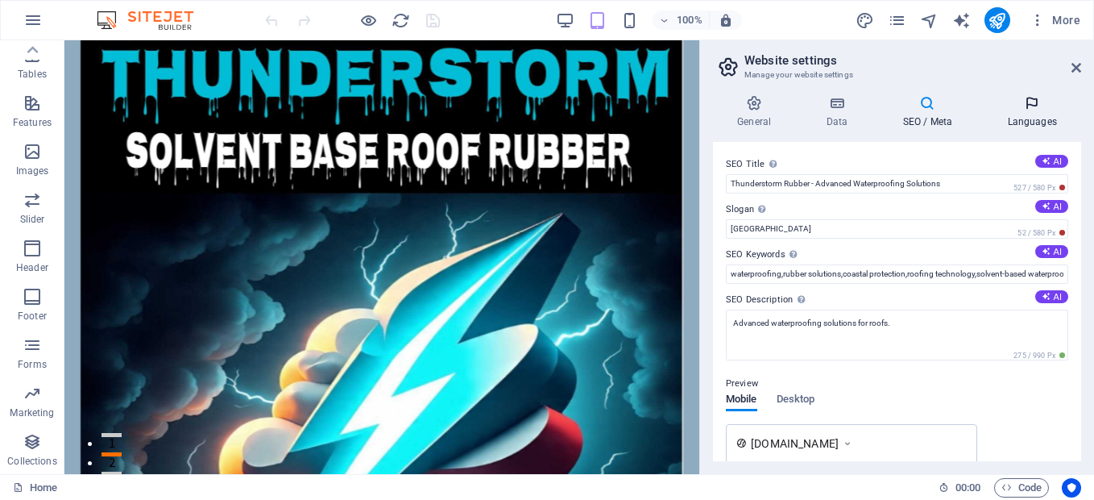
click at [1023, 106] on icon at bounding box center [1032, 103] width 98 height 16
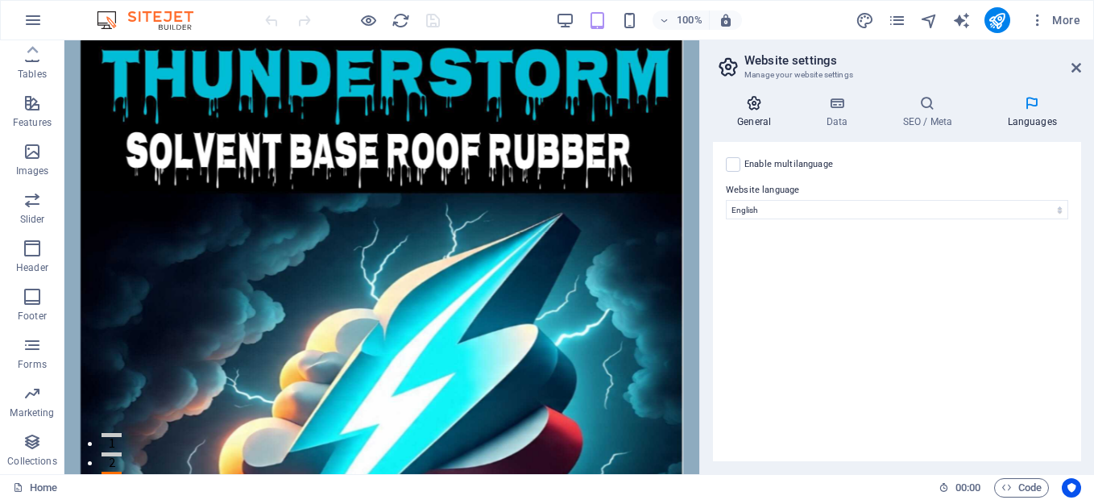
click at [753, 125] on h4 "General" at bounding box center [757, 112] width 89 height 34
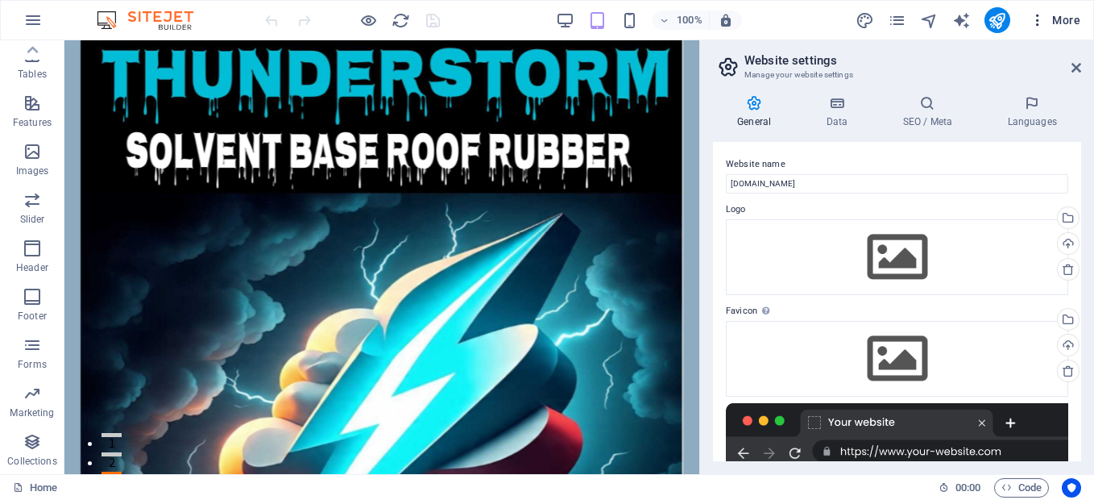
click at [1063, 15] on span "More" at bounding box center [1055, 20] width 51 height 16
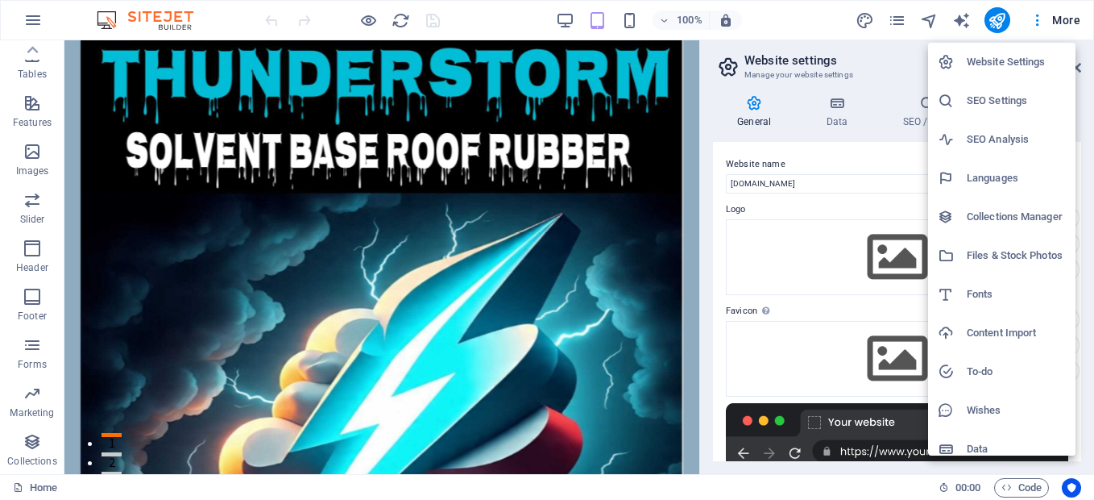
scroll to position [13, 0]
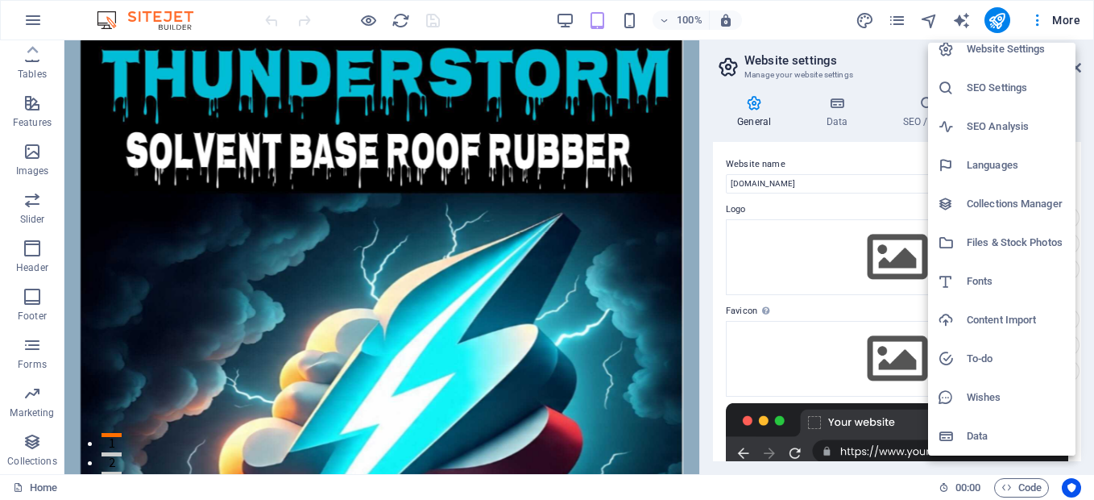
click at [989, 242] on h6 "Files & Stock Photos" at bounding box center [1016, 242] width 99 height 19
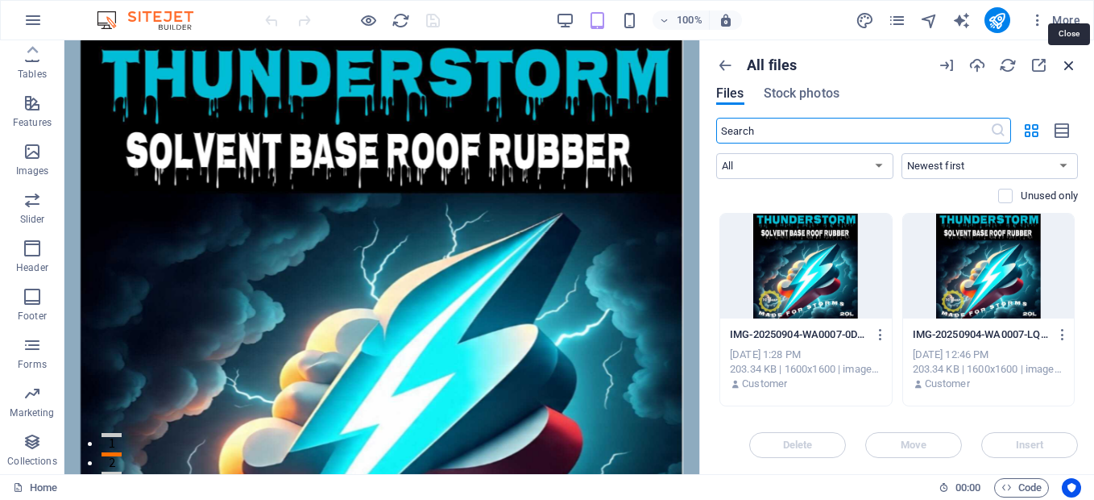
click at [1066, 61] on icon "button" at bounding box center [1069, 65] width 18 height 18
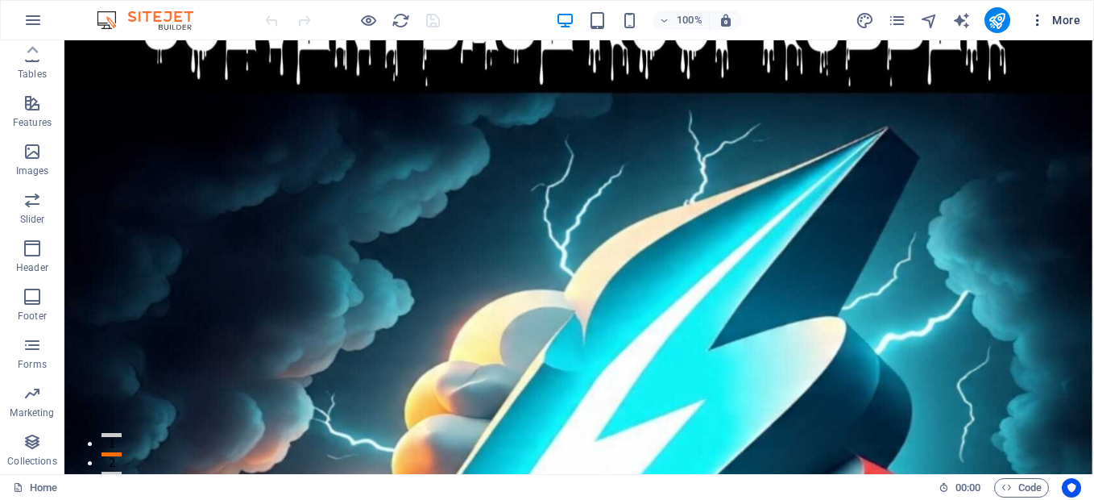
click at [1059, 18] on span "More" at bounding box center [1055, 20] width 51 height 16
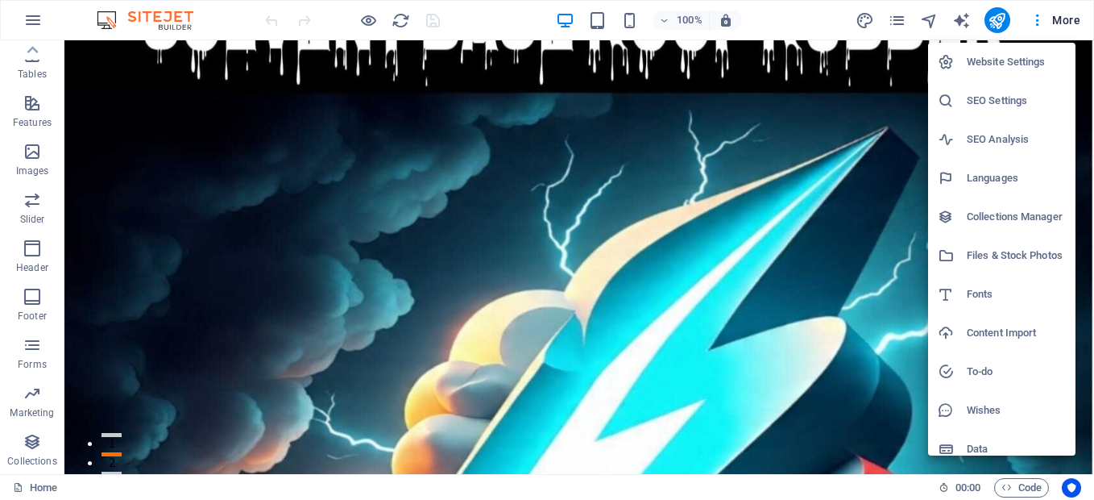
click at [1020, 218] on h6 "Collections Manager" at bounding box center [1016, 216] width 99 height 19
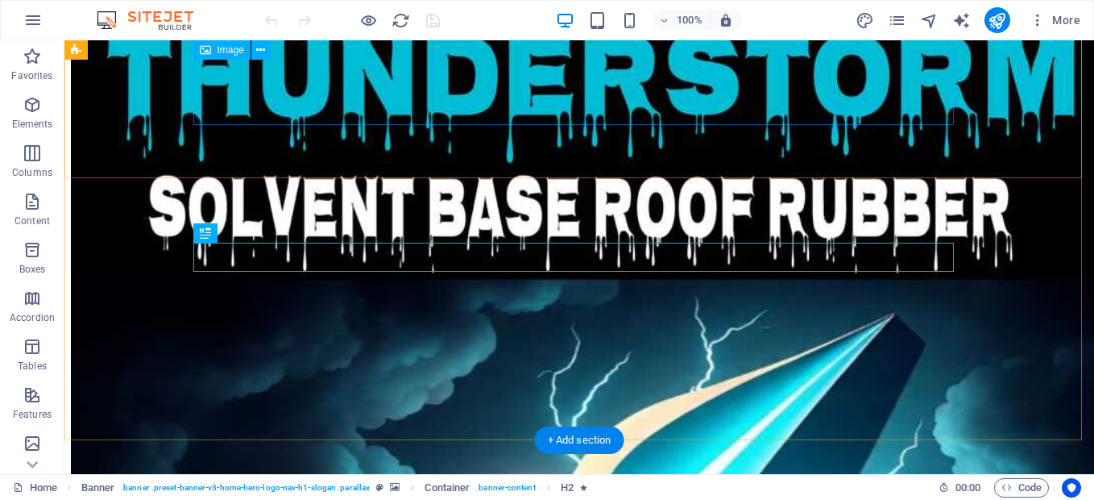
scroll to position [870, 0]
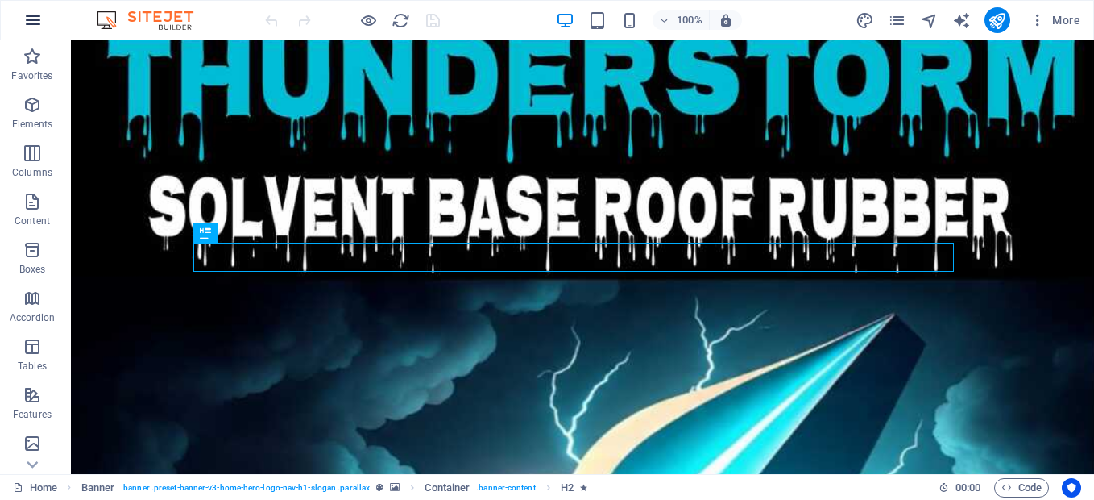
click at [37, 20] on icon "button" at bounding box center [32, 19] width 19 height 19
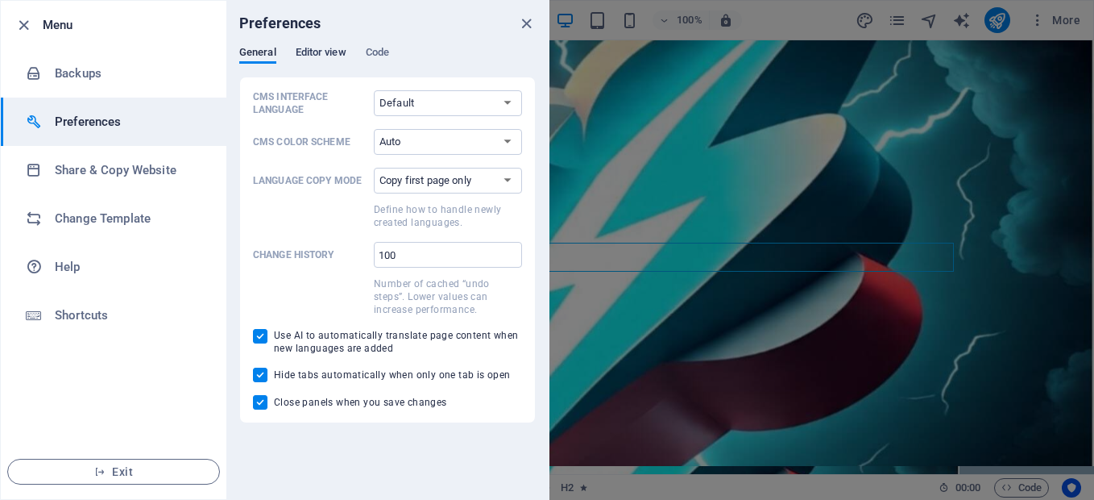
click at [318, 52] on span "Editor view" at bounding box center [321, 54] width 51 height 23
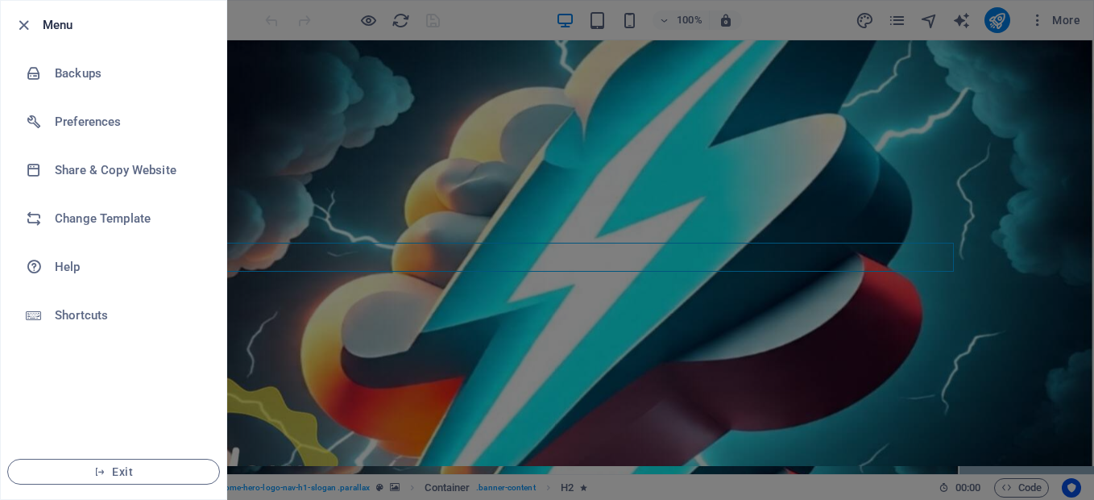
drag, startPoint x: 631, startPoint y: 470, endPoint x: 673, endPoint y: 454, distance: 44.9
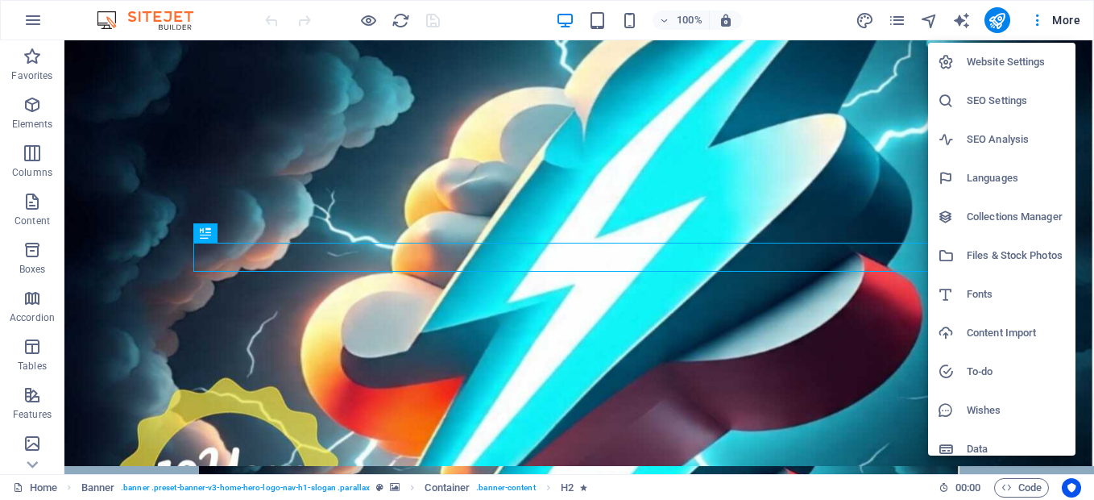
click at [997, 101] on h6 "SEO Settings" at bounding box center [1016, 100] width 99 height 19
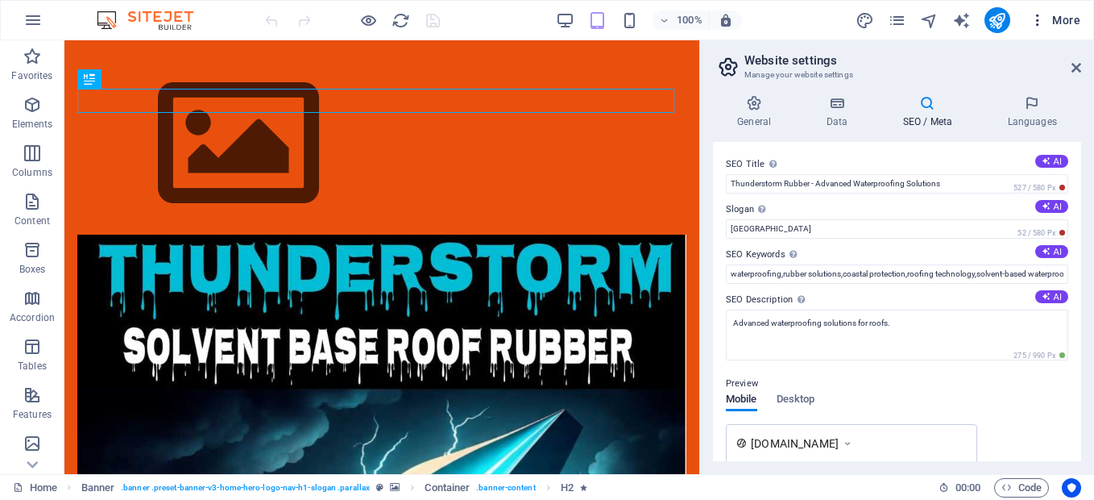
click at [1064, 15] on span "More" at bounding box center [1055, 20] width 51 height 16
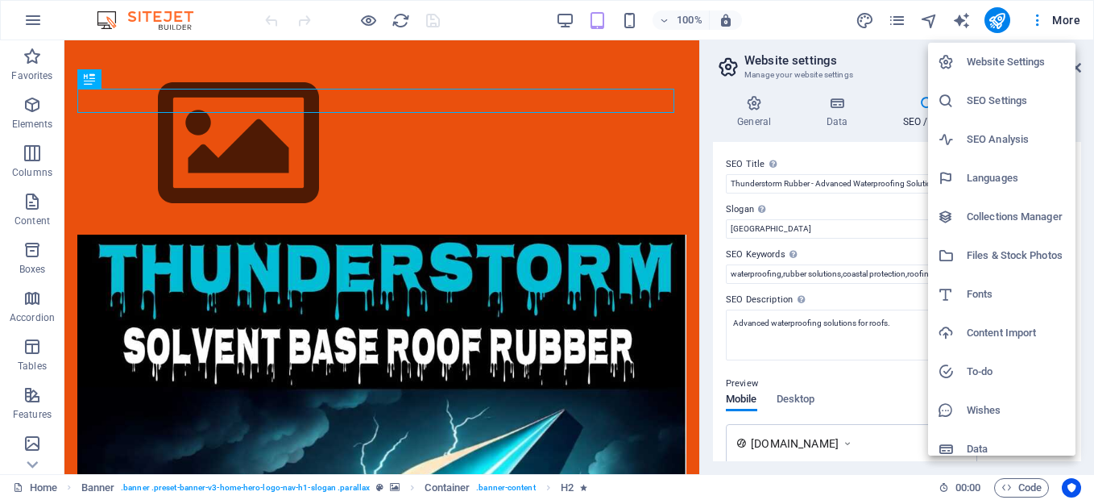
scroll to position [13, 0]
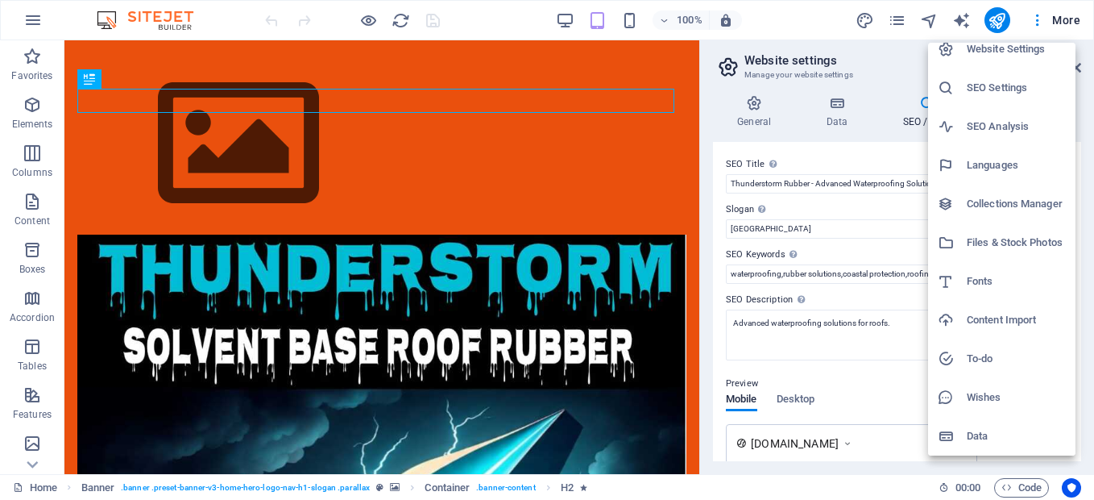
click at [392, 52] on div at bounding box center [547, 250] width 1094 height 500
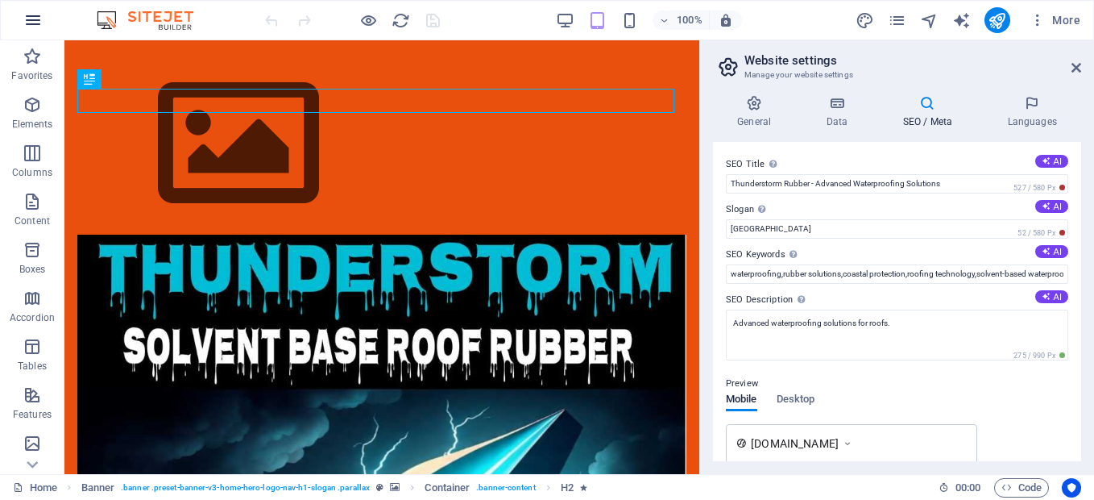
click at [40, 21] on icon "button" at bounding box center [32, 19] width 19 height 19
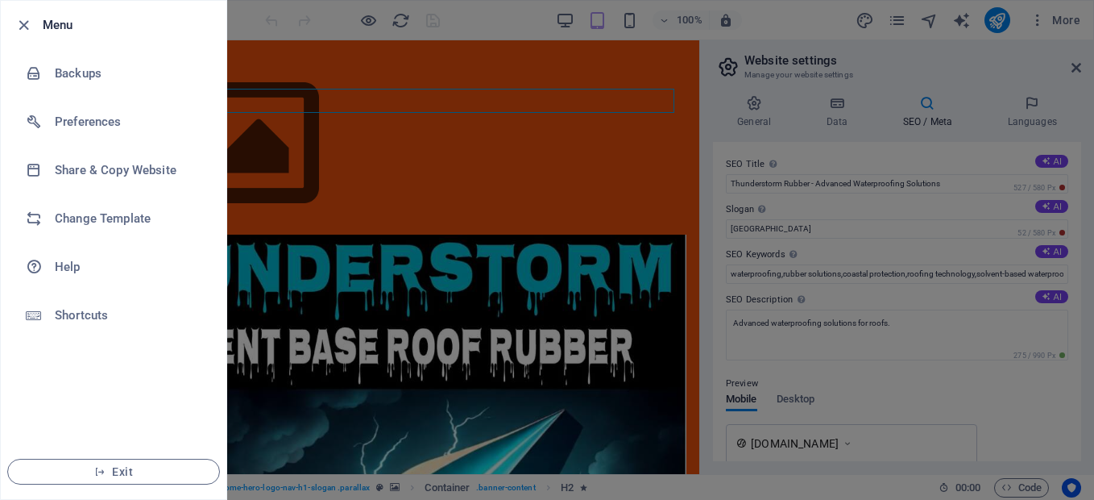
click at [257, 276] on div at bounding box center [547, 250] width 1094 height 500
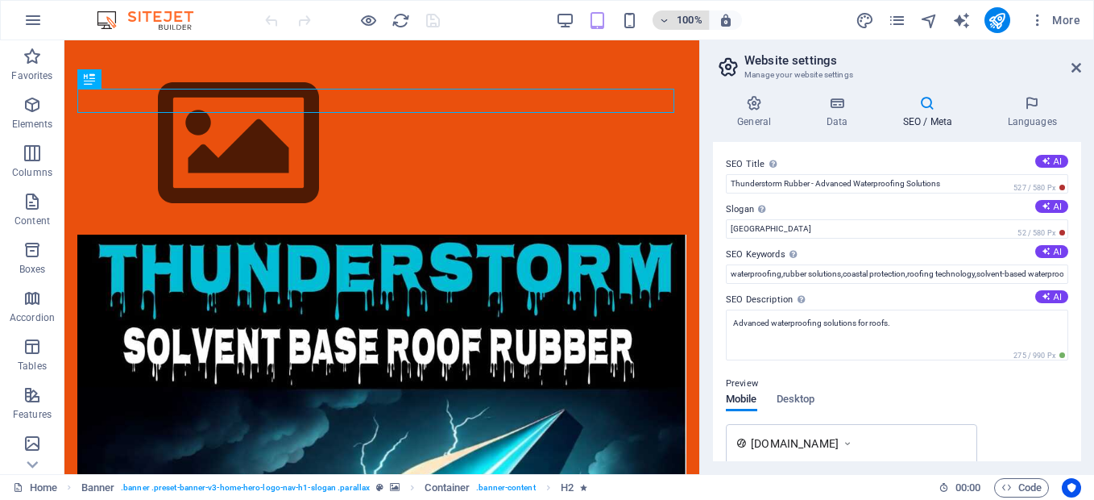
click at [678, 18] on h6 "100%" at bounding box center [690, 19] width 26 height 19
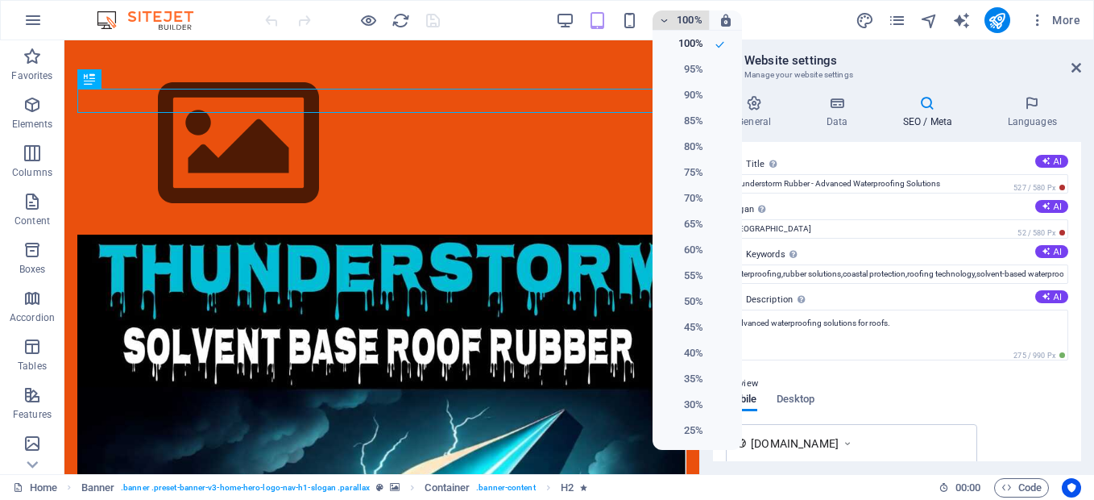
click at [678, 18] on div at bounding box center [547, 250] width 1094 height 500
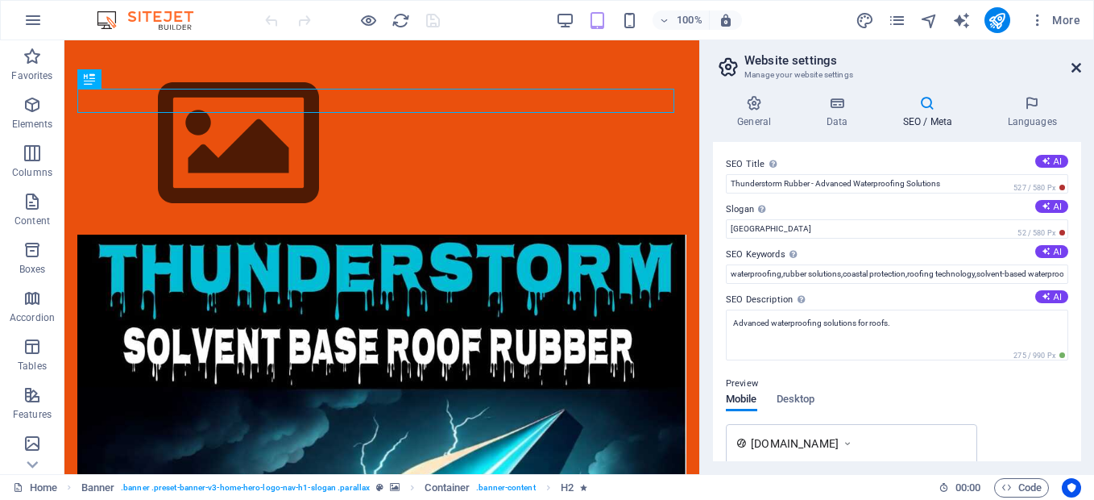
click at [1072, 66] on icon at bounding box center [1077, 67] width 10 height 13
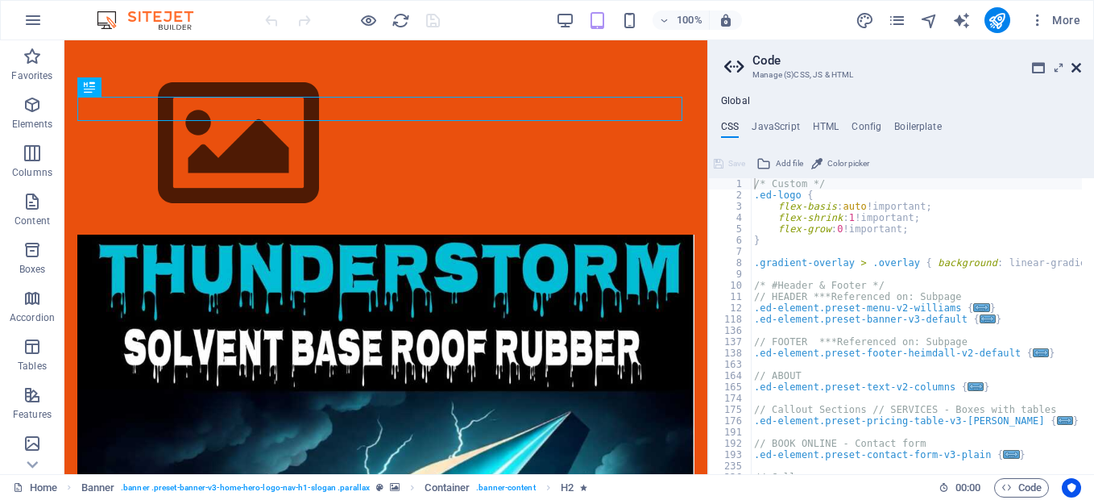
click at [1073, 62] on icon at bounding box center [1077, 67] width 10 height 13
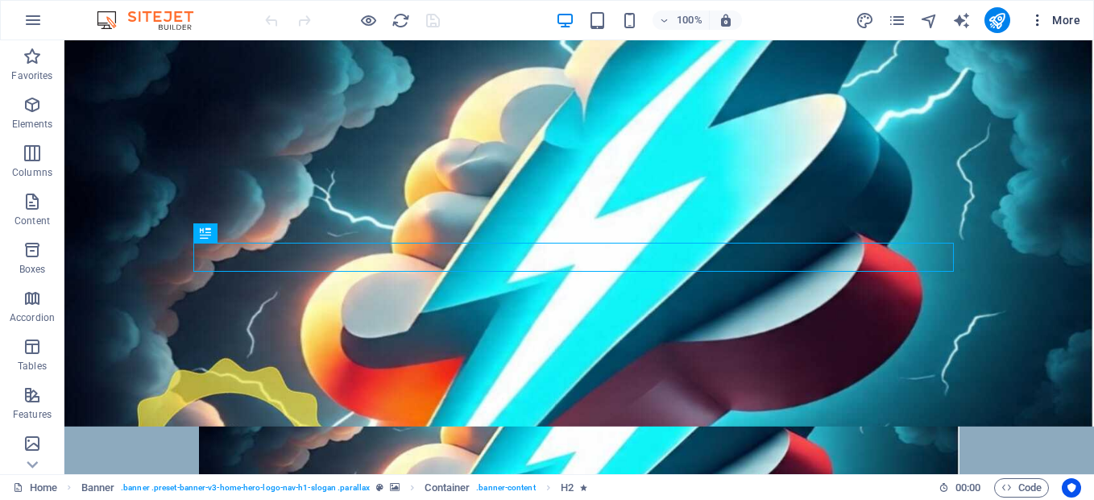
click at [1063, 18] on span "More" at bounding box center [1055, 20] width 51 height 16
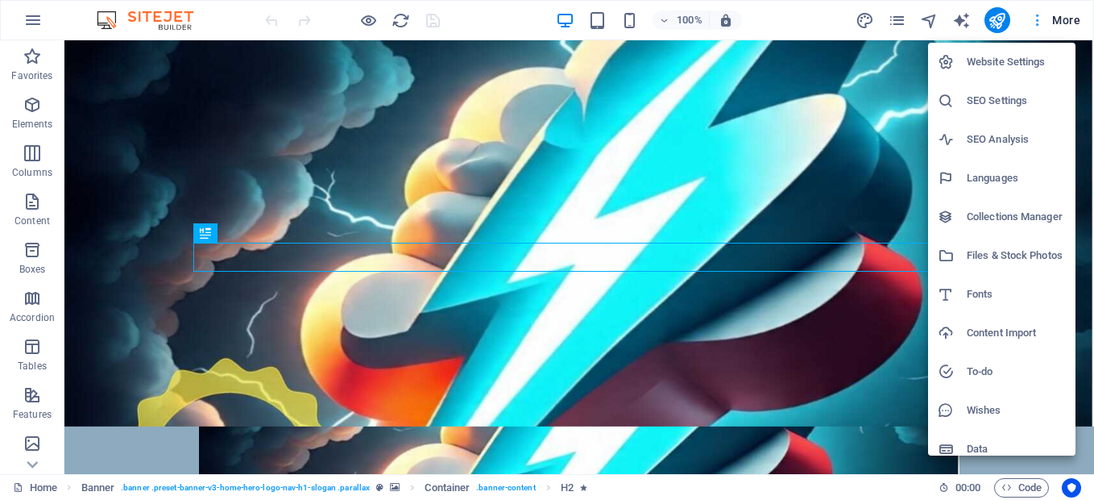
click at [1063, 18] on div at bounding box center [547, 250] width 1094 height 500
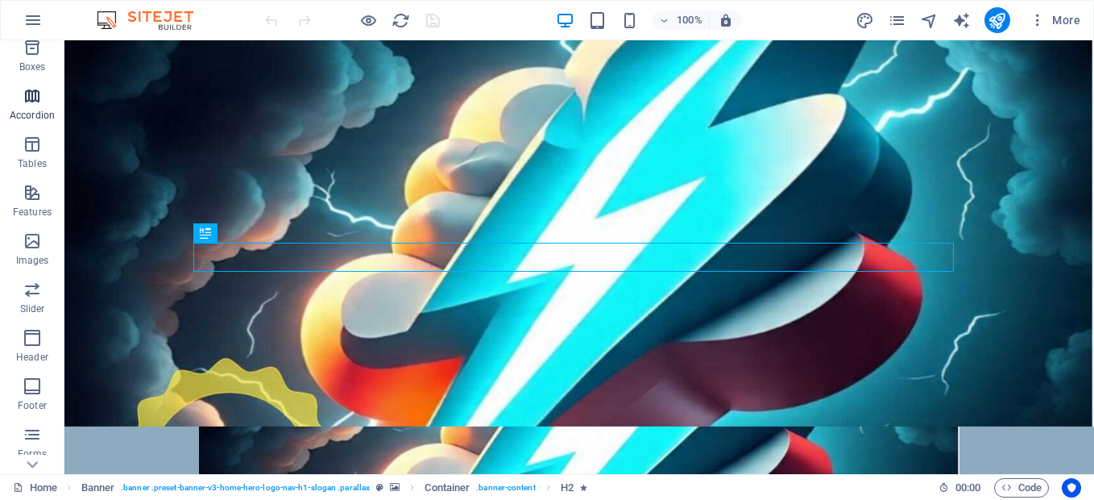
scroll to position [292, 0]
click at [23, 348] on icon "button" at bounding box center [32, 344] width 19 height 19
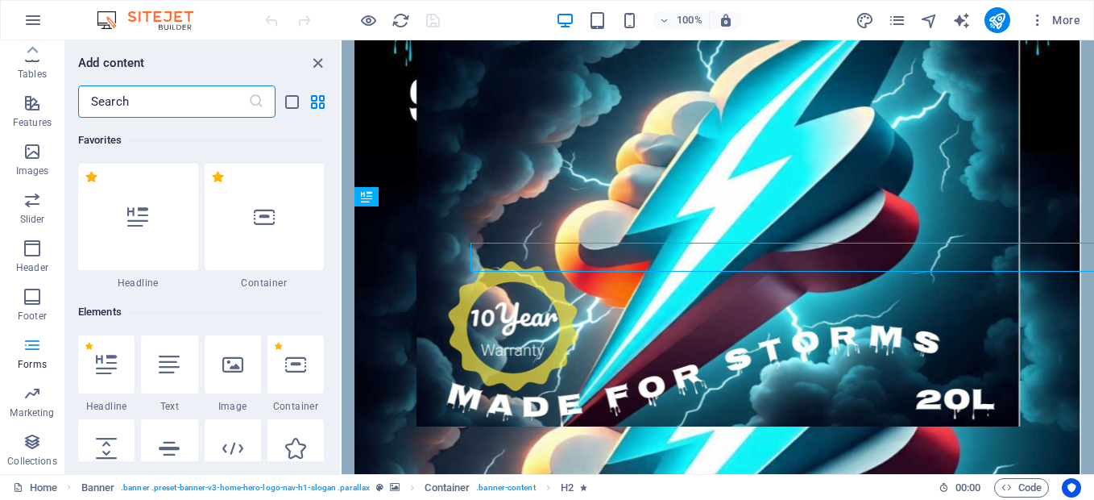
click at [34, 348] on icon "button" at bounding box center [32, 344] width 19 height 19
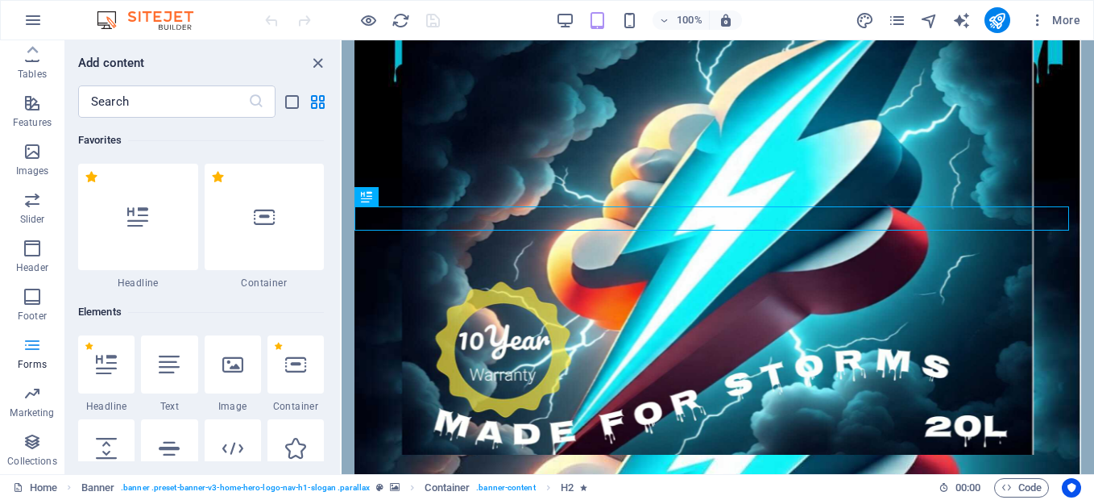
scroll to position [11762, 0]
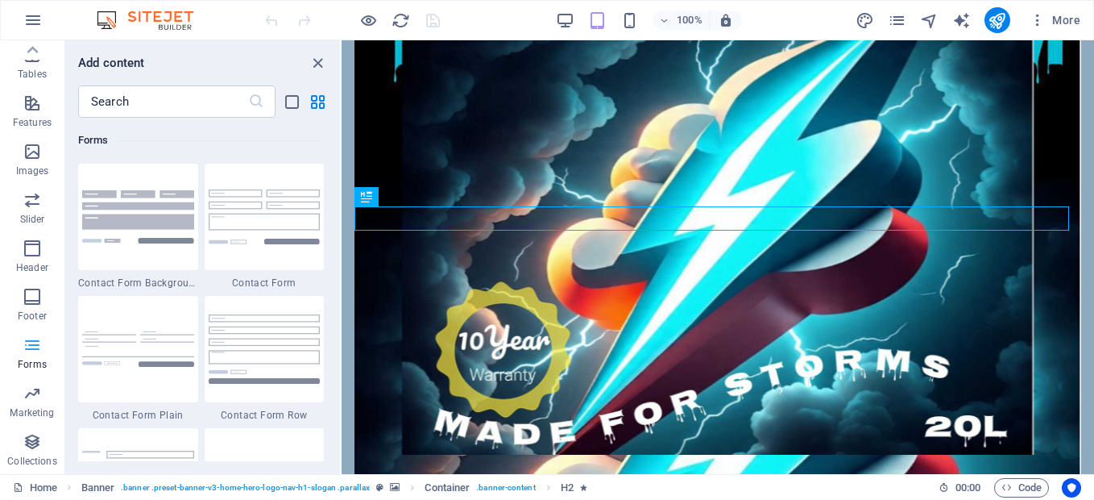
click at [34, 348] on icon "button" at bounding box center [32, 344] width 19 height 19
click at [37, 402] on icon "button" at bounding box center [32, 392] width 19 height 19
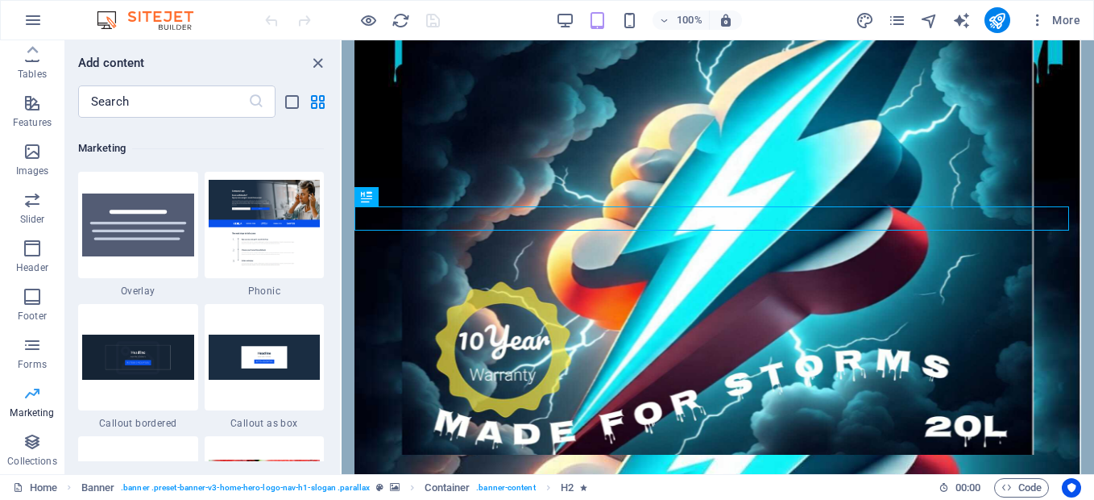
scroll to position [13123, 0]
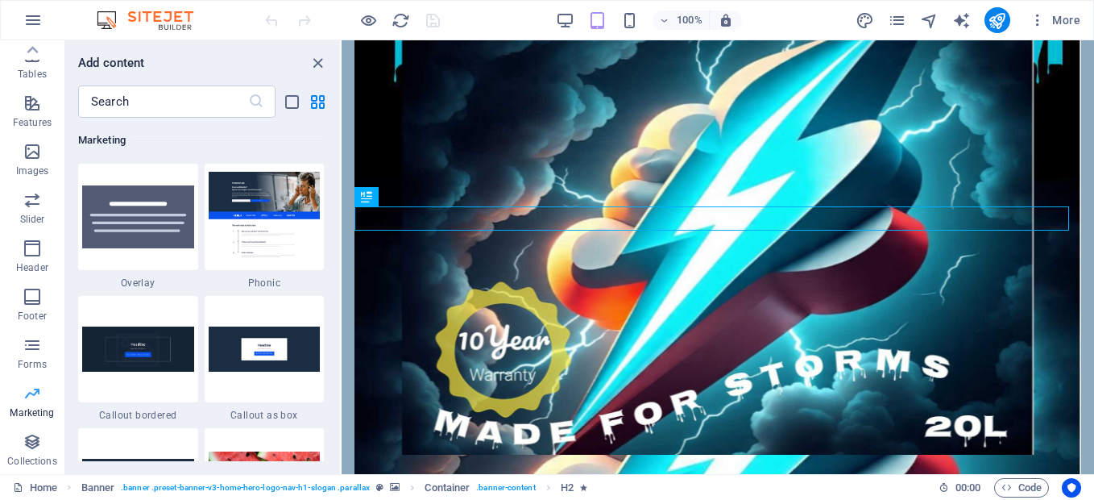
click at [38, 401] on icon "button" at bounding box center [32, 392] width 19 height 19
click at [314, 61] on icon "close panel" at bounding box center [318, 63] width 19 height 19
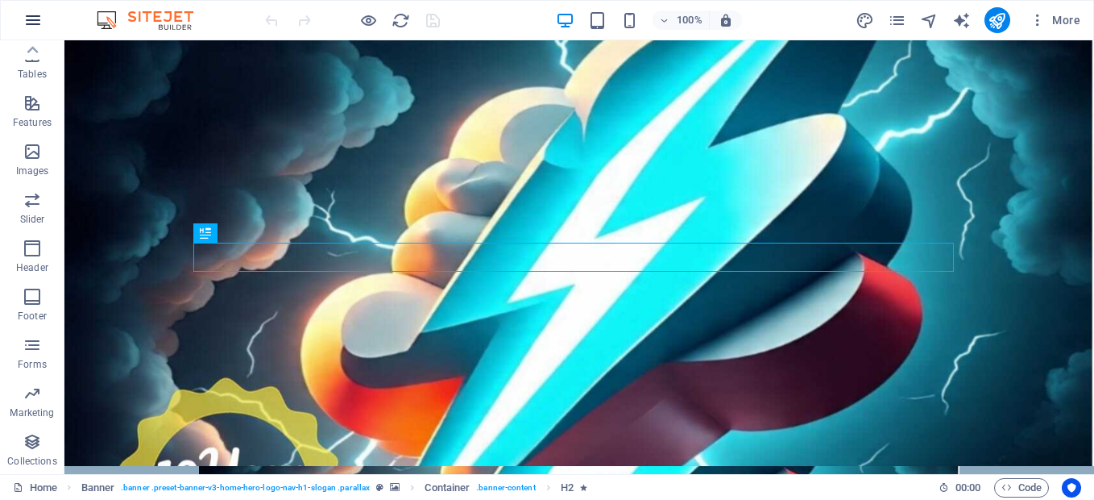
click at [30, 19] on icon "button" at bounding box center [32, 19] width 19 height 19
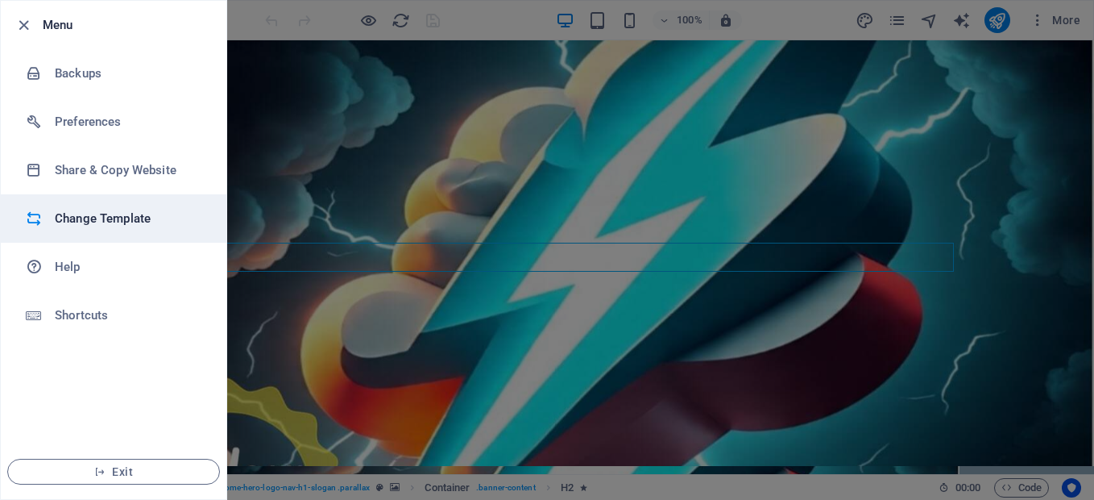
click at [48, 218] on div at bounding box center [40, 218] width 29 height 16
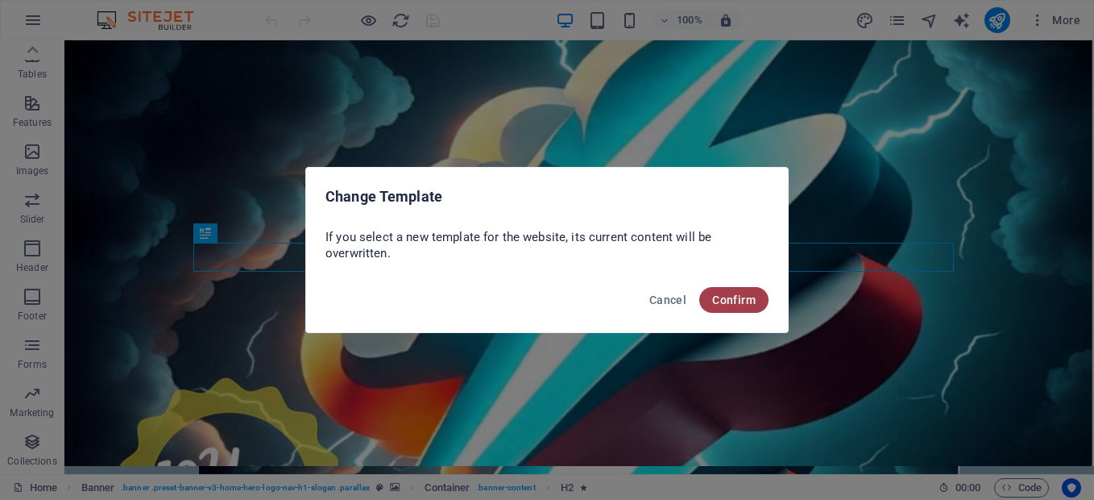
click at [744, 300] on span "Confirm" at bounding box center [734, 299] width 44 height 13
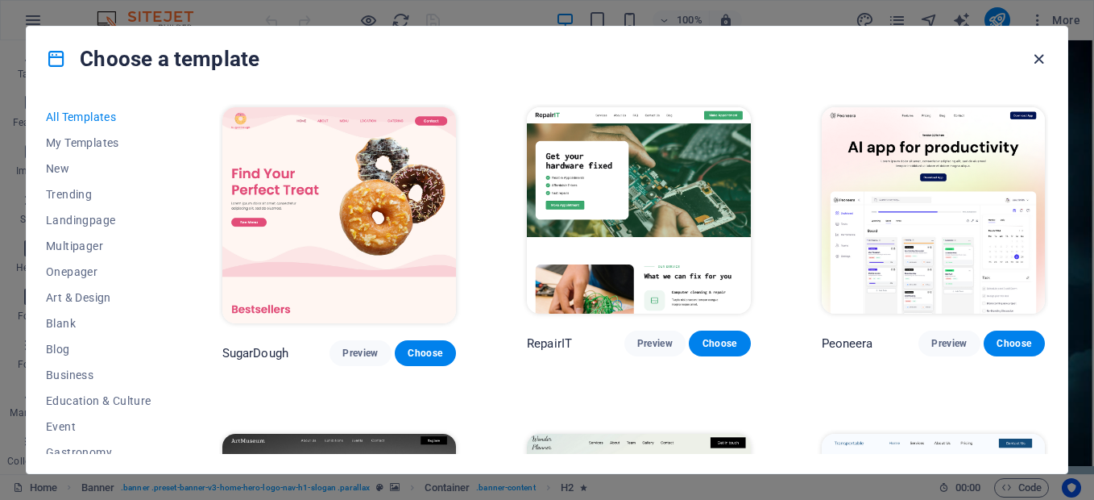
click at [1034, 58] on icon "button" at bounding box center [1039, 59] width 19 height 19
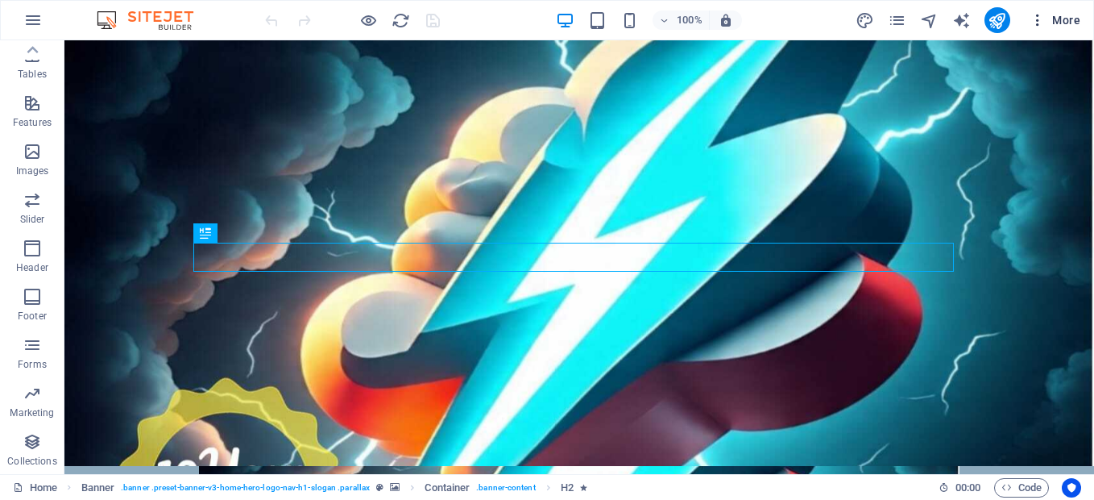
click at [1038, 20] on icon "button" at bounding box center [1038, 20] width 16 height 16
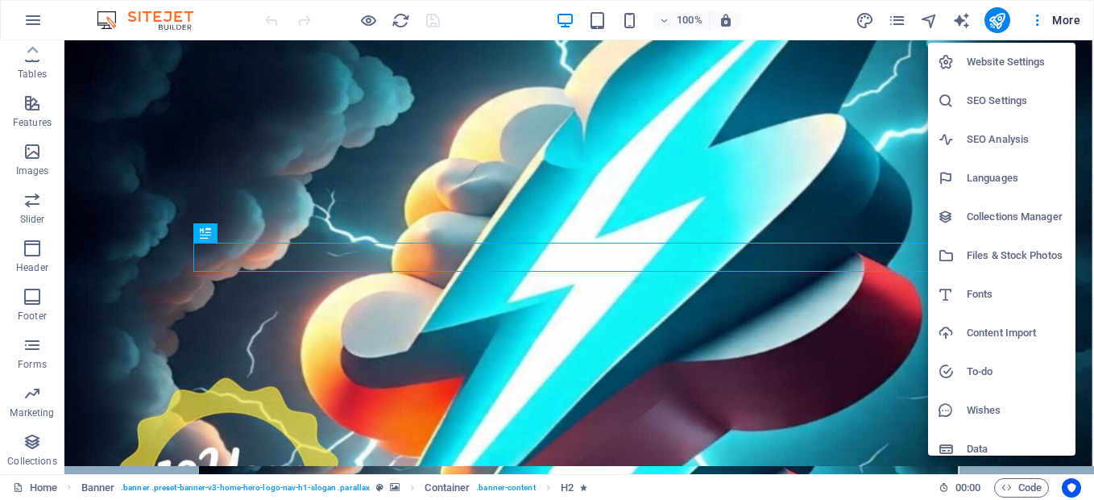
click at [1037, 20] on div at bounding box center [547, 250] width 1094 height 500
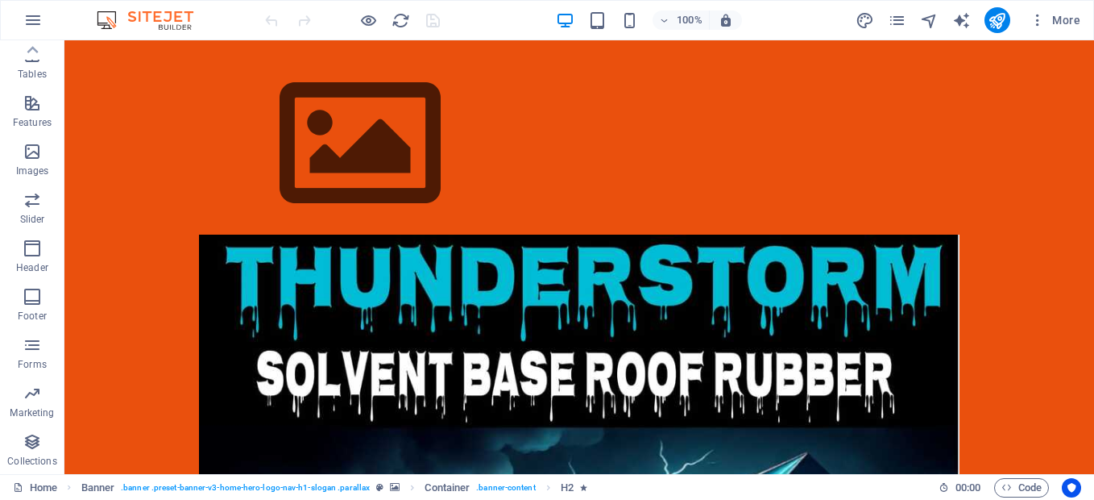
scroll to position [4100, 0]
drag, startPoint x: 1088, startPoint y: 159, endPoint x: 1150, endPoint y: 525, distance: 371.6
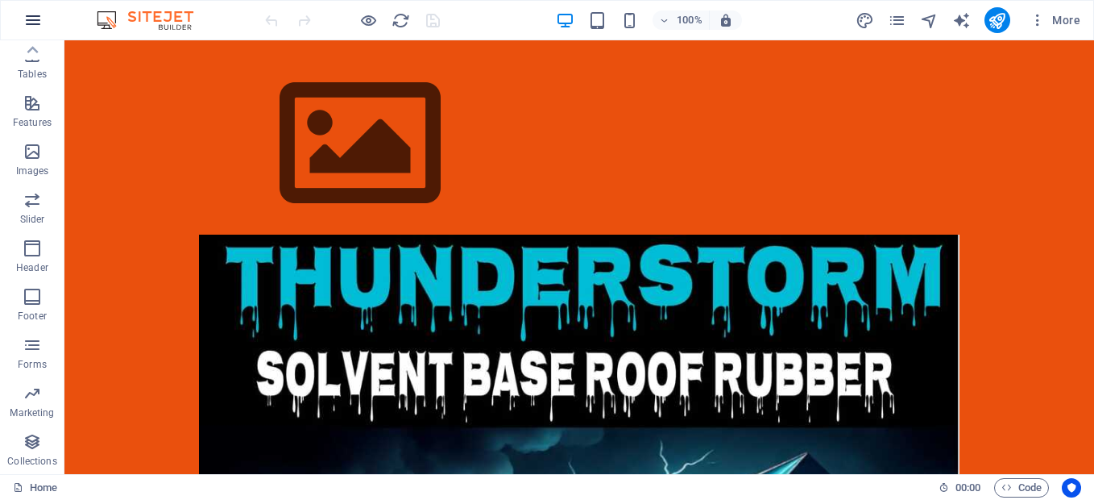
click at [31, 18] on icon "button" at bounding box center [32, 19] width 19 height 19
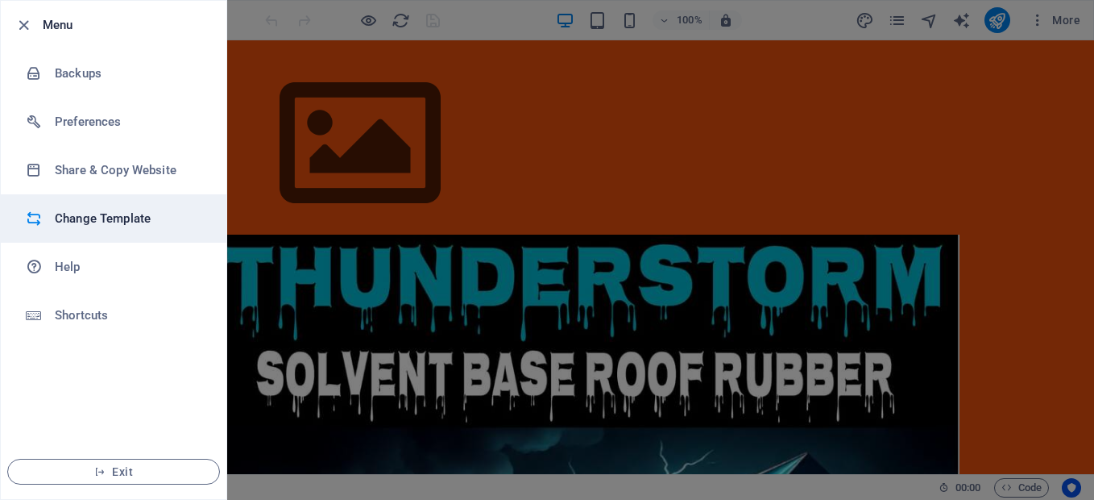
click at [78, 215] on h6 "Change Template" at bounding box center [129, 218] width 149 height 19
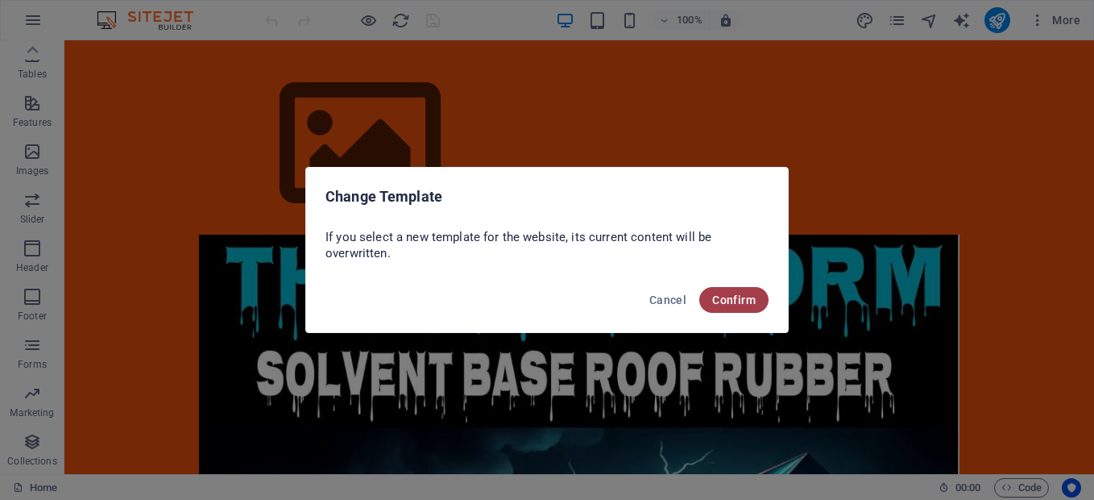
click at [723, 307] on button "Confirm" at bounding box center [733, 300] width 69 height 26
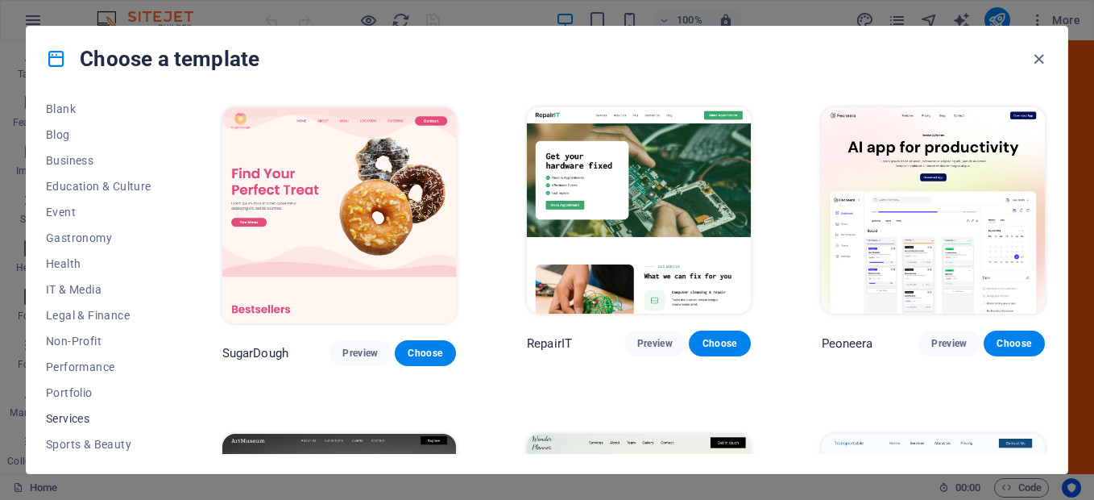
scroll to position [134, 0]
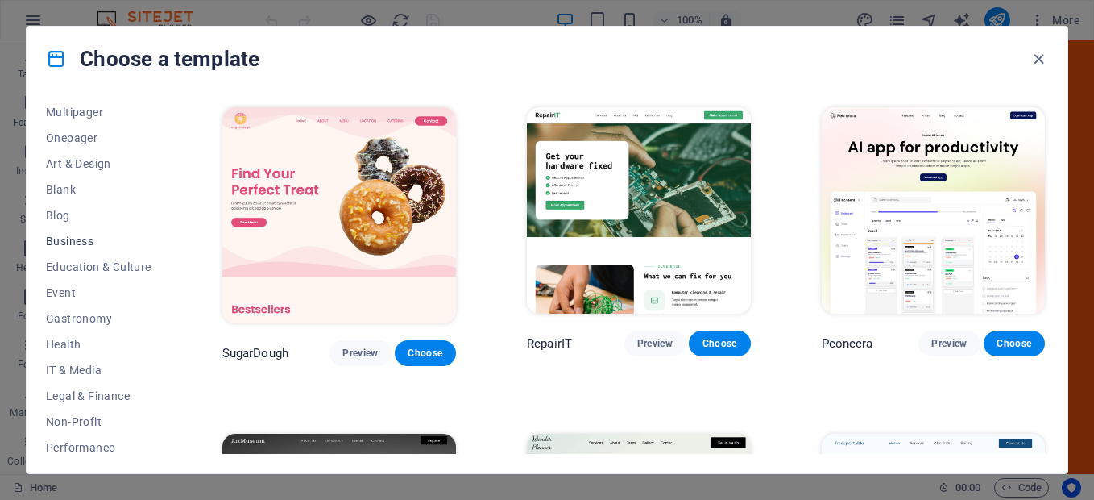
click at [90, 235] on span "Business" at bounding box center [99, 240] width 106 height 13
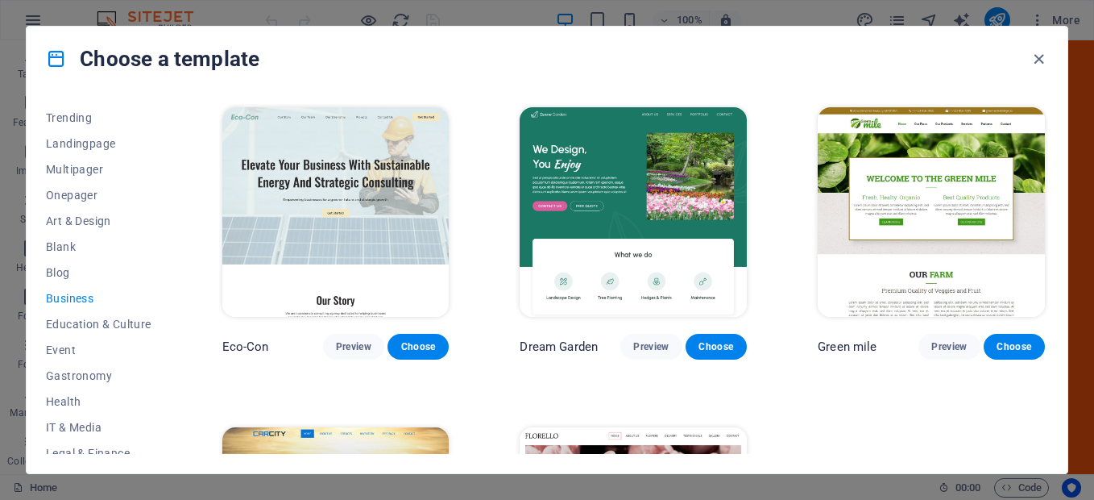
scroll to position [53, 0]
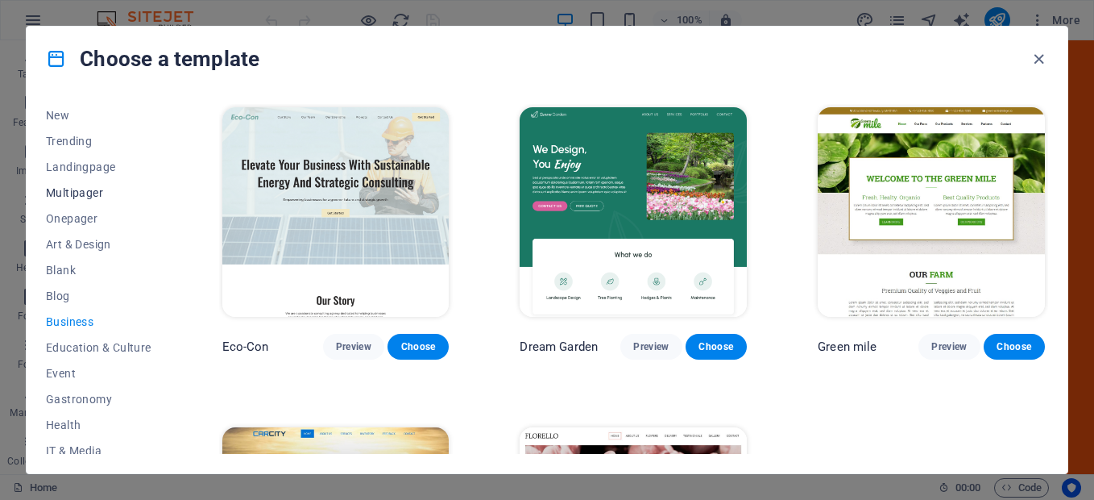
click at [94, 189] on span "Multipager" at bounding box center [99, 192] width 106 height 13
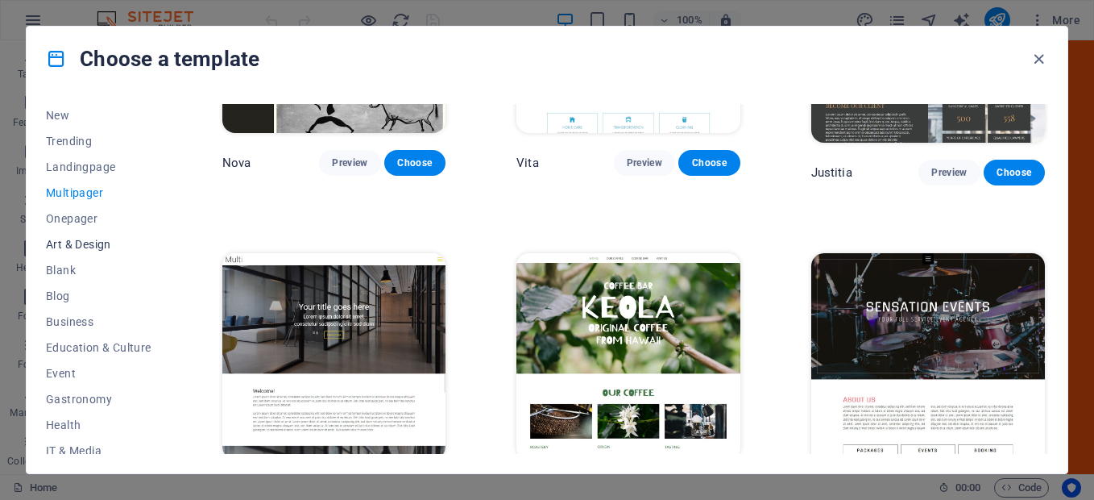
scroll to position [0, 0]
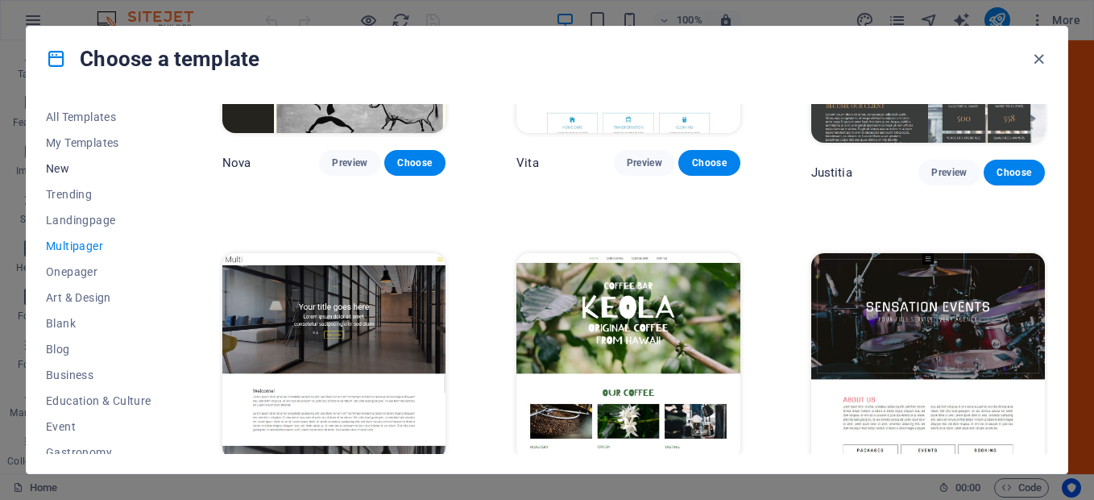
click at [58, 166] on span "New" at bounding box center [99, 168] width 106 height 13
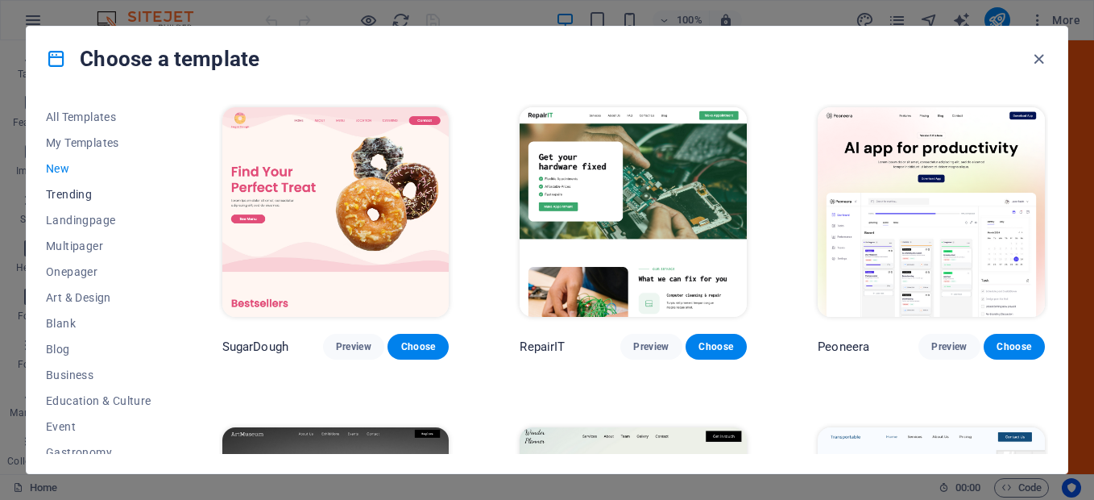
click at [69, 197] on span "Trending" at bounding box center [99, 194] width 106 height 13
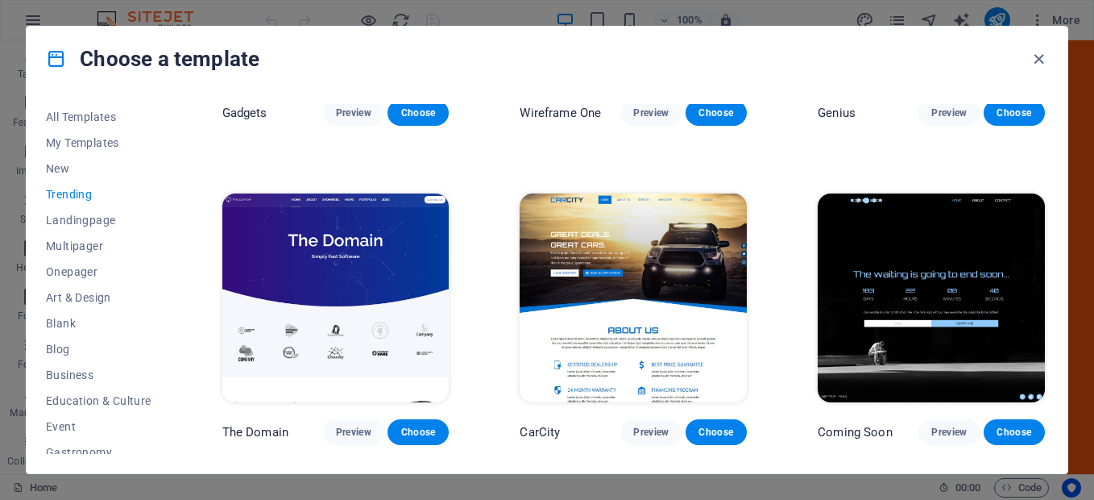
scroll to position [1208, 0]
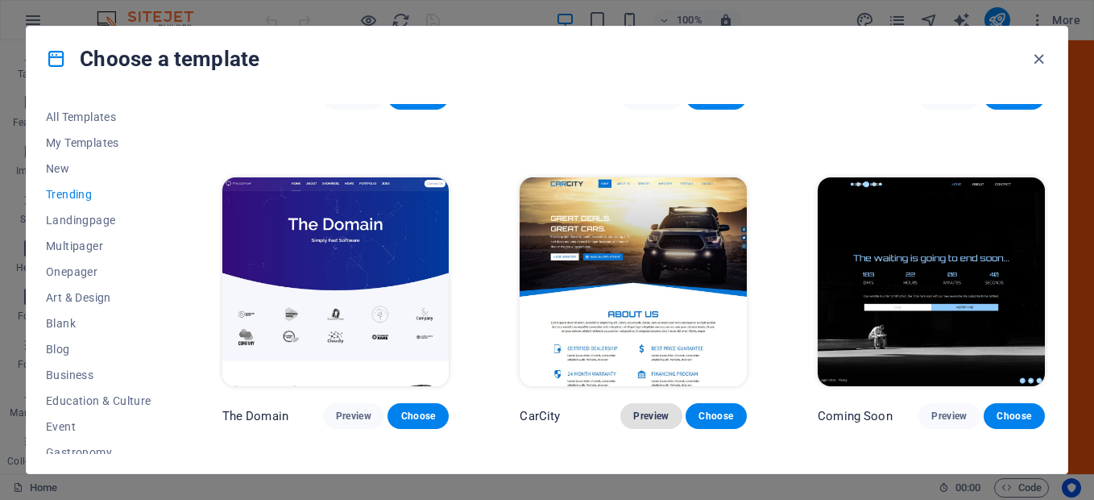
click at [657, 409] on span "Preview" at bounding box center [650, 415] width 35 height 13
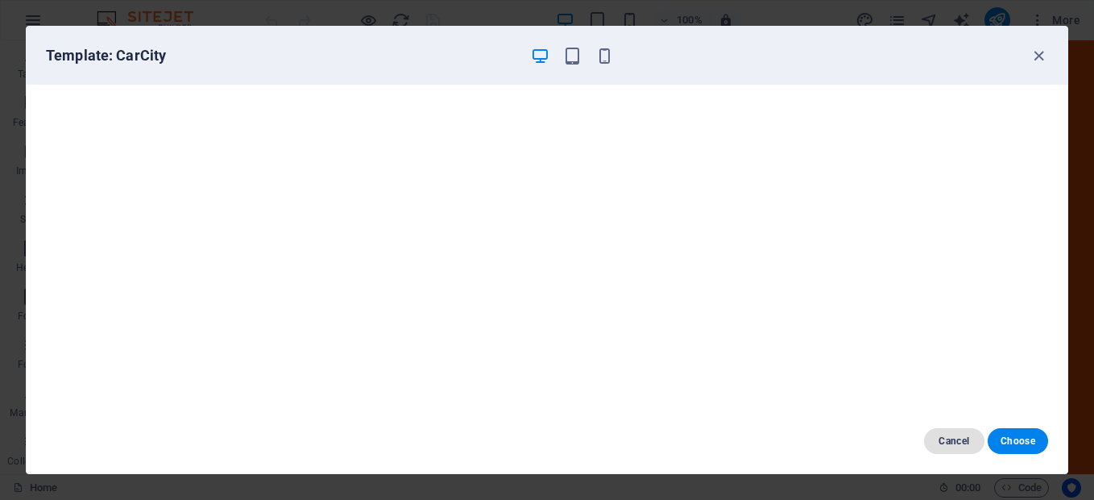
click at [945, 444] on span "Cancel" at bounding box center [954, 440] width 35 height 13
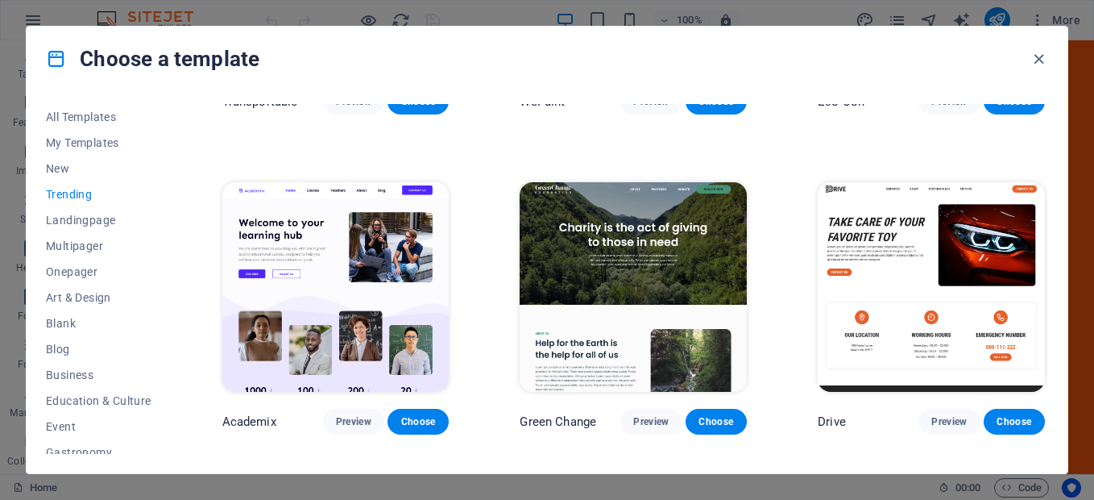
scroll to position [0, 0]
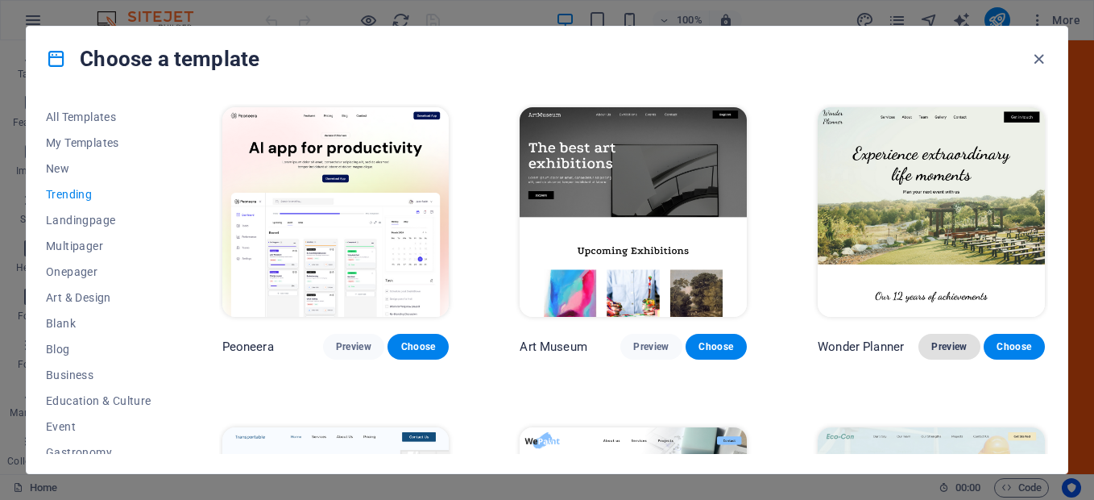
click at [931, 348] on span "Preview" at bounding box center [948, 346] width 35 height 13
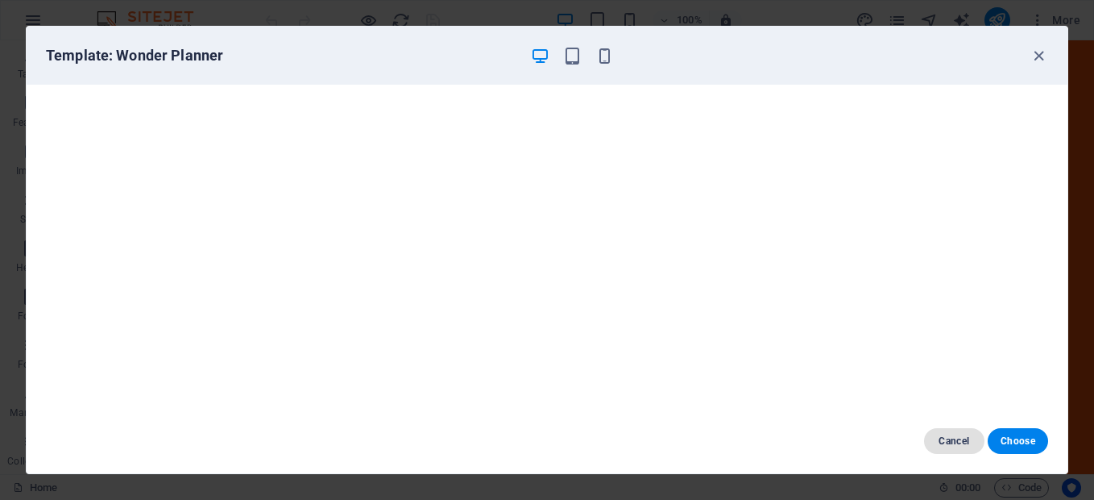
click at [942, 448] on button "Cancel" at bounding box center [954, 441] width 60 height 26
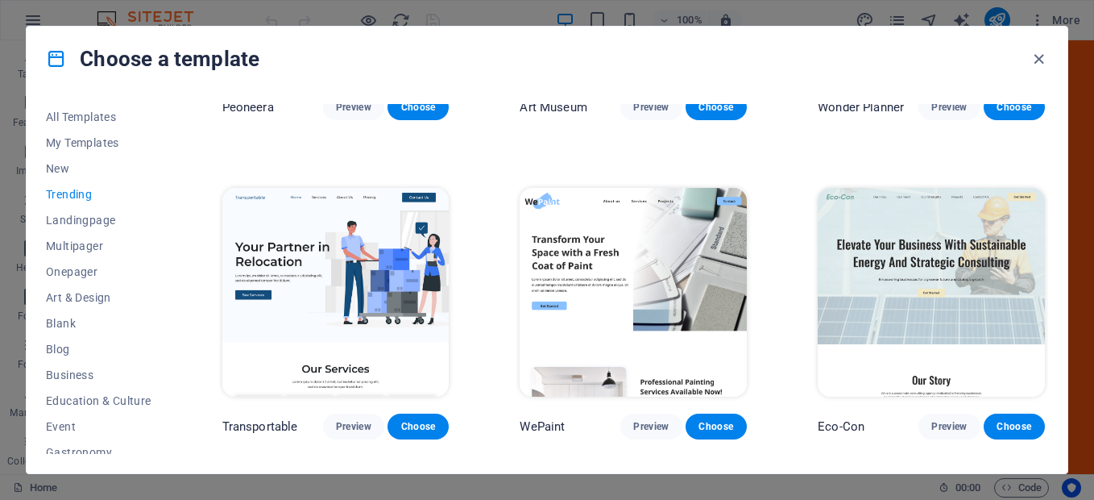
scroll to position [322, 0]
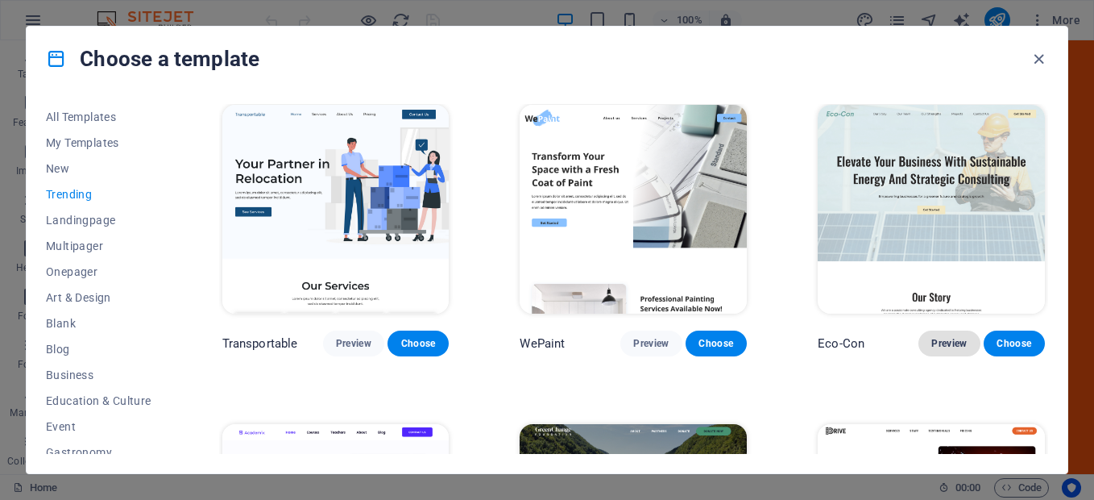
click at [940, 342] on span "Preview" at bounding box center [948, 343] width 35 height 13
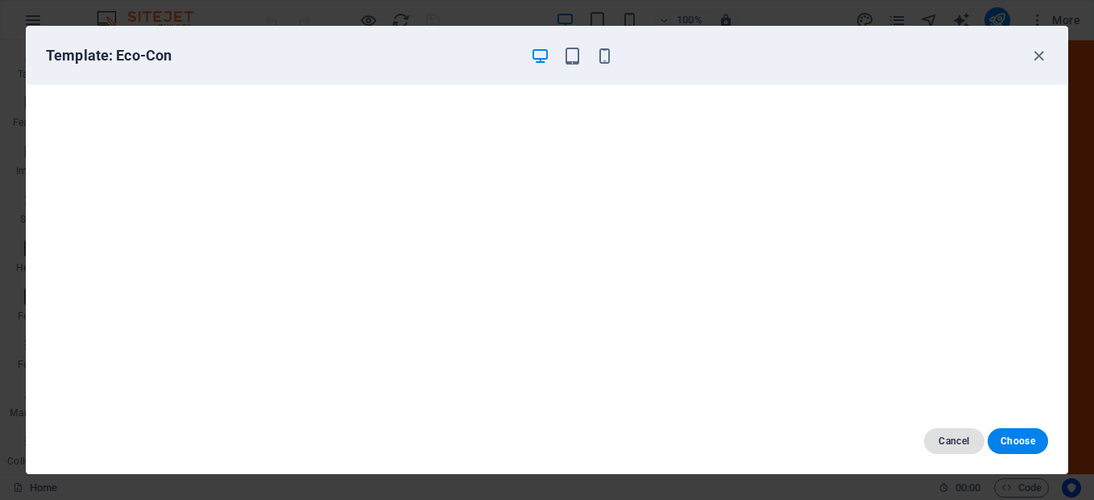
click at [936, 437] on button "Cancel" at bounding box center [954, 441] width 60 height 26
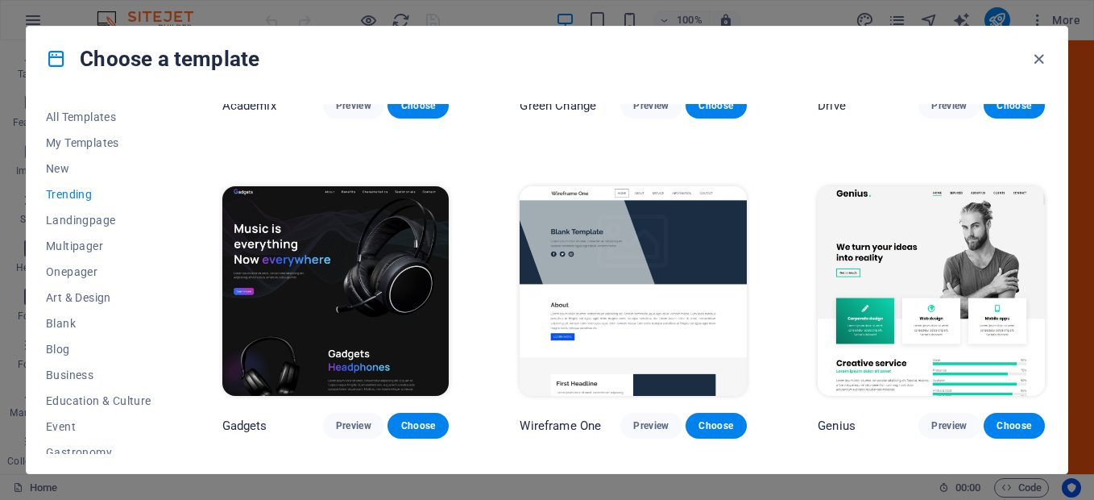
scroll to position [886, 0]
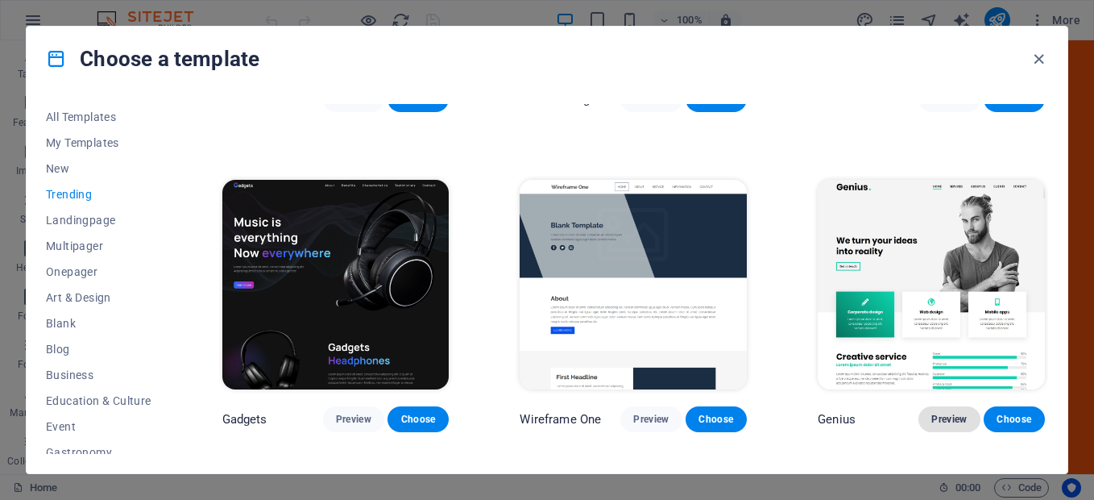
click at [946, 412] on span "Preview" at bounding box center [948, 418] width 35 height 13
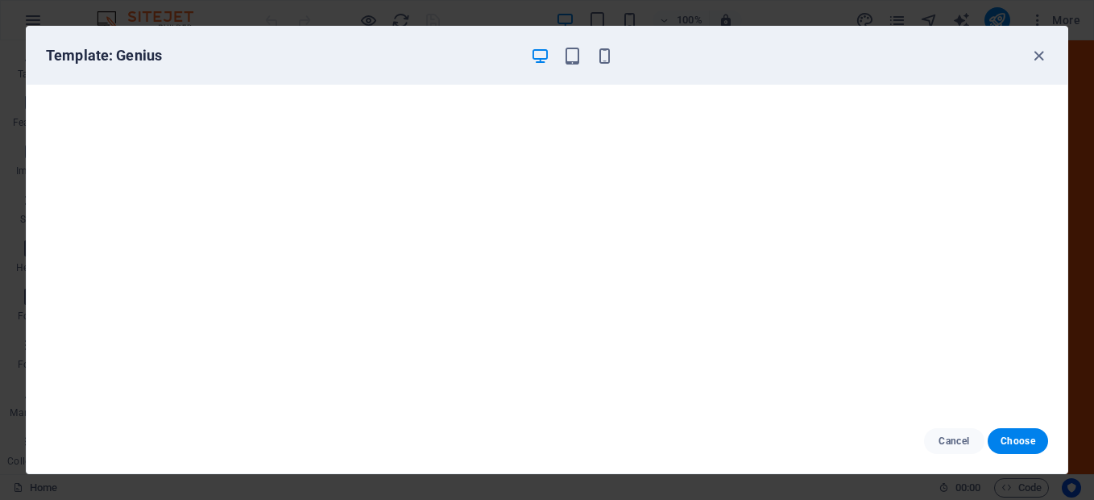
scroll to position [4, 0]
click at [939, 446] on span "Cancel" at bounding box center [954, 440] width 35 height 13
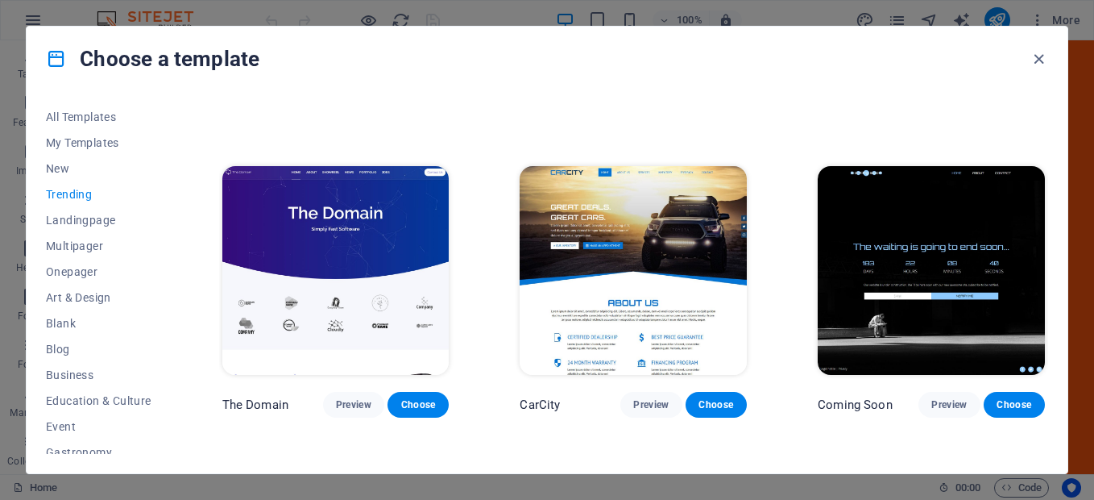
scroll to position [1289, 0]
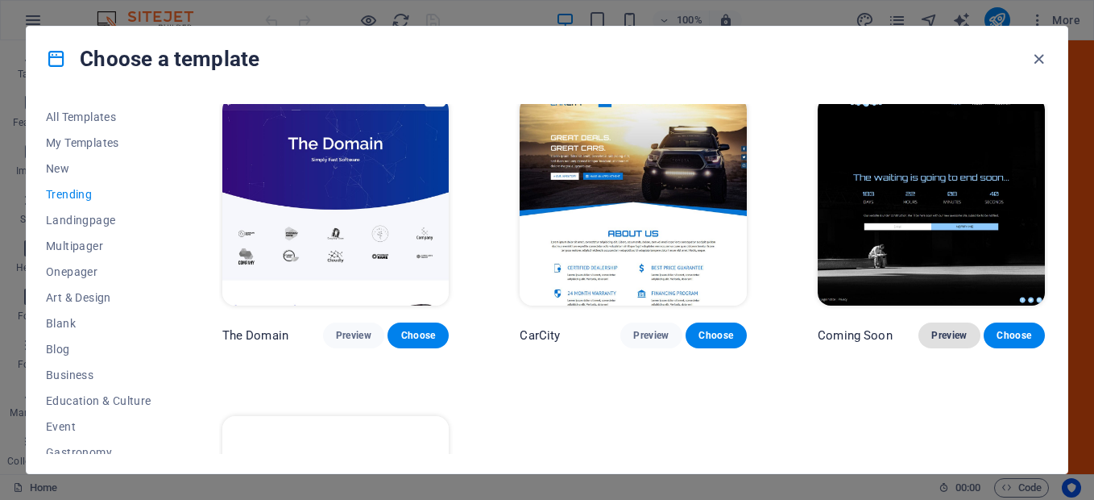
click at [935, 329] on span "Preview" at bounding box center [948, 335] width 35 height 13
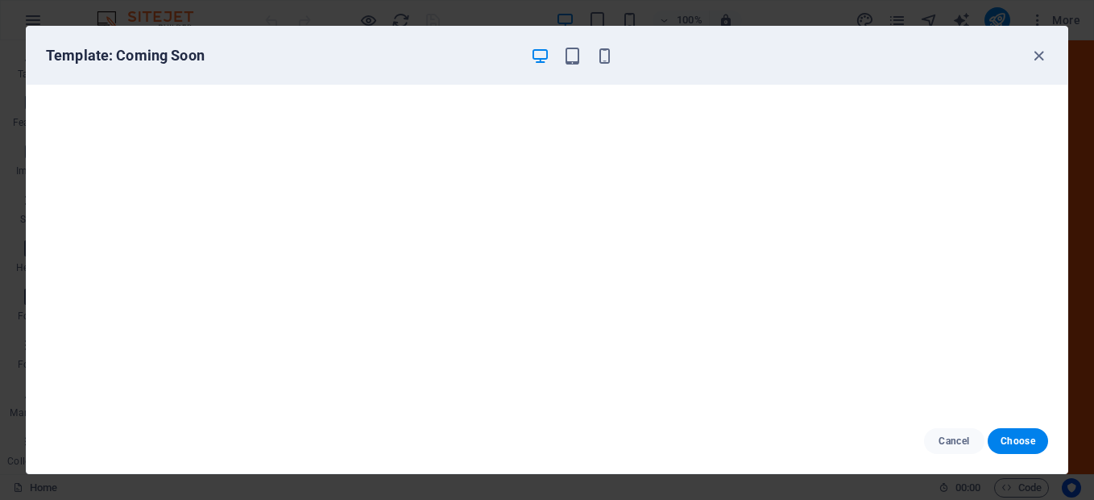
scroll to position [0, 0]
click at [951, 436] on span "Cancel" at bounding box center [954, 440] width 35 height 13
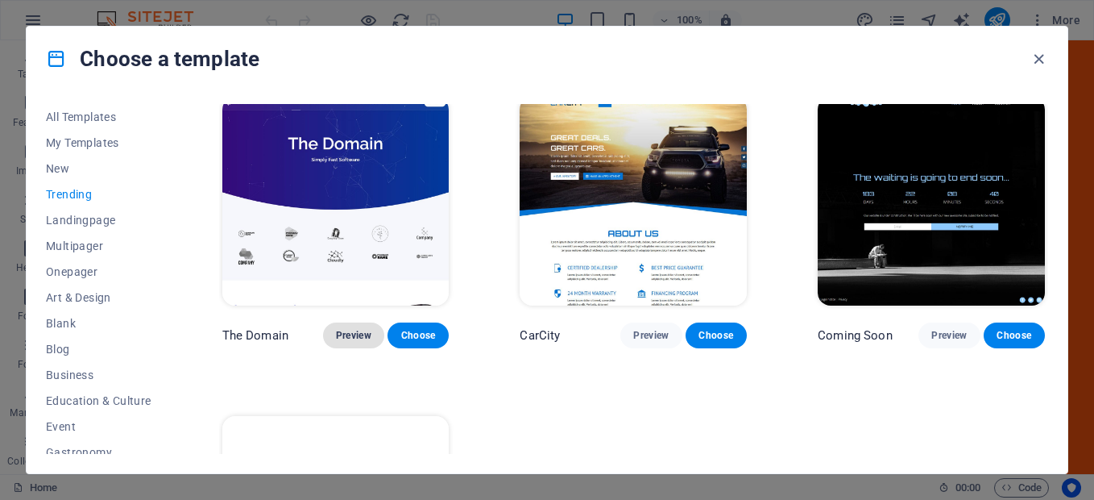
click at [363, 329] on span "Preview" at bounding box center [353, 335] width 35 height 13
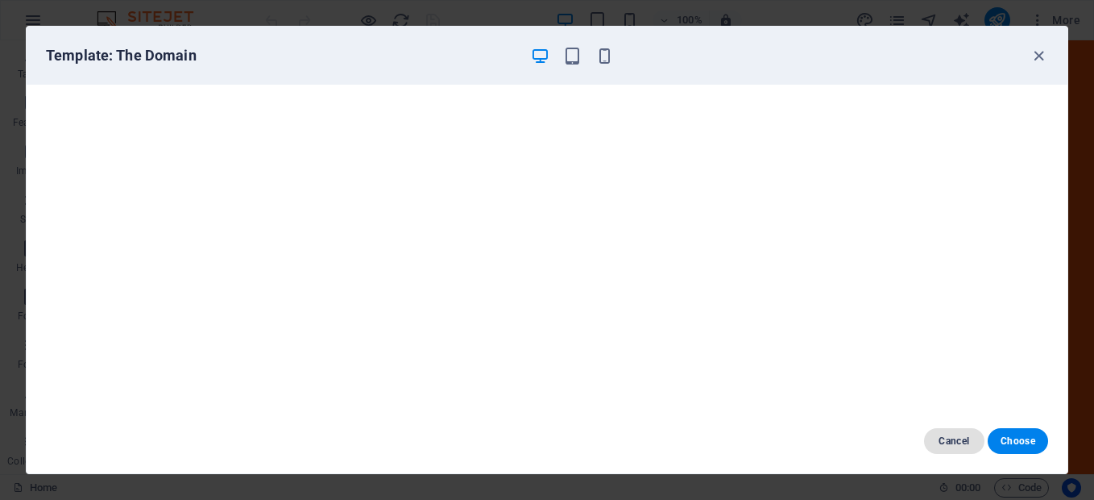
click at [961, 442] on span "Cancel" at bounding box center [954, 440] width 35 height 13
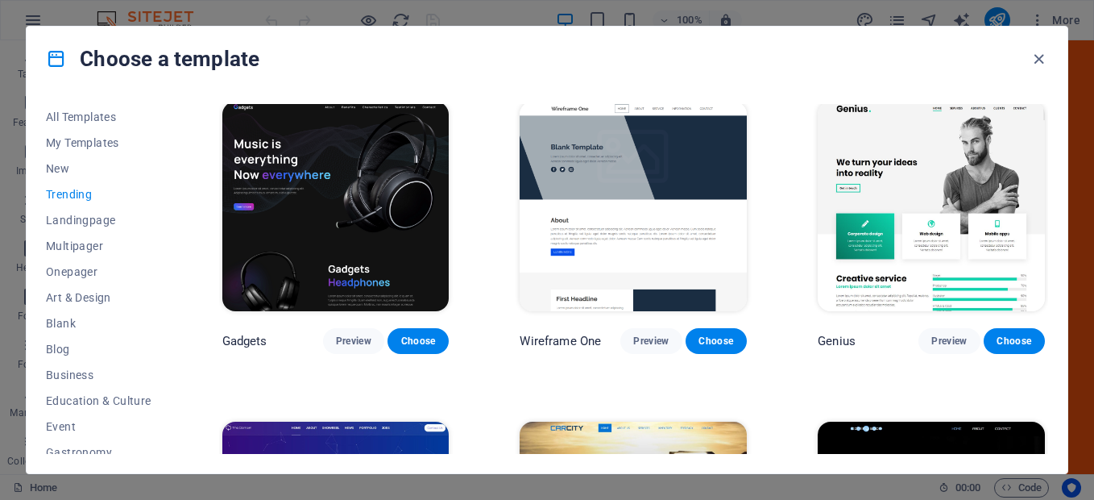
scroll to position [967, 0]
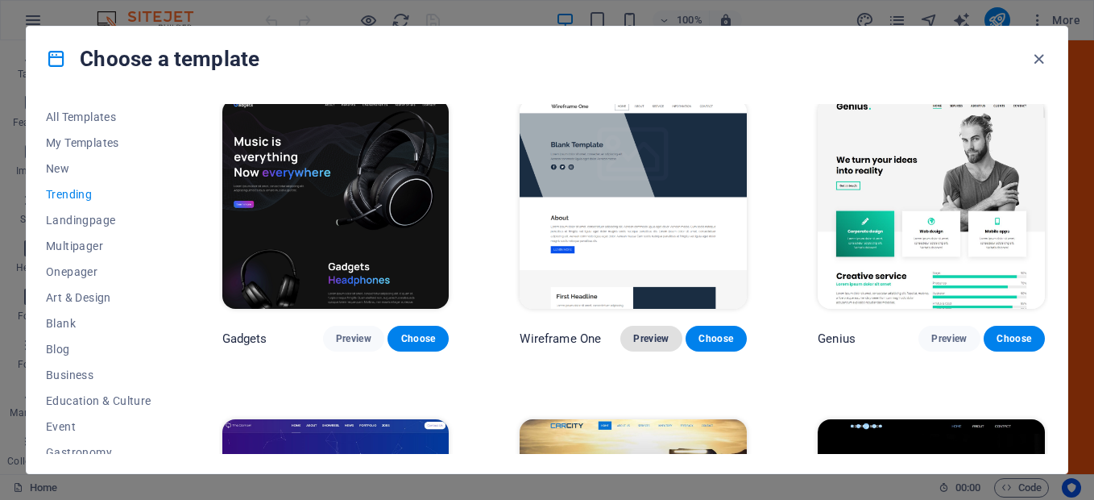
click at [659, 332] on span "Preview" at bounding box center [650, 338] width 35 height 13
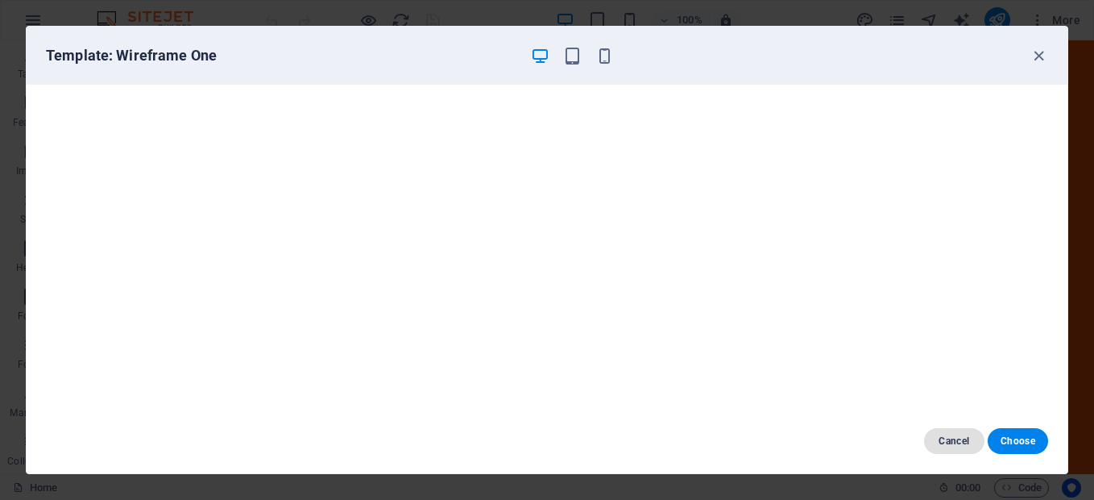
click at [950, 436] on span "Cancel" at bounding box center [954, 440] width 35 height 13
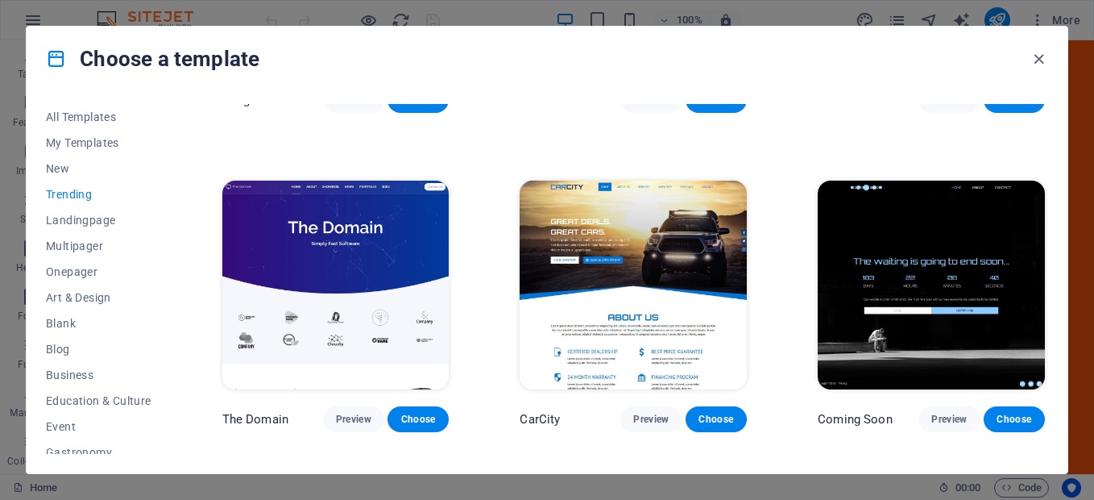
scroll to position [1208, 0]
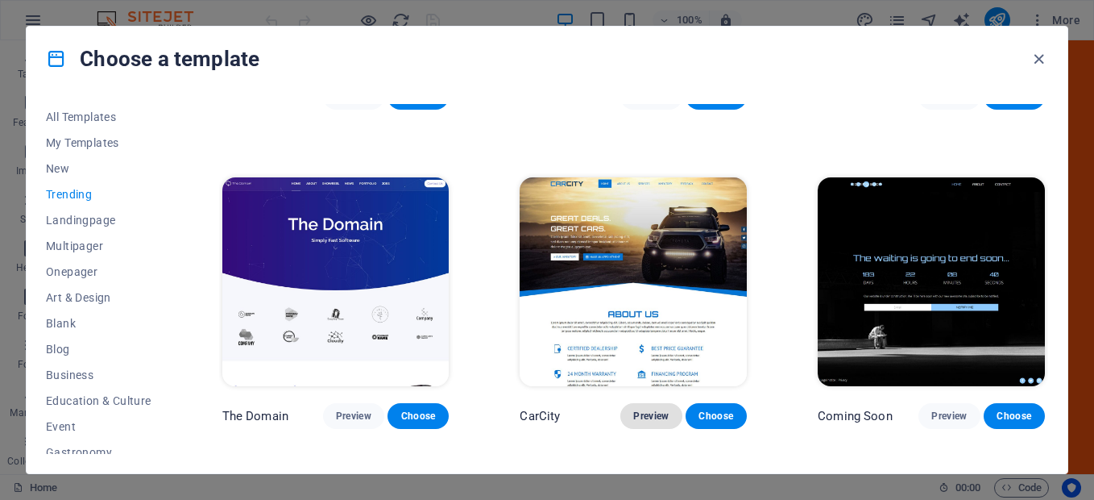
click at [663, 409] on span "Preview" at bounding box center [650, 415] width 35 height 13
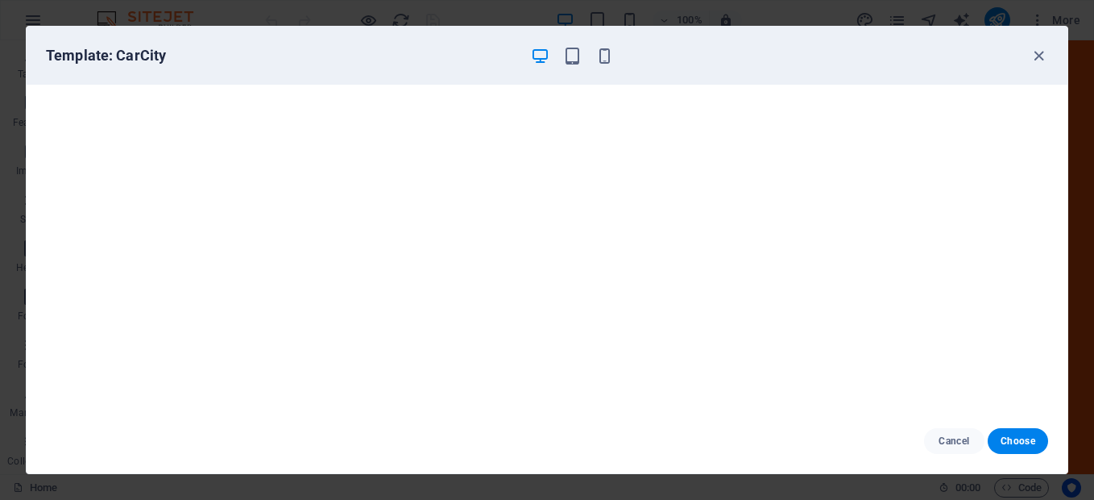
scroll to position [4, 0]
click at [968, 446] on span "Cancel" at bounding box center [954, 440] width 35 height 13
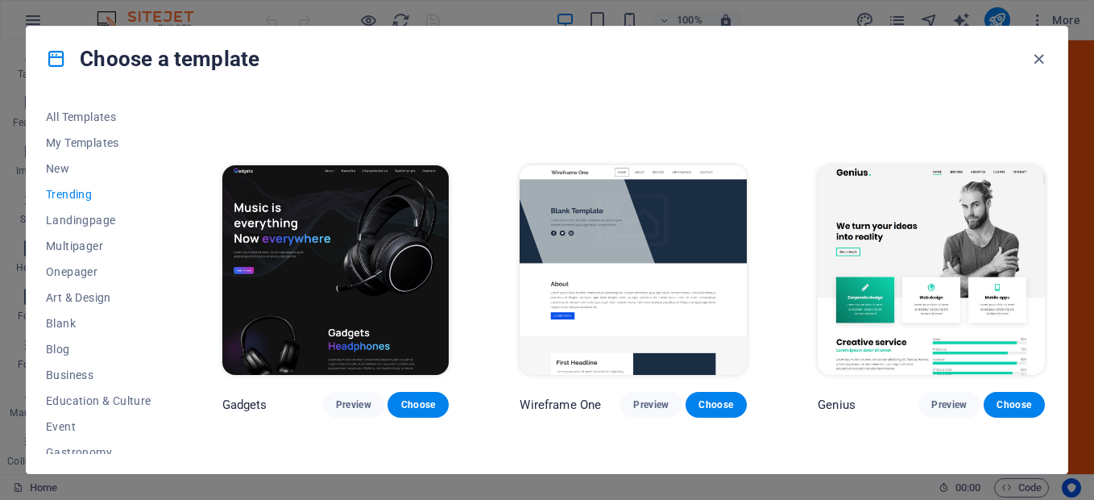
scroll to position [886, 0]
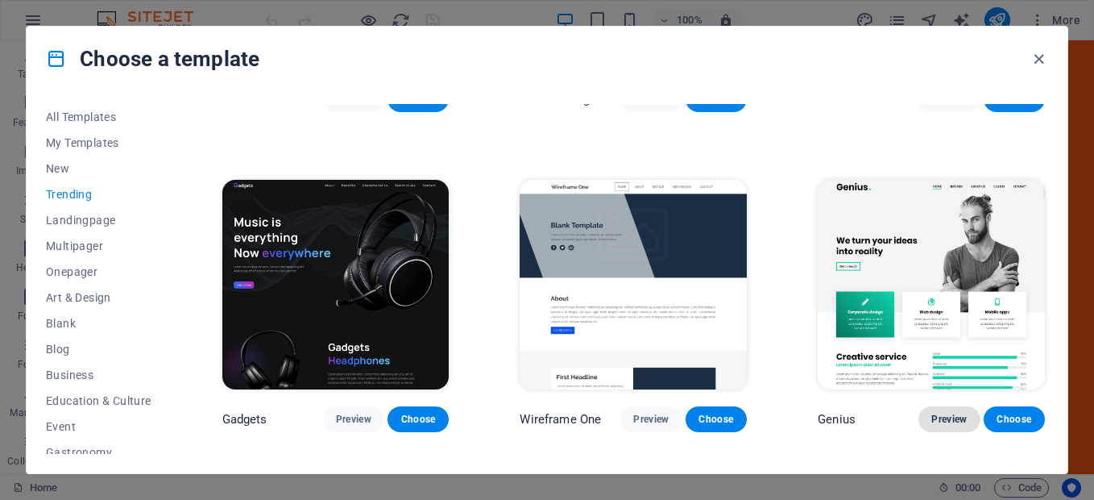
click at [955, 406] on button "Preview" at bounding box center [948, 419] width 61 height 26
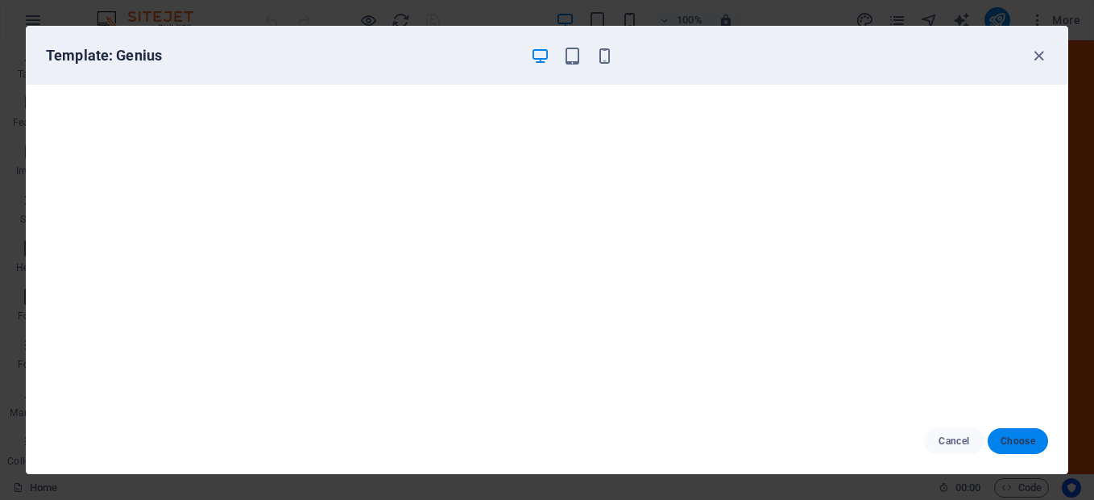
click at [1005, 437] on span "Choose" at bounding box center [1018, 440] width 35 height 13
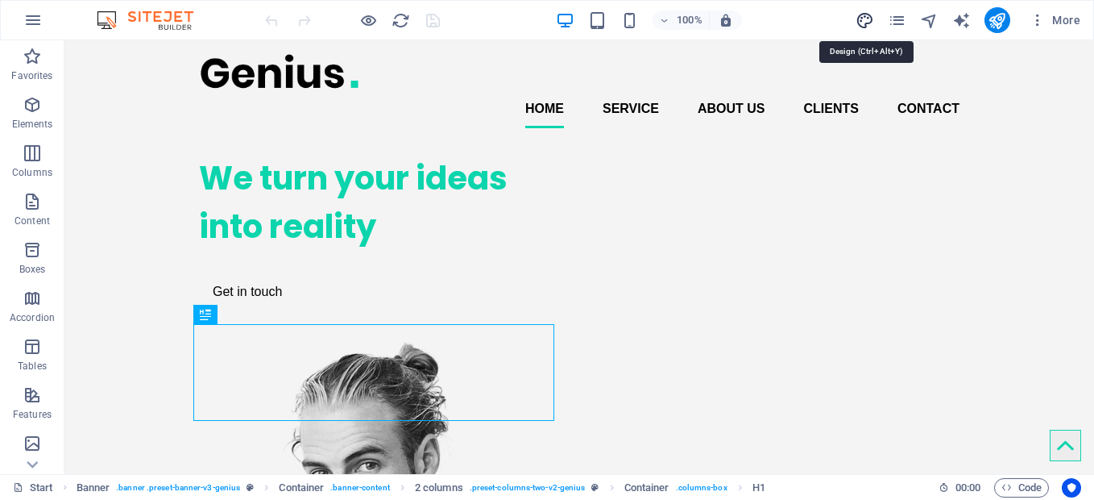
select select "px"
select select "400"
select select "px"
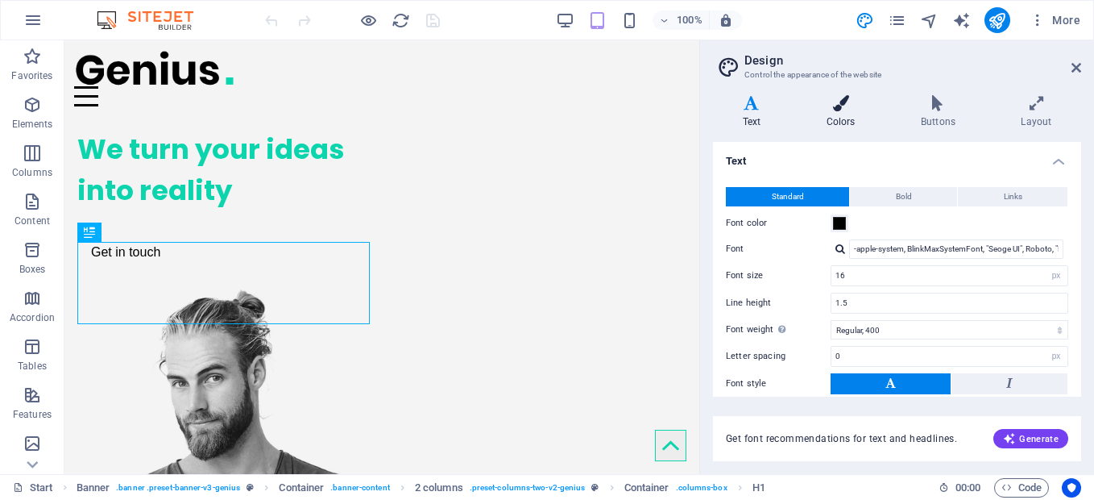
click at [837, 101] on icon at bounding box center [841, 103] width 88 height 16
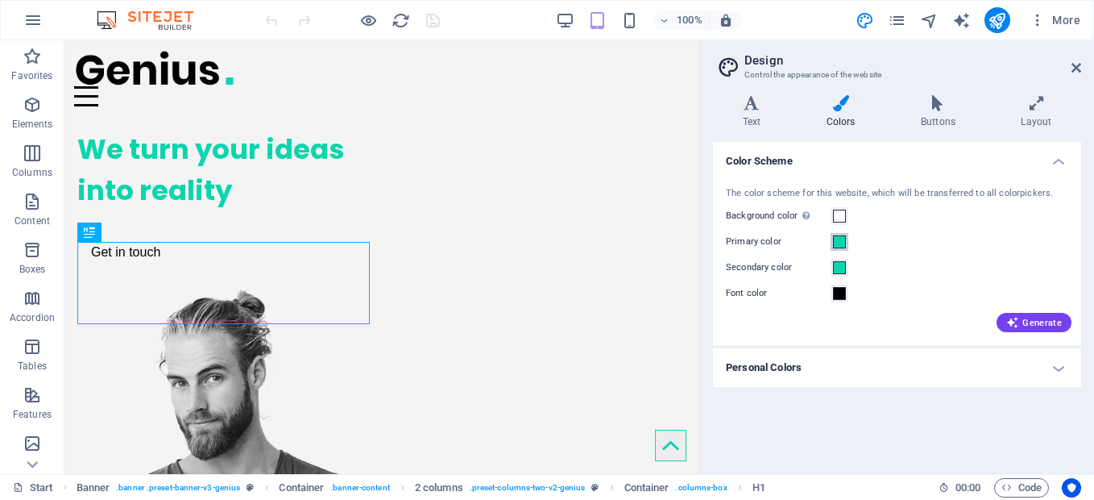
click at [841, 239] on span at bounding box center [839, 241] width 13 height 13
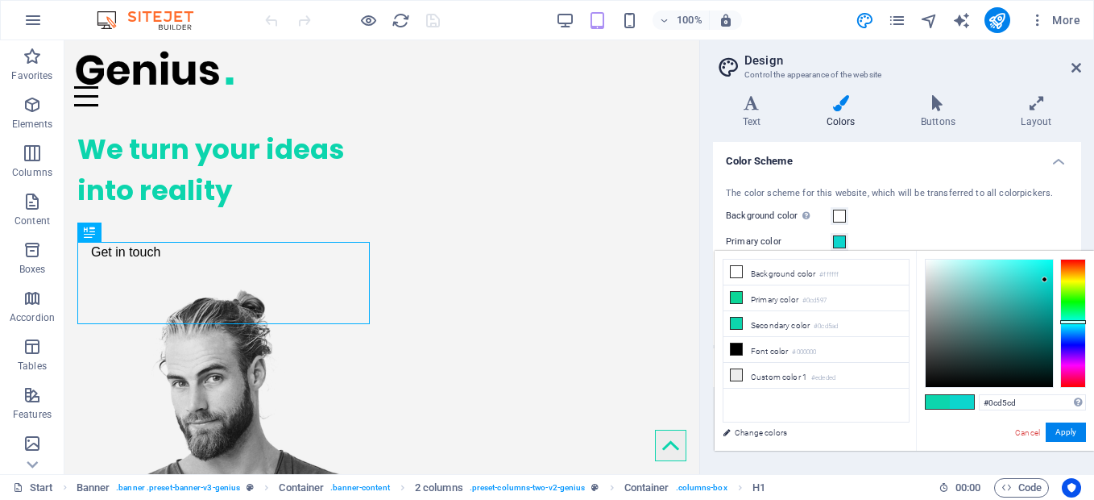
click at [1073, 321] on div at bounding box center [1073, 322] width 26 height 4
type input "#24c7c0"
drag, startPoint x: 1043, startPoint y: 278, endPoint x: 1029, endPoint y: 287, distance: 17.0
click at [1029, 287] on div at bounding box center [1029, 287] width 6 height 6
click at [764, 429] on link "Change colors" at bounding box center [808, 432] width 187 height 20
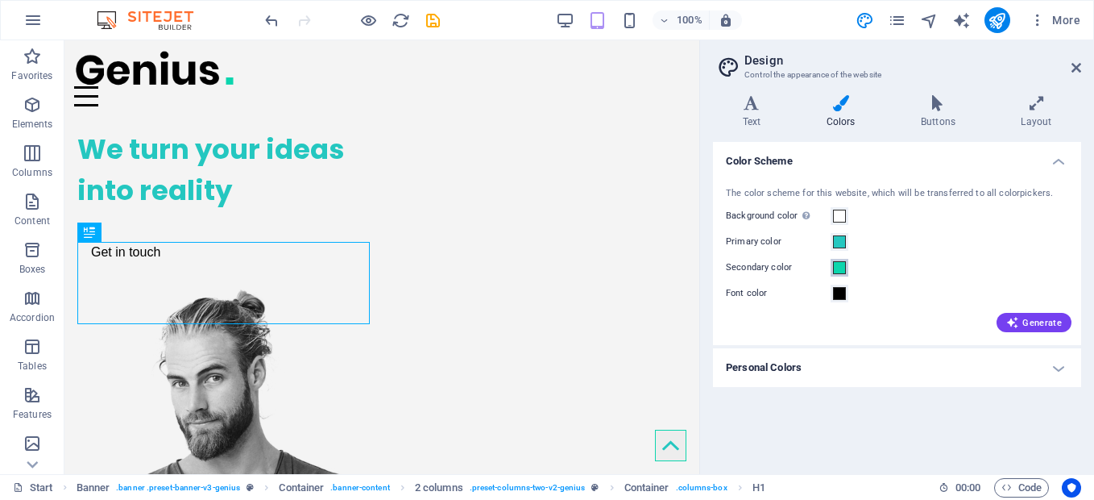
click at [838, 267] on span at bounding box center [839, 267] width 13 height 13
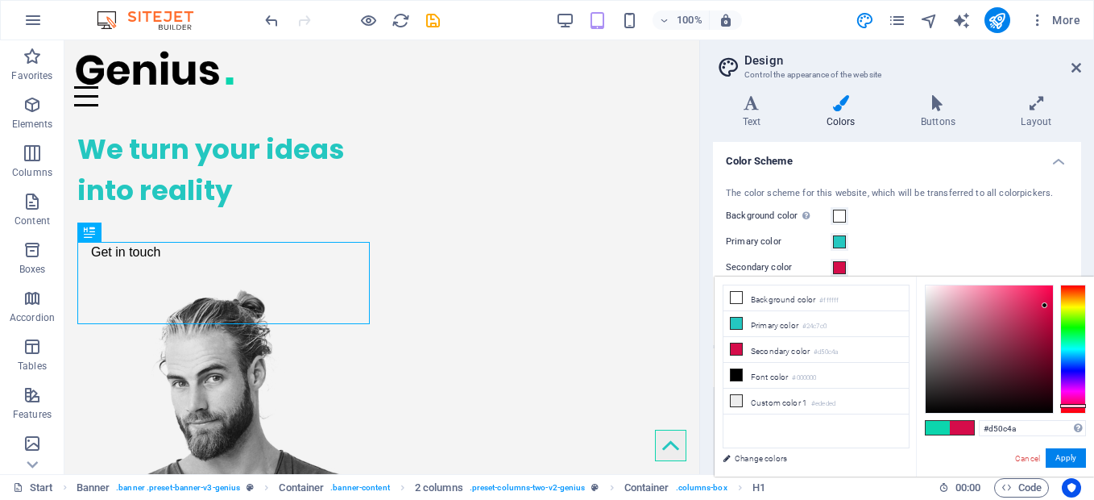
drag, startPoint x: 1069, startPoint y: 344, endPoint x: 1076, endPoint y: 405, distance: 61.6
click at [1076, 405] on div at bounding box center [1073, 406] width 26 height 4
type input "#d70042"
drag, startPoint x: 1043, startPoint y: 301, endPoint x: 1057, endPoint y: 305, distance: 14.9
click at [1057, 305] on div at bounding box center [1005, 348] width 161 height 129
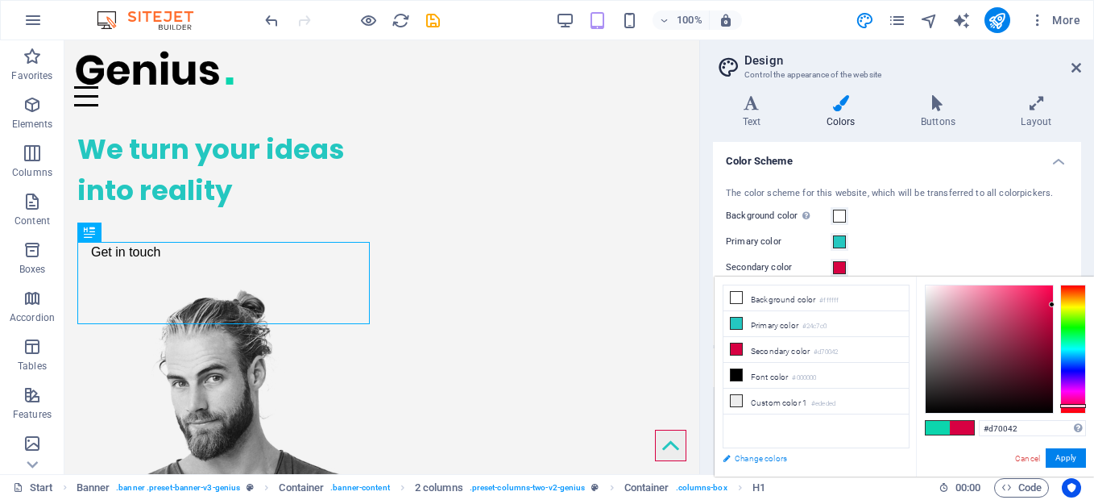
click at [762, 460] on link "Change colors" at bounding box center [808, 458] width 187 height 20
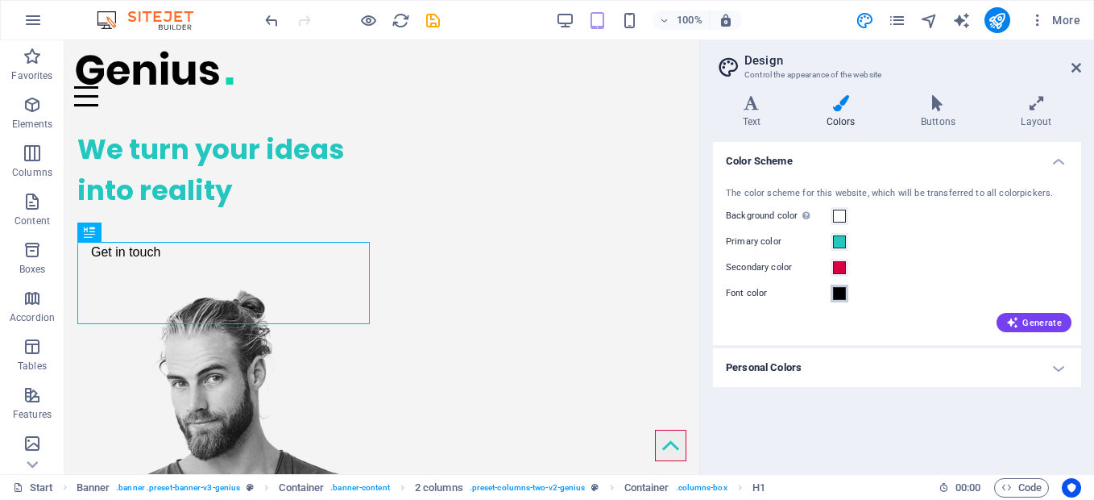
click at [841, 297] on span at bounding box center [839, 293] width 13 height 13
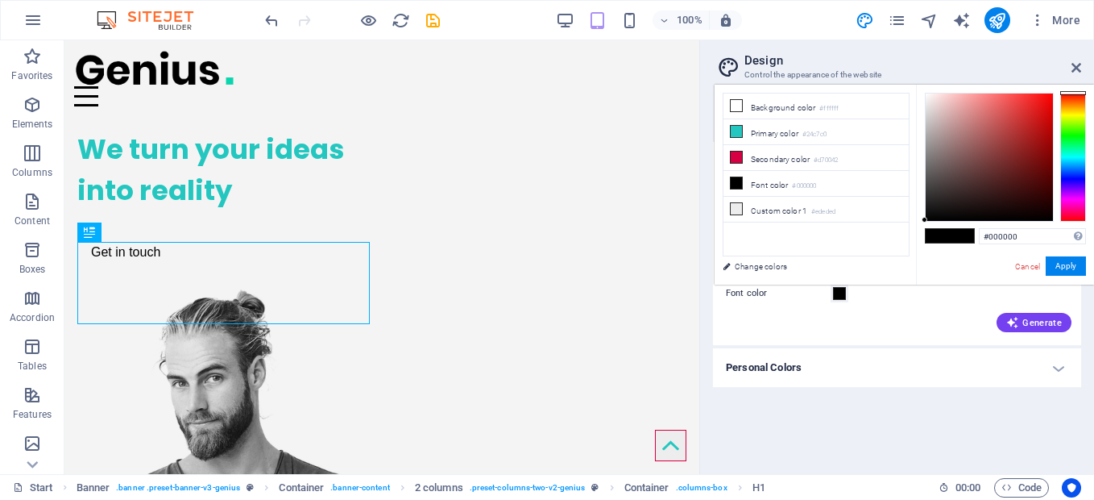
type input "#fefafa"
click at [926, 93] on div at bounding box center [989, 156] width 127 height 127
click at [775, 263] on link "Change colors" at bounding box center [808, 266] width 187 height 20
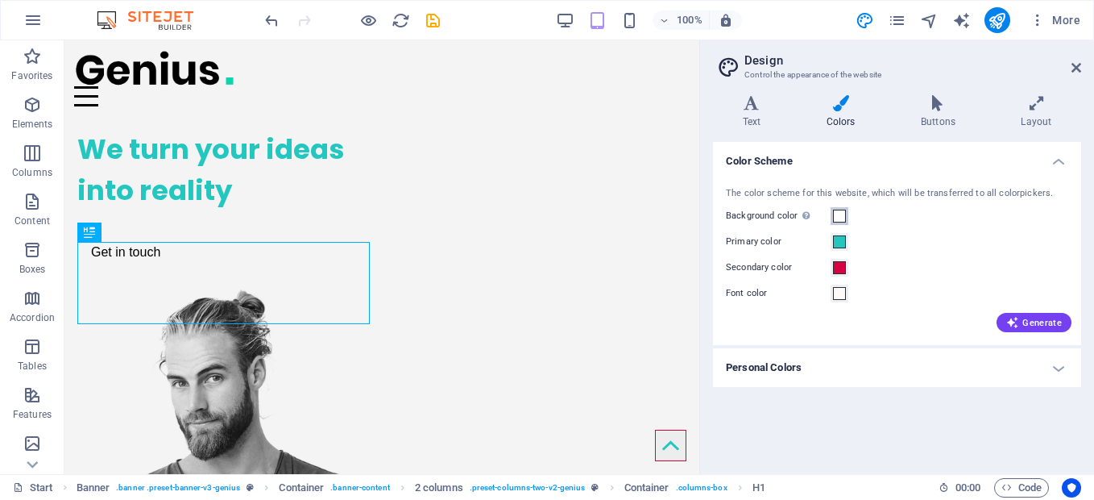
click at [840, 213] on span at bounding box center [839, 215] width 13 height 13
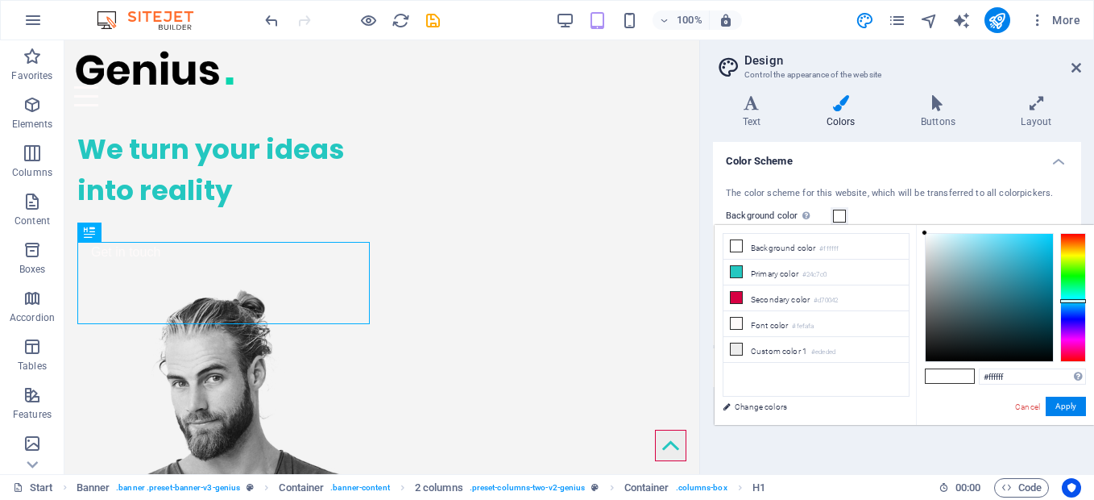
click at [1067, 301] on div at bounding box center [1073, 297] width 26 height 129
click at [977, 303] on div at bounding box center [989, 297] width 127 height 127
click at [961, 307] on div at bounding box center [989, 297] width 127 height 127
type input "#65848b"
click at [960, 291] on div at bounding box center [989, 297] width 127 height 127
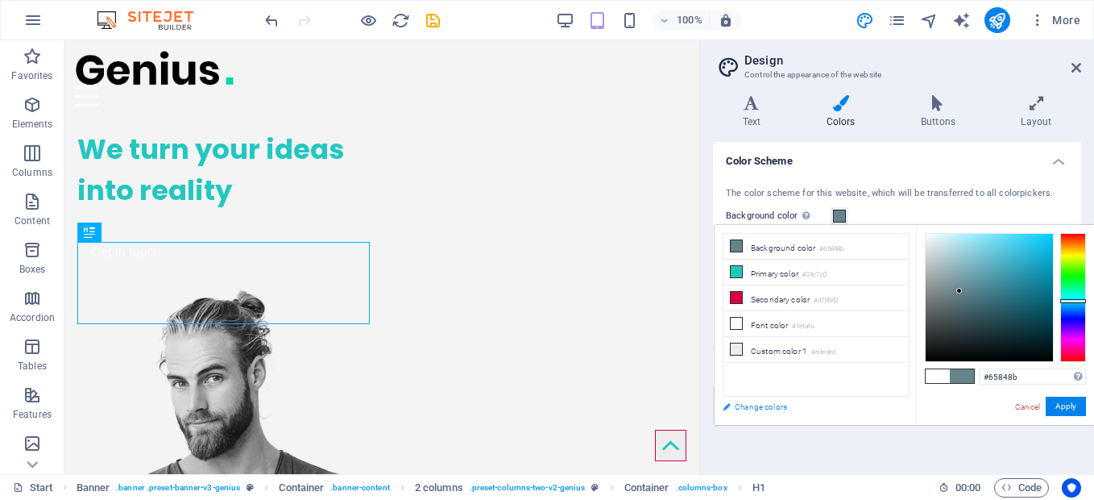
click at [755, 404] on link "Change colors" at bounding box center [808, 406] width 187 height 20
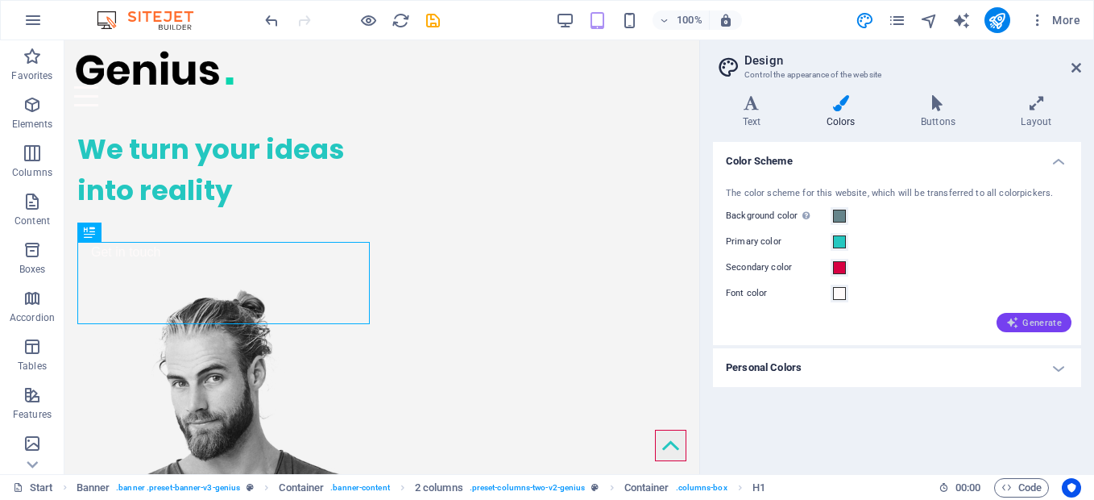
click at [1023, 325] on span "Generate" at bounding box center [1034, 322] width 56 height 13
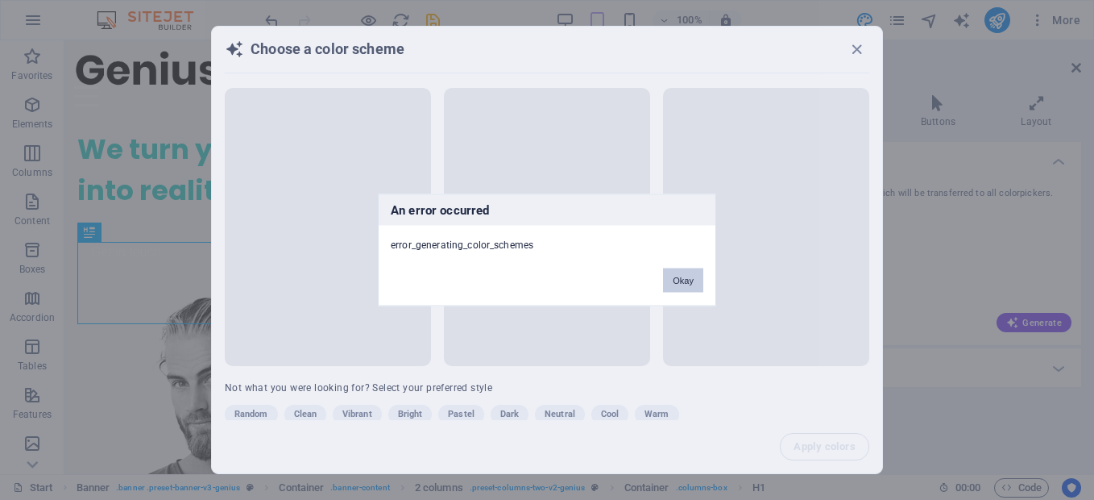
click at [678, 279] on button "Okay" at bounding box center [683, 280] width 40 height 24
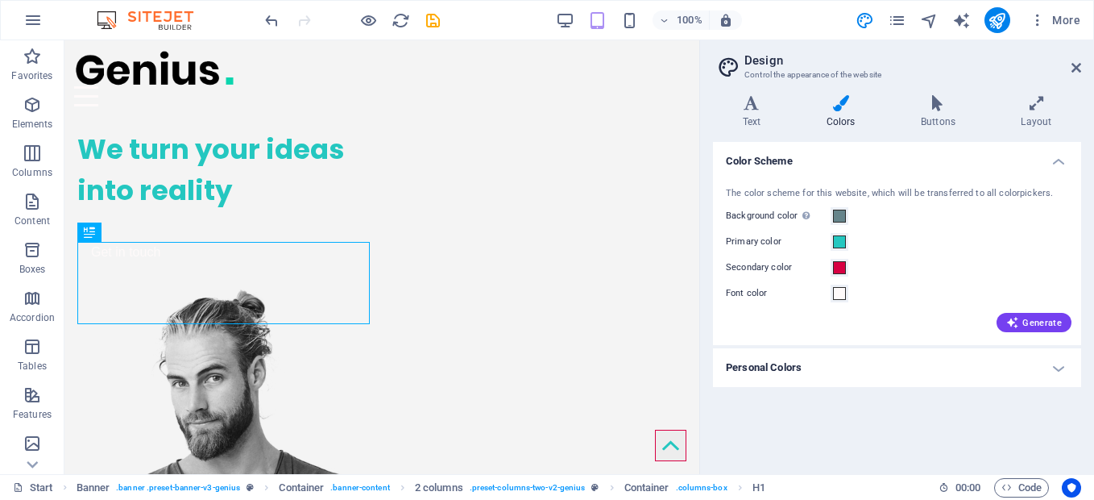
click at [968, 375] on h4 "Personal Colors" at bounding box center [897, 367] width 368 height 39
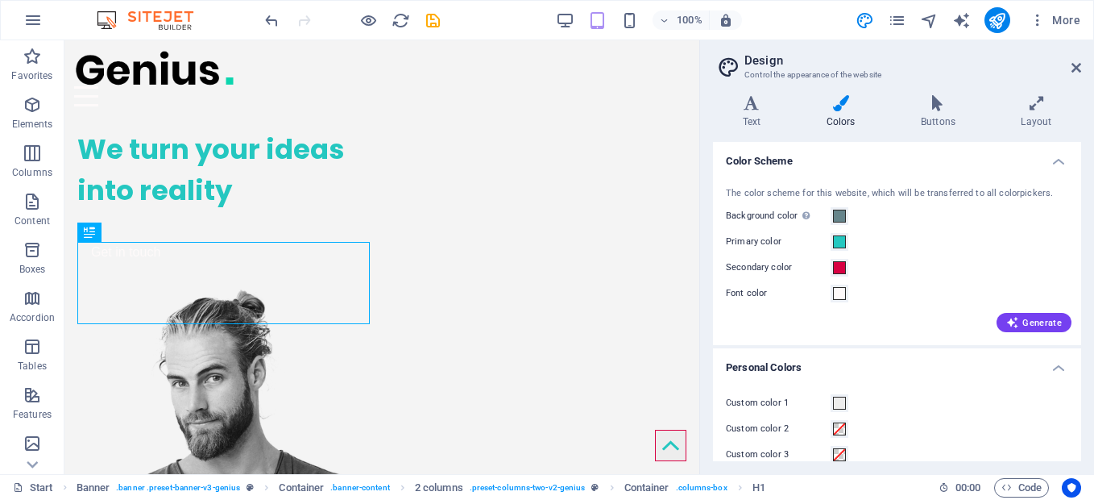
click at [968, 375] on h4 "Personal Colors" at bounding box center [897, 362] width 368 height 29
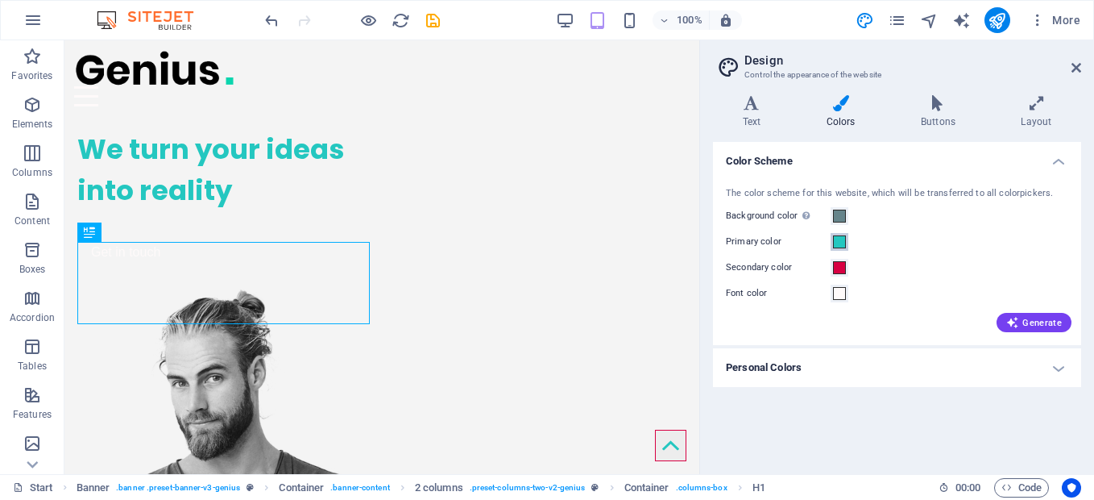
click at [834, 244] on span at bounding box center [839, 241] width 13 height 13
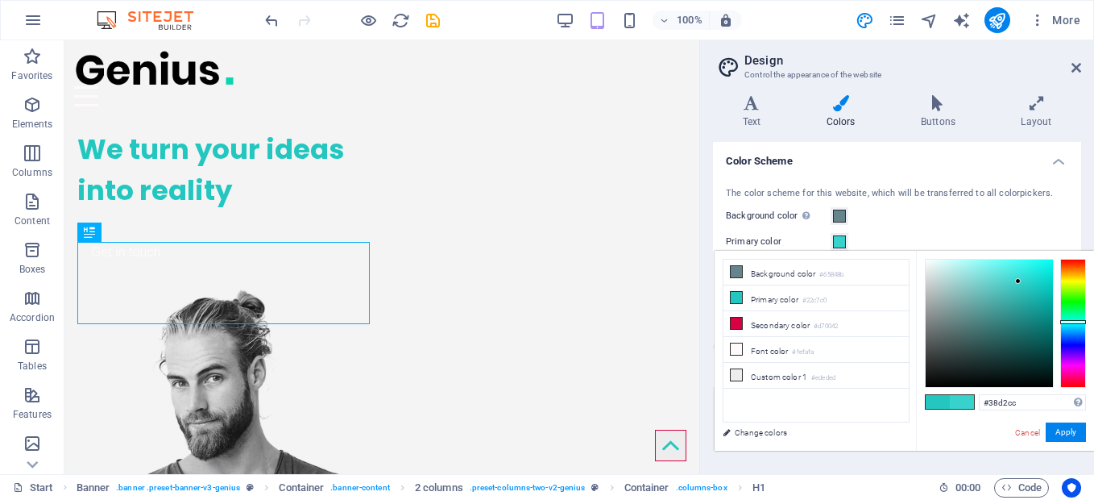
type input "#3ad8d2"
drag, startPoint x: 1030, startPoint y: 287, endPoint x: 1018, endPoint y: 278, distance: 15.0
click at [1018, 278] on div at bounding box center [1018, 278] width 6 height 6
click at [1057, 431] on button "Apply" at bounding box center [1066, 431] width 40 height 19
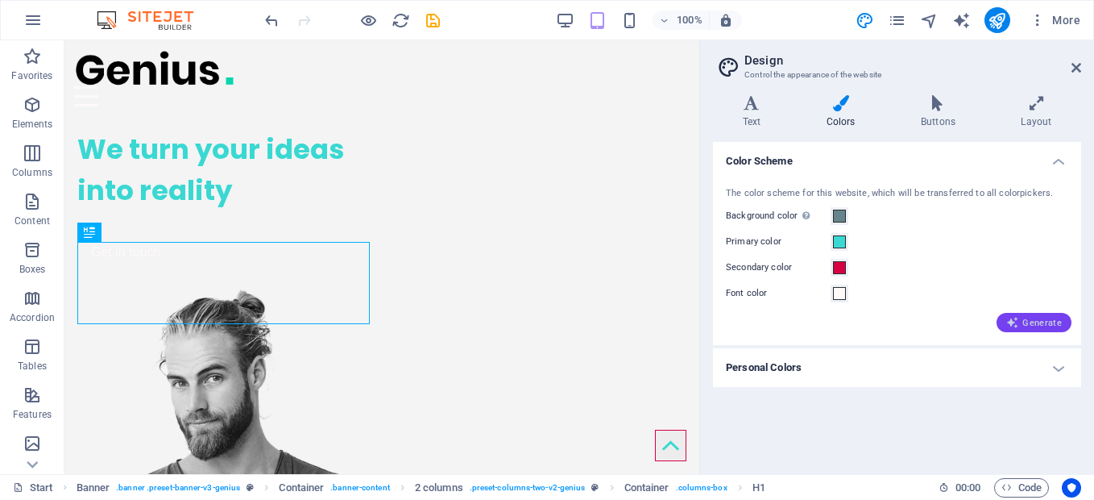
click at [1022, 322] on span "Generate" at bounding box center [1034, 322] width 56 height 13
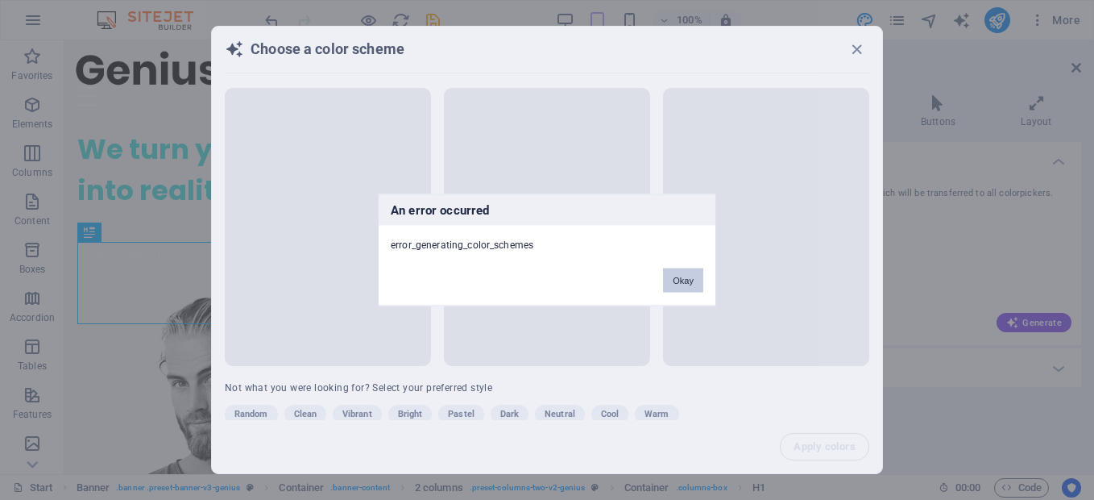
click at [672, 285] on button "Okay" at bounding box center [683, 280] width 40 height 24
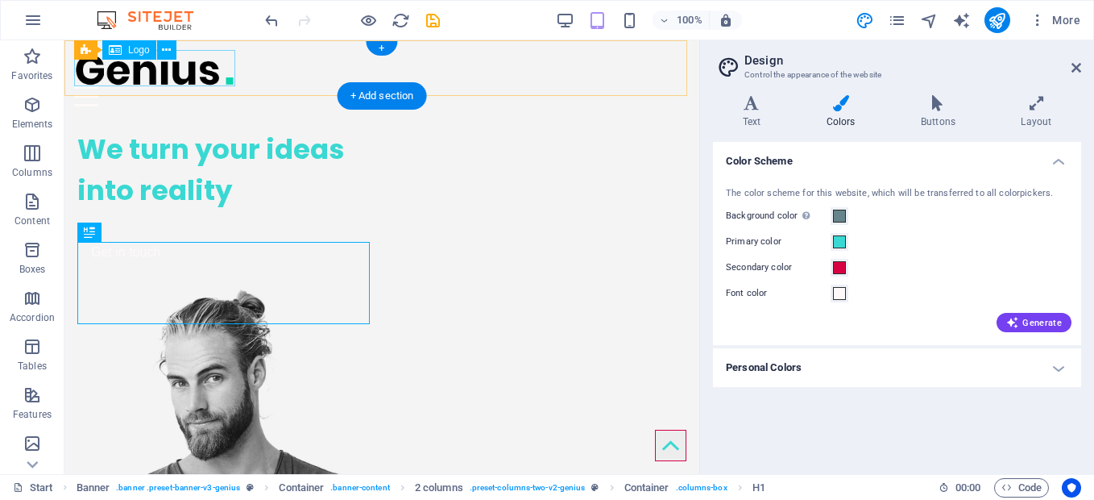
click at [117, 71] on div at bounding box center [382, 68] width 616 height 36
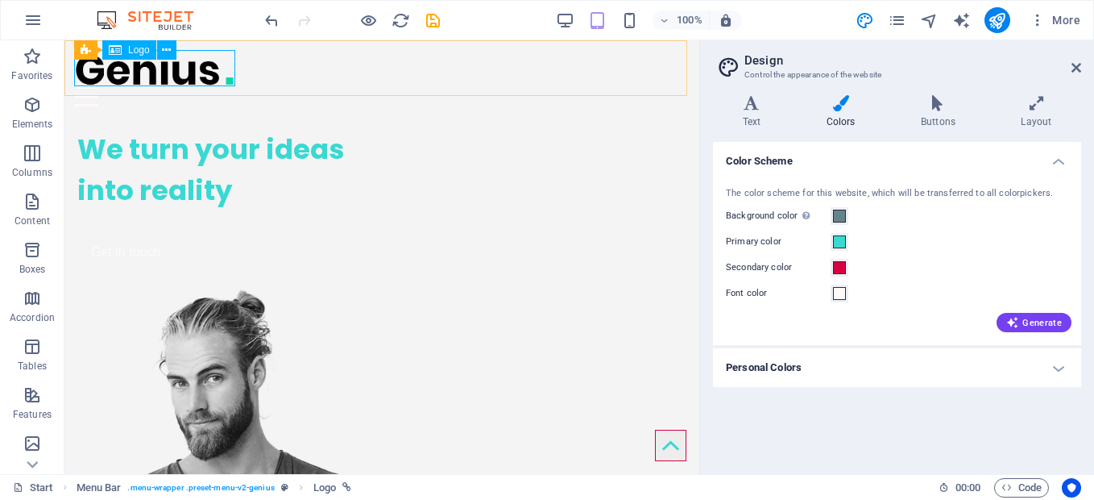
click at [126, 52] on div "Logo" at bounding box center [129, 49] width 54 height 19
click at [1079, 69] on icon at bounding box center [1077, 67] width 10 height 13
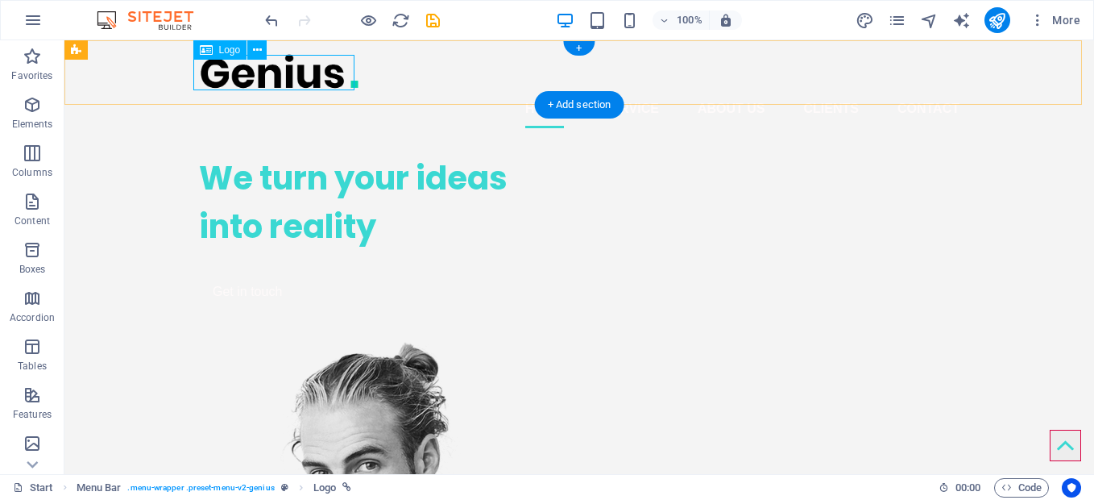
click at [279, 77] on div at bounding box center [579, 71] width 761 height 36
click at [234, 51] on span "Logo" at bounding box center [230, 50] width 22 height 10
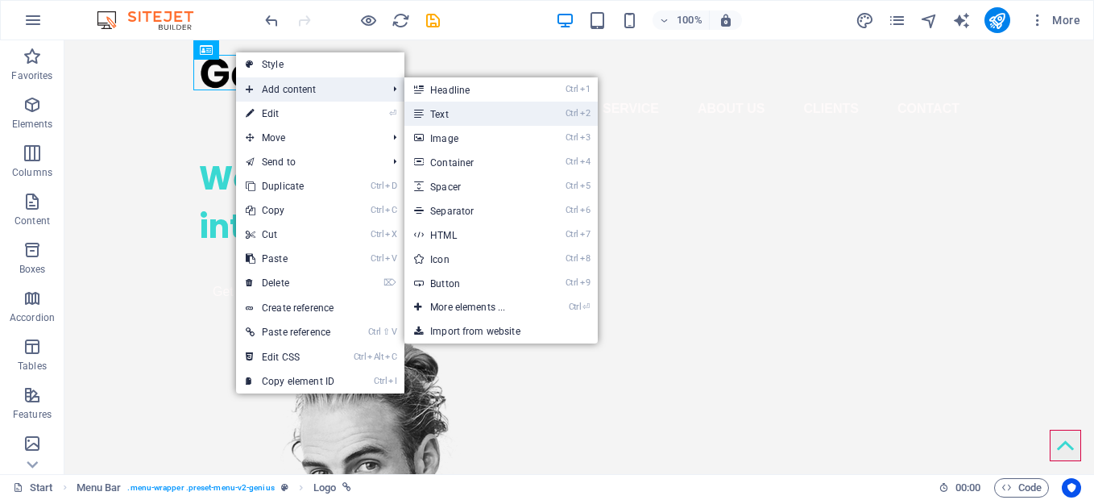
click at [459, 114] on link "Ctrl 2 Text" at bounding box center [470, 114] width 133 height 24
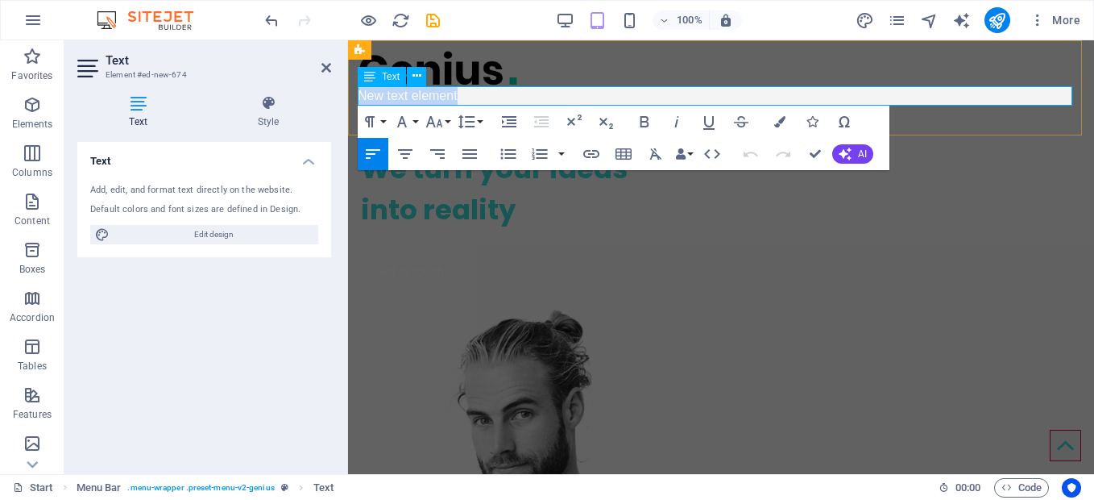
click at [458, 97] on p "New text element" at bounding box center [721, 95] width 727 height 19
click at [458, 93] on p "New text elementTH" at bounding box center [721, 95] width 727 height 19
drag, startPoint x: 560, startPoint y: 184, endPoint x: 889, endPoint y: 207, distance: 330.3
click at [560, 184] on div "We turn your ideas into reality Get in touch" at bounding box center [538, 218] width 354 height 166
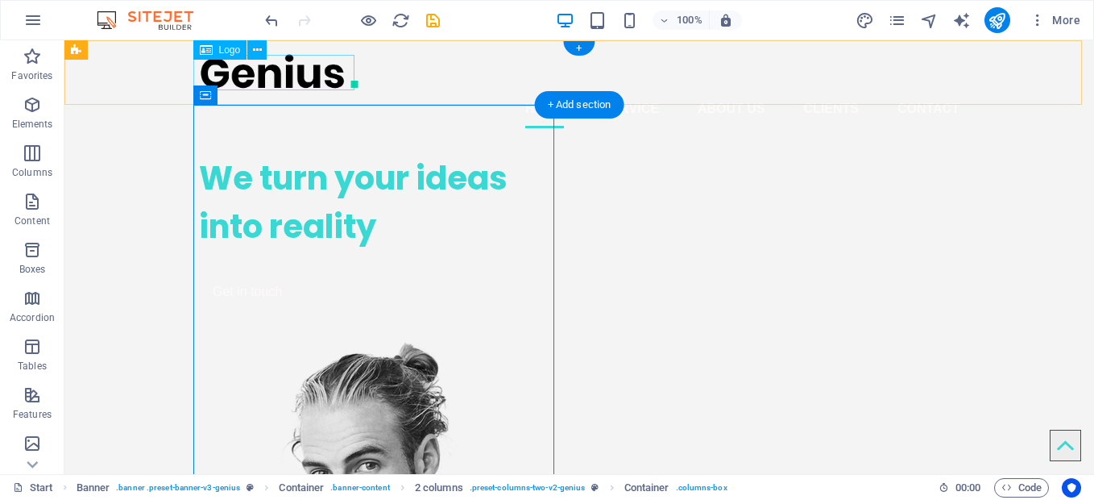
click at [293, 66] on div at bounding box center [579, 71] width 761 height 36
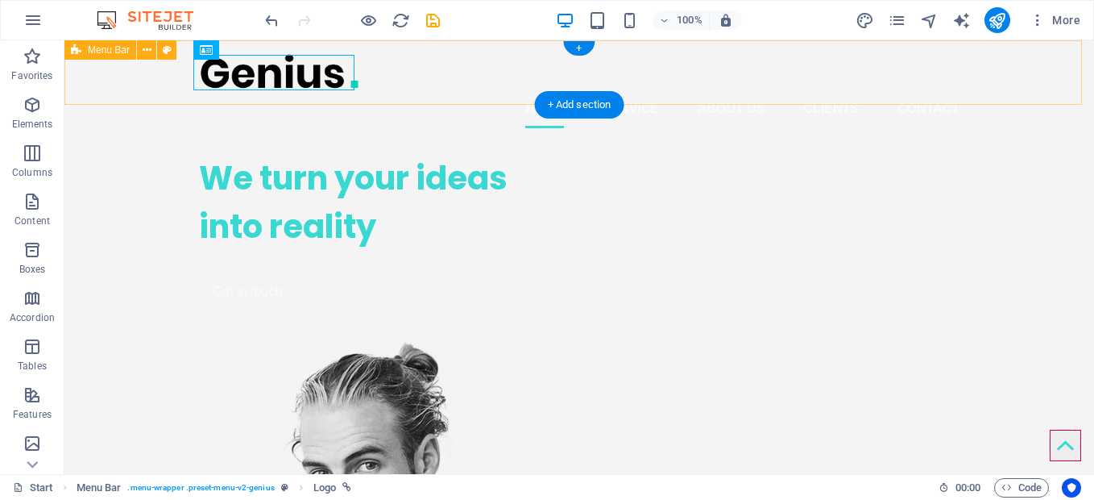
click at [251, 46] on div "Home Service About us Clients Contact" at bounding box center [579, 90] width 1030 height 101
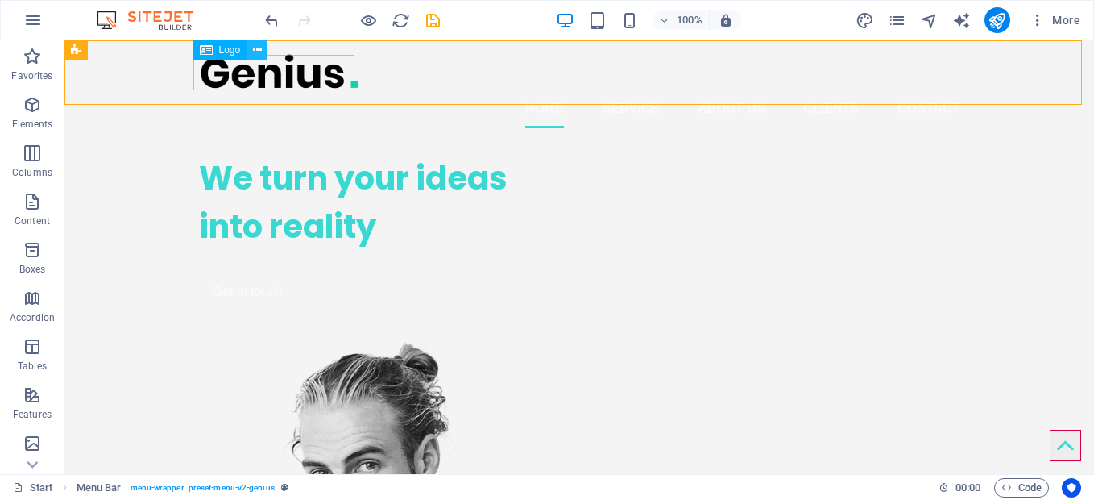
click at [255, 48] on icon at bounding box center [257, 50] width 9 height 17
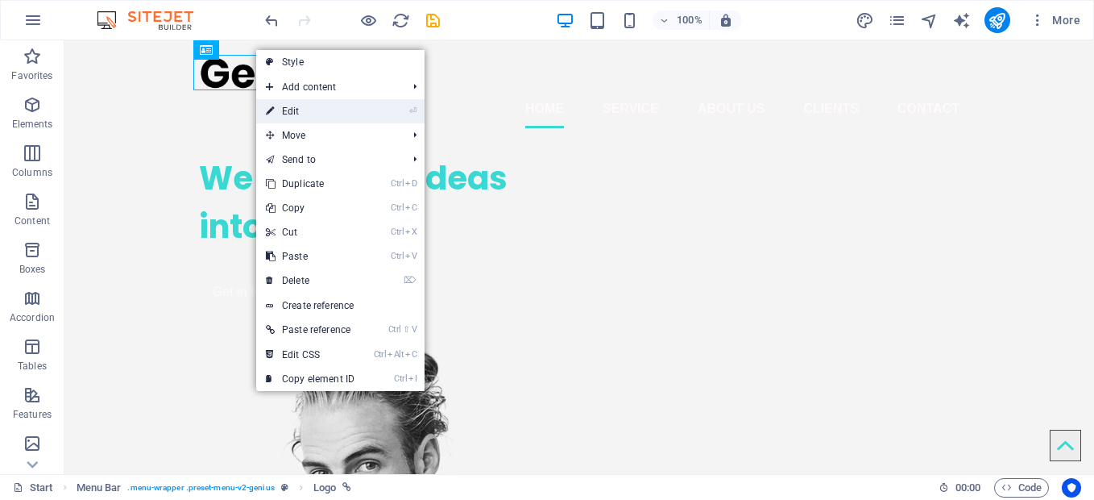
click at [295, 114] on link "⏎ Edit" at bounding box center [310, 111] width 108 height 24
select select "px"
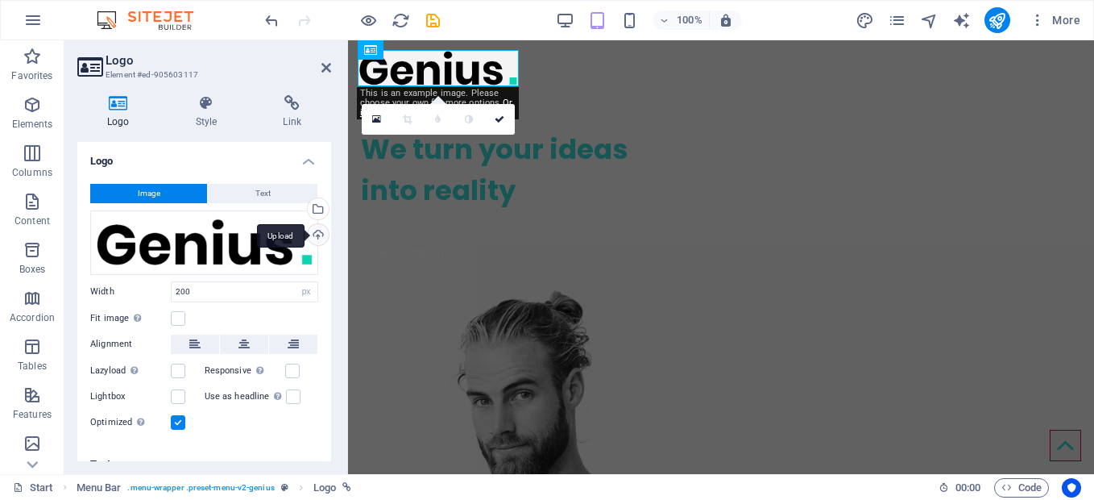
click at [309, 231] on div "Upload" at bounding box center [317, 236] width 24 height 24
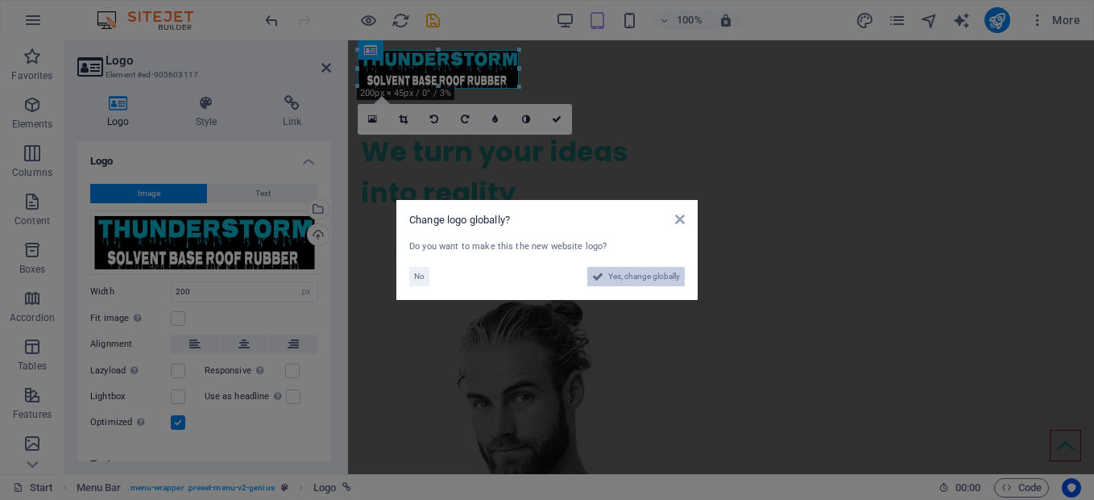
click at [640, 275] on span "Yes, change globally" at bounding box center [644, 276] width 72 height 19
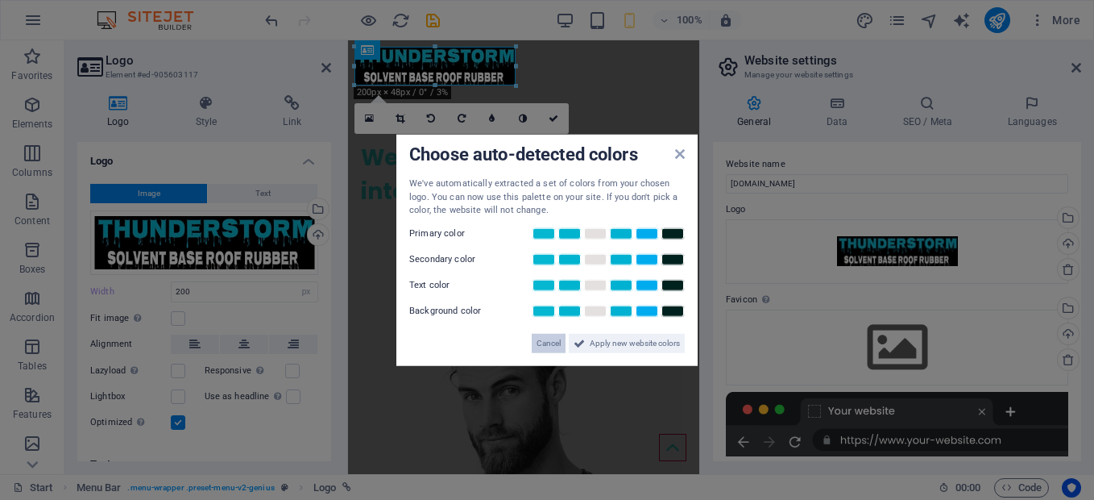
click at [558, 342] on span "Cancel" at bounding box center [549, 342] width 24 height 19
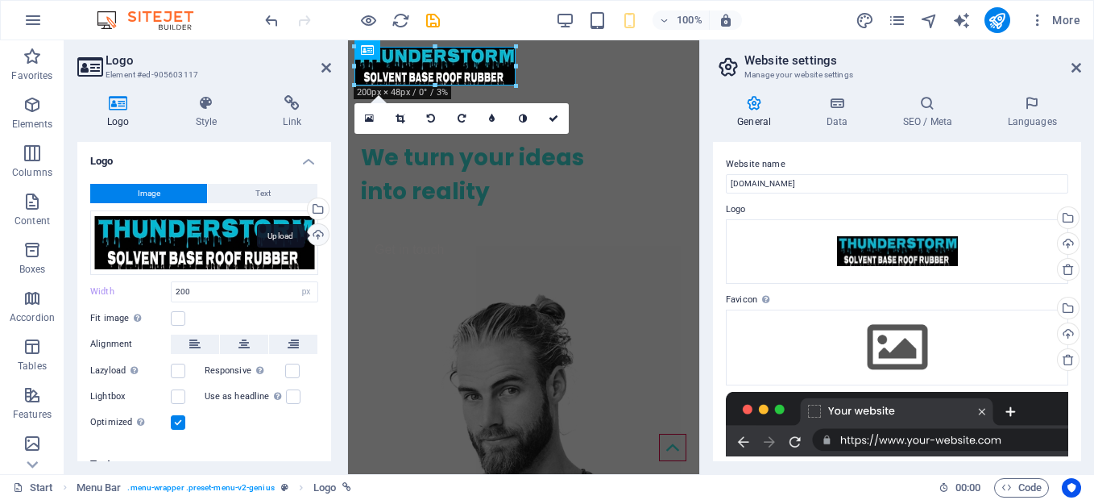
click at [313, 236] on div "Upload" at bounding box center [317, 236] width 24 height 24
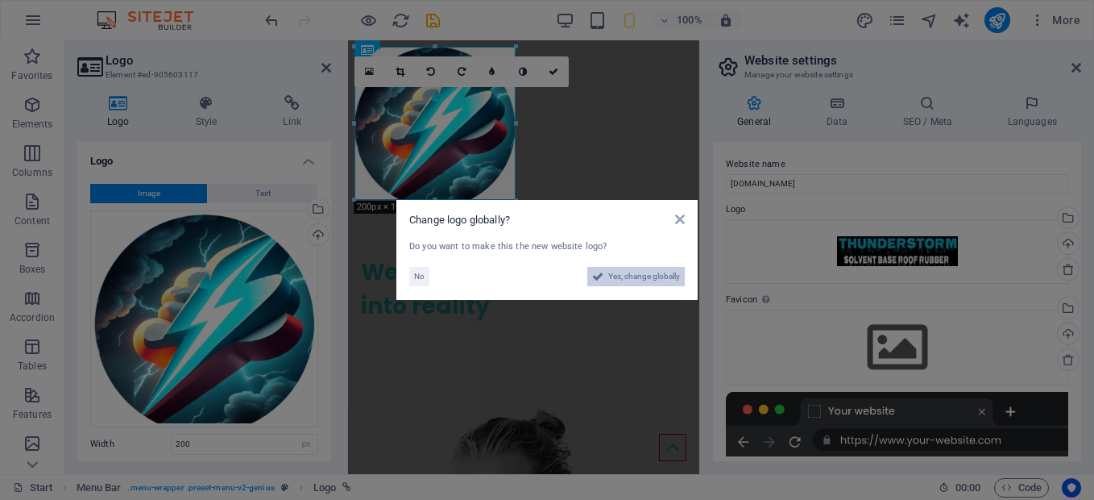
click at [642, 273] on span "Yes, change globally" at bounding box center [644, 276] width 72 height 19
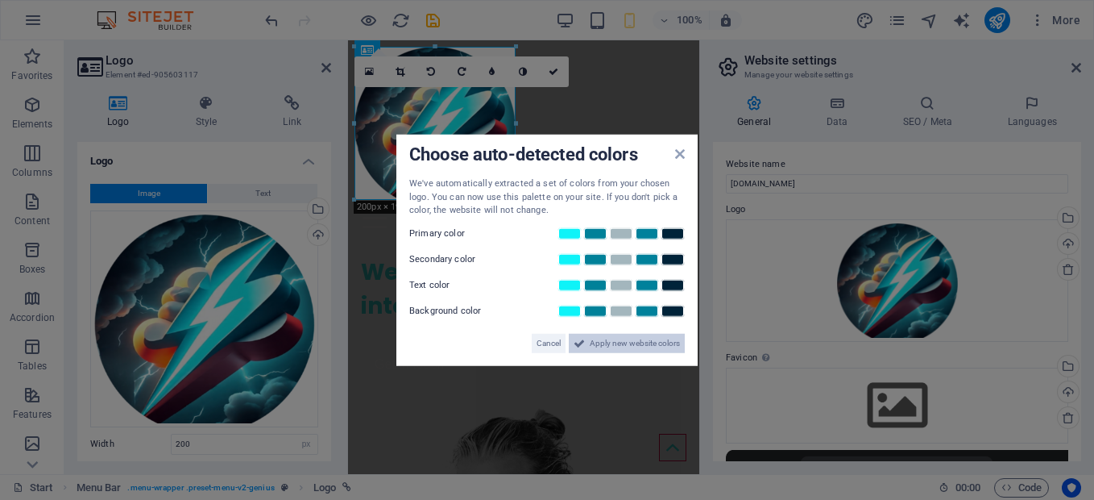
click at [632, 341] on span "Apply new website colors" at bounding box center [635, 342] width 90 height 19
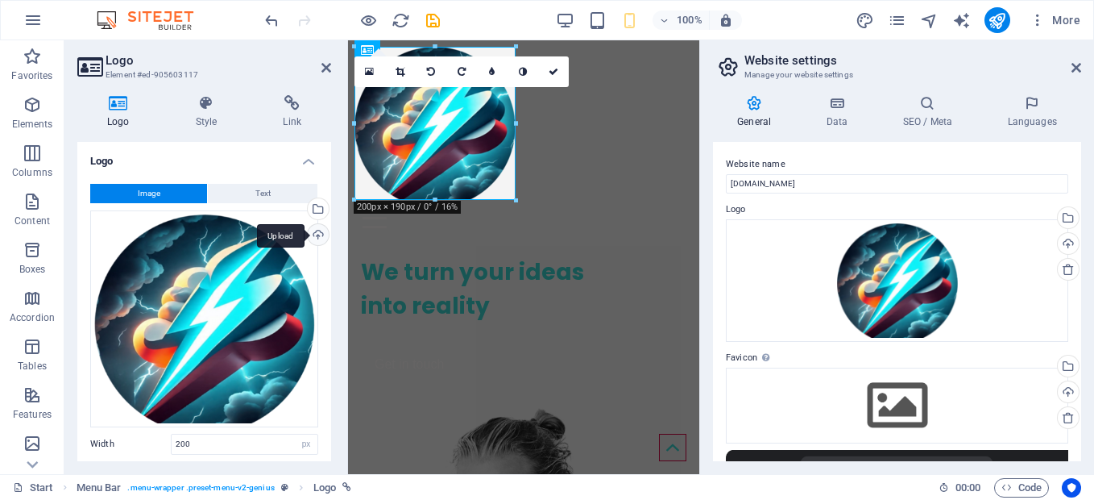
click at [312, 234] on div "Upload" at bounding box center [317, 236] width 24 height 24
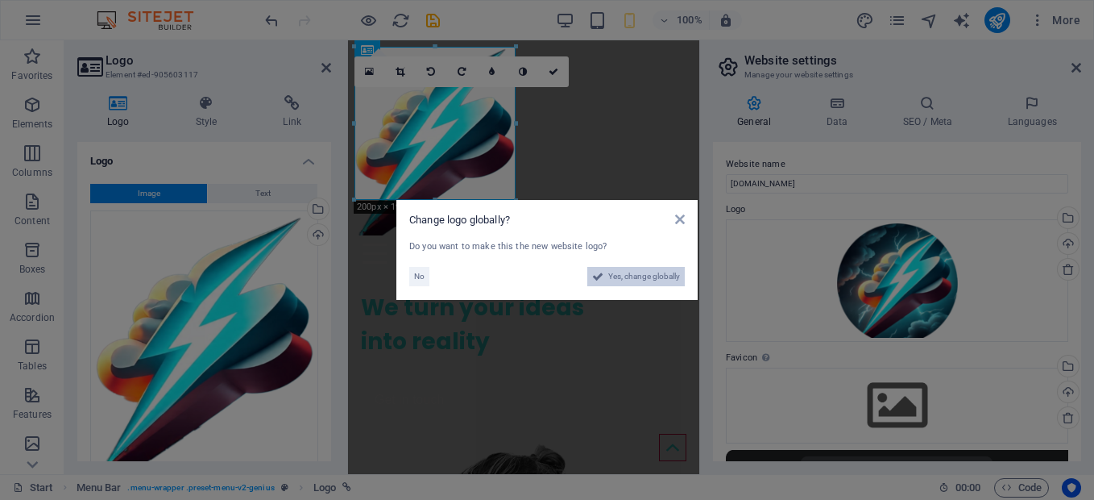
click at [634, 275] on span "Yes, change globally" at bounding box center [644, 276] width 72 height 19
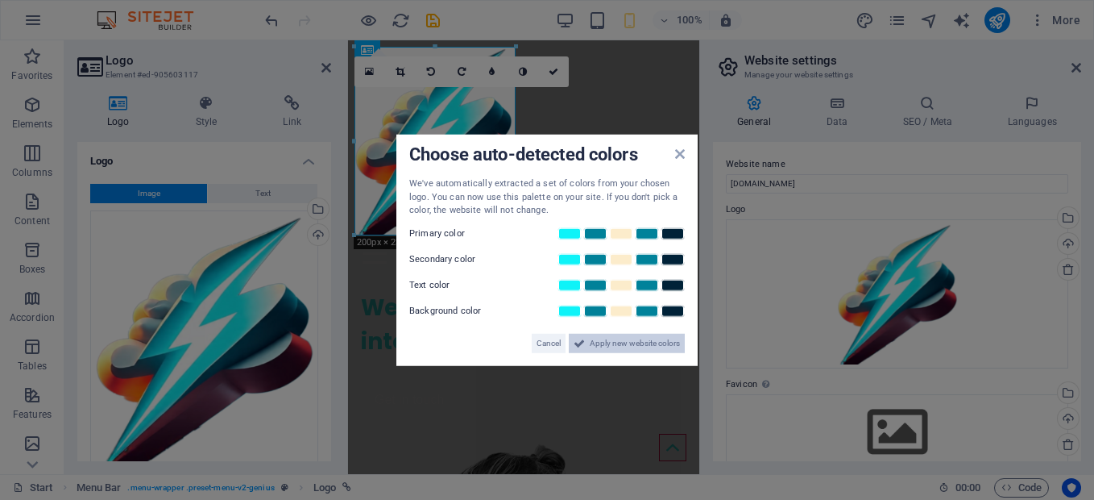
click at [650, 341] on span "Apply new website colors" at bounding box center [635, 342] width 90 height 19
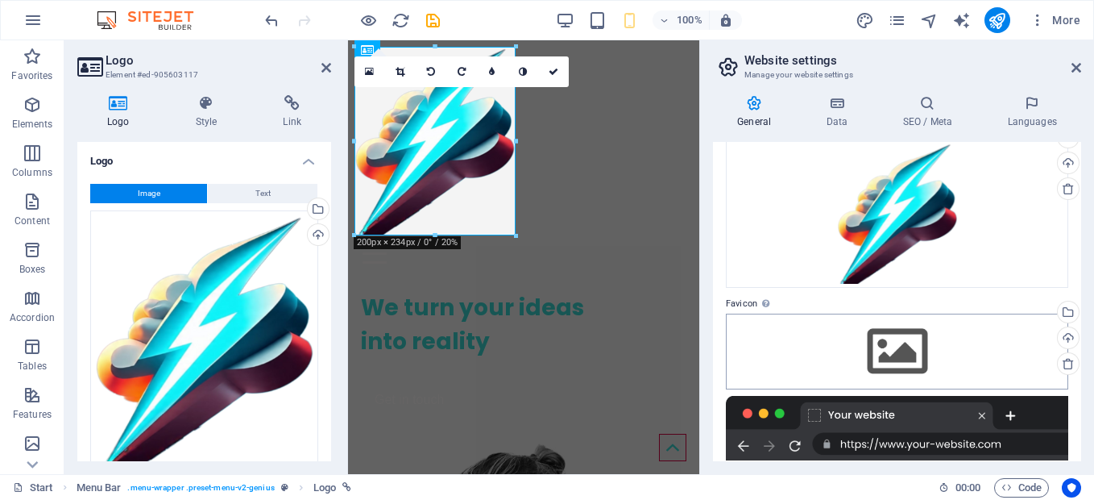
scroll to position [161, 0]
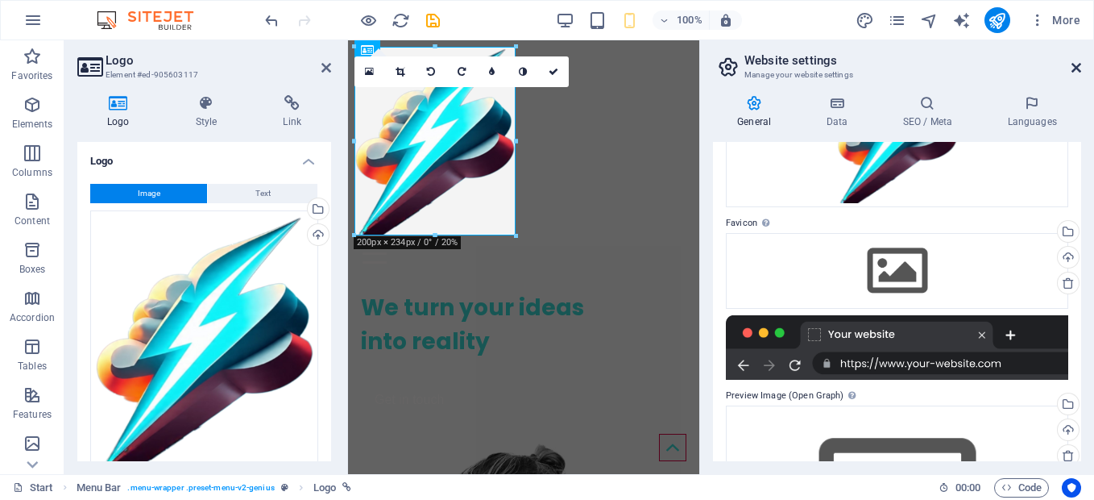
click at [1077, 70] on icon at bounding box center [1077, 67] width 10 height 13
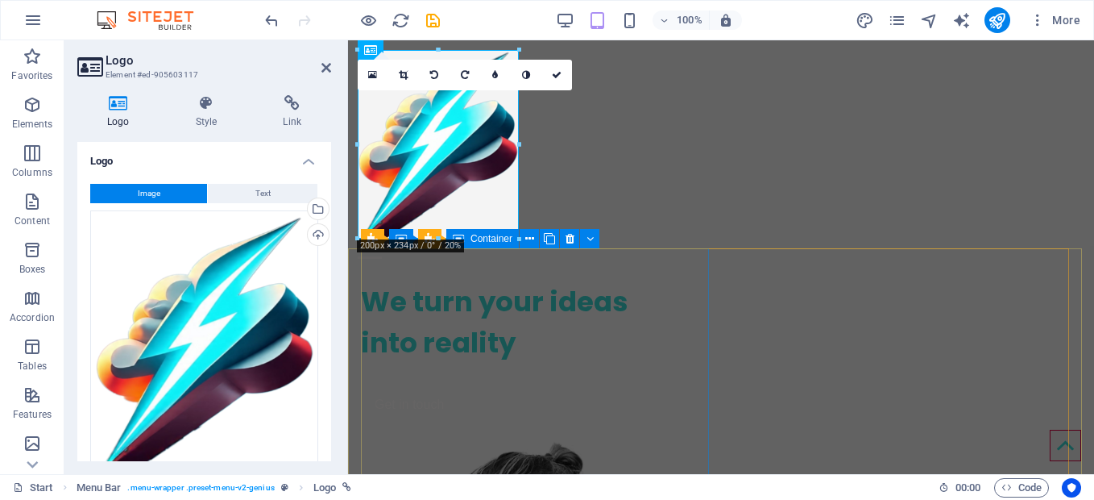
click at [614, 354] on div "We turn your ideas into reality Get in touch" at bounding box center [538, 351] width 354 height 166
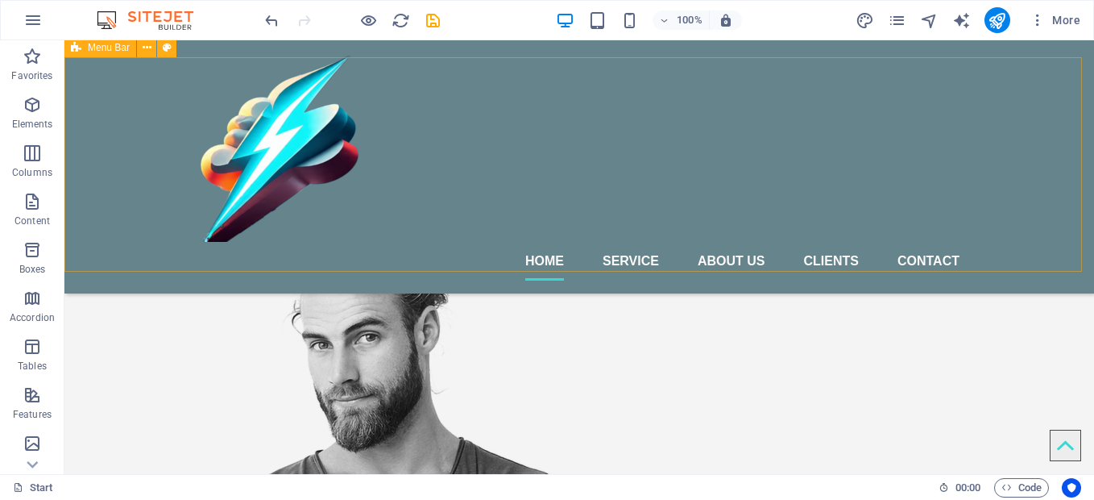
scroll to position [0, 0]
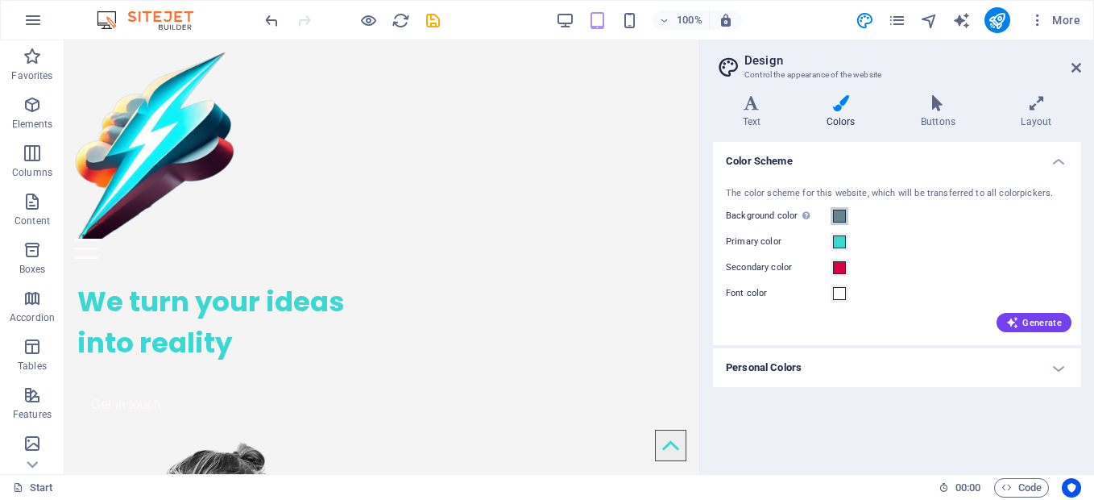
click at [842, 217] on span at bounding box center [839, 215] width 13 height 13
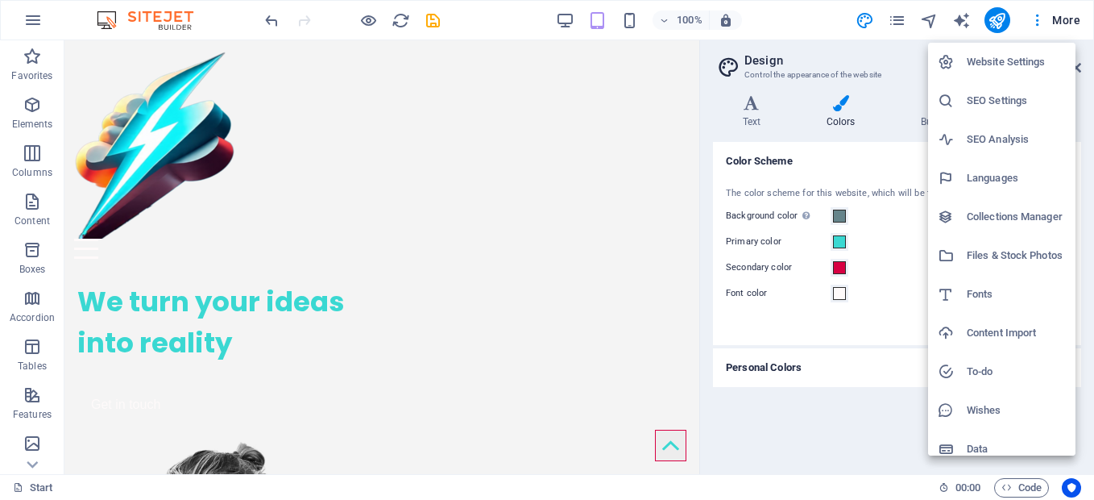
click at [1033, 65] on h6 "Website Settings" at bounding box center [1016, 61] width 99 height 19
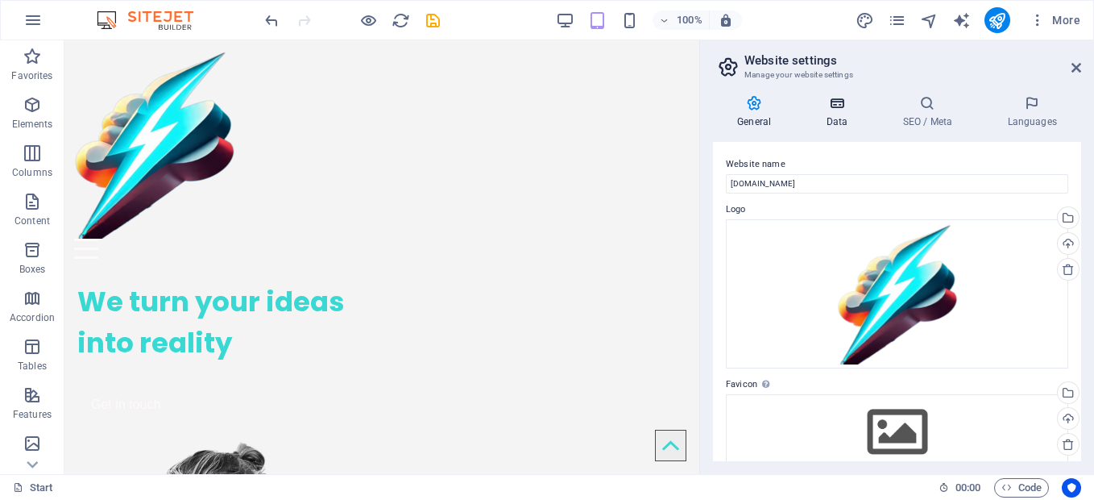
click at [841, 102] on icon at bounding box center [837, 103] width 70 height 16
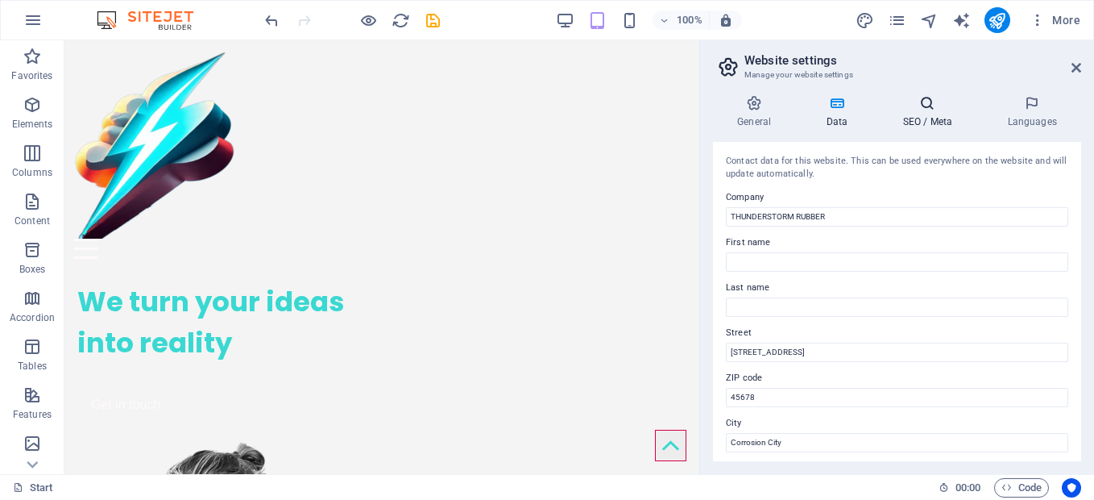
click at [922, 106] on icon at bounding box center [927, 103] width 98 height 16
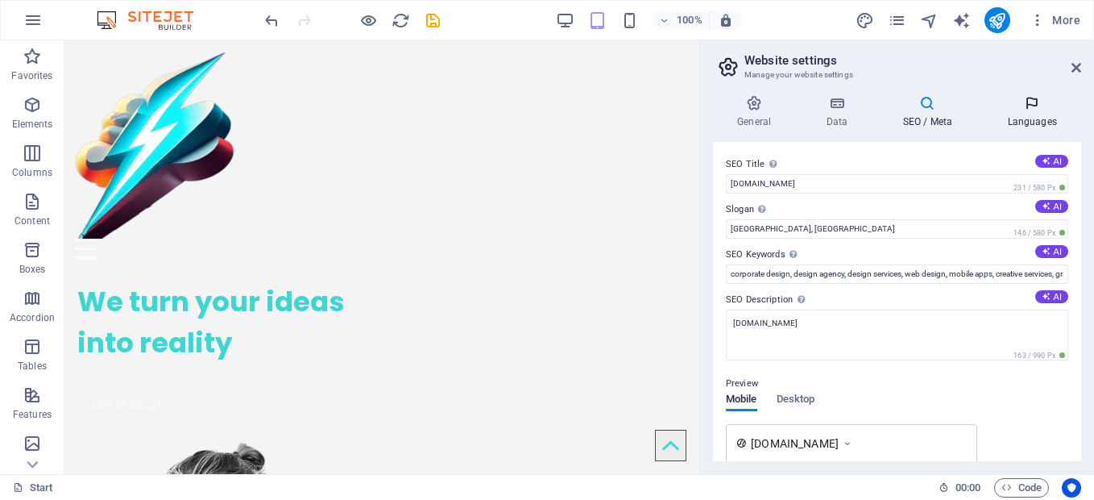
click at [1044, 111] on h4 "Languages" at bounding box center [1032, 112] width 98 height 34
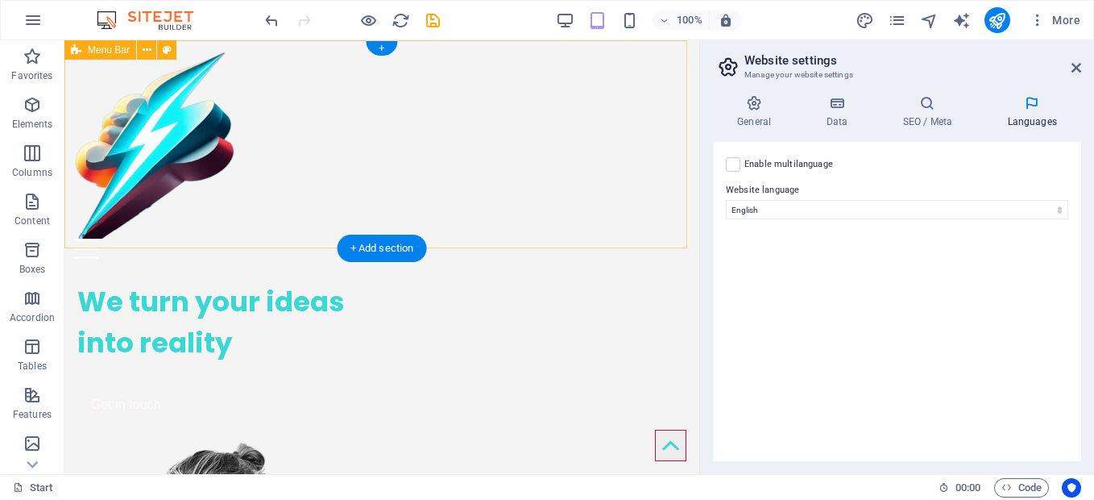
click at [418, 197] on div "Home Service About us Clients Contact" at bounding box center [381, 154] width 635 height 228
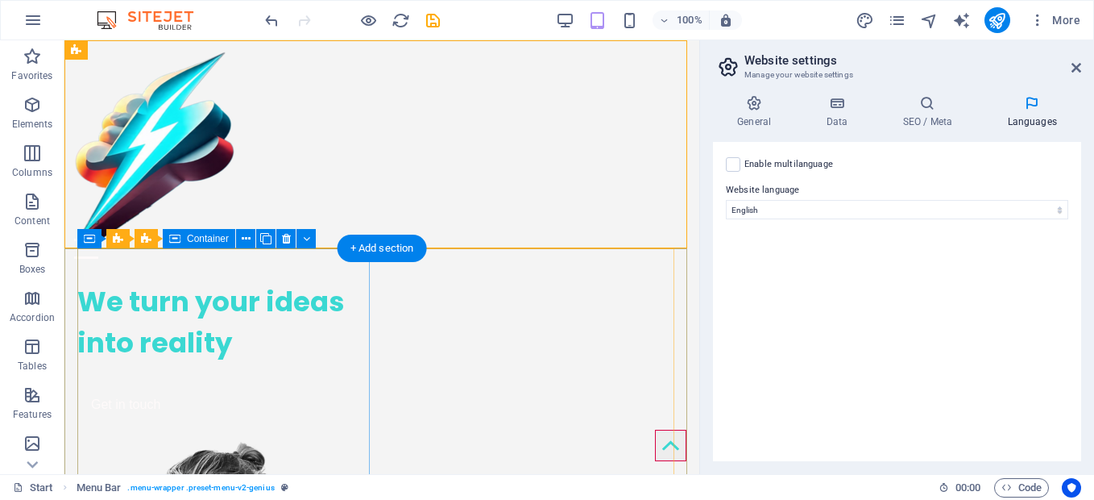
click at [184, 335] on div "We turn your ideas into reality Get in touch" at bounding box center [226, 351] width 298 height 166
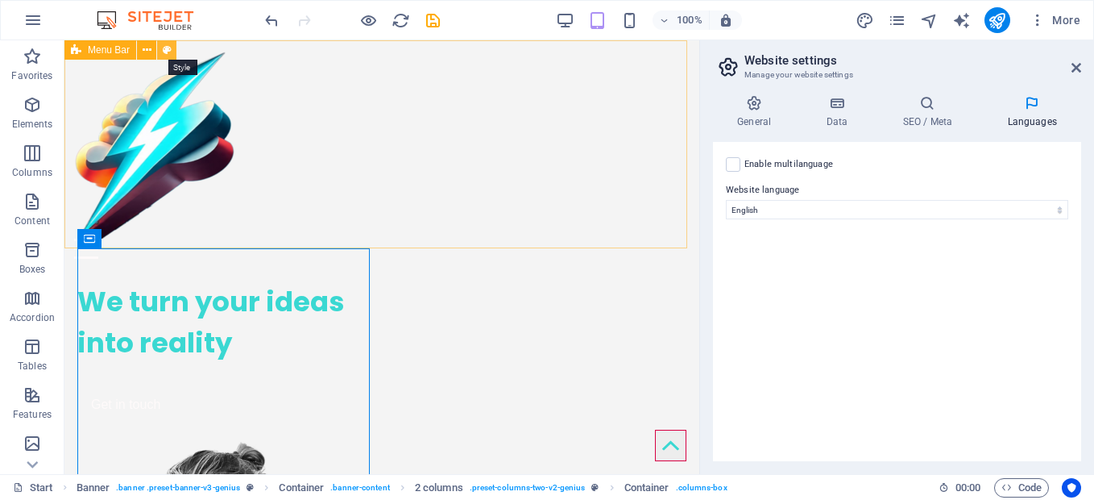
drag, startPoint x: 168, startPoint y: 48, endPoint x: 42, endPoint y: 58, distance: 126.1
click at [0, 0] on icon at bounding box center [0, 0] width 0 height 0
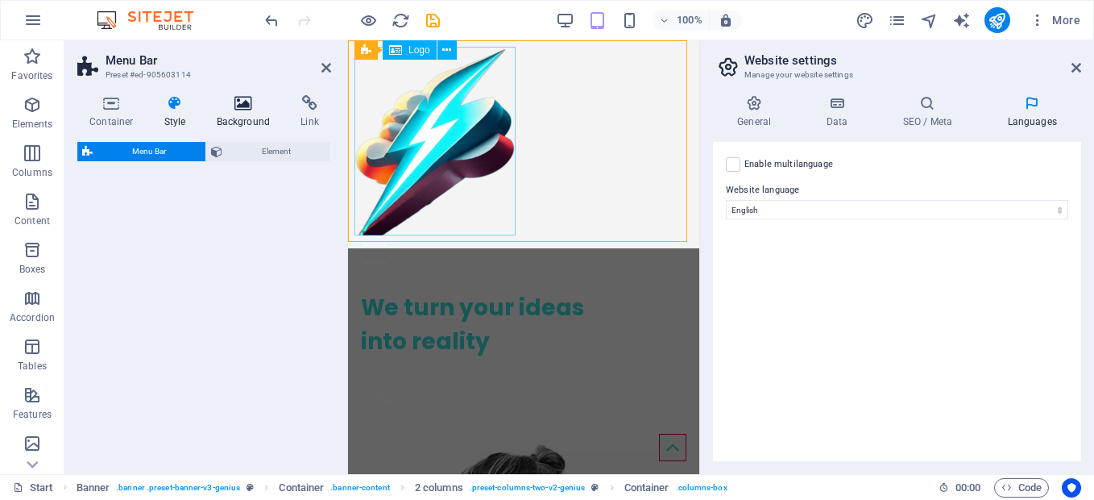
click at [237, 106] on icon at bounding box center [244, 103] width 78 height 16
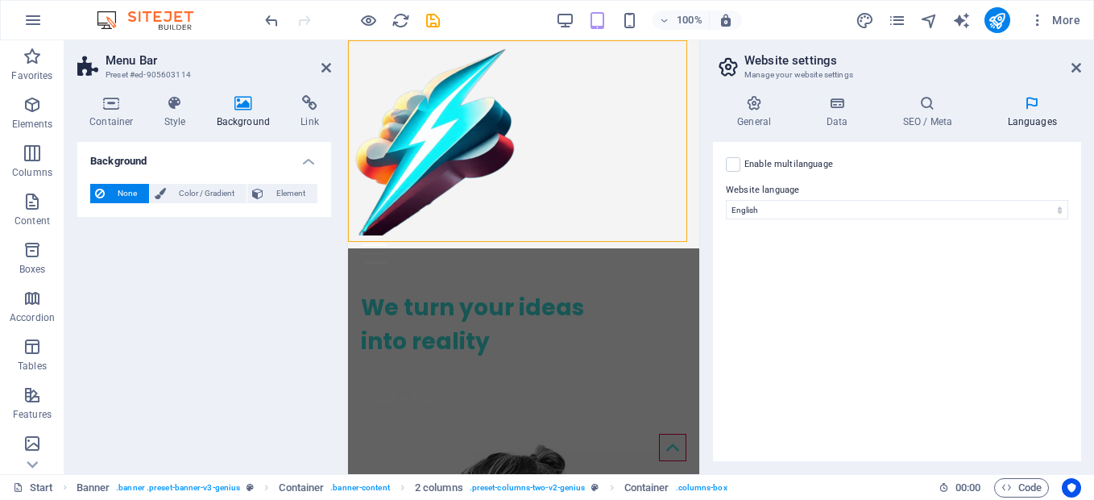
click at [242, 102] on icon at bounding box center [244, 103] width 78 height 16
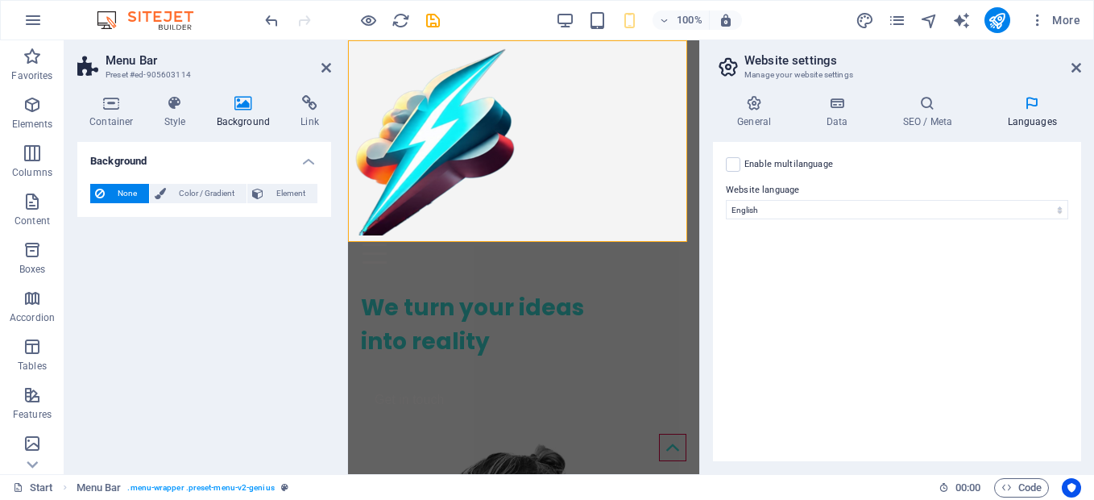
click at [309, 166] on h4 "Background" at bounding box center [204, 156] width 254 height 29
click at [309, 166] on h4 "Background" at bounding box center [204, 161] width 254 height 39
